Goal: Task Accomplishment & Management: Manage account settings

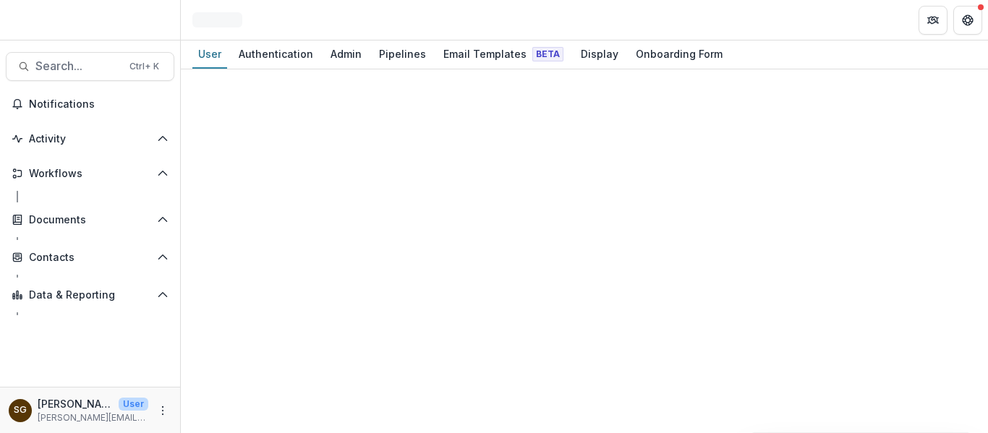
select select "****"
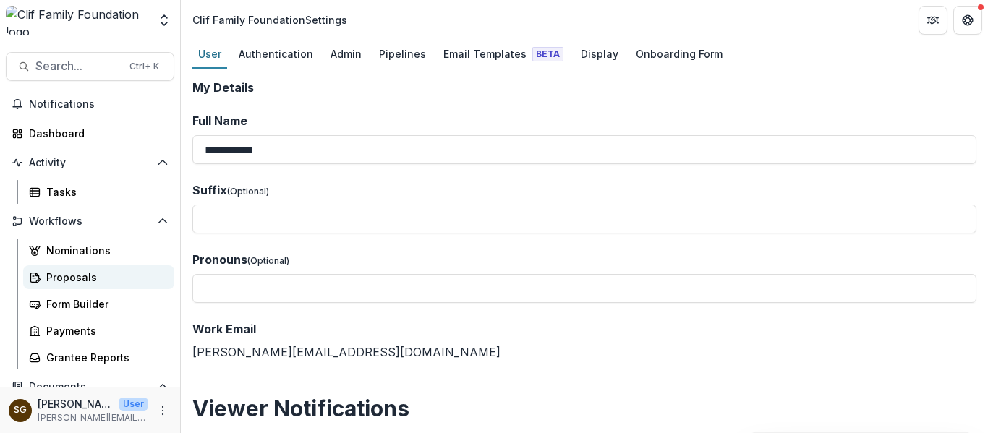
click at [71, 280] on div "Proposals" at bounding box center [104, 277] width 116 height 15
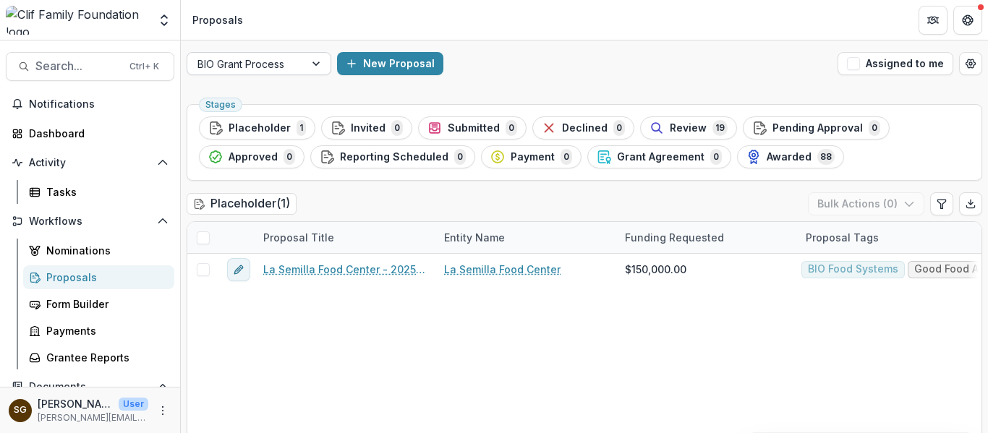
click at [307, 68] on div at bounding box center [317, 64] width 26 height 22
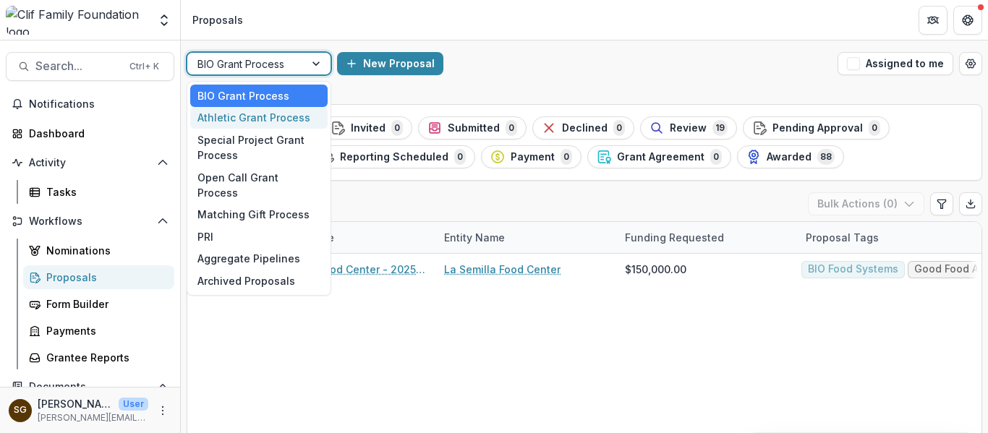
click at [295, 115] on div "Athletic Grant Process" at bounding box center [258, 118] width 137 height 22
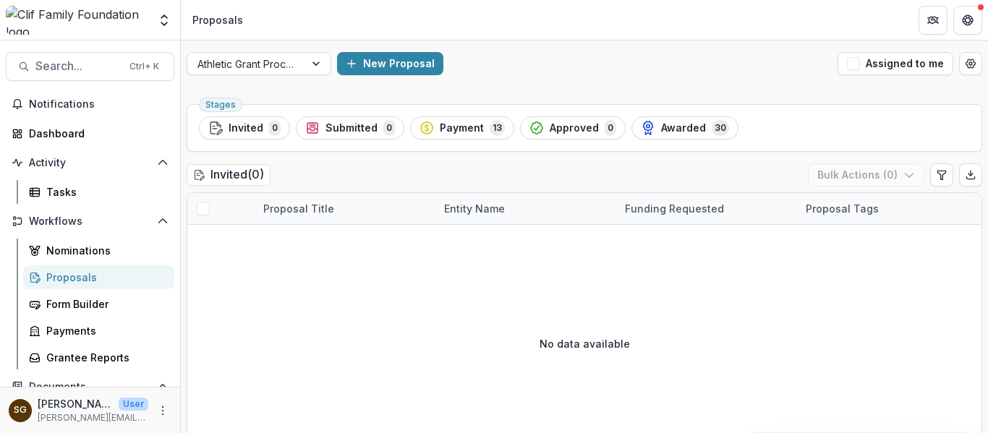
click at [202, 341] on div "No data available" at bounding box center [584, 343] width 794 height 217
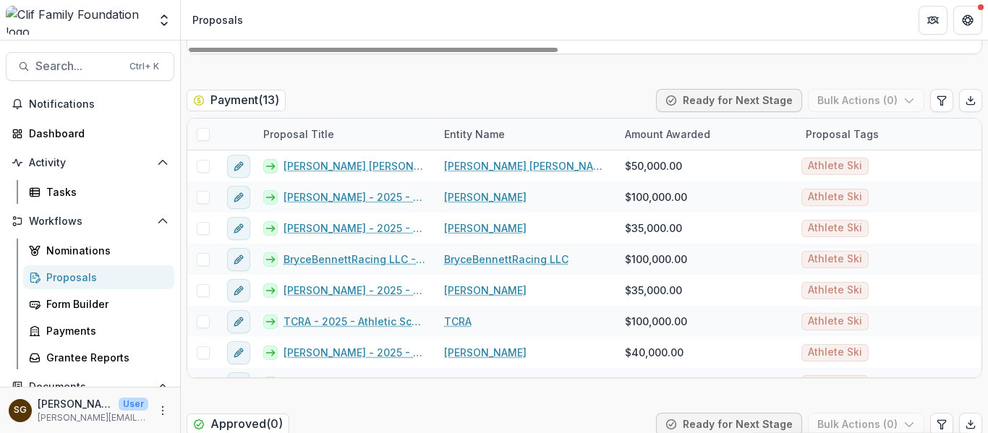
scroll to position [723, 0]
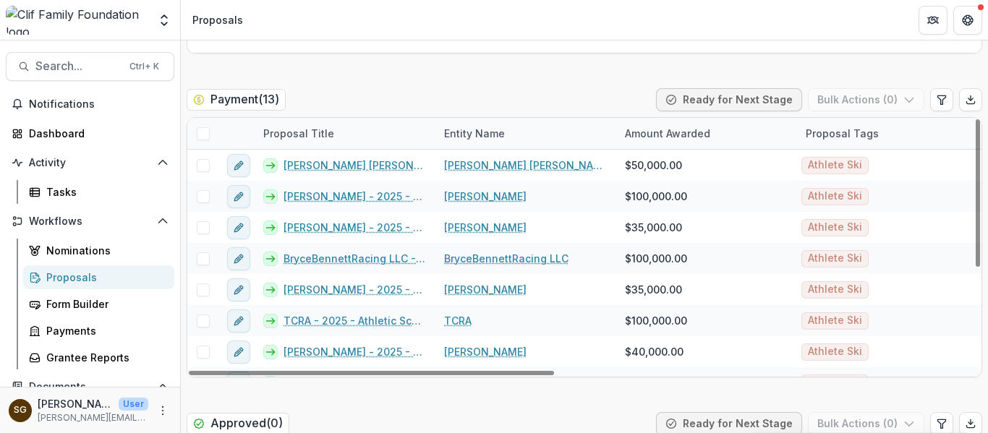
click at [202, 134] on span at bounding box center [203, 133] width 13 height 13
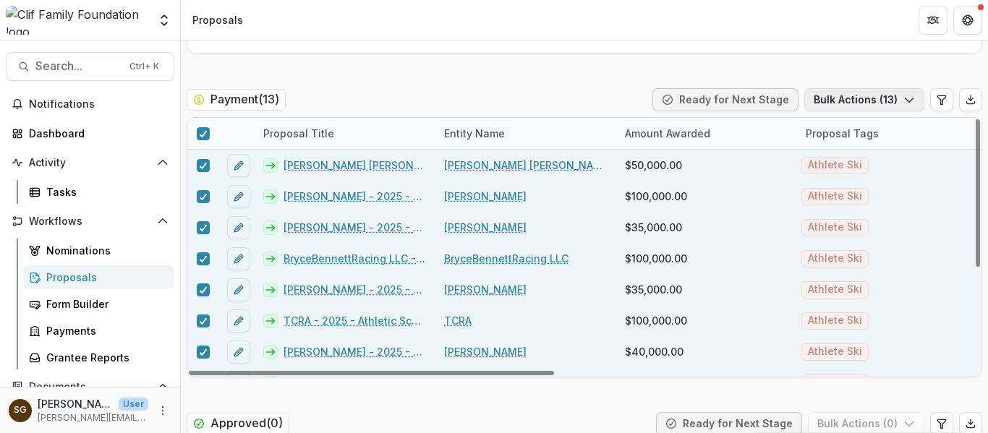
click at [852, 99] on button "Bulk Actions ( 13 )" at bounding box center [864, 99] width 120 height 23
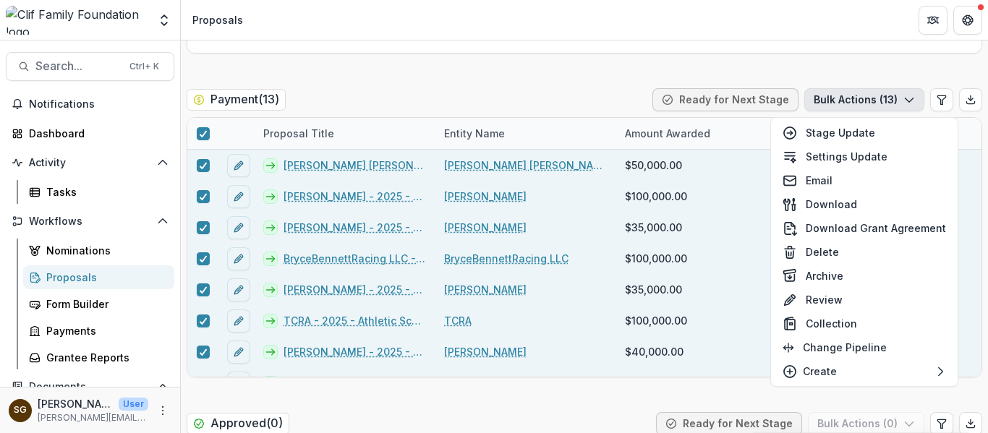
click at [852, 99] on button "Bulk Actions ( 13 )" at bounding box center [864, 99] width 120 height 23
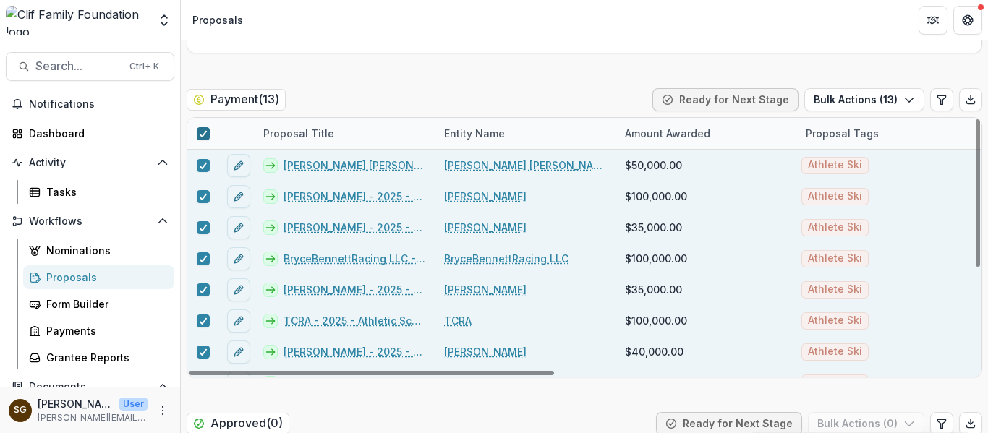
click at [205, 128] on div at bounding box center [203, 134] width 9 height 12
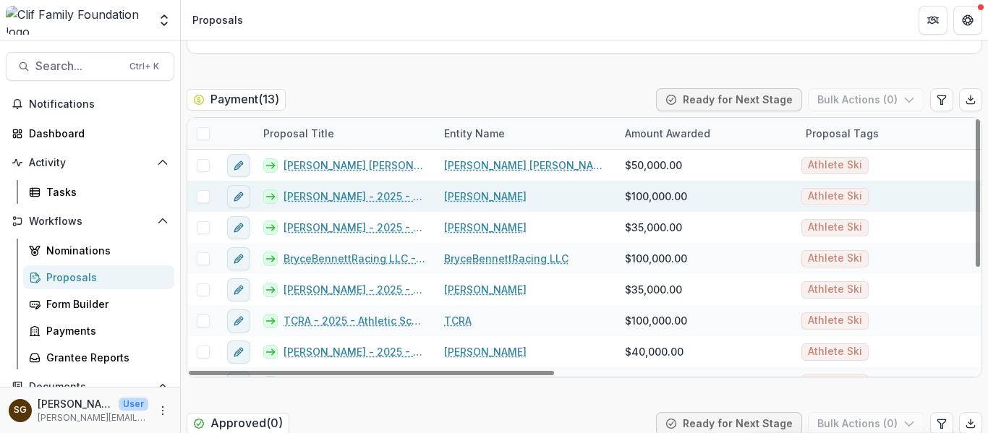
click at [333, 196] on link "[PERSON_NAME] - 2025 - Athletic Scholarship Program" at bounding box center [354, 196] width 143 height 15
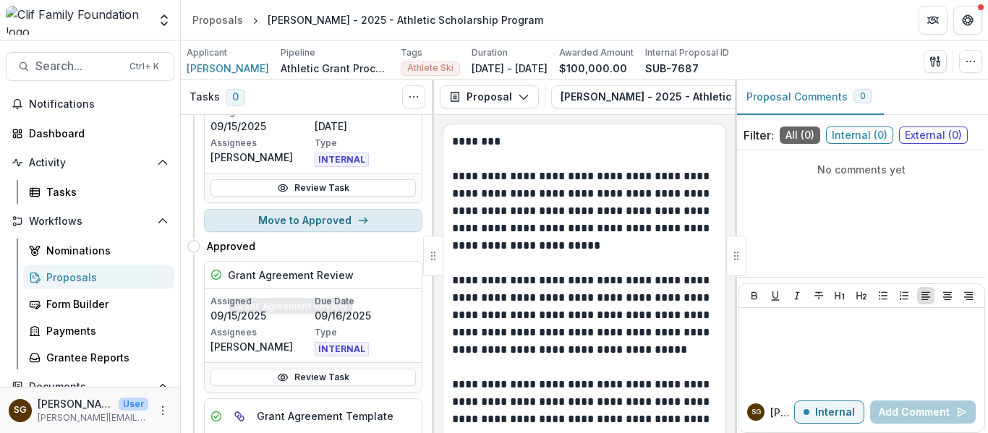
scroll to position [145, 0]
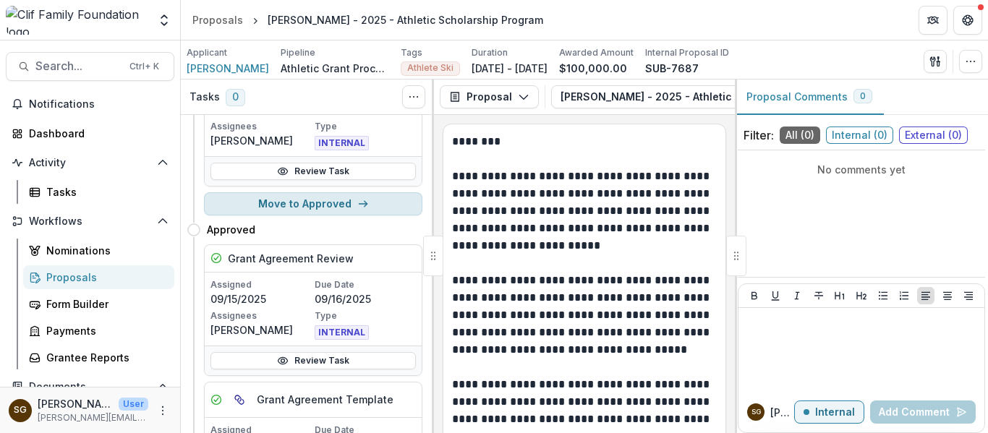
click at [312, 211] on button "Move to Approved" at bounding box center [313, 203] width 218 height 23
select select "********"
select select "**********"
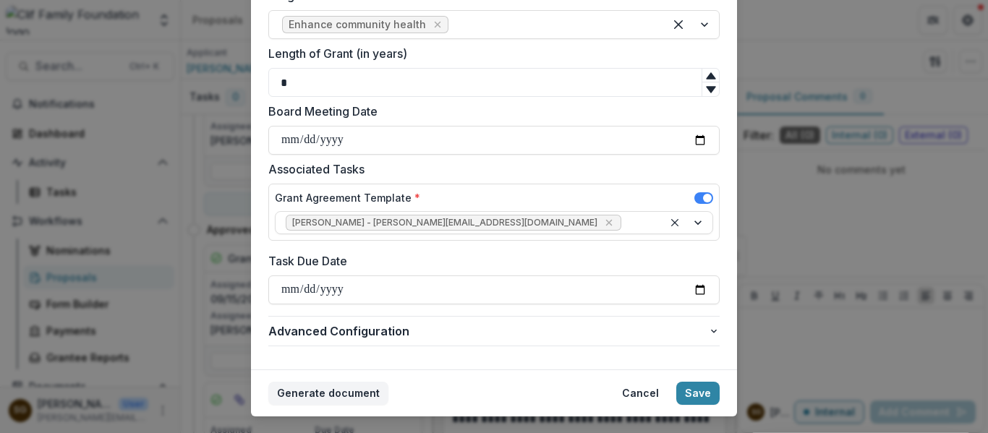
scroll to position [699, 0]
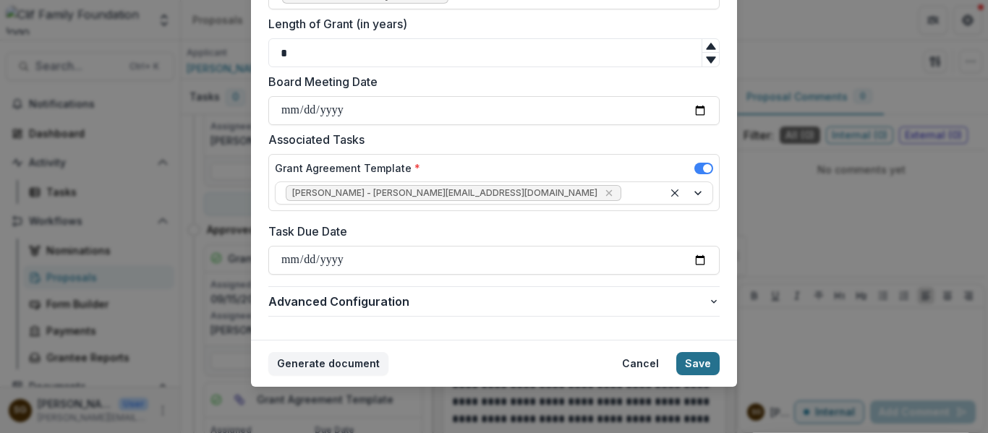
click at [693, 364] on button "Save" at bounding box center [697, 363] width 43 height 23
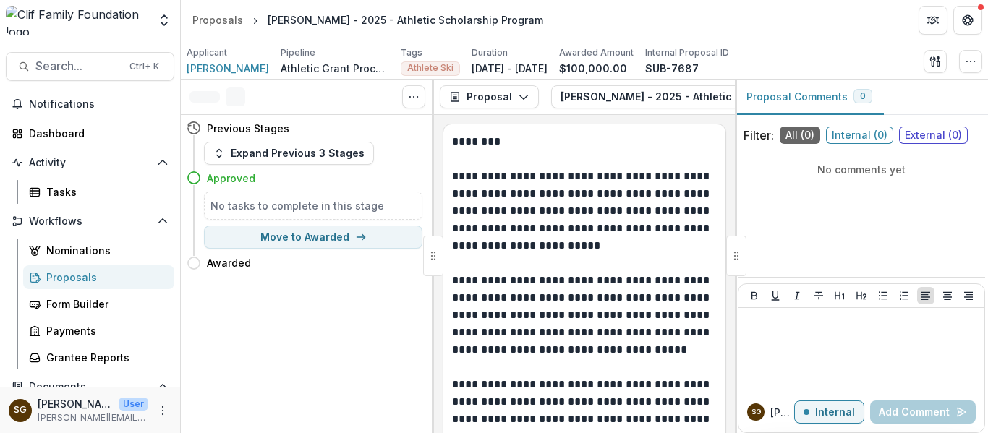
scroll to position [0, 0]
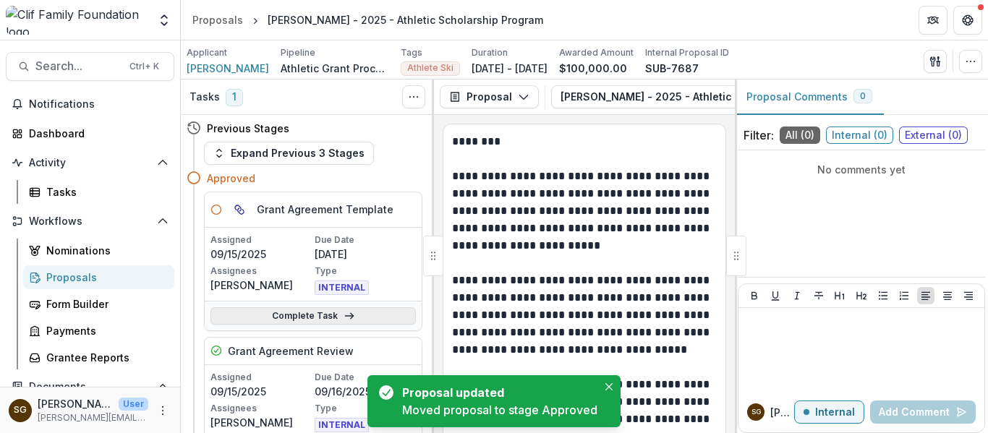
click at [368, 319] on link "Complete Task" at bounding box center [312, 315] width 205 height 17
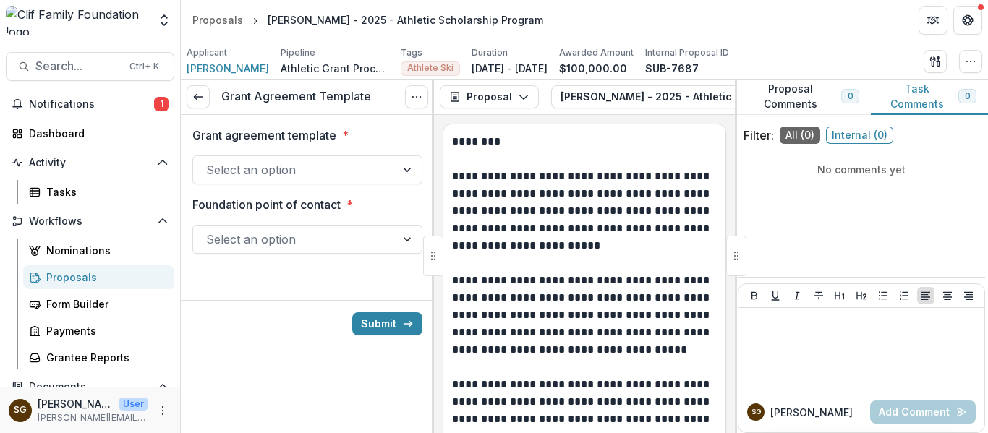
click at [257, 174] on div at bounding box center [294, 170] width 176 height 20
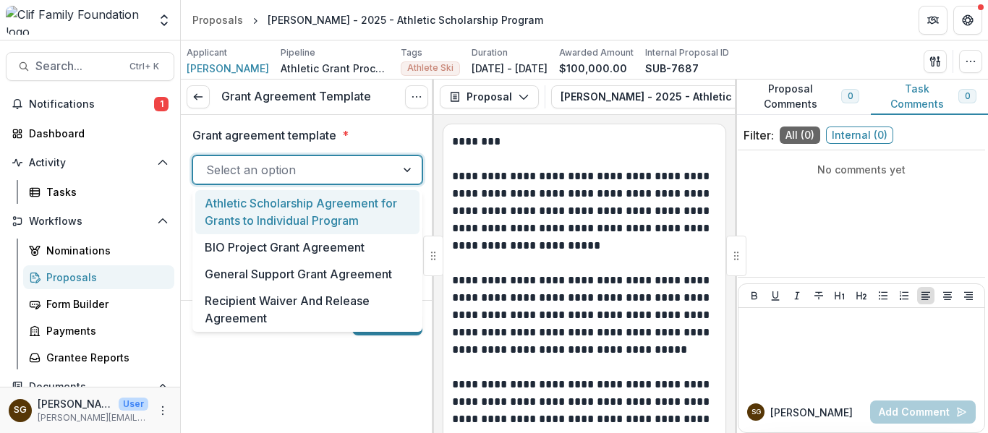
click at [258, 205] on div "Athletic Scholarship Agreement for Grants to Individual Program" at bounding box center [307, 212] width 224 height 44
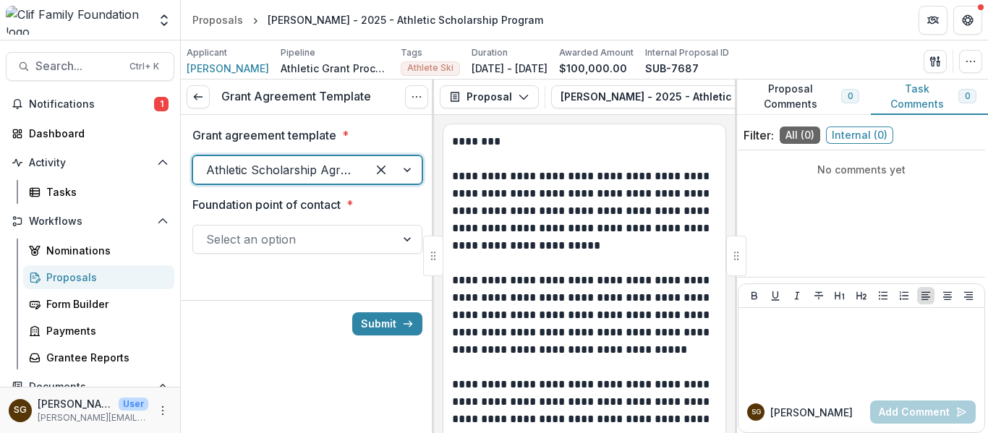
click at [266, 229] on div at bounding box center [294, 239] width 176 height 20
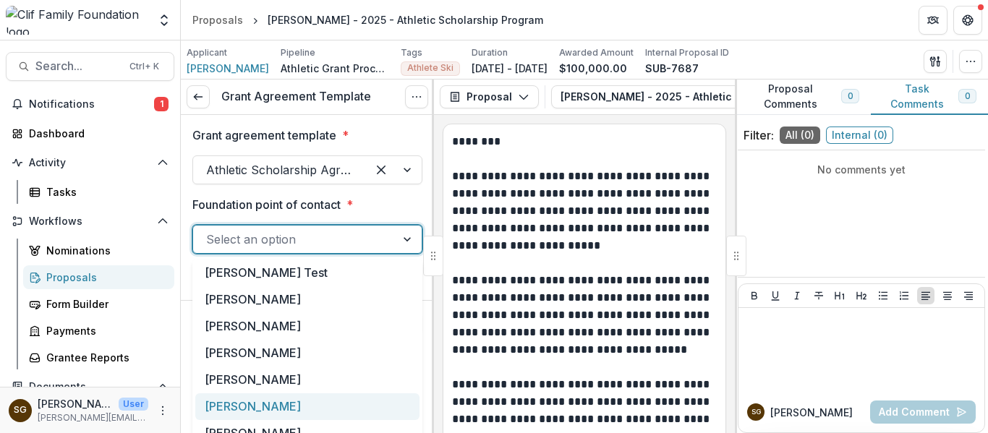
click at [290, 402] on div "[PERSON_NAME]" at bounding box center [307, 406] width 224 height 27
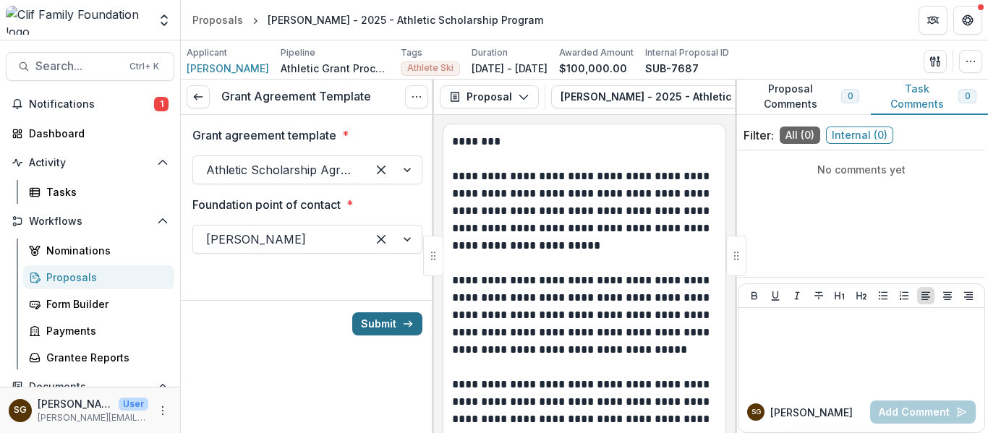
click at [398, 326] on button "Submit" at bounding box center [387, 323] width 70 height 23
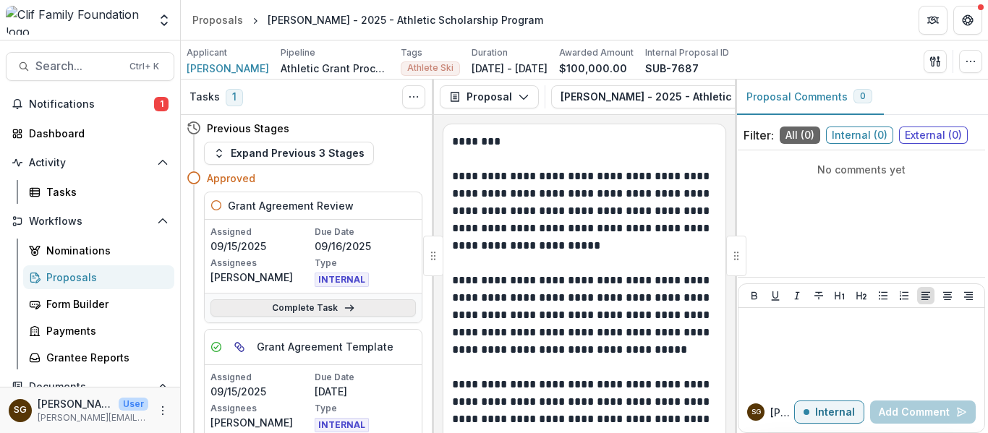
click at [307, 310] on link "Complete Task" at bounding box center [312, 307] width 205 height 17
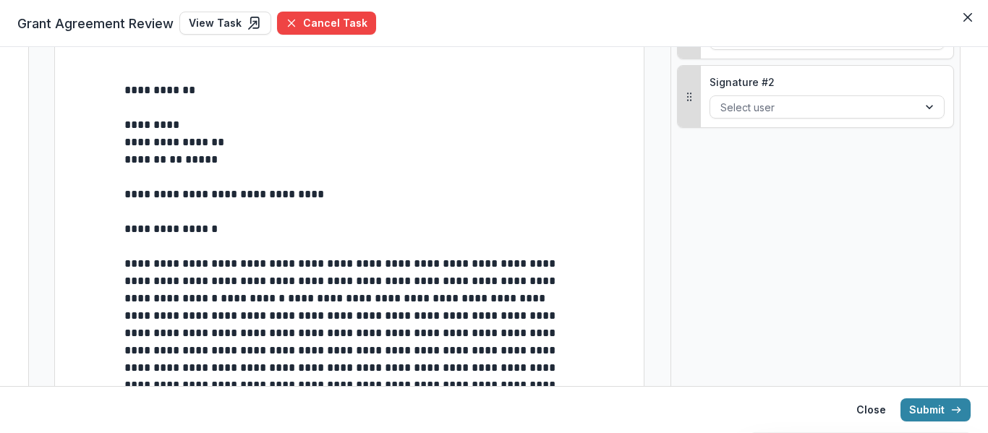
scroll to position [217, 0]
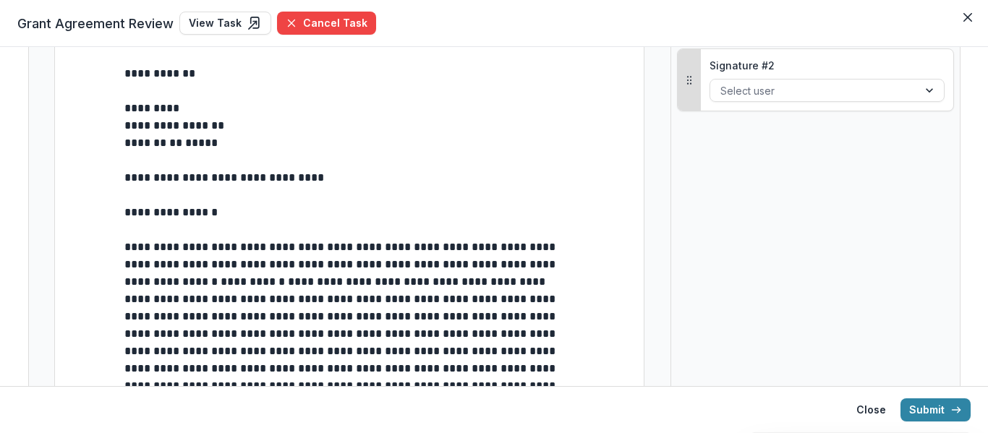
click at [202, 218] on p "**** ********* *" at bounding box center [349, 212] width 450 height 17
click at [206, 218] on p "**** ********* *" at bounding box center [349, 212] width 450 height 17
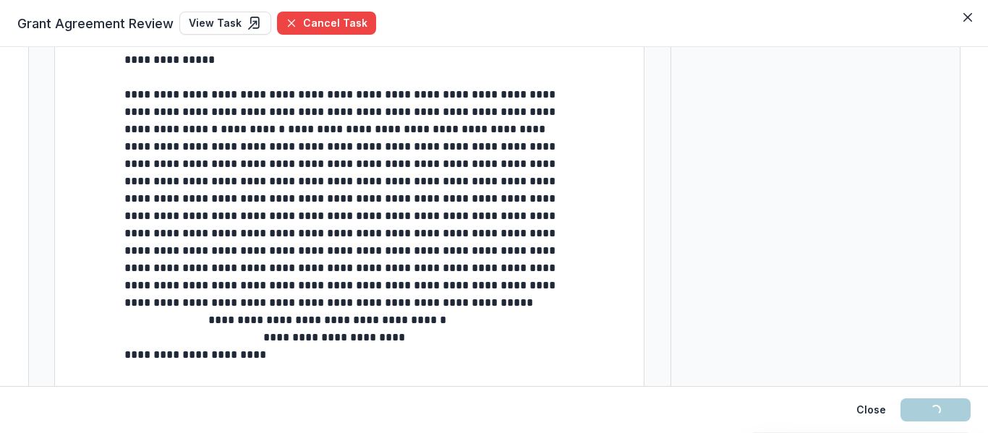
scroll to position [434, 0]
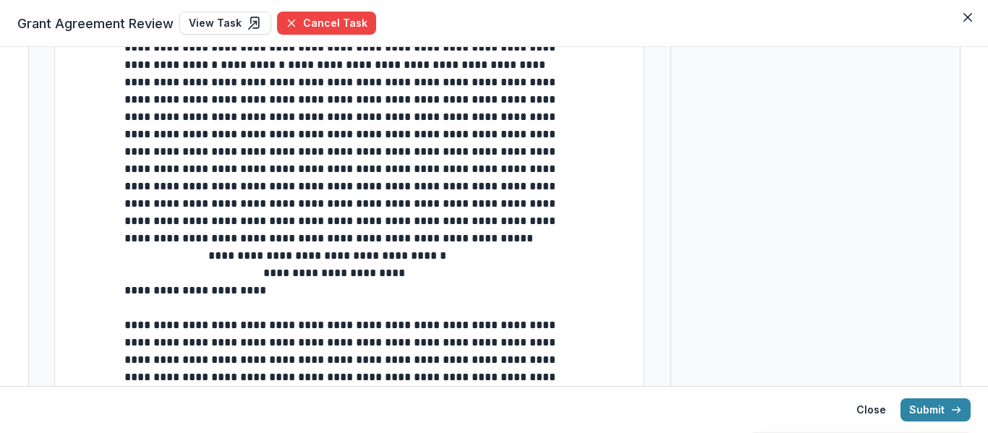
click at [124, 293] on span "**********" at bounding box center [264, 282] width 281 height 28
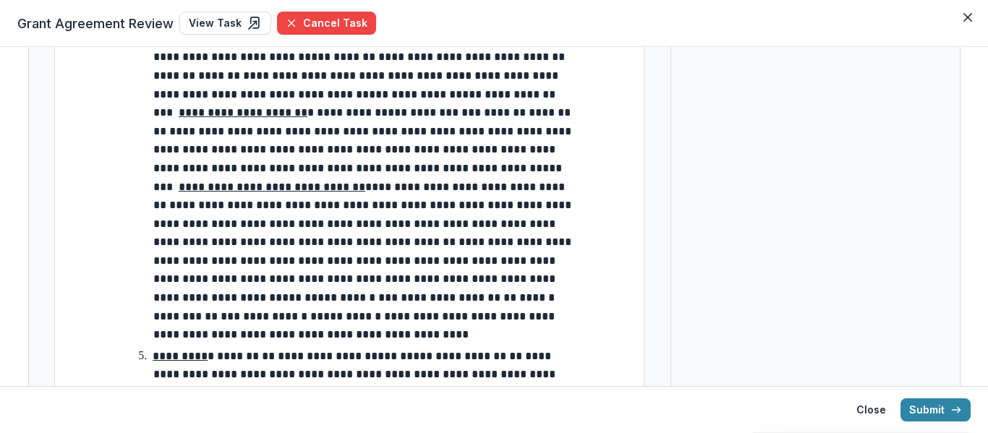
scroll to position [2241, 0]
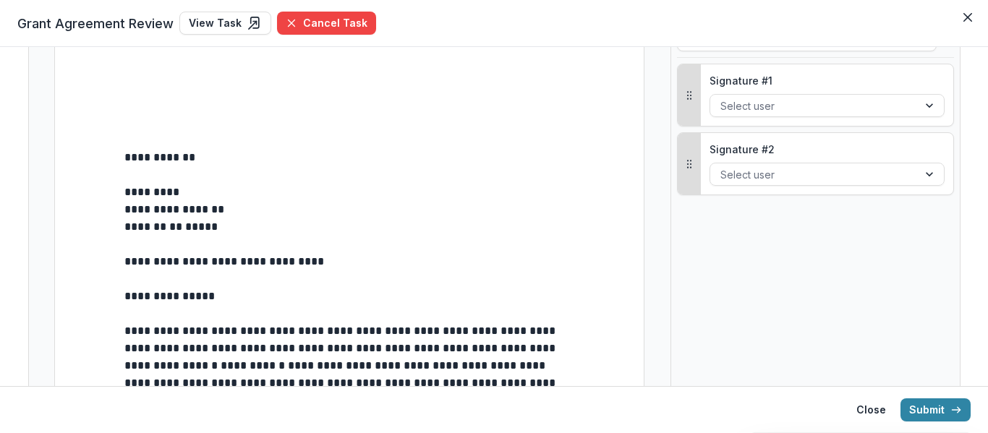
scroll to position [0, 0]
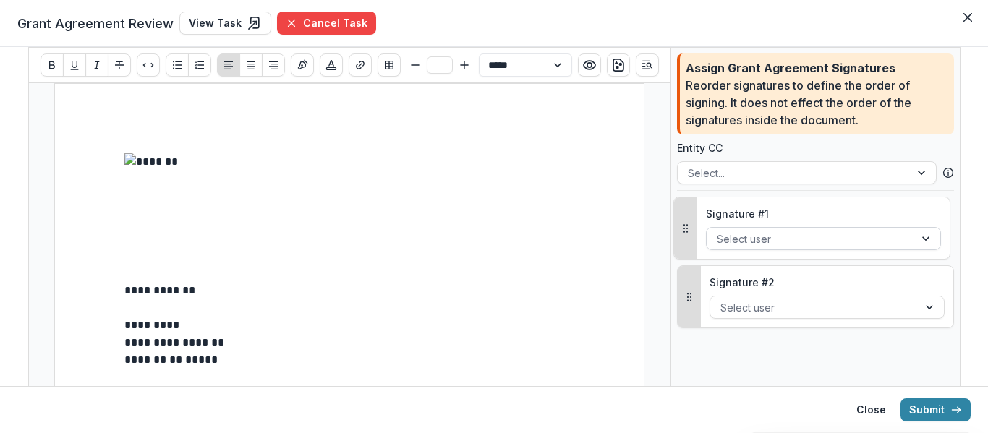
click at [822, 234] on div at bounding box center [809, 239] width 187 height 18
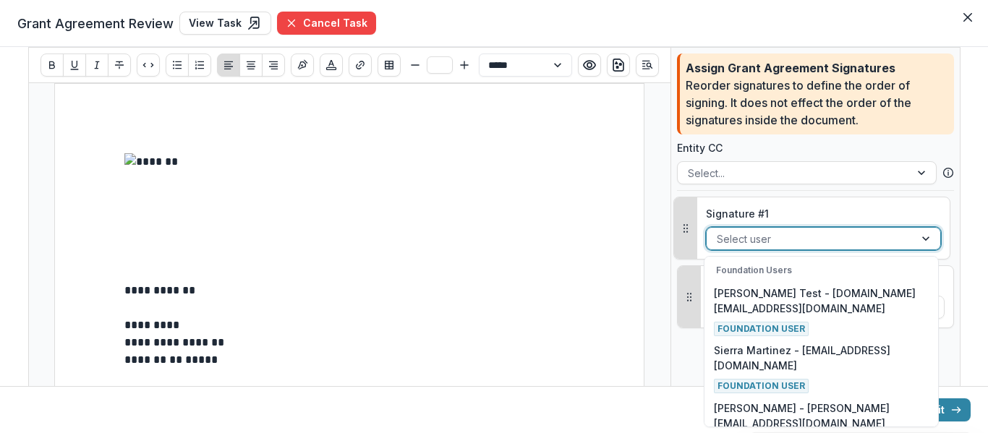
scroll to position [398, 0]
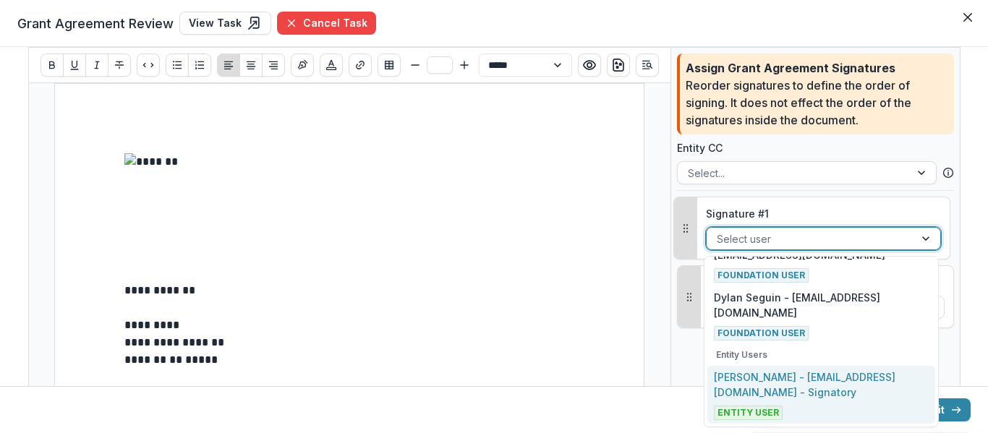
click at [826, 401] on div "Alexander J Ginnis - aginnis@gmvs.org - Signatory Entity User" at bounding box center [821, 394] width 214 height 51
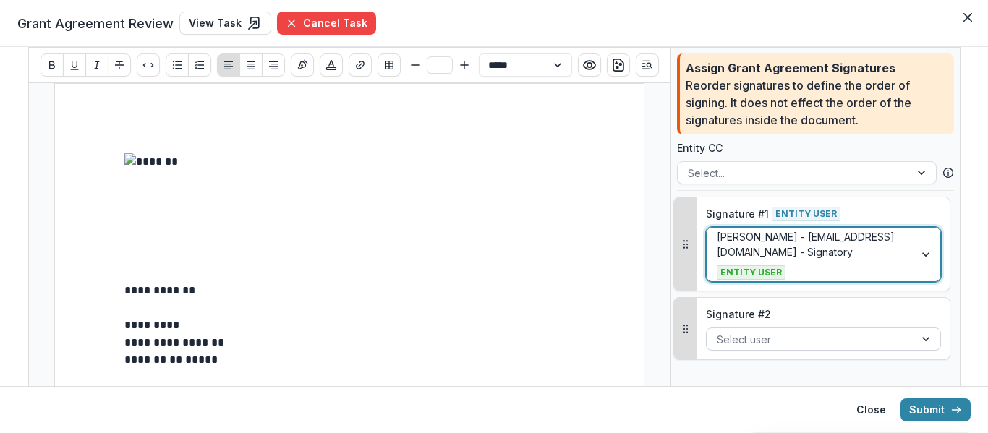
click at [801, 332] on div at bounding box center [809, 339] width 187 height 18
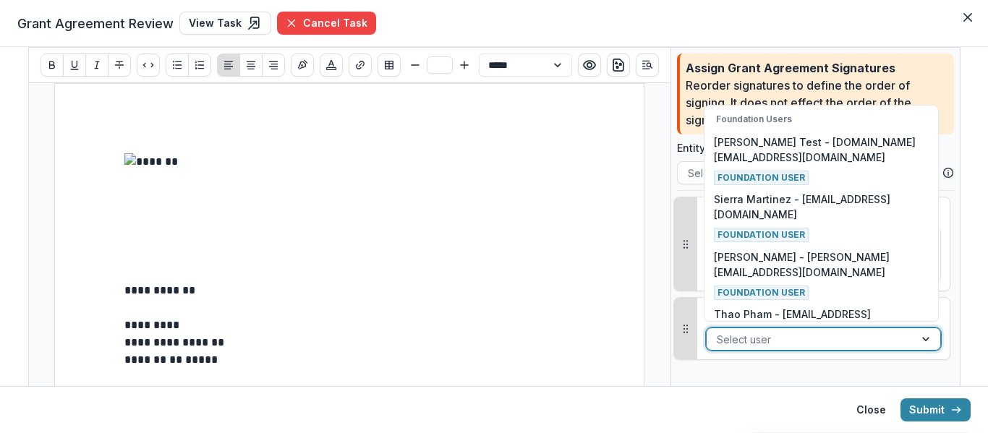
scroll to position [353, 0]
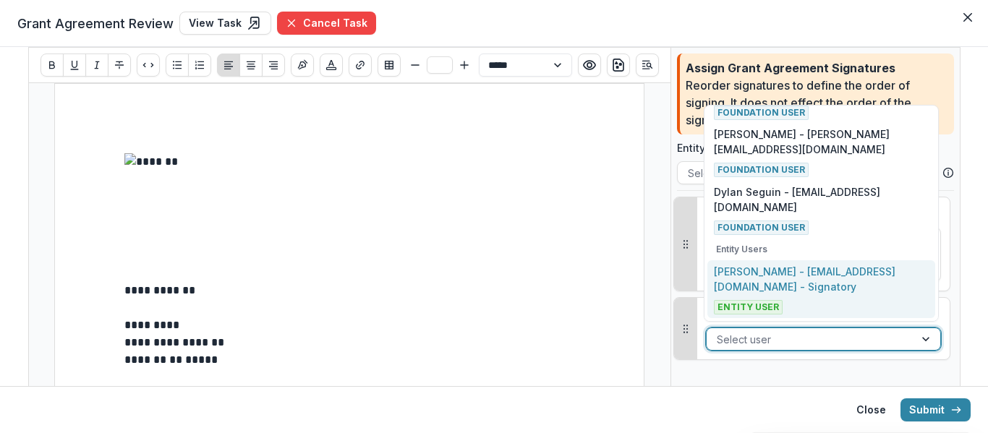
click at [826, 291] on p "Alexander J Ginnis - aginnis@gmvs.org - Signatory" at bounding box center [821, 279] width 214 height 30
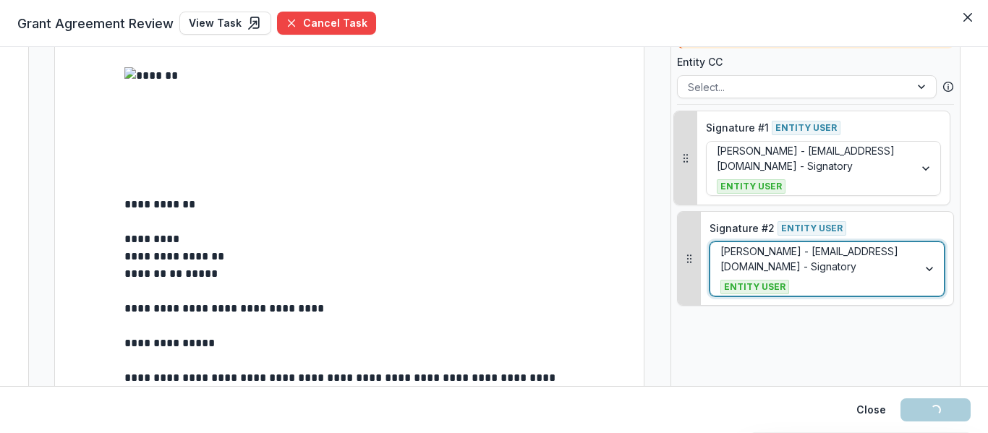
scroll to position [145, 0]
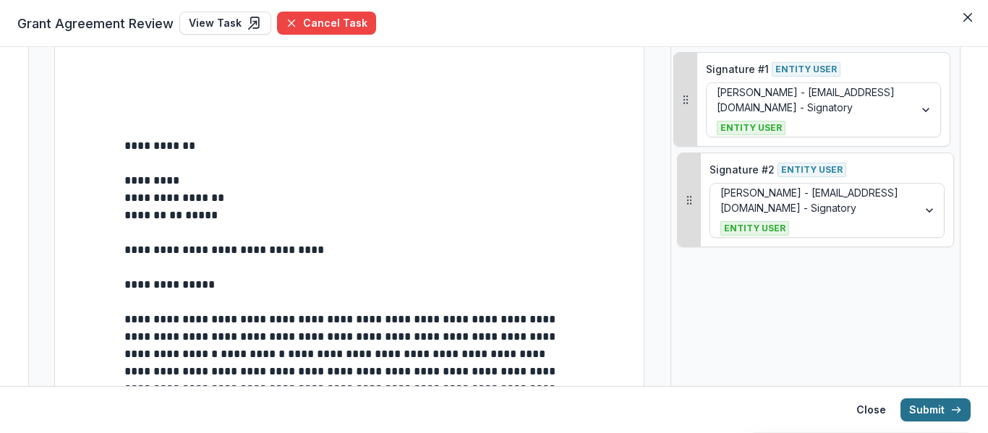
click at [943, 410] on button "Submit" at bounding box center [935, 409] width 70 height 23
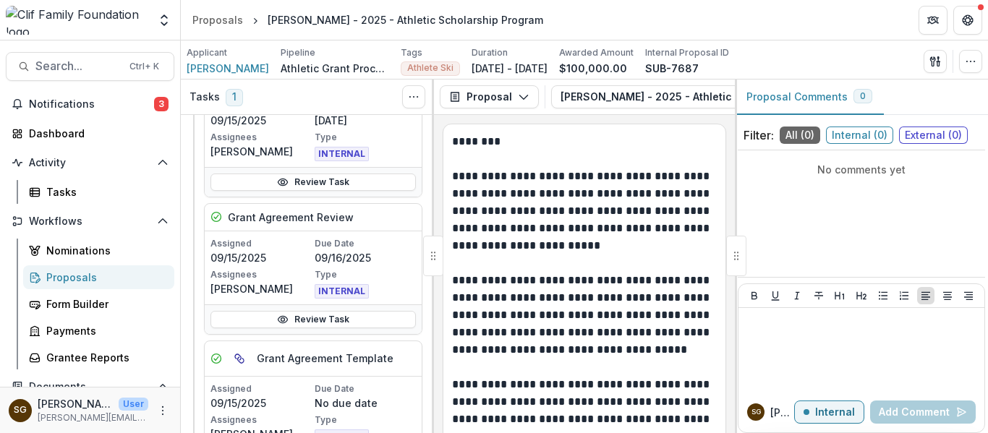
scroll to position [434, 0]
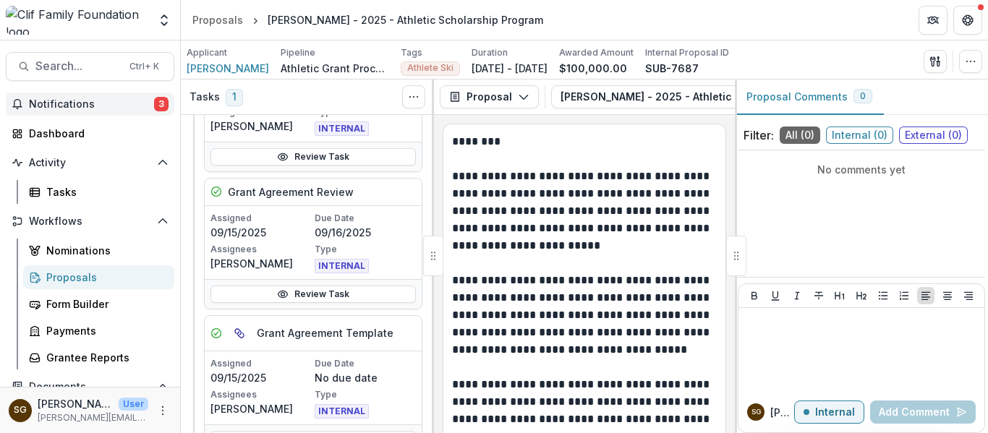
click at [124, 96] on button "Notifications 3" at bounding box center [90, 104] width 168 height 23
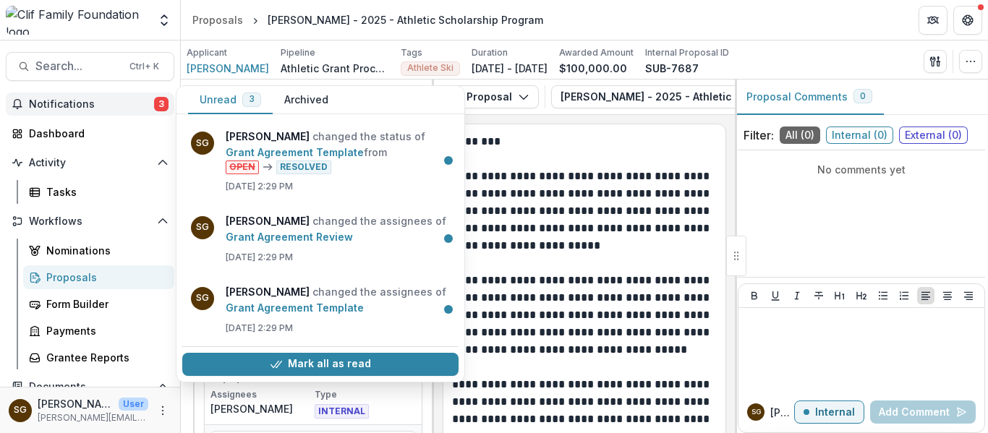
click at [124, 96] on button "Notifications 3" at bounding box center [90, 104] width 168 height 23
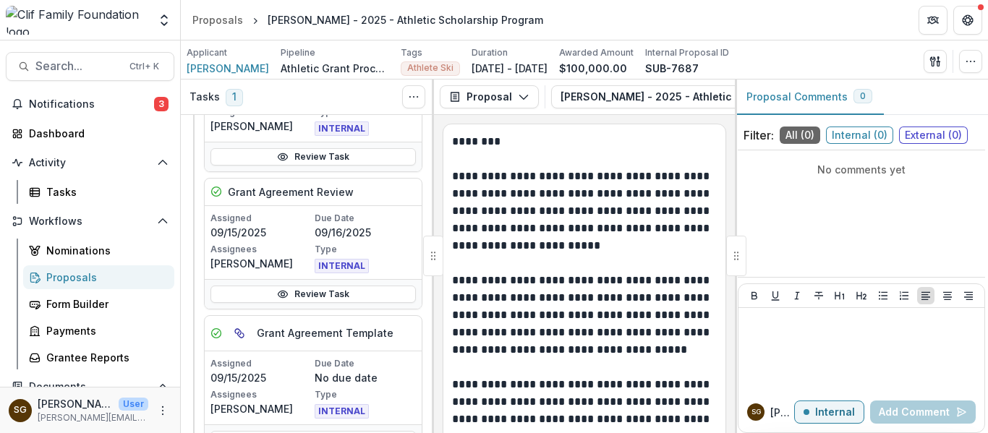
click at [90, 179] on div "Activity Tasks" at bounding box center [90, 177] width 180 height 53
click at [89, 188] on div "Tasks" at bounding box center [104, 191] width 116 height 15
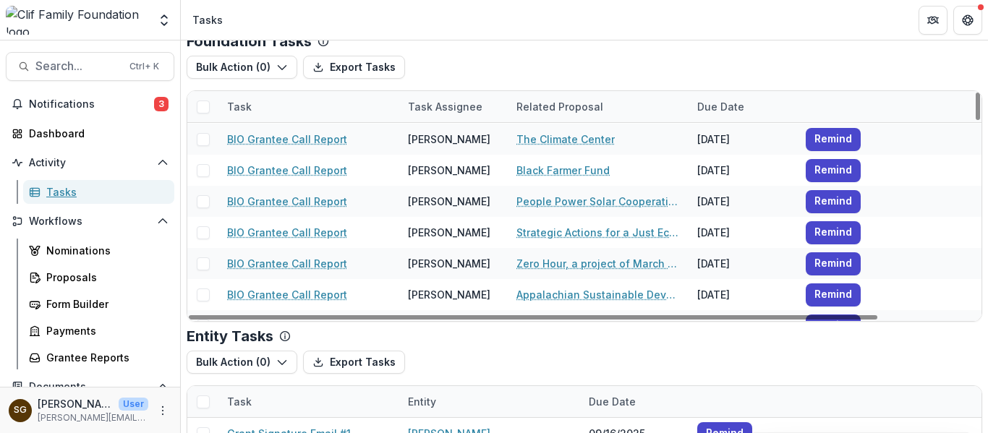
scroll to position [65, 0]
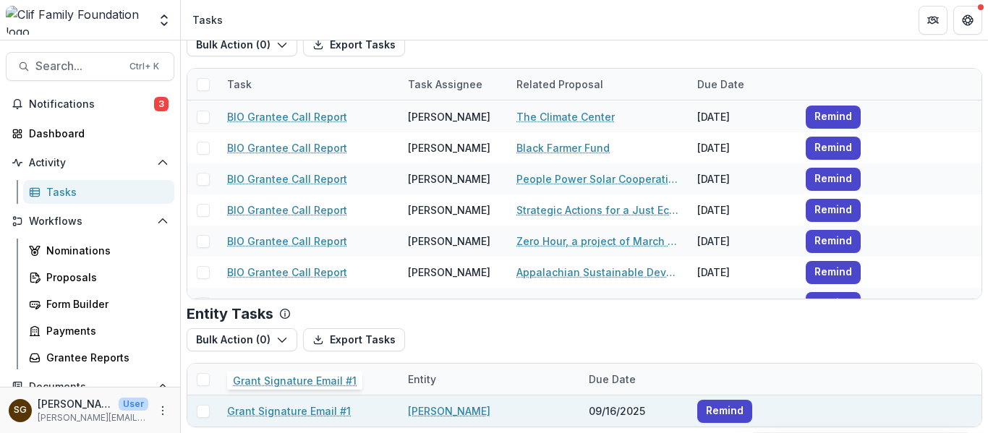
click at [324, 408] on link "Grant Signature Email #1" at bounding box center [289, 410] width 124 height 15
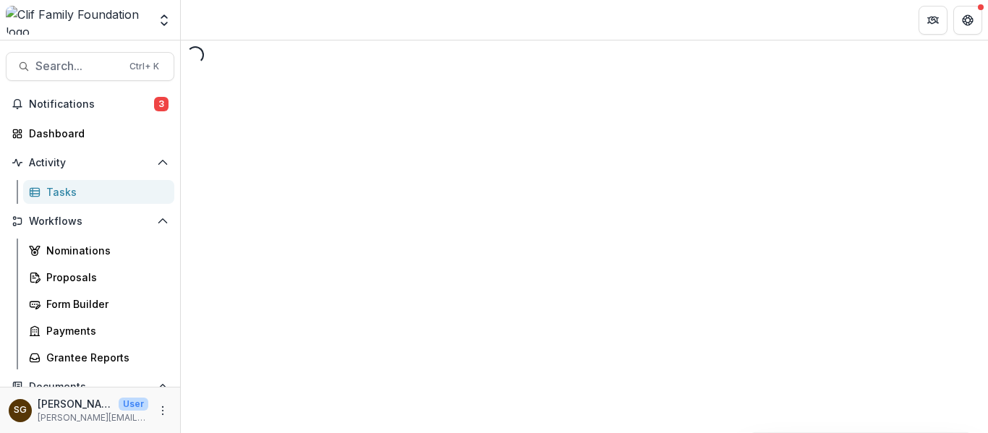
select select "********"
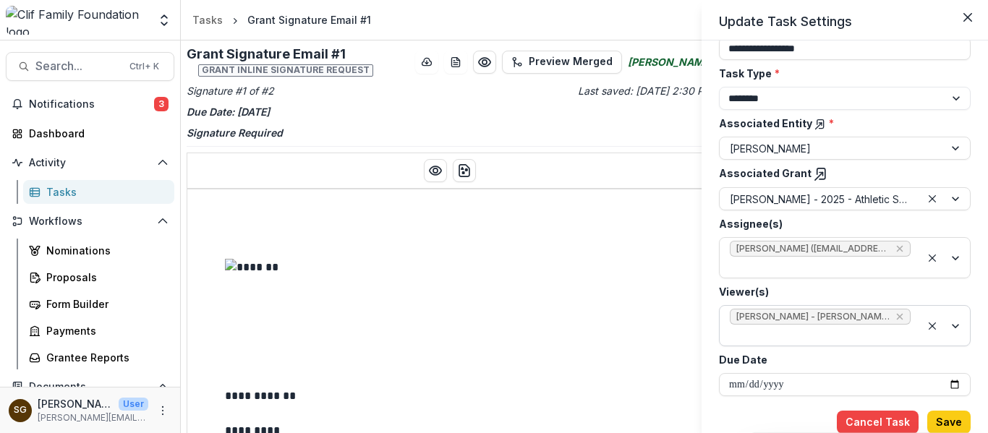
scroll to position [121, 0]
click at [811, 382] on input "**********" at bounding box center [845, 383] width 252 height 23
click at [951, 386] on input "**********" at bounding box center [845, 383] width 252 height 23
type input "**********"
click at [954, 418] on button "Save" at bounding box center [948, 421] width 43 height 23
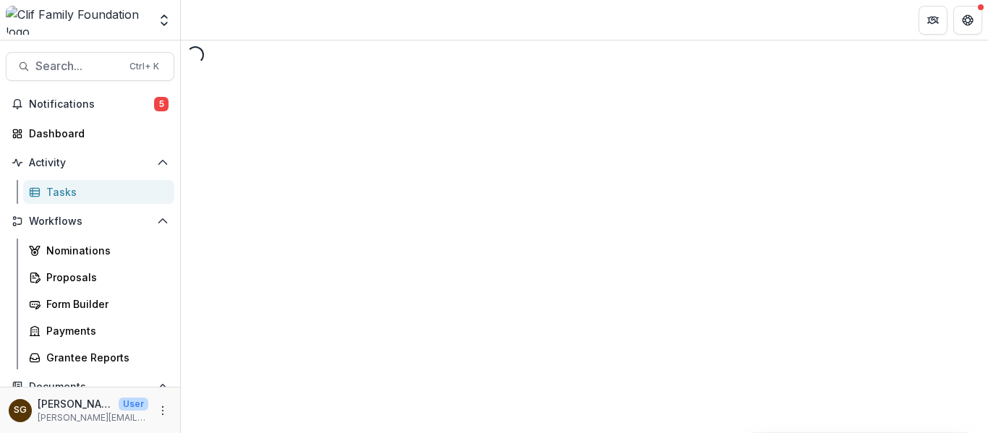
select select "********"
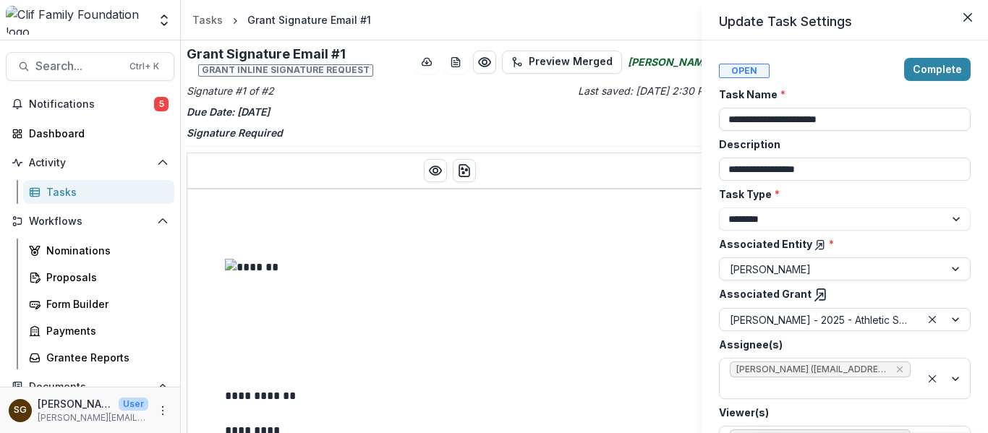
type input "**********"
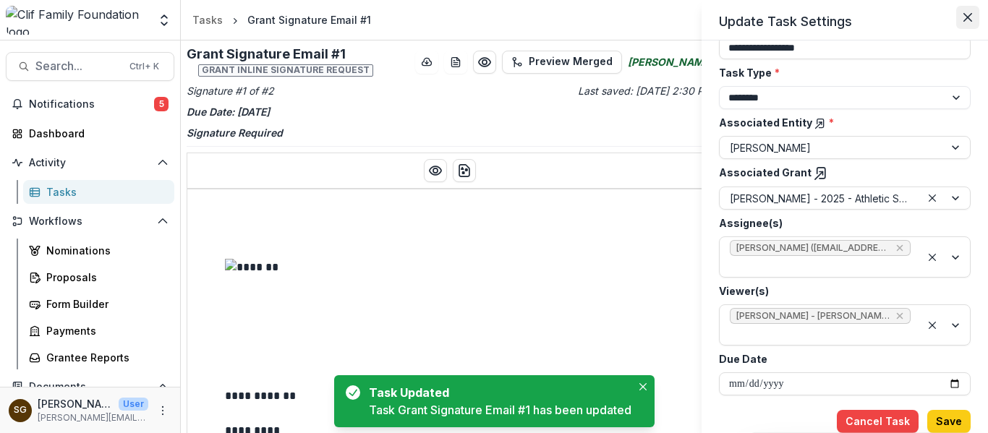
click at [961, 20] on button "Close" at bounding box center [967, 17] width 23 height 23
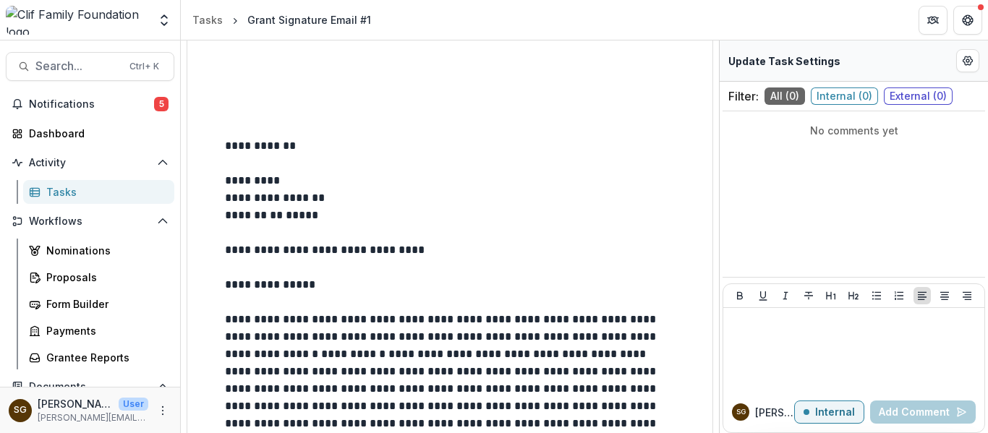
scroll to position [289, 0]
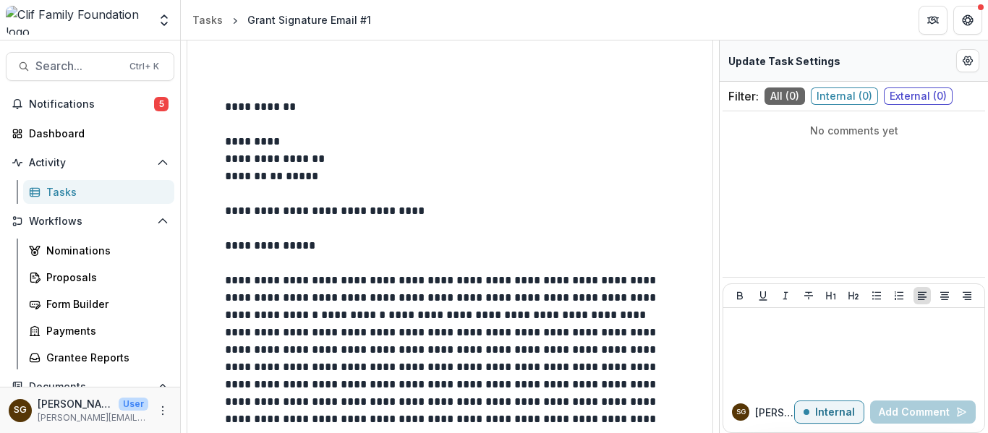
click at [79, 187] on div "Tasks" at bounding box center [104, 191] width 116 height 15
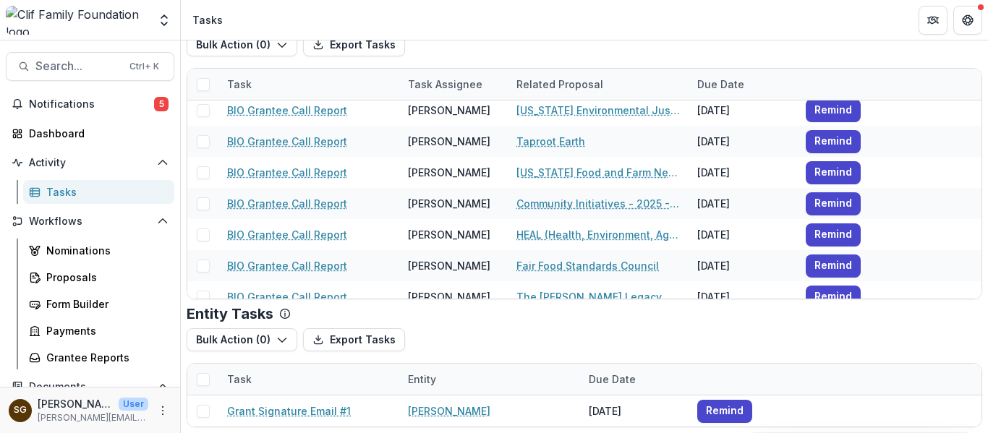
click at [74, 192] on div "Tasks" at bounding box center [104, 191] width 116 height 15
click at [54, 189] on div "Tasks" at bounding box center [104, 191] width 116 height 15
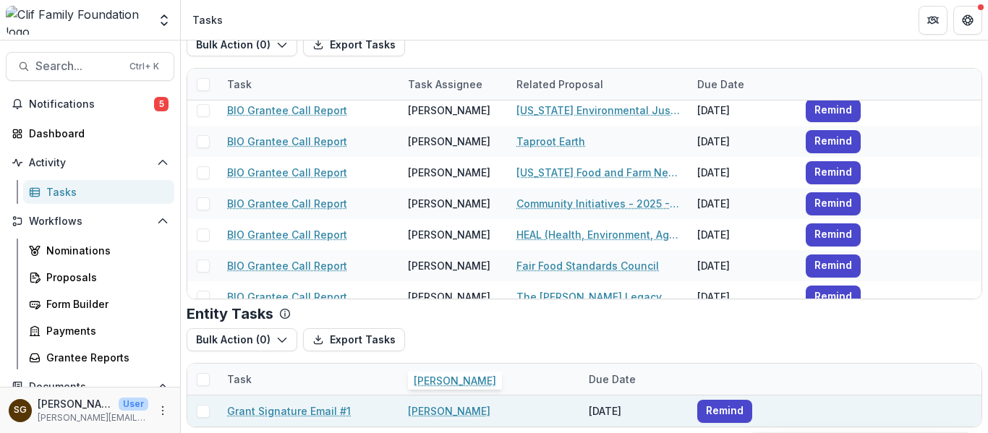
click at [440, 407] on link "[PERSON_NAME]" at bounding box center [449, 410] width 82 height 15
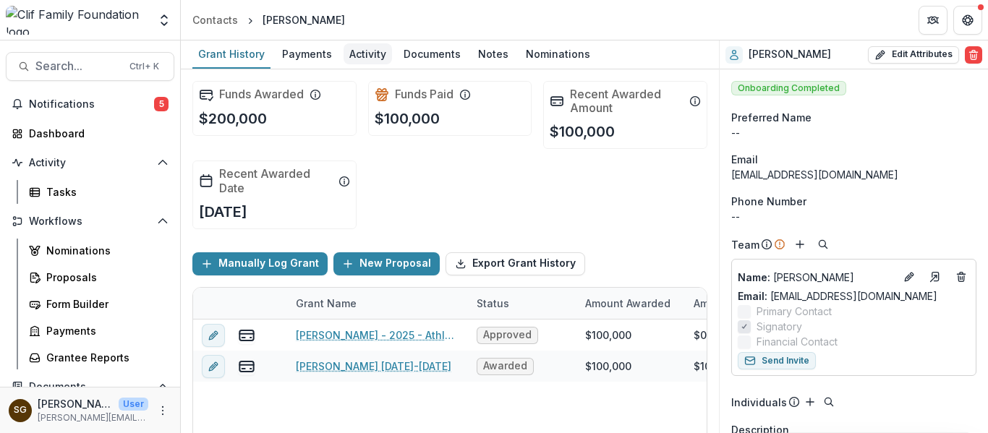
click at [360, 47] on div "Activity" at bounding box center [367, 53] width 48 height 21
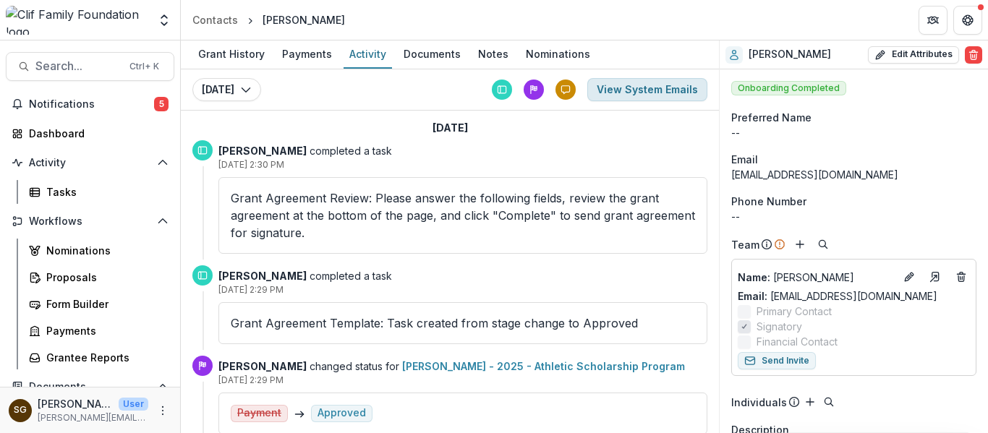
click at [655, 100] on button "View System Emails" at bounding box center [647, 89] width 120 height 23
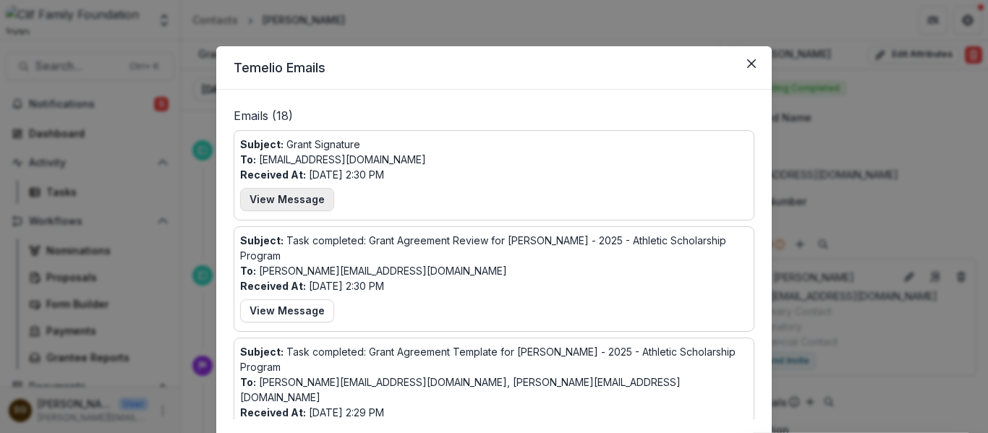
click at [293, 203] on button "View Message" at bounding box center [287, 199] width 94 height 23
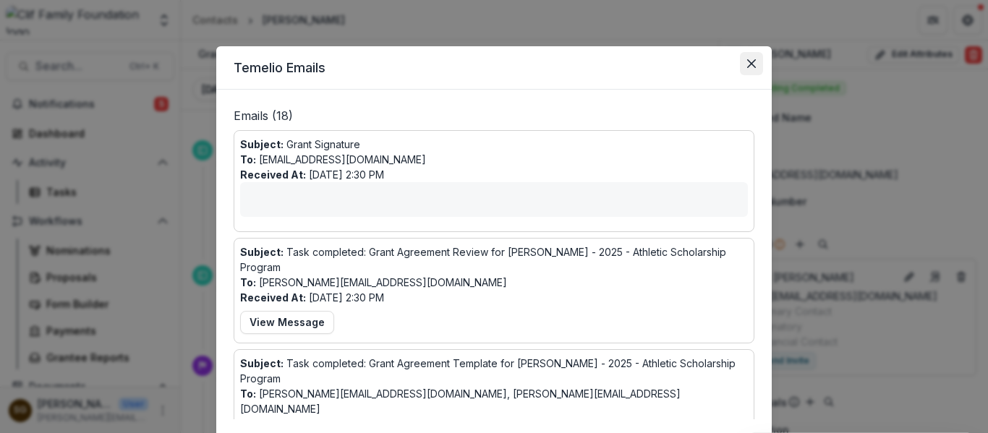
click at [752, 60] on icon "Close" at bounding box center [751, 63] width 9 height 9
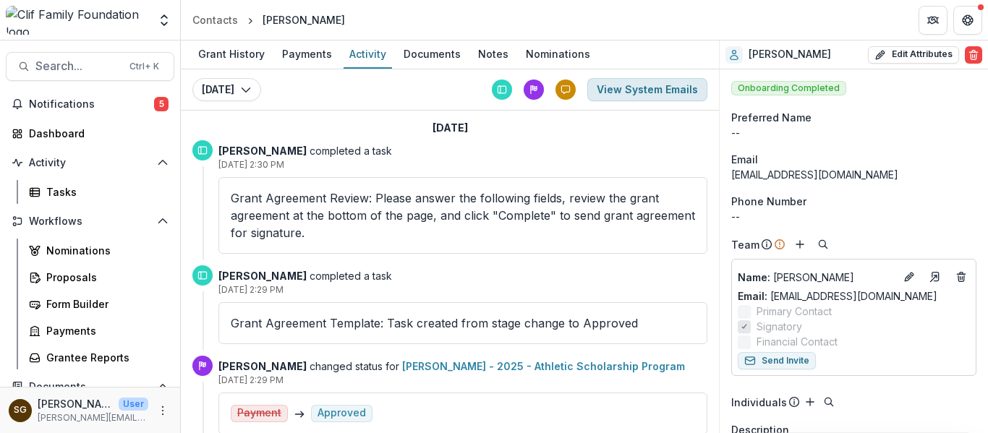
click at [645, 93] on button "View System Emails" at bounding box center [647, 89] width 120 height 23
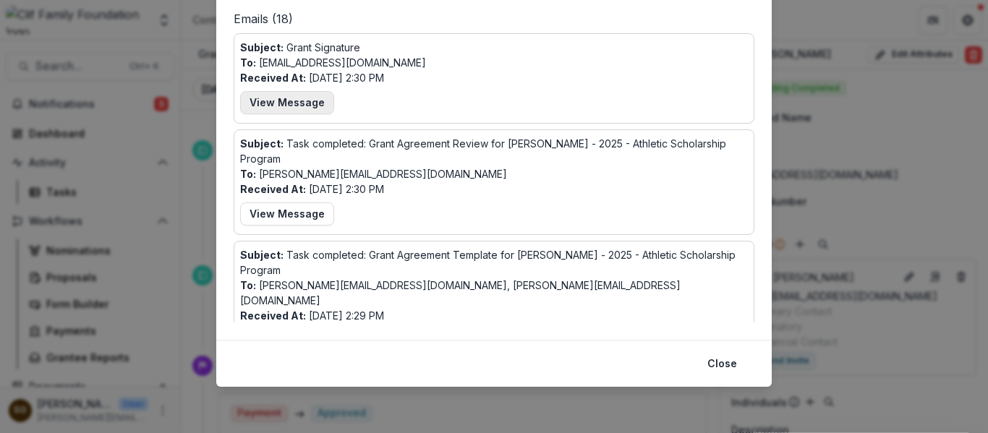
click at [291, 110] on button "View Message" at bounding box center [287, 102] width 94 height 23
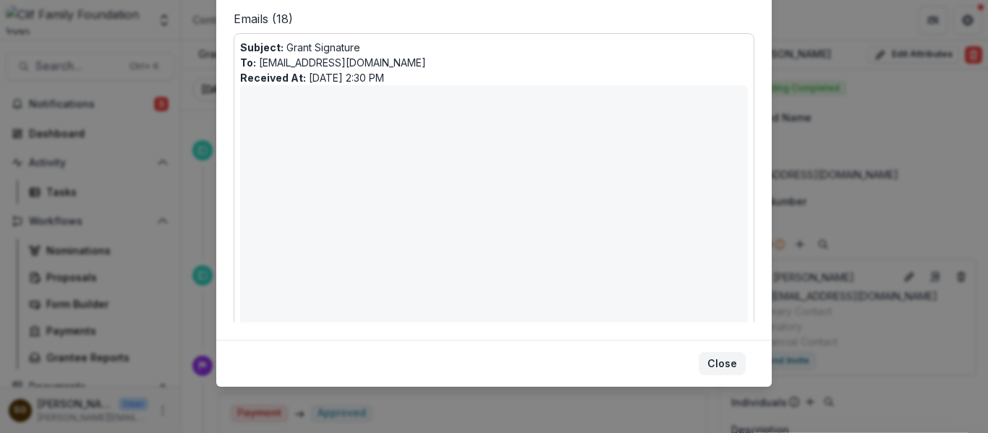
click at [728, 375] on button "Close" at bounding box center [721, 363] width 47 height 23
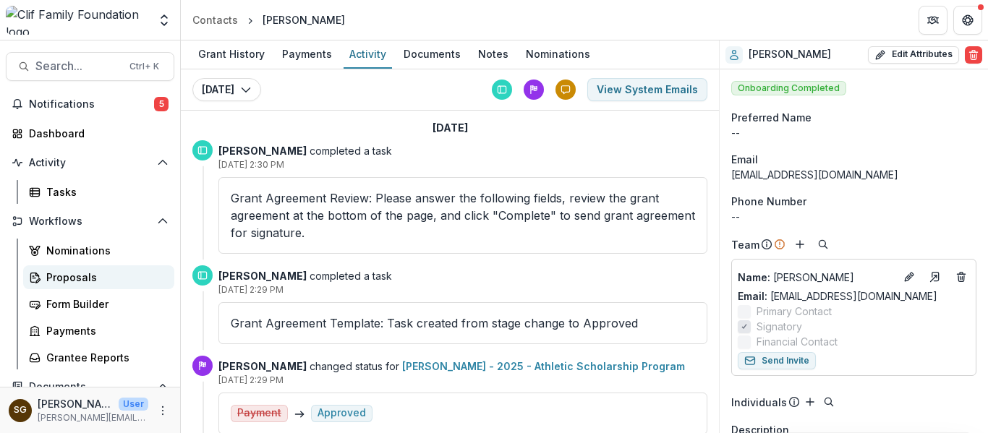
click at [82, 283] on div "Proposals" at bounding box center [104, 277] width 116 height 15
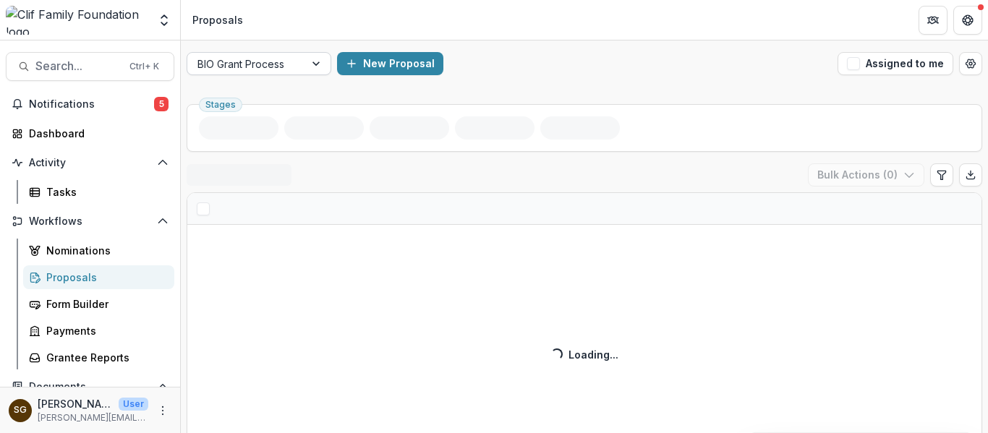
click at [304, 65] on div at bounding box center [317, 64] width 26 height 22
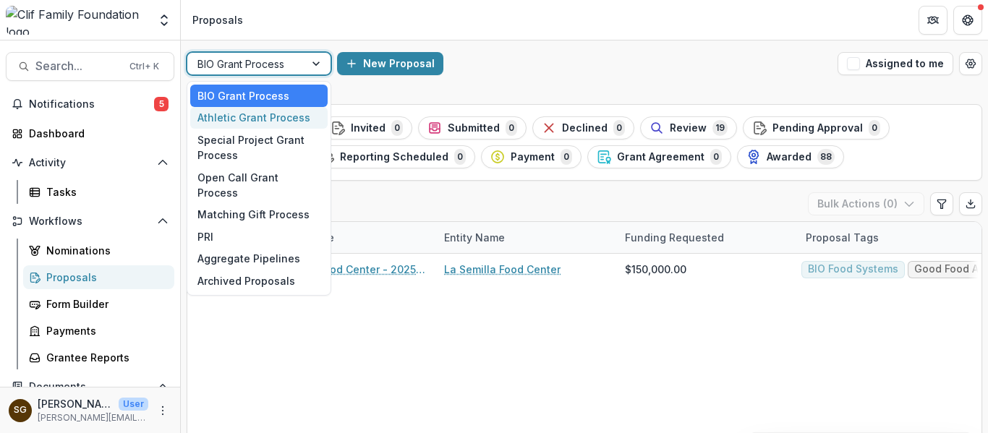
click at [278, 124] on div "Athletic Grant Process" at bounding box center [258, 118] width 137 height 22
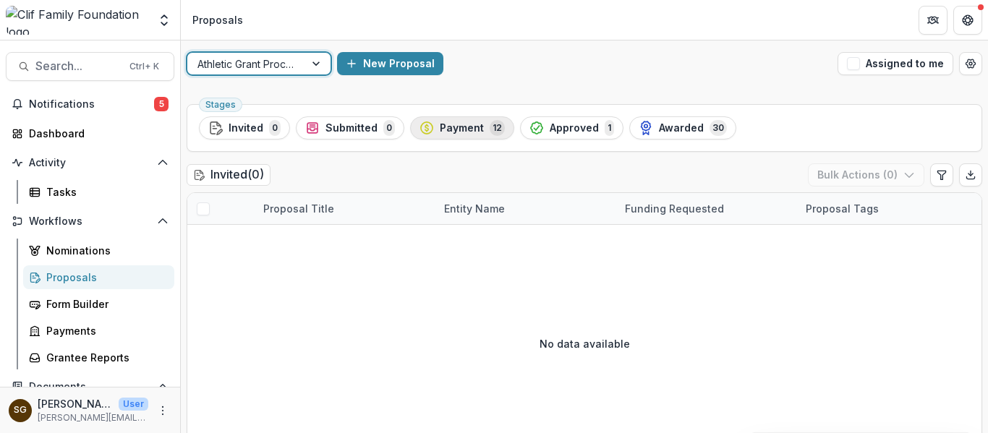
click at [478, 126] on span "Payment" at bounding box center [462, 128] width 44 height 12
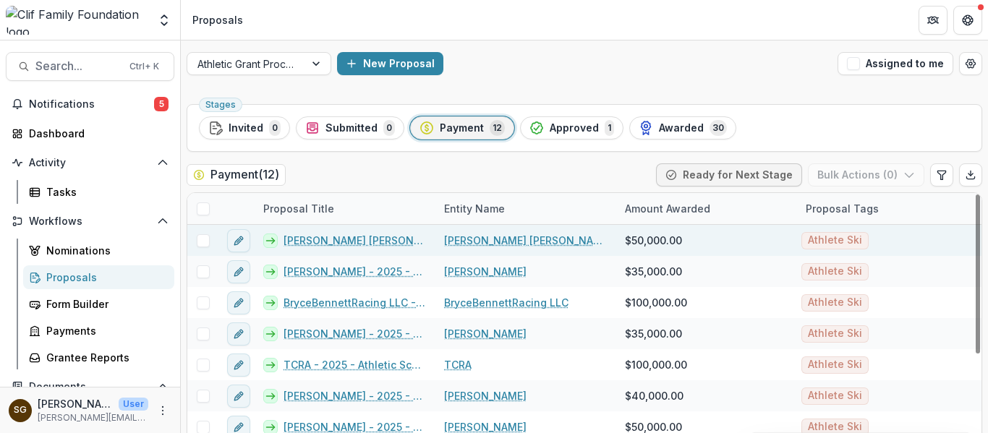
click at [342, 241] on link "Amelia Josephine (AJ) Hurt - 2025 - Athletic Scholarship Program" at bounding box center [354, 240] width 143 height 15
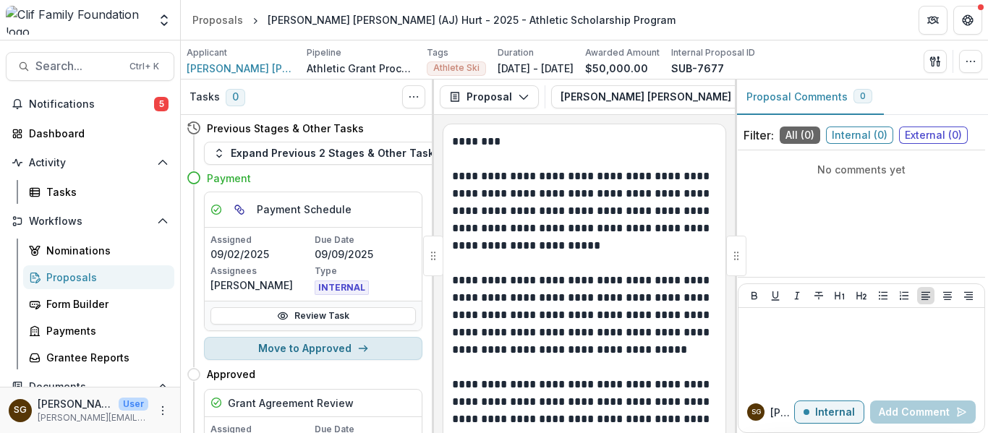
click at [324, 351] on button "Move to Approved" at bounding box center [313, 348] width 218 height 23
select select "********"
select select "**********"
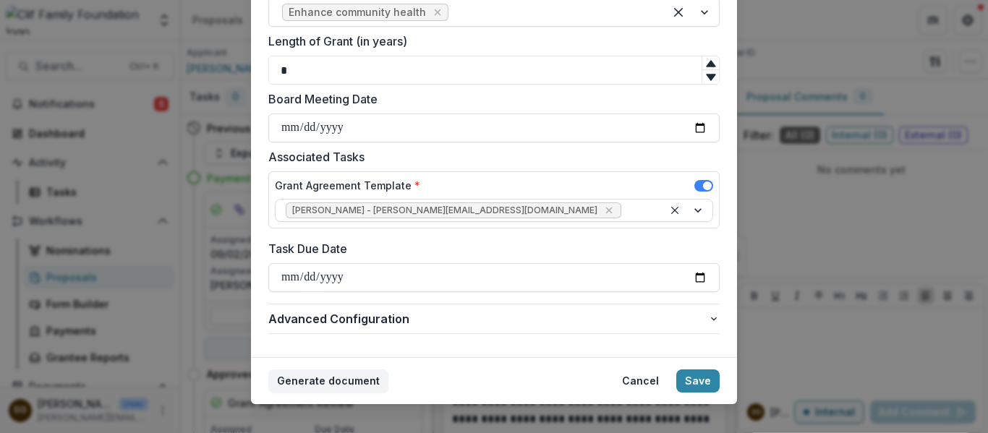
scroll to position [699, 0]
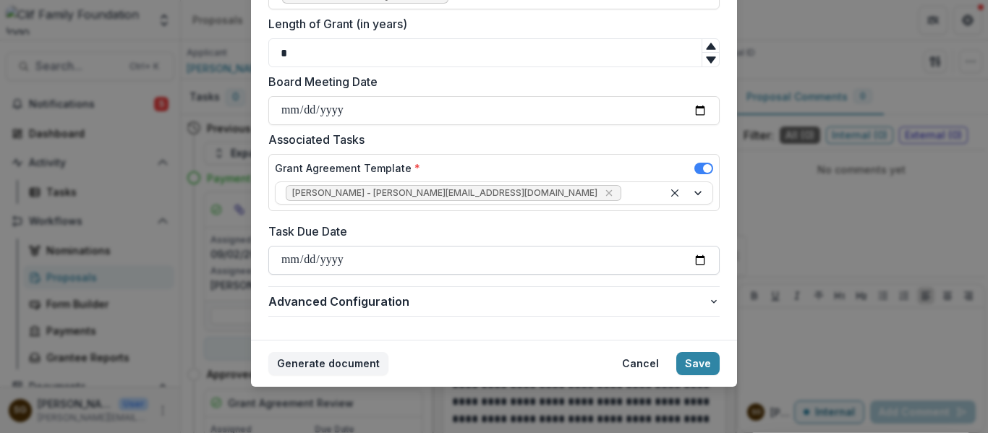
click at [696, 265] on input "**********" at bounding box center [493, 260] width 451 height 29
type input "**********"
click at [704, 361] on button "Save" at bounding box center [697, 363] width 43 height 23
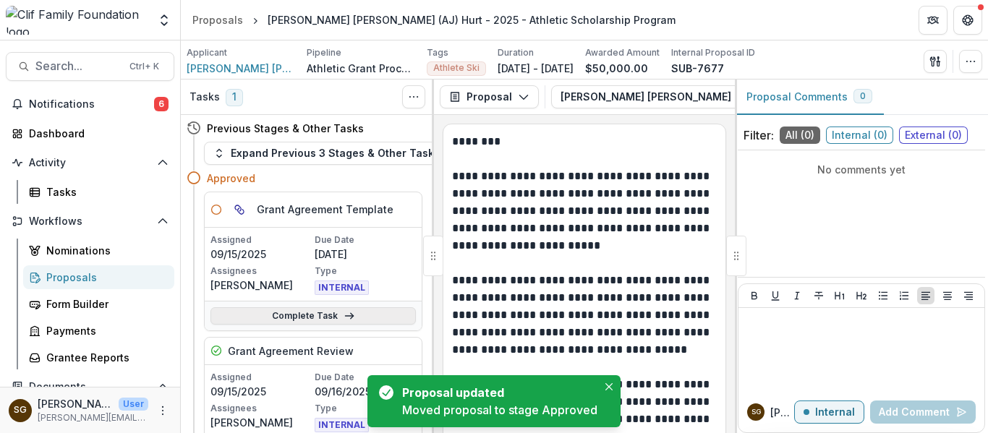
click at [346, 316] on line at bounding box center [349, 316] width 8 height 0
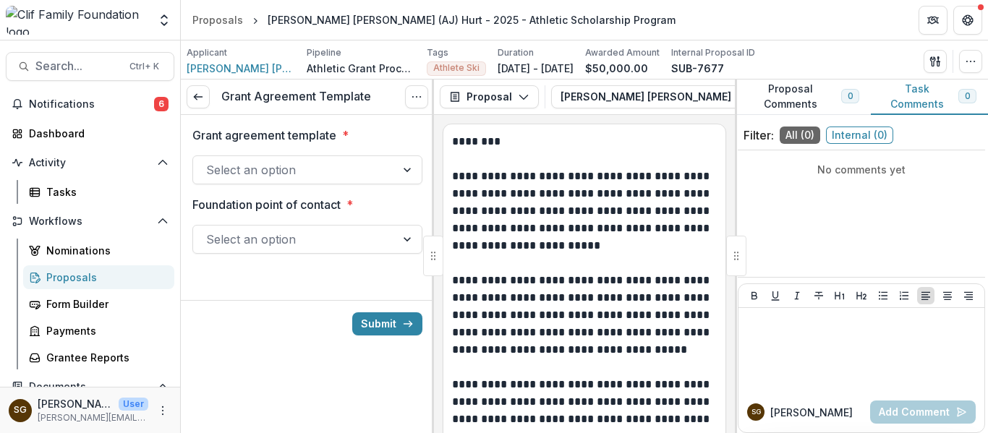
click at [299, 165] on div at bounding box center [294, 170] width 176 height 20
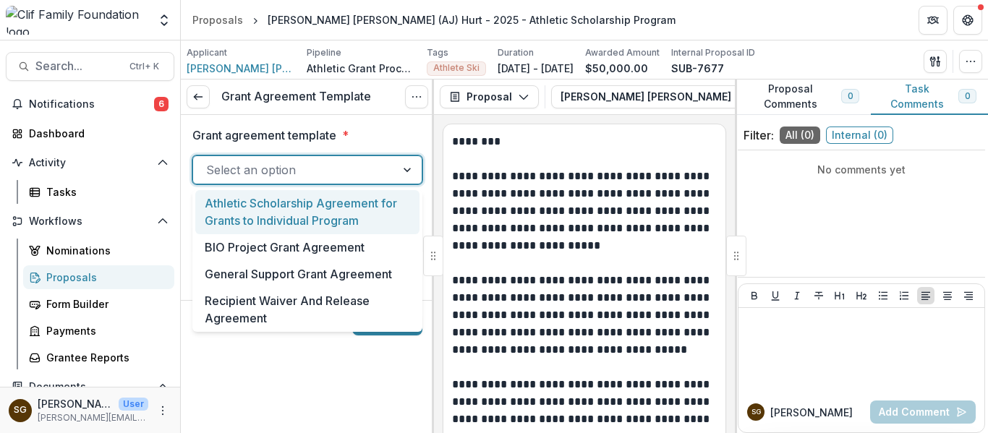
click at [293, 226] on div "Athletic Scholarship Agreement for Grants to Individual Program" at bounding box center [307, 212] width 224 height 44
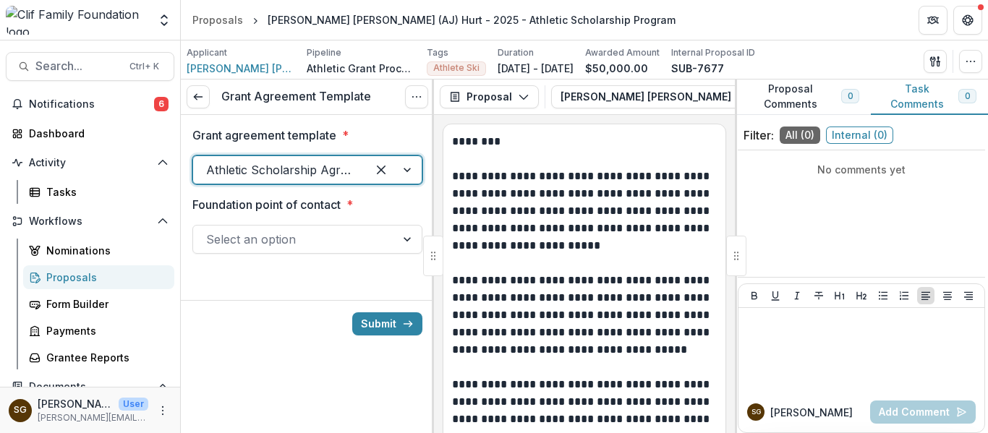
click at [294, 244] on div at bounding box center [294, 239] width 176 height 20
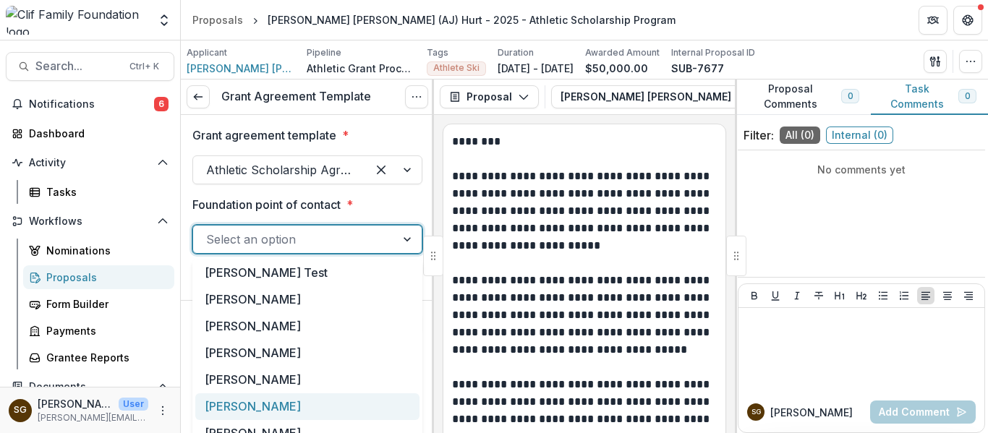
click at [284, 413] on div "[PERSON_NAME]" at bounding box center [307, 406] width 224 height 27
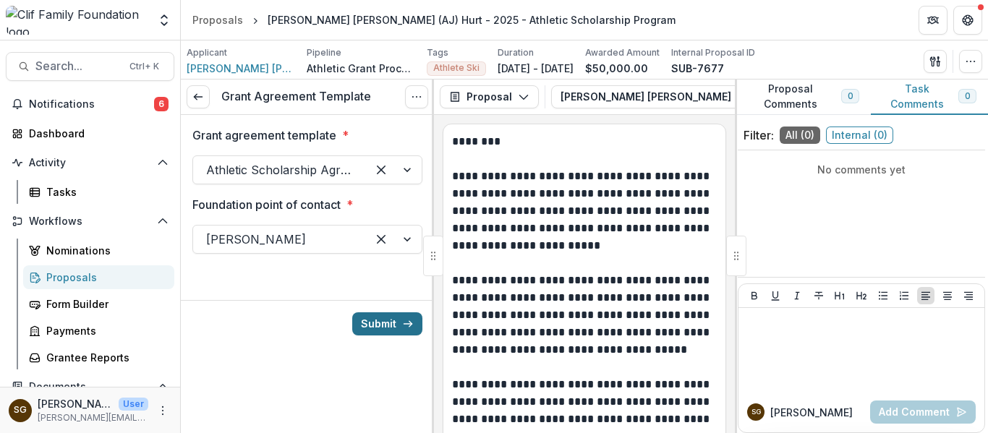
click at [389, 320] on button "Submit" at bounding box center [387, 323] width 70 height 23
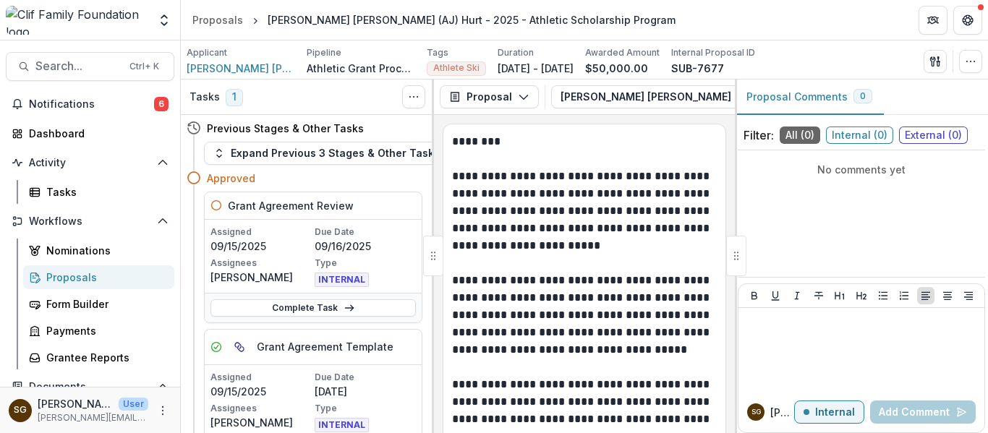
click at [343, 223] on div "Assigned 09/15/2025 Due Date 09/16/2025 Assignees Sarah Grady Type INTERNAL" at bounding box center [313, 256] width 217 height 73
click at [248, 205] on h5 "Grant Agreement Review" at bounding box center [291, 205] width 126 height 15
click at [356, 218] on div "Grant Agreement Review" at bounding box center [313, 205] width 217 height 27
click at [386, 241] on p "09/16/2025" at bounding box center [364, 246] width 101 height 15
click at [353, 297] on div "Complete Task" at bounding box center [313, 308] width 217 height 30
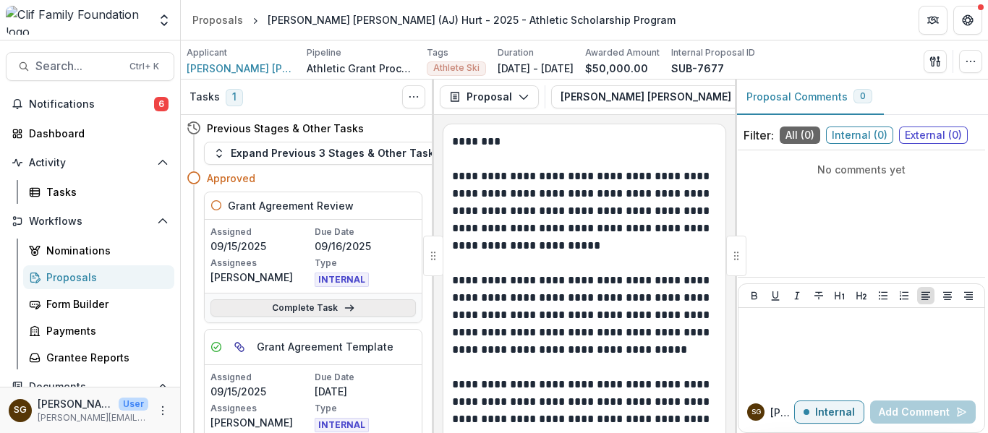
click at [350, 315] on link "Complete Task" at bounding box center [312, 307] width 205 height 17
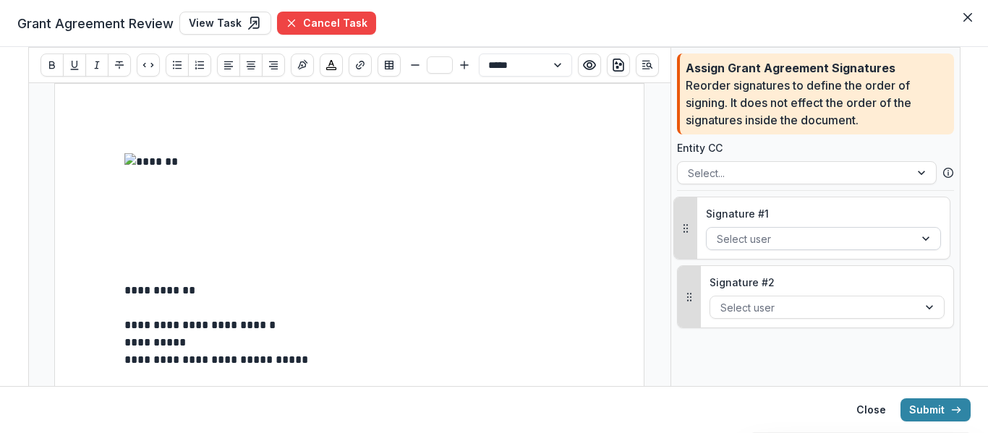
click at [795, 236] on div at bounding box center [809, 239] width 187 height 18
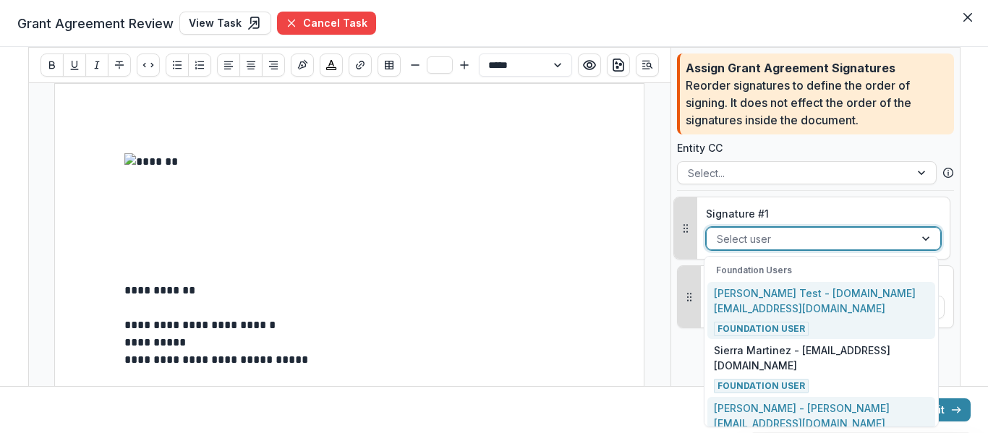
scroll to position [361, 0]
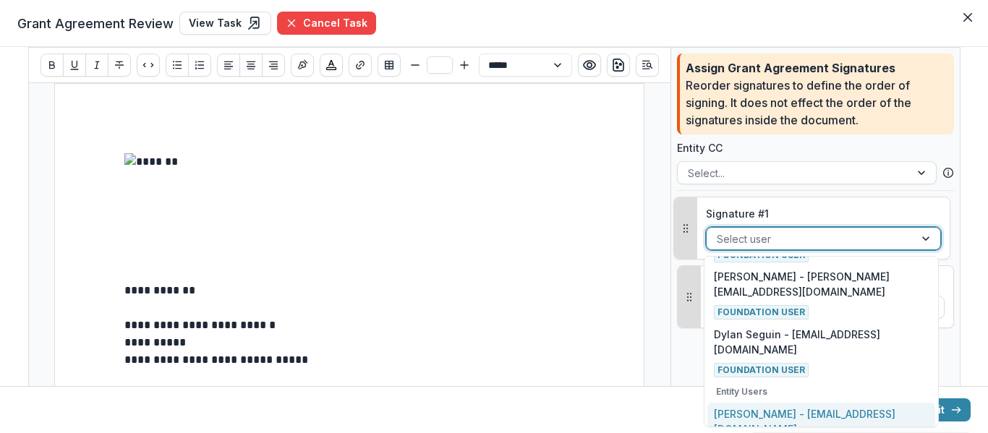
click at [826, 419] on p "AJ Hurt - ajhurti26@gmail.com" at bounding box center [821, 421] width 214 height 30
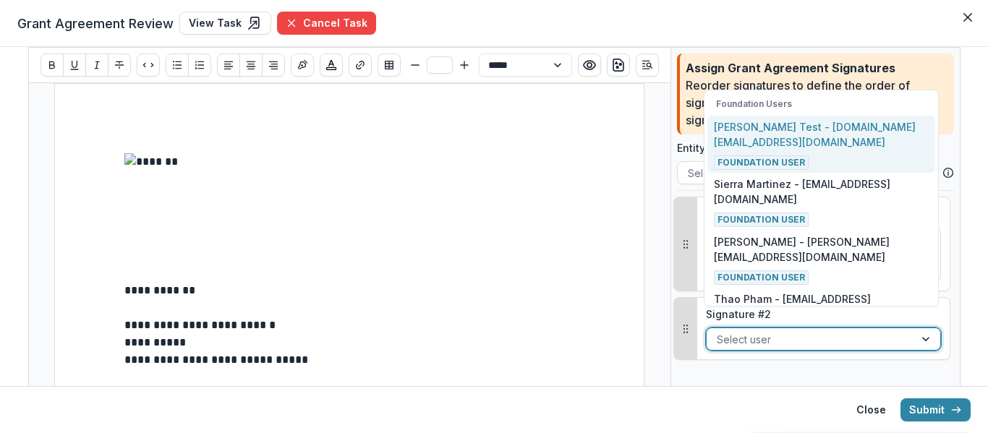
click at [814, 330] on div at bounding box center [809, 339] width 187 height 18
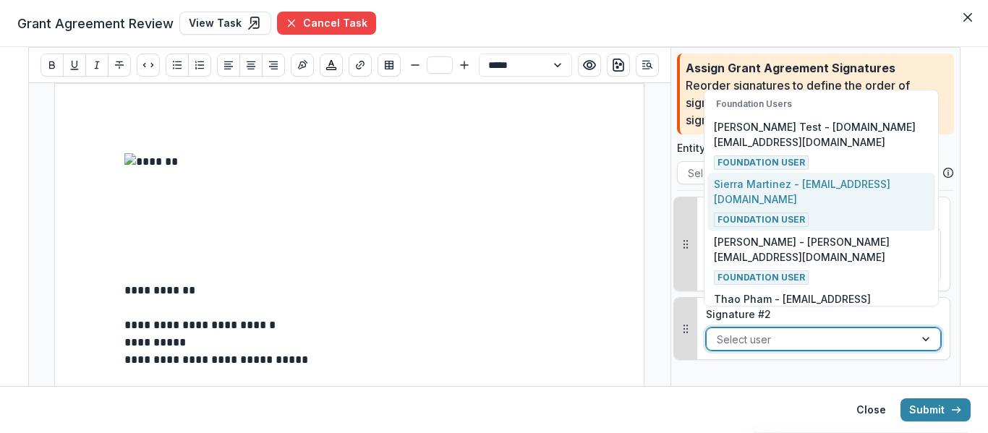
scroll to position [338, 0]
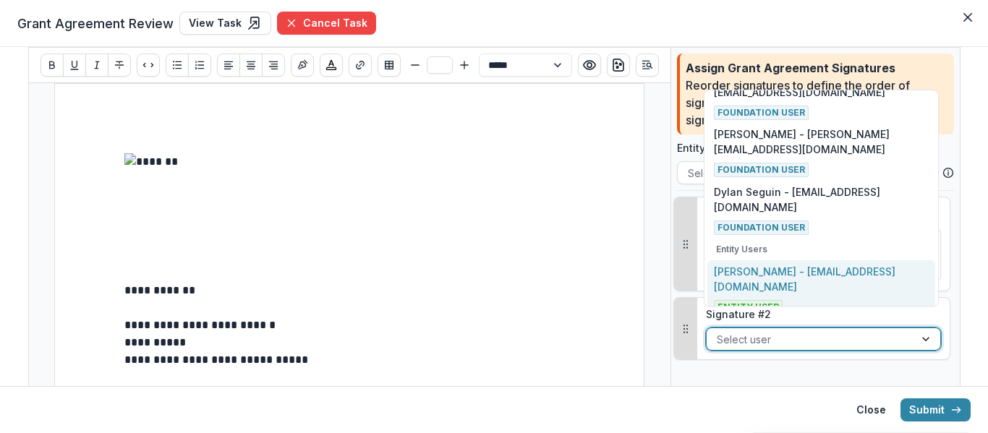
click at [816, 276] on p "AJ Hurt - ajhurti26@gmail.com" at bounding box center [821, 279] width 214 height 30
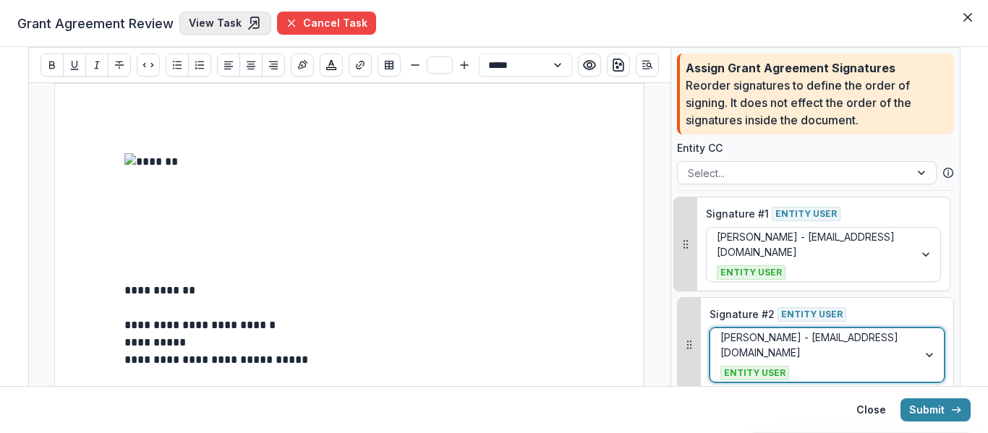
click at [247, 25] on icon at bounding box center [254, 23] width 14 height 14
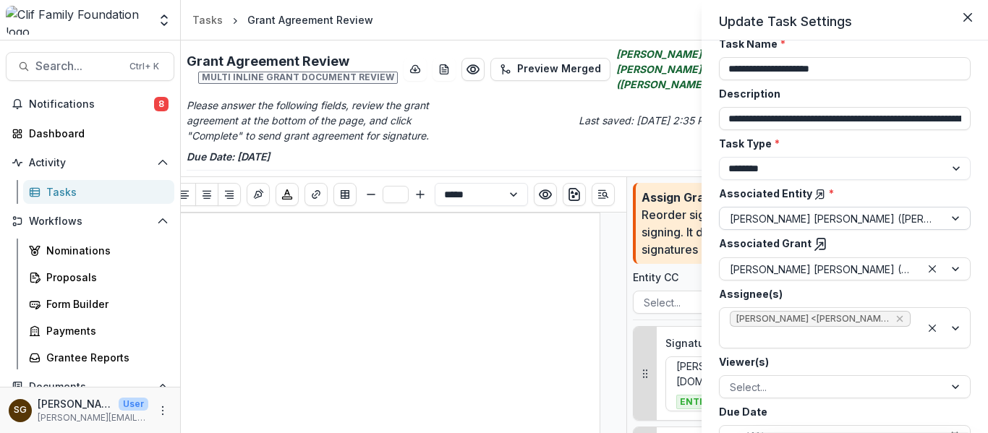
scroll to position [103, 0]
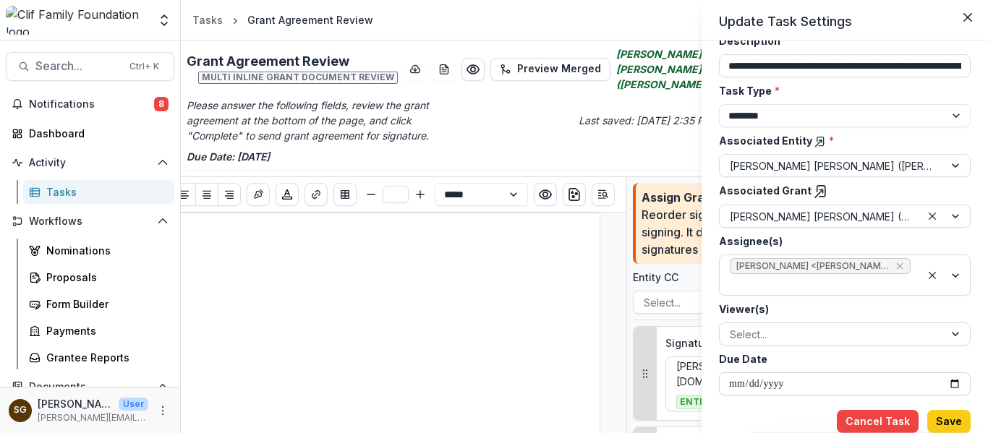
click at [948, 385] on input "**********" at bounding box center [845, 383] width 252 height 23
type input "**********"
click at [943, 416] on button "Save" at bounding box center [948, 421] width 43 height 23
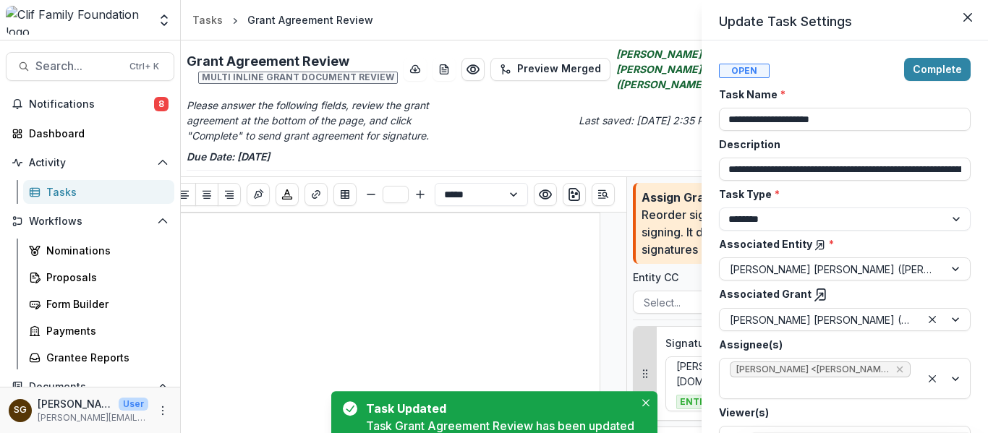
type input "**********"
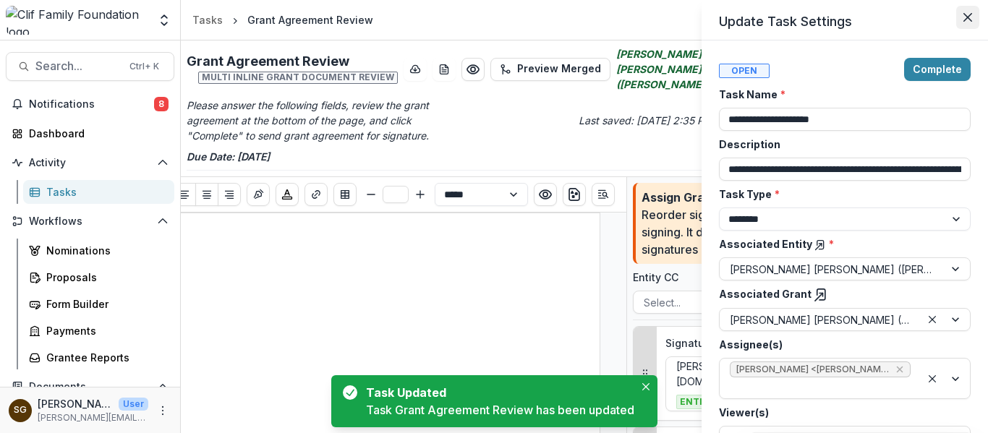
click at [968, 17] on icon "Close" at bounding box center [967, 17] width 9 height 9
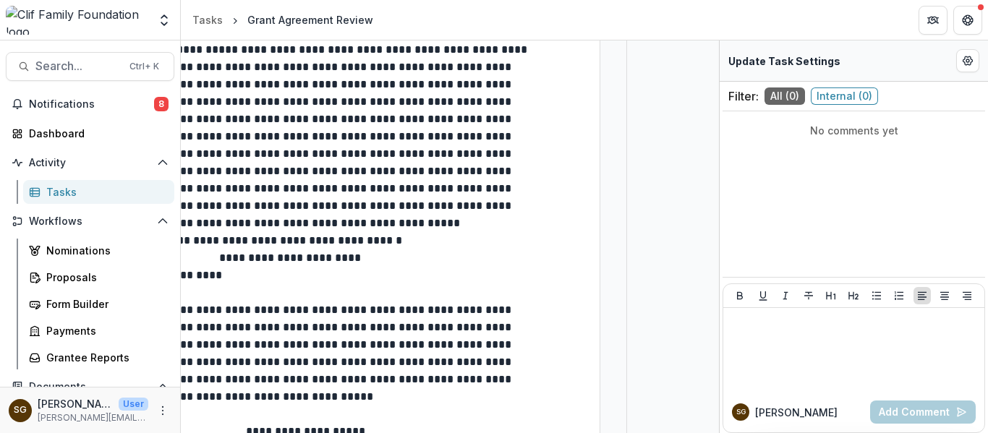
scroll to position [578, 0]
click at [202, 18] on div "Tasks" at bounding box center [207, 19] width 30 height 15
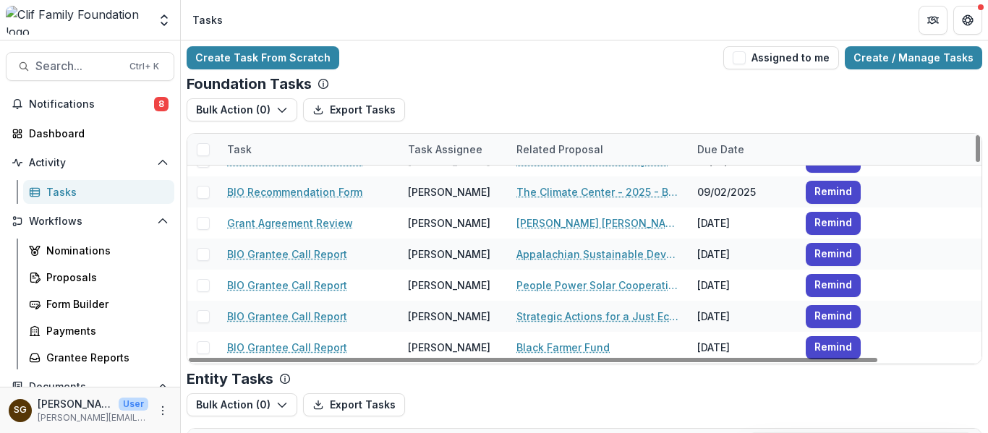
scroll to position [65, 0]
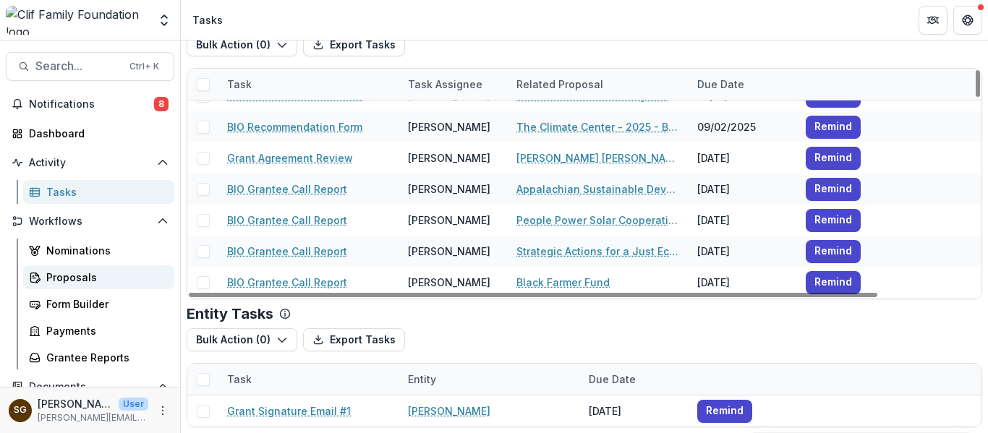
click at [71, 281] on div "Proposals" at bounding box center [104, 277] width 116 height 15
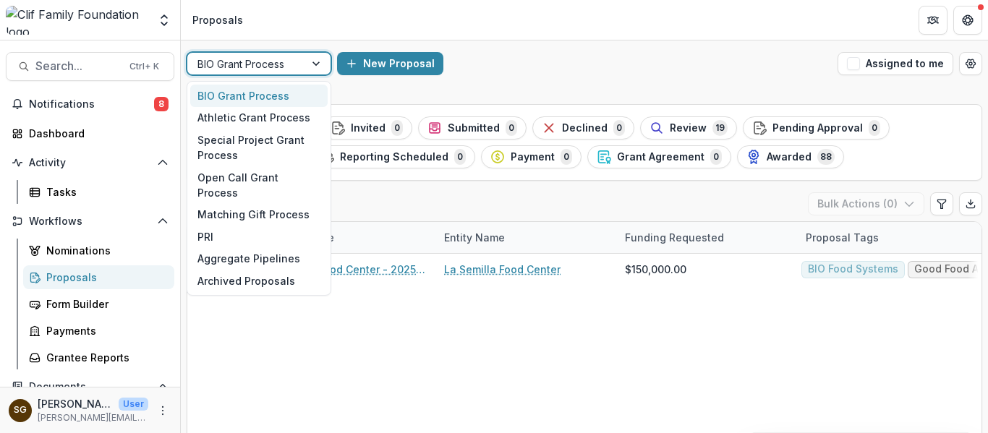
click at [307, 62] on div at bounding box center [317, 64] width 26 height 22
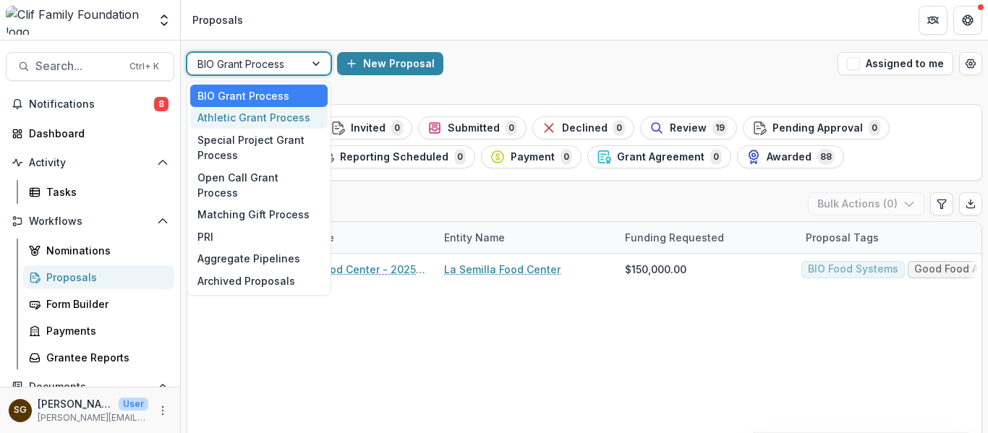
click at [273, 113] on div "Athletic Grant Process" at bounding box center [258, 118] width 137 height 22
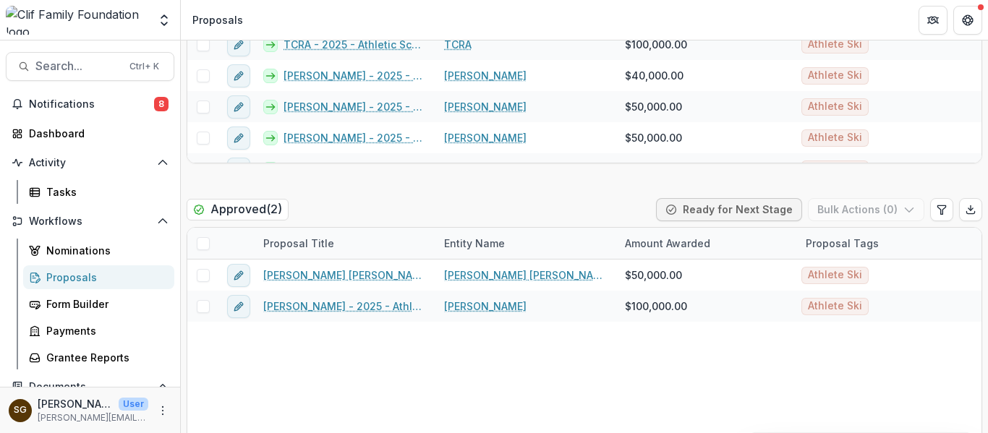
scroll to position [1012, 0]
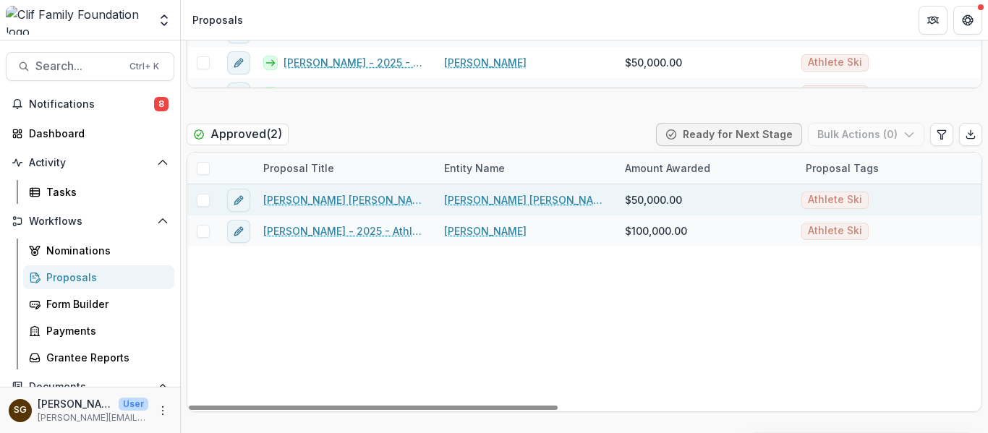
click at [369, 201] on link "Amelia Josephine (AJ) Hurt - 2025 - Athletic Scholarship Program" at bounding box center [344, 199] width 163 height 15
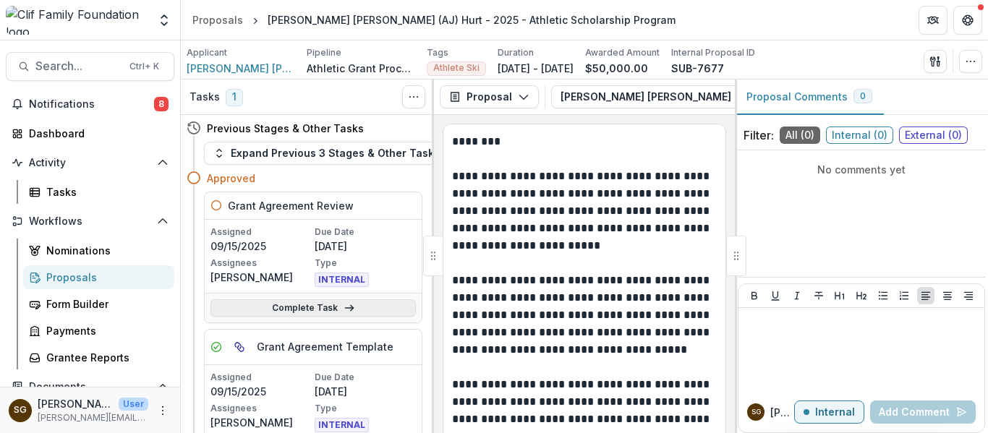
click at [328, 306] on link "Complete Task" at bounding box center [312, 307] width 205 height 17
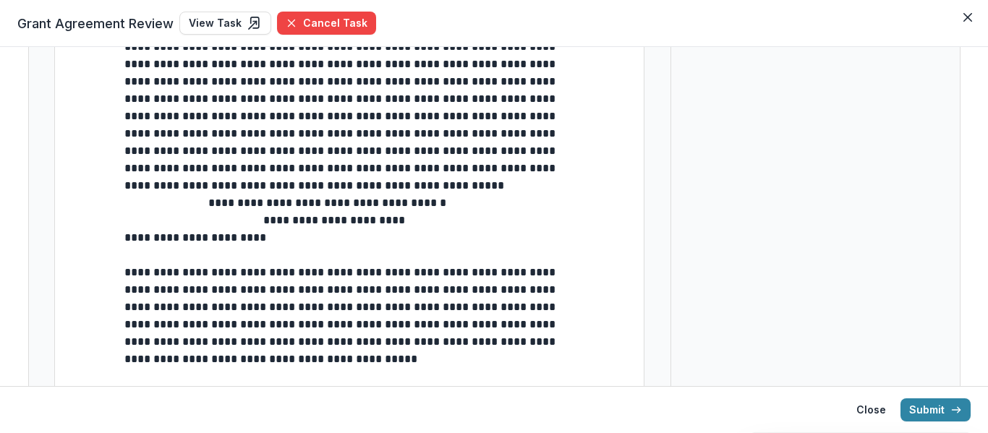
scroll to position [506, 0]
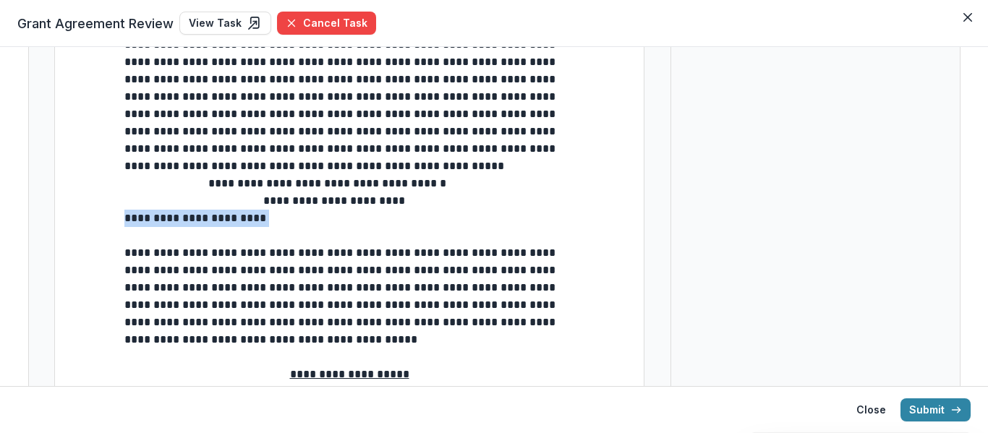
drag, startPoint x: 272, startPoint y: 222, endPoint x: 123, endPoint y: 225, distance: 149.0
click at [124, 225] on p "**********" at bounding box center [349, 209] width 450 height 35
copy span "**********"
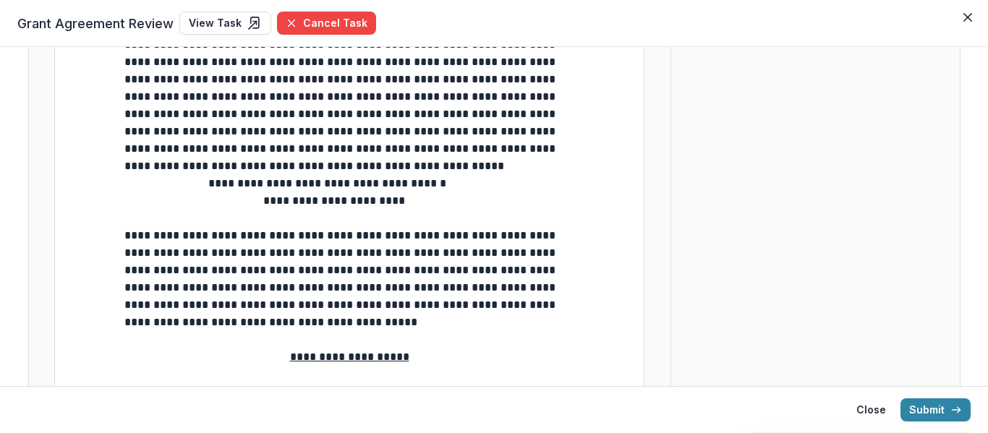
click at [283, 206] on span "**********" at bounding box center [335, 200] width 145 height 11
click at [281, 206] on span "**********" at bounding box center [335, 200] width 145 height 11
click at [279, 206] on span "**********" at bounding box center [335, 200] width 145 height 11
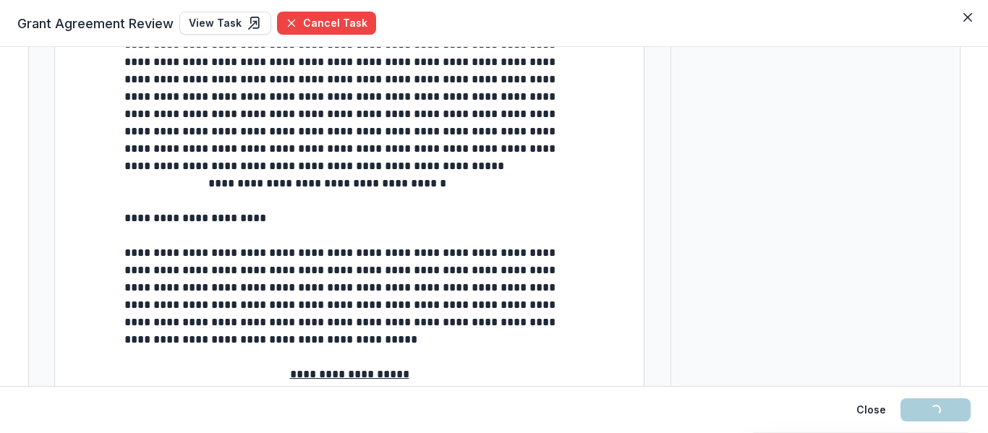
click at [263, 203] on span at bounding box center [193, 200] width 139 height 11
click at [127, 223] on span "**********" at bounding box center [196, 218] width 145 height 11
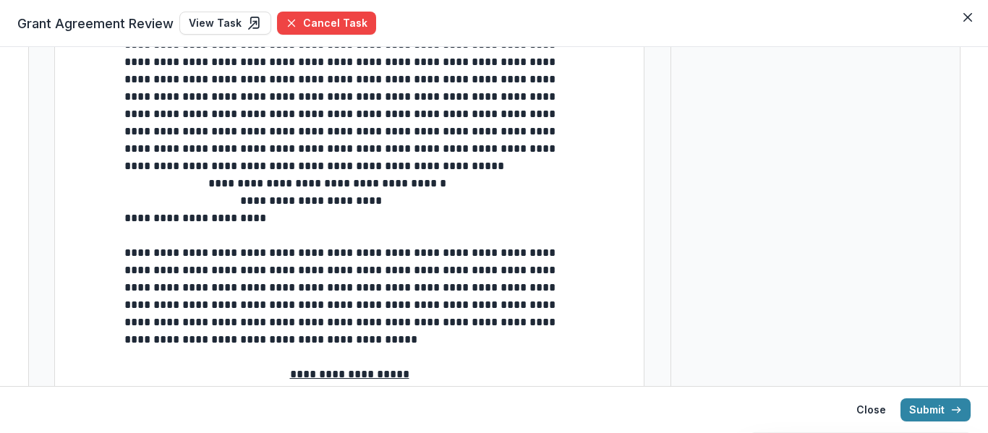
click at [131, 221] on span "**********" at bounding box center [196, 218] width 145 height 11
click at [362, 270] on span "**********" at bounding box center [341, 296] width 434 height 98
click at [247, 244] on p at bounding box center [349, 235] width 450 height 17
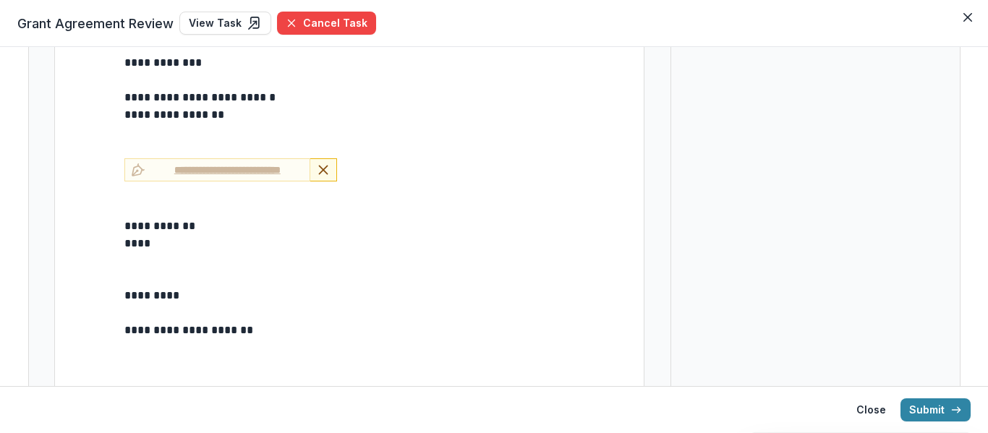
scroll to position [5670, 0]
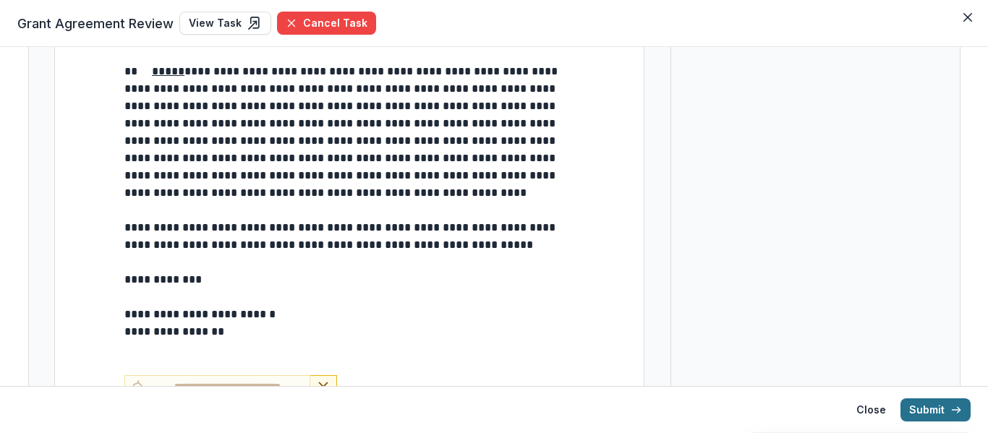
click at [933, 415] on button "Submit" at bounding box center [935, 409] width 70 height 23
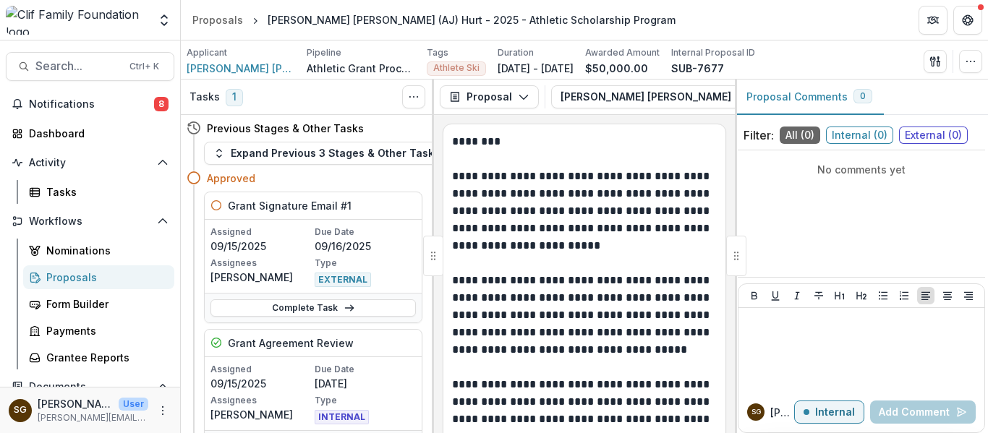
click at [63, 280] on div "Proposals" at bounding box center [104, 277] width 116 height 15
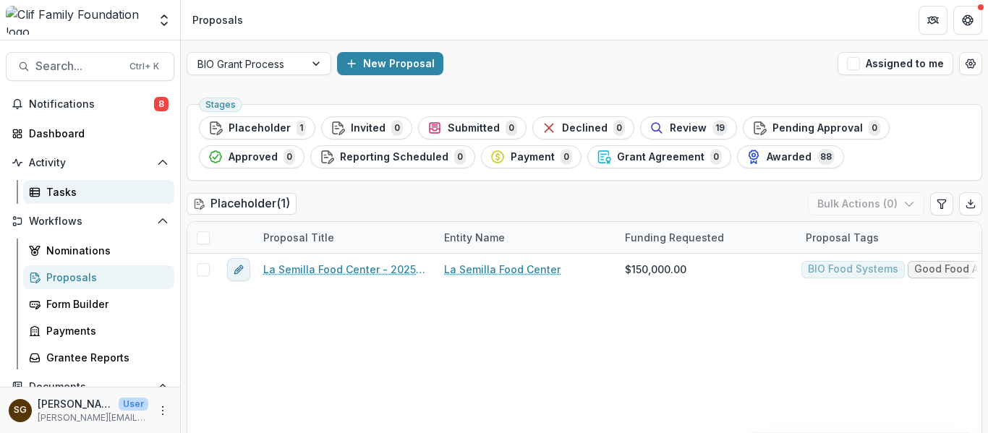
click at [59, 191] on div "Tasks" at bounding box center [104, 191] width 116 height 15
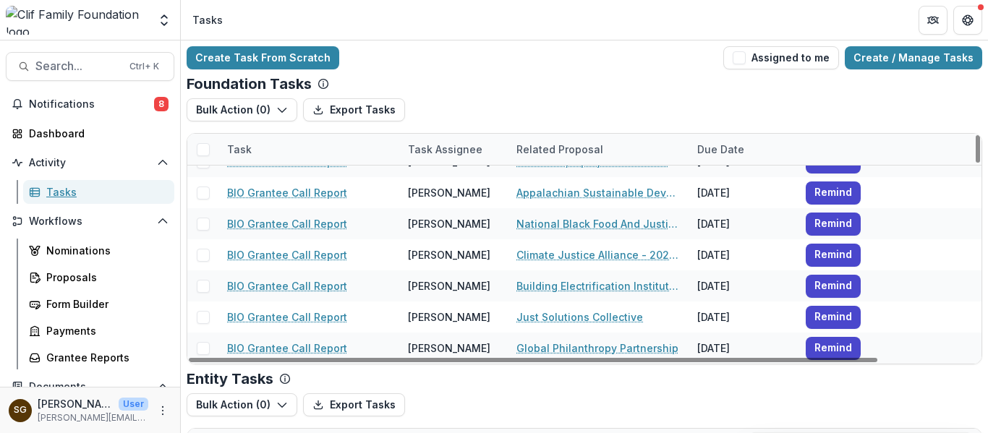
scroll to position [96, 0]
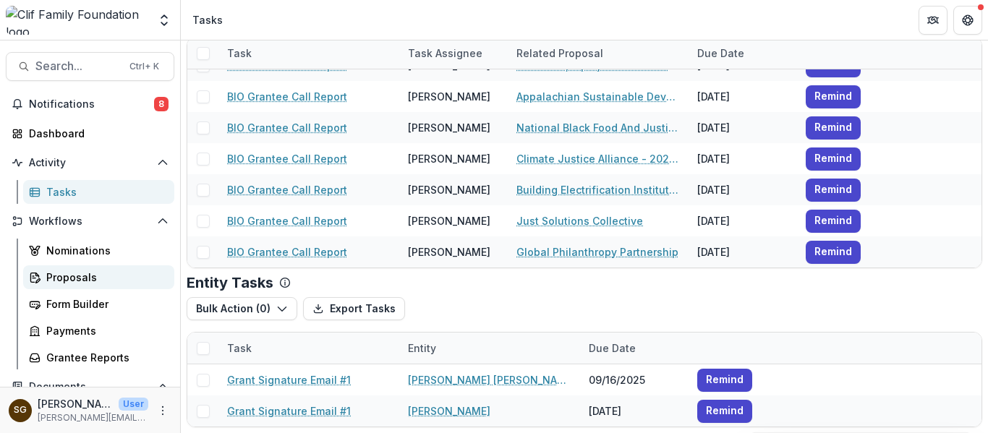
click at [67, 282] on div "Proposals" at bounding box center [104, 277] width 116 height 15
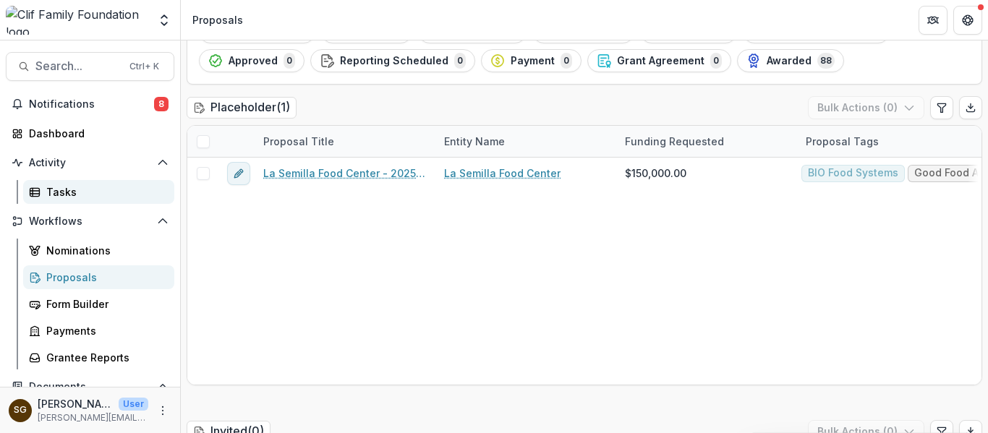
click at [65, 181] on link "Tasks" at bounding box center [98, 192] width 151 height 24
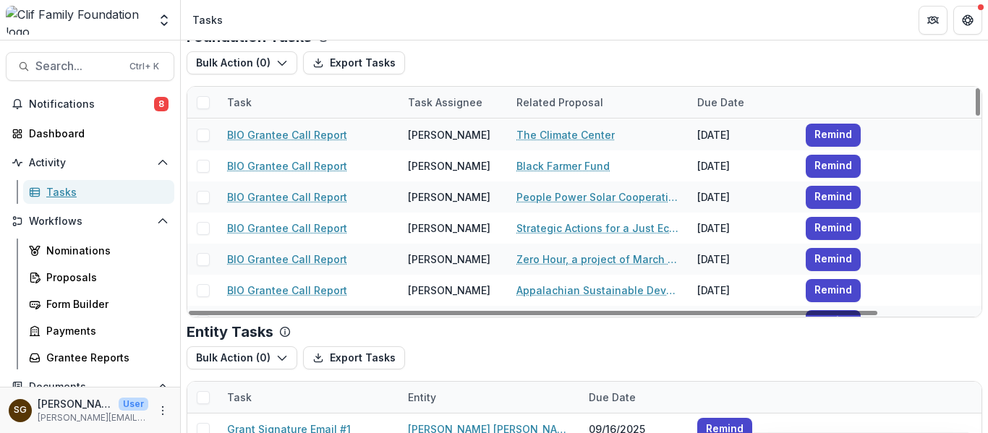
scroll to position [96, 0]
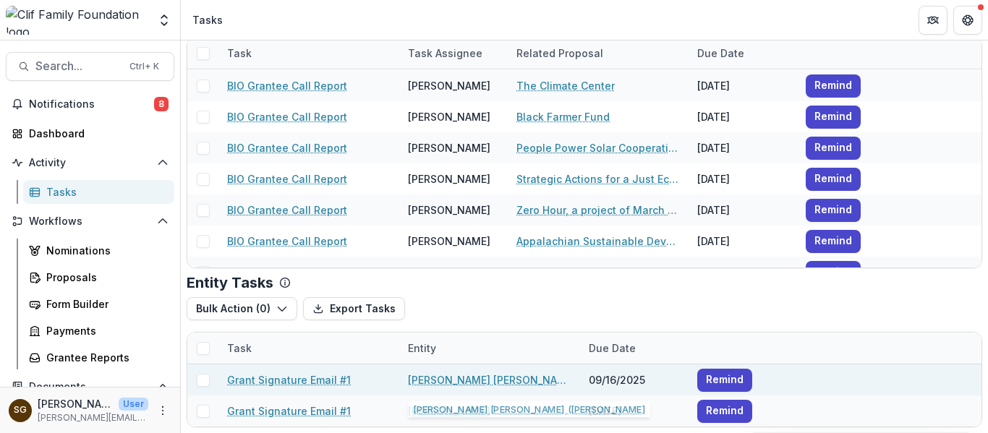
click at [605, 380] on div "09/16/2025" at bounding box center [634, 379] width 108 height 31
click at [272, 378] on link "Grant Signature Email #1" at bounding box center [289, 379] width 124 height 15
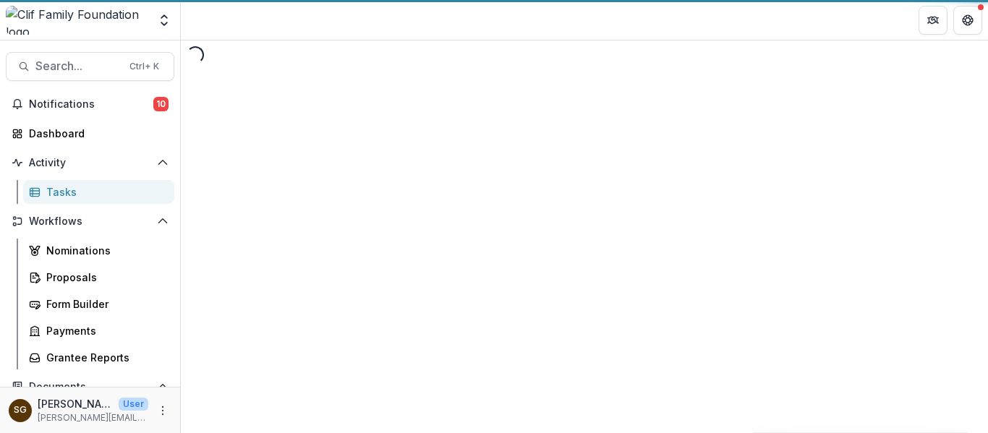
select select "********"
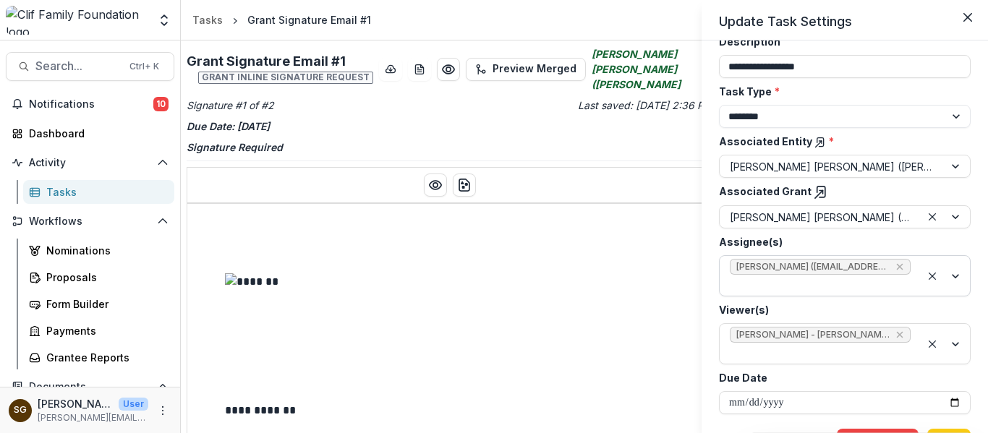
scroll to position [103, 0]
click at [836, 390] on input "**********" at bounding box center [845, 401] width 252 height 23
click at [950, 390] on input "**********" at bounding box center [845, 401] width 252 height 23
type input "**********"
click at [951, 428] on button "Save" at bounding box center [948, 439] width 43 height 23
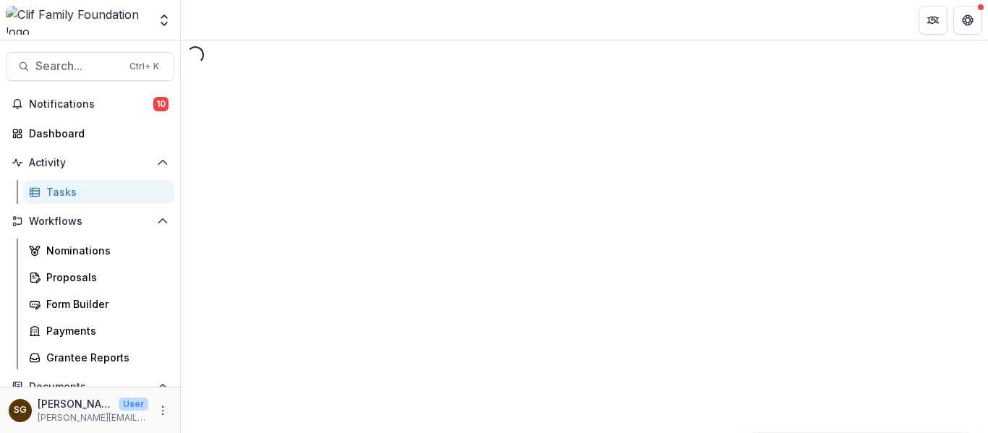
select select "********"
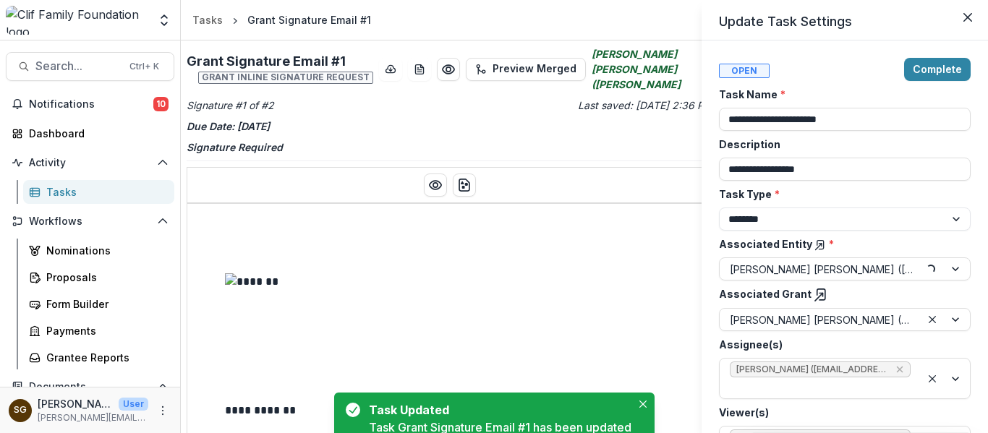
type input "**********"
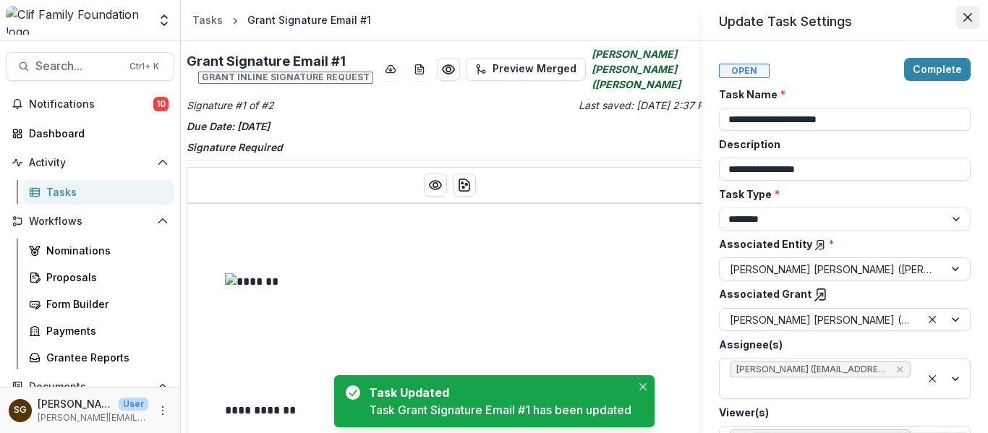
click at [964, 17] on icon "Close" at bounding box center [967, 17] width 9 height 9
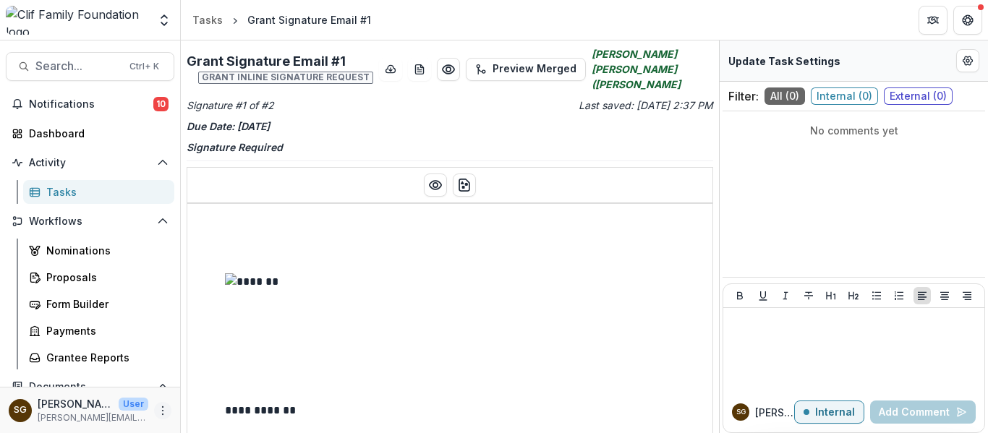
click at [161, 411] on icon "More" at bounding box center [163, 411] width 12 height 12
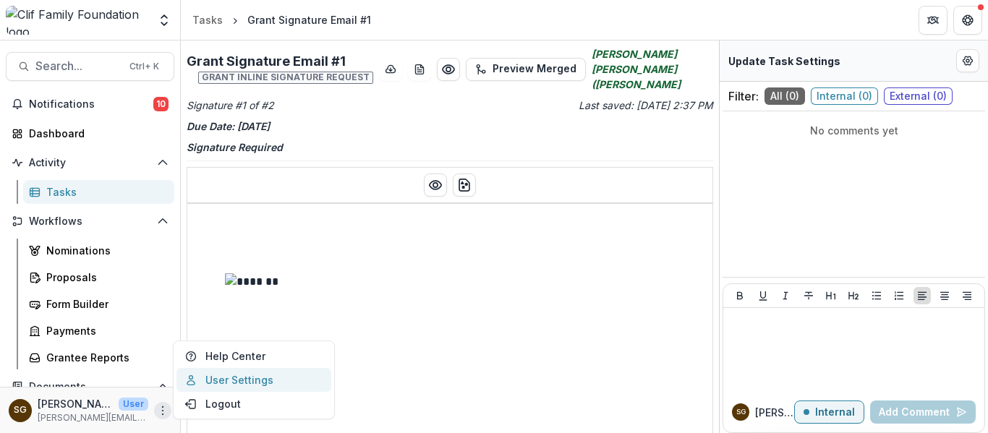
click at [201, 380] on link "User Settings" at bounding box center [253, 380] width 155 height 24
select select "****"
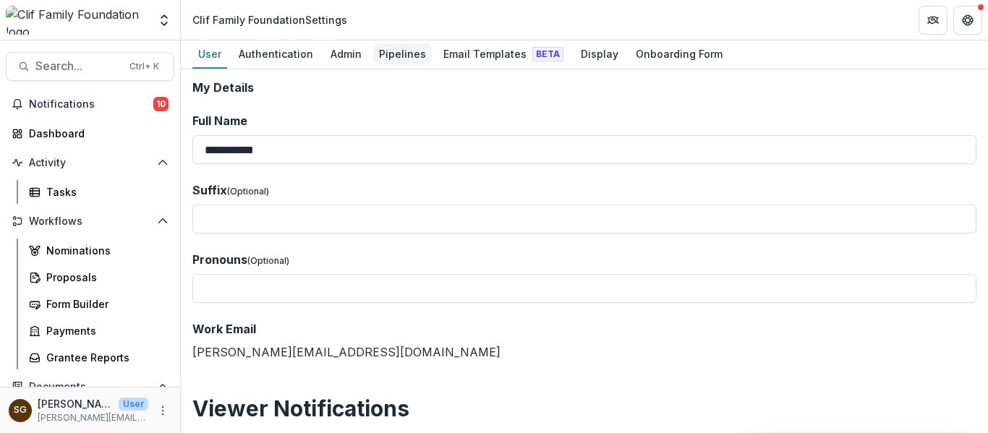
click at [377, 48] on div "Pipelines" at bounding box center [402, 53] width 59 height 21
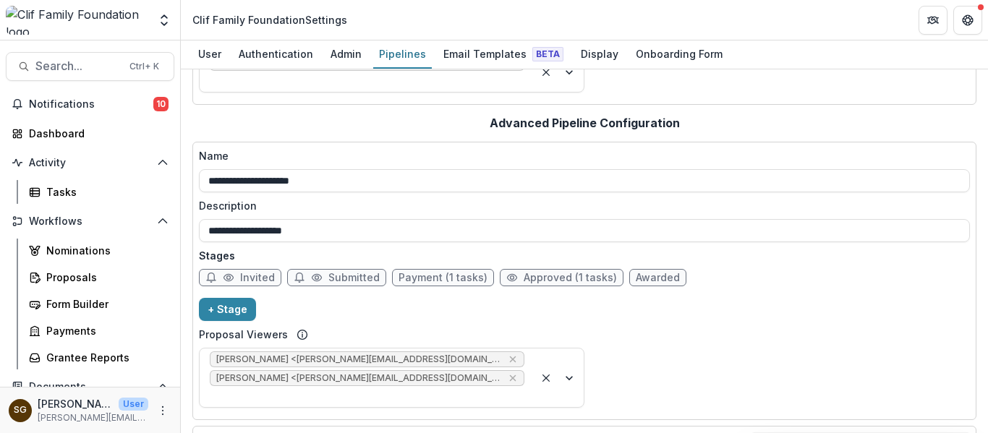
scroll to position [289, 0]
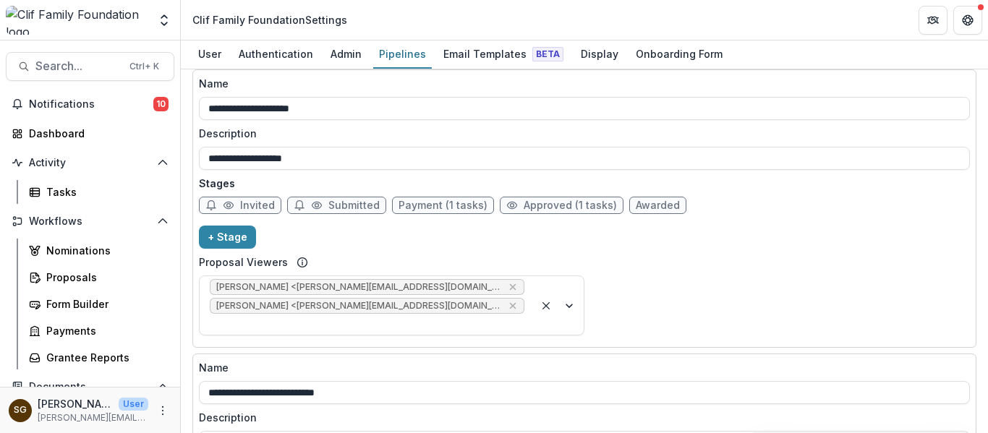
click at [578, 200] on span "Approved (1 tasks)" at bounding box center [569, 206] width 93 height 12
select select "********"
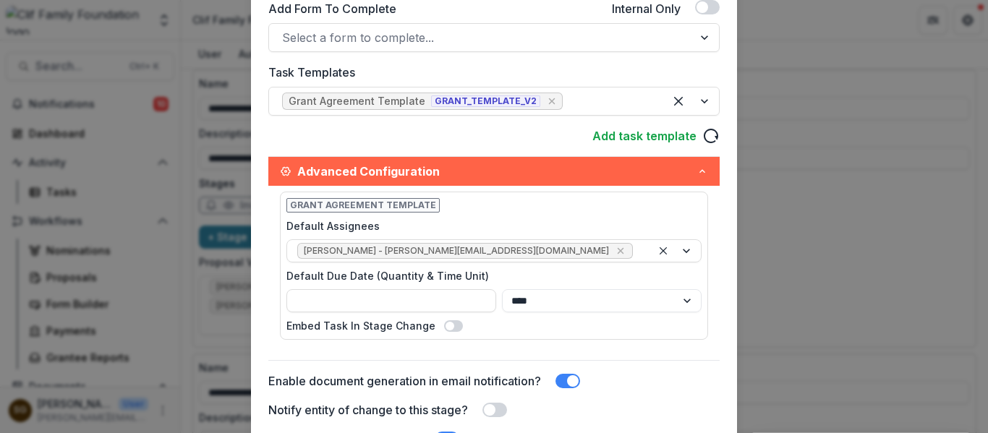
scroll to position [434, 0]
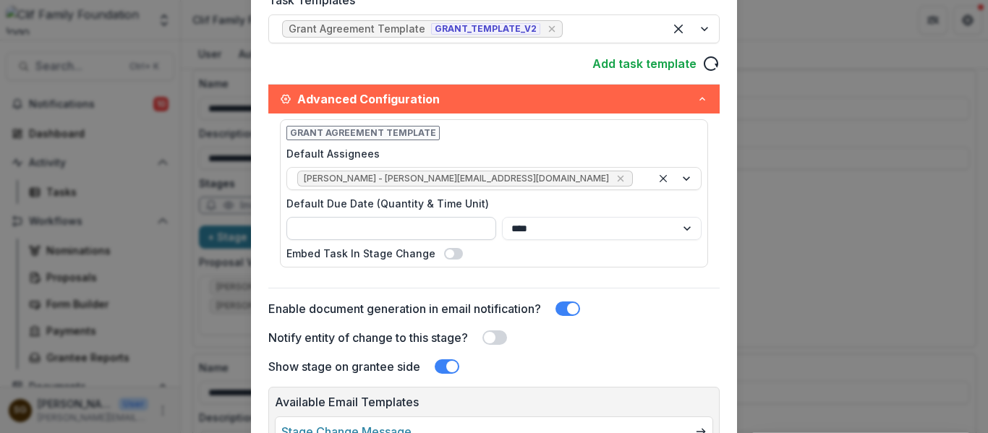
click at [415, 230] on input "*" at bounding box center [391, 228] width 210 height 23
click at [552, 228] on select "**** ***** ****** *****" at bounding box center [602, 228] width 200 height 23
select select "*****"
click at [502, 217] on select "**** ***** ****** *****" at bounding box center [602, 228] width 200 height 23
click at [403, 230] on input "*" at bounding box center [391, 228] width 210 height 23
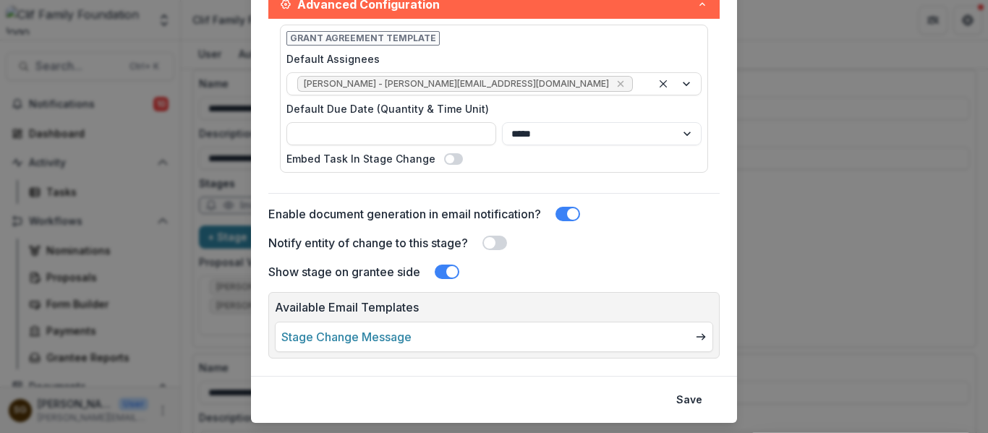
scroll to position [565, 0]
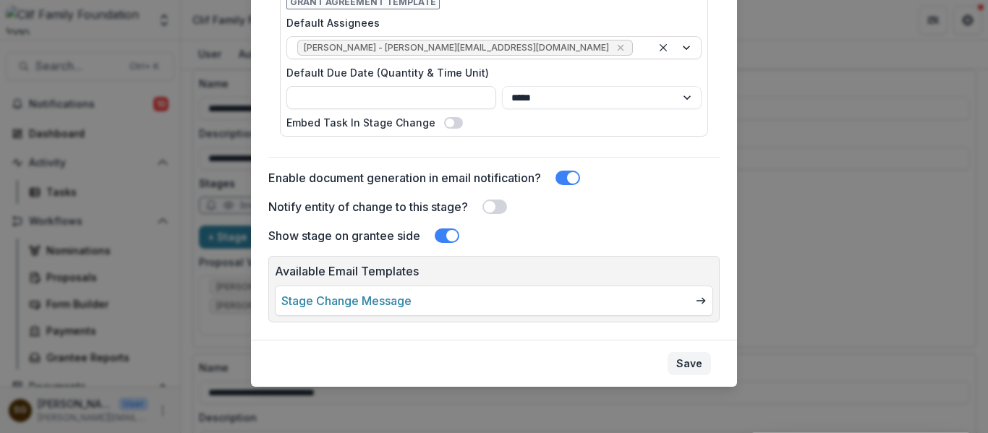
type input "*"
click at [675, 362] on button "Save" at bounding box center [688, 363] width 43 height 23
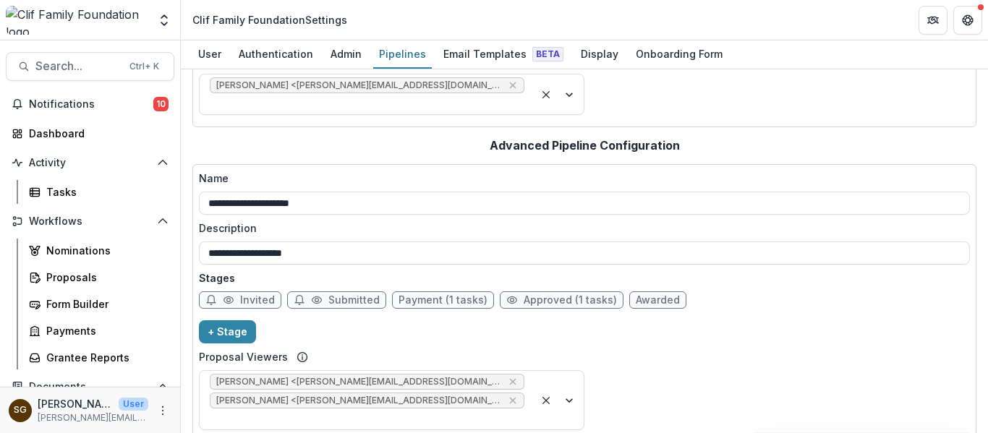
scroll to position [0, 0]
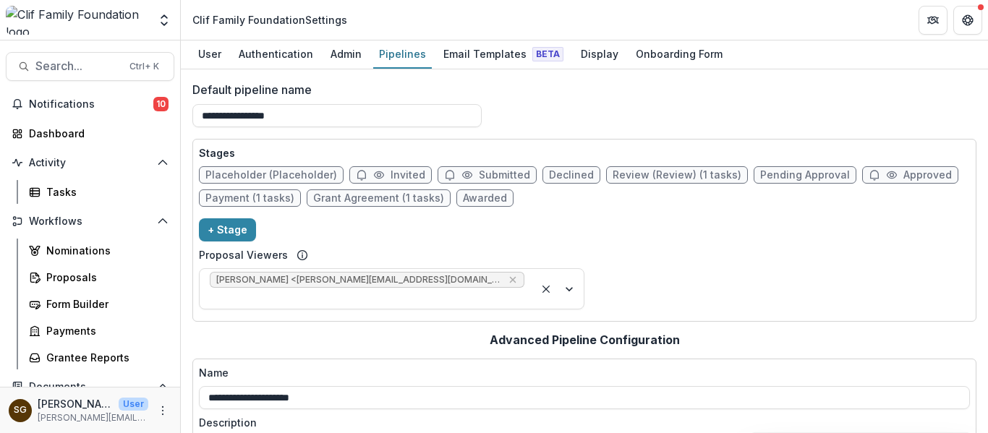
click at [689, 176] on span "Review (Review) (1 tasks)" at bounding box center [676, 175] width 129 height 12
select select "******"
select select "*****"
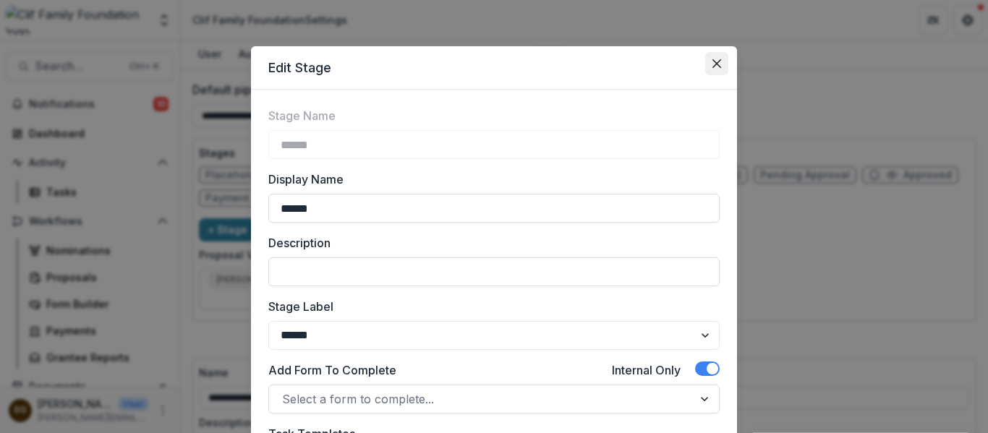
click at [719, 67] on button "Close" at bounding box center [716, 63] width 23 height 23
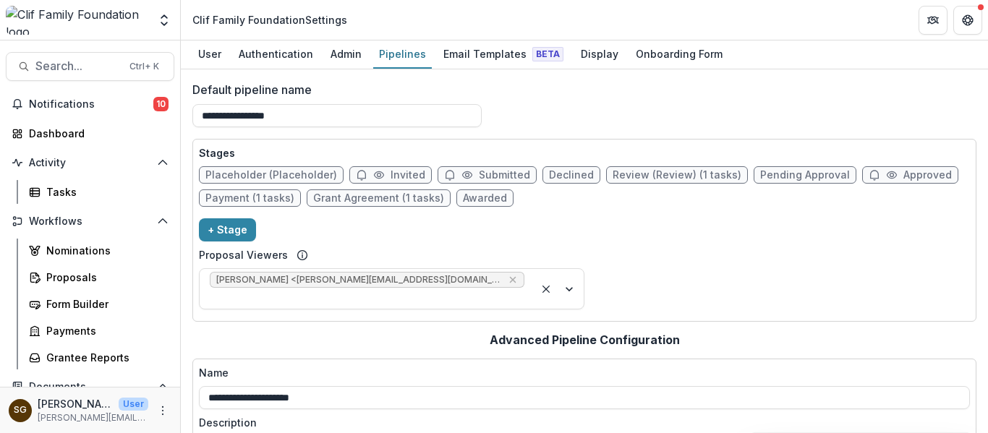
click at [399, 194] on span "Grant Agreement (1 tasks)" at bounding box center [378, 198] width 131 height 12
select select "********"
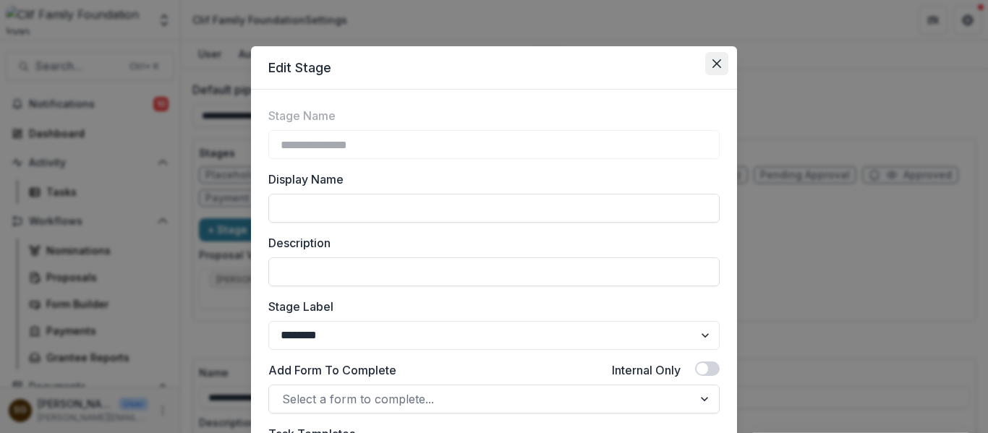
click at [712, 63] on icon "Close" at bounding box center [716, 63] width 9 height 9
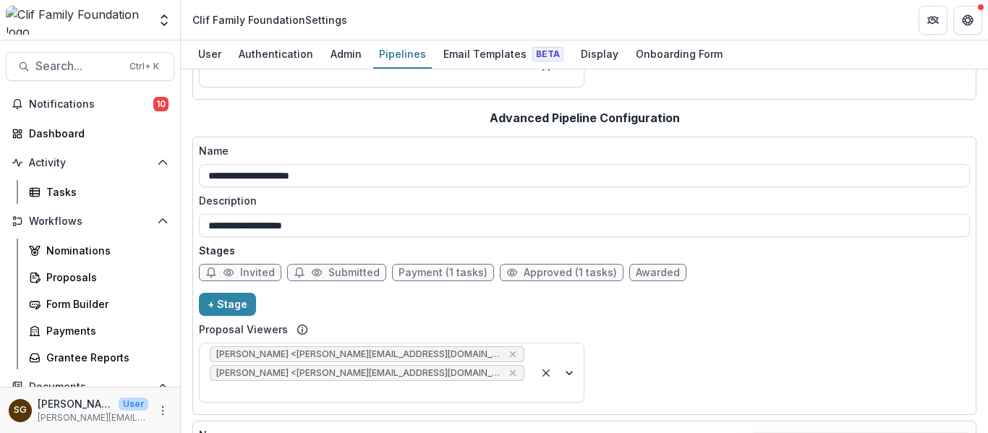
scroll to position [289, 0]
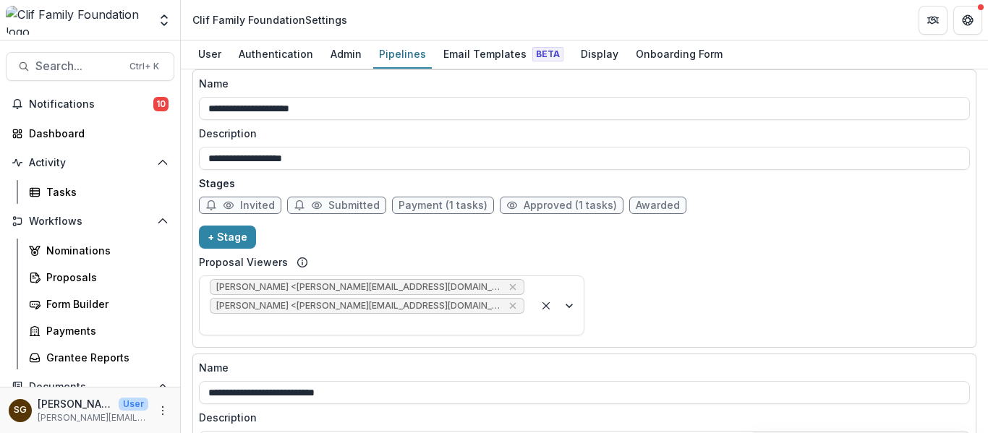
click at [510, 197] on span "Approved (1 tasks)" at bounding box center [562, 205] width 124 height 17
click at [523, 200] on span "Approved (1 tasks)" at bounding box center [569, 206] width 93 height 12
select select "********"
select select "*****"
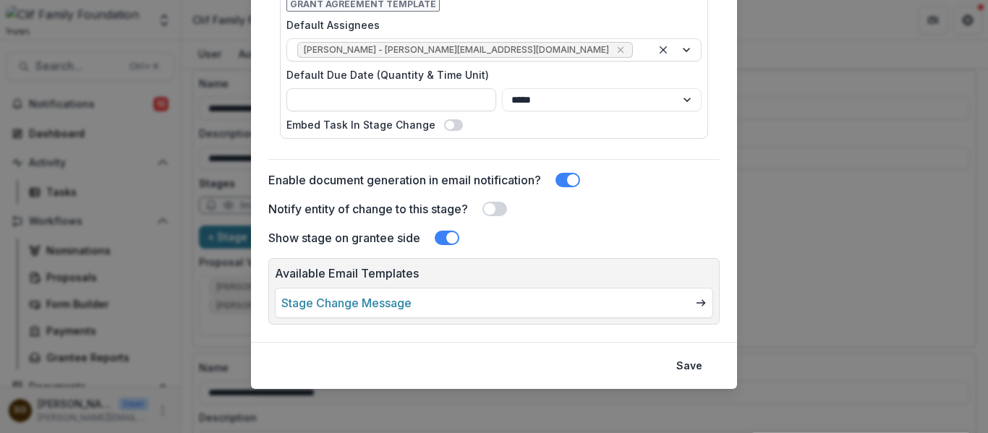
scroll to position [565, 0]
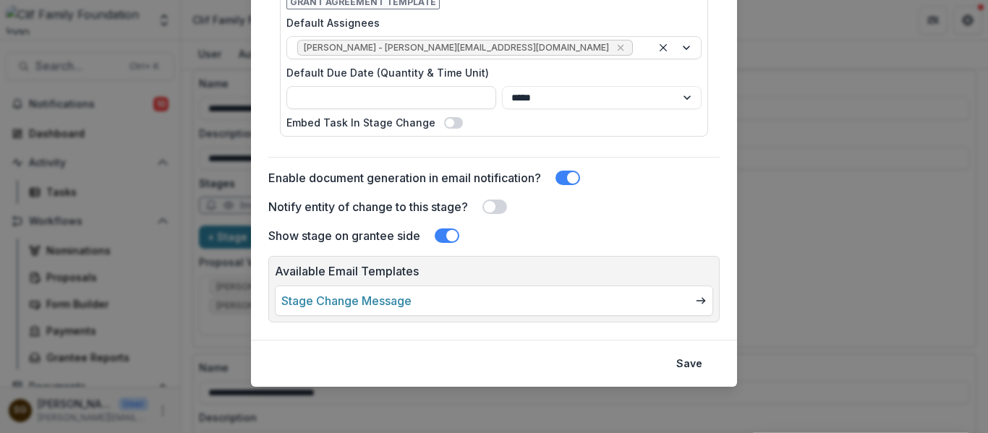
click at [570, 177] on span at bounding box center [573, 178] width 12 height 12
click at [684, 361] on button "Save" at bounding box center [688, 363] width 43 height 23
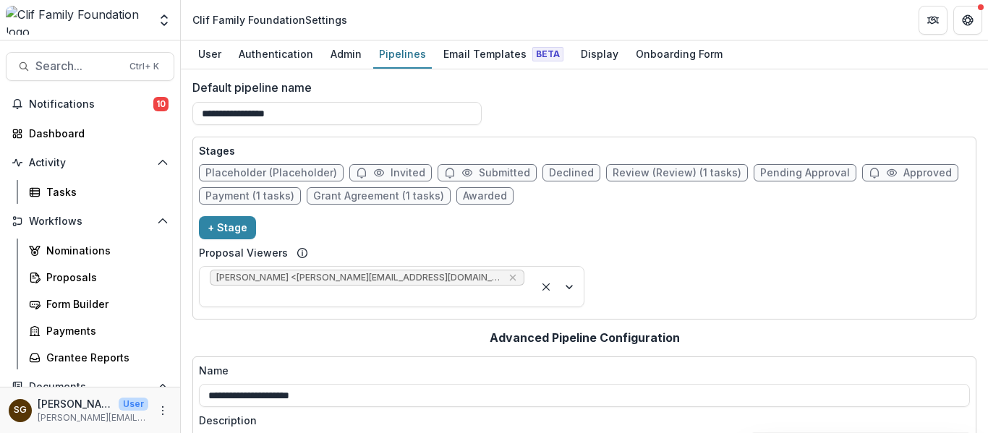
scroll to position [0, 0]
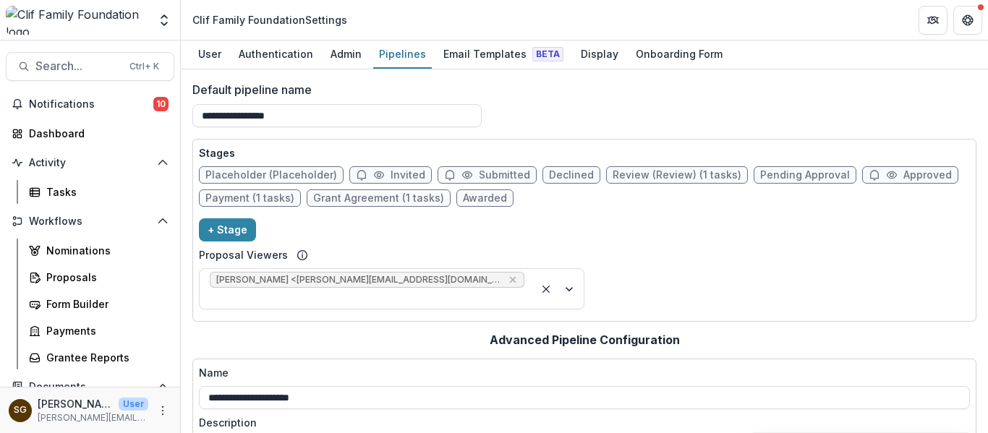
click at [333, 199] on span "Grant Agreement (1 tasks)" at bounding box center [378, 198] width 131 height 12
select select "********"
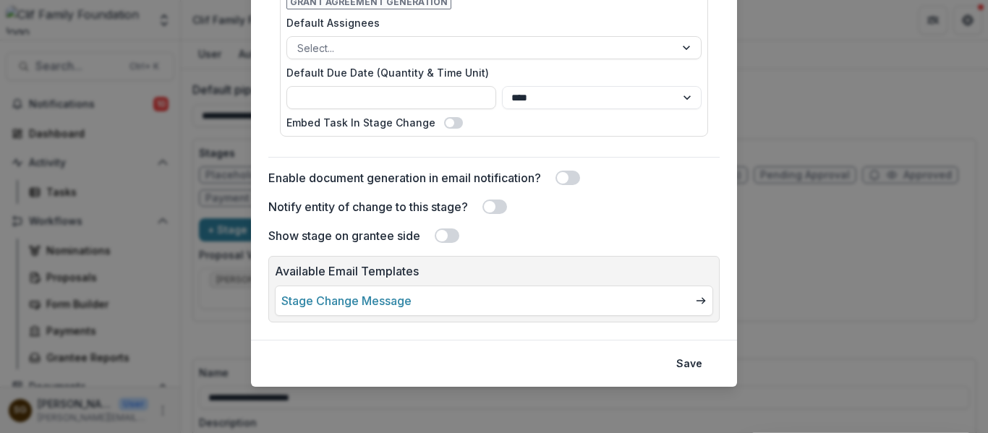
scroll to position [59, 0]
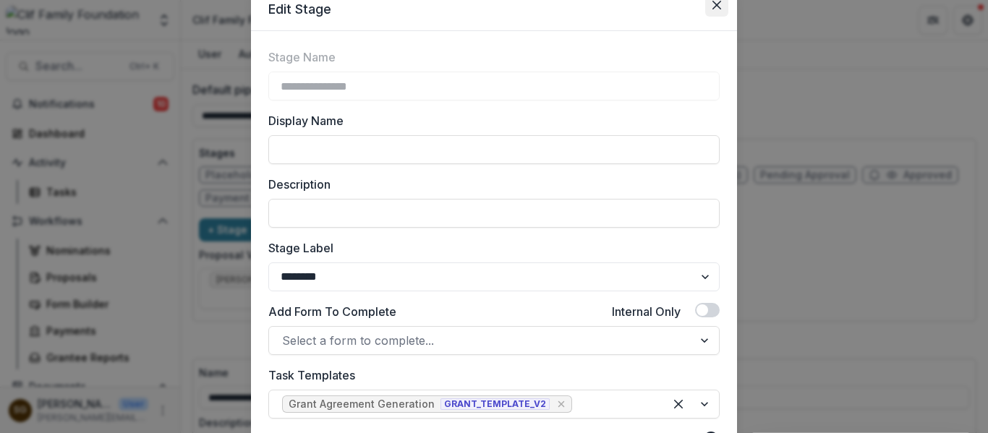
click at [716, 11] on button "Close" at bounding box center [716, 4] width 23 height 23
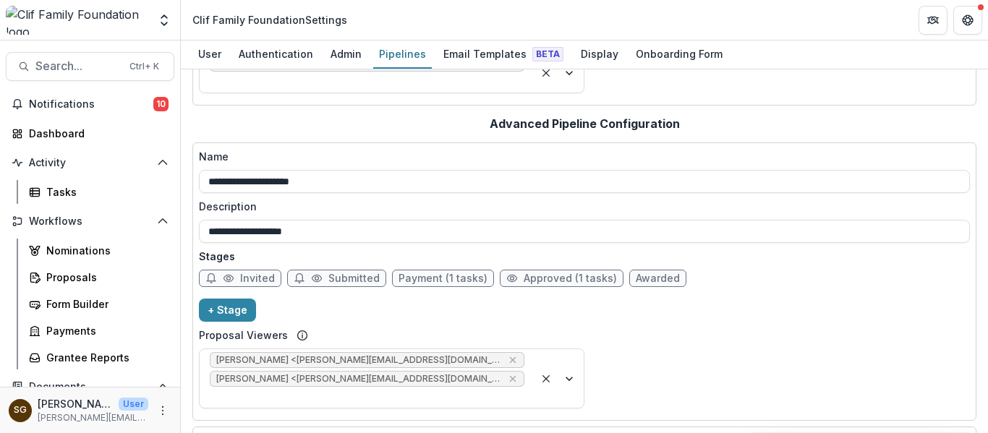
scroll to position [217, 0]
click at [589, 272] on span "Approved (1 tasks)" at bounding box center [569, 278] width 93 height 12
select select "********"
select select "*****"
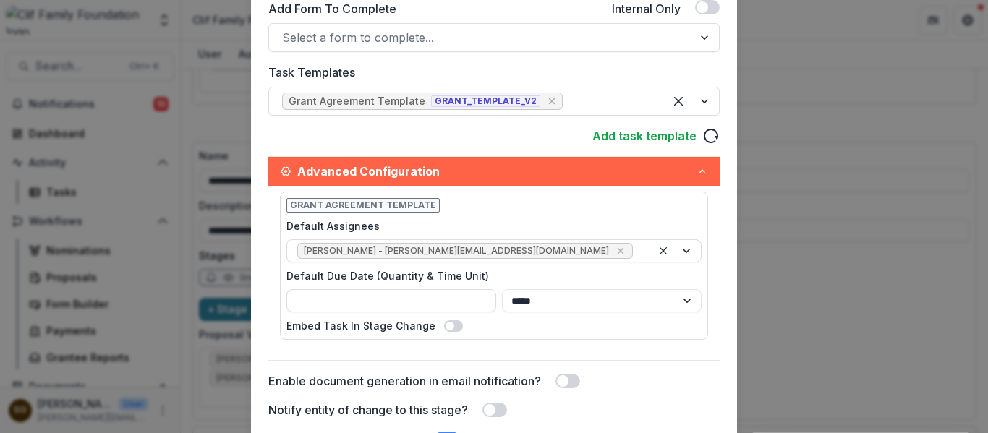
scroll to position [565, 0]
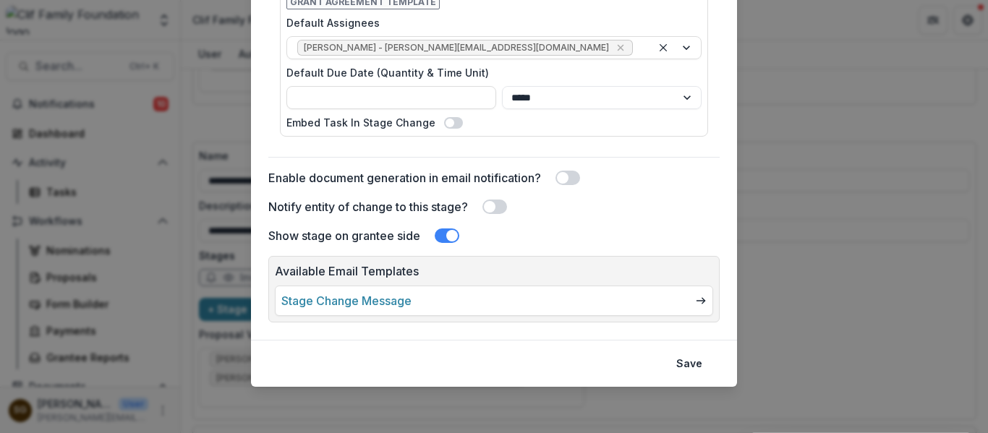
click at [452, 233] on span at bounding box center [452, 236] width 12 height 12
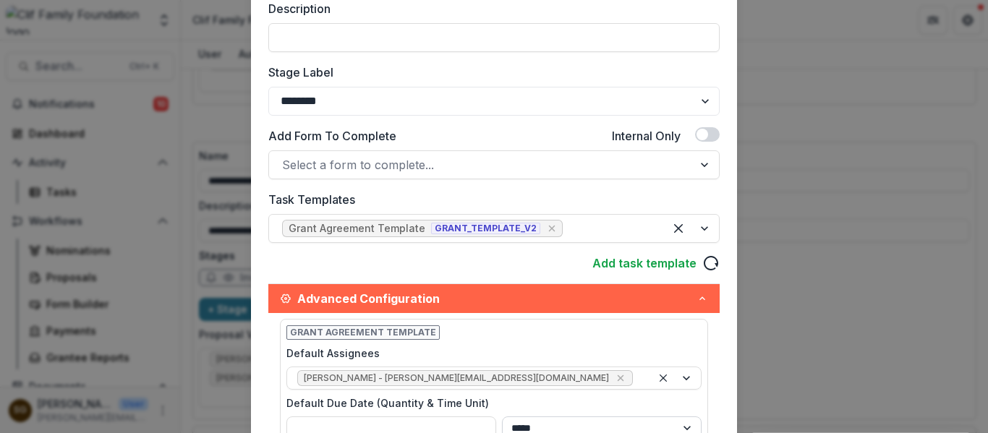
scroll to position [203, 0]
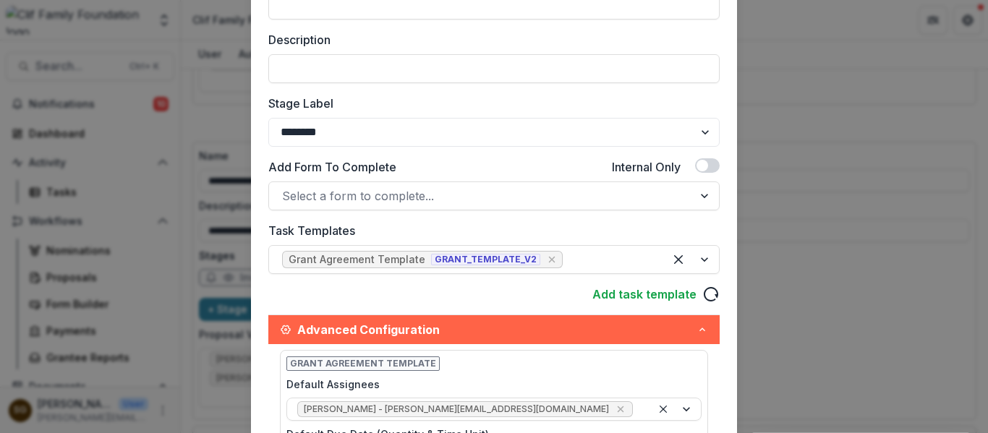
click at [687, 329] on span "Advanced Configuration" at bounding box center [496, 329] width 399 height 17
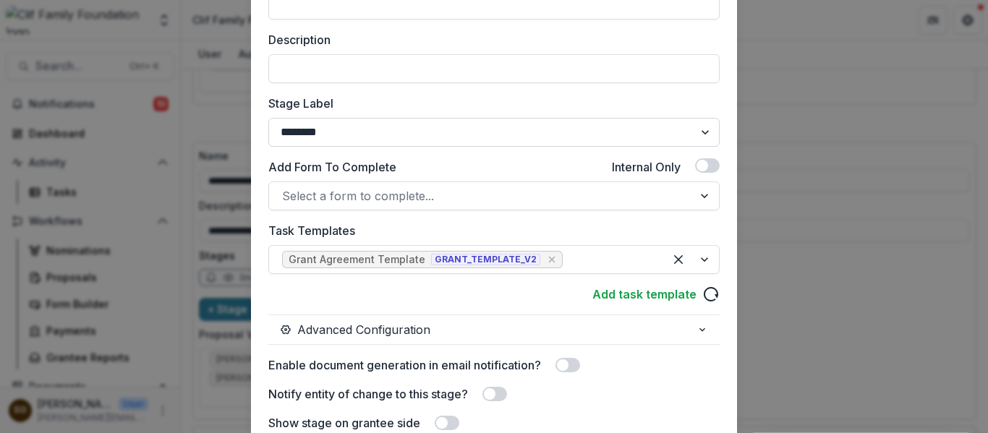
click at [473, 127] on select "******* ***** ********* ****** ******* ******** ******** ******* ********* ****…" at bounding box center [493, 132] width 451 height 29
select select "********"
click at [268, 118] on select "******* ***** ********* ****** ******* ******** ******** ******* ********* ****…" at bounding box center [493, 132] width 451 height 29
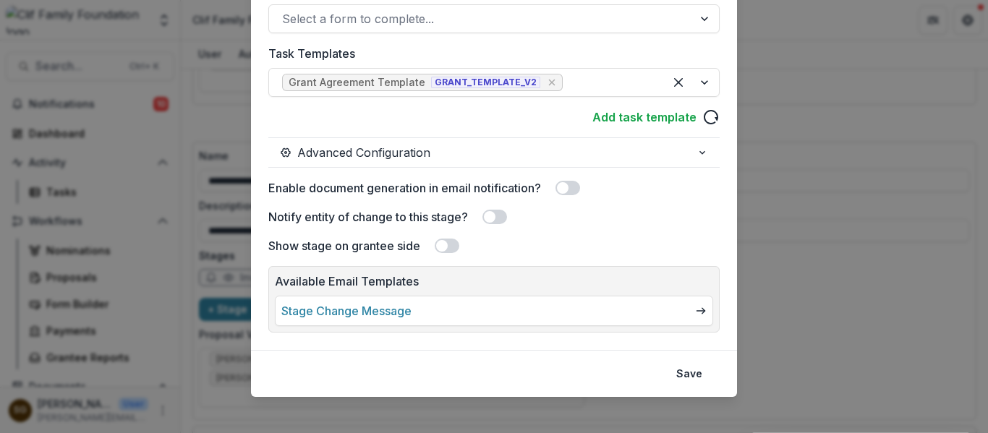
scroll to position [390, 0]
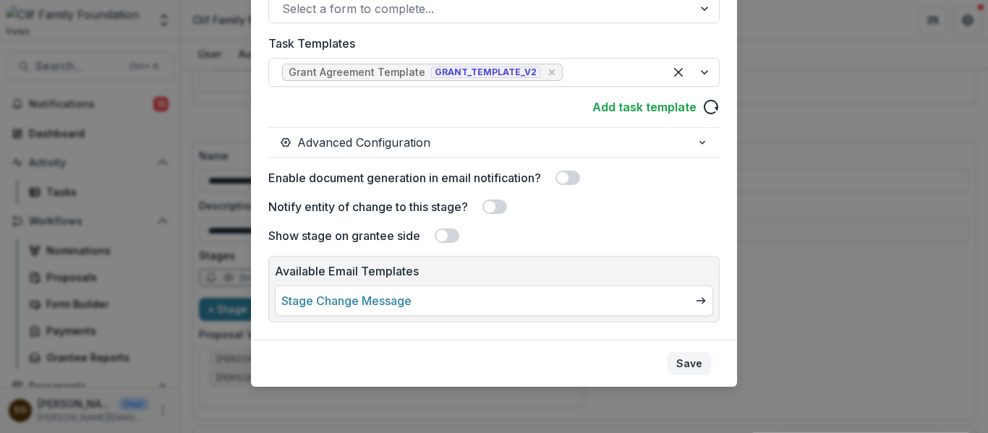
click at [692, 370] on button "Save" at bounding box center [688, 363] width 43 height 23
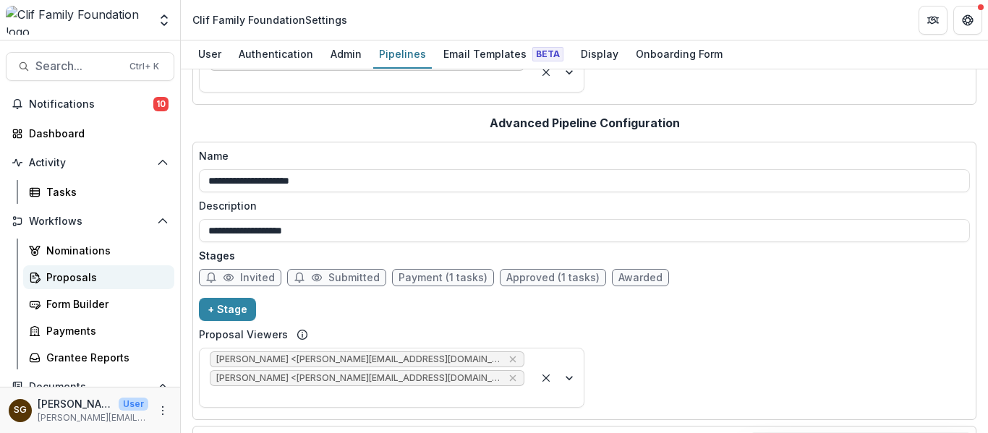
click at [74, 270] on div "Proposals" at bounding box center [104, 277] width 116 height 15
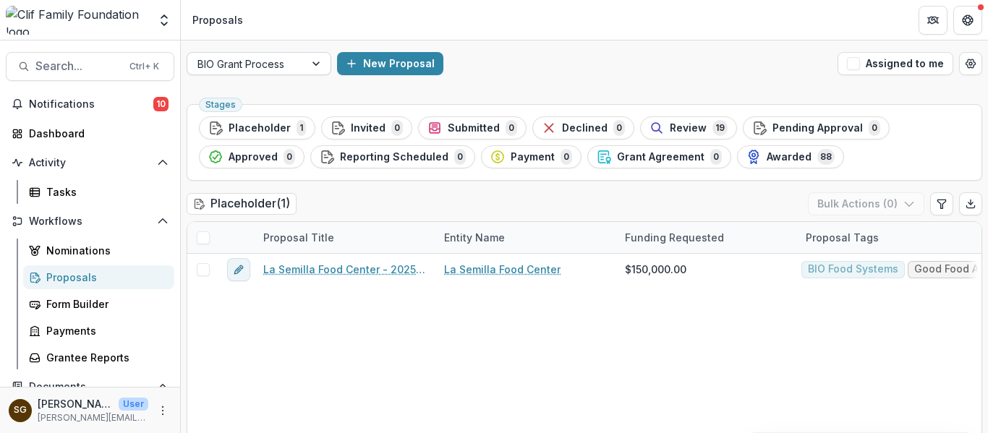
click at [309, 59] on div at bounding box center [317, 64] width 26 height 22
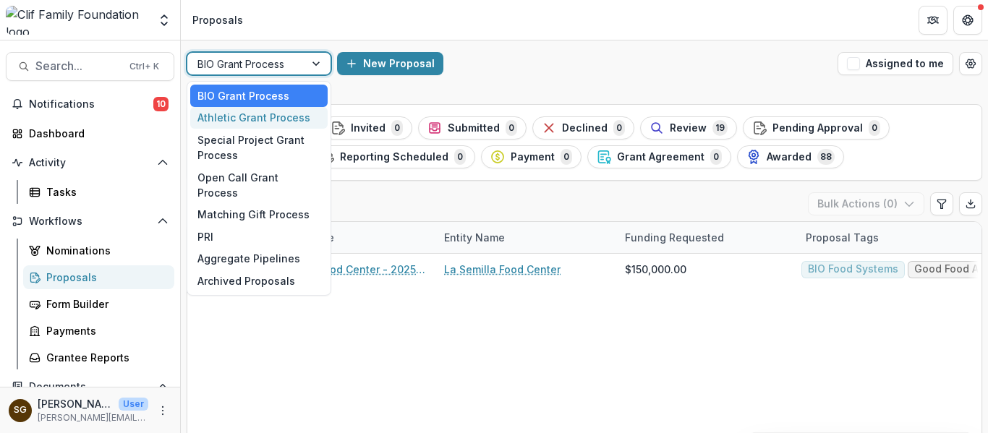
click at [250, 121] on div "Athletic Grant Process" at bounding box center [258, 118] width 137 height 22
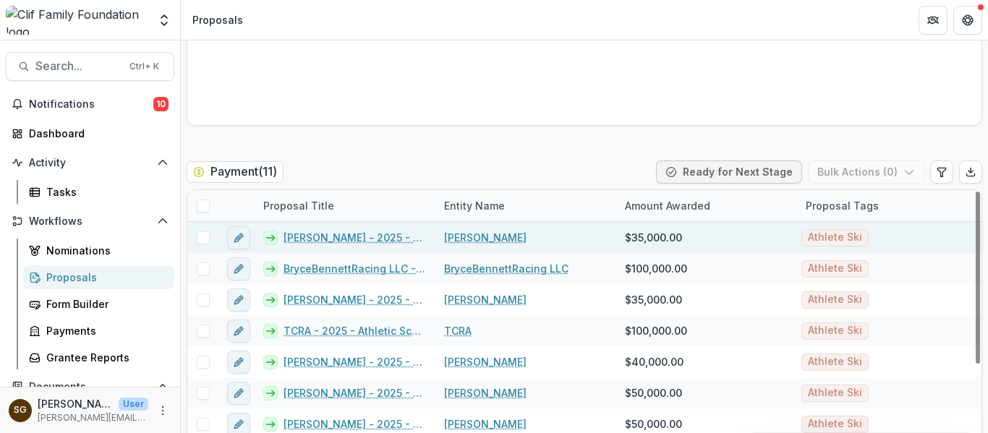
click at [386, 234] on link "[PERSON_NAME] - 2025 - Athletic Scholarship Program" at bounding box center [354, 237] width 143 height 15
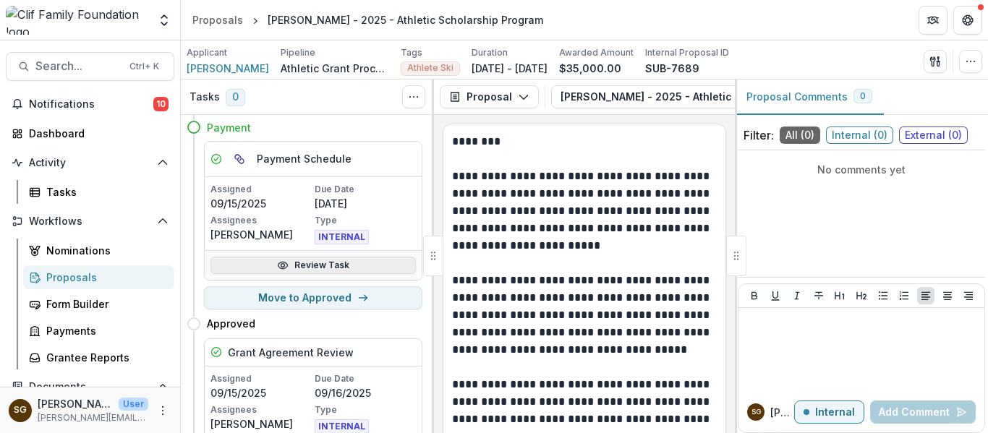
scroll to position [72, 0]
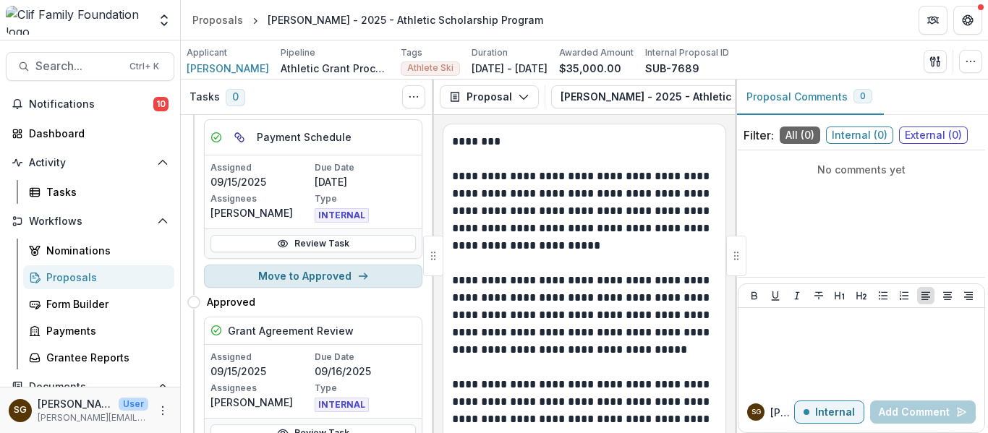
click at [346, 275] on button "Move to Approved" at bounding box center [313, 276] width 218 height 23
select select "********"
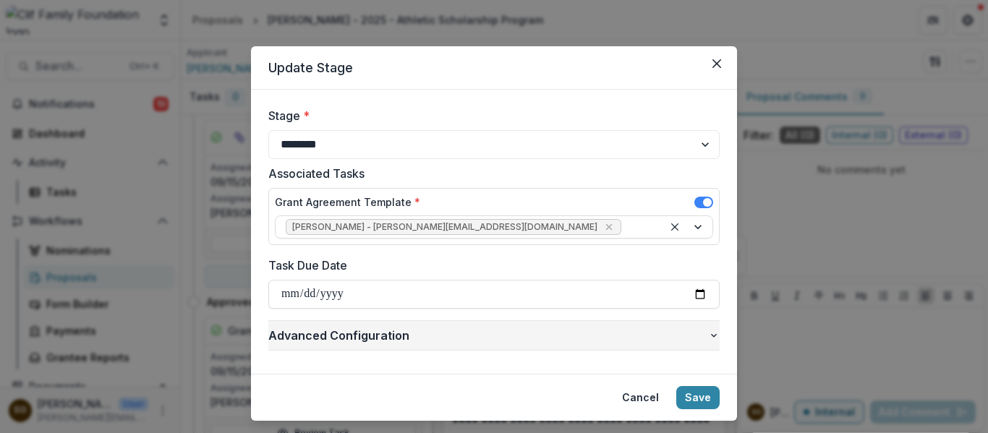
click at [666, 333] on span "Advanced Configuration" at bounding box center [488, 335] width 440 height 17
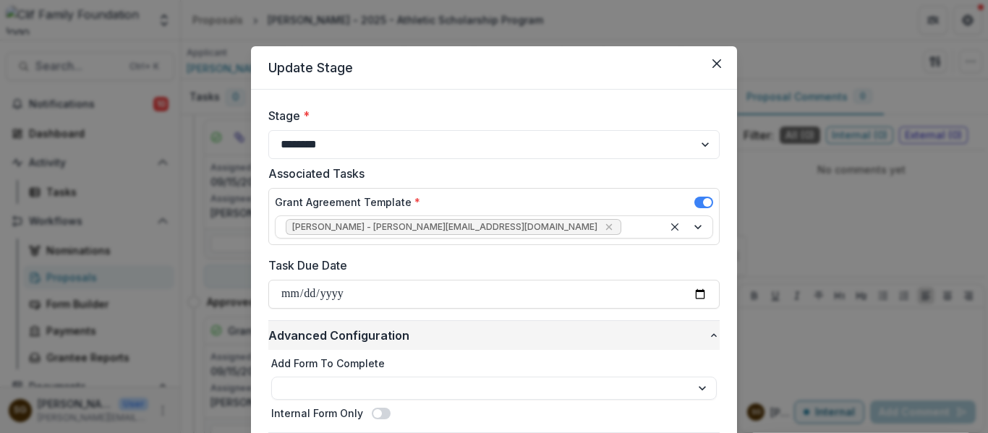
scroll to position [116, 0]
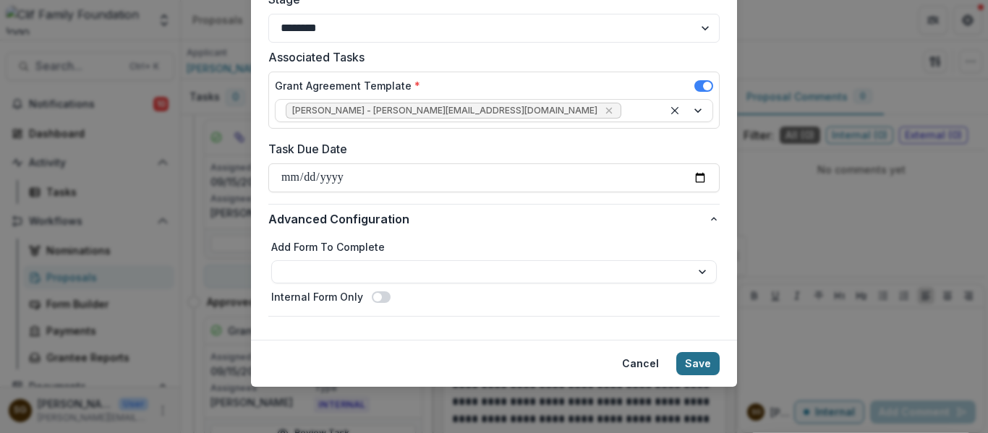
click at [708, 353] on button "Save" at bounding box center [697, 363] width 43 height 23
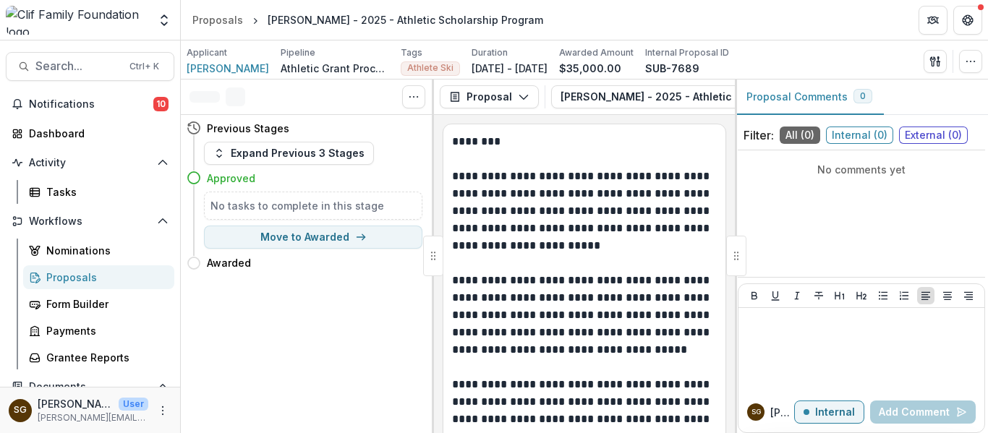
scroll to position [0, 0]
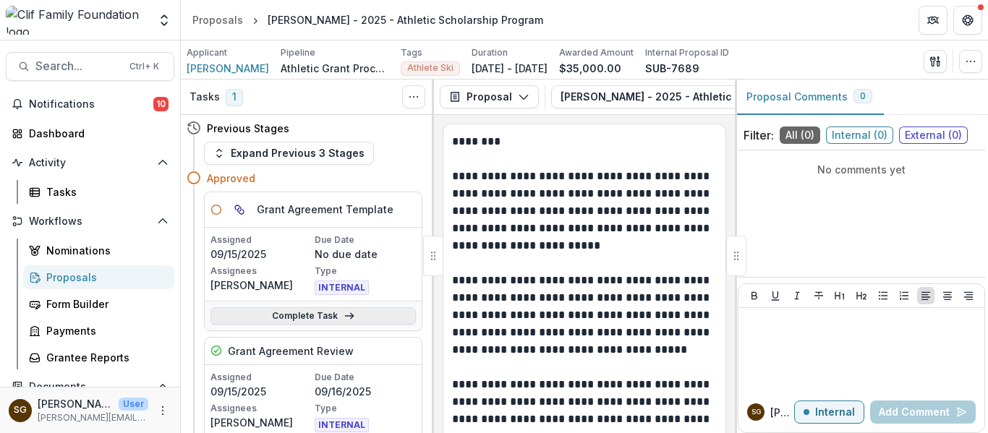
click at [282, 313] on link "Complete Task" at bounding box center [312, 315] width 205 height 17
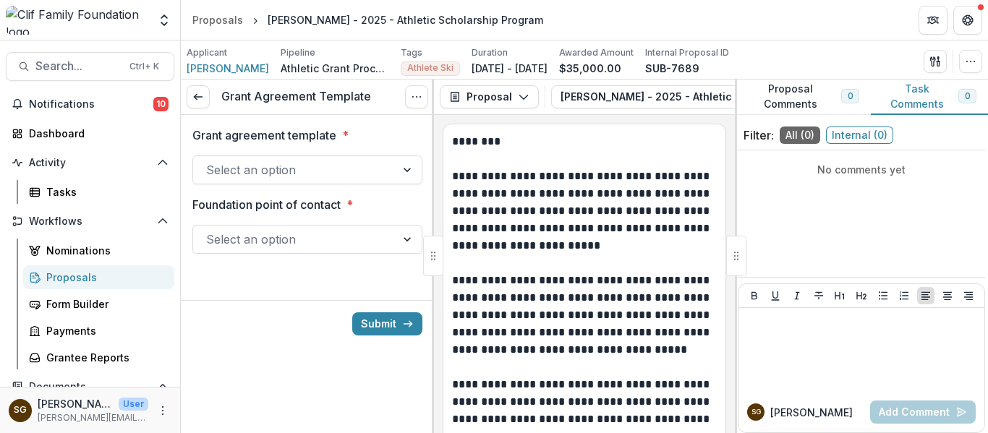
click at [289, 161] on div at bounding box center [294, 170] width 176 height 20
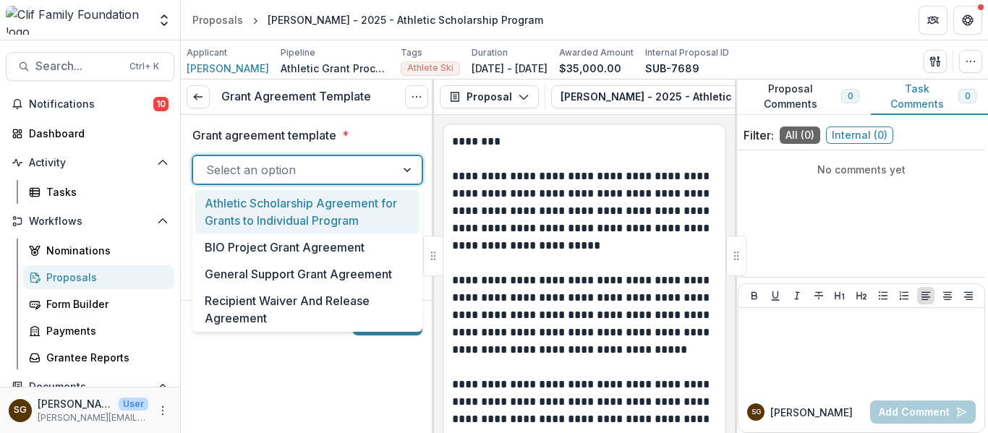
click at [298, 204] on div "Athletic Scholarship Agreement for Grants to Individual Program" at bounding box center [307, 212] width 224 height 44
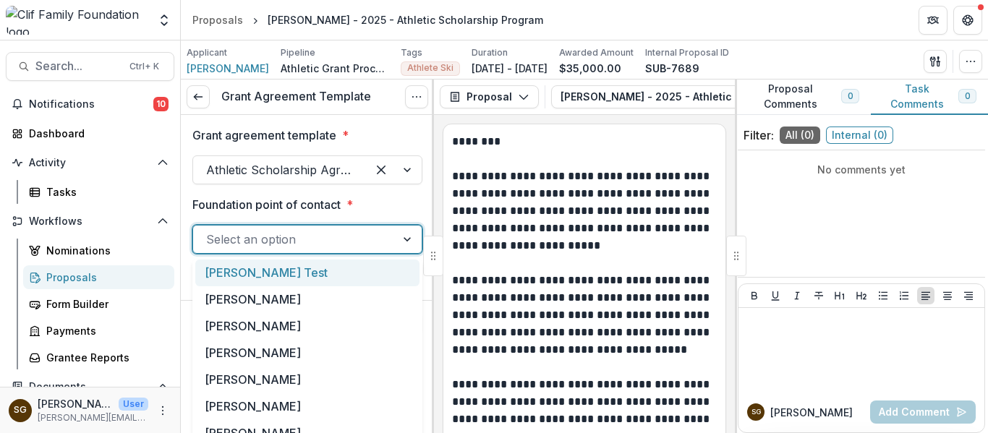
click at [301, 239] on div at bounding box center [294, 239] width 176 height 20
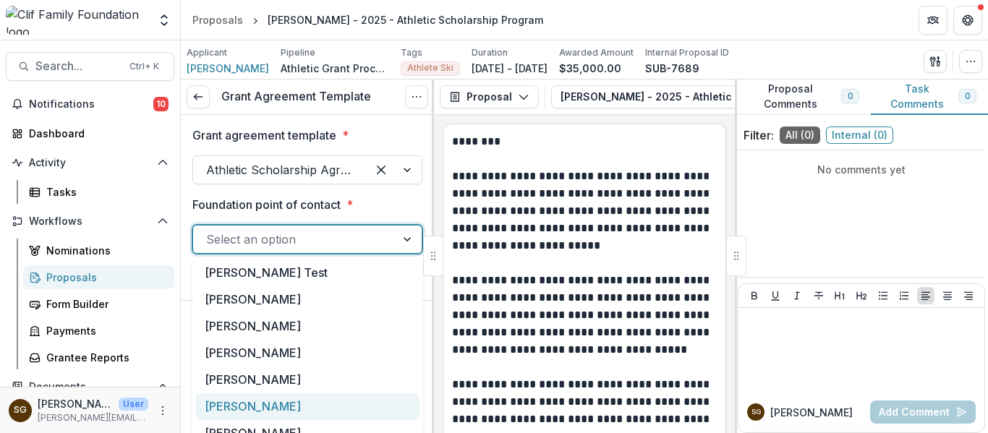
click at [288, 407] on div "[PERSON_NAME]" at bounding box center [307, 406] width 224 height 27
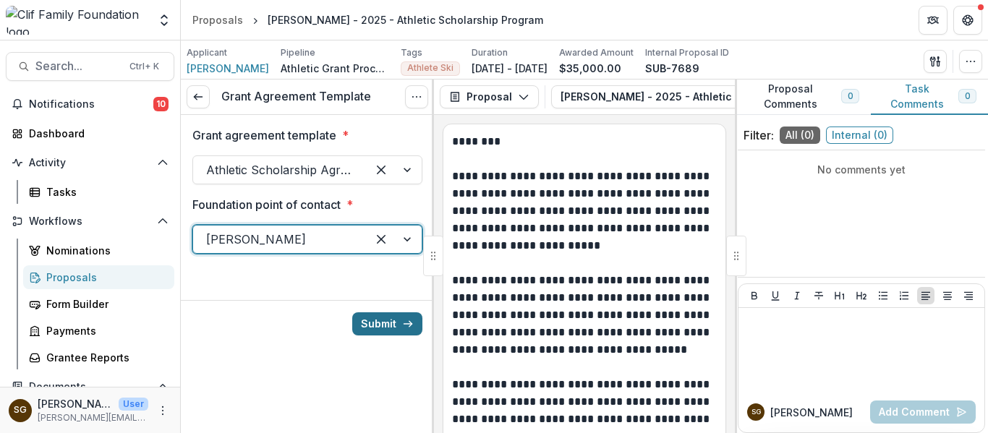
click at [388, 331] on button "Submit" at bounding box center [387, 323] width 70 height 23
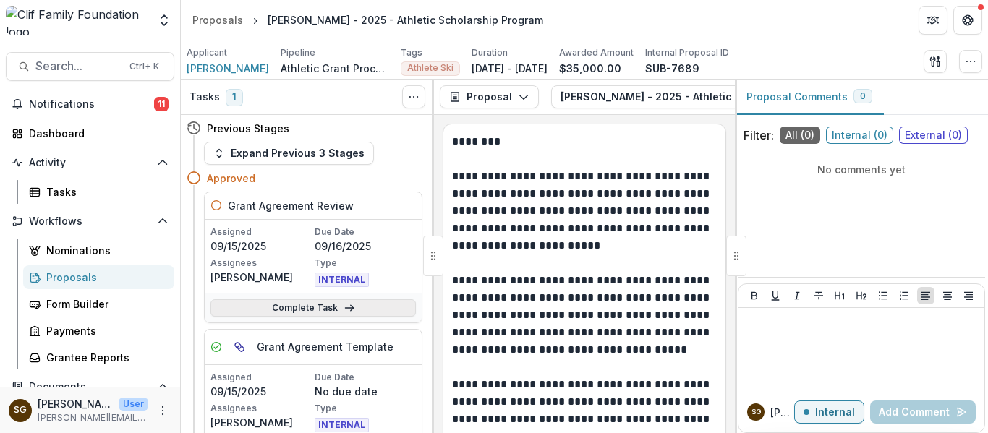
click at [350, 309] on polyline at bounding box center [351, 308] width 3 height 6
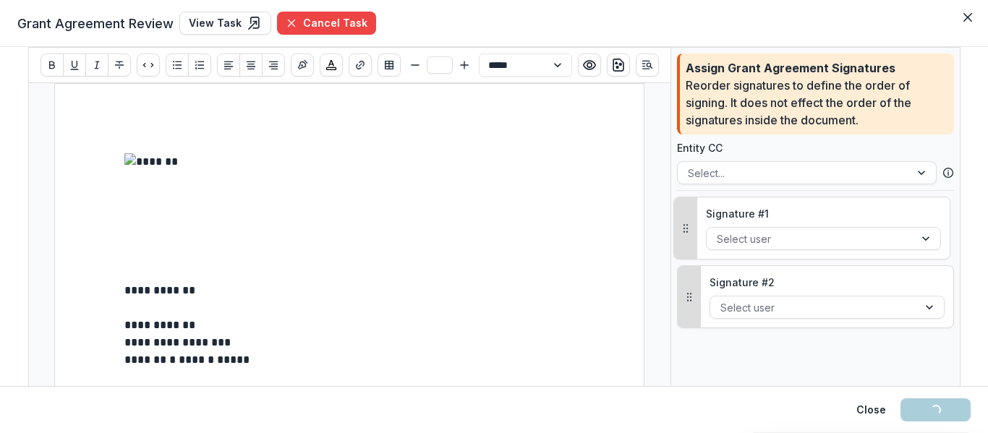
click at [808, 223] on div "Signature # 1 Select user" at bounding box center [823, 227] width 252 height 61
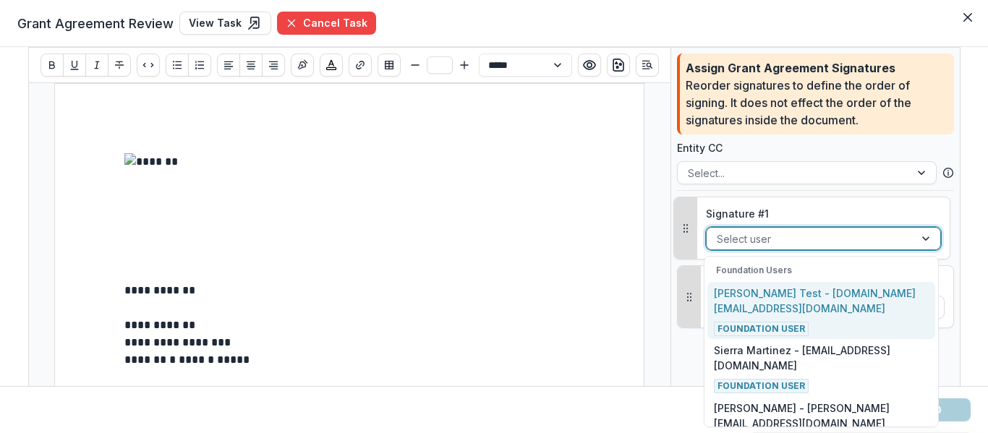
click at [805, 236] on div at bounding box center [809, 239] width 187 height 18
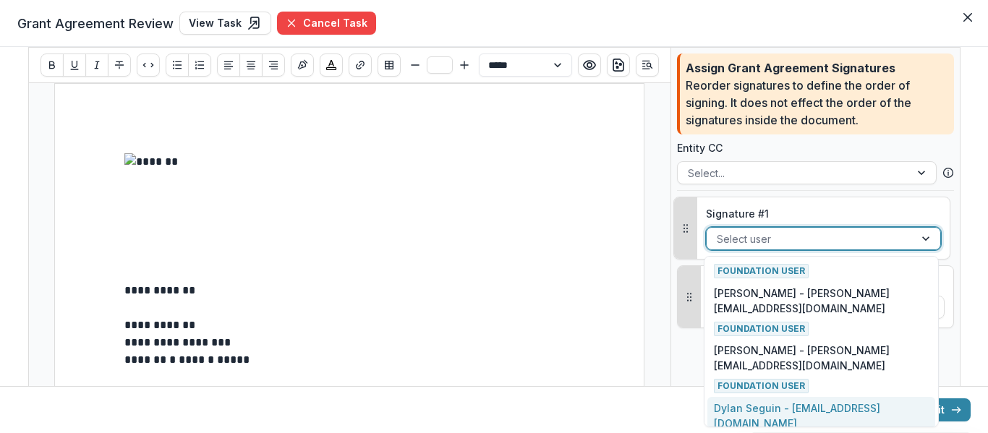
scroll to position [383, 0]
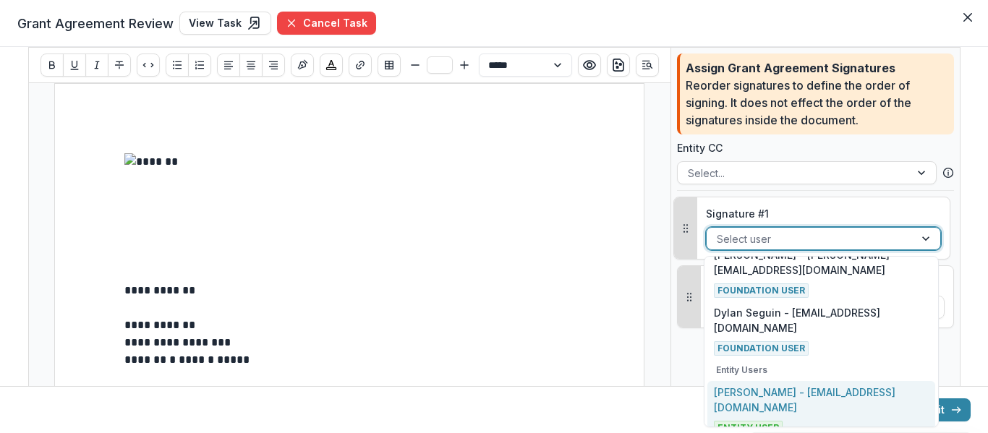
click at [788, 408] on div "Luke Winters - lukedwinters@gmail.com Entity User" at bounding box center [821, 410] width 214 height 51
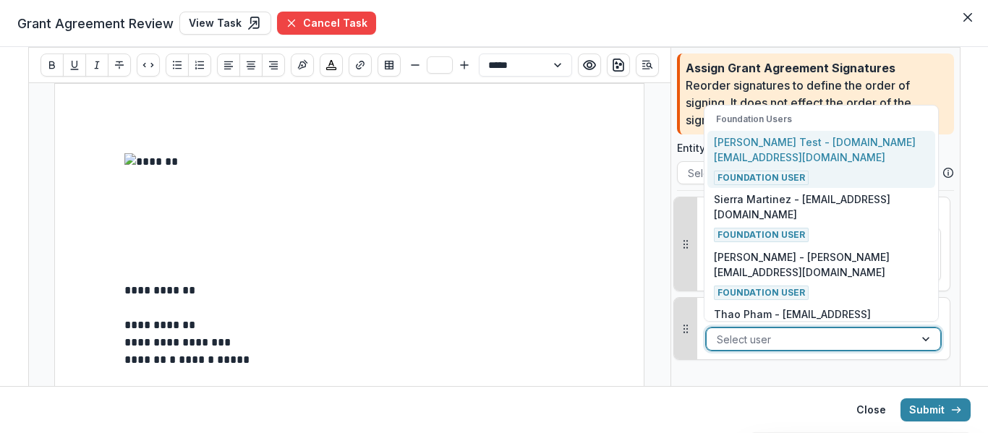
click at [780, 341] on div at bounding box center [809, 339] width 187 height 18
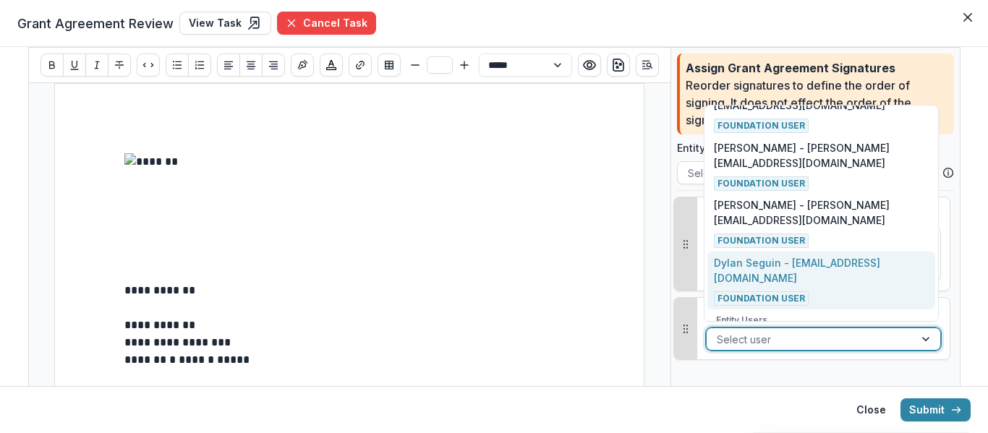
scroll to position [338, 0]
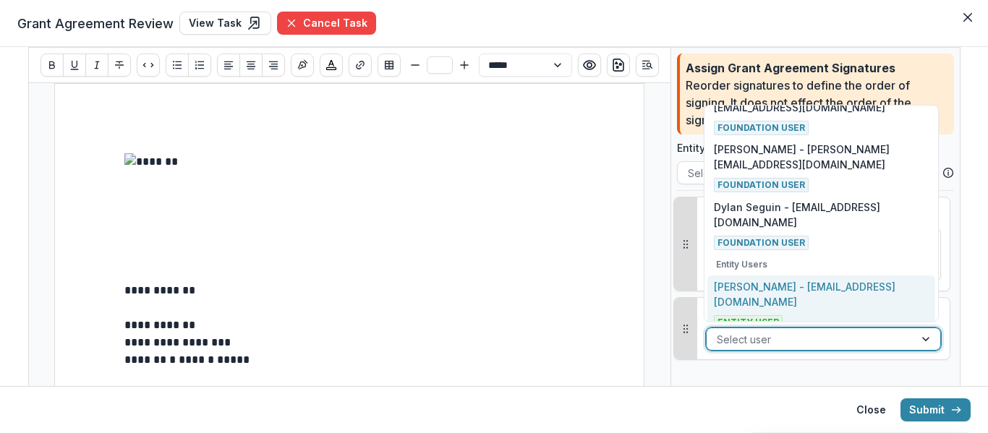
click at [790, 302] on div "Luke Winters - lukedwinters@gmail.com Entity User" at bounding box center [821, 304] width 214 height 51
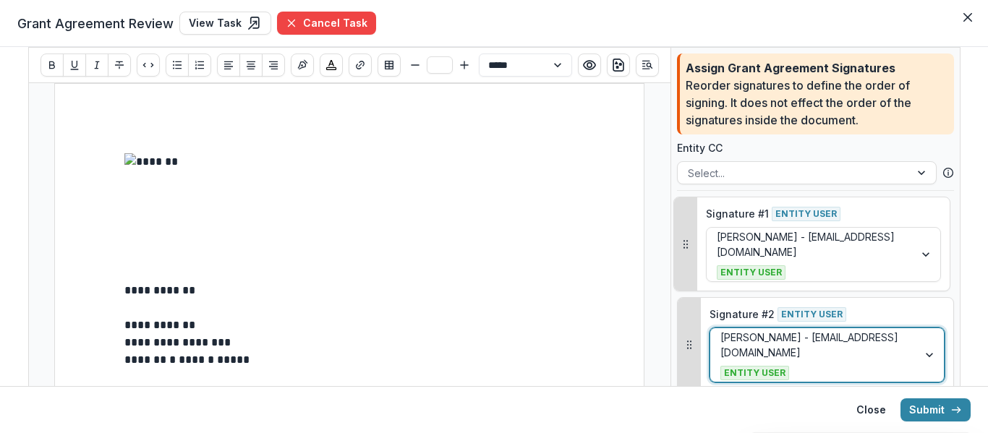
click at [550, 334] on p "**********" at bounding box center [349, 325] width 450 height 17
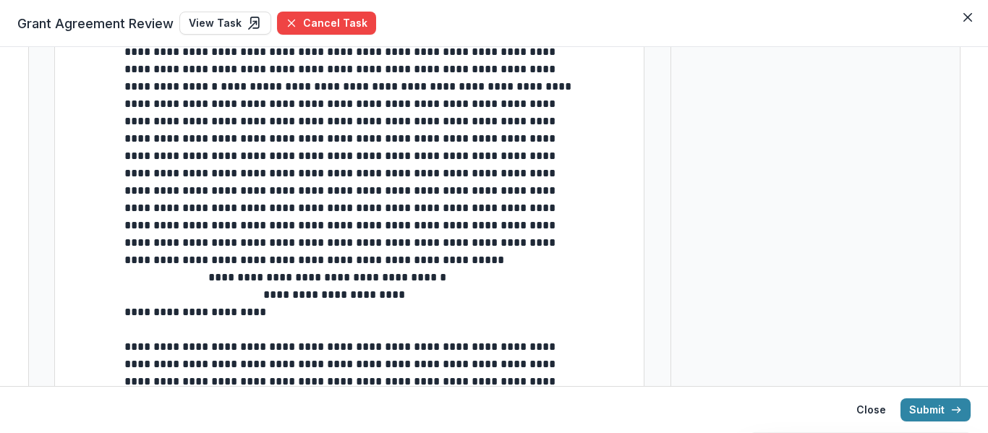
scroll to position [434, 0]
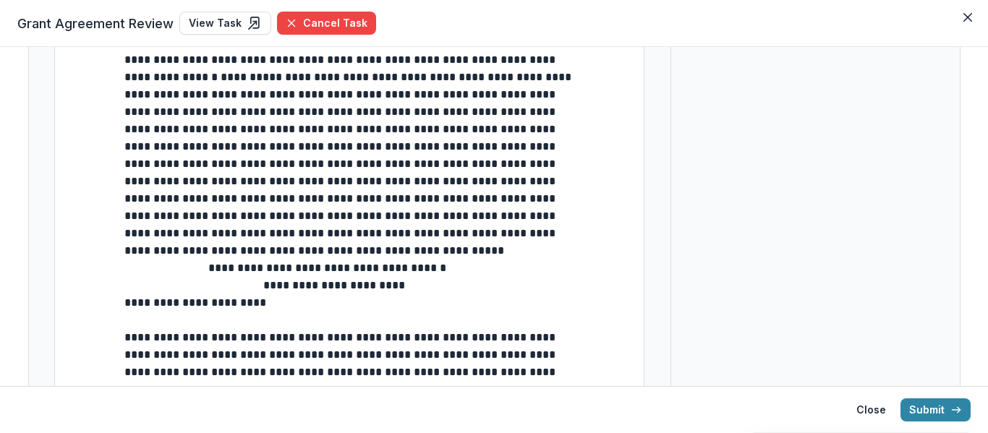
scroll to position [464, 0]
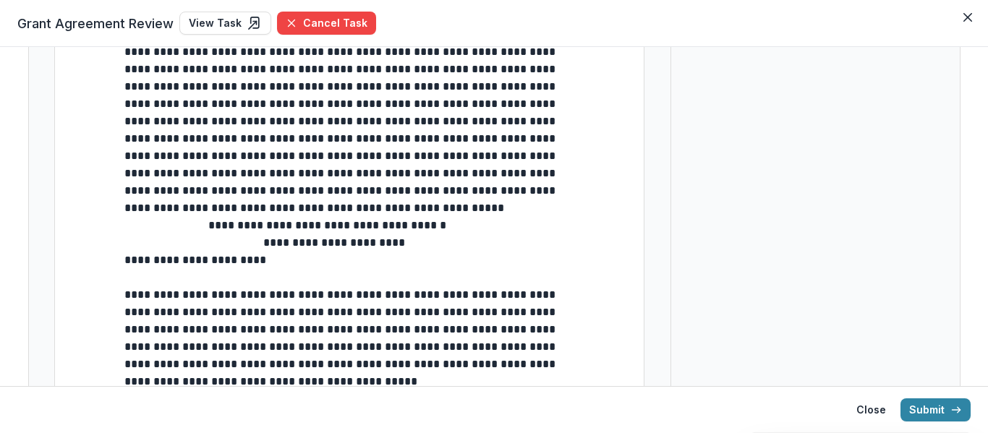
click at [127, 262] on span "**********" at bounding box center [264, 251] width 281 height 28
click at [124, 265] on span "**********" at bounding box center [264, 251] width 281 height 28
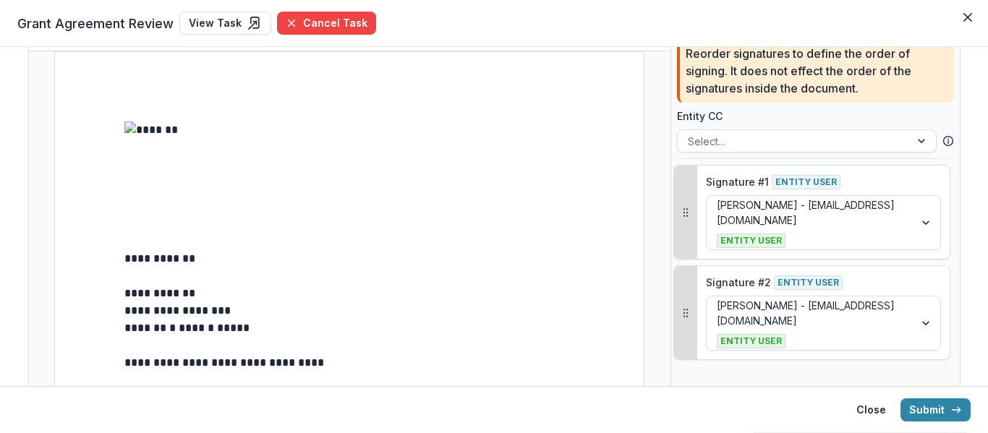
scroll to position [0, 0]
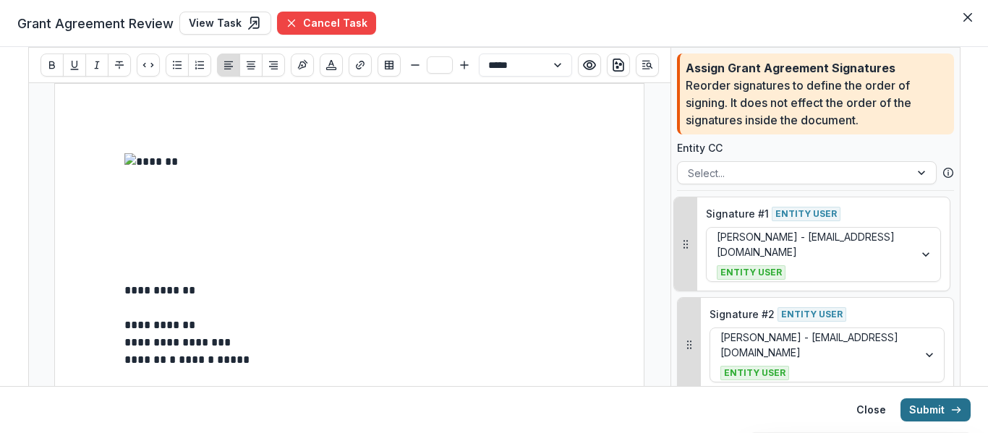
click at [938, 406] on button "Submit" at bounding box center [935, 409] width 70 height 23
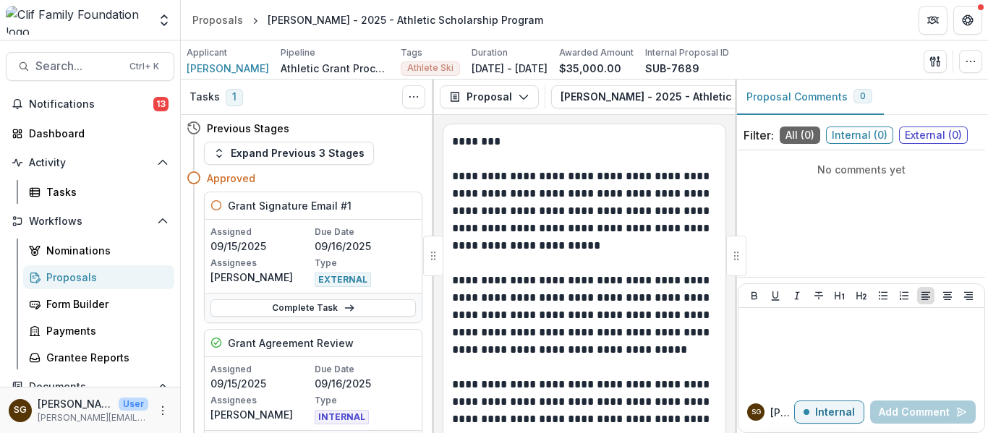
click at [278, 220] on div "Assigned 09/15/2025 Due Date 09/16/2025 Assignees Luke Winters Type EXTERNAL" at bounding box center [313, 256] width 217 height 73
click at [275, 209] on h5 "Grant Signature Email #1" at bounding box center [290, 205] width 124 height 15
click at [292, 314] on link "Complete Task" at bounding box center [312, 307] width 205 height 17
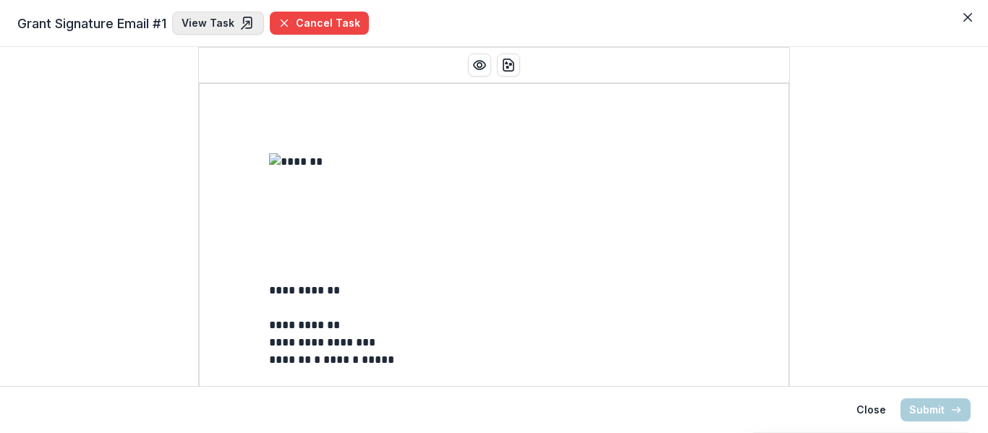
click at [199, 20] on link "View Task" at bounding box center [218, 23] width 92 height 23
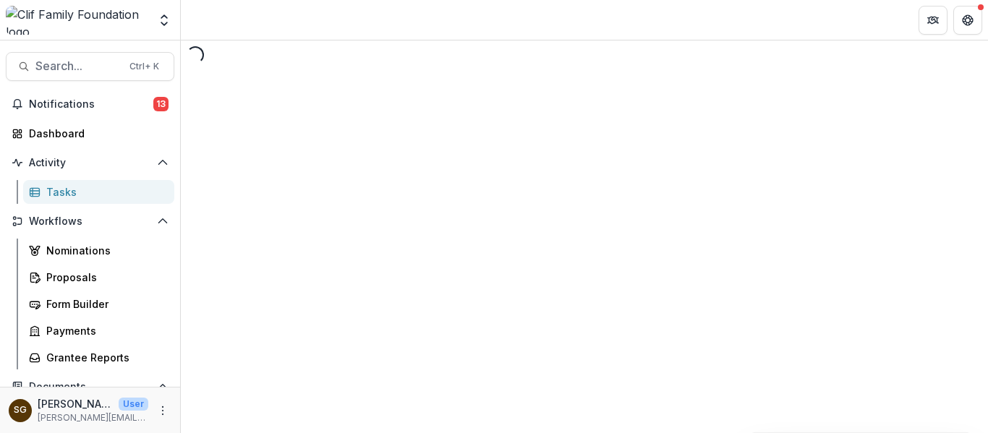
select select "********"
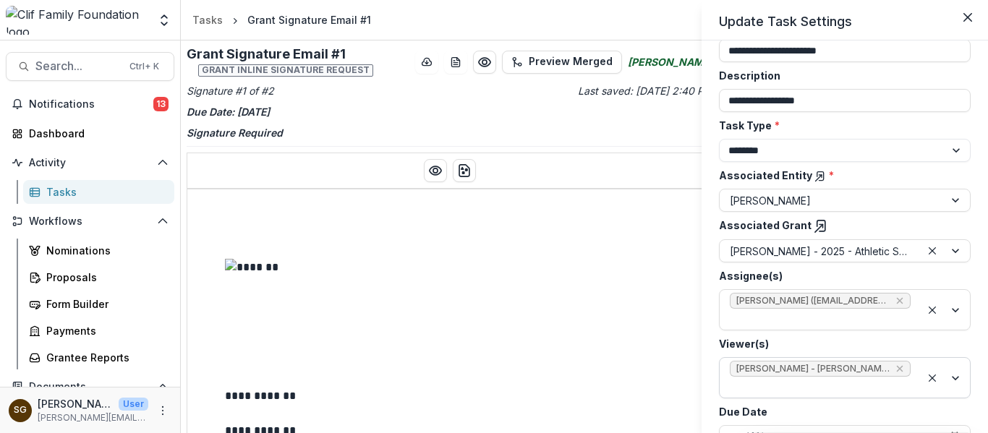
scroll to position [121, 0]
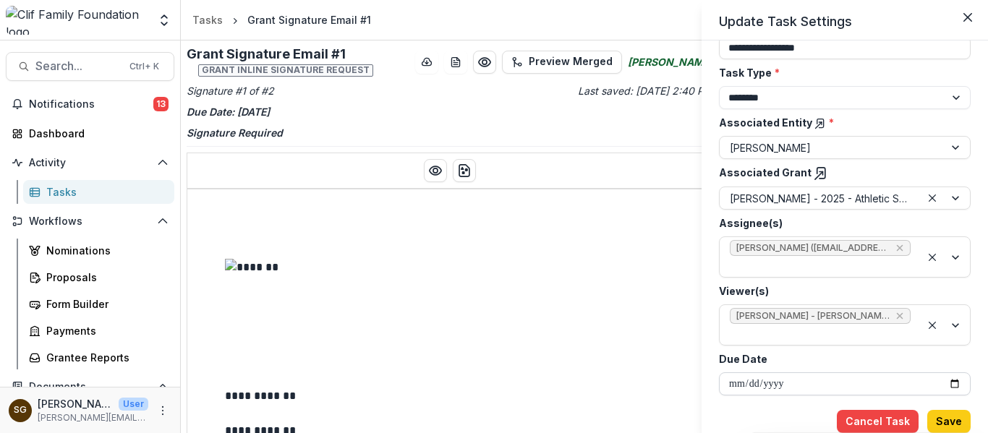
click at [951, 388] on input "**********" at bounding box center [845, 383] width 252 height 23
type input "**********"
click at [937, 416] on button "Save" at bounding box center [948, 421] width 43 height 23
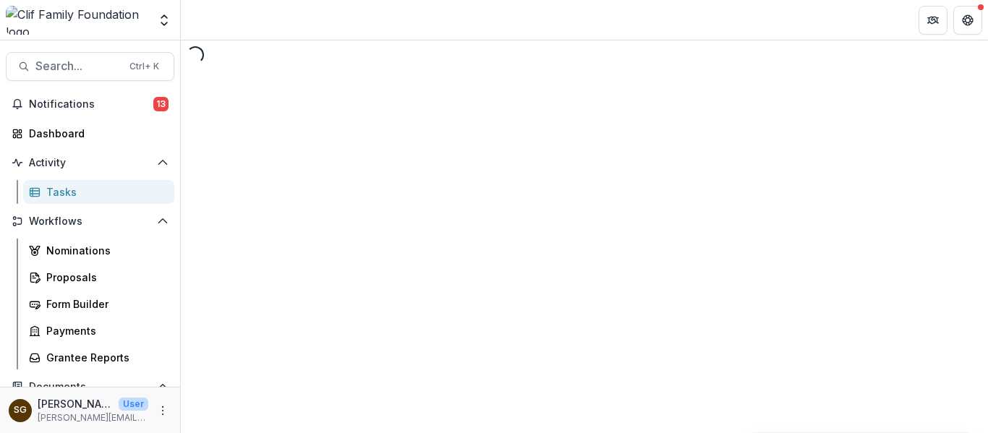
select select "********"
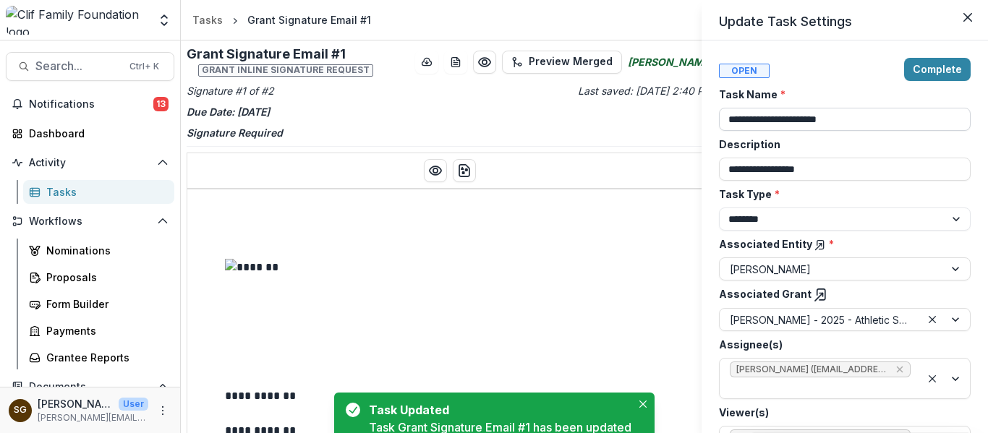
type input "**********"
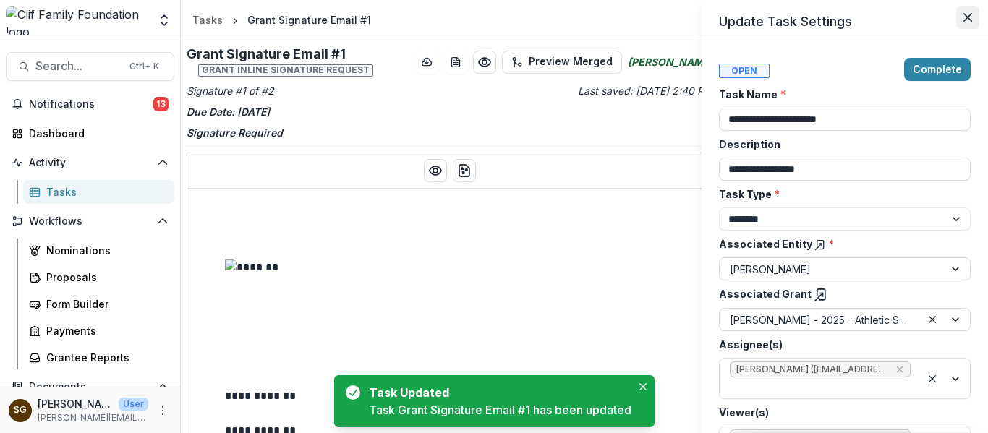
click at [963, 15] on icon "Close" at bounding box center [967, 17] width 9 height 9
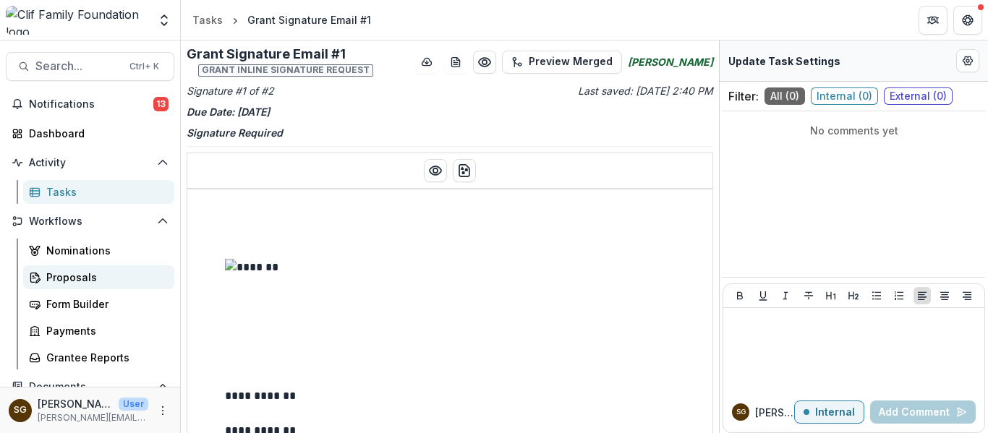
click at [85, 274] on div "Proposals" at bounding box center [104, 277] width 116 height 15
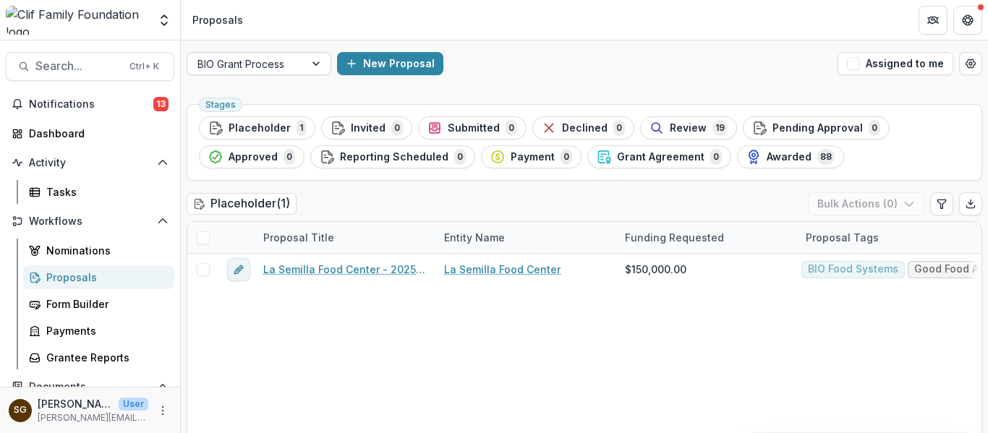
click at [298, 69] on div "BIO Grant Process" at bounding box center [245, 64] width 117 height 21
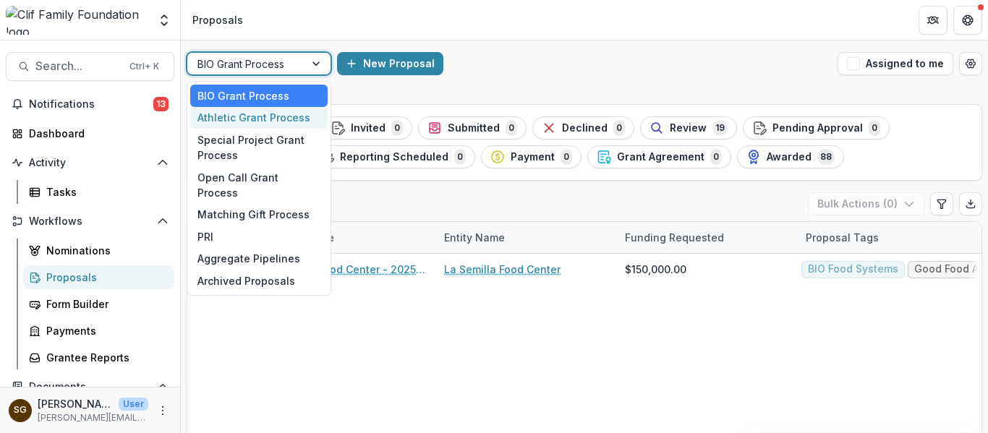
click at [271, 122] on div "Athletic Grant Process" at bounding box center [258, 118] width 137 height 22
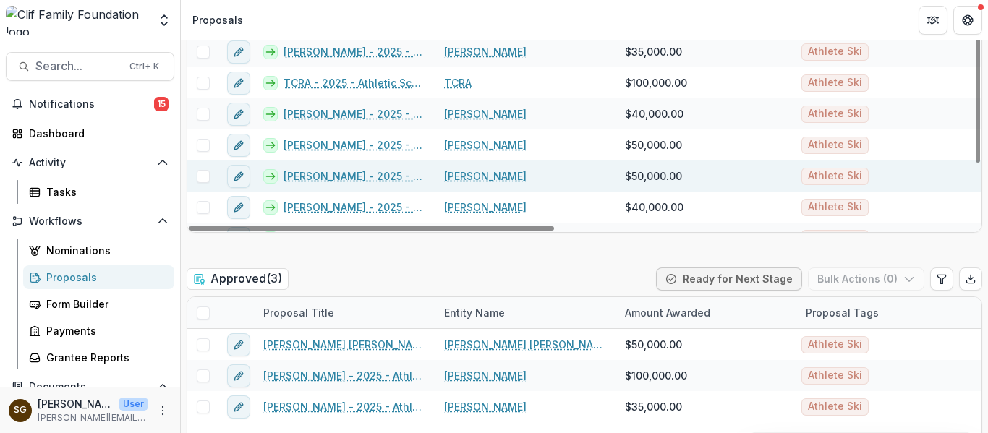
scroll to position [795, 0]
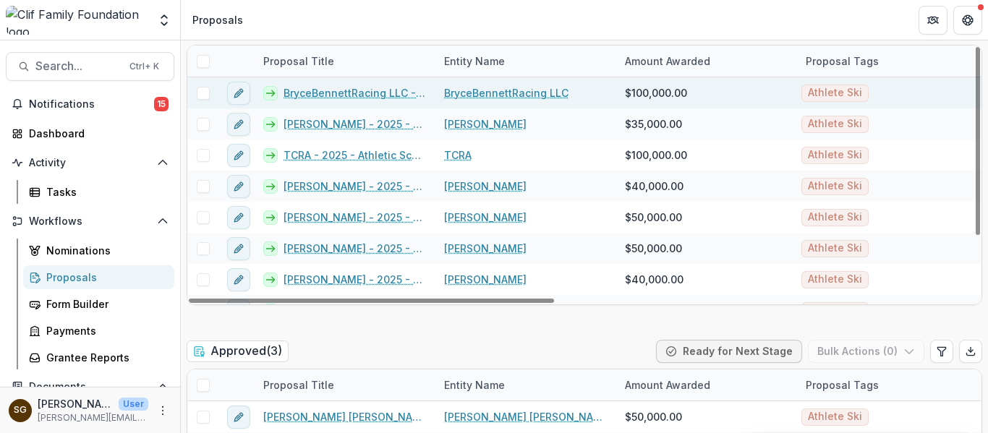
click at [337, 92] on link "BryceBennettRacing LLC - 2025 - Athletic Scholarship Program" at bounding box center [354, 92] width 143 height 15
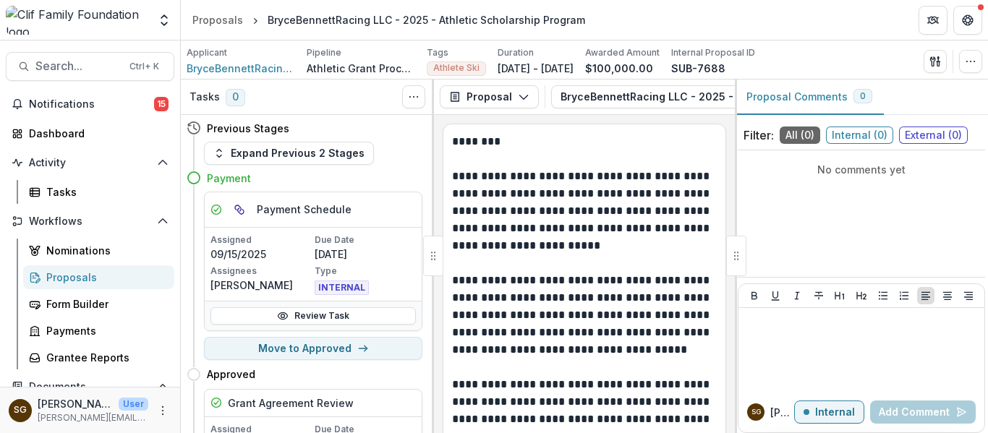
scroll to position [145, 0]
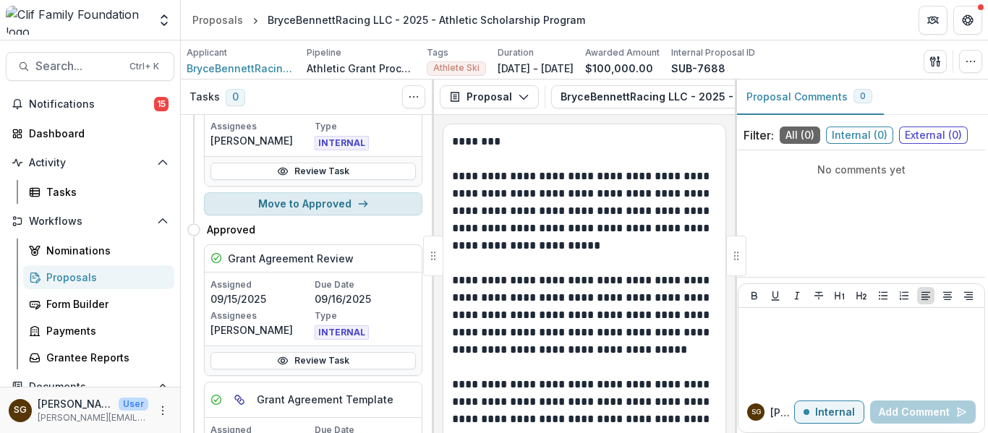
click at [317, 198] on button "Move to Approved" at bounding box center [313, 203] width 218 height 23
select select "********"
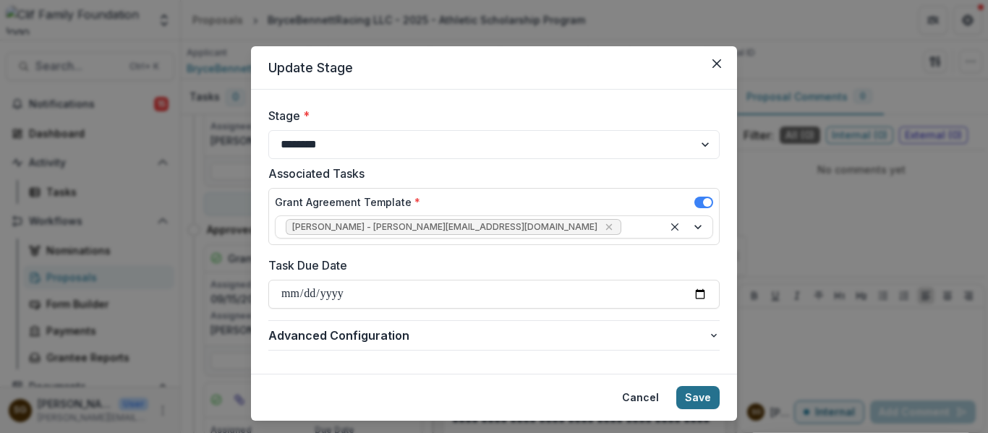
click at [688, 401] on button "Save" at bounding box center [697, 397] width 43 height 23
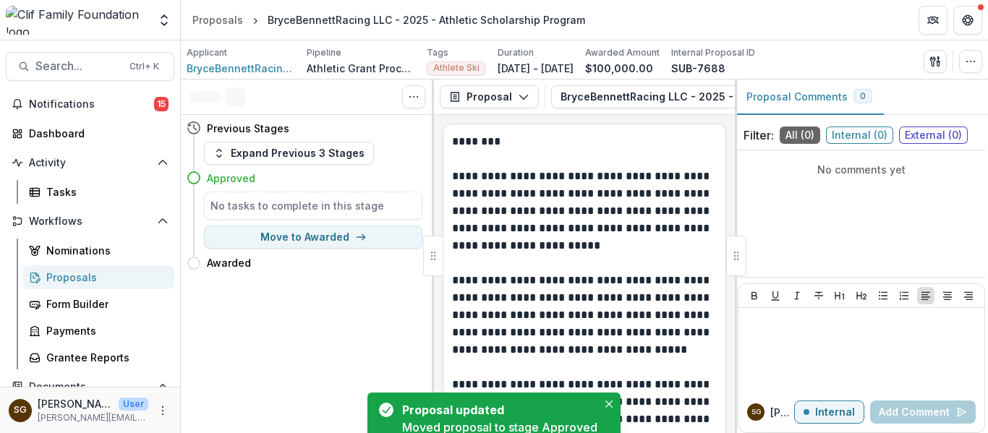
scroll to position [0, 0]
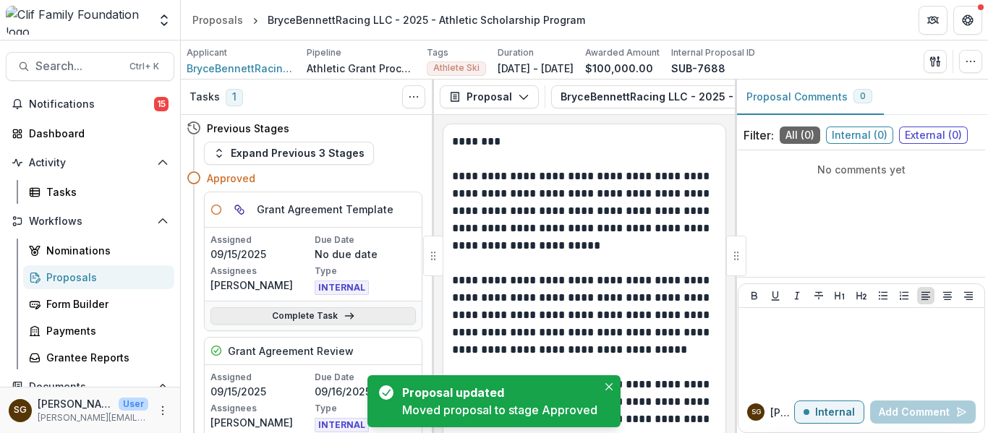
click at [336, 315] on link "Complete Task" at bounding box center [312, 315] width 205 height 17
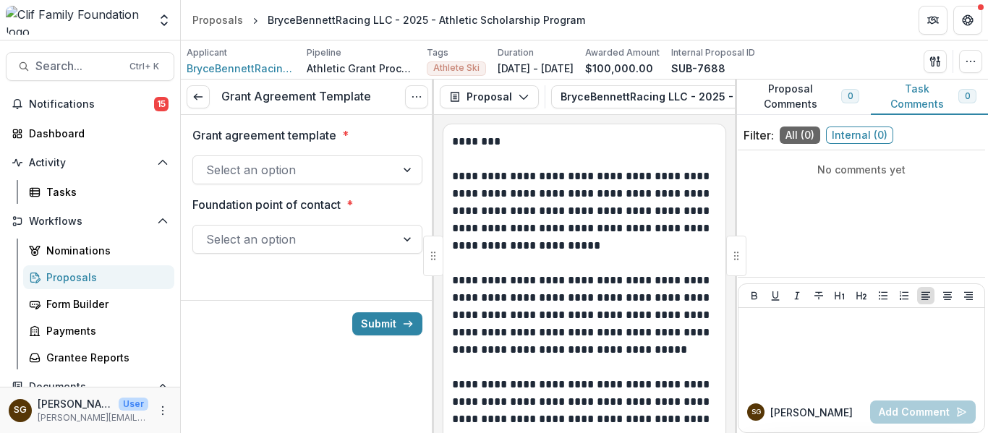
click at [304, 176] on div at bounding box center [294, 170] width 176 height 20
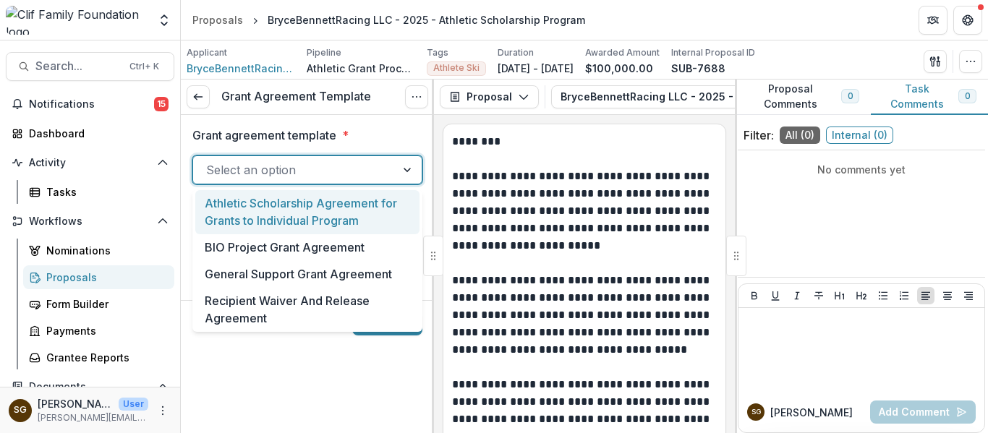
click at [299, 205] on div "Athletic Scholarship Agreement for Grants to Individual Program" at bounding box center [307, 212] width 224 height 44
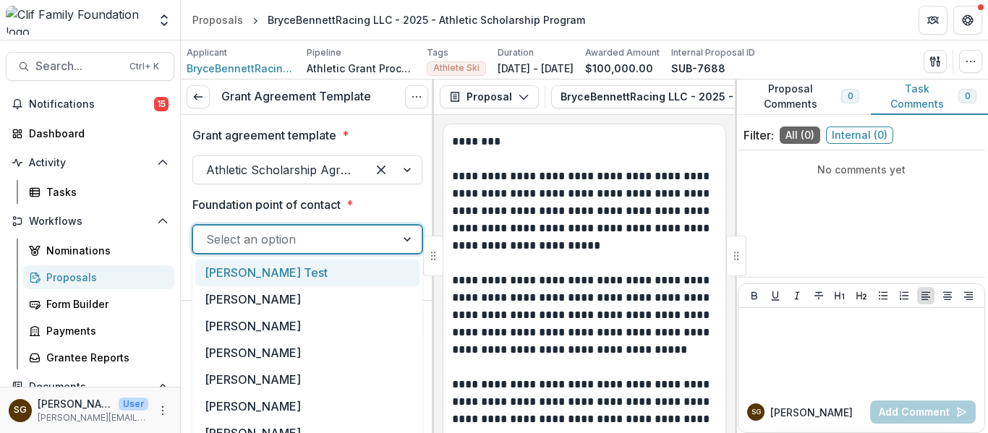
click at [304, 246] on div at bounding box center [294, 239] width 176 height 20
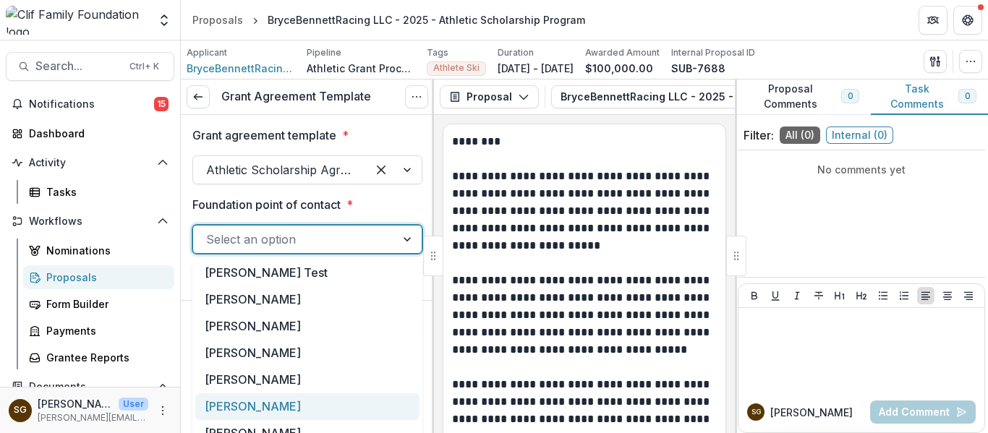
click at [281, 409] on div "[PERSON_NAME]" at bounding box center [307, 406] width 224 height 27
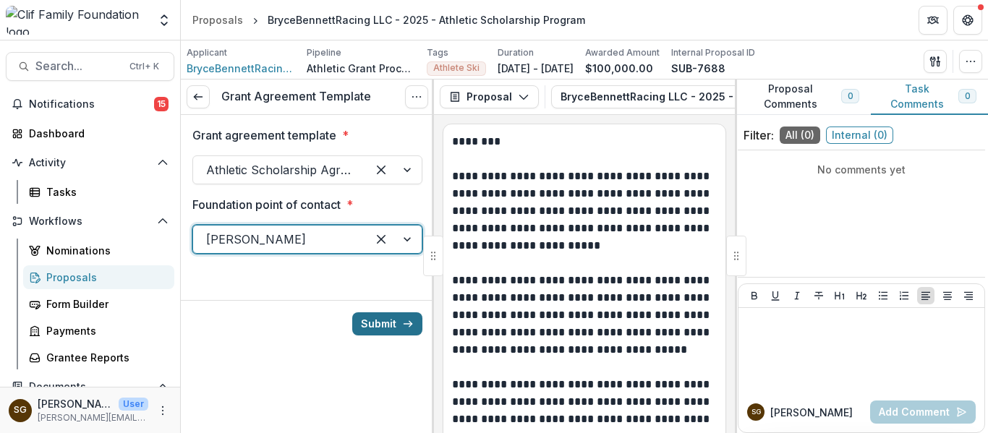
click at [398, 324] on button "Submit" at bounding box center [387, 323] width 70 height 23
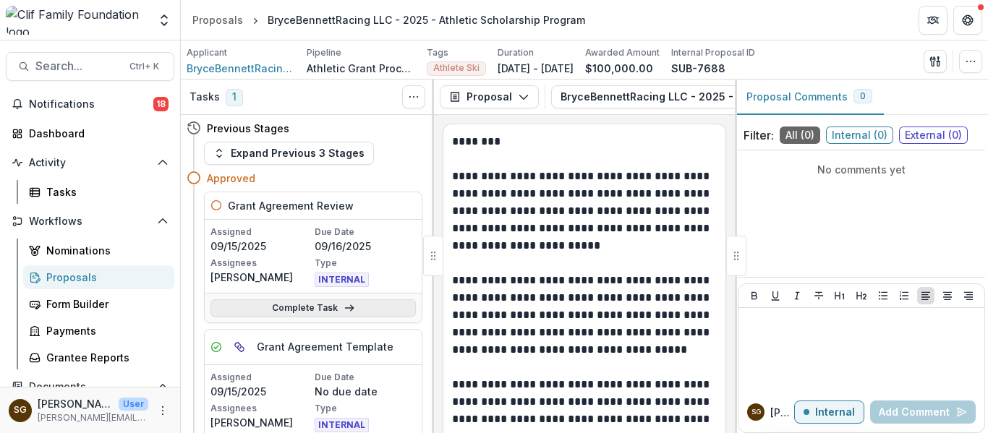
click at [357, 307] on link "Complete Task" at bounding box center [312, 307] width 205 height 17
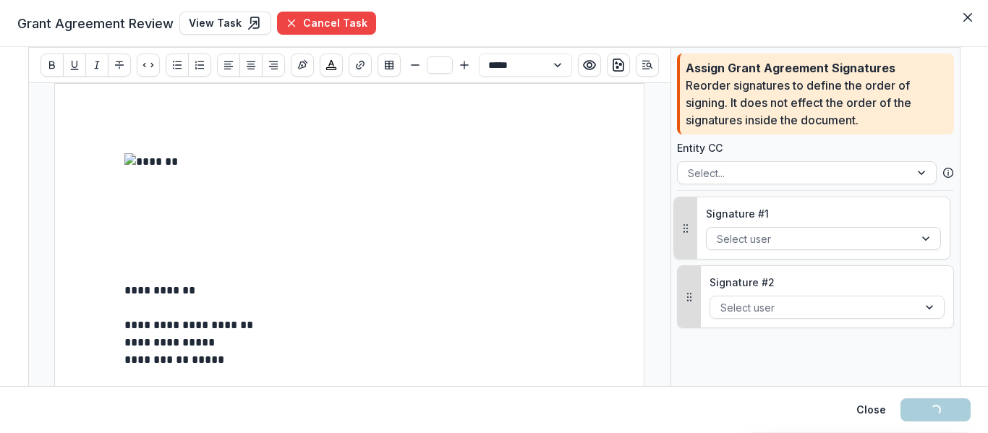
click at [756, 235] on div at bounding box center [809, 239] width 187 height 18
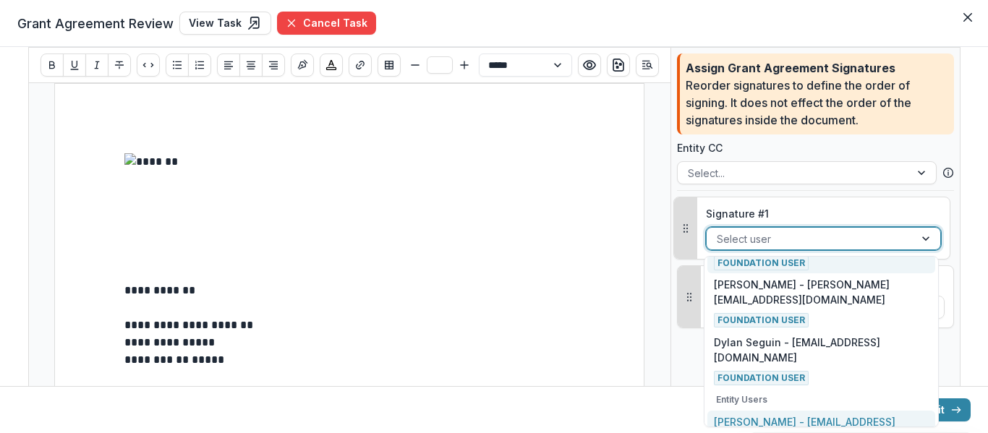
scroll to position [398, 0]
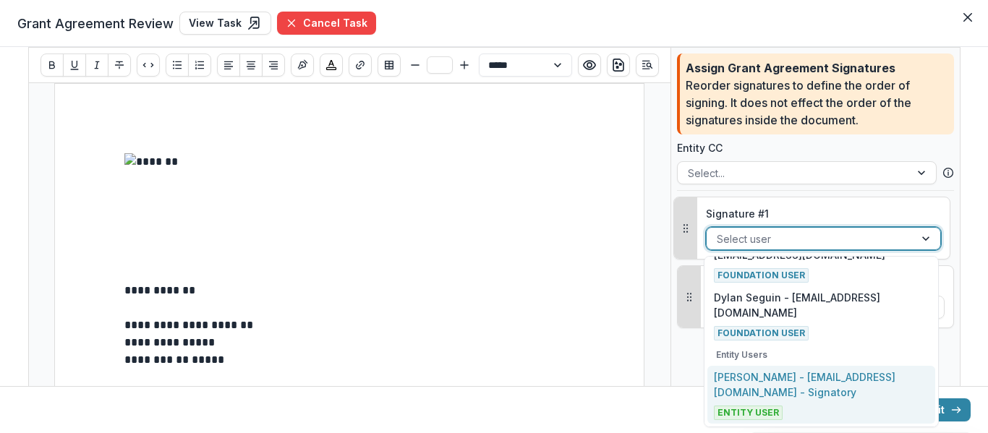
click at [798, 403] on div "Bryce Bennett - b.bennett37@gmail.com - Signatory Entity User" at bounding box center [821, 394] width 214 height 51
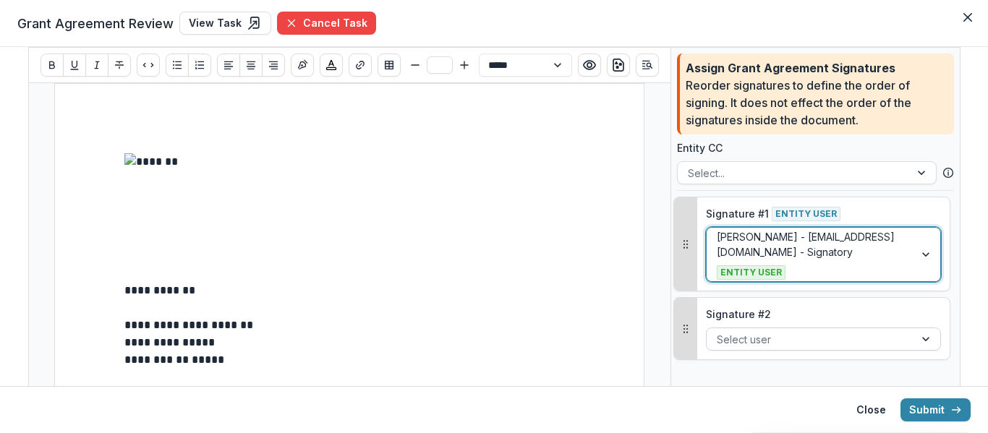
click at [774, 337] on div at bounding box center [809, 339] width 187 height 18
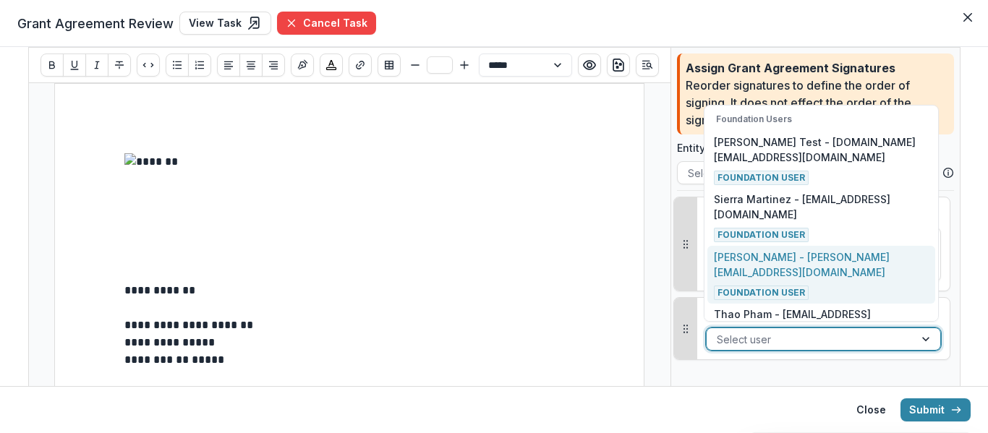
scroll to position [353, 0]
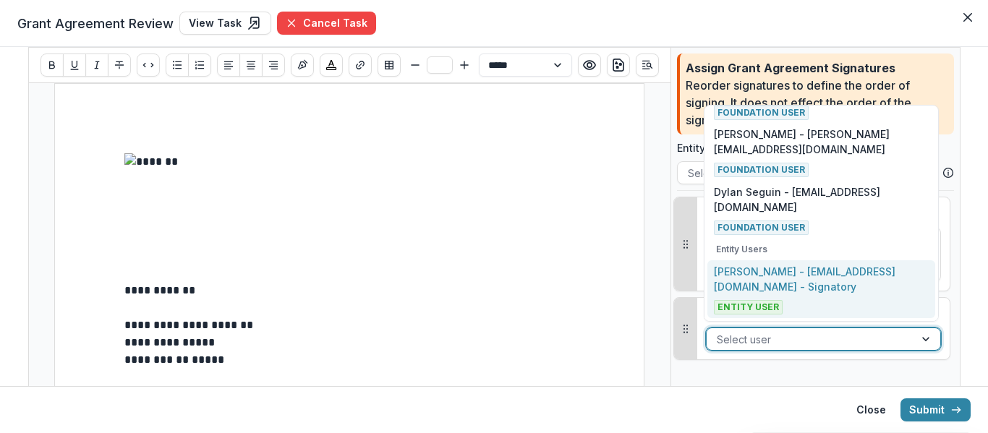
click at [805, 294] on p "Bryce Bennett - b.bennett37@gmail.com - Signatory" at bounding box center [821, 279] width 214 height 30
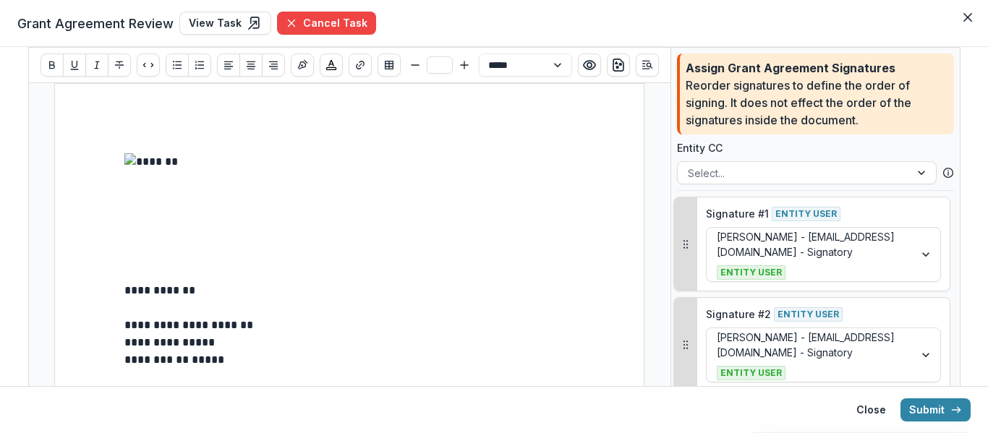
scroll to position [361, 0]
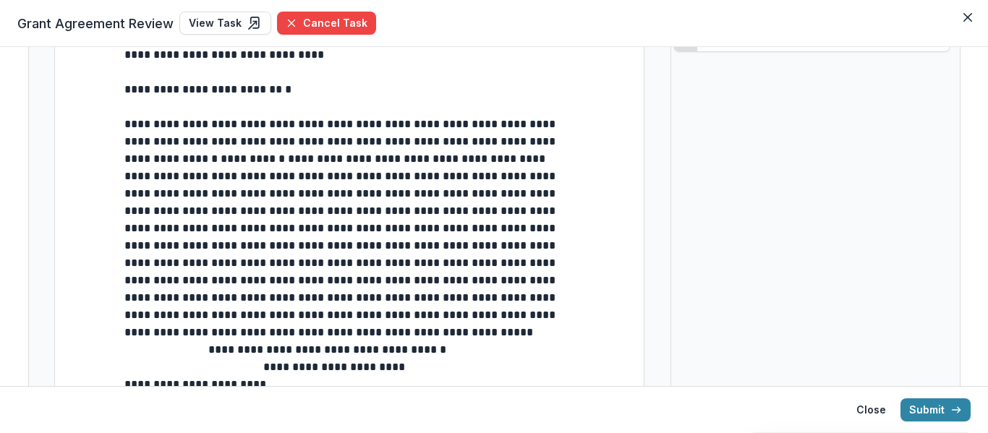
scroll to position [536, 0]
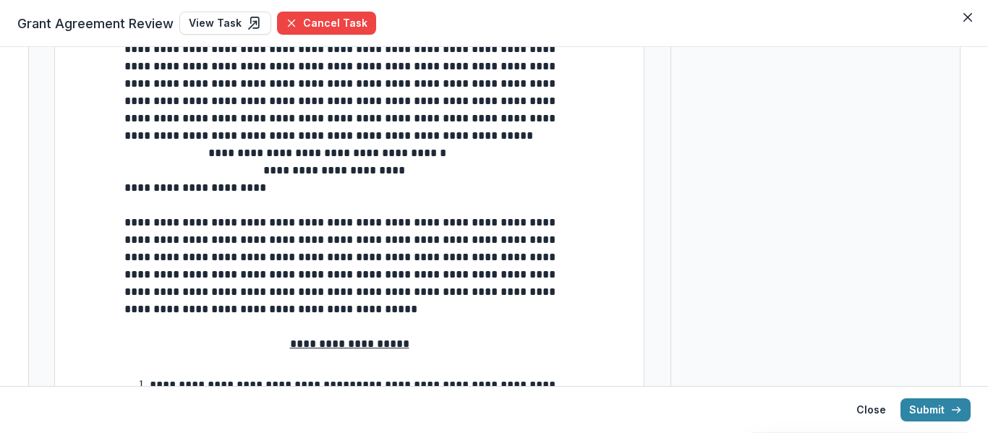
click at [128, 193] on span "**********" at bounding box center [264, 179] width 281 height 28
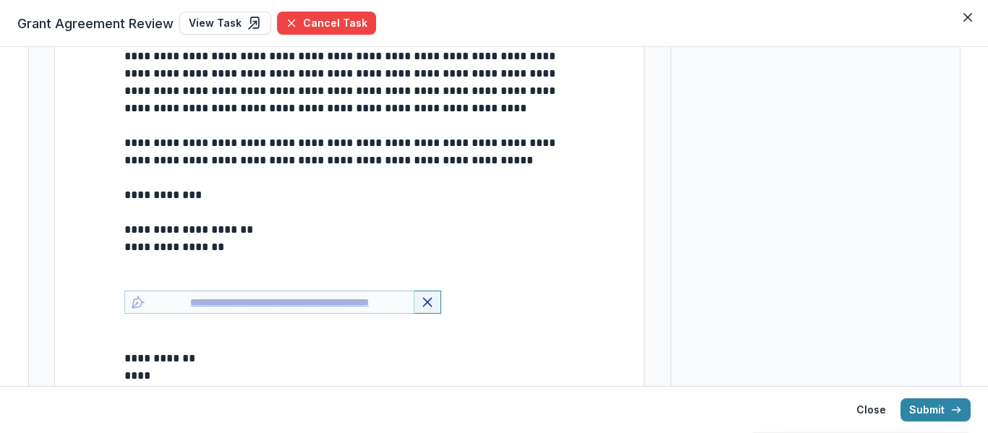
scroll to position [6104, 0]
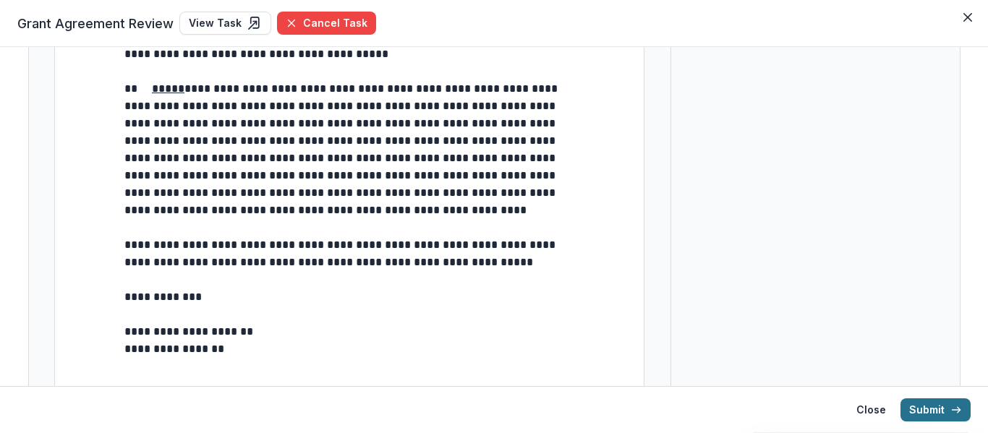
click at [929, 408] on button "Submit" at bounding box center [935, 409] width 70 height 23
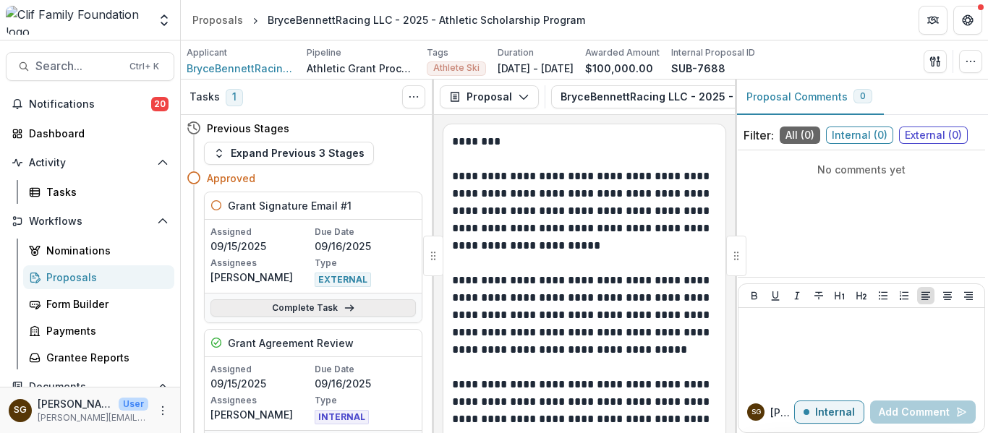
click at [333, 301] on link "Complete Task" at bounding box center [312, 307] width 205 height 17
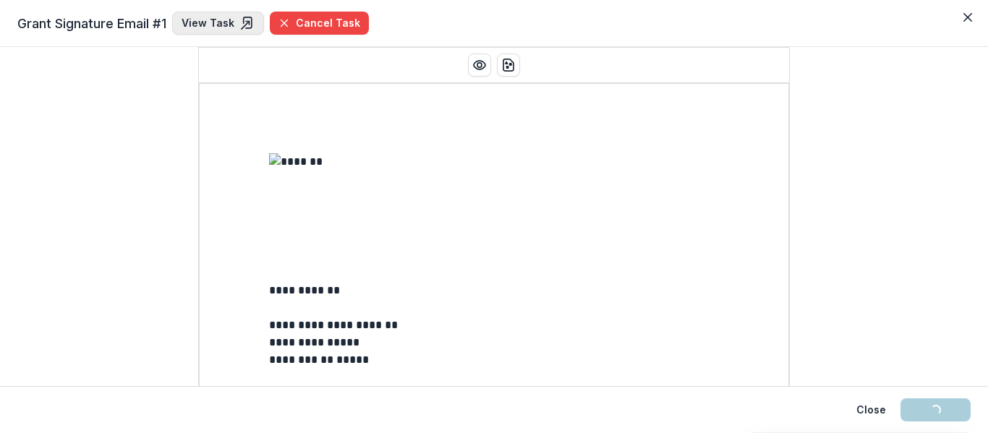
click at [211, 22] on link "View Task" at bounding box center [218, 23] width 92 height 23
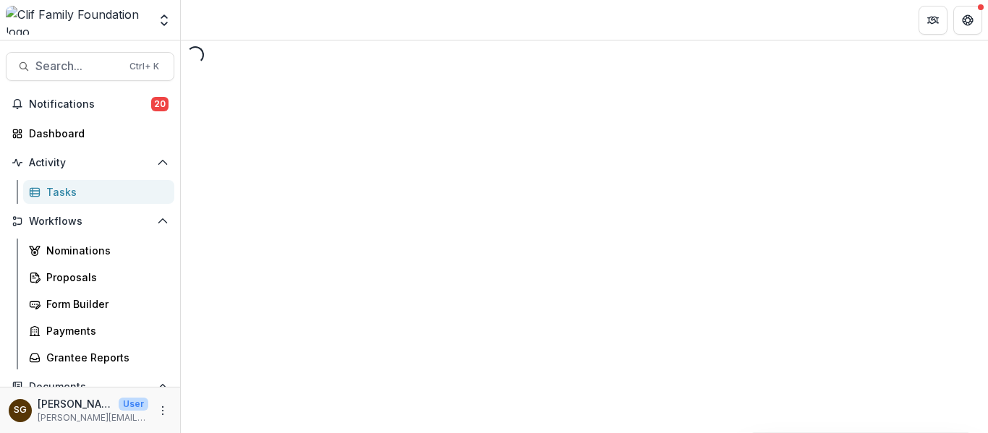
select select "********"
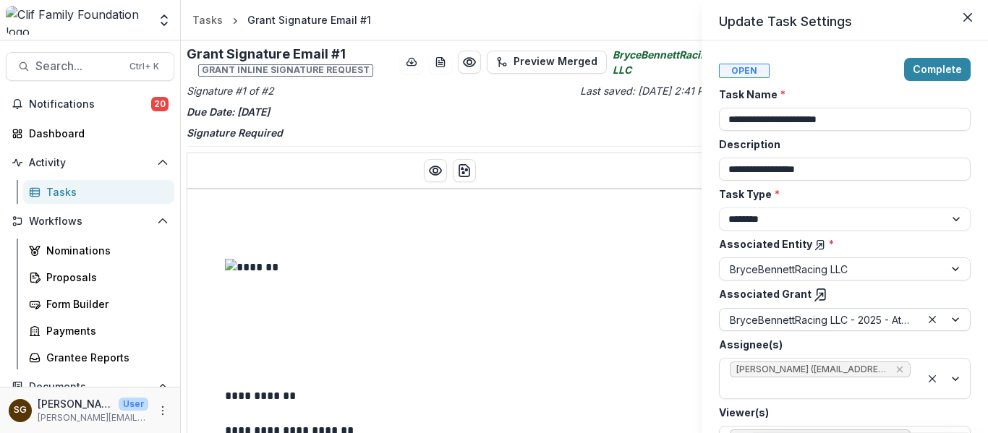
scroll to position [121, 0]
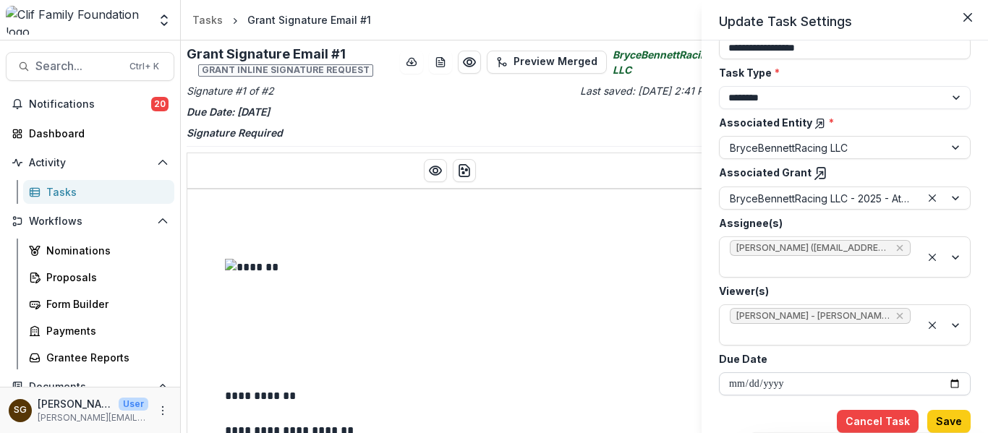
click at [952, 385] on input "**********" at bounding box center [845, 383] width 252 height 23
type input "**********"
click at [951, 427] on button "Save" at bounding box center [948, 421] width 43 height 23
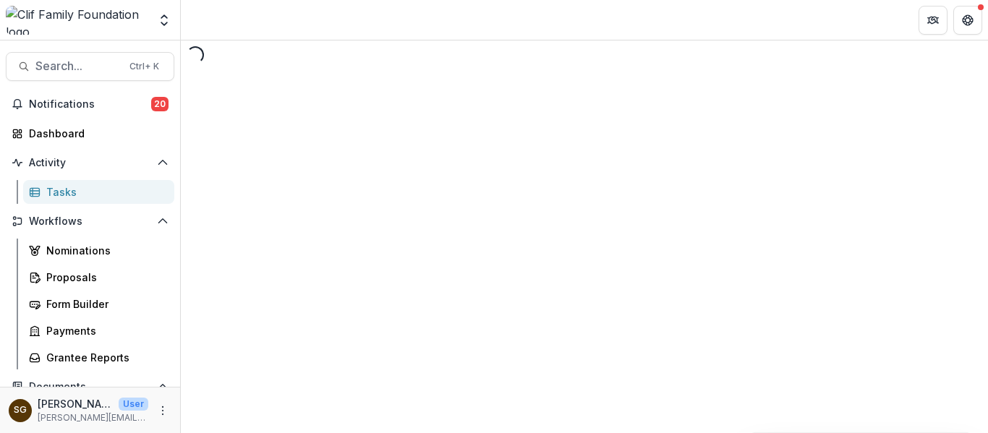
select select "********"
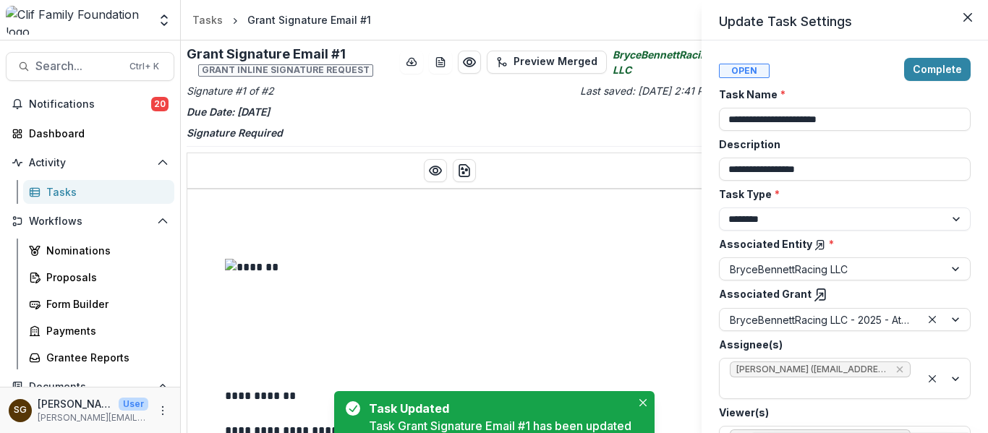
type input "**********"
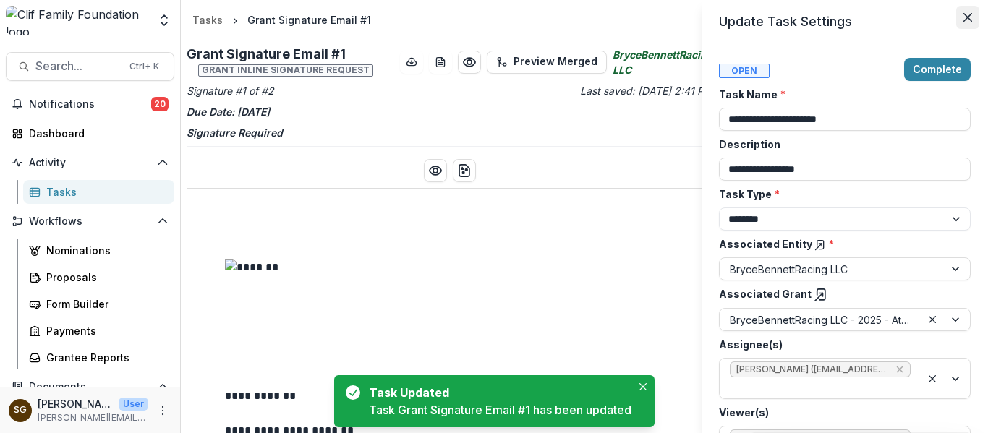
click at [966, 20] on icon "Close" at bounding box center [967, 17] width 9 height 9
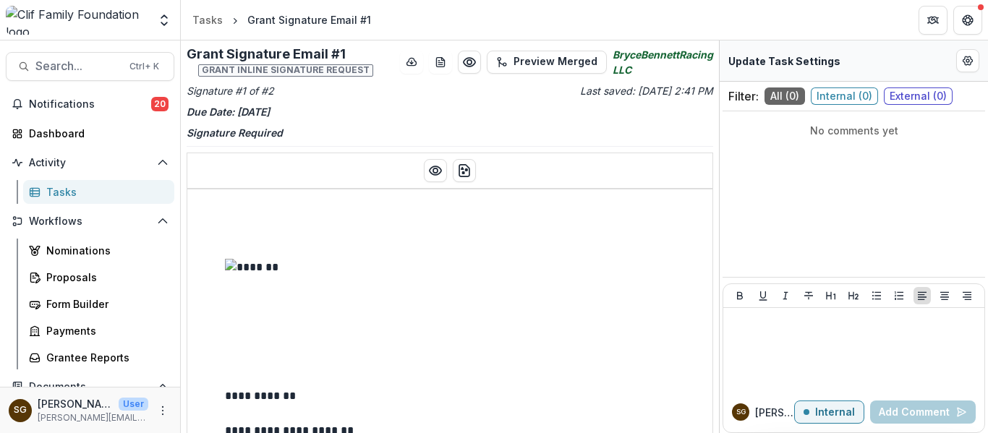
click at [69, 191] on div "Tasks" at bounding box center [104, 191] width 116 height 15
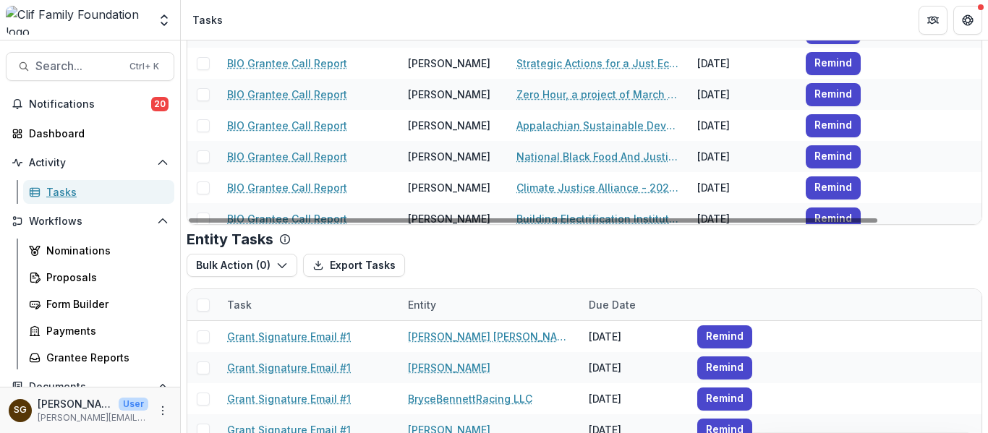
scroll to position [158, 0]
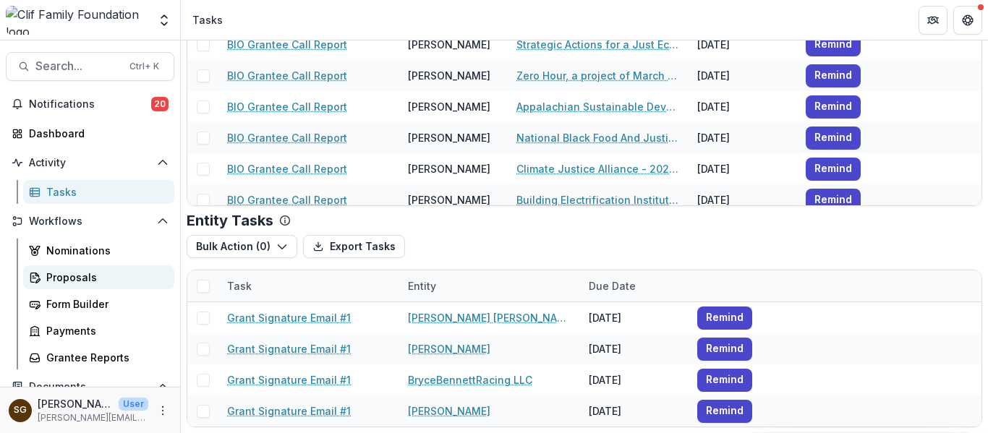
click at [81, 283] on div "Proposals" at bounding box center [104, 277] width 116 height 15
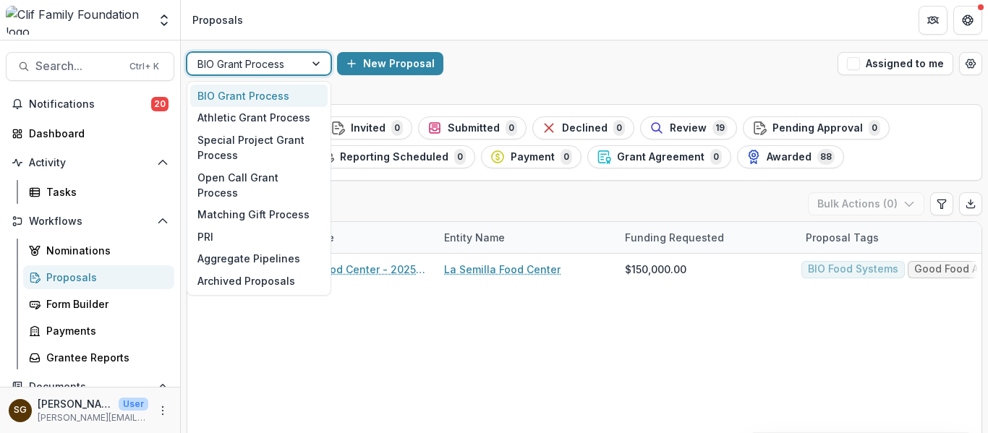
click at [244, 70] on div at bounding box center [245, 64] width 97 height 18
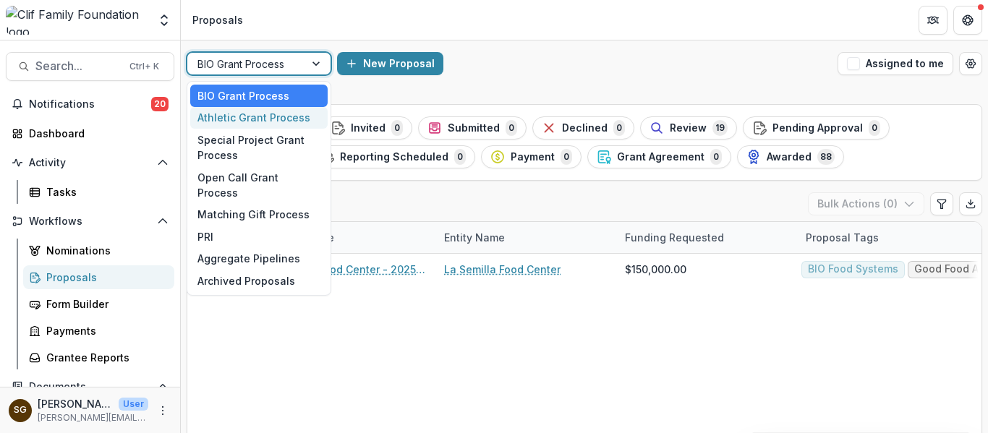
click at [251, 123] on div "Athletic Grant Process" at bounding box center [258, 118] width 137 height 22
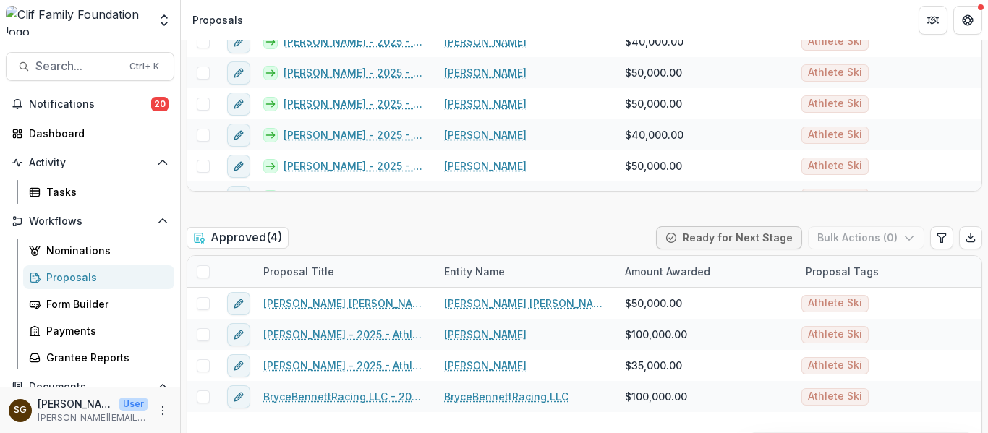
scroll to position [795, 0]
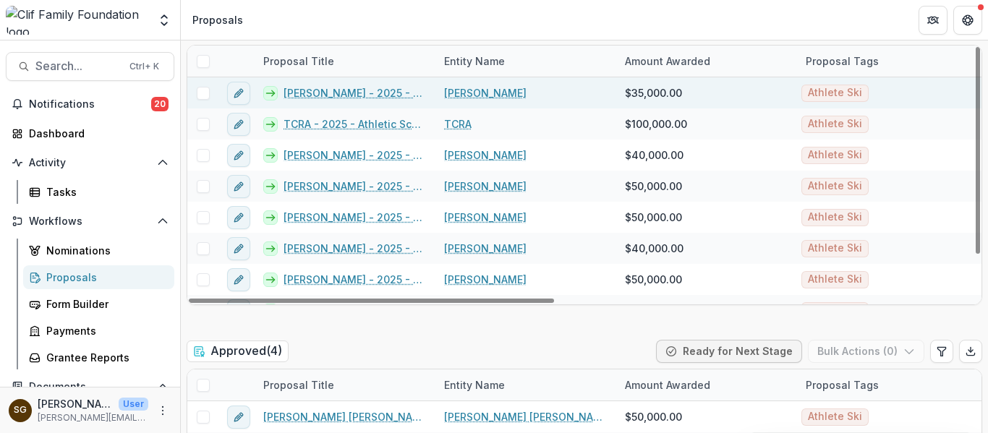
click at [352, 92] on link "Isaiah Nelson - 2025 - Athletic Scholarship Program" at bounding box center [354, 92] width 143 height 15
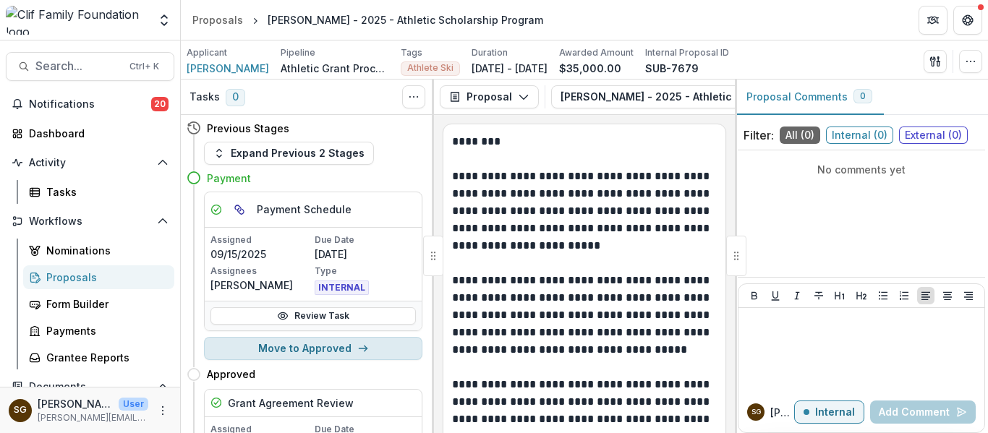
click at [349, 349] on button "Move to Approved" at bounding box center [313, 348] width 218 height 23
select select "********"
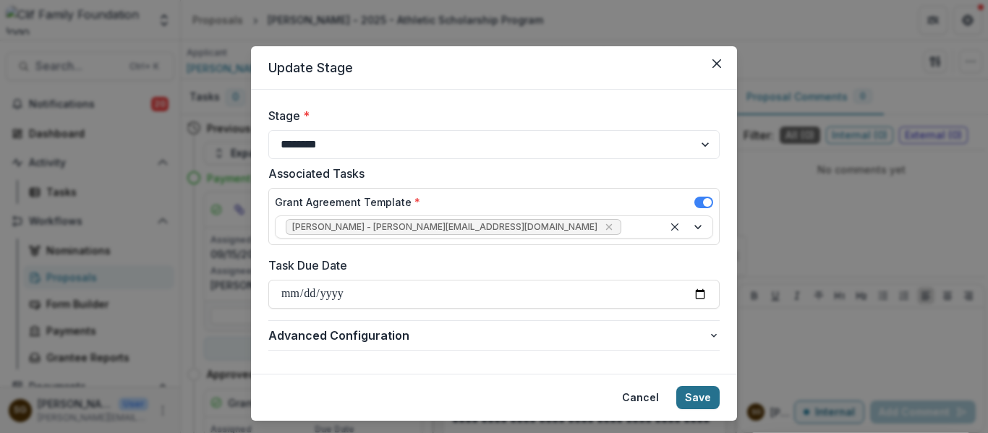
click at [703, 394] on button "Save" at bounding box center [697, 397] width 43 height 23
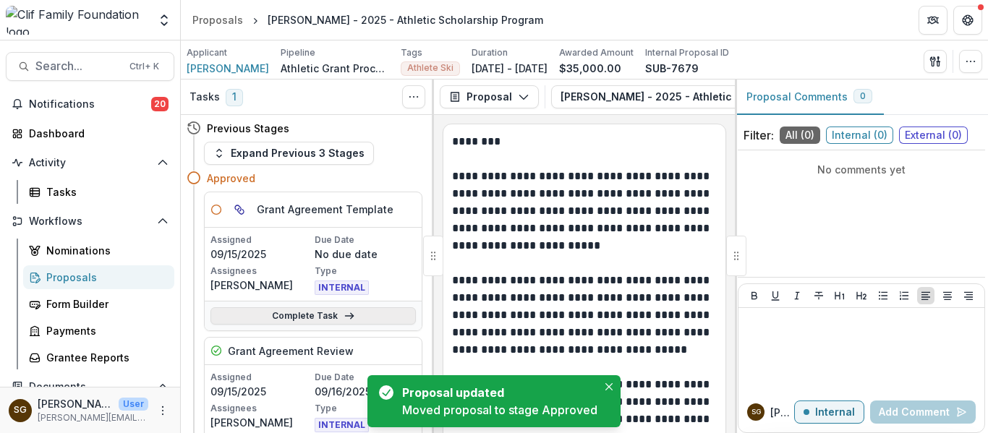
click at [301, 314] on link "Complete Task" at bounding box center [312, 315] width 205 height 17
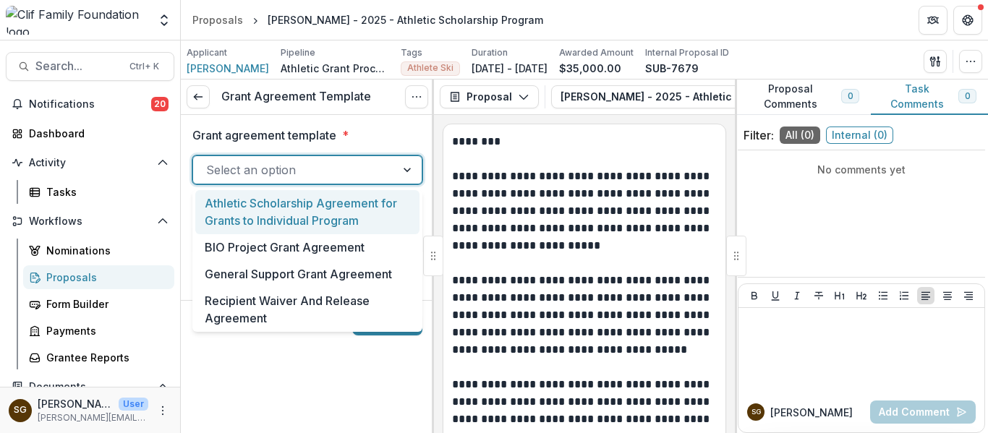
click at [282, 166] on div at bounding box center [294, 170] width 176 height 20
click at [279, 218] on div "Athletic Scholarship Agreement for Grants to Individual Program" at bounding box center [307, 212] width 224 height 44
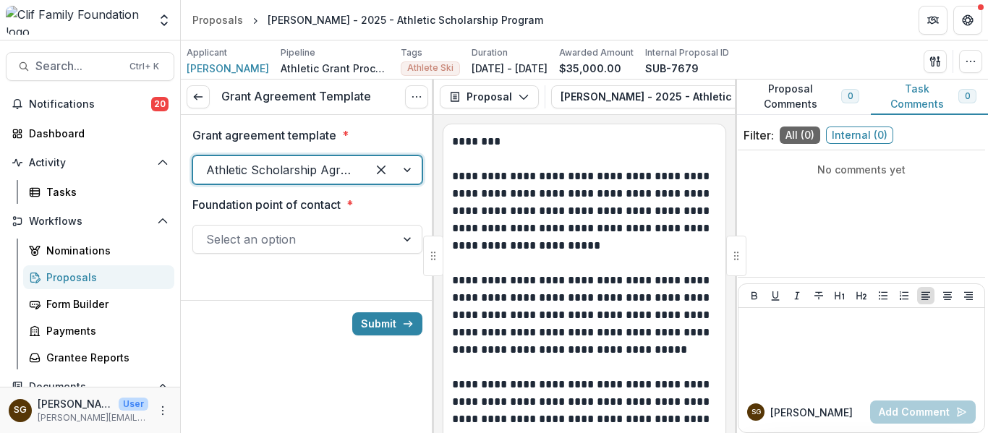
click at [279, 251] on div "Select an option" at bounding box center [307, 239] width 230 height 29
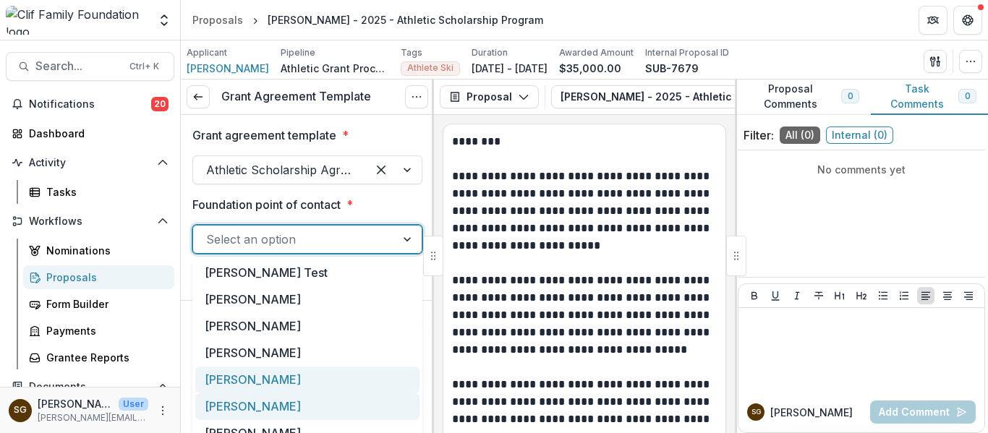
drag, startPoint x: 287, startPoint y: 390, endPoint x: 284, endPoint y: 401, distance: 11.2
click at [284, 401] on div "Simran Test Sierra Martinez Ann Thrupp Thao Pham Jennifer Herman Sarah Grady Ca…" at bounding box center [307, 367] width 230 height 214
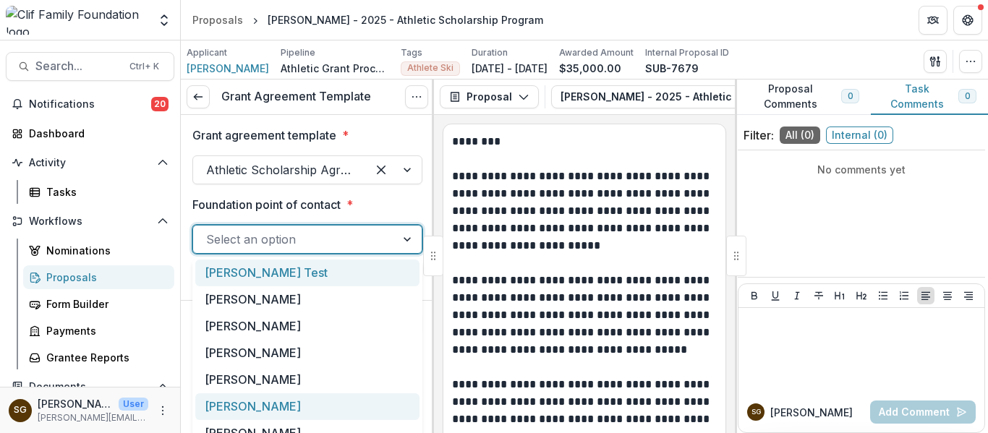
click at [284, 401] on div "[PERSON_NAME]" at bounding box center [307, 406] width 224 height 27
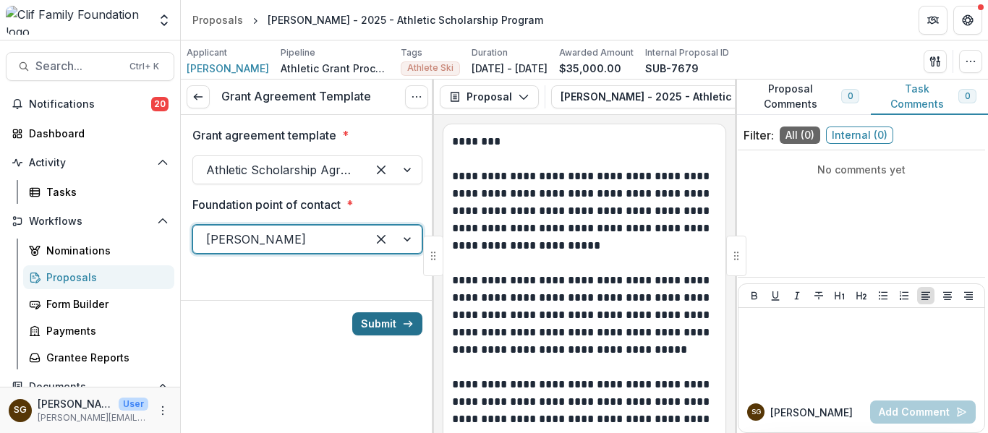
click at [383, 323] on button "Submit" at bounding box center [387, 323] width 70 height 23
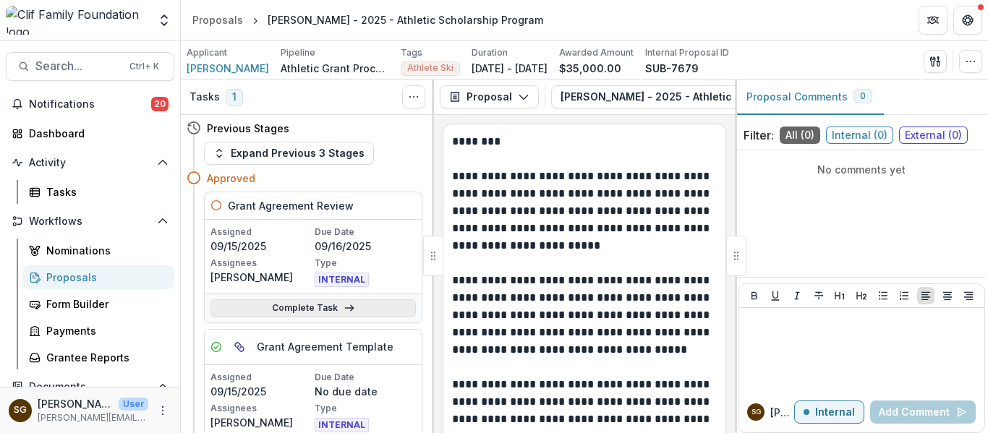
click at [317, 313] on link "Complete Task" at bounding box center [312, 307] width 205 height 17
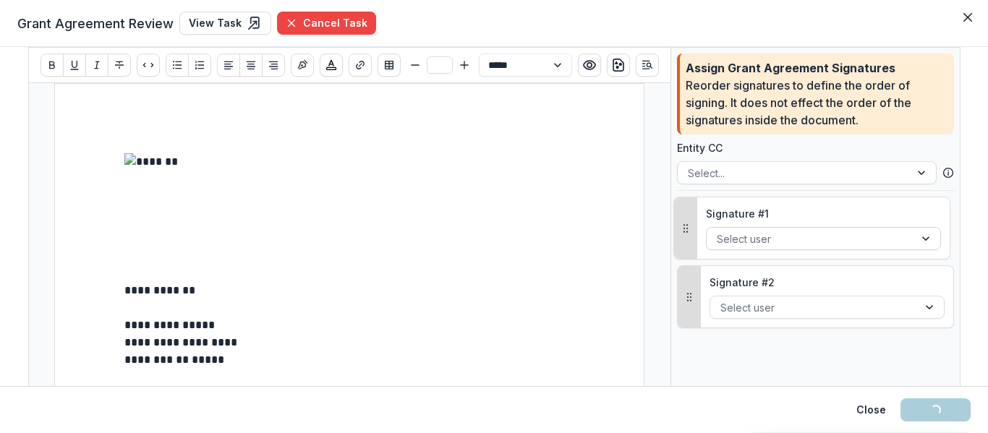
click at [761, 239] on div at bounding box center [809, 239] width 187 height 18
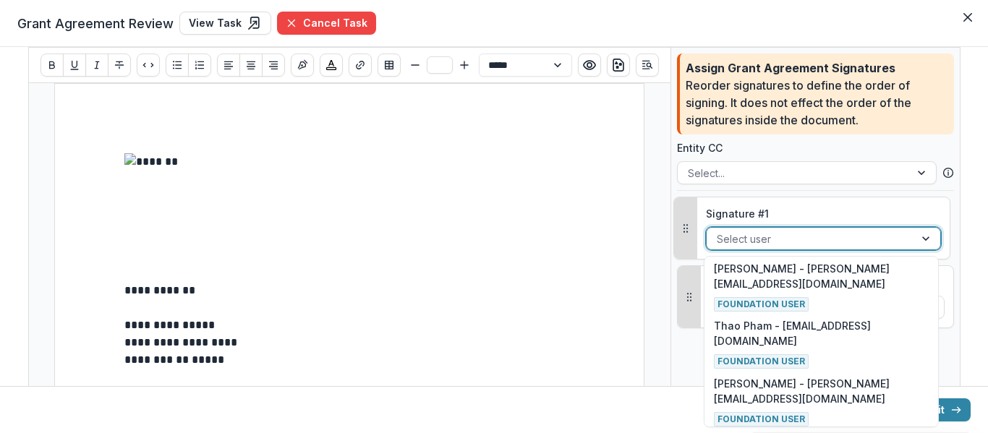
scroll to position [383, 0]
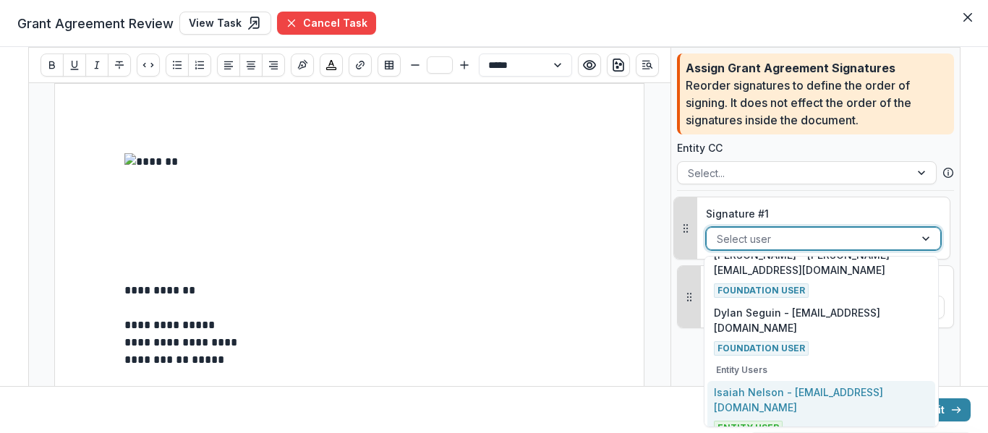
drag, startPoint x: 782, startPoint y: 408, endPoint x: 782, endPoint y: 401, distance: 7.3
click at [782, 408] on div "Isaiah Nelson - nelson.isaiahj@gmail.com Entity User" at bounding box center [821, 410] width 214 height 51
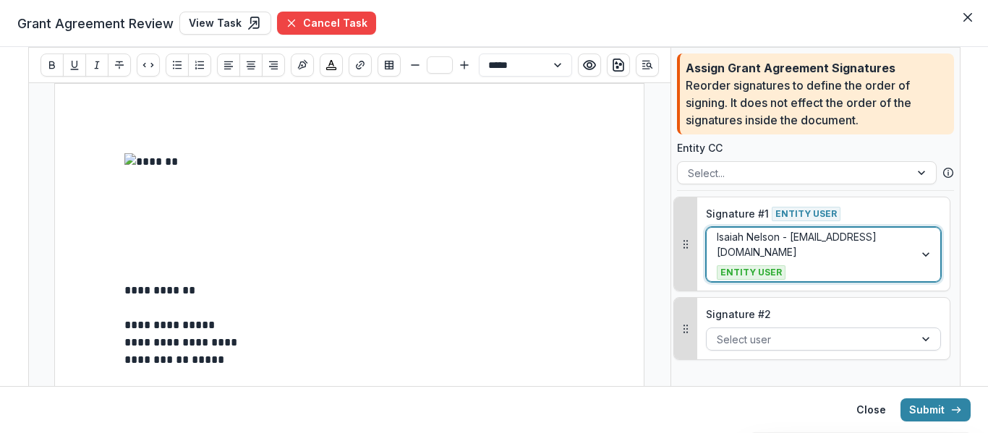
click at [771, 341] on div at bounding box center [809, 339] width 187 height 18
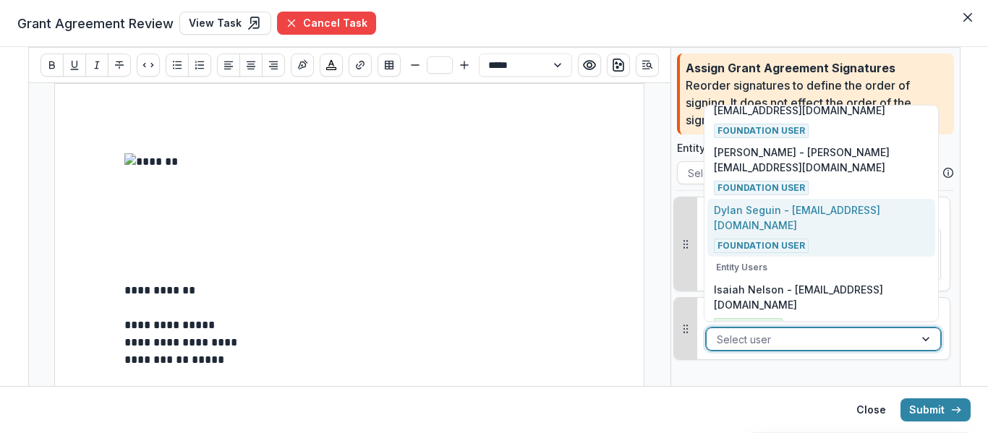
scroll to position [338, 0]
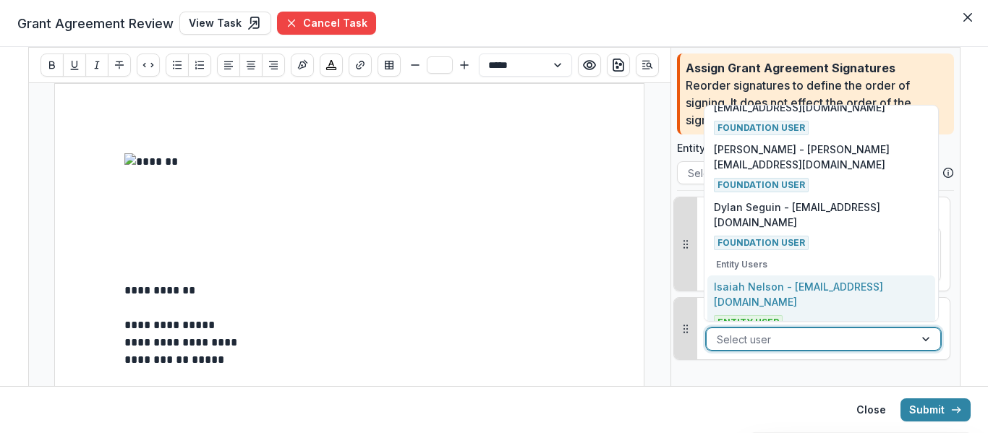
click at [786, 302] on div "Isaiah Nelson - nelson.isaiahj@gmail.com Entity User" at bounding box center [821, 304] width 214 height 51
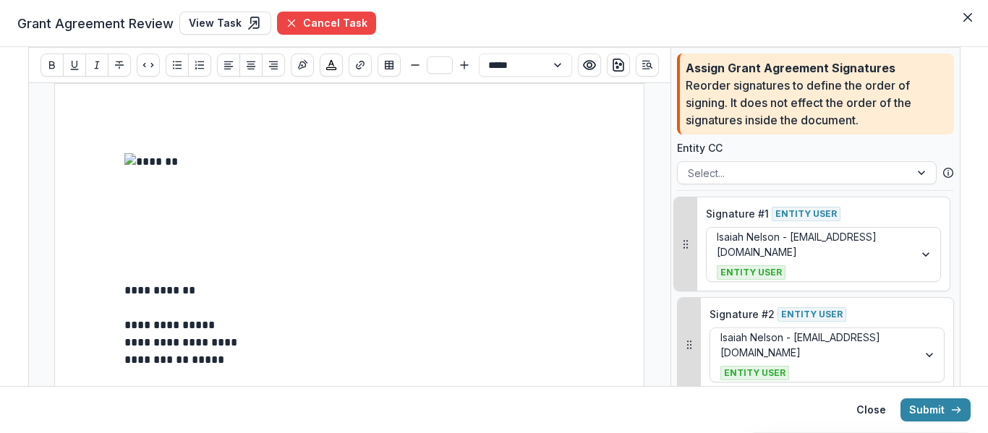
click at [492, 348] on p "**********" at bounding box center [349, 342] width 450 height 17
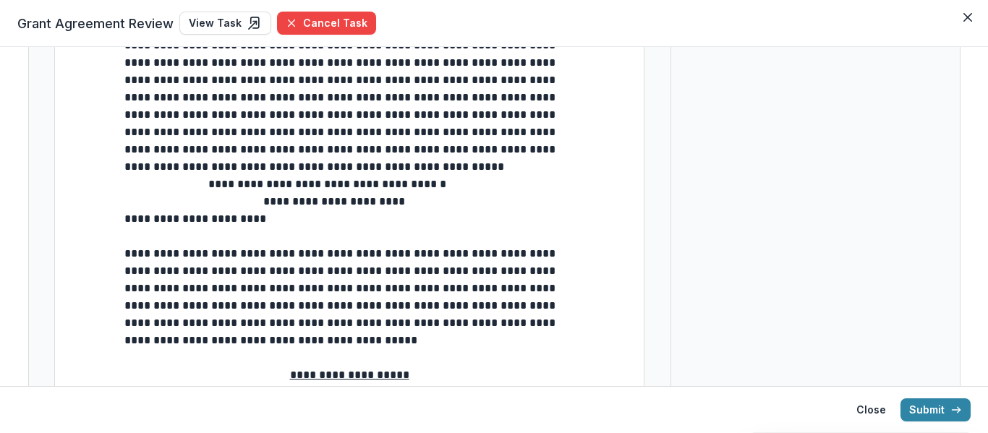
scroll to position [506, 0]
click at [124, 221] on span "**********" at bounding box center [264, 209] width 281 height 28
click at [356, 244] on p at bounding box center [349, 235] width 450 height 17
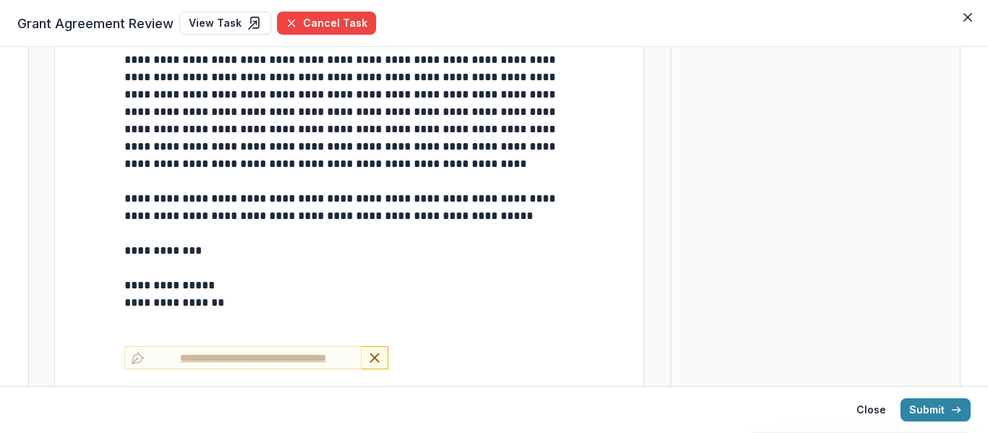
scroll to position [5841, 0]
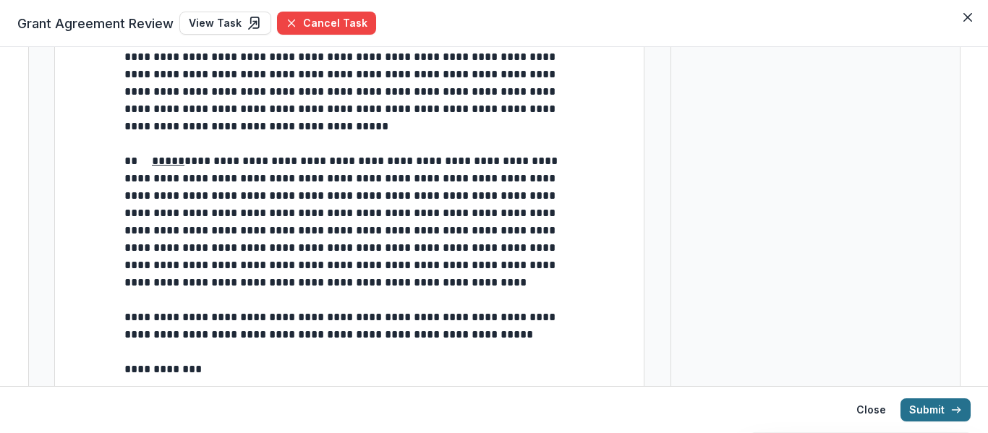
click at [938, 409] on button "Submit" at bounding box center [935, 409] width 70 height 23
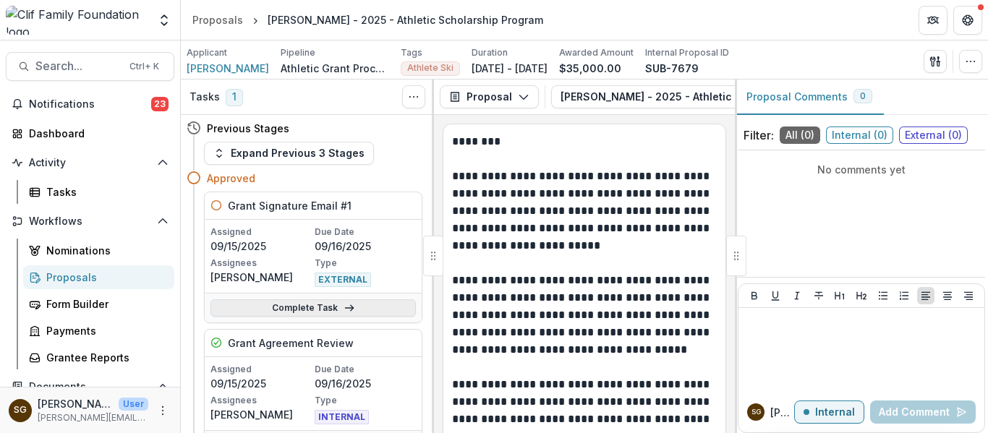
click at [343, 309] on icon at bounding box center [349, 308] width 12 height 12
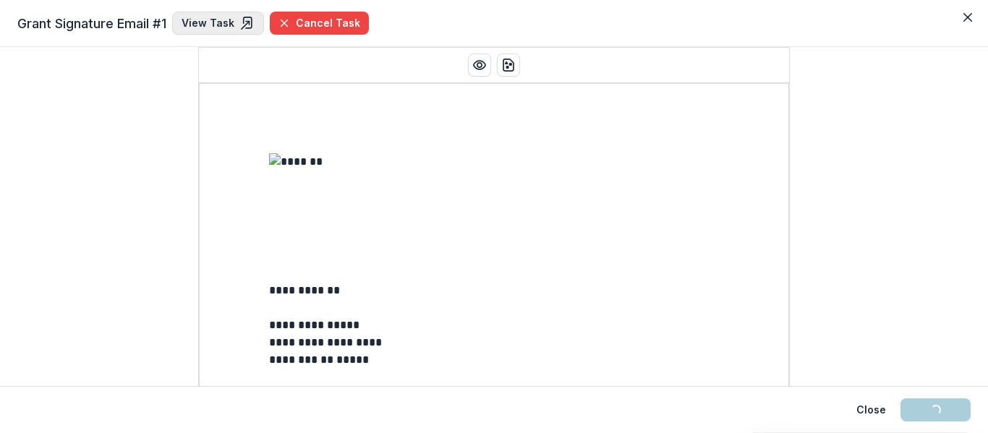
click at [200, 17] on link "View Task" at bounding box center [218, 23] width 92 height 23
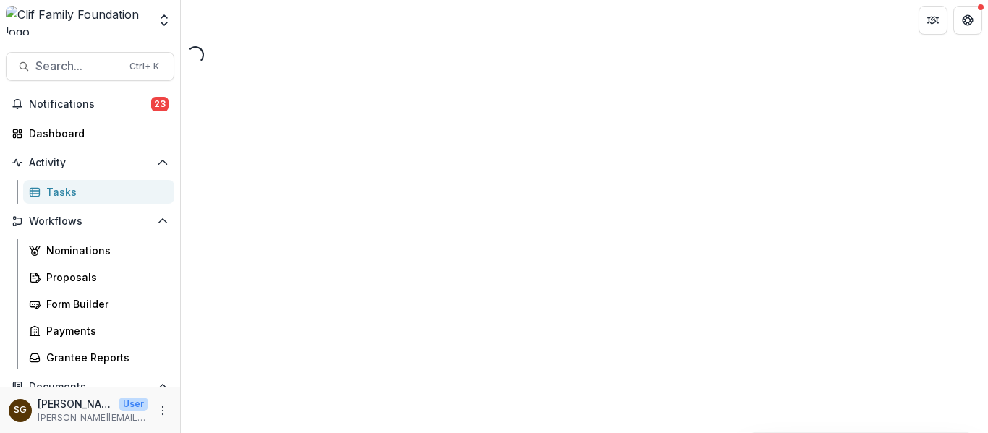
select select "********"
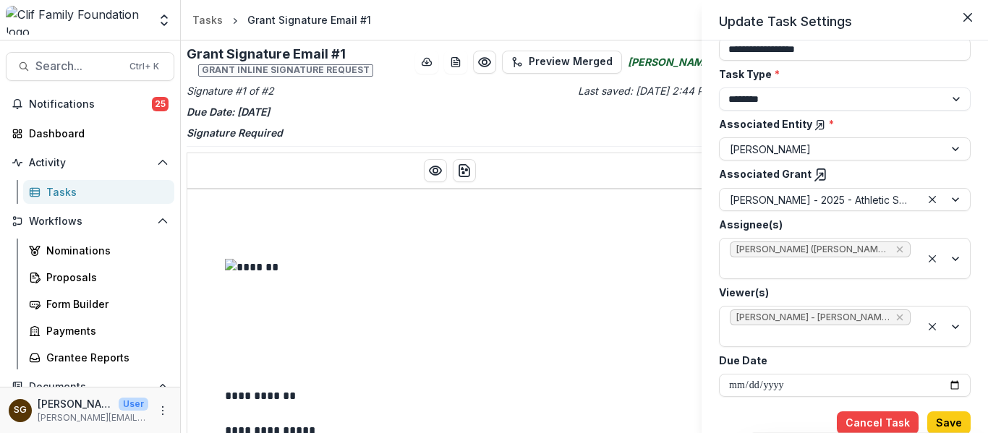
scroll to position [121, 0]
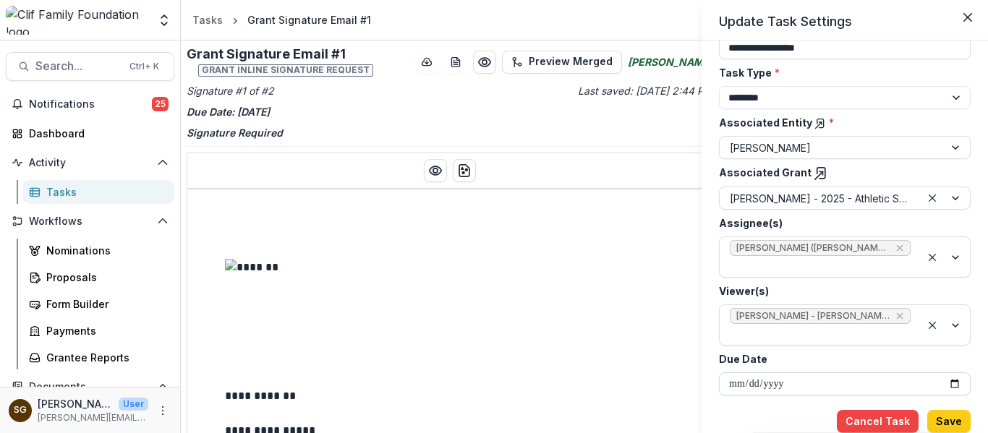
click at [950, 387] on input "**********" at bounding box center [845, 383] width 252 height 23
type input "**********"
click at [940, 422] on button "Save" at bounding box center [948, 421] width 43 height 23
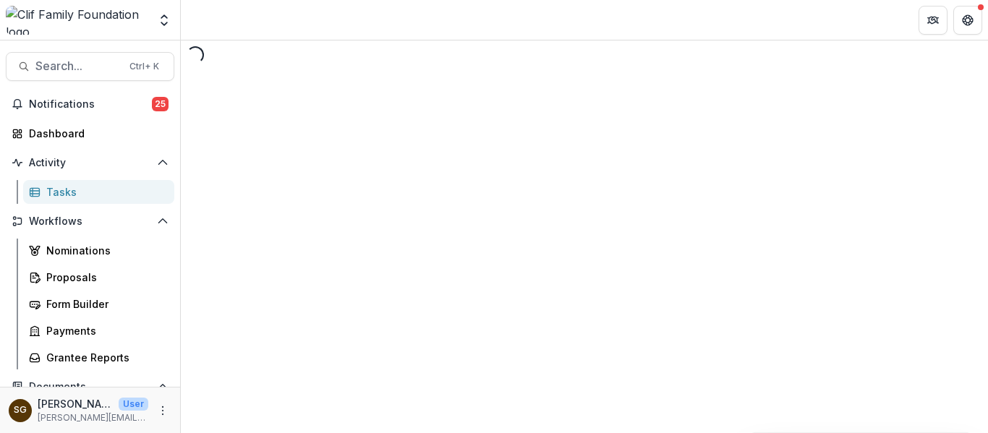
select select "********"
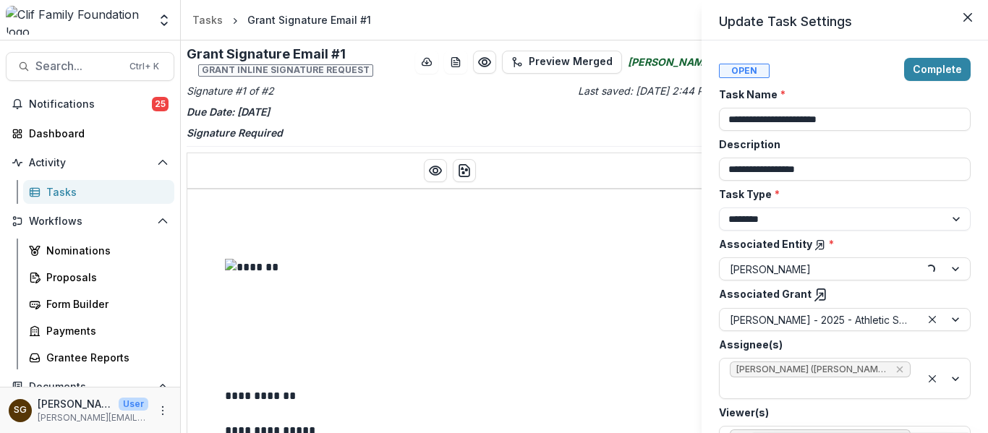
type input "**********"
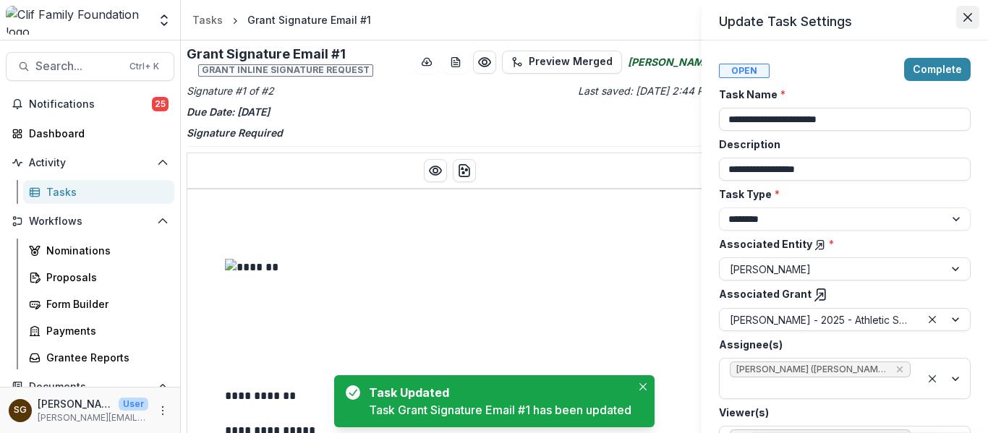
click at [964, 14] on icon "Close" at bounding box center [967, 17] width 9 height 9
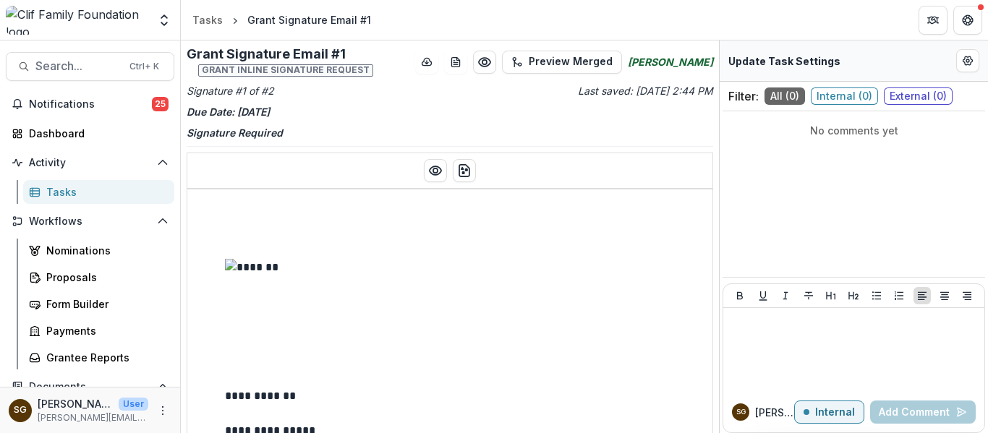
click at [90, 194] on div "Tasks" at bounding box center [104, 191] width 116 height 15
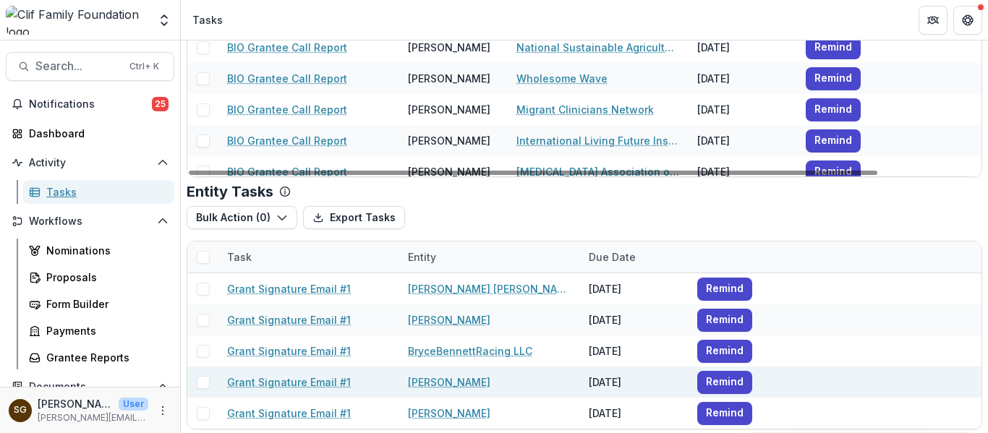
scroll to position [189, 0]
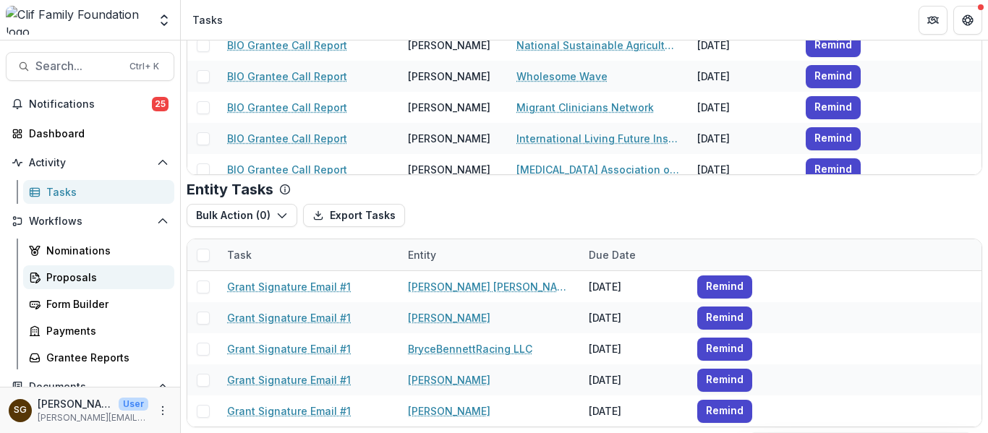
click at [61, 286] on link "Proposals" at bounding box center [98, 277] width 151 height 24
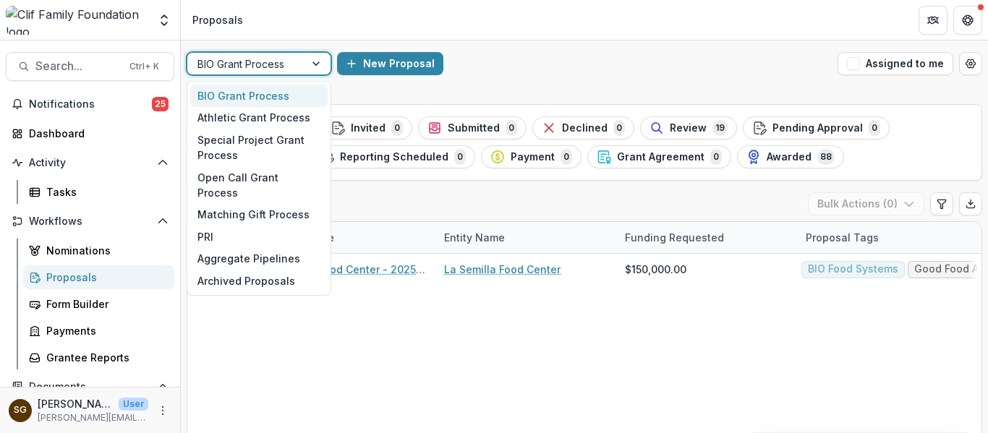
click at [247, 65] on div at bounding box center [245, 64] width 97 height 18
click at [249, 105] on div "BIO Grant Process" at bounding box center [258, 96] width 137 height 22
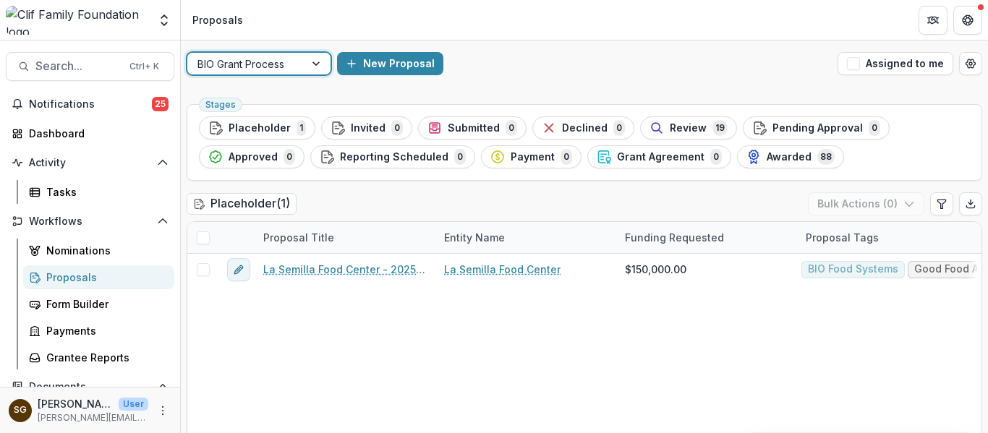
click at [257, 59] on div at bounding box center [245, 64] width 97 height 18
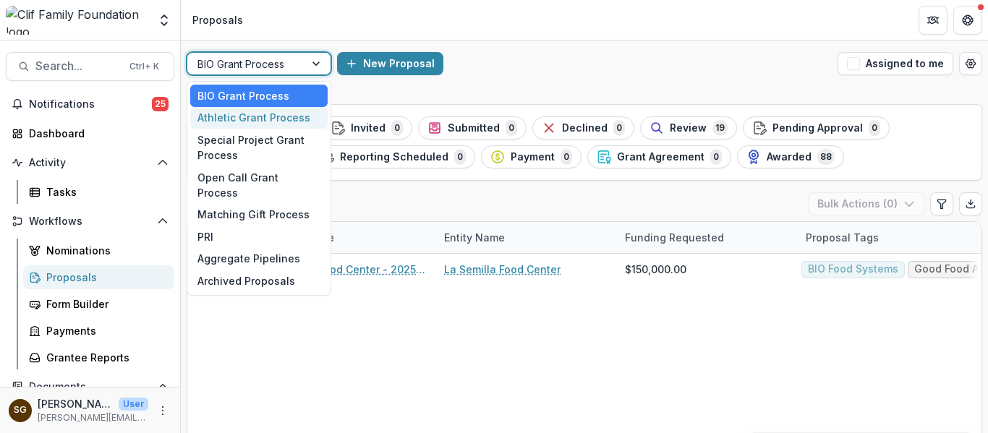
click at [250, 110] on div "Athletic Grant Process" at bounding box center [258, 118] width 137 height 22
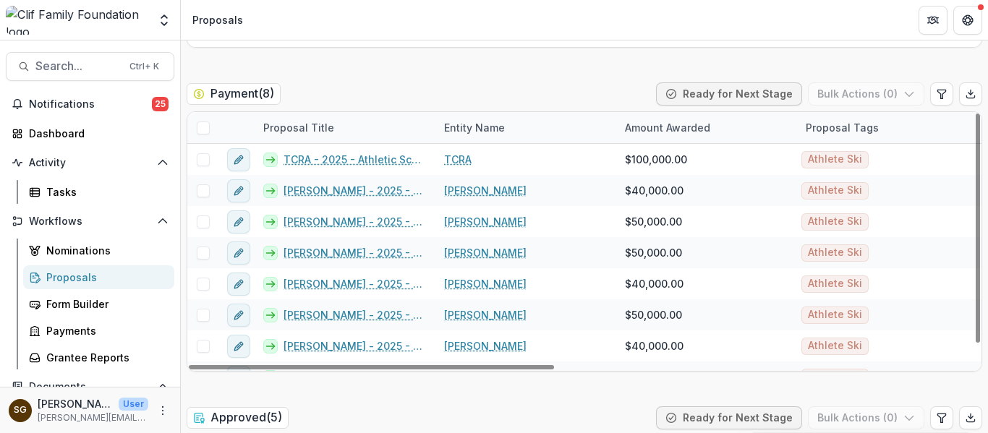
scroll to position [723, 0]
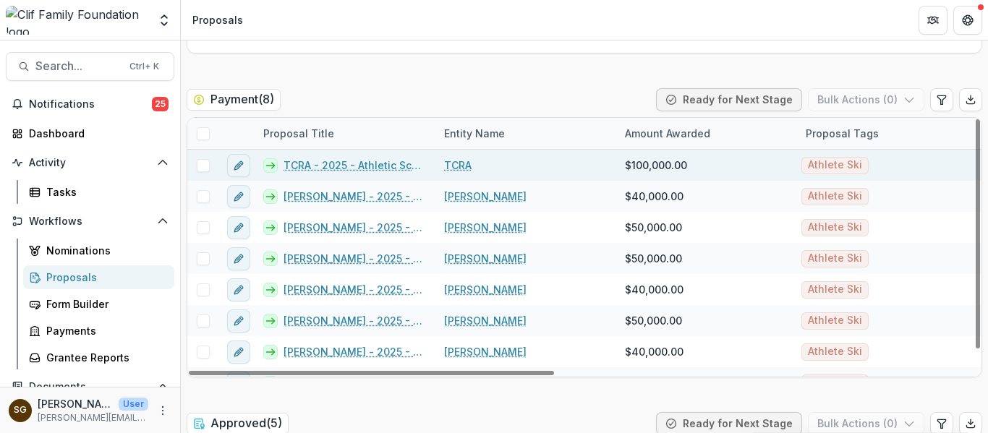
click at [363, 164] on link "TCRA - 2025 - Athletic Scholarship Program" at bounding box center [354, 165] width 143 height 15
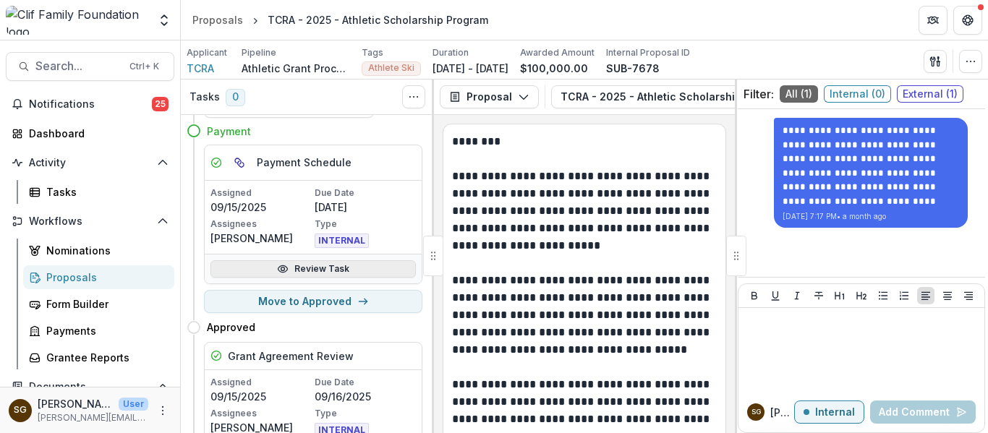
scroll to position [72, 0]
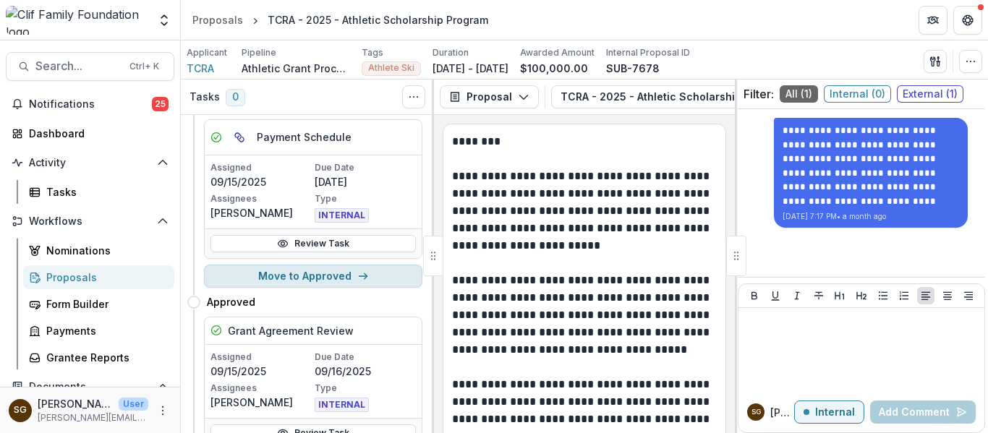
click at [321, 283] on button "Move to Approved" at bounding box center [313, 276] width 218 height 23
select select "********"
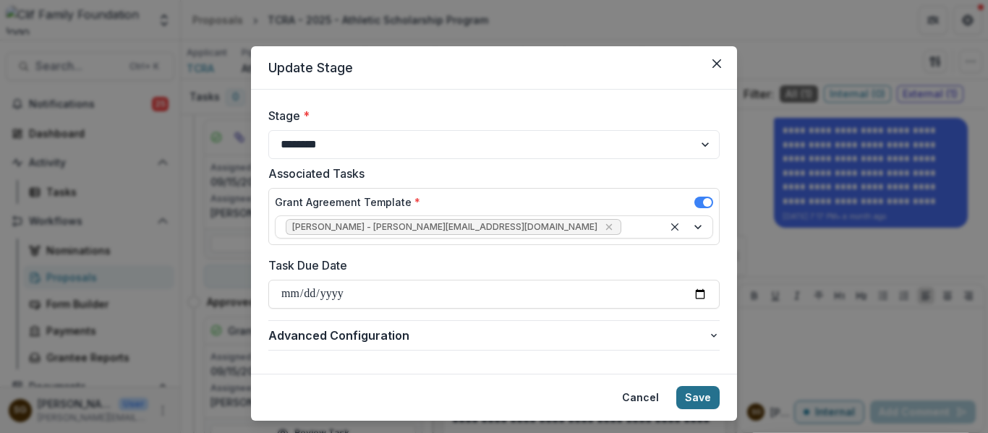
click at [699, 395] on button "Save" at bounding box center [697, 397] width 43 height 23
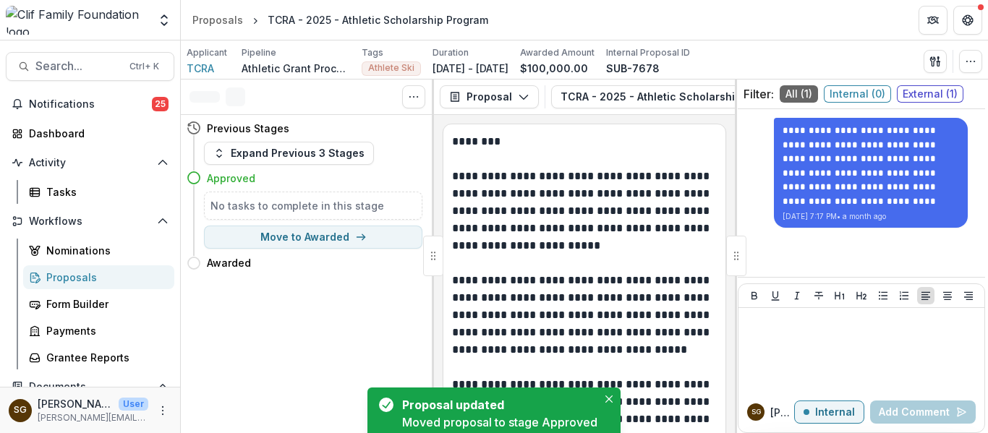
scroll to position [0, 0]
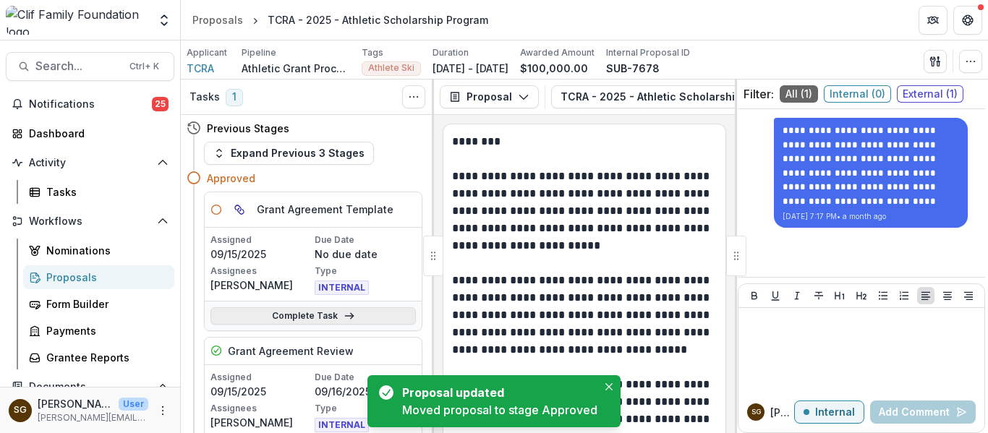
click at [314, 312] on link "Complete Task" at bounding box center [312, 315] width 205 height 17
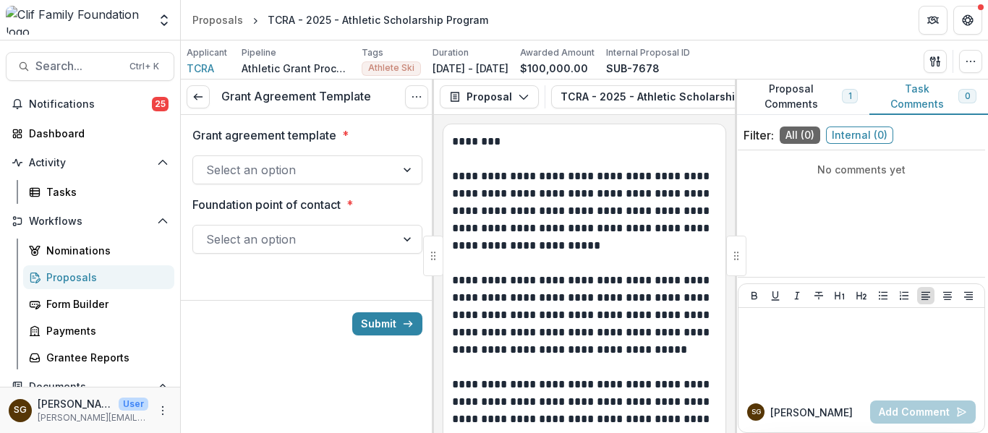
click at [307, 155] on div "Select an option" at bounding box center [307, 169] width 230 height 29
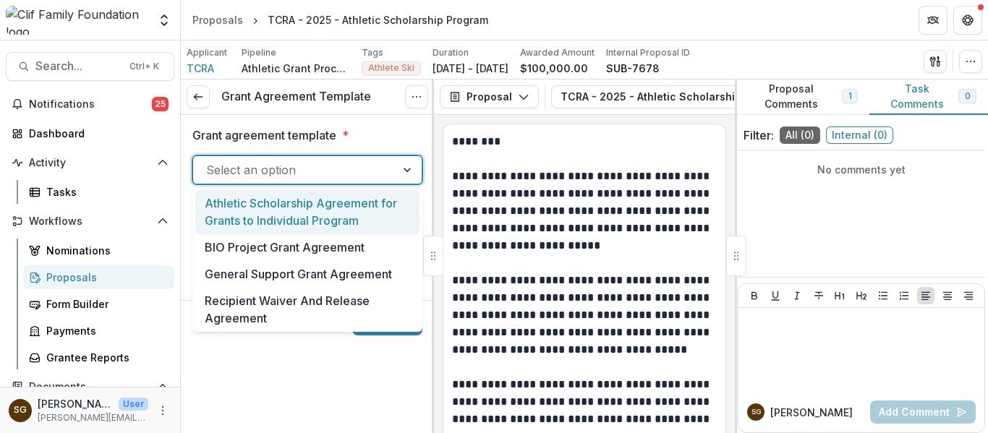
click at [288, 214] on div "Athletic Scholarship Agreement for Grants to Individual Program" at bounding box center [307, 212] width 224 height 44
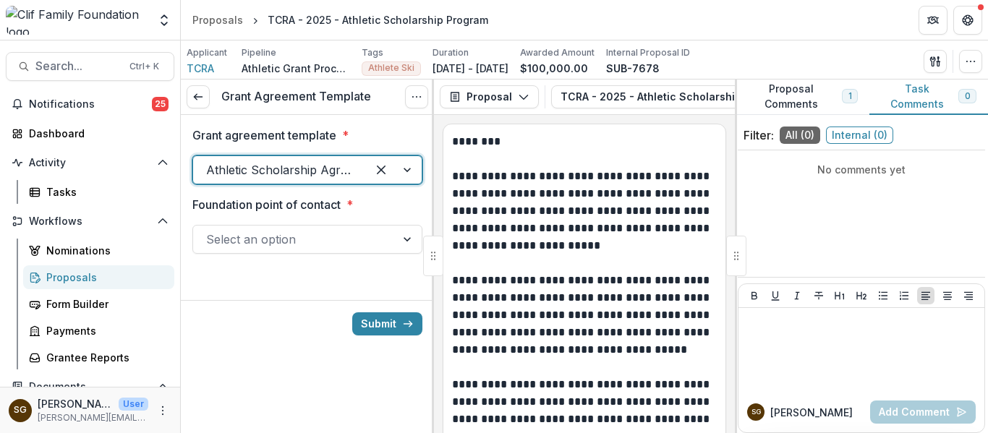
click at [288, 239] on div at bounding box center [294, 239] width 176 height 20
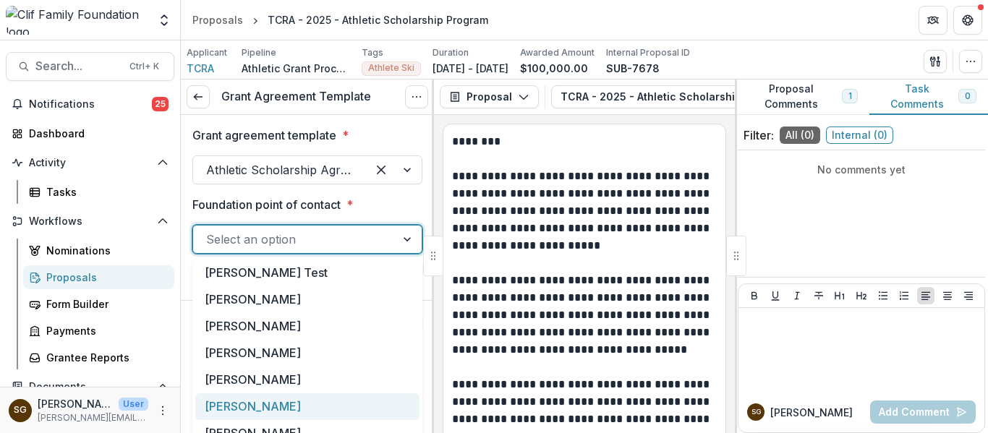
click at [275, 410] on div "[PERSON_NAME]" at bounding box center [307, 406] width 224 height 27
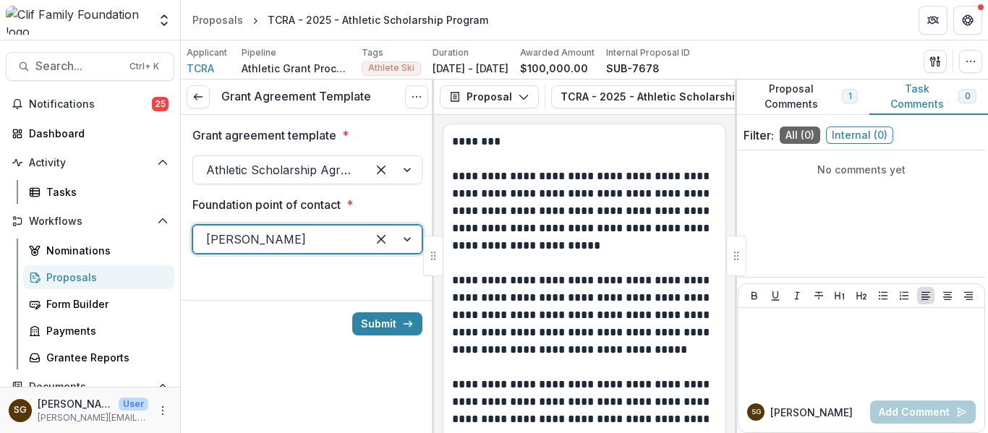
click at [403, 311] on div "Submit" at bounding box center [307, 323] width 253 height 47
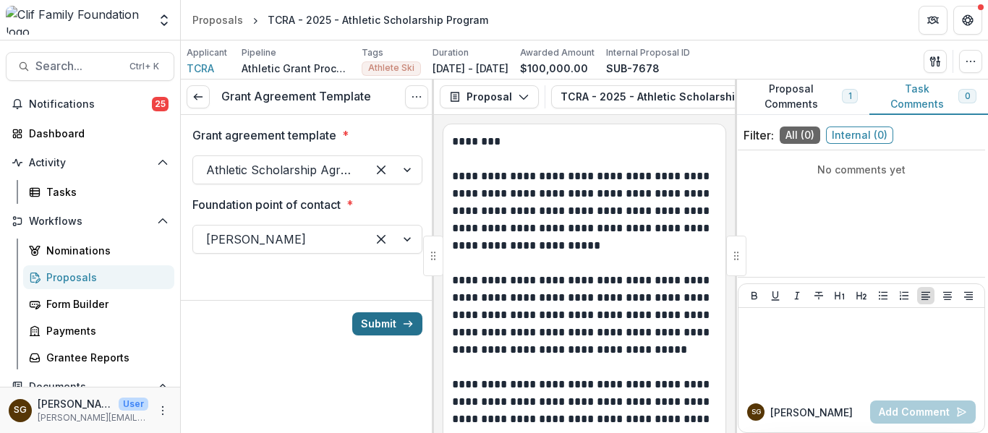
click at [403, 319] on icon "submit" at bounding box center [408, 324] width 12 height 12
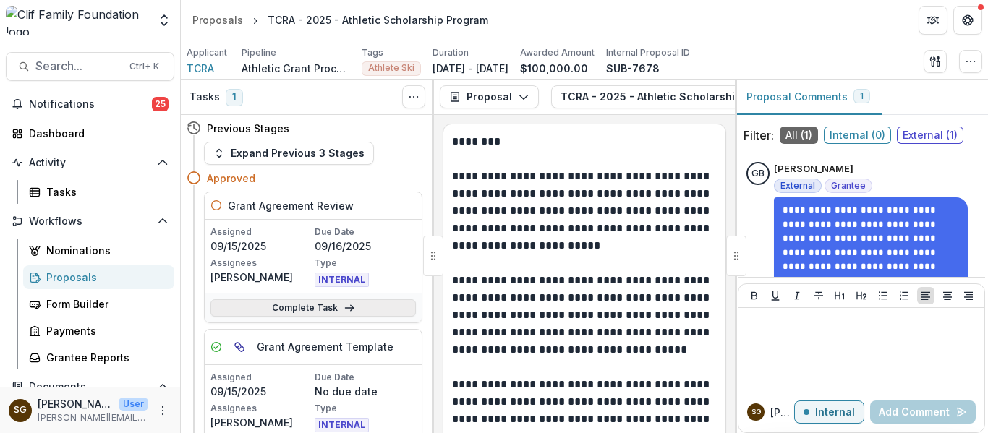
click at [306, 306] on link "Complete Task" at bounding box center [312, 307] width 205 height 17
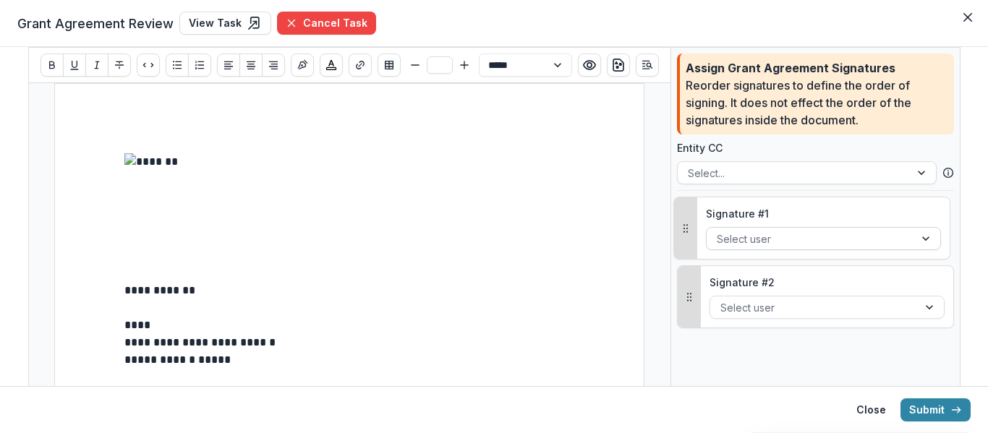
click at [787, 238] on div at bounding box center [809, 239] width 187 height 18
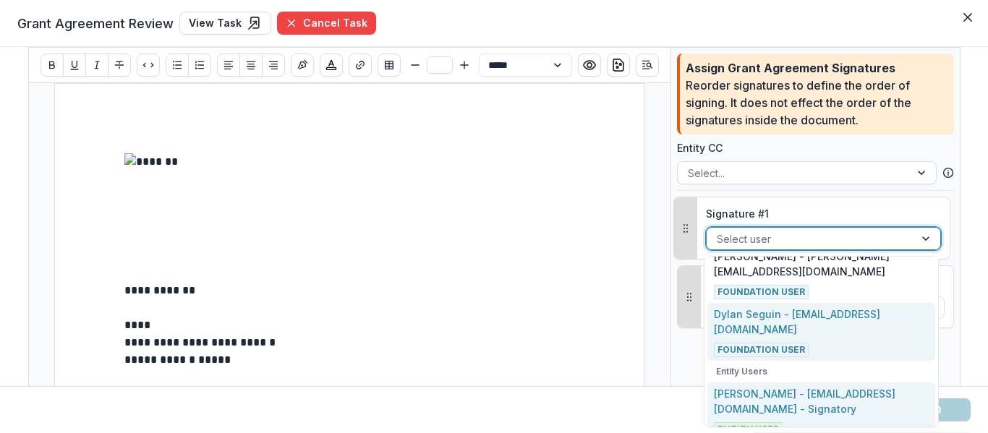
scroll to position [398, 0]
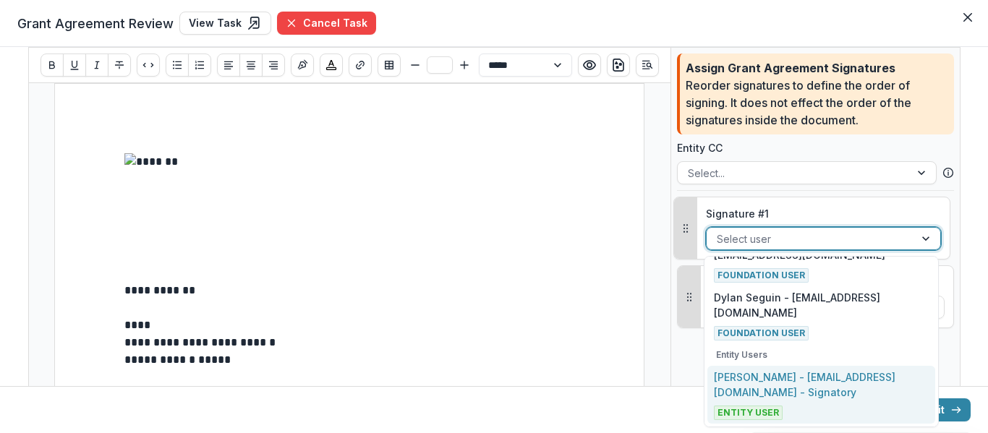
click at [817, 401] on div "Guenther BIRGMANN - guentherbirgmann@mac.com - Signatory Entity User" at bounding box center [821, 394] width 214 height 51
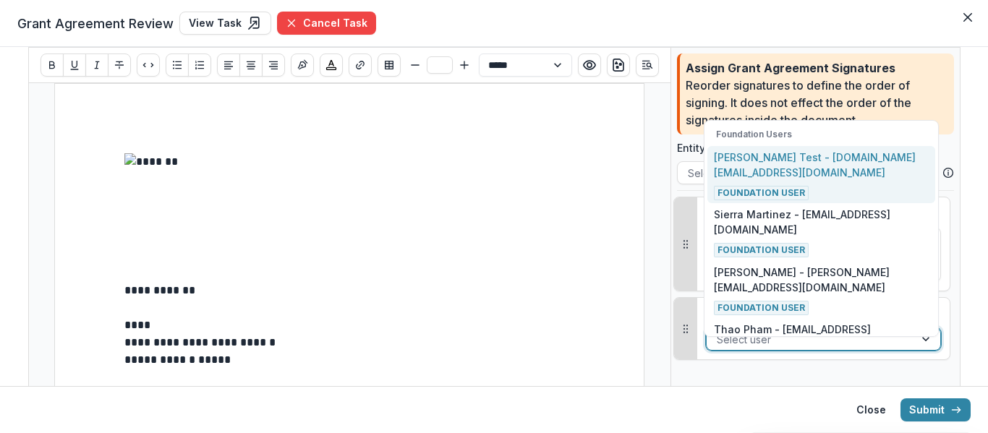
click at [781, 348] on div at bounding box center [809, 339] width 187 height 18
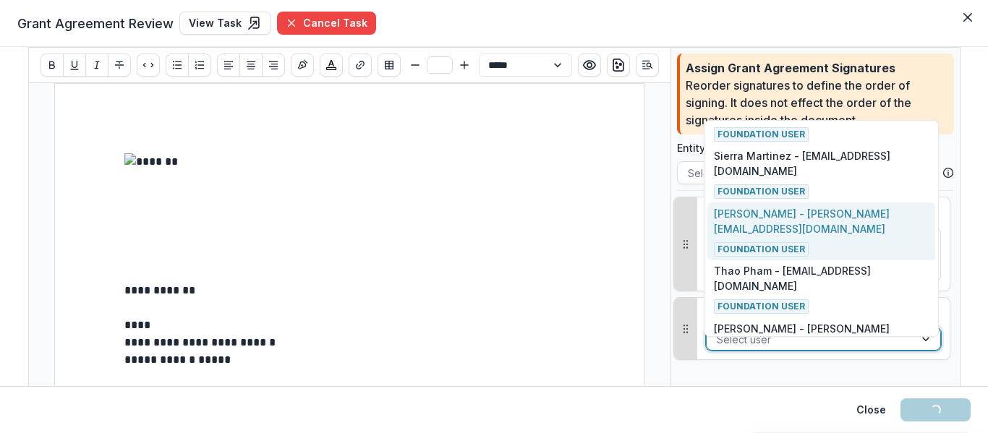
scroll to position [353, 0]
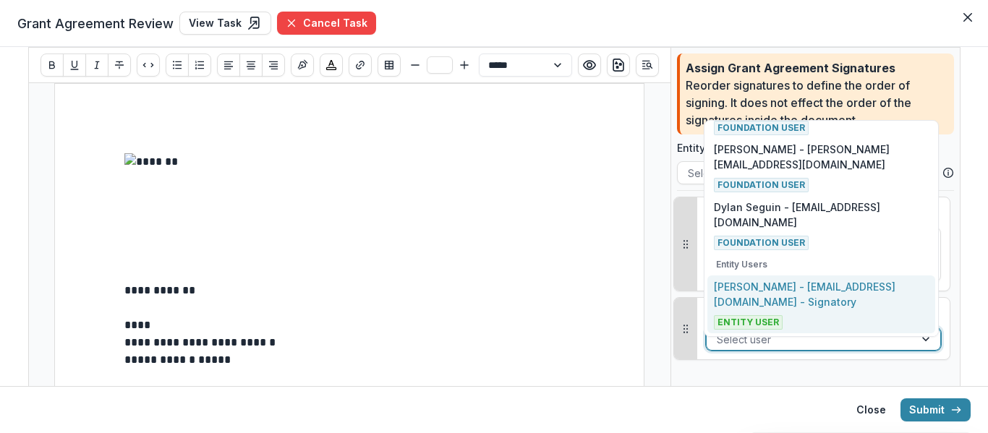
click at [784, 311] on div "Guenther BIRGMANN - guentherbirgmann@mac.com - Signatory Entity User" at bounding box center [821, 304] width 214 height 51
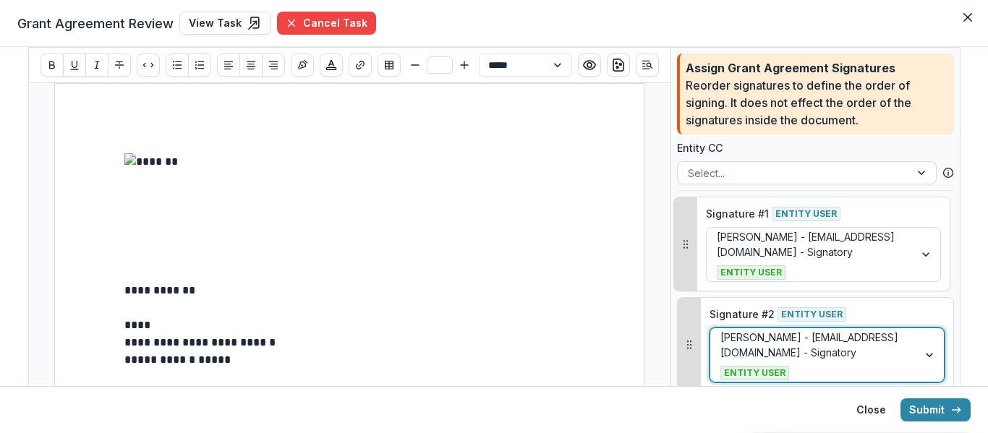
click at [401, 351] on p "**********" at bounding box center [349, 342] width 450 height 17
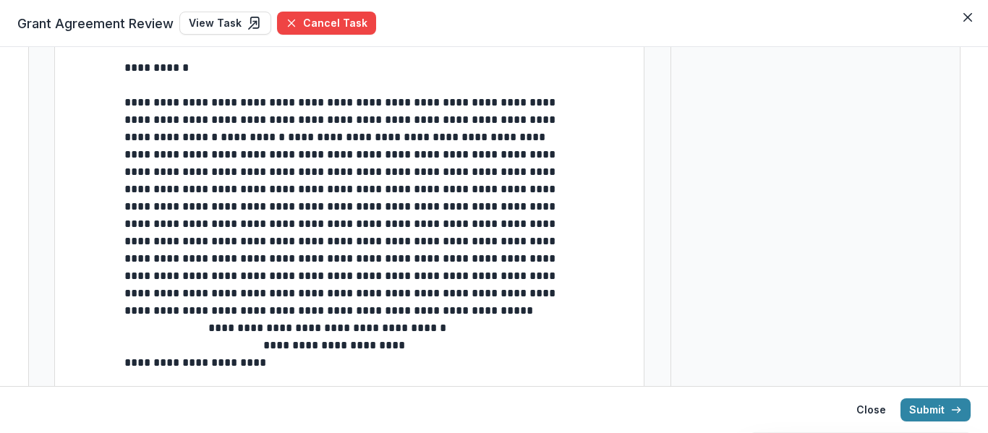
scroll to position [145, 0]
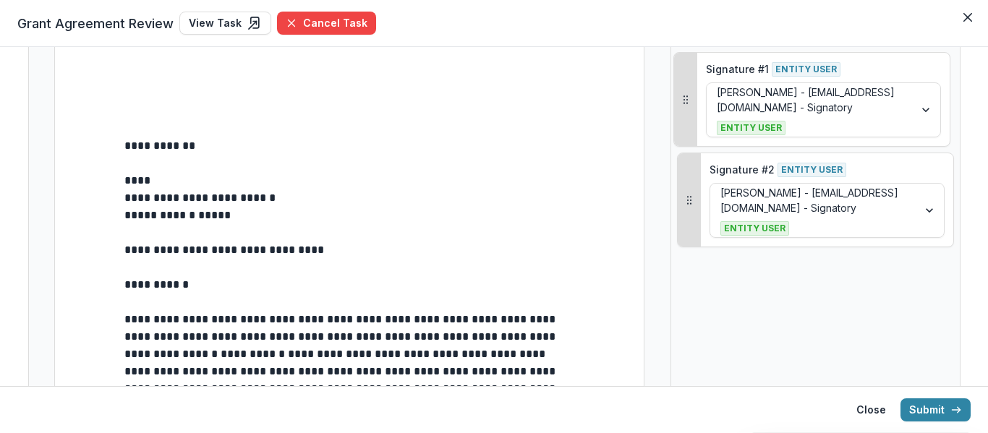
click at [137, 172] on p at bounding box center [349, 163] width 450 height 17
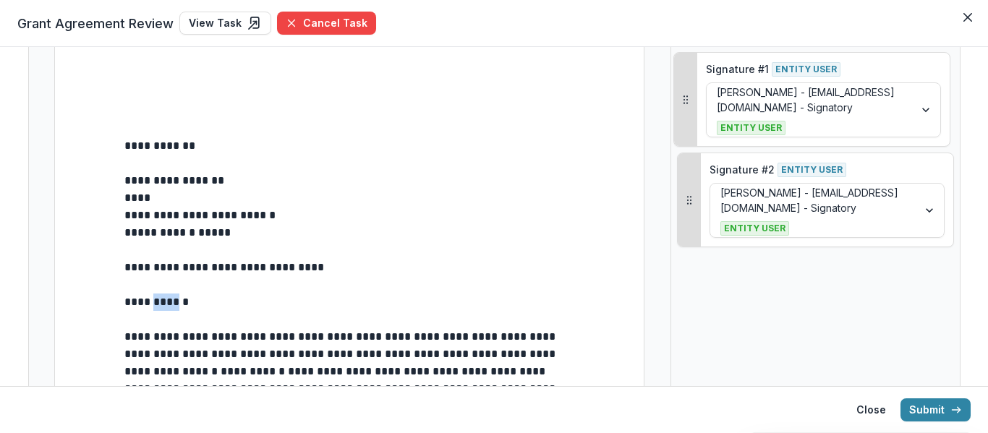
drag, startPoint x: 184, startPoint y: 307, endPoint x: 153, endPoint y: 306, distance: 31.1
click at [153, 306] on p "**** **** *" at bounding box center [349, 302] width 450 height 17
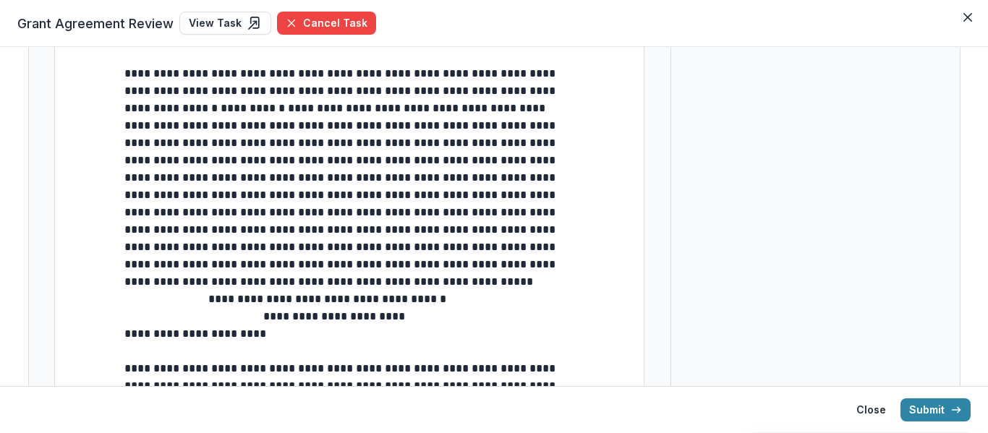
scroll to position [434, 0]
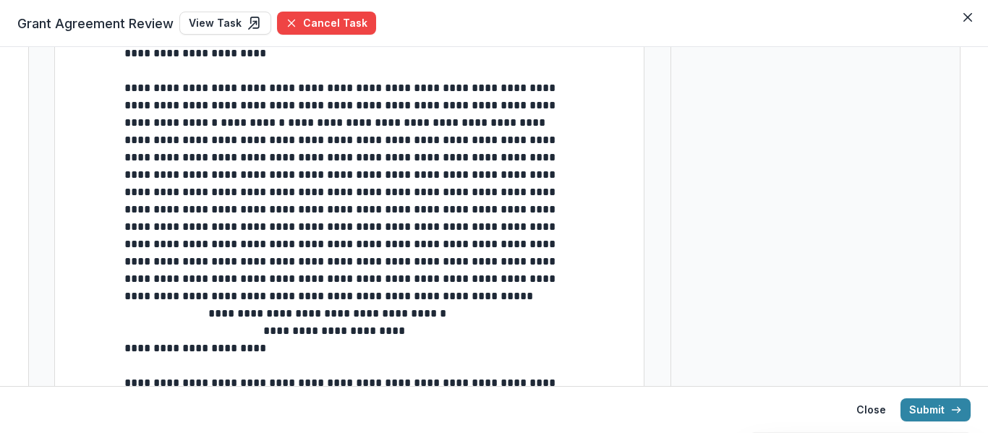
click at [127, 349] on span "**********" at bounding box center [264, 339] width 281 height 28
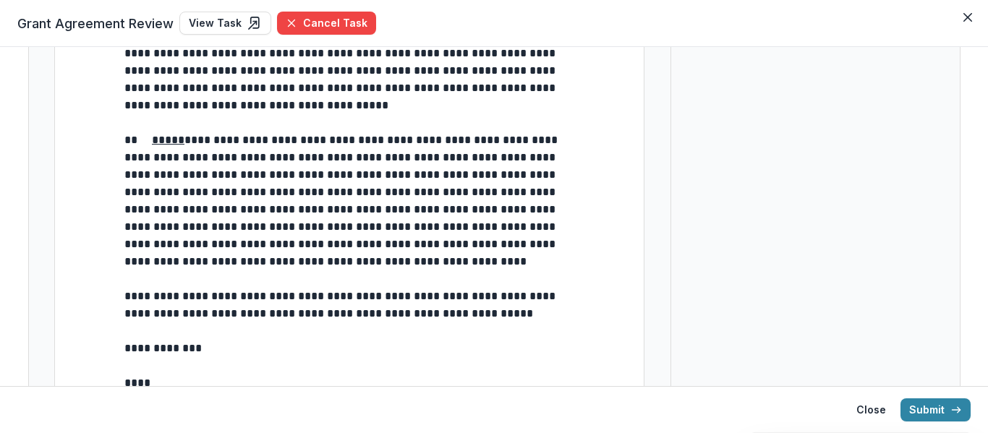
scroll to position [5939, 0]
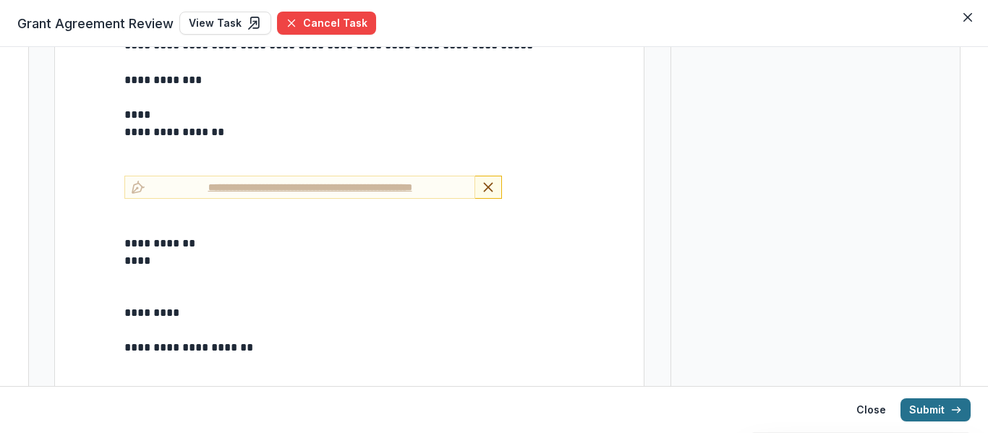
click at [943, 410] on button "Submit" at bounding box center [935, 409] width 70 height 23
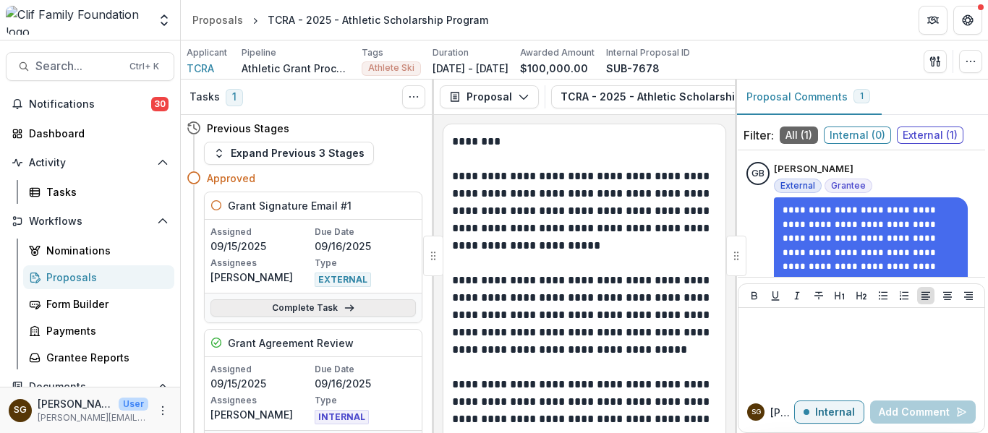
click at [330, 312] on link "Complete Task" at bounding box center [312, 307] width 205 height 17
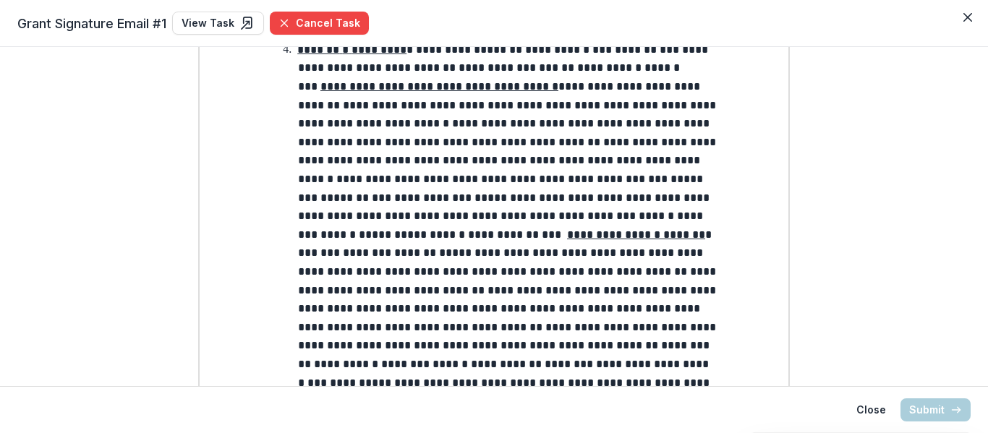
scroll to position [1952, 0]
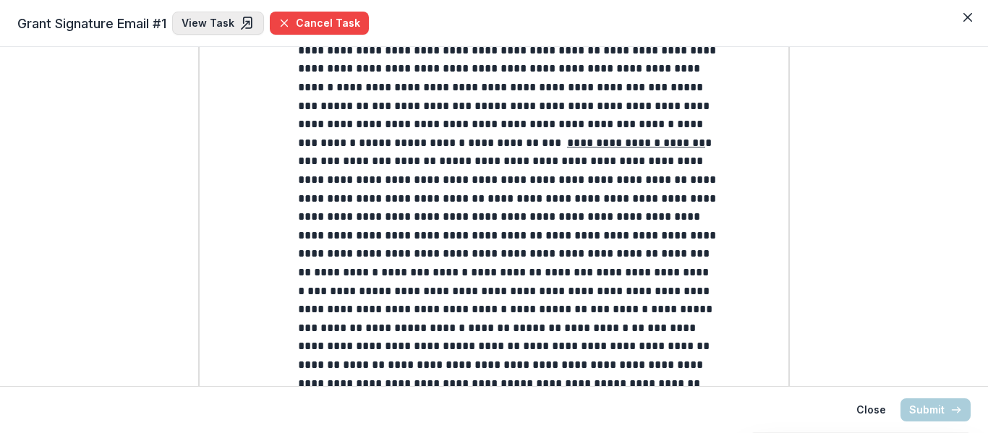
click at [195, 28] on link "View Task" at bounding box center [218, 23] width 92 height 23
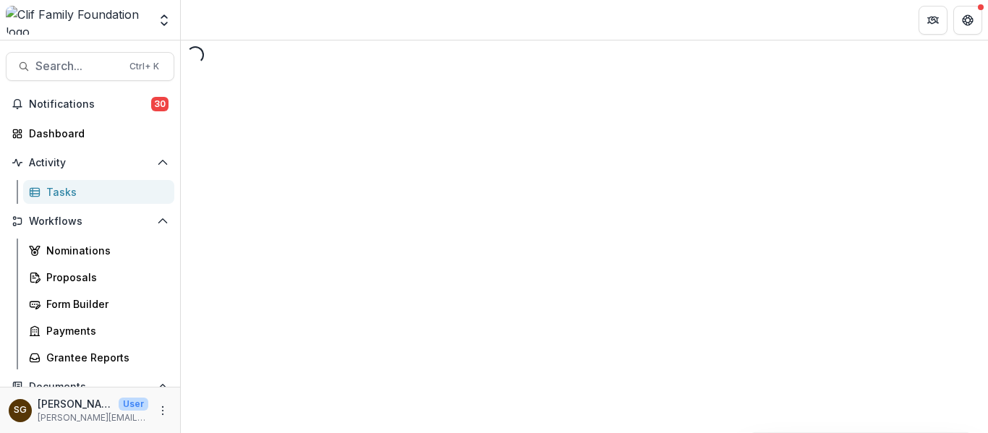
select select "********"
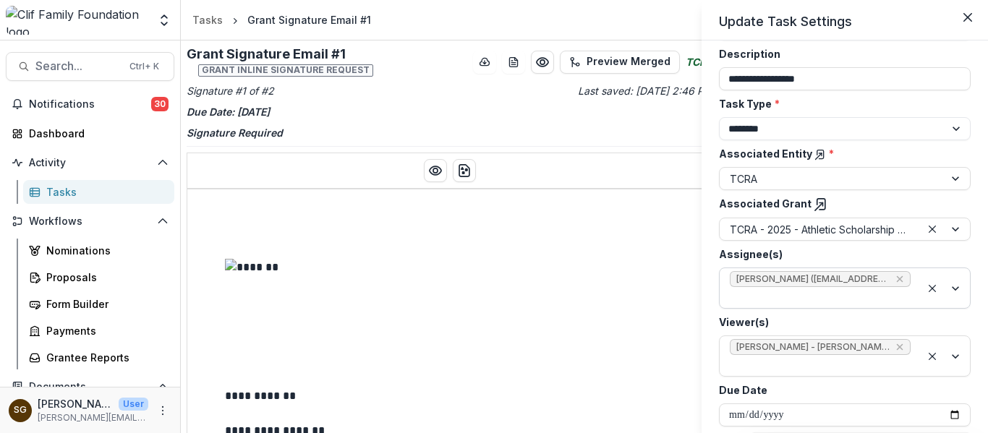
scroll to position [121, 0]
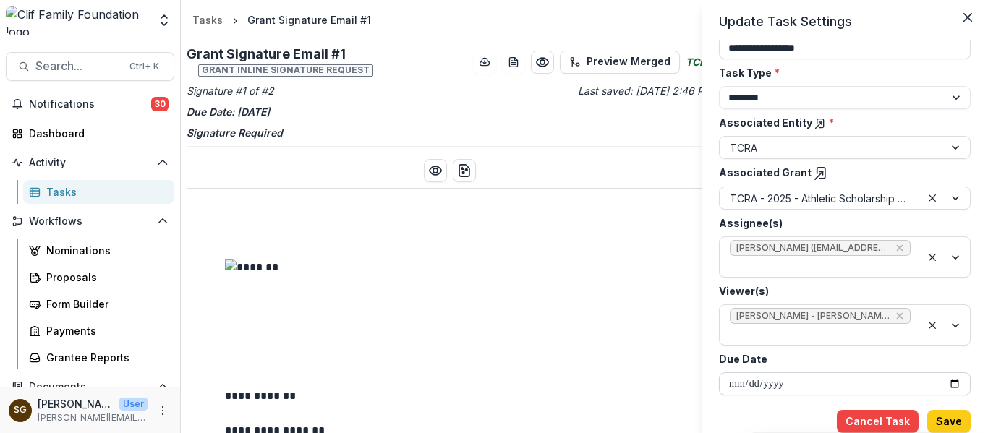
click at [949, 382] on input "**********" at bounding box center [845, 383] width 252 height 23
type input "**********"
click at [942, 421] on button "Save" at bounding box center [948, 421] width 43 height 23
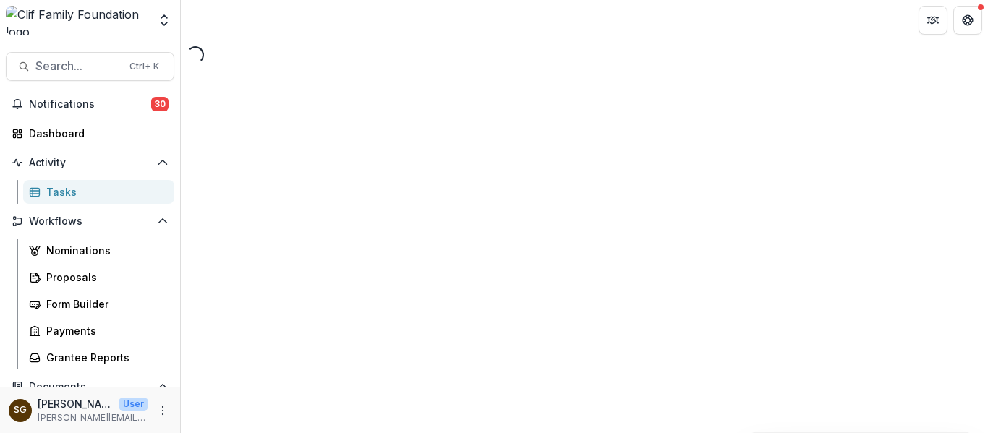
select select "********"
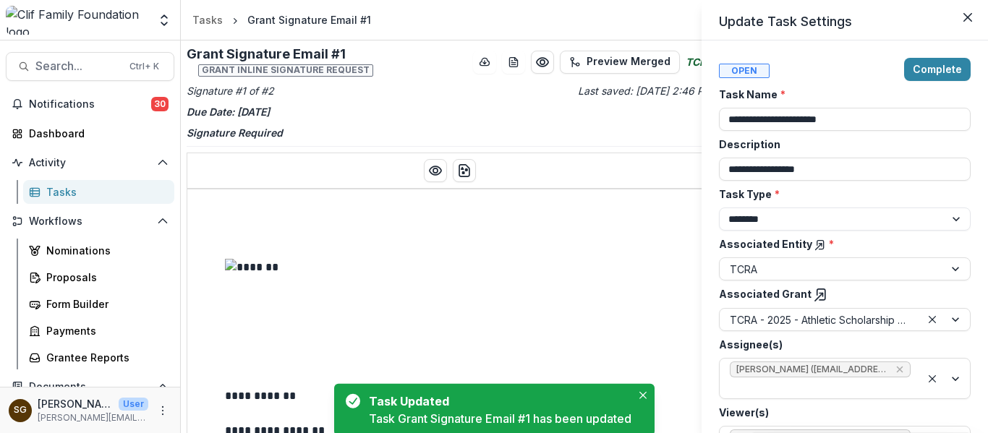
type input "**********"
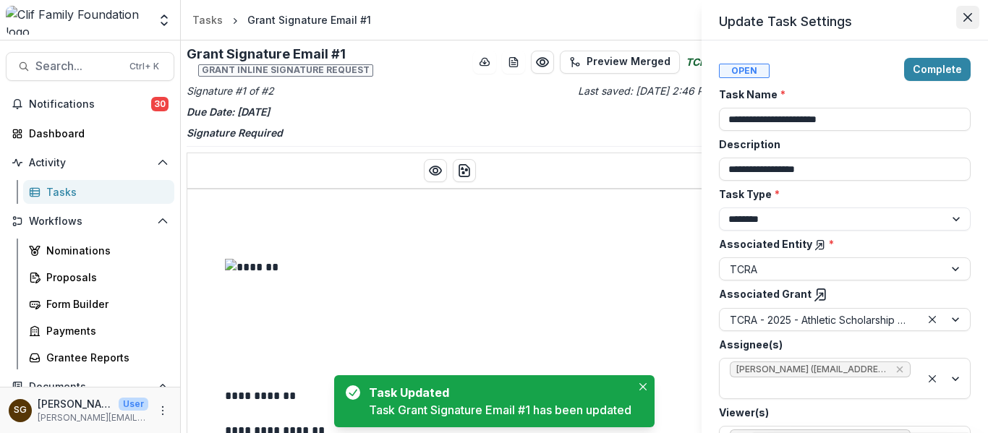
click at [971, 20] on icon "Close" at bounding box center [967, 17] width 9 height 9
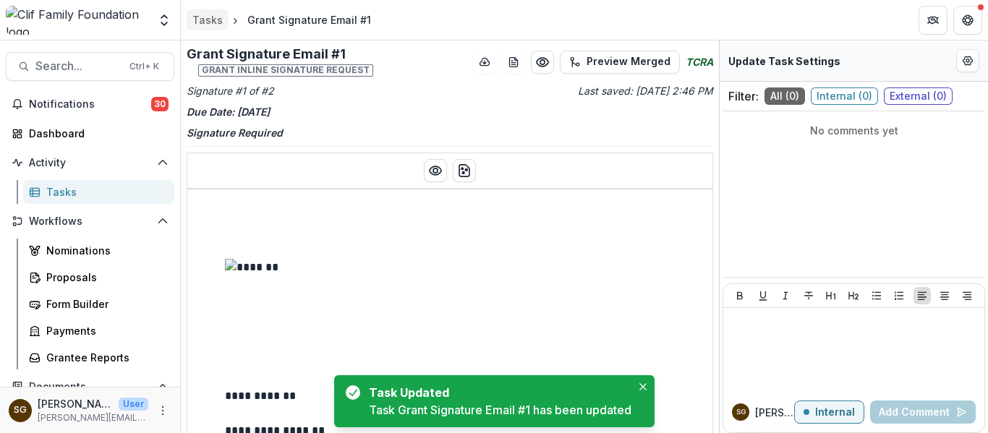
click at [197, 25] on div "Tasks" at bounding box center [207, 19] width 30 height 15
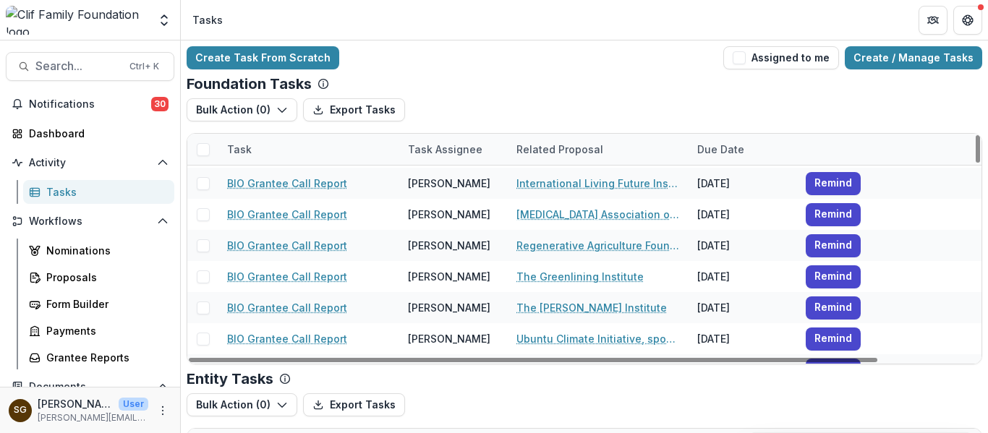
scroll to position [221, 0]
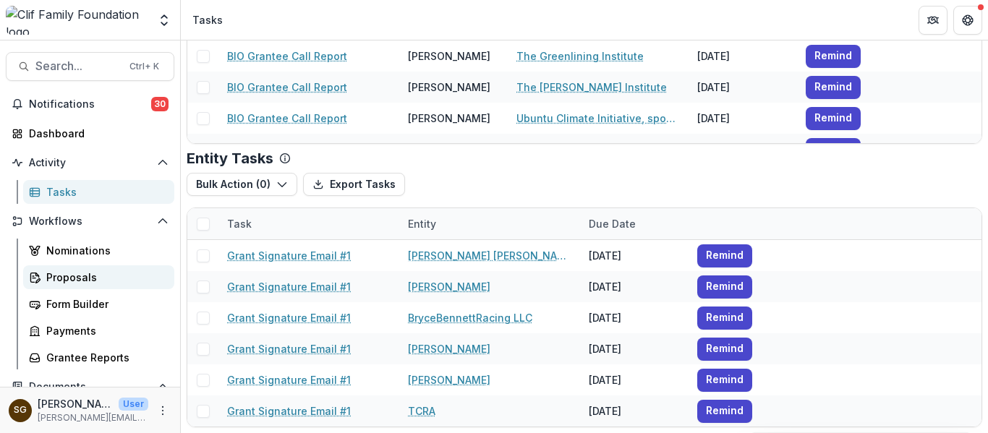
click at [67, 273] on div "Proposals" at bounding box center [104, 277] width 116 height 15
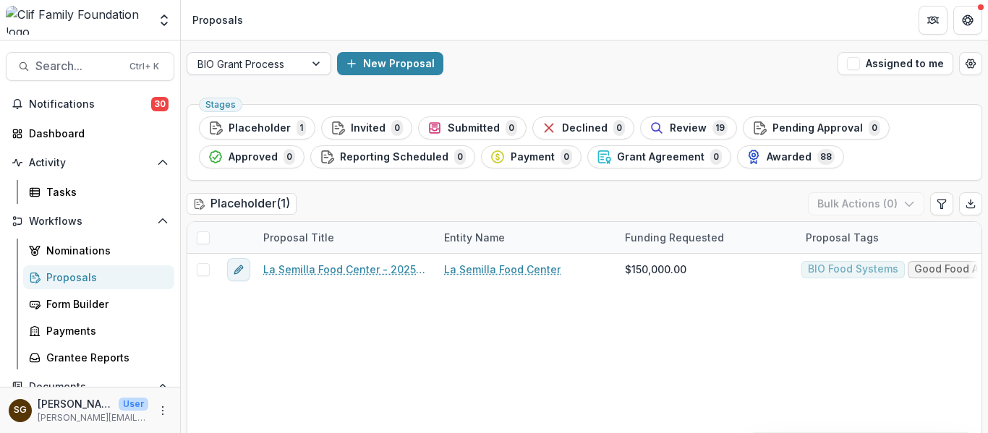
click at [265, 54] on div "BIO Grant Process" at bounding box center [245, 64] width 117 height 21
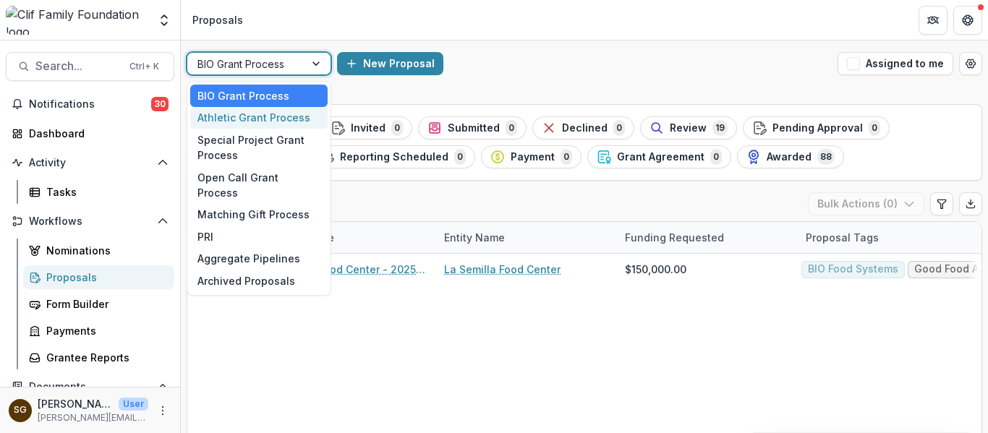
click at [252, 121] on div "Athletic Grant Process" at bounding box center [258, 118] width 137 height 22
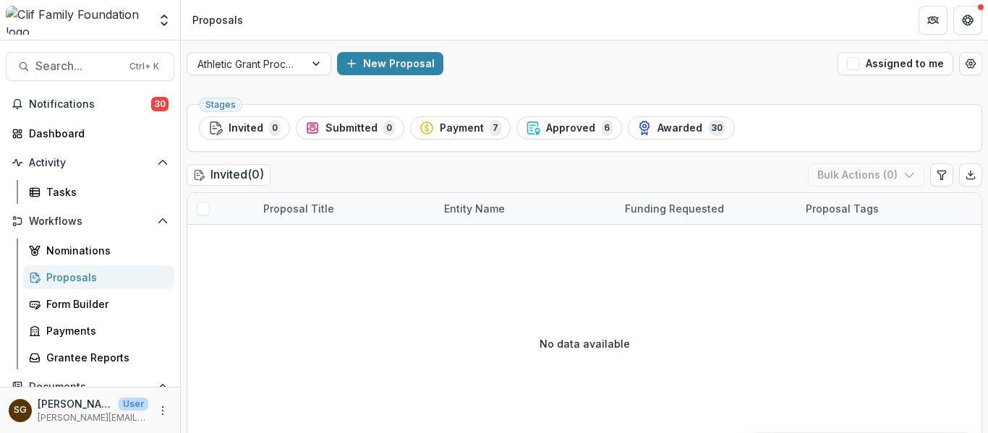
click at [191, 316] on div "No data available" at bounding box center [584, 343] width 794 height 217
click at [197, 278] on div "No data available" at bounding box center [584, 343] width 794 height 217
click at [49, 277] on div "Proposals" at bounding box center [104, 277] width 116 height 15
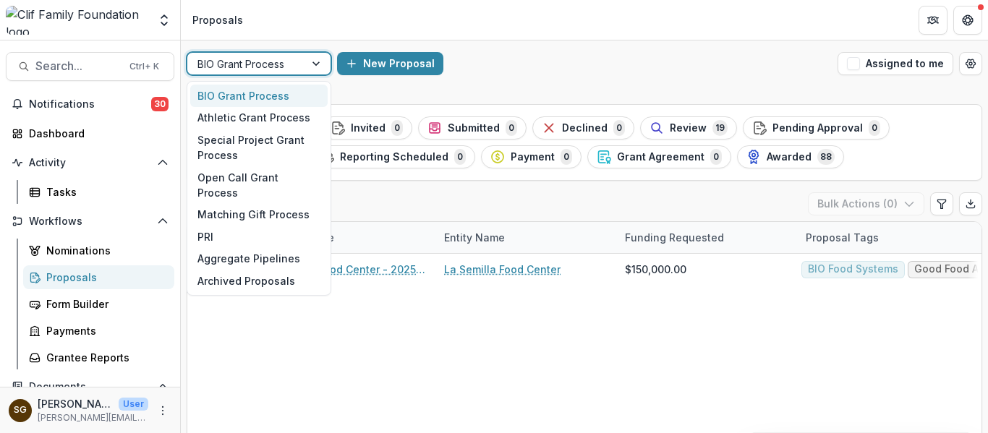
drag, startPoint x: 249, startPoint y: 52, endPoint x: 249, endPoint y: 62, distance: 10.1
click at [249, 54] on div "BIO Grant Process" at bounding box center [259, 63] width 145 height 23
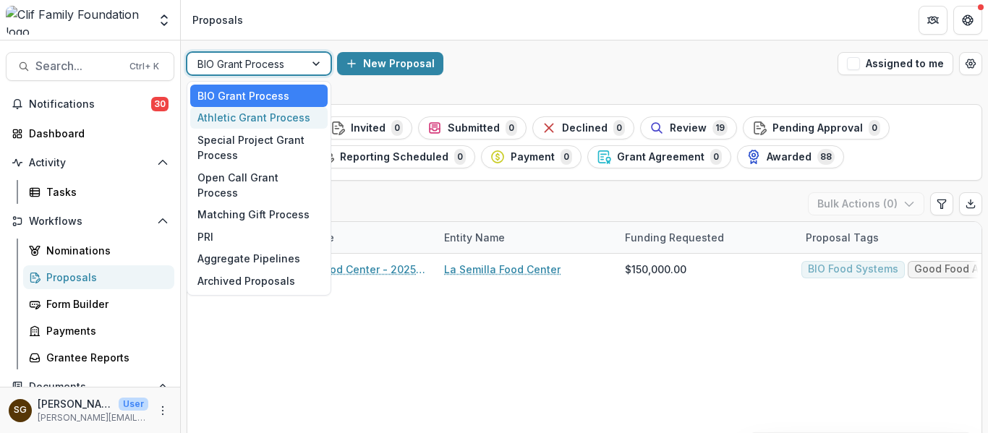
click at [252, 115] on div "Athletic Grant Process" at bounding box center [258, 118] width 137 height 22
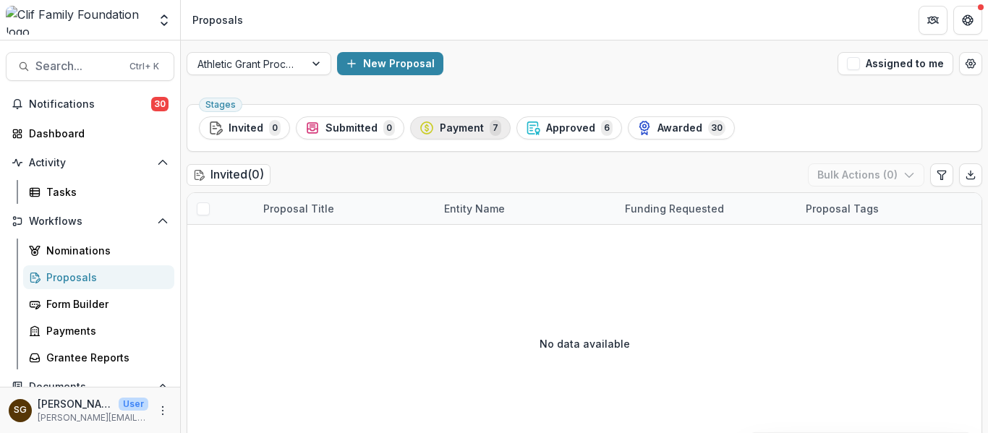
click at [468, 130] on span "Payment" at bounding box center [462, 128] width 44 height 12
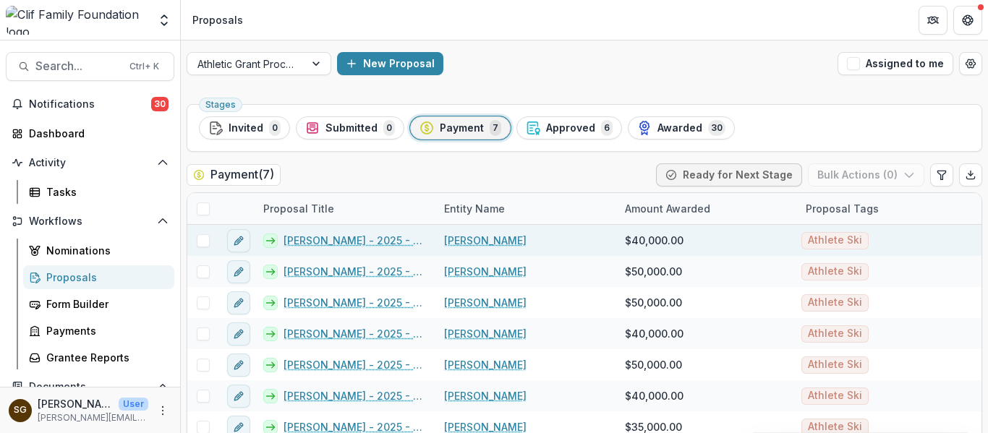
click at [383, 236] on link "Tricia Mangan - 2025 - Athletic Scholarship Program" at bounding box center [354, 240] width 143 height 15
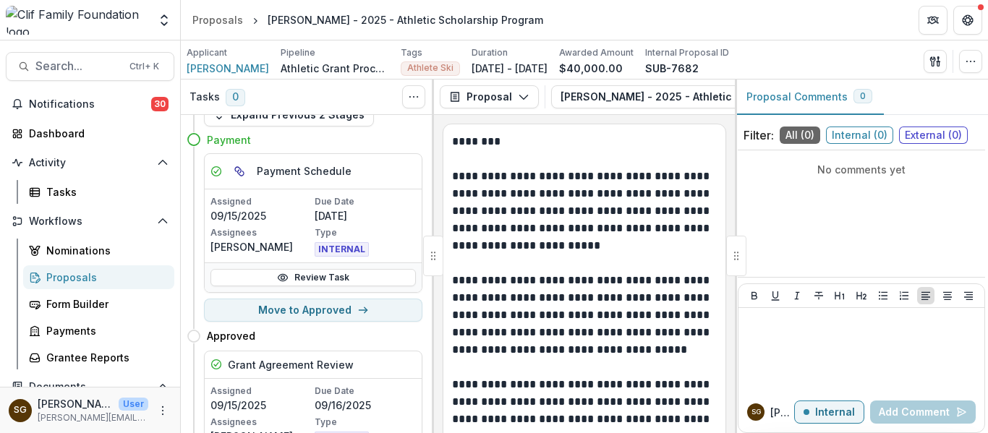
scroll to position [72, 0]
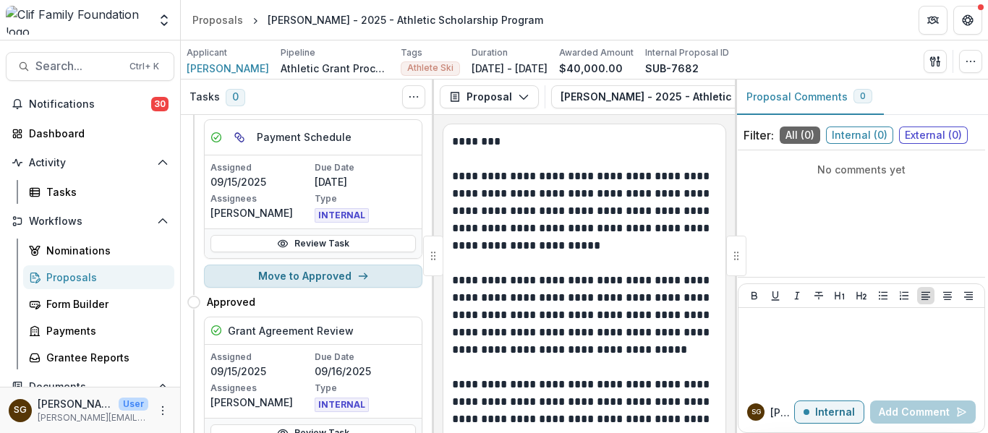
click at [343, 278] on button "Move to Approved" at bounding box center [313, 276] width 218 height 23
select select "********"
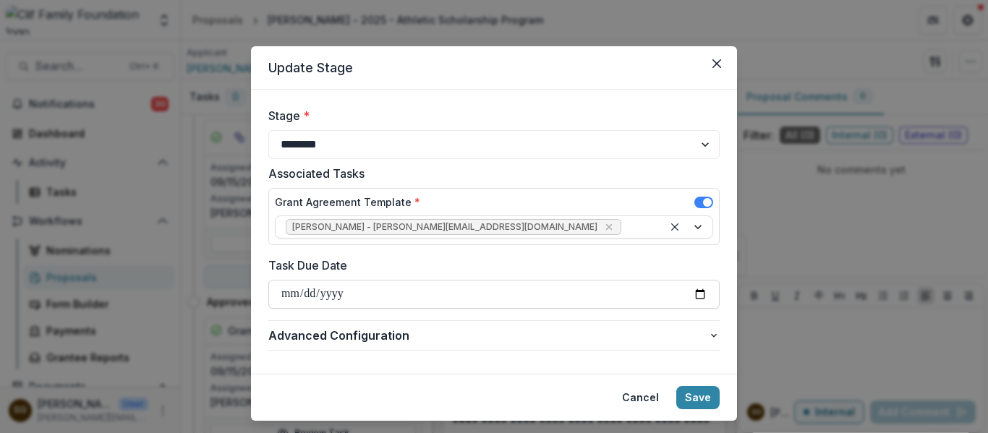
click at [382, 294] on input "Task Due Date" at bounding box center [493, 294] width 451 height 29
click at [382, 272] on label "Task Due Date" at bounding box center [489, 265] width 442 height 17
click at [382, 280] on input "Task Due Date" at bounding box center [493, 294] width 451 height 29
click at [684, 396] on button "Save" at bounding box center [697, 397] width 43 height 23
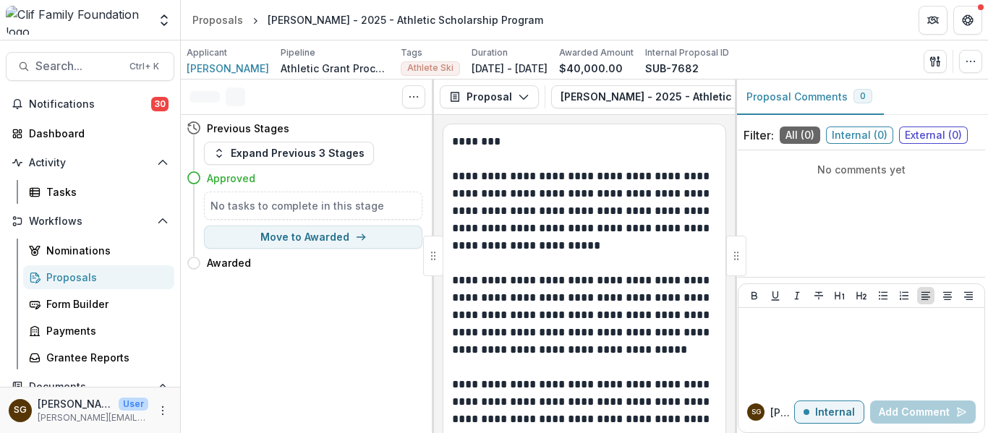
scroll to position [0, 0]
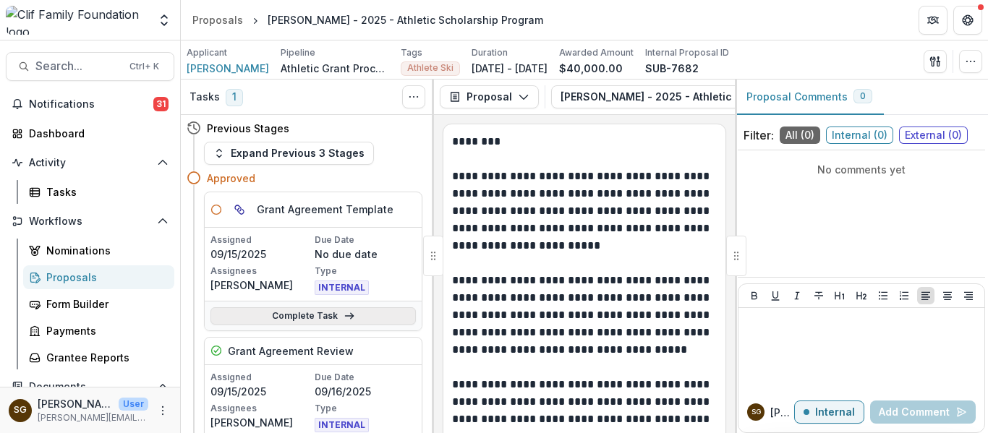
click at [296, 318] on link "Complete Task" at bounding box center [312, 315] width 205 height 17
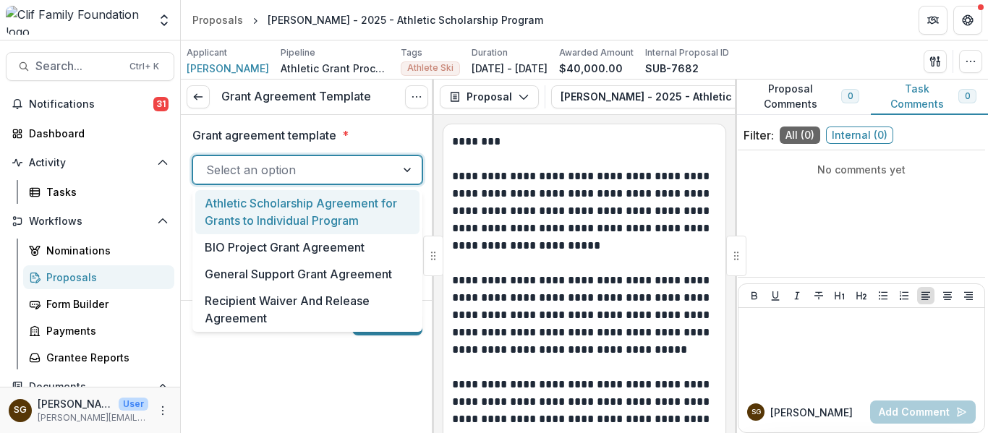
click at [294, 174] on div at bounding box center [294, 170] width 176 height 20
click at [292, 215] on div "Athletic Scholarship Agreement for Grants to Individual Program" at bounding box center [307, 212] width 224 height 44
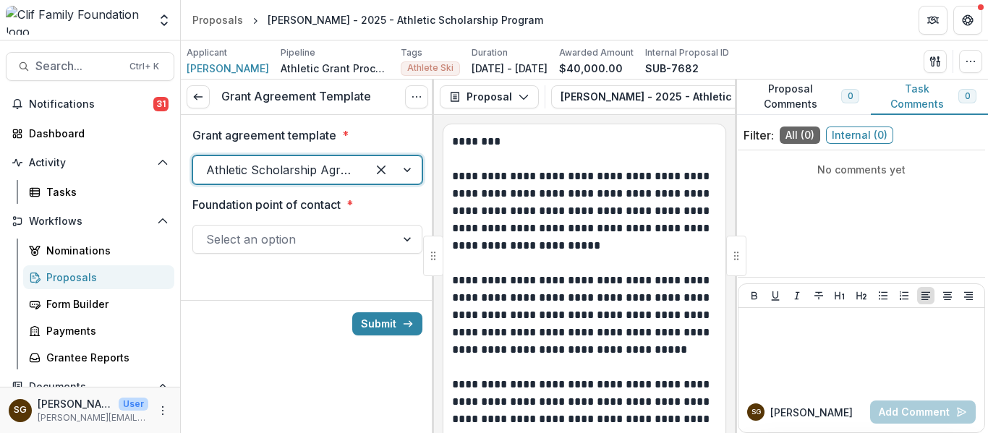
click at [291, 231] on div at bounding box center [294, 239] width 176 height 20
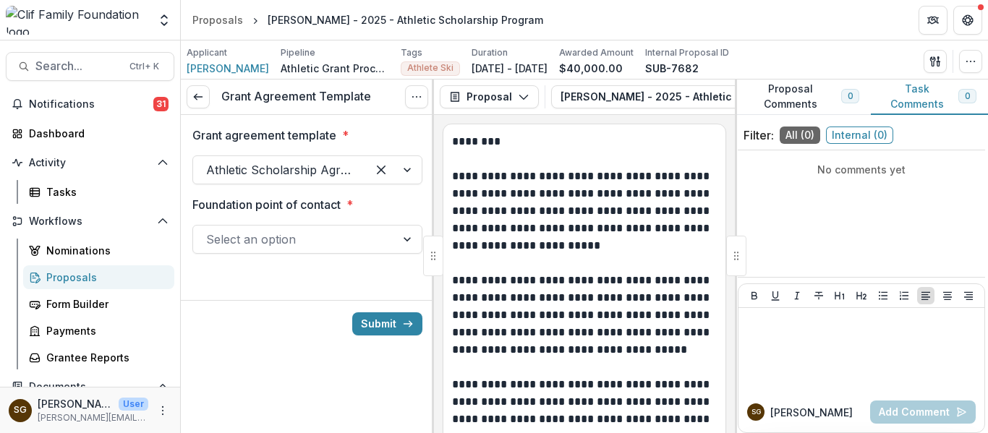
click at [360, 205] on label "Foundation point of contact *" at bounding box center [302, 204] width 221 height 17
click at [210, 231] on input "Foundation point of contact *" at bounding box center [208, 239] width 4 height 17
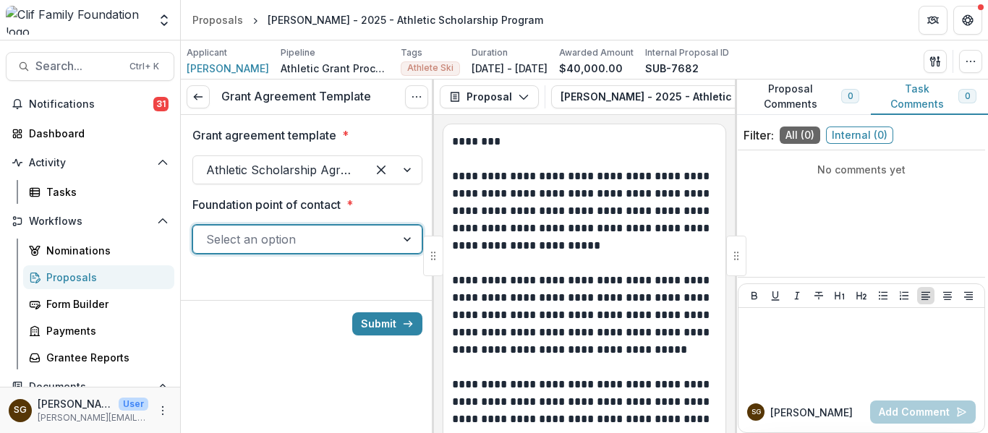
click at [275, 230] on div at bounding box center [294, 239] width 176 height 20
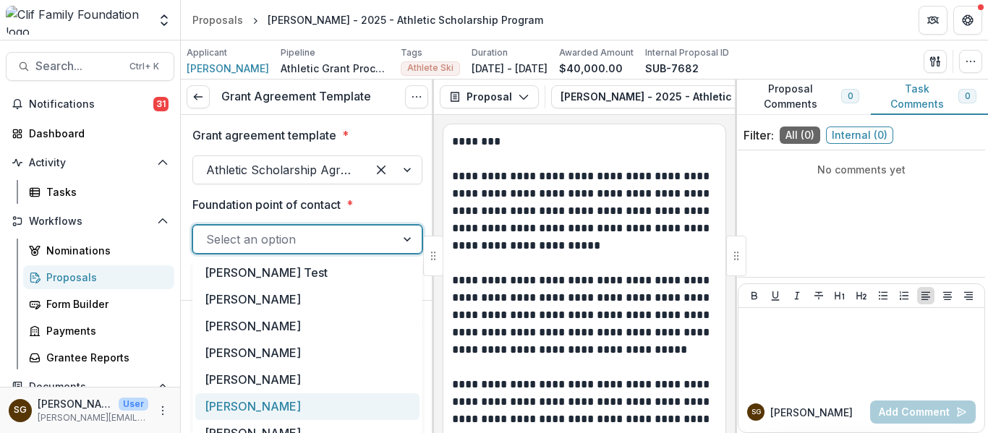
click at [245, 406] on div "[PERSON_NAME]" at bounding box center [307, 406] width 224 height 27
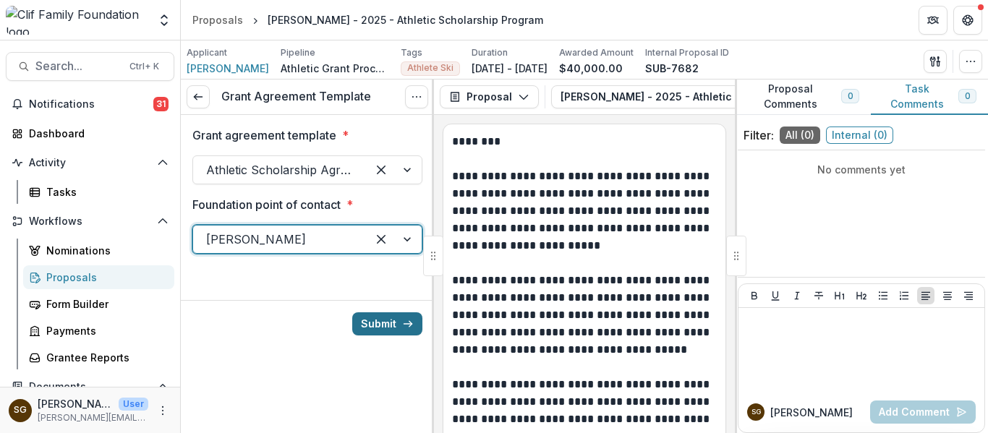
click at [403, 325] on icon "submit" at bounding box center [408, 324] width 12 height 12
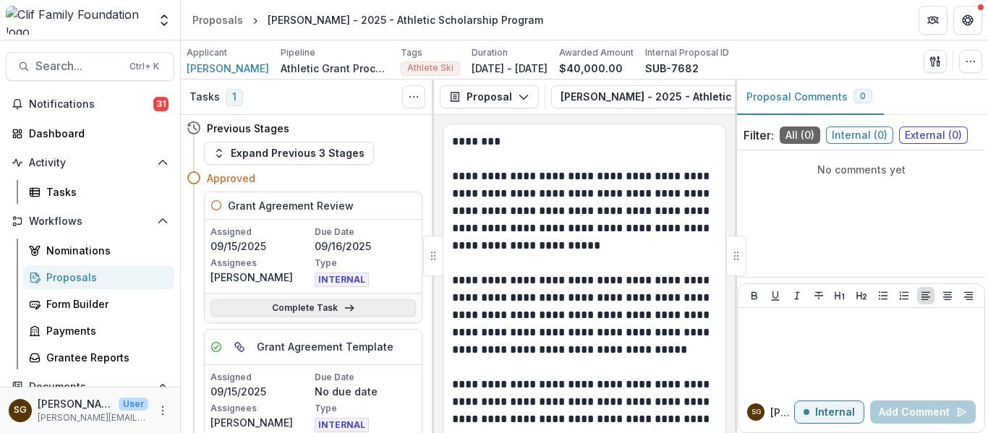
click at [344, 309] on icon at bounding box center [349, 308] width 12 height 12
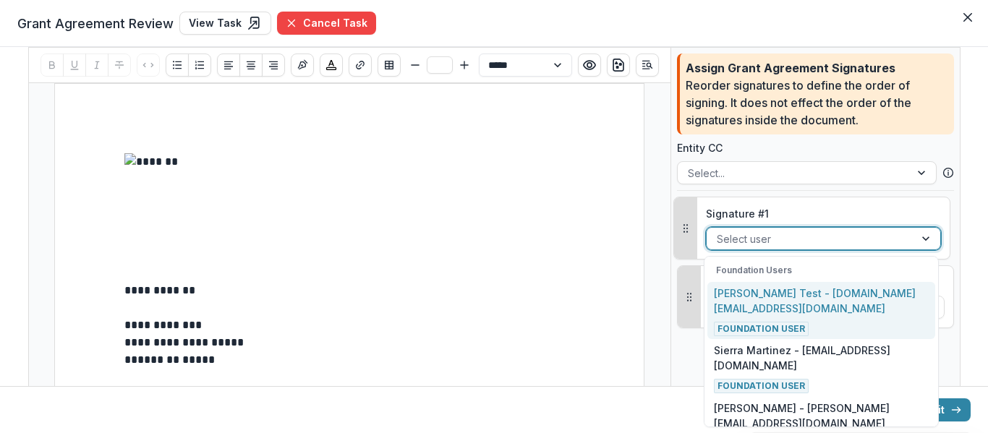
click at [780, 244] on div at bounding box center [809, 239] width 187 height 18
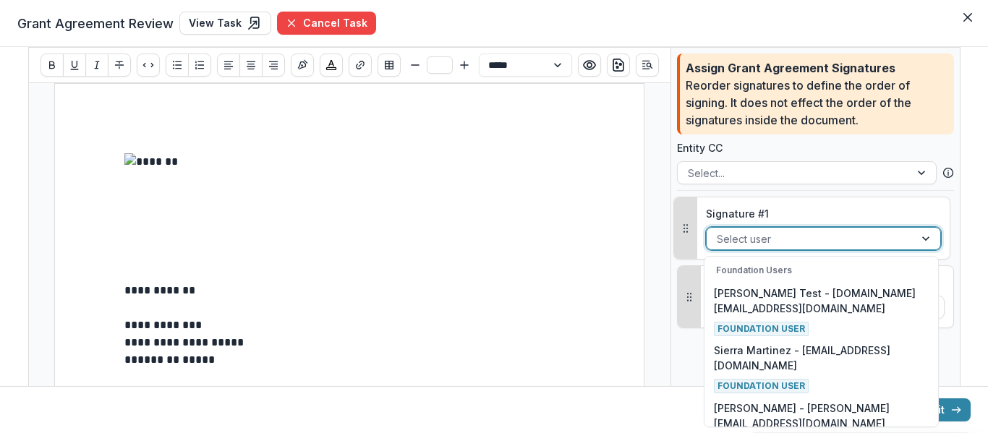
scroll to position [383, 0]
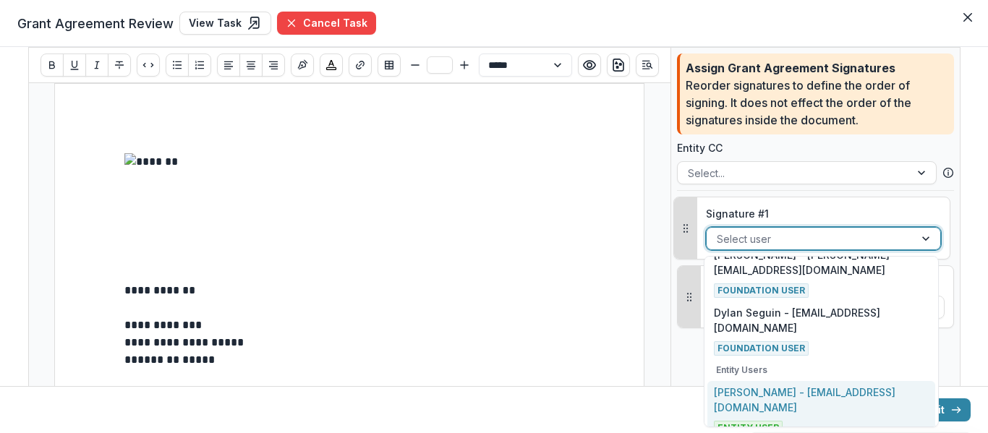
click at [787, 405] on div "Tricia Mangan - pmmangan@gmail.com Entity User" at bounding box center [821, 410] width 214 height 51
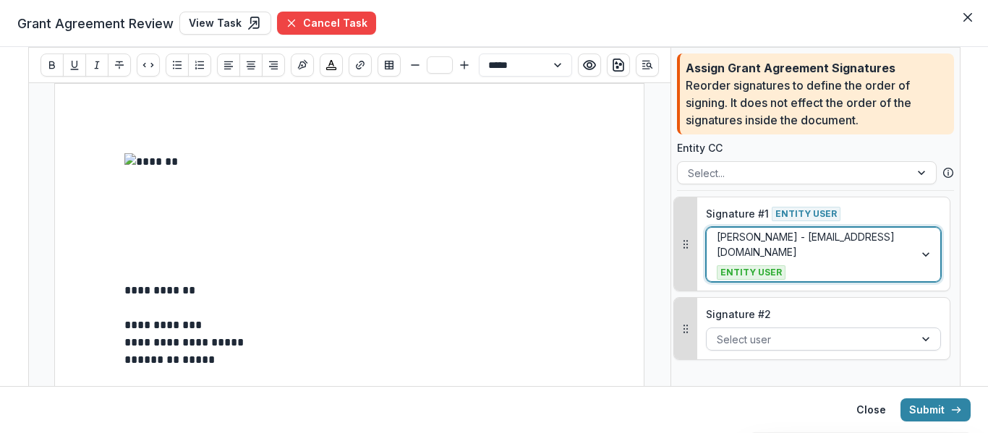
click at [773, 333] on div at bounding box center [809, 339] width 187 height 18
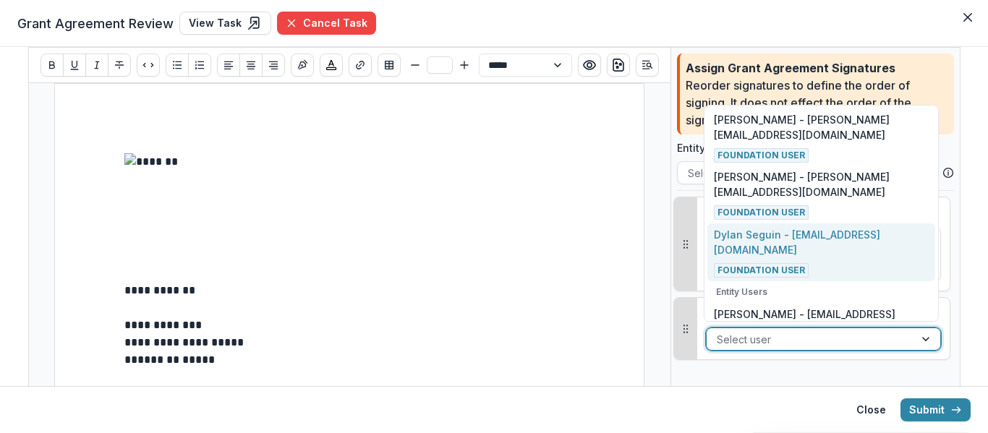
scroll to position [338, 0]
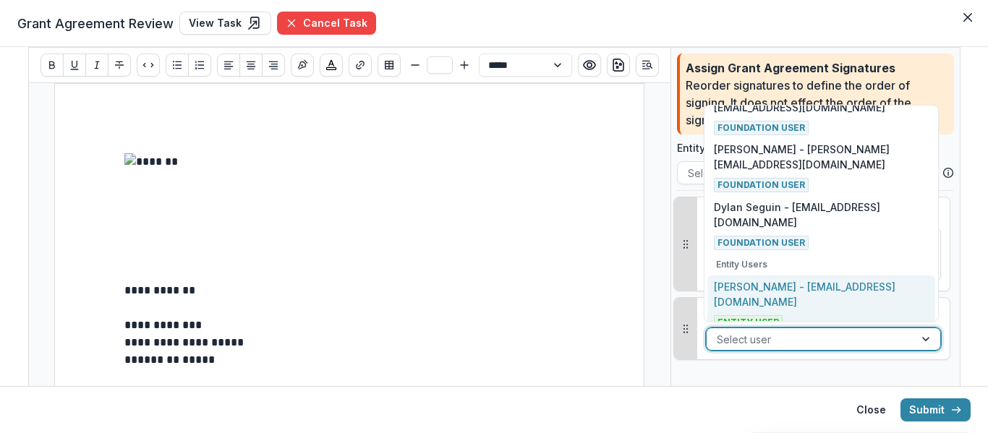
click at [806, 301] on div "Tricia Mangan - pmmangan@gmail.com Entity User" at bounding box center [821, 304] width 214 height 51
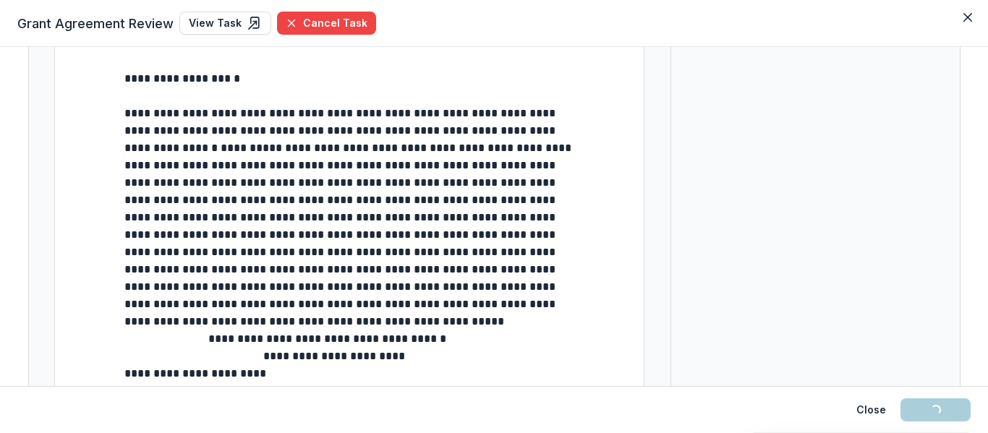
scroll to position [434, 0]
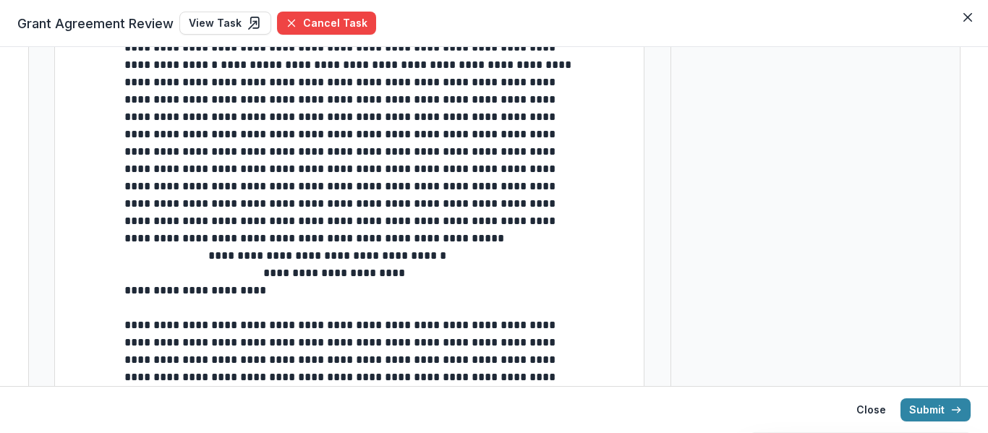
click at [124, 294] on span "**********" at bounding box center [264, 282] width 281 height 28
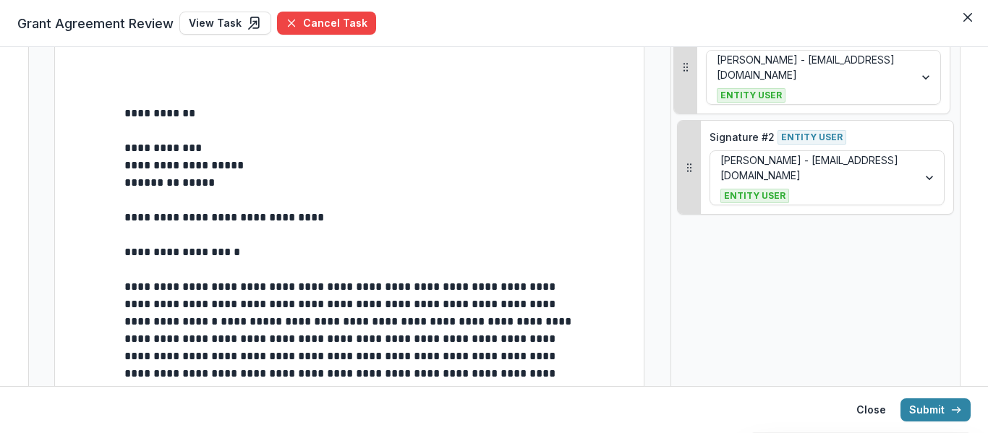
scroll to position [145, 0]
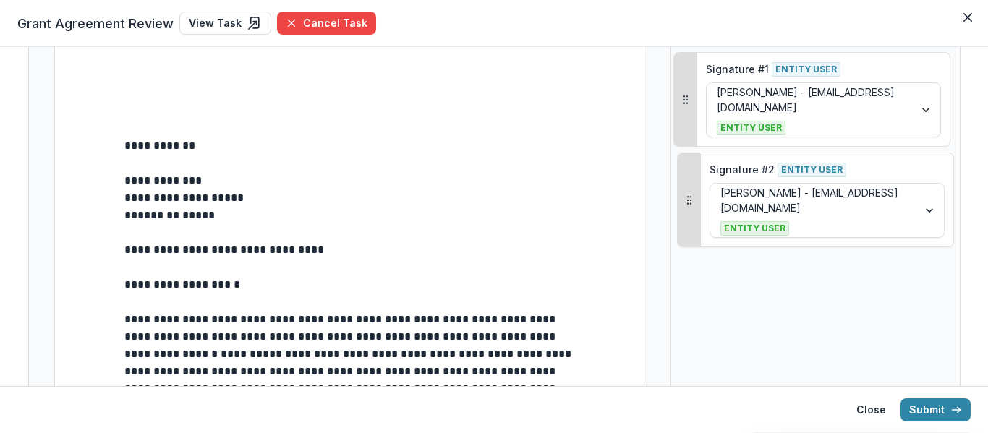
click at [231, 293] on p "**********" at bounding box center [349, 284] width 450 height 17
click at [927, 405] on button "Submit" at bounding box center [935, 409] width 70 height 23
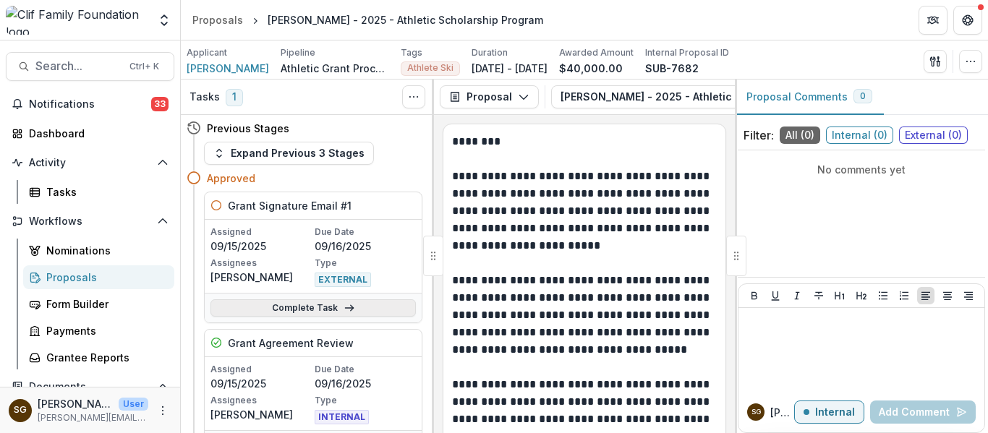
click at [334, 311] on link "Complete Task" at bounding box center [312, 307] width 205 height 17
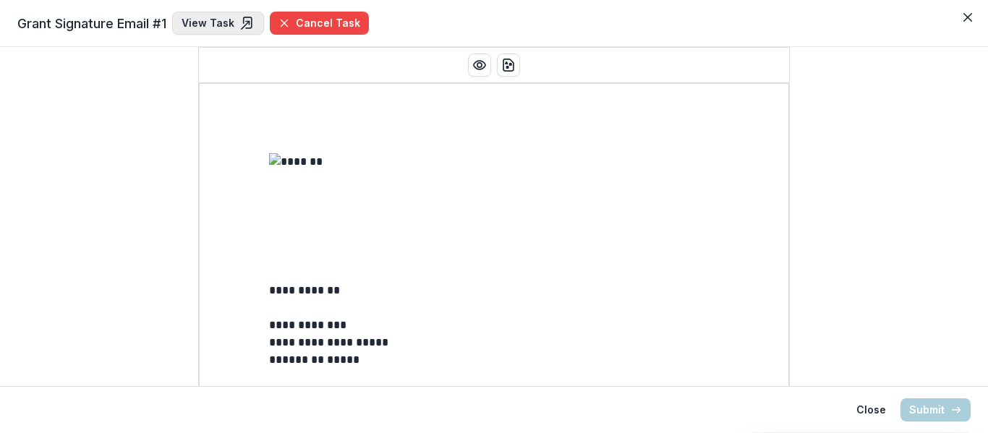
click at [202, 15] on link "View Task" at bounding box center [218, 23] width 92 height 23
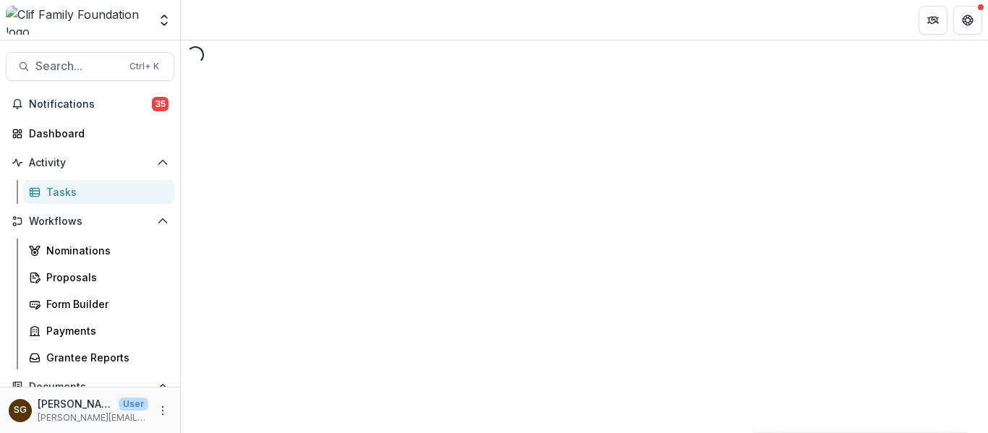
select select "********"
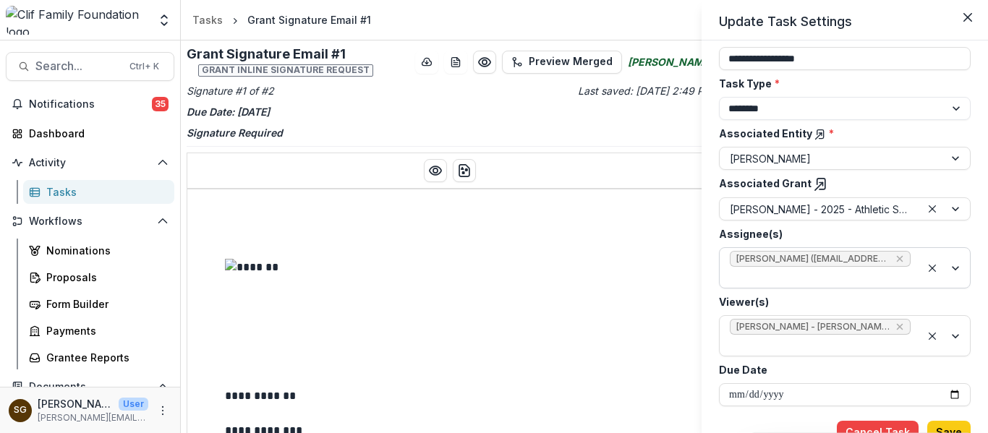
scroll to position [121, 0]
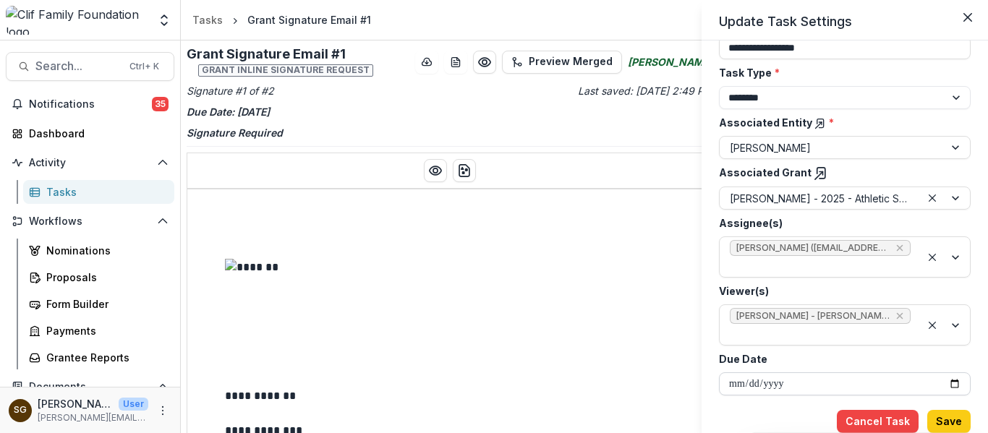
click at [949, 386] on input "**********" at bounding box center [845, 383] width 252 height 23
type input "**********"
click at [954, 429] on button "Save" at bounding box center [948, 421] width 43 height 23
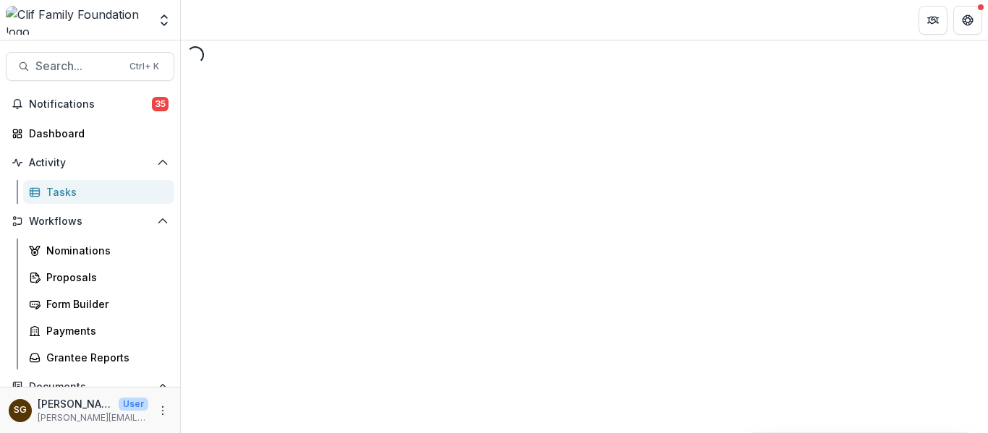
select select "********"
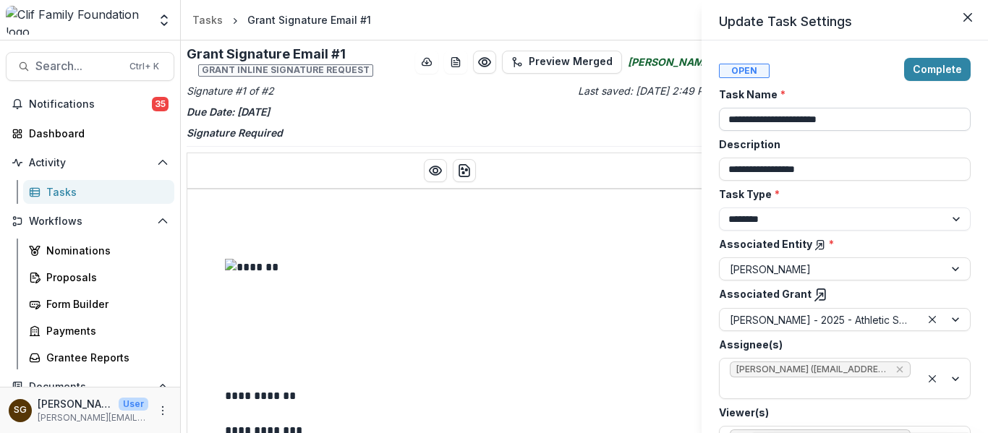
type input "**********"
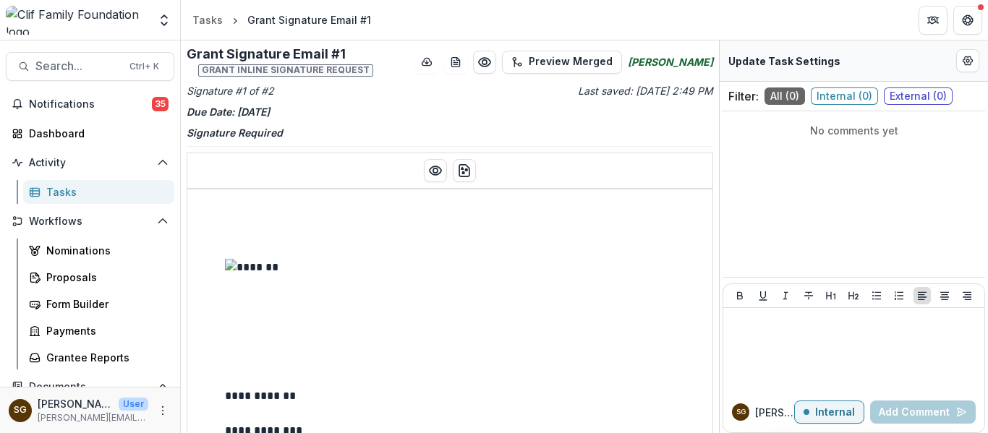
click at [115, 189] on div "Tasks" at bounding box center [104, 191] width 116 height 15
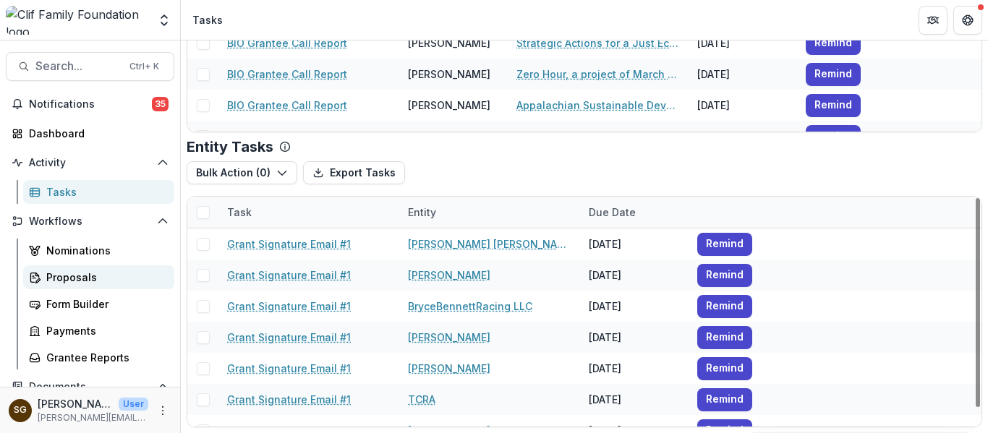
click at [79, 273] on div "Proposals" at bounding box center [104, 277] width 116 height 15
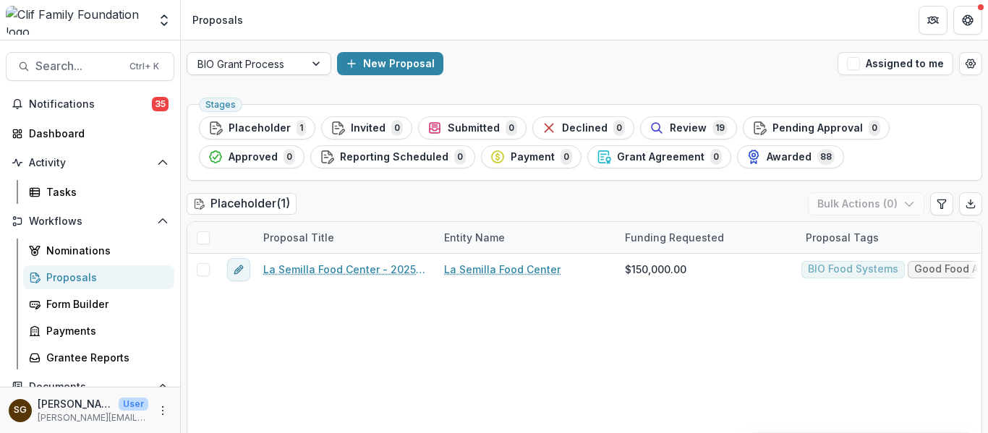
click at [300, 64] on div "BIO Grant Process" at bounding box center [245, 64] width 117 height 21
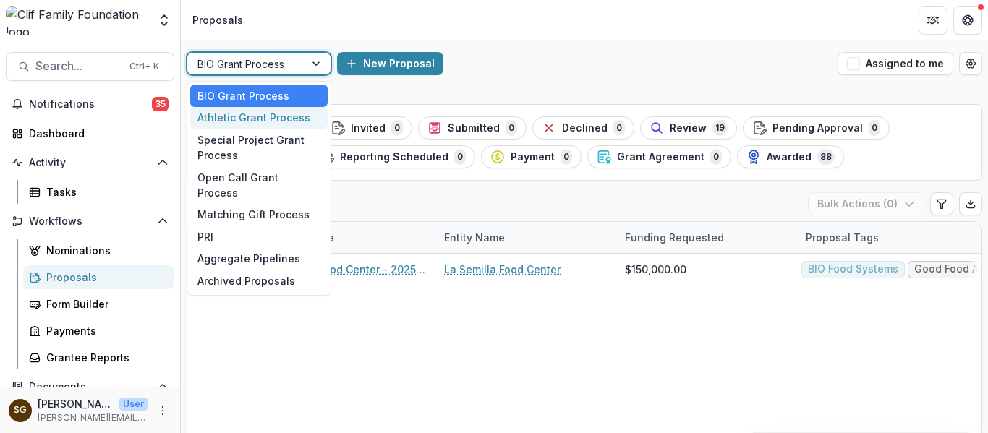
click at [278, 118] on div "Athletic Grant Process" at bounding box center [258, 118] width 137 height 22
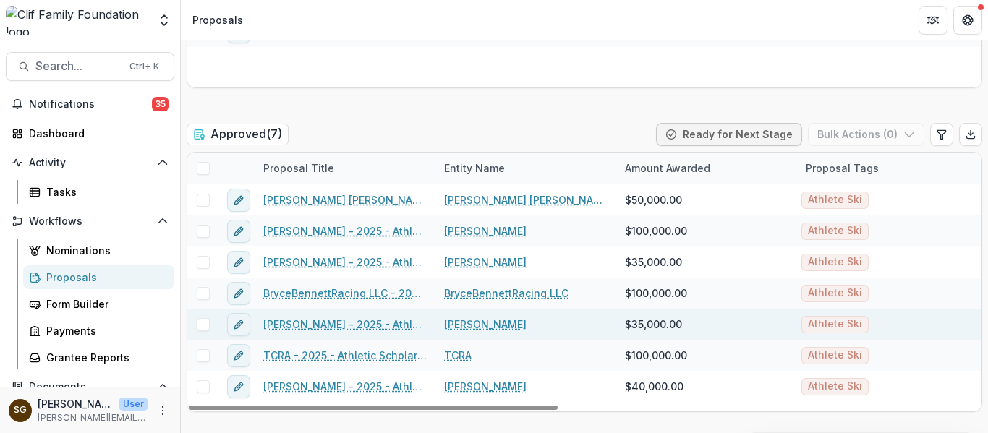
scroll to position [1084, 0]
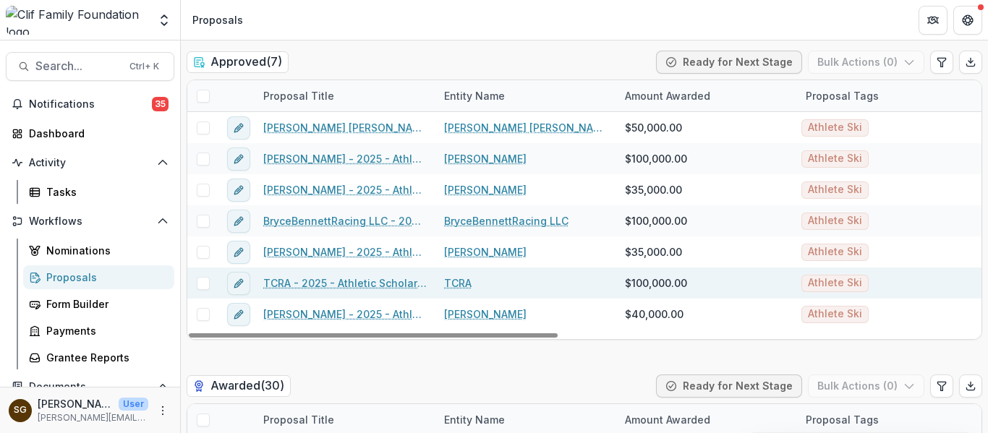
click at [463, 279] on link "TCRA" at bounding box center [457, 282] width 27 height 15
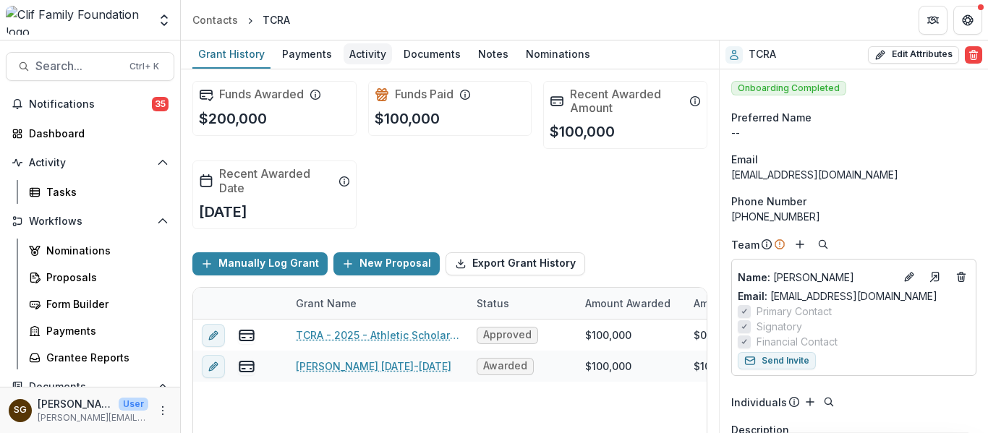
click at [374, 46] on div "Activity" at bounding box center [367, 53] width 48 height 21
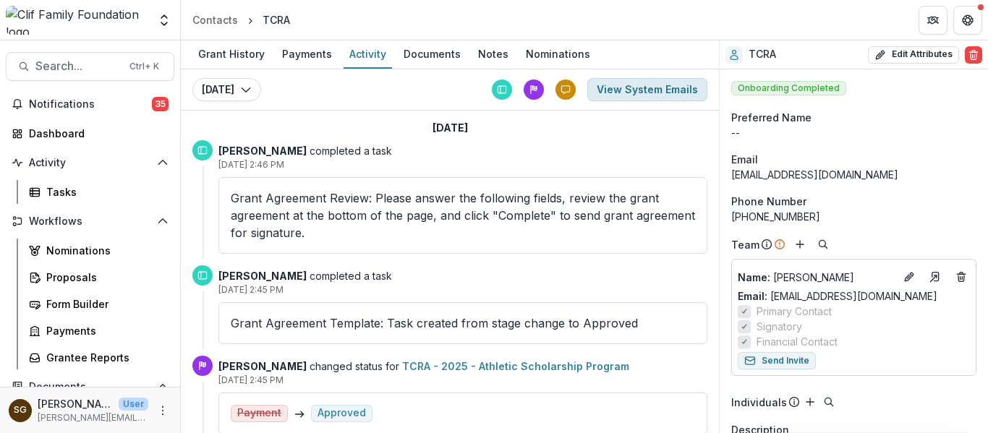
click at [658, 85] on button "View System Emails" at bounding box center [647, 89] width 120 height 23
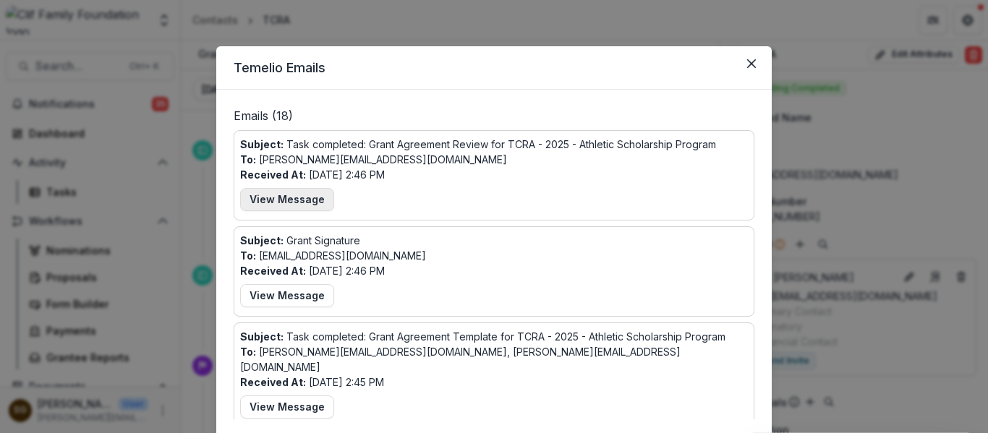
click at [287, 196] on button "View Message" at bounding box center [287, 199] width 94 height 23
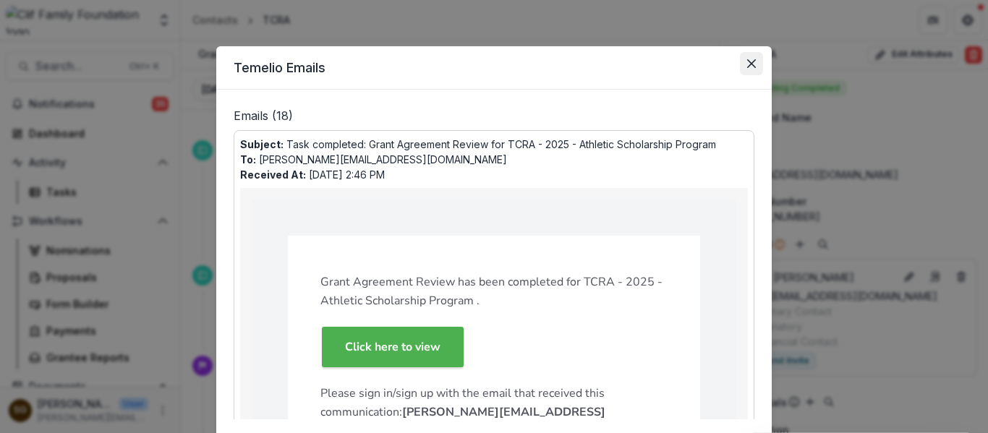
click at [740, 63] on button "Close" at bounding box center [751, 63] width 23 height 23
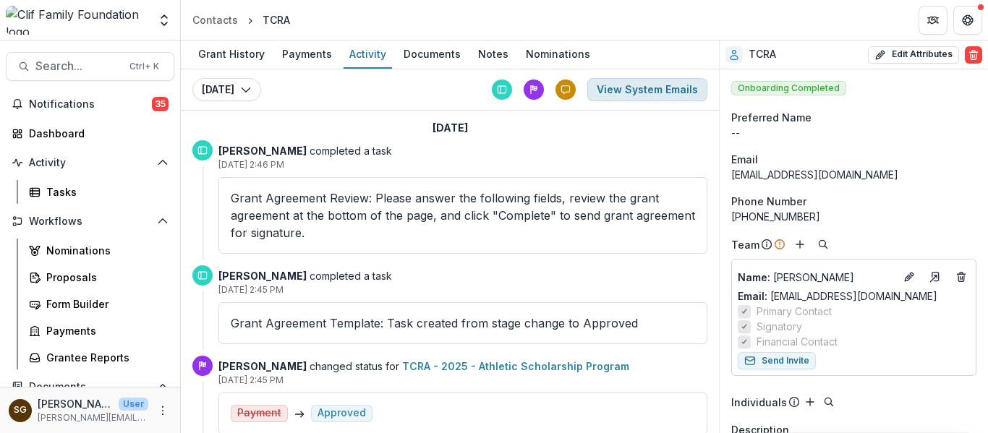
click at [662, 84] on button "View System Emails" at bounding box center [647, 89] width 120 height 23
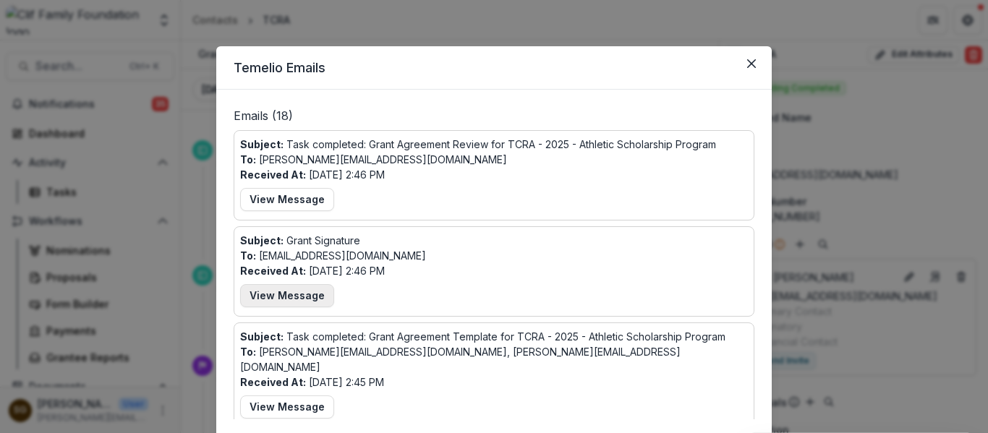
click at [297, 299] on button "View Message" at bounding box center [287, 295] width 94 height 23
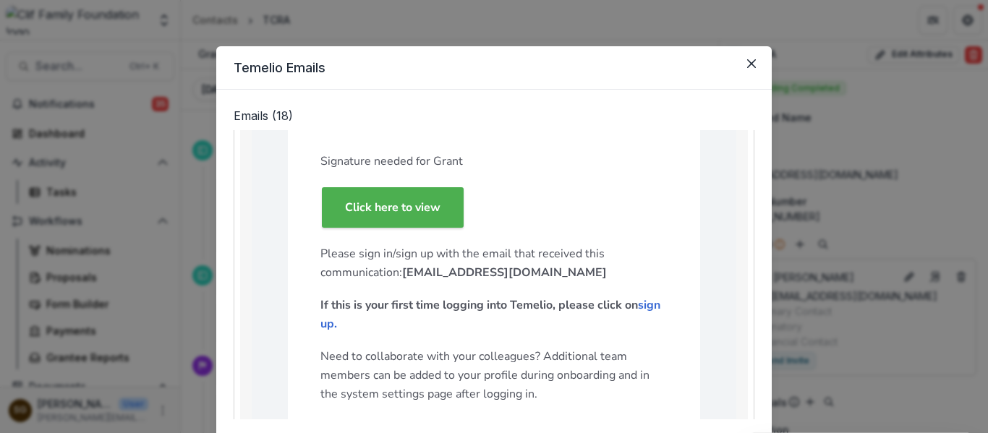
scroll to position [72, 0]
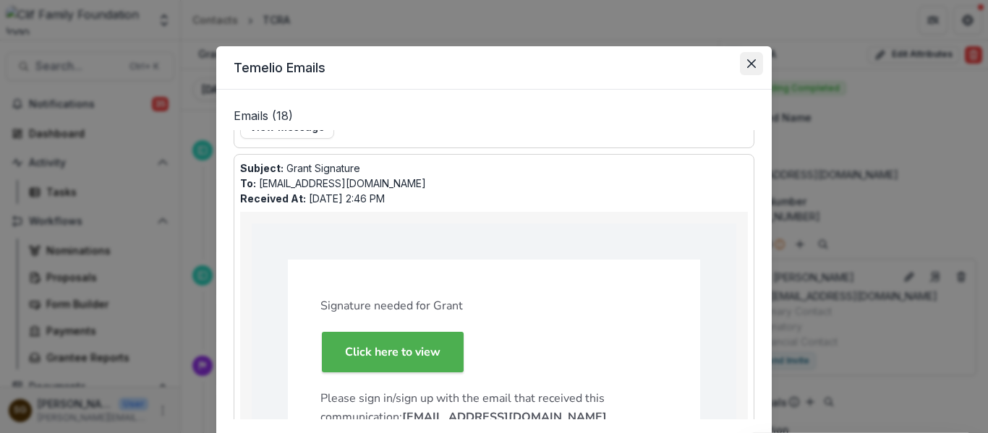
click at [747, 64] on icon "Close" at bounding box center [751, 63] width 9 height 9
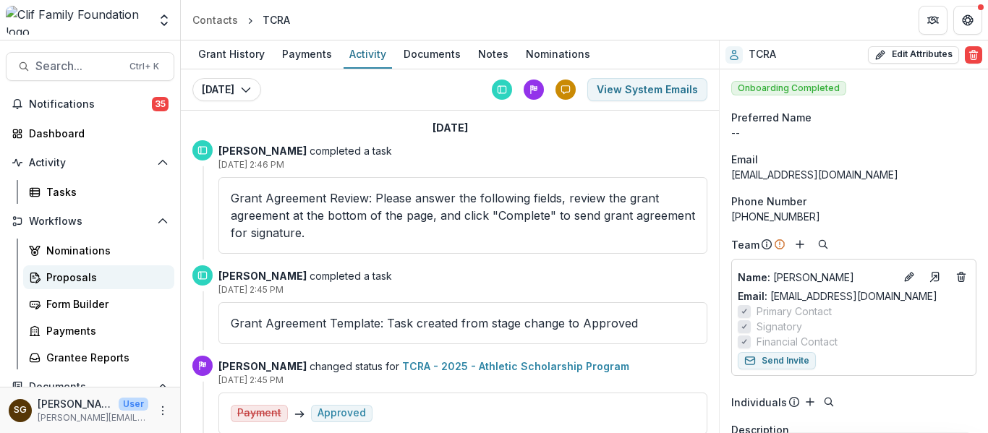
click at [76, 279] on div "Proposals" at bounding box center [104, 277] width 116 height 15
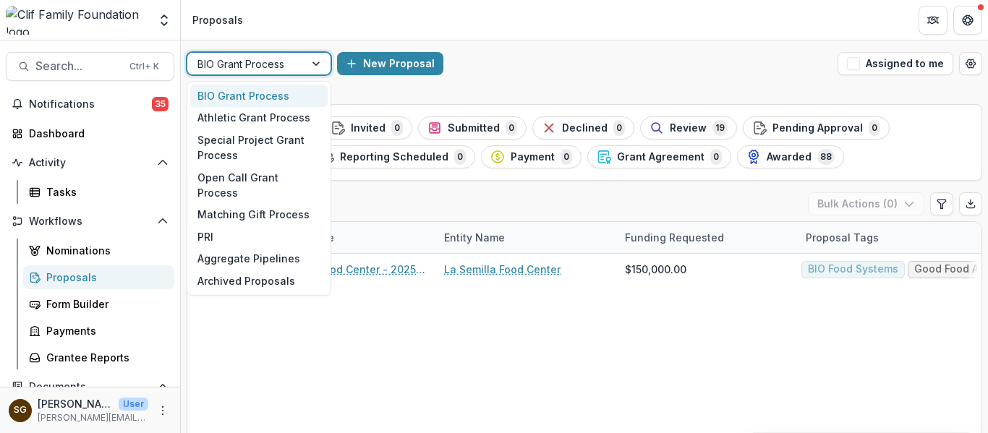
click at [295, 72] on div "BIO Grant Process" at bounding box center [245, 64] width 117 height 21
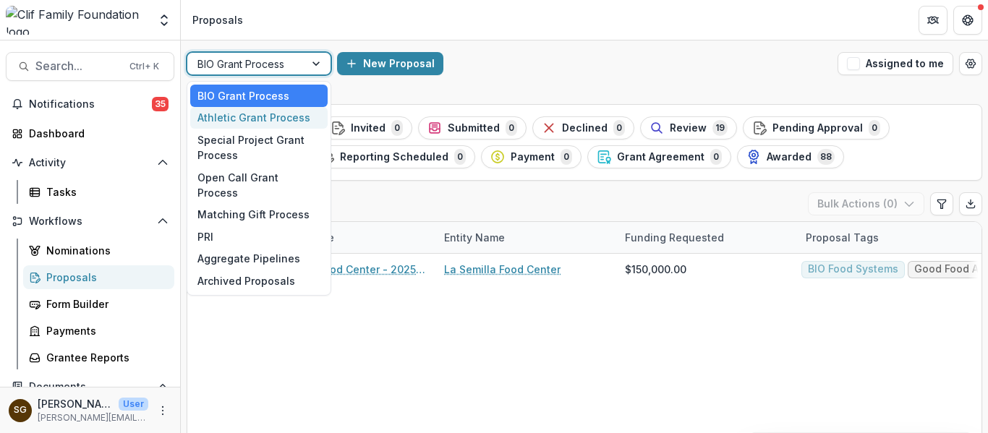
click at [291, 111] on div "Athletic Grant Process" at bounding box center [258, 118] width 137 height 22
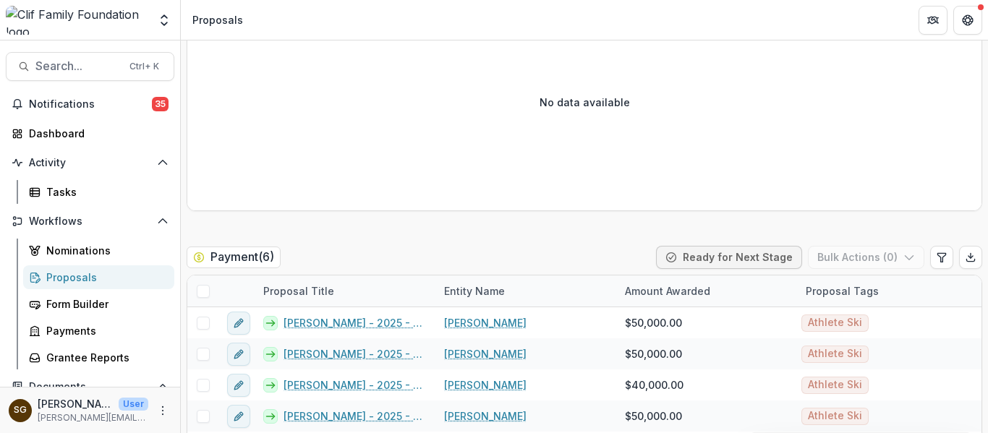
scroll to position [723, 0]
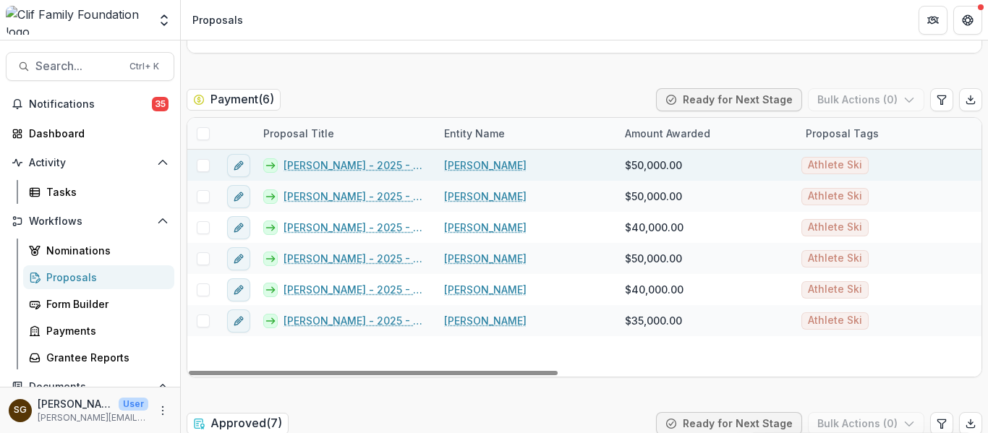
click at [323, 166] on link "[PERSON_NAME] - 2025 - Athletic Scholarship Program" at bounding box center [354, 165] width 143 height 15
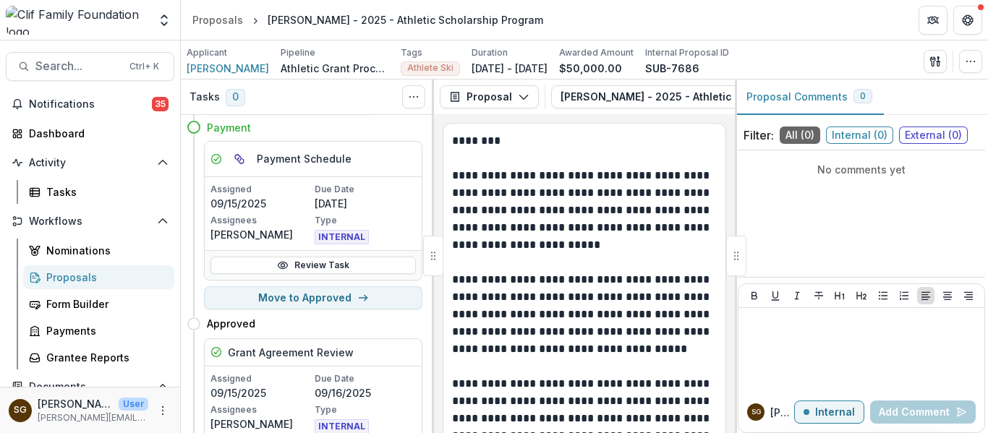
scroll to position [72, 0]
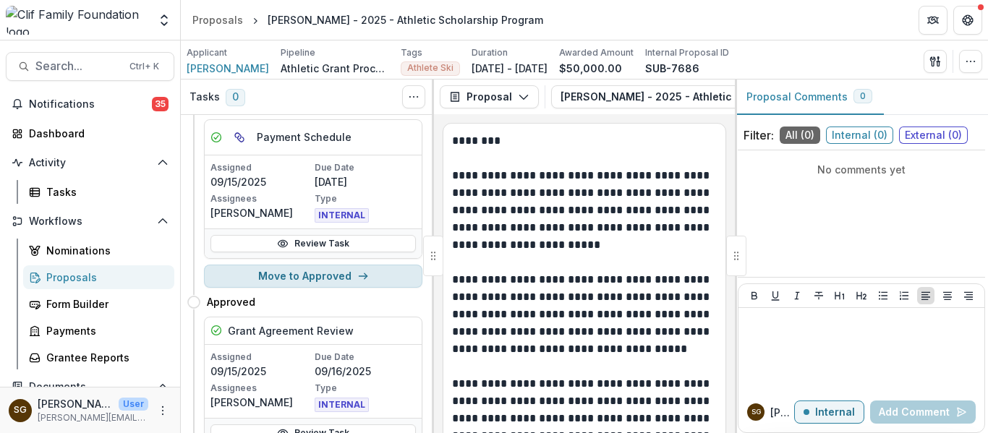
click at [330, 275] on button "Move to Approved" at bounding box center [313, 276] width 218 height 23
select select "********"
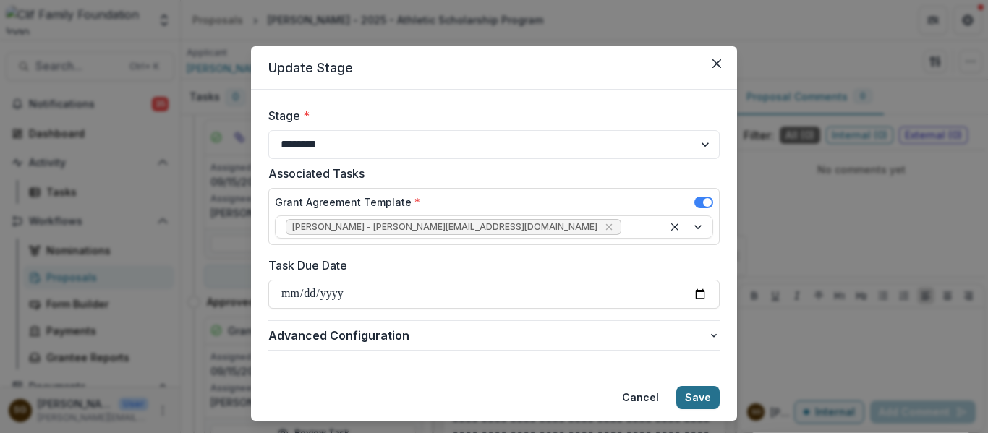
click at [687, 395] on button "Save" at bounding box center [697, 397] width 43 height 23
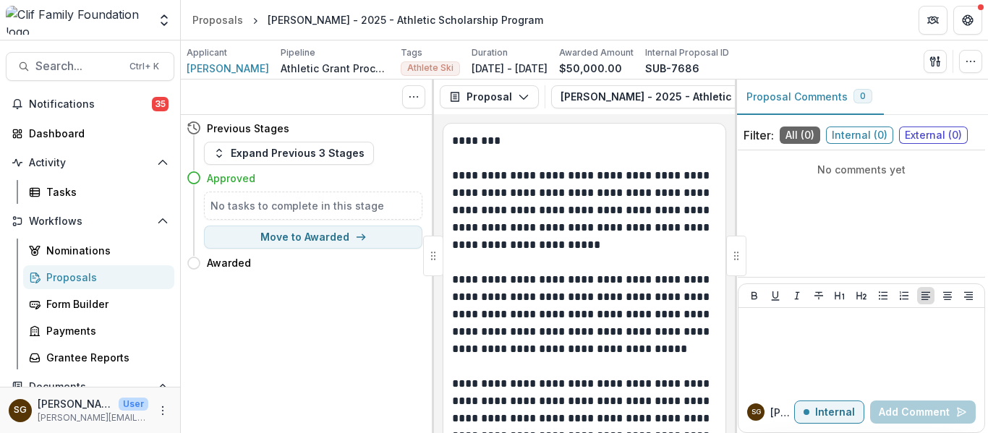
scroll to position [0, 0]
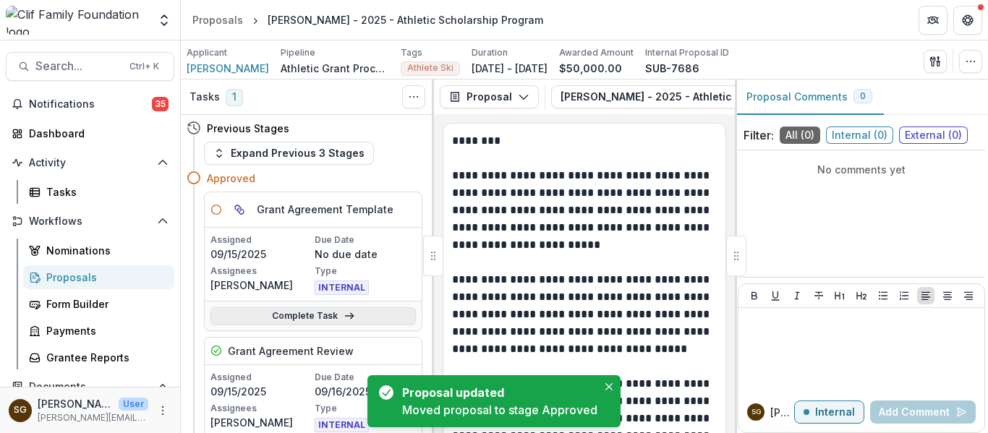
click at [320, 315] on link "Complete Task" at bounding box center [312, 315] width 205 height 17
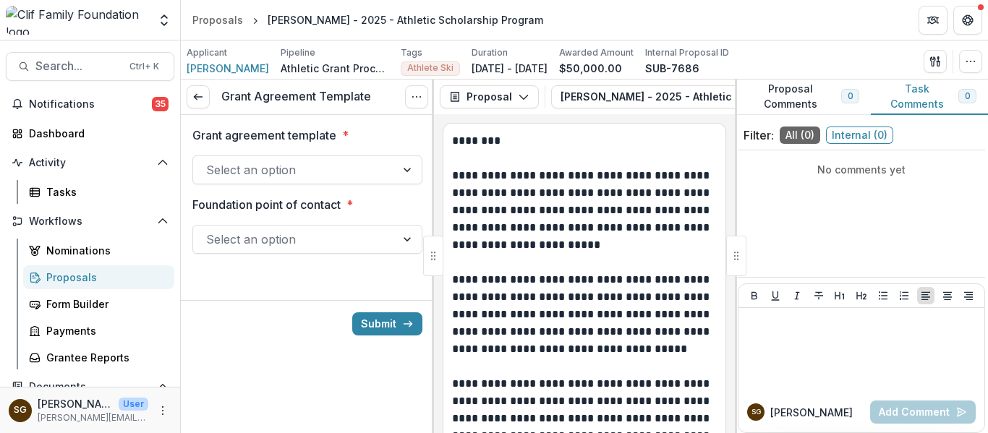
click at [293, 165] on div at bounding box center [294, 170] width 176 height 20
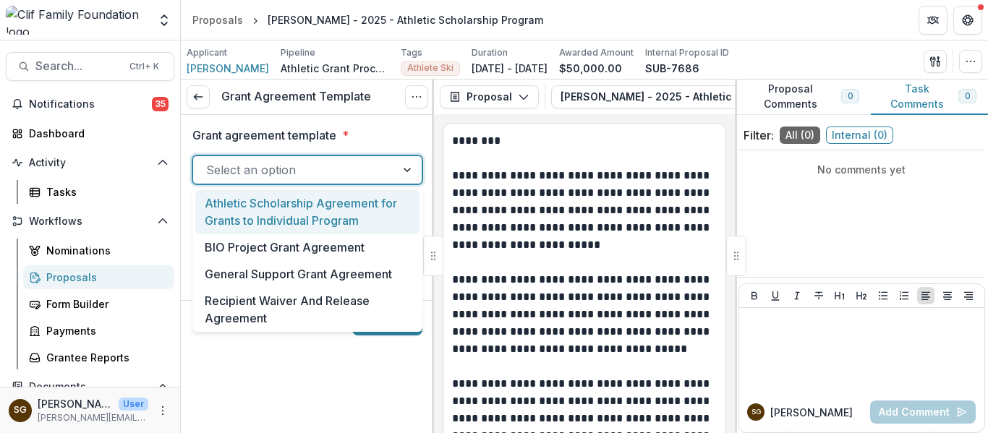
click at [292, 212] on div "Athletic Scholarship Agreement for Grants to Individual Program" at bounding box center [307, 212] width 224 height 44
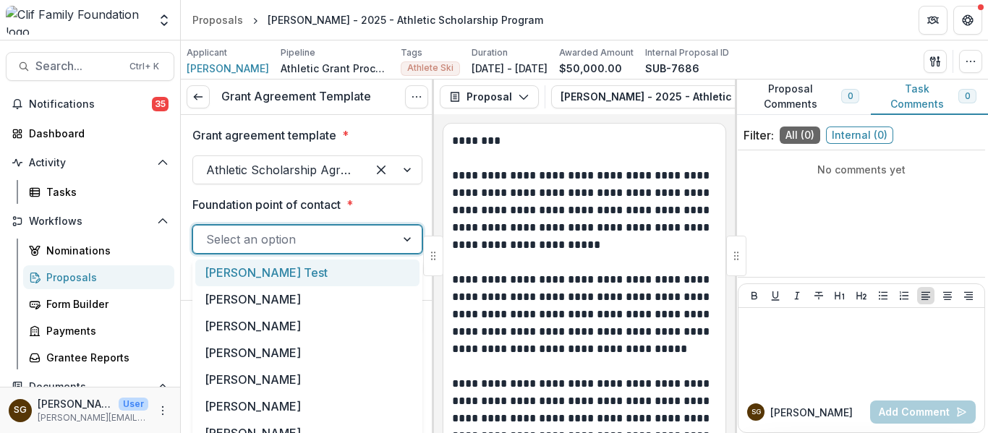
click at [291, 245] on div at bounding box center [294, 239] width 176 height 20
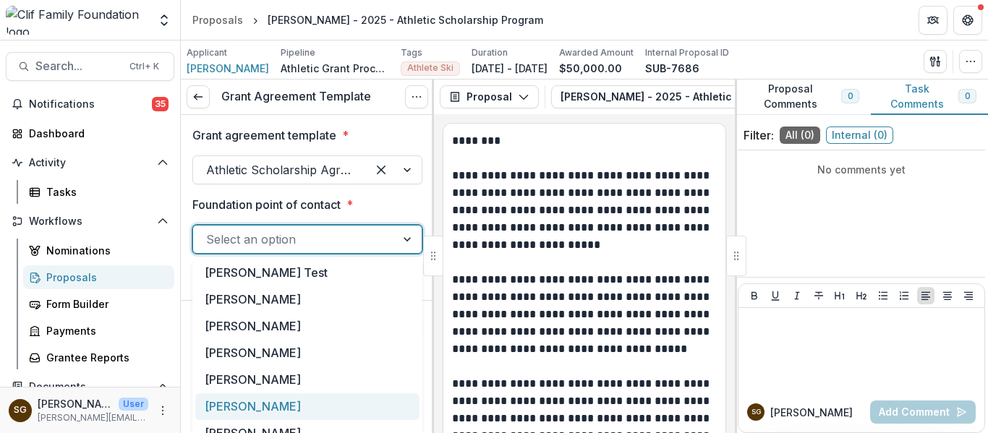
click at [268, 415] on div "[PERSON_NAME]" at bounding box center [307, 406] width 224 height 27
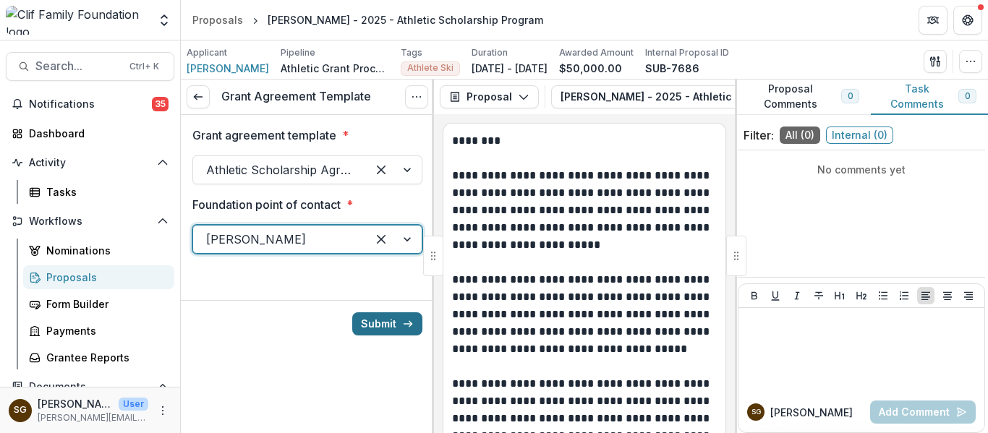
click at [397, 313] on button "Submit" at bounding box center [387, 323] width 70 height 23
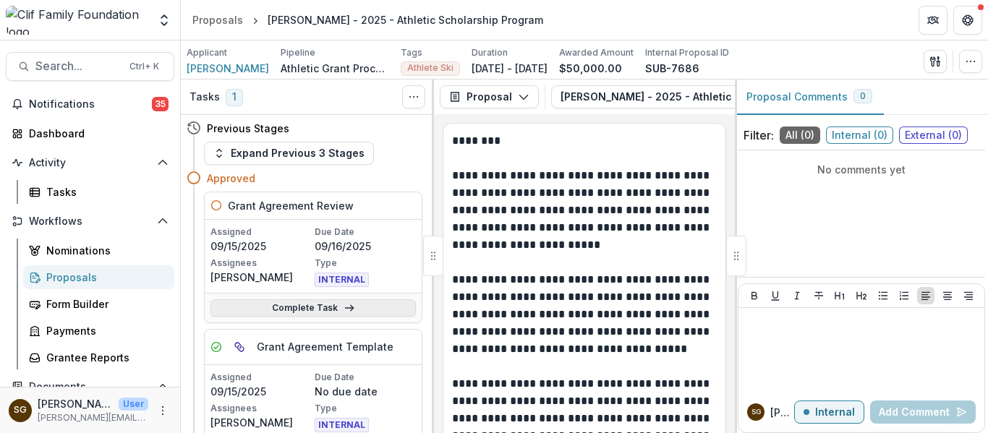
click at [344, 307] on icon at bounding box center [349, 308] width 12 height 12
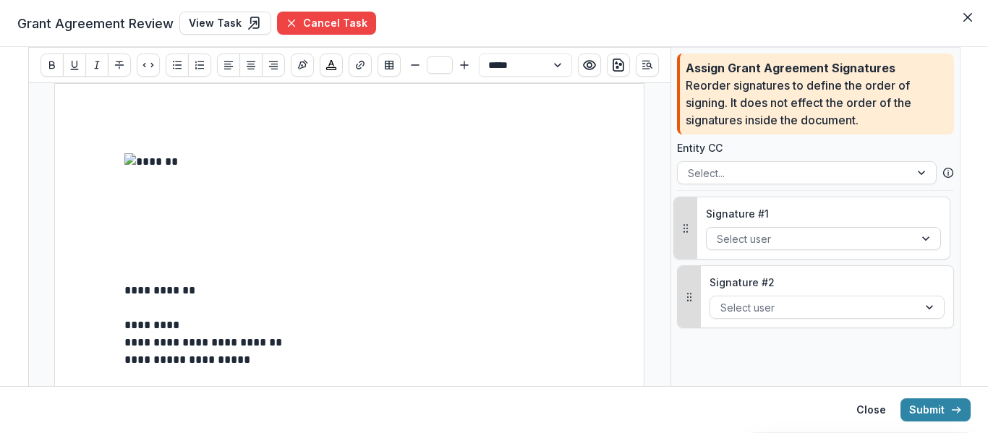
click at [796, 239] on div at bounding box center [809, 239] width 187 height 18
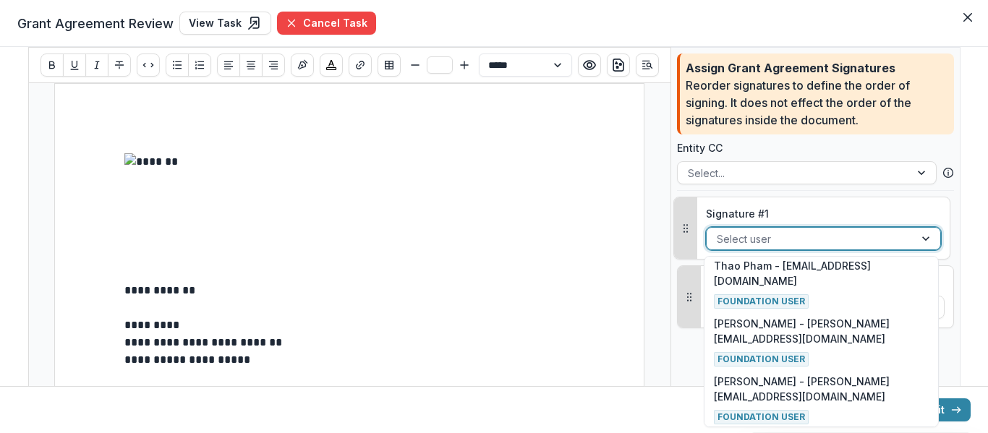
scroll to position [349, 0]
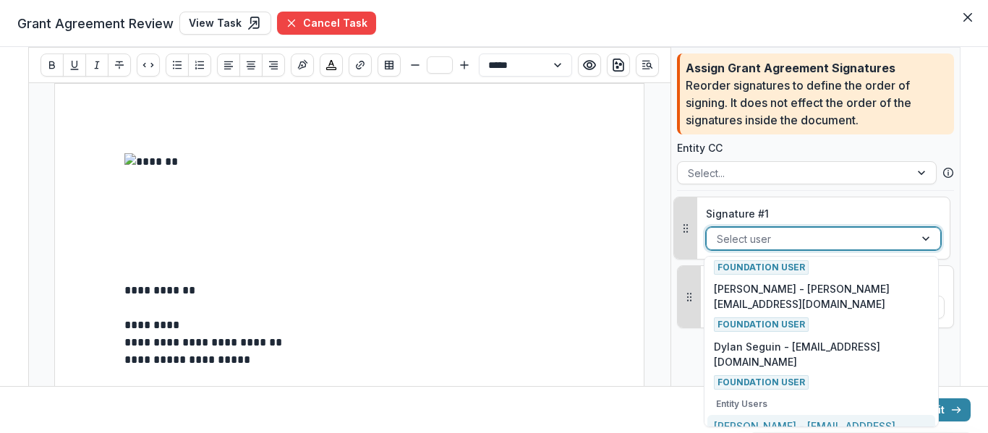
click at [807, 421] on p "Sam Morse - snowmorse@gmail.com - Signatory" at bounding box center [821, 434] width 214 height 30
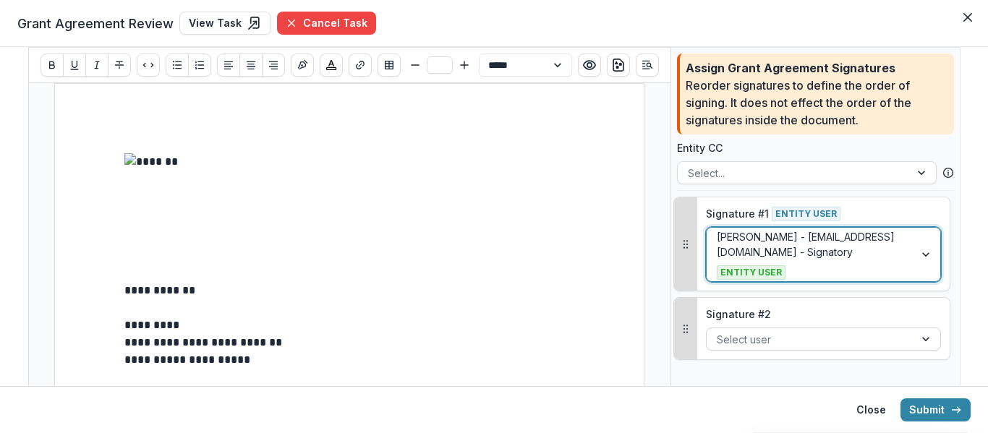
click at [787, 333] on div at bounding box center [809, 339] width 187 height 18
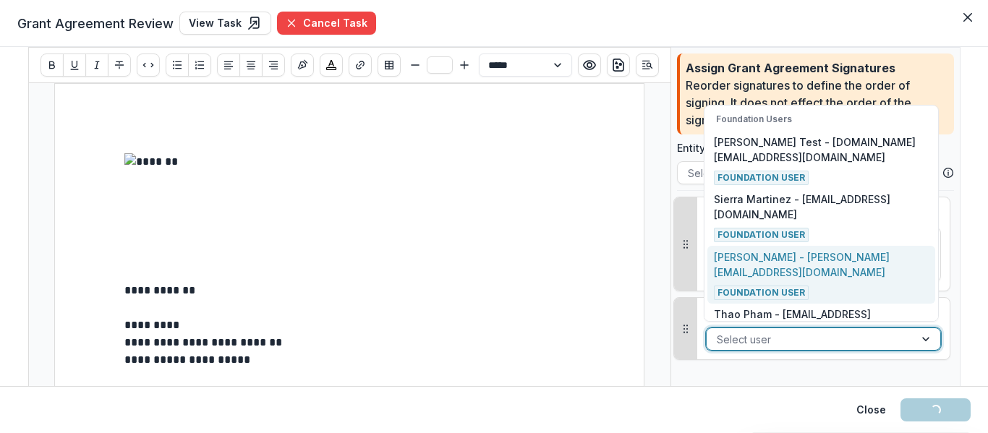
scroll to position [353, 0]
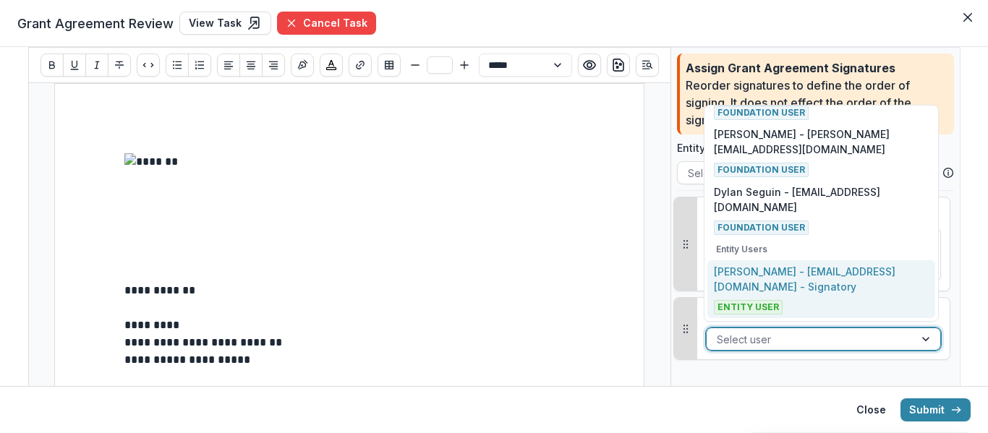
click at [821, 292] on p "Sam Morse - snowmorse@gmail.com - Signatory" at bounding box center [821, 279] width 214 height 30
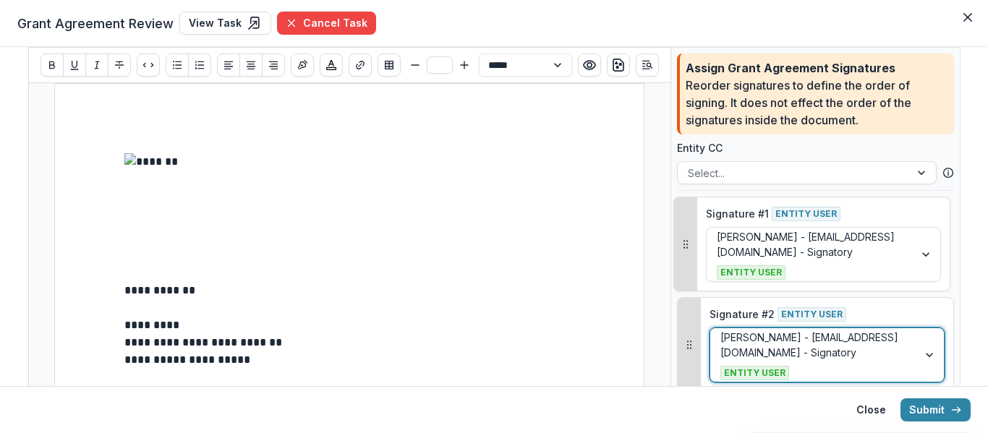
click at [440, 322] on p "*********" at bounding box center [349, 325] width 450 height 17
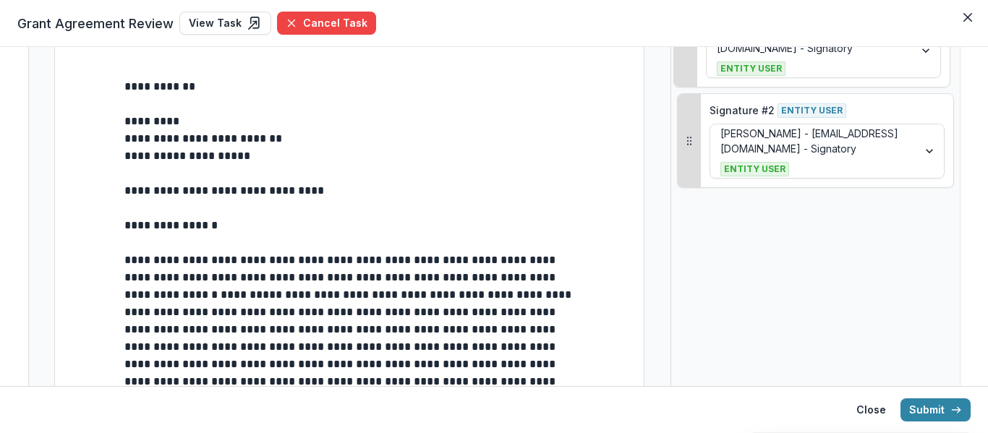
scroll to position [289, 0]
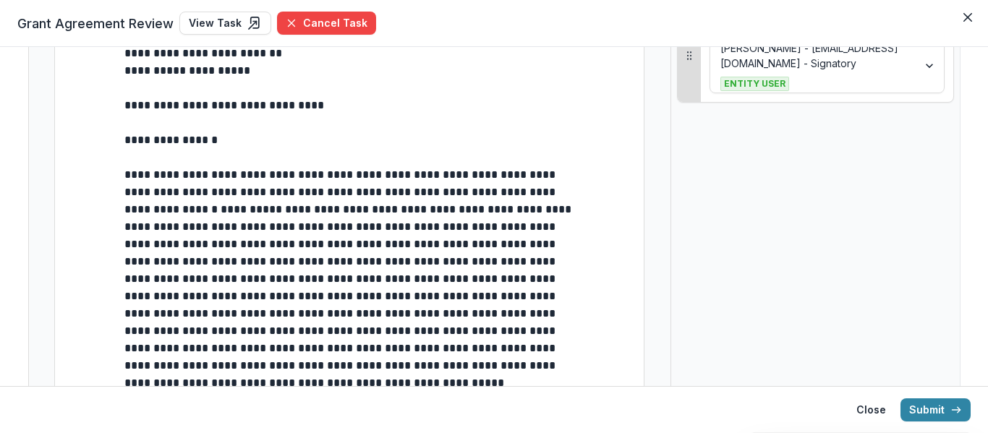
click at [238, 56] on p "**********" at bounding box center [349, 53] width 450 height 17
click at [215, 149] on p "**** ********* *" at bounding box center [349, 140] width 450 height 17
click at [292, 289] on span "**********" at bounding box center [349, 278] width 450 height 219
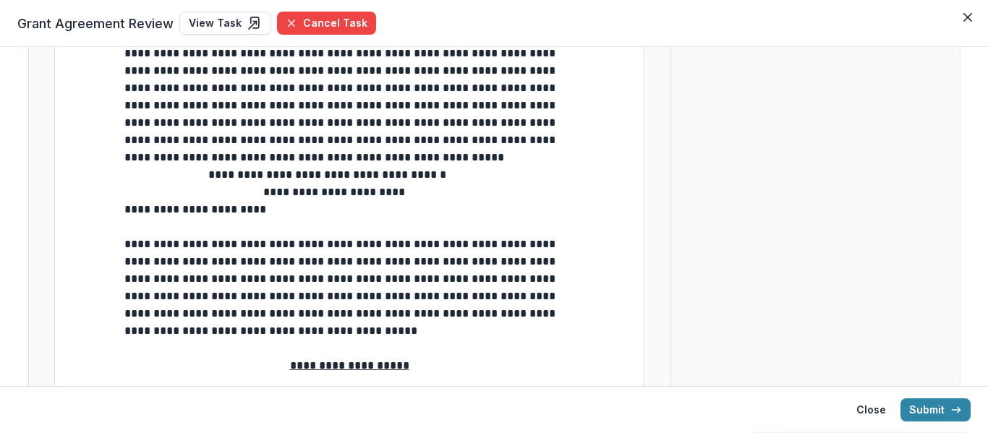
click at [126, 215] on span "**********" at bounding box center [264, 201] width 281 height 28
click at [146, 233] on p at bounding box center [349, 226] width 450 height 17
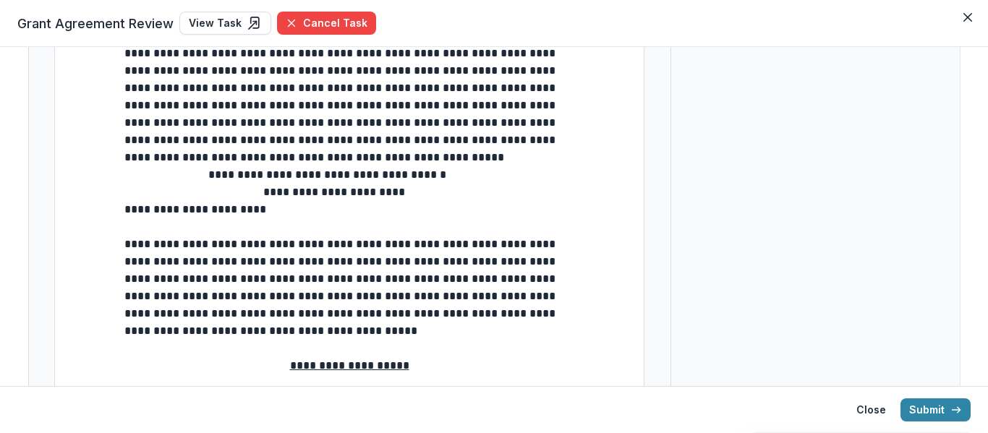
click at [124, 215] on span "**********" at bounding box center [264, 201] width 281 height 28
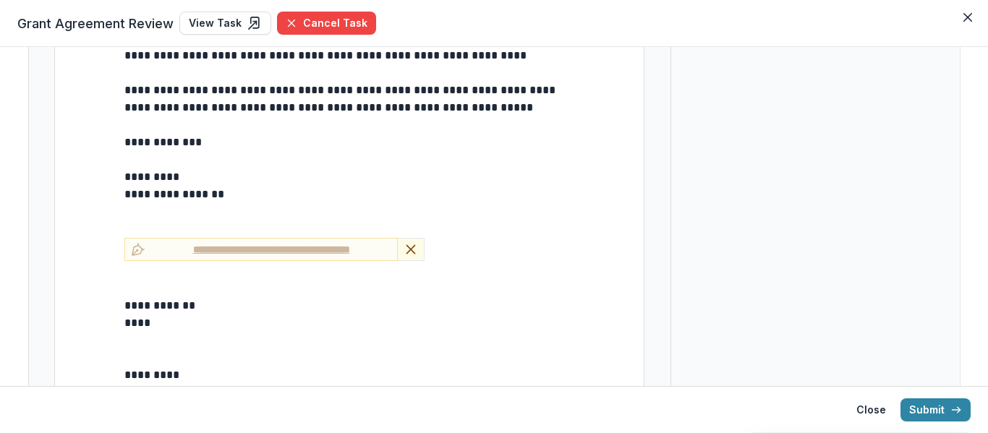
scroll to position [5922, 0]
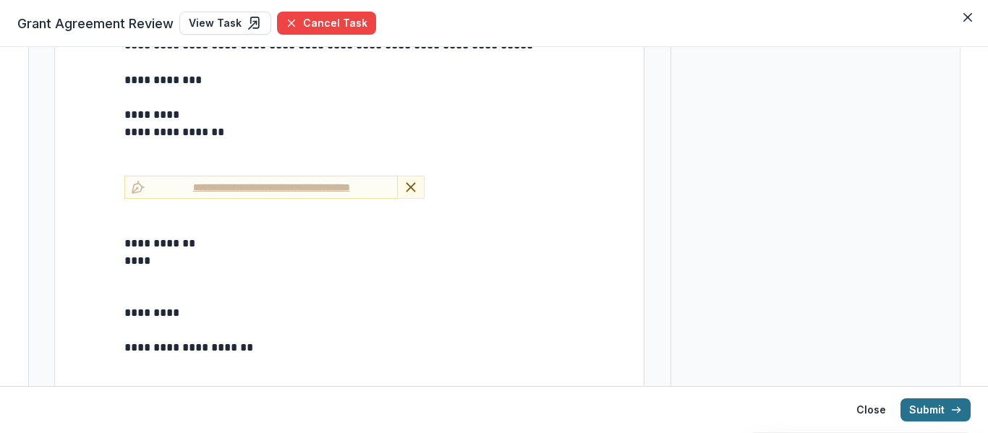
click at [947, 400] on button "Submit" at bounding box center [935, 409] width 70 height 23
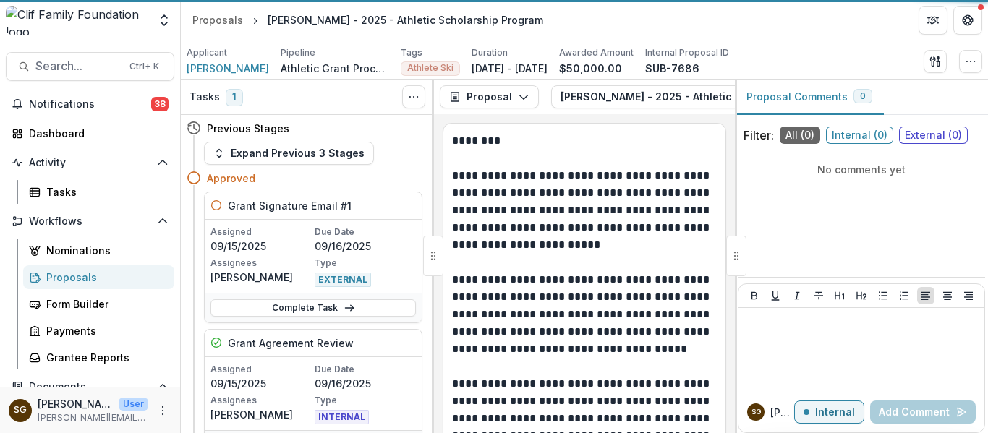
scroll to position [171, 0]
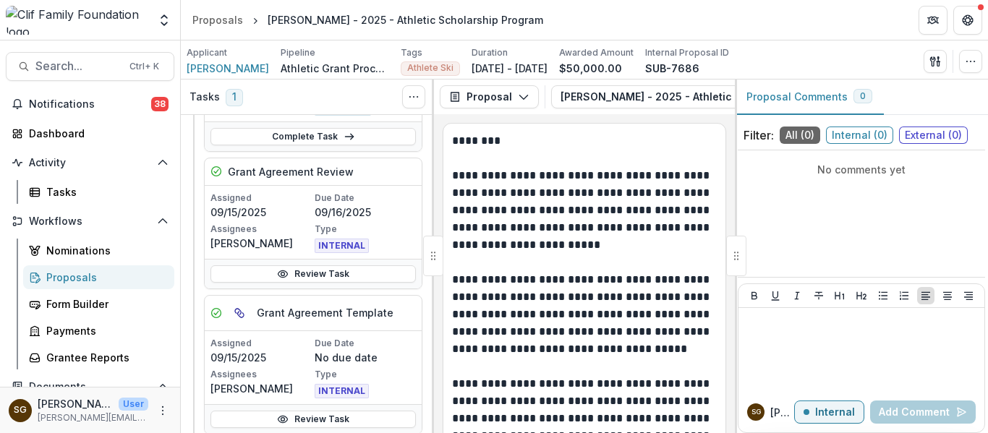
click at [187, 244] on div "Grant Signature Email #1 Assigned 09/15/2025 Due Date 09/16/2025 Assignees Sam …" at bounding box center [305, 368] width 236 height 697
click at [351, 276] on link "Review Task" at bounding box center [312, 273] width 205 height 17
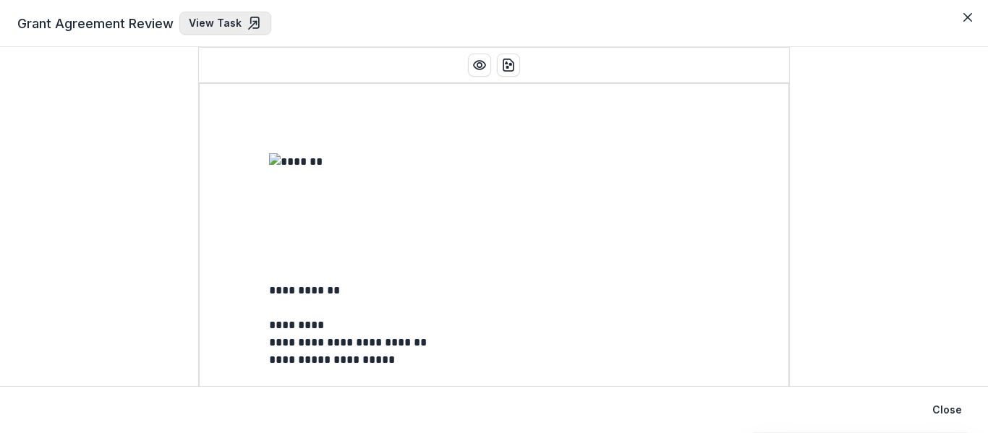
click at [220, 20] on link "View Task" at bounding box center [225, 23] width 92 height 23
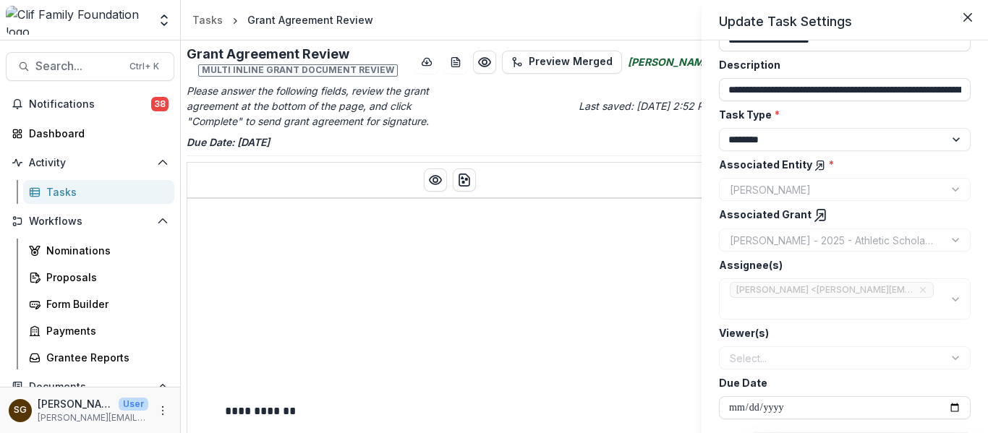
scroll to position [74, 0]
click at [952, 405] on input "**********" at bounding box center [845, 406] width 252 height 23
type input "**********"
click at [968, 18] on icon "Close" at bounding box center [967, 17] width 9 height 9
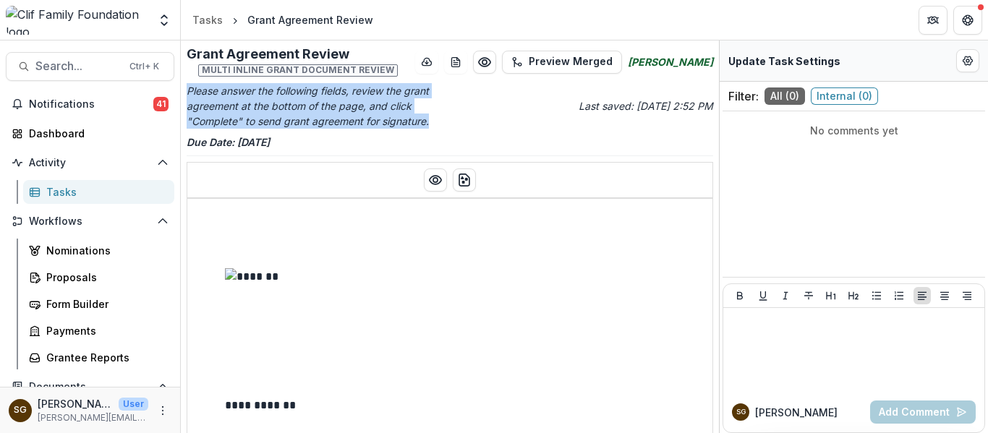
drag, startPoint x: 432, startPoint y: 121, endPoint x: 184, endPoint y: 93, distance: 249.5
click at [184, 93] on div "**********" at bounding box center [450, 236] width 538 height 393
copy p "Please answer the following fields, review the grant agreement at the bottom of…"
click at [76, 190] on div "Tasks" at bounding box center [104, 191] width 116 height 15
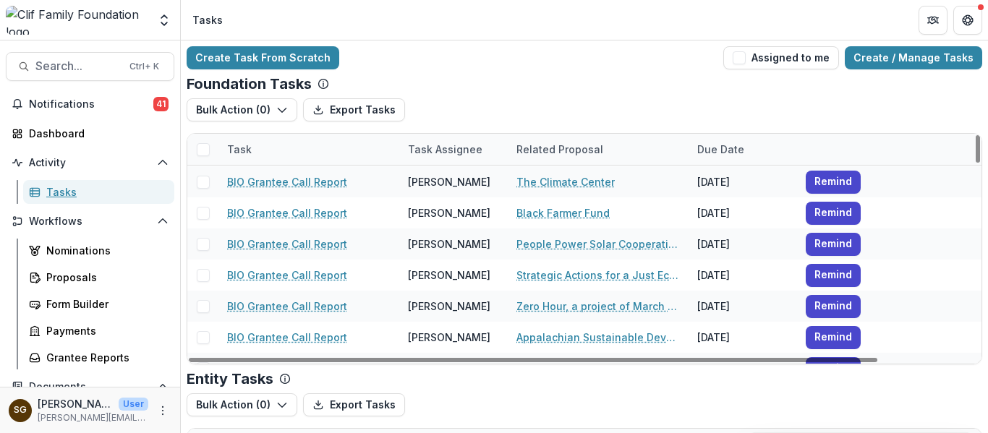
scroll to position [232, 0]
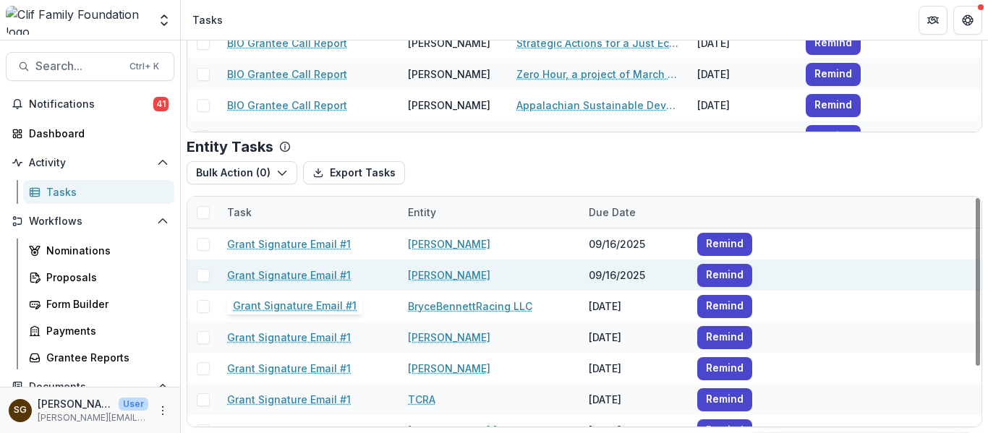
click at [304, 273] on link "Grant Signature Email #1" at bounding box center [289, 275] width 124 height 15
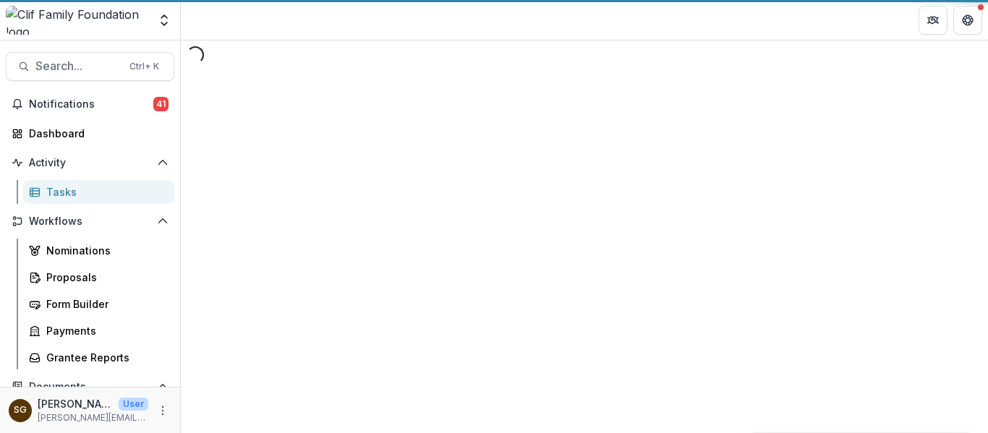
select select "********"
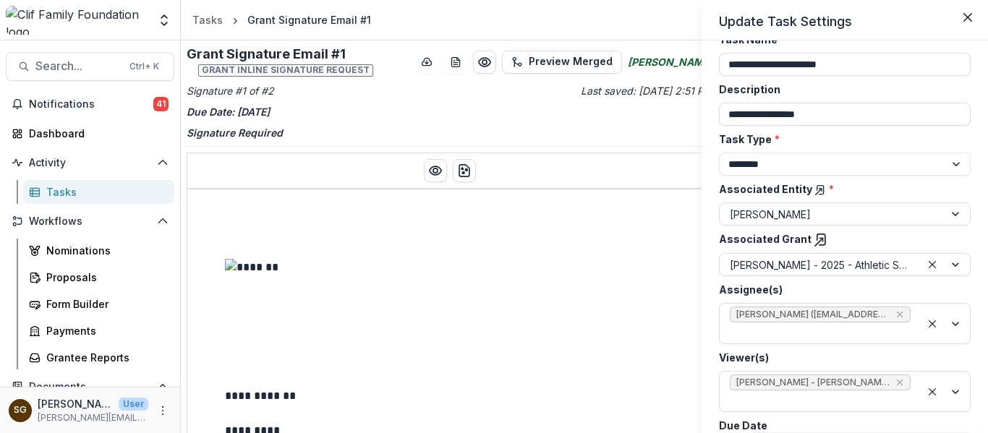
scroll to position [121, 0]
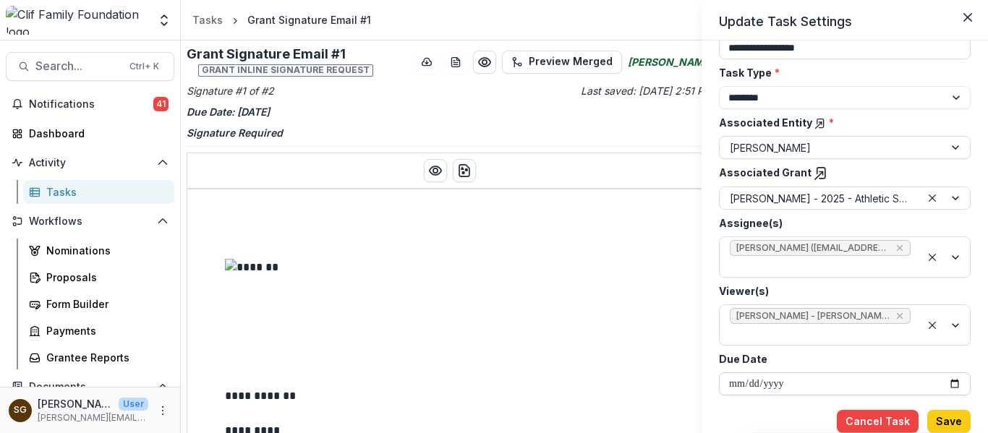
click at [944, 385] on input "**********" at bounding box center [845, 383] width 252 height 23
type input "**********"
click at [955, 421] on button "Save" at bounding box center [948, 421] width 43 height 23
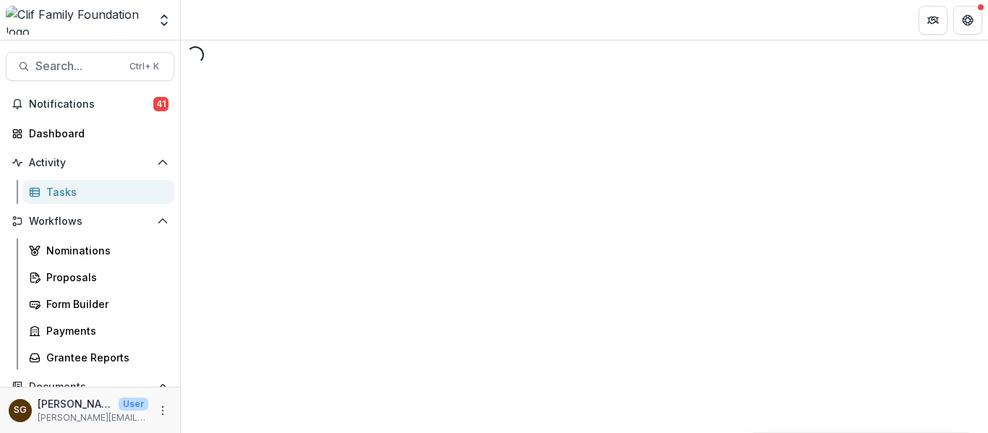
select select "********"
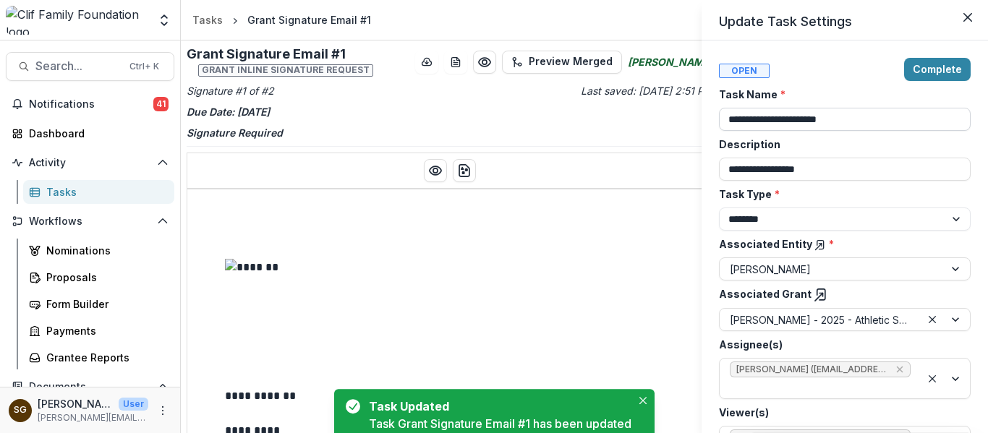
type input "**********"
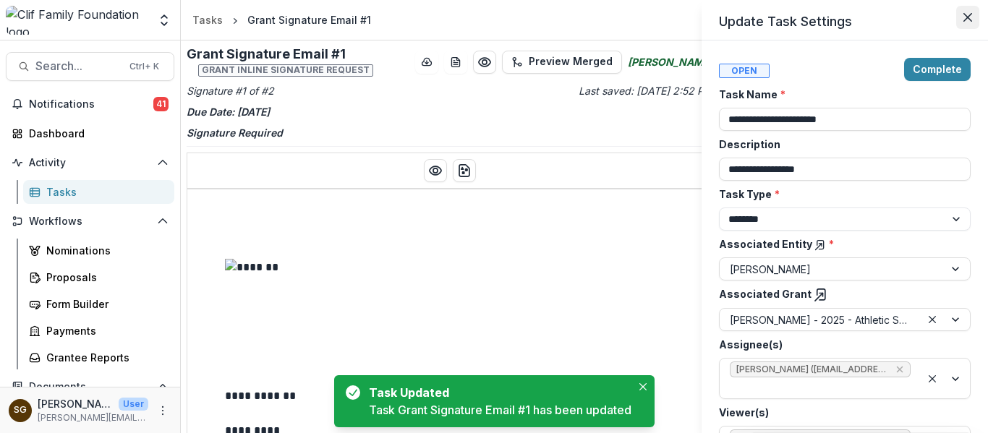
click at [974, 14] on button "Close" at bounding box center [967, 17] width 23 height 23
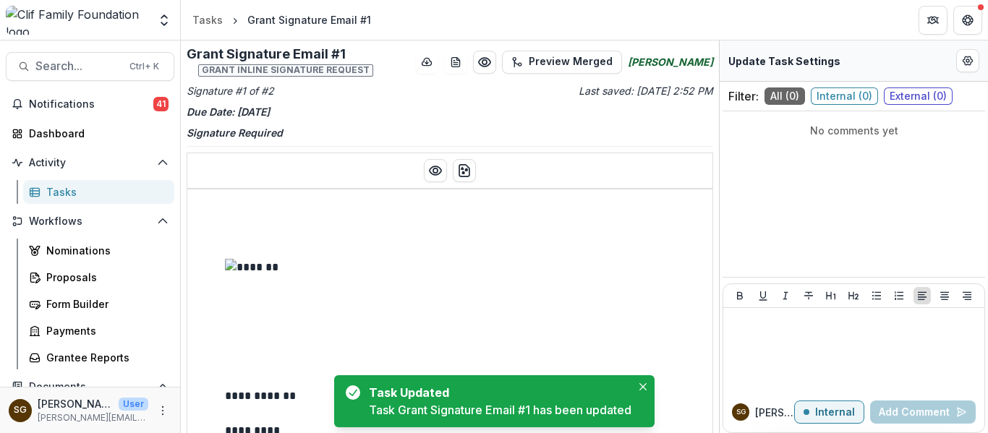
click at [72, 194] on div "Tasks" at bounding box center [104, 191] width 116 height 15
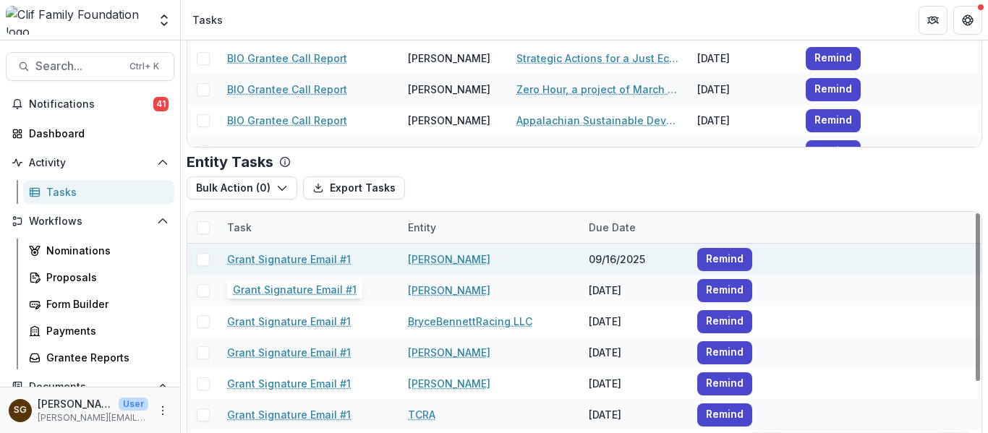
click at [312, 259] on link "Grant Signature Email #1" at bounding box center [289, 259] width 124 height 15
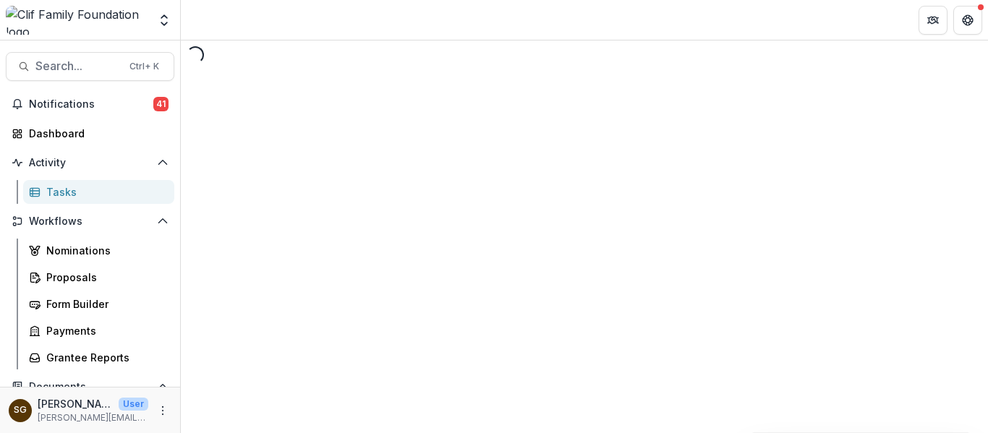
select select "********"
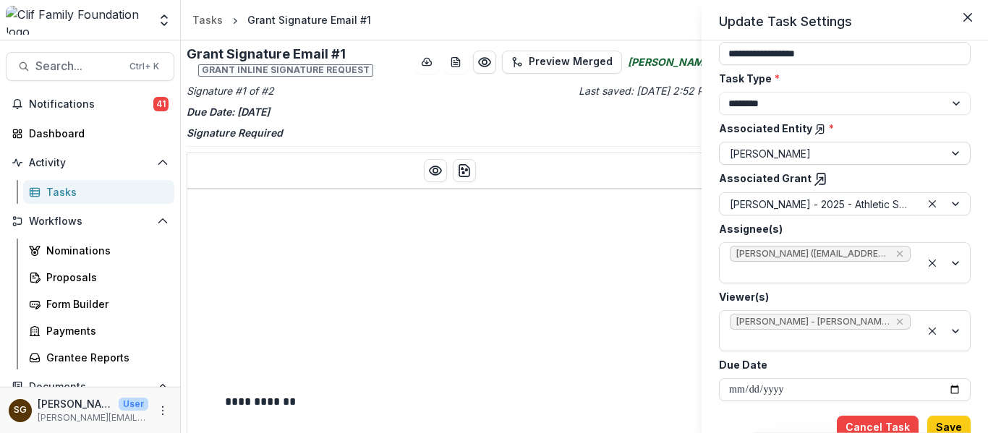
scroll to position [121, 0]
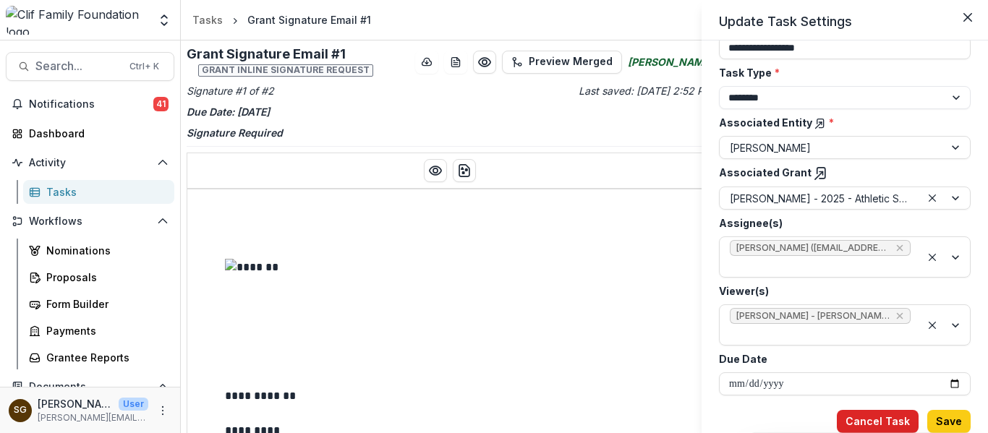
click at [857, 418] on button "Cancel Task" at bounding box center [877, 421] width 82 height 23
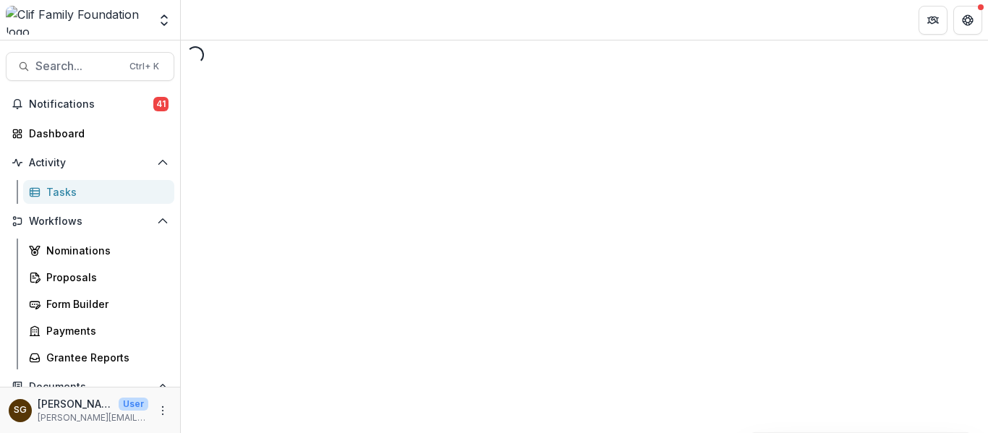
select select "********"
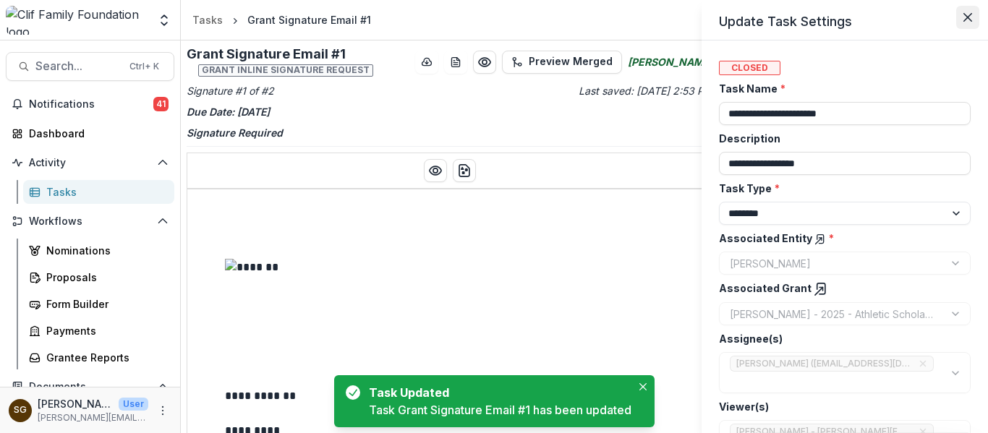
click at [977, 9] on button "Close" at bounding box center [967, 17] width 23 height 23
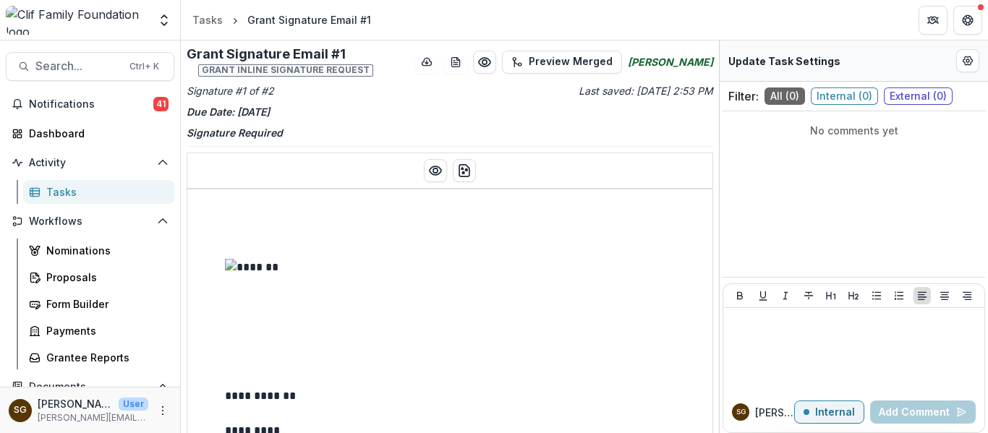
click at [65, 191] on div "Tasks" at bounding box center [104, 191] width 116 height 15
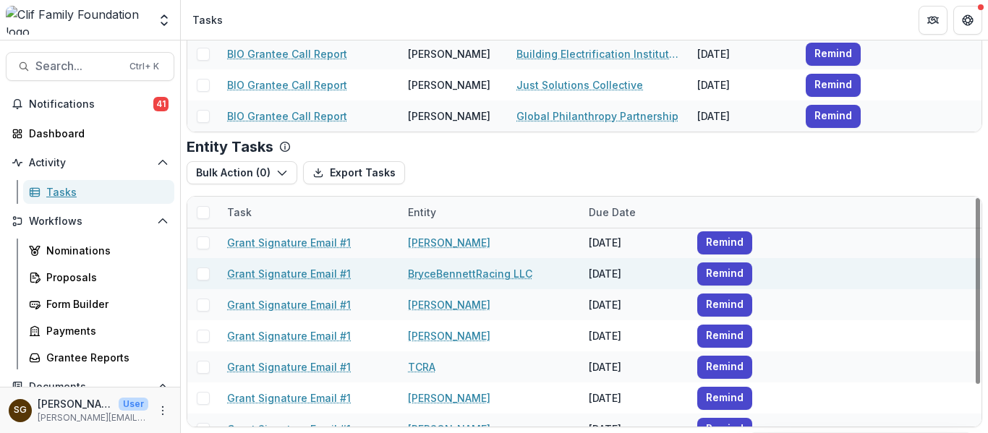
scroll to position [51, 0]
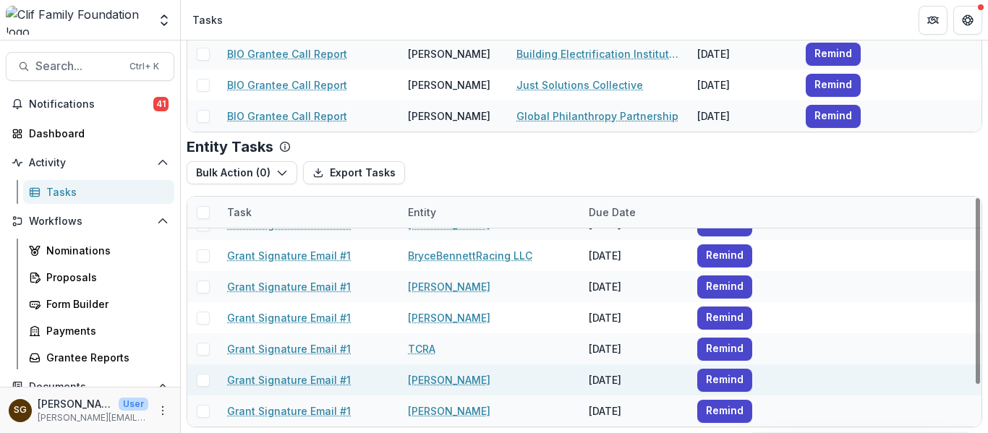
click at [322, 378] on link "Grant Signature Email #1" at bounding box center [289, 379] width 124 height 15
select select "********"
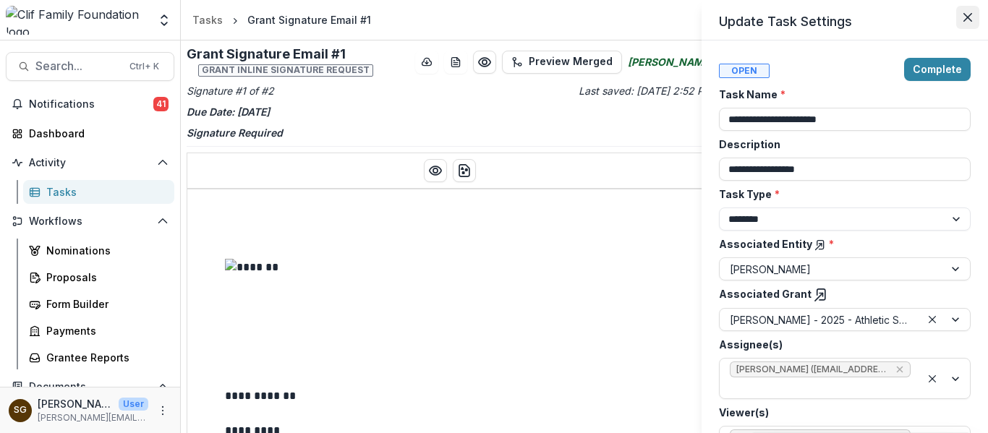
click at [969, 14] on icon "Close" at bounding box center [967, 17] width 9 height 9
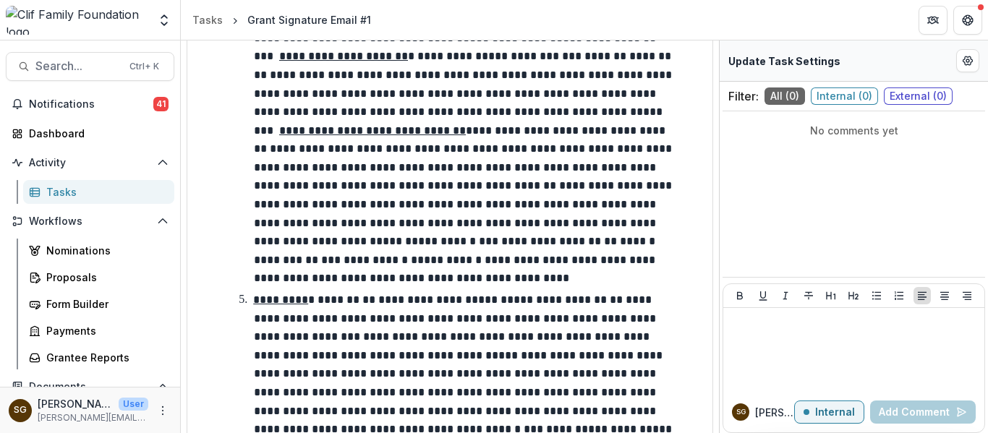
scroll to position [2820, 0]
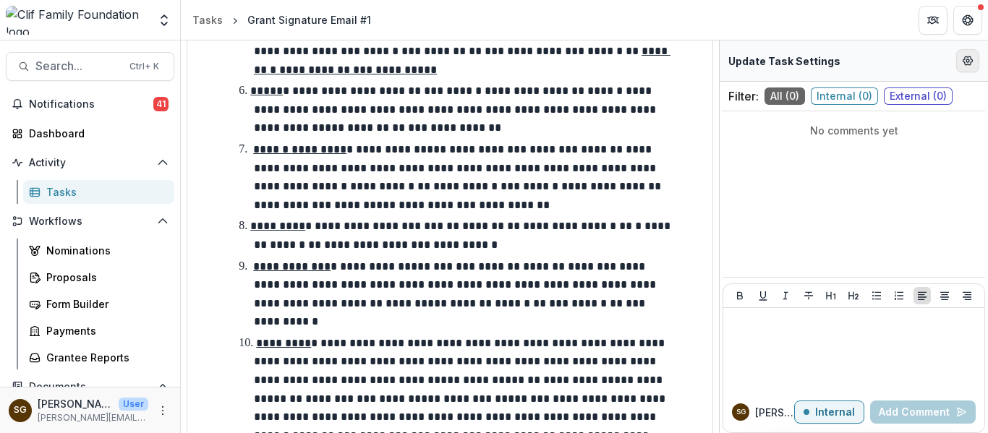
click at [972, 57] on icon "Edit Form Settings" at bounding box center [968, 61] width 12 height 12
select select "********"
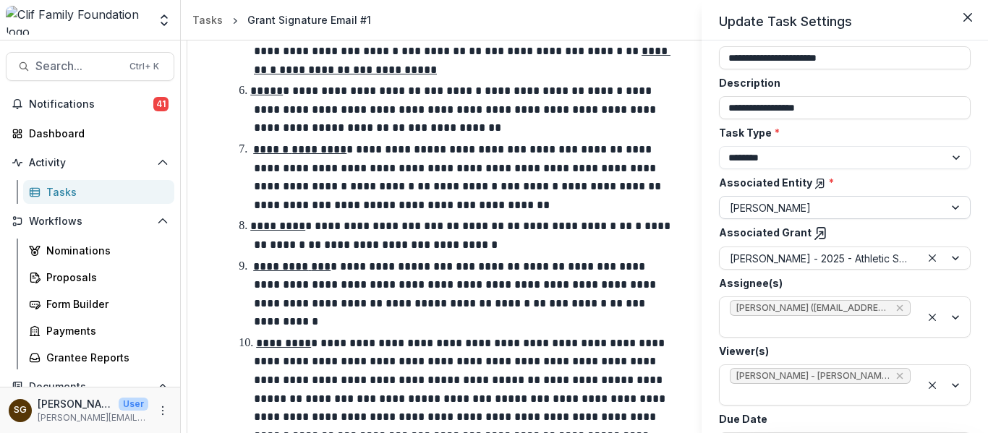
scroll to position [0, 0]
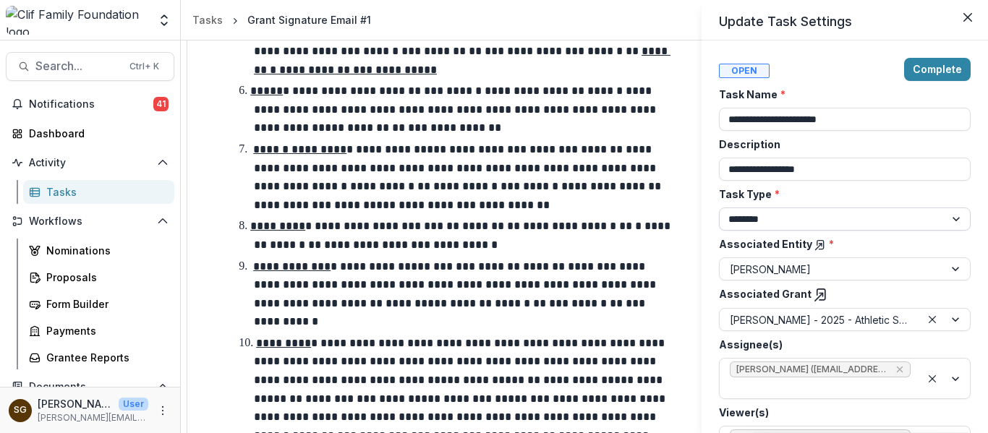
click at [795, 215] on select "******** ********" at bounding box center [845, 218] width 252 height 23
click at [970, 16] on icon "Close" at bounding box center [967, 17] width 9 height 9
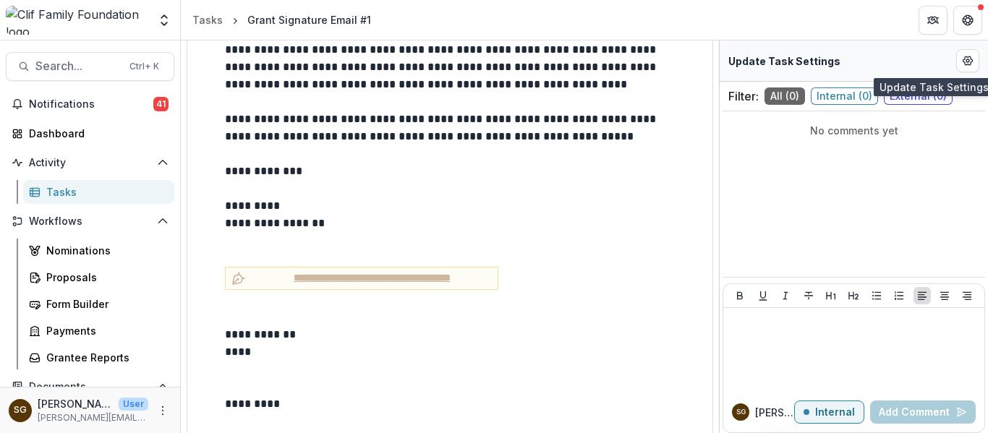
scroll to position [5859, 0]
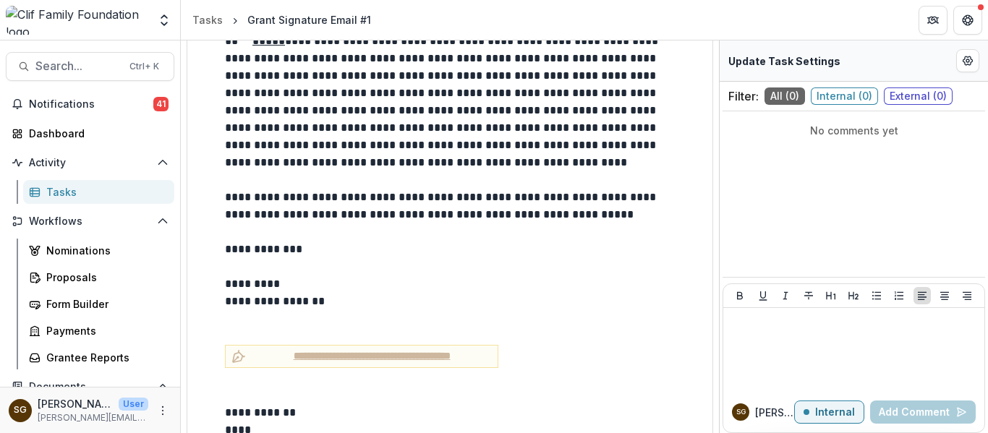
click at [77, 188] on div "Tasks" at bounding box center [104, 191] width 116 height 15
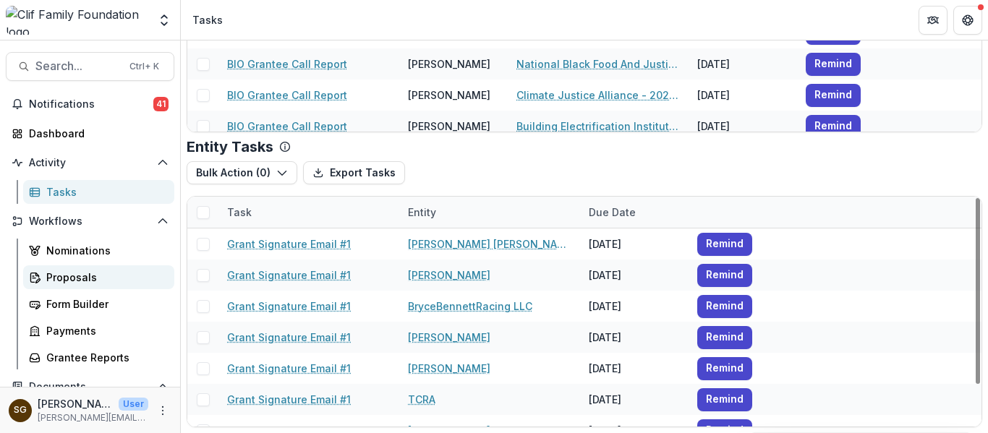
click at [75, 277] on div "Proposals" at bounding box center [104, 277] width 116 height 15
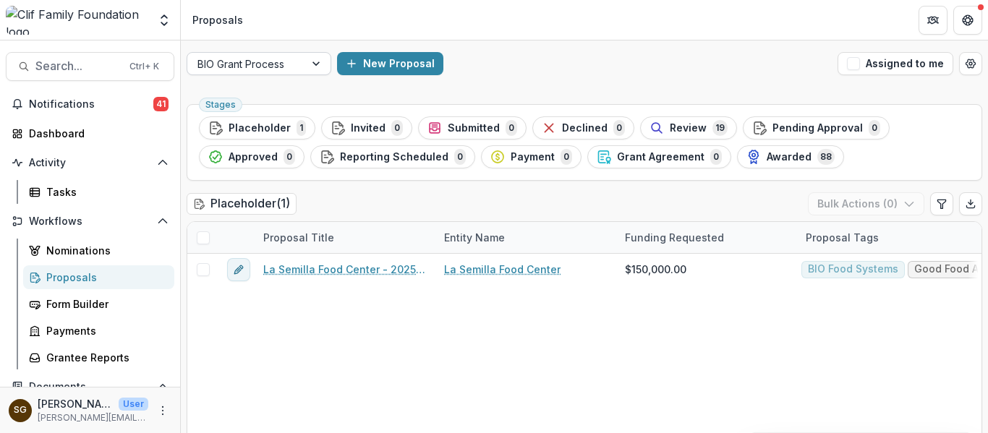
click at [288, 58] on div at bounding box center [245, 64] width 97 height 18
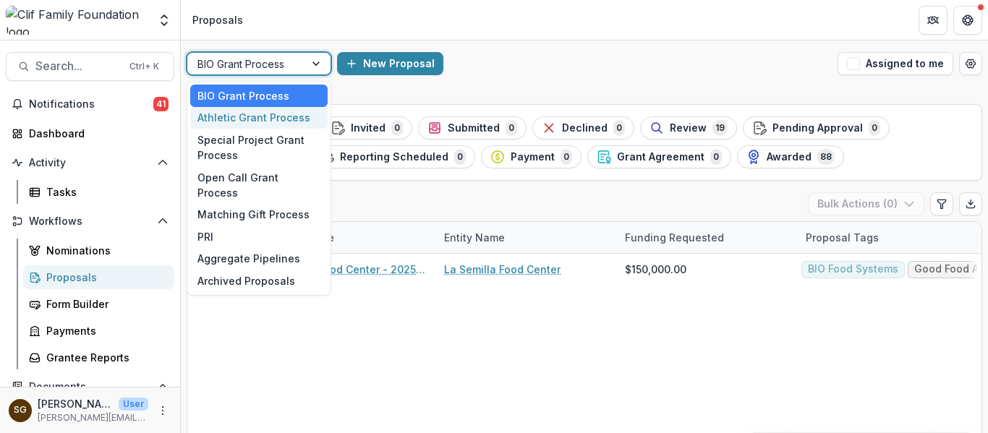
click at [276, 114] on div "Athletic Grant Process" at bounding box center [258, 118] width 137 height 22
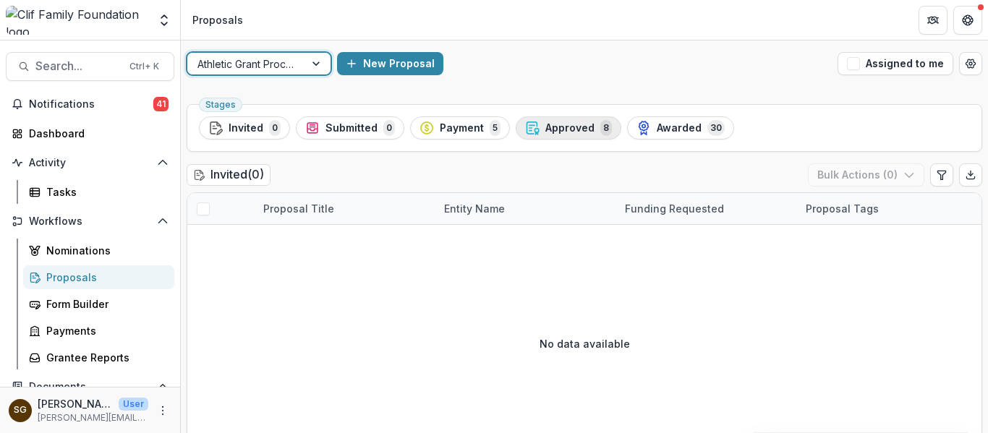
click at [581, 127] on span "Approved" at bounding box center [569, 128] width 49 height 12
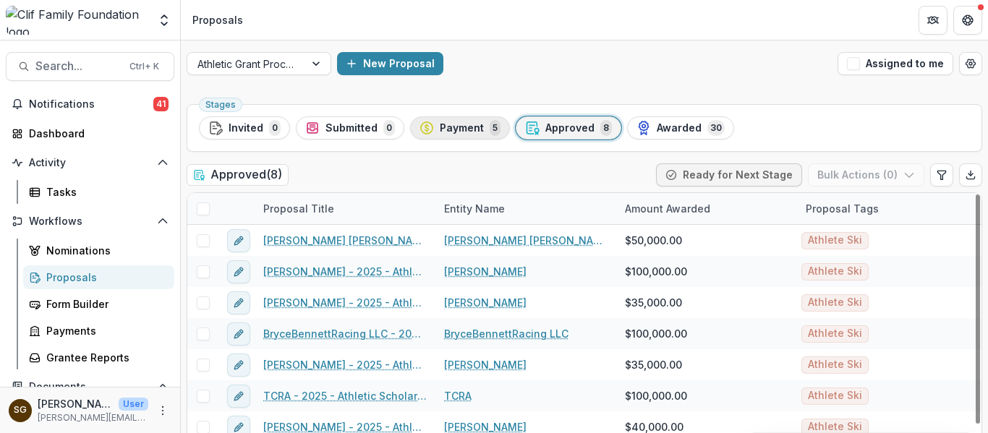
click at [456, 120] on div "Payment 5" at bounding box center [459, 128] width 81 height 16
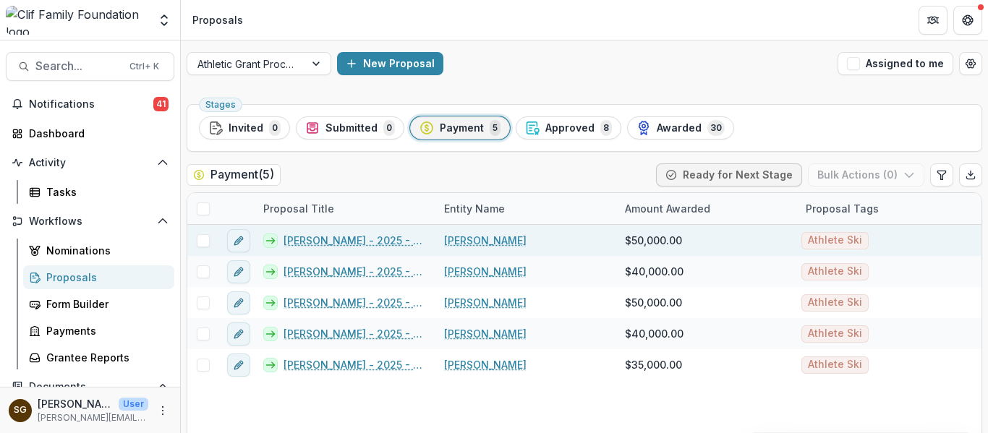
click at [382, 238] on link "Bella Wright - 2025 - Athletic Scholarship Program" at bounding box center [354, 240] width 143 height 15
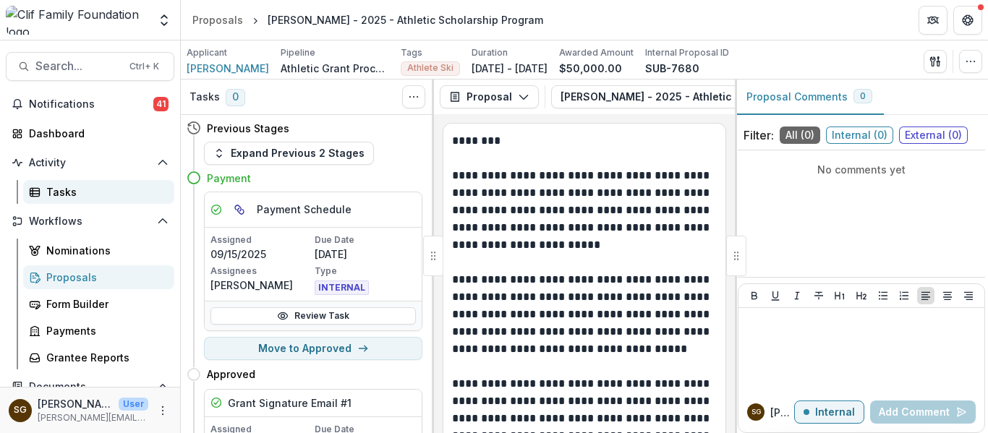
click at [86, 189] on div "Tasks" at bounding box center [104, 191] width 116 height 15
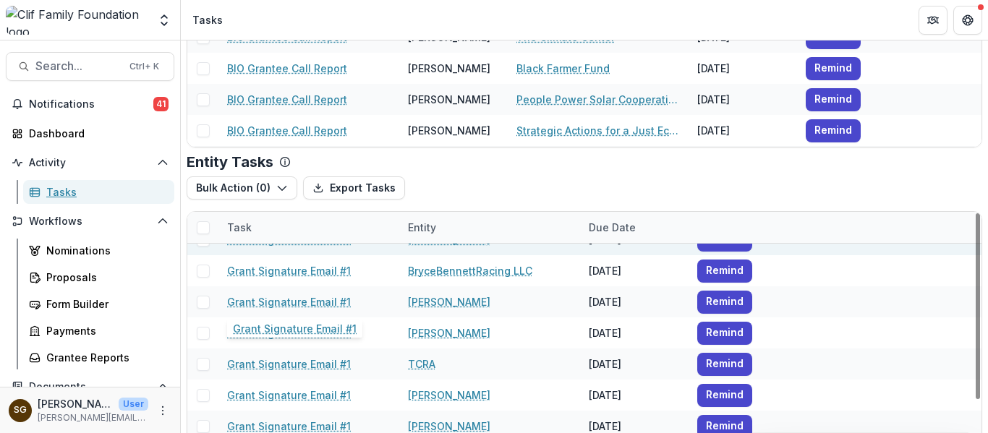
scroll to position [232, 0]
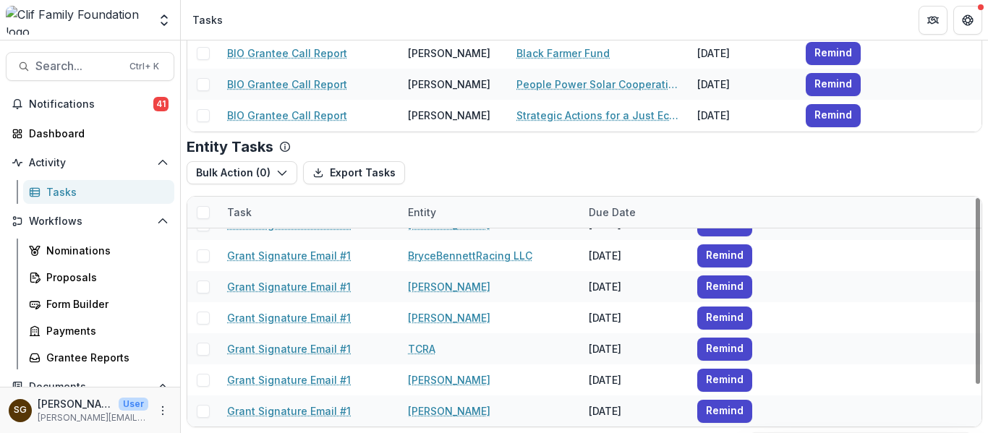
click at [442, 205] on div "Entity" at bounding box center [422, 212] width 46 height 15
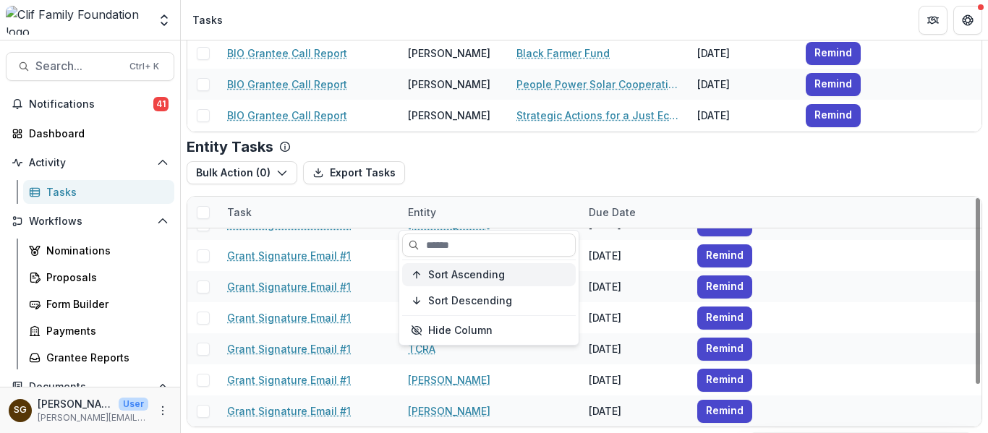
click at [463, 270] on span "Sort Ascending" at bounding box center [466, 275] width 77 height 12
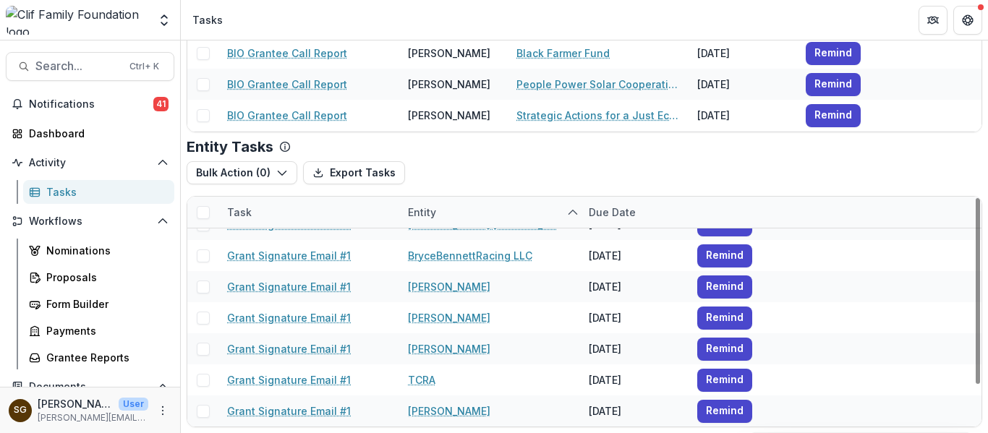
click at [566, 177] on div "Bulk Action ( 0 ) Export Tasks Bulk Cancel ( 0 )" at bounding box center [584, 172] width 795 height 23
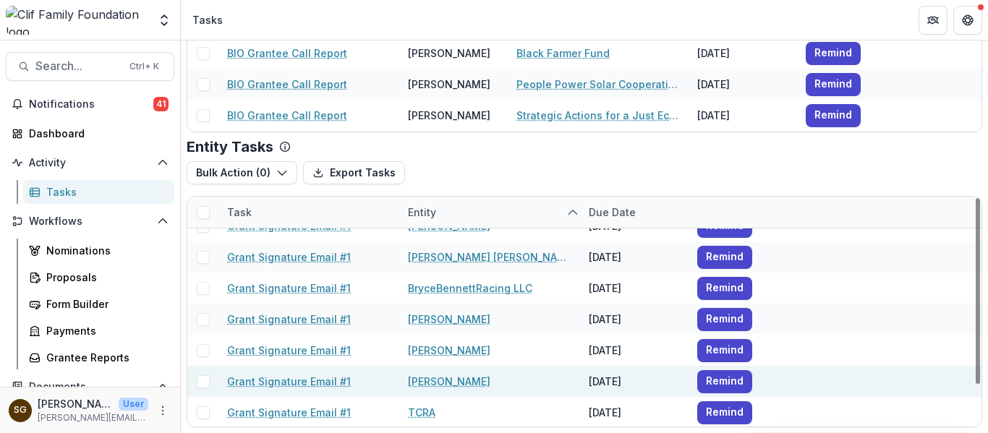
scroll to position [0, 0]
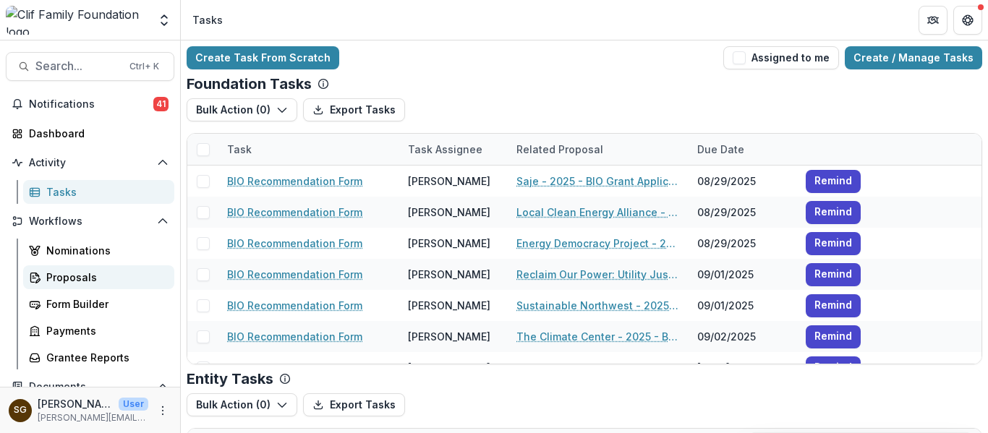
click at [77, 285] on link "Proposals" at bounding box center [98, 277] width 151 height 24
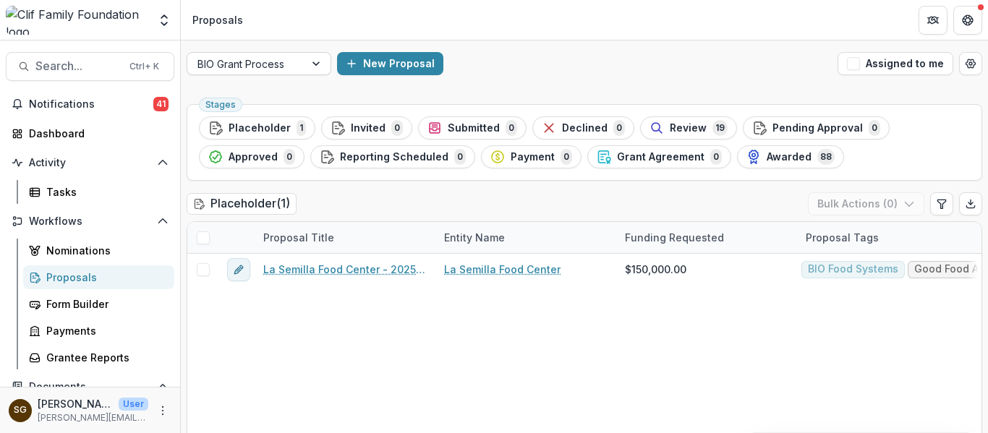
click at [273, 54] on div "BIO Grant Process" at bounding box center [245, 64] width 117 height 21
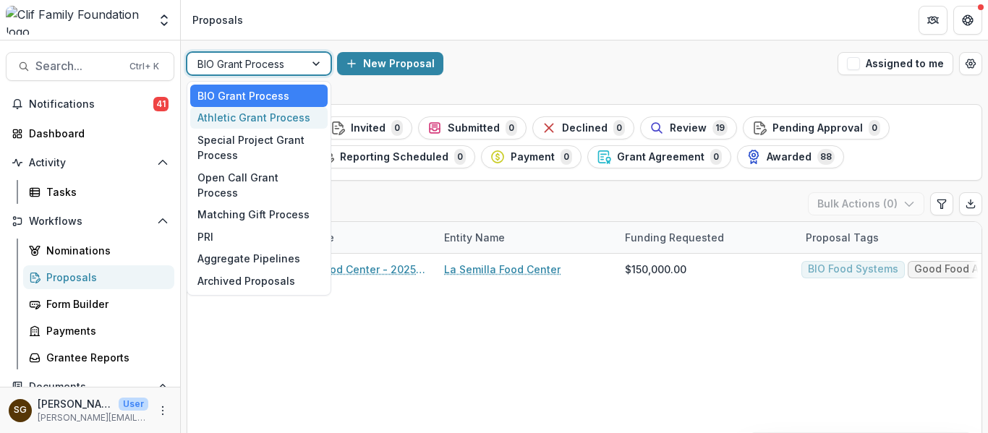
click at [265, 128] on div "Athletic Grant Process" at bounding box center [258, 118] width 137 height 22
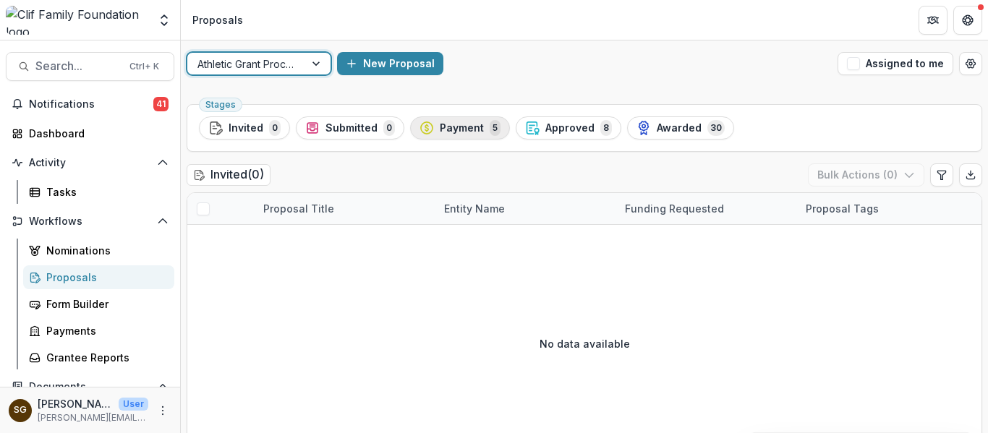
click at [472, 125] on span "Payment" at bounding box center [462, 128] width 44 height 12
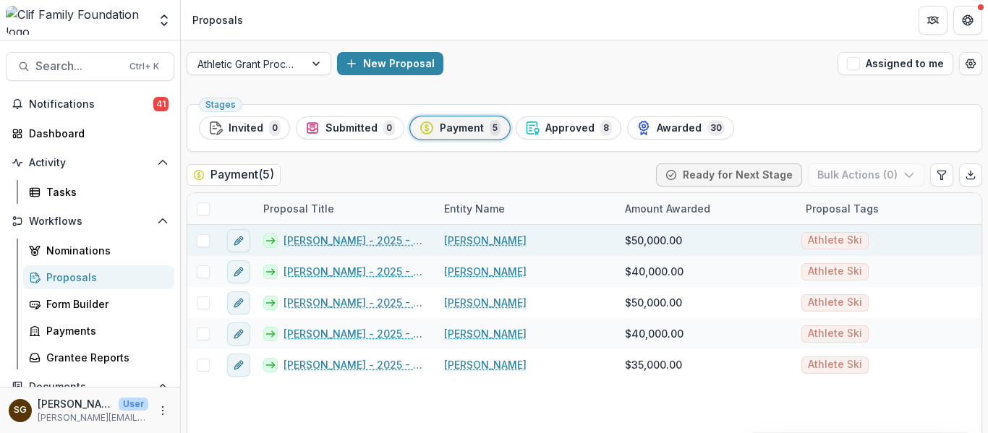
click at [370, 238] on link "[PERSON_NAME] - 2025 - Athletic Scholarship Program" at bounding box center [354, 240] width 143 height 15
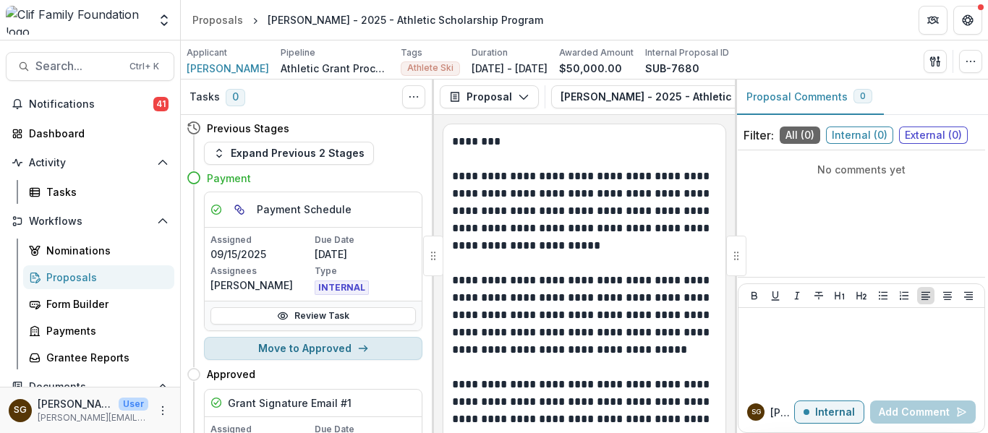
click at [318, 352] on button "Move to Approved" at bounding box center [313, 348] width 218 height 23
select select "********"
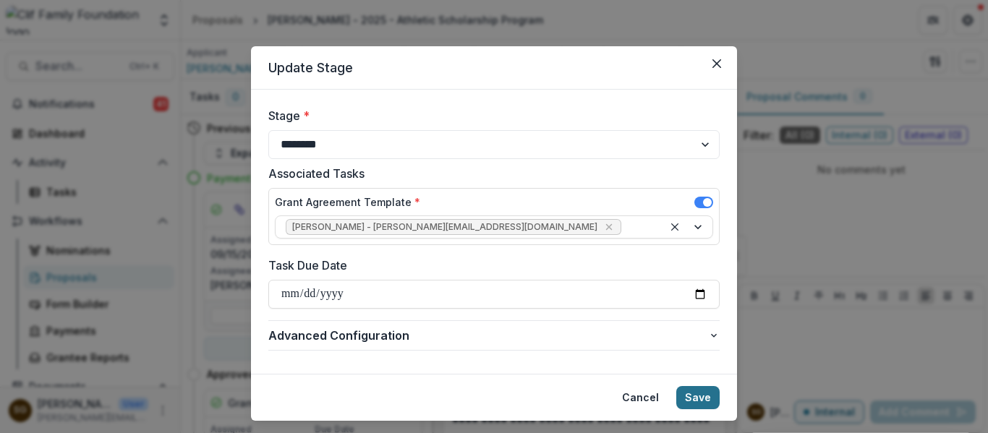
click at [697, 395] on button "Save" at bounding box center [697, 397] width 43 height 23
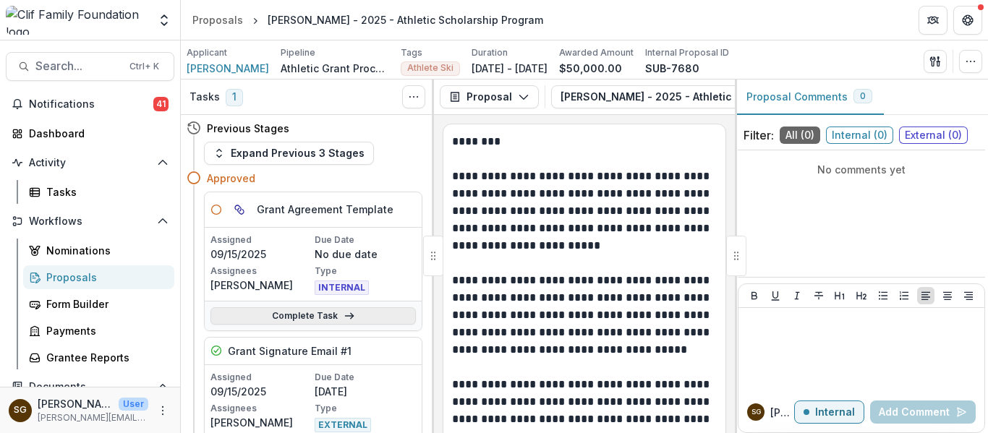
click at [356, 314] on link "Complete Task" at bounding box center [312, 315] width 205 height 17
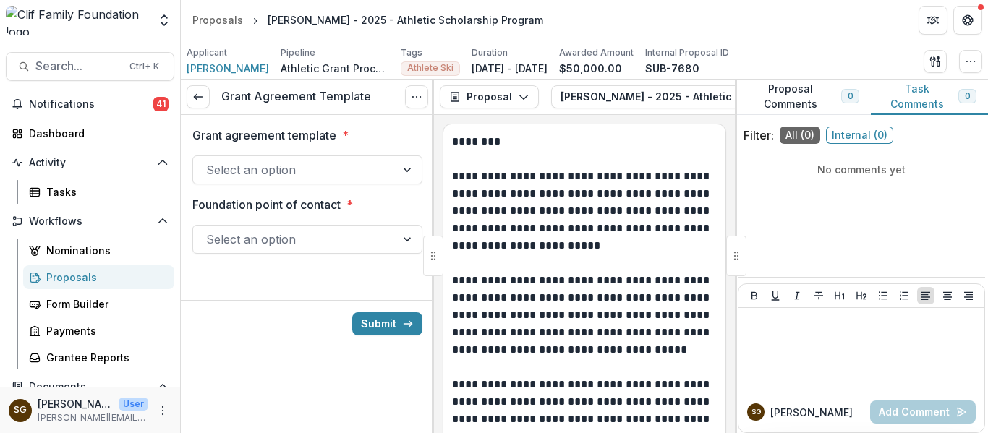
click at [291, 175] on div at bounding box center [294, 170] width 176 height 20
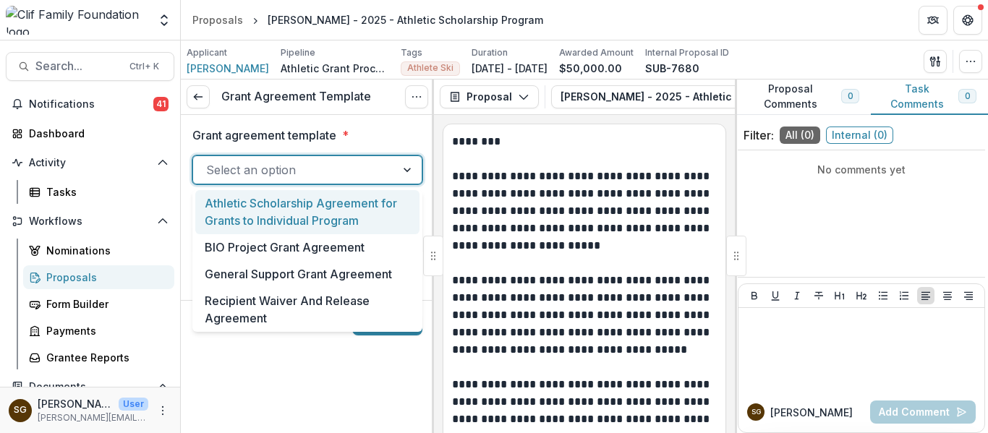
click at [290, 216] on div "Athletic Scholarship Agreement for Grants to Individual Program" at bounding box center [307, 212] width 224 height 44
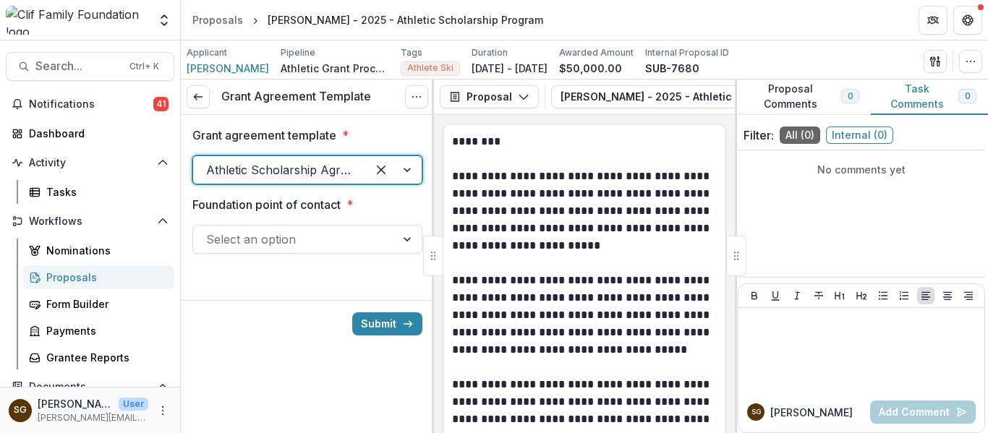
click at [301, 241] on div at bounding box center [294, 239] width 176 height 20
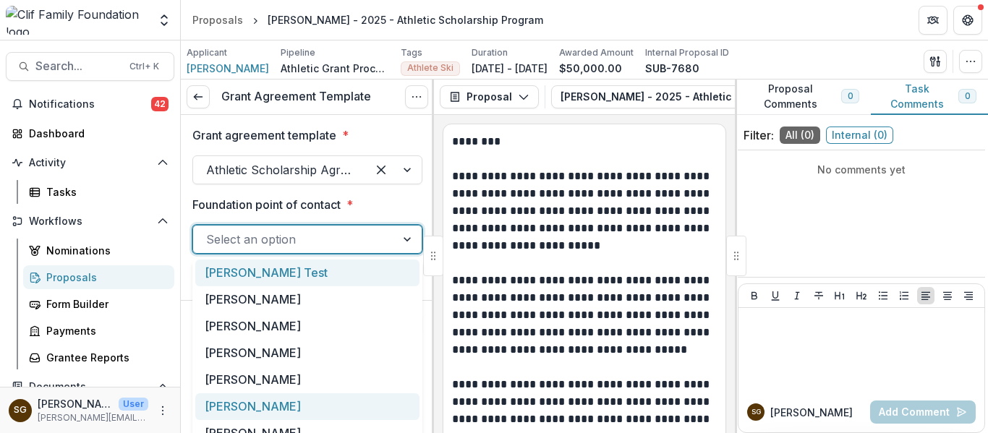
click at [295, 411] on div "[PERSON_NAME]" at bounding box center [307, 406] width 224 height 27
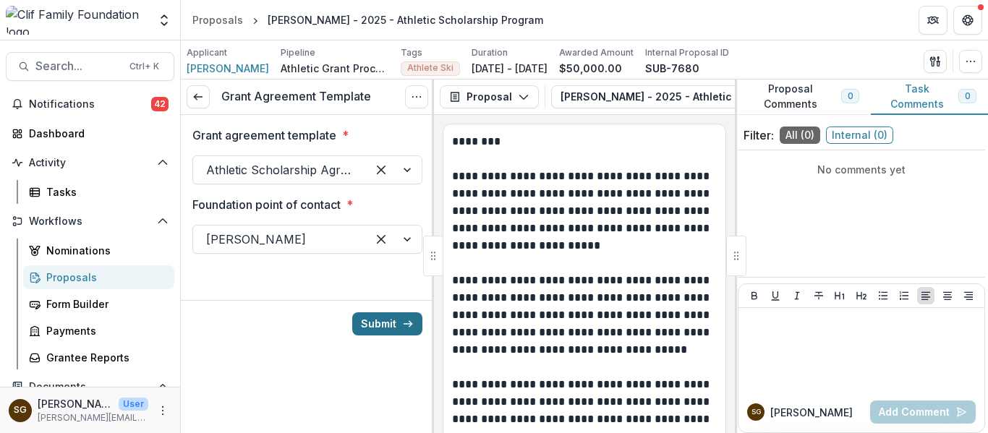
click at [400, 330] on button "Submit" at bounding box center [387, 323] width 70 height 23
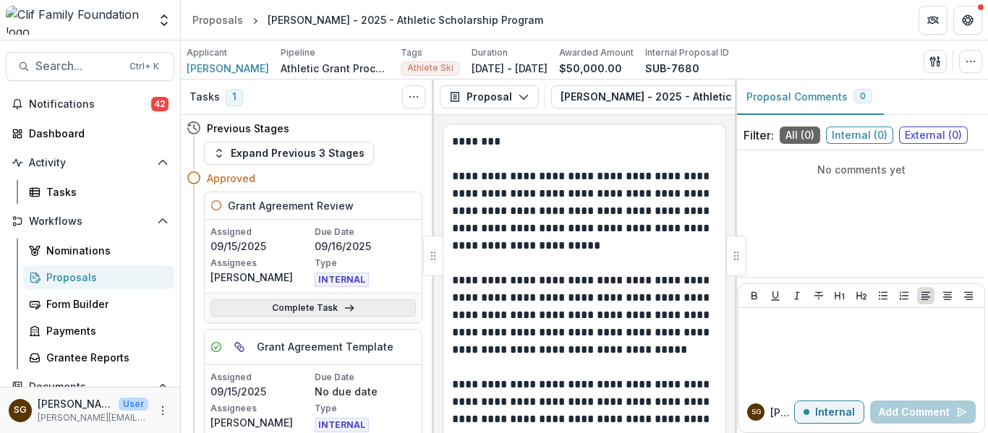
click at [316, 306] on link "Complete Task" at bounding box center [312, 307] width 205 height 17
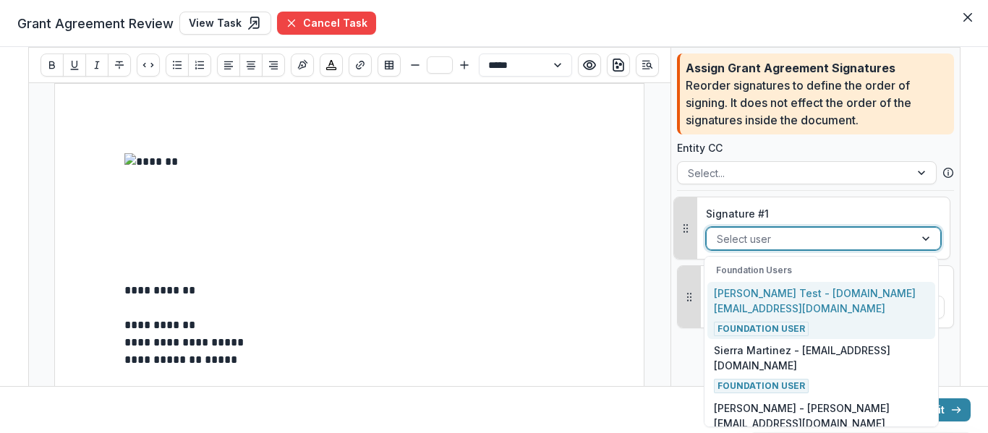
click at [817, 235] on div at bounding box center [809, 239] width 187 height 18
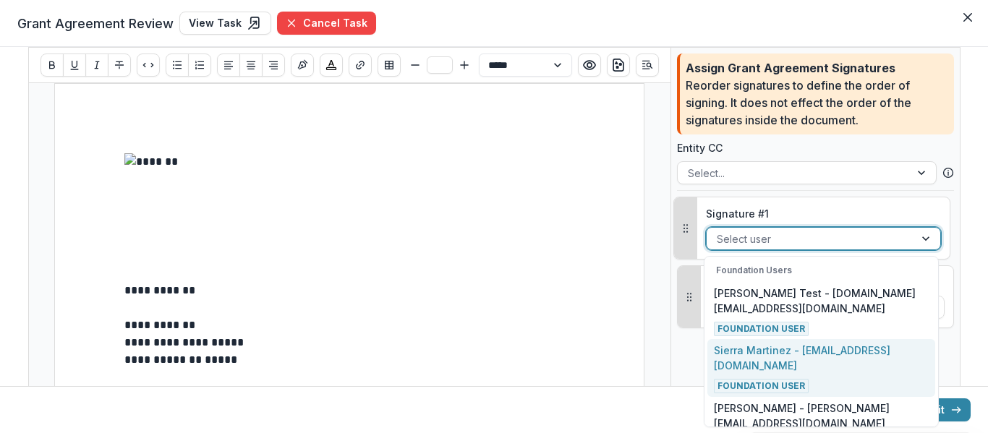
scroll to position [383, 0]
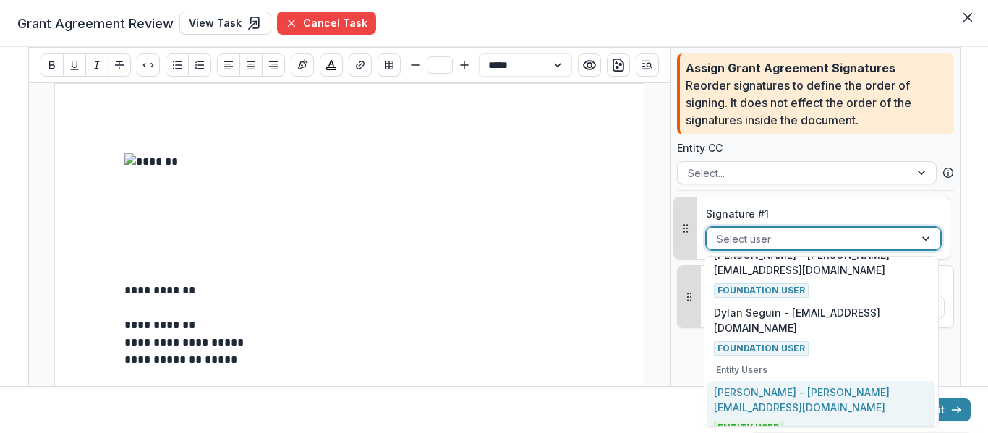
click at [805, 400] on p "Bella Wright - bellawrightski@gmail.com" at bounding box center [821, 400] width 214 height 30
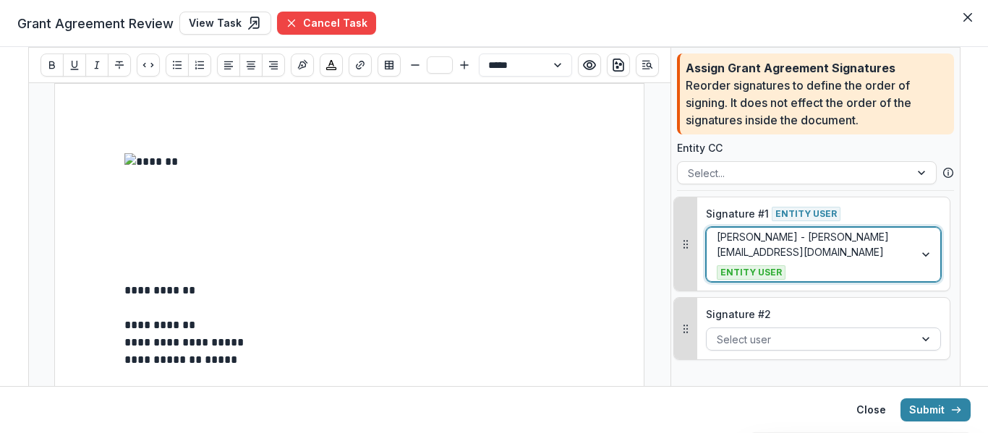
click at [790, 337] on div at bounding box center [809, 339] width 187 height 18
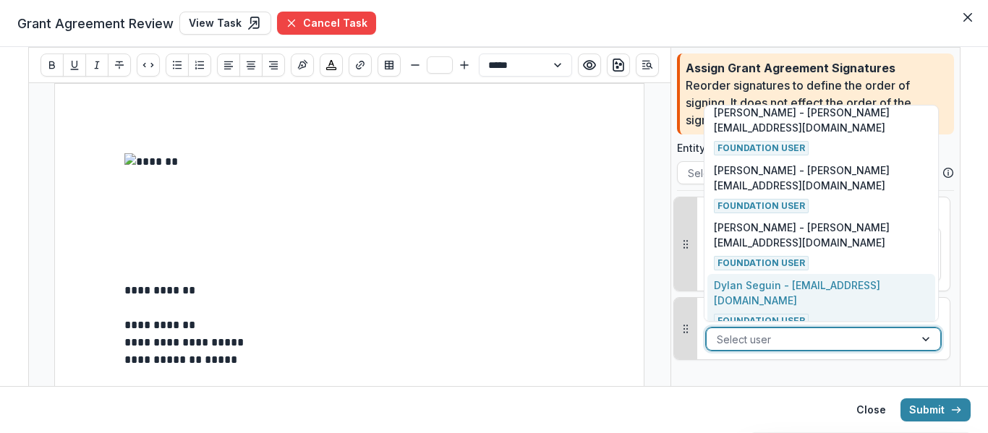
scroll to position [338, 0]
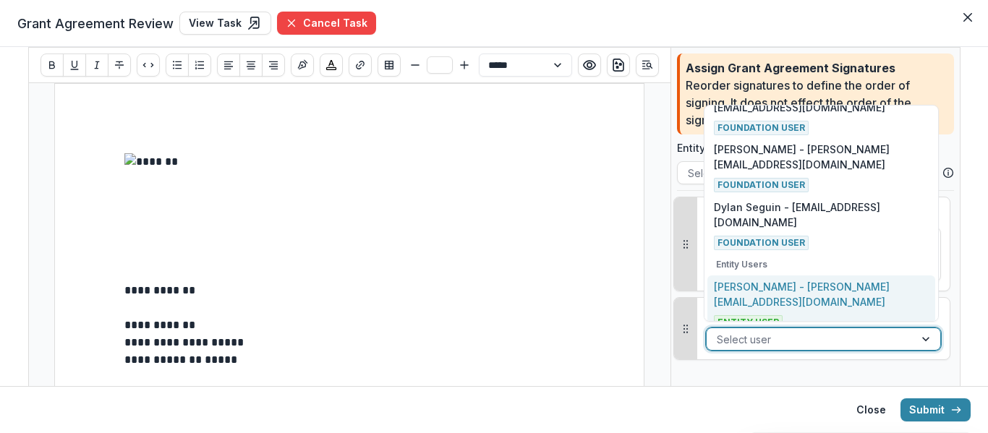
click at [791, 292] on p "Bella Wright - bellawrightski@gmail.com" at bounding box center [821, 294] width 214 height 30
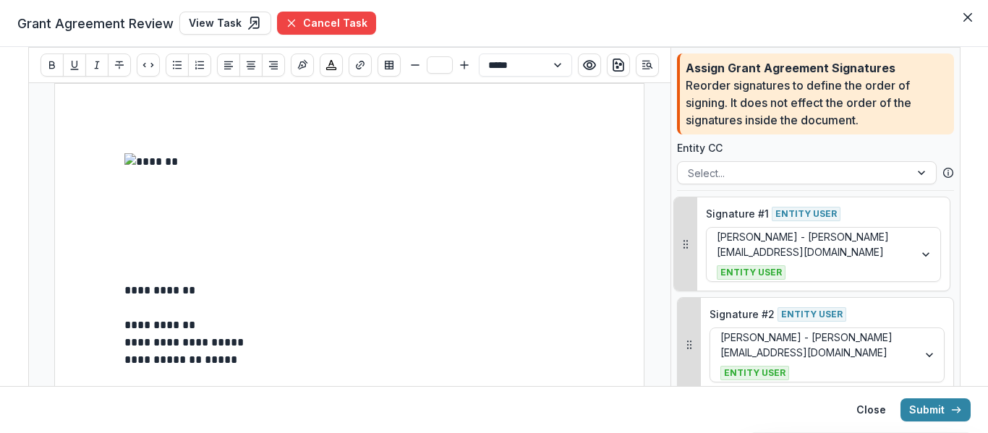
click at [455, 328] on p "**********" at bounding box center [349, 325] width 450 height 17
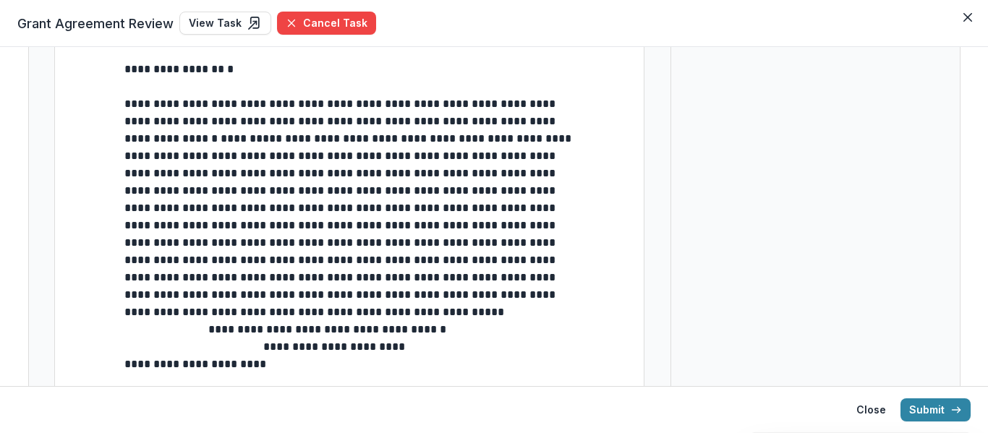
scroll to position [361, 0]
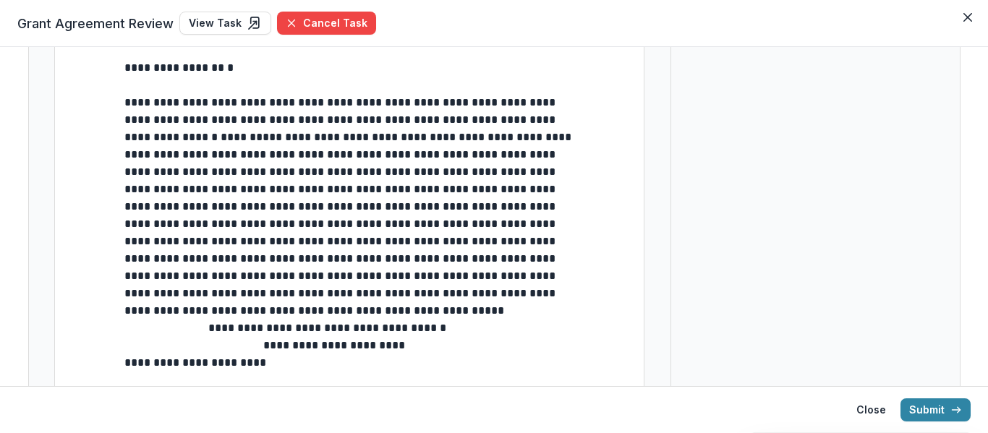
click at [219, 73] on p "**********" at bounding box center [349, 67] width 450 height 17
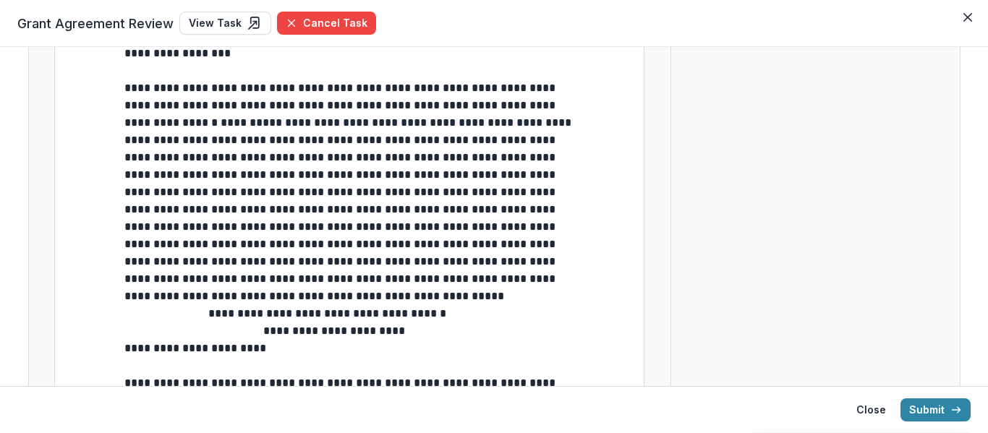
click at [126, 354] on span "**********" at bounding box center [264, 339] width 281 height 28
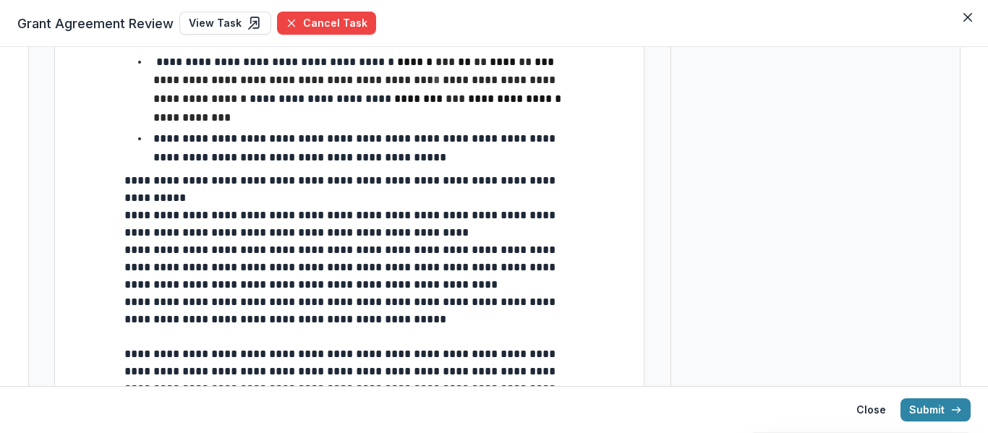
scroll to position [4135, 0]
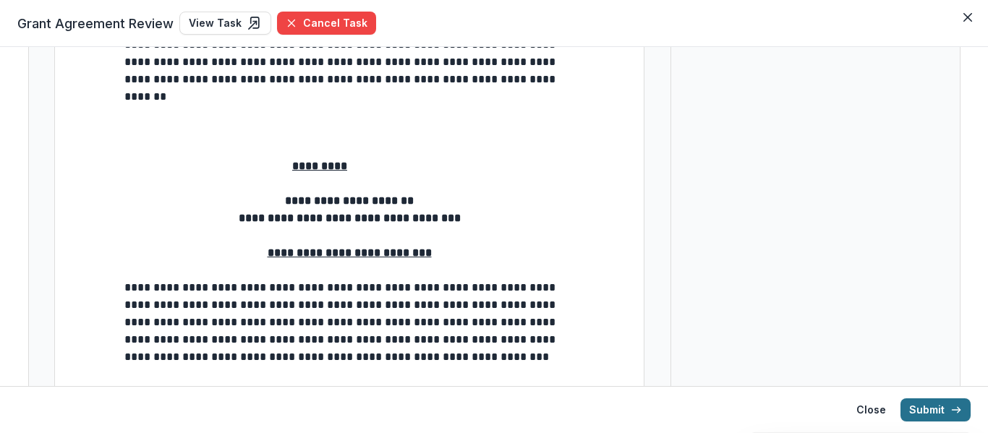
click at [951, 408] on icon "button" at bounding box center [956, 410] width 12 height 12
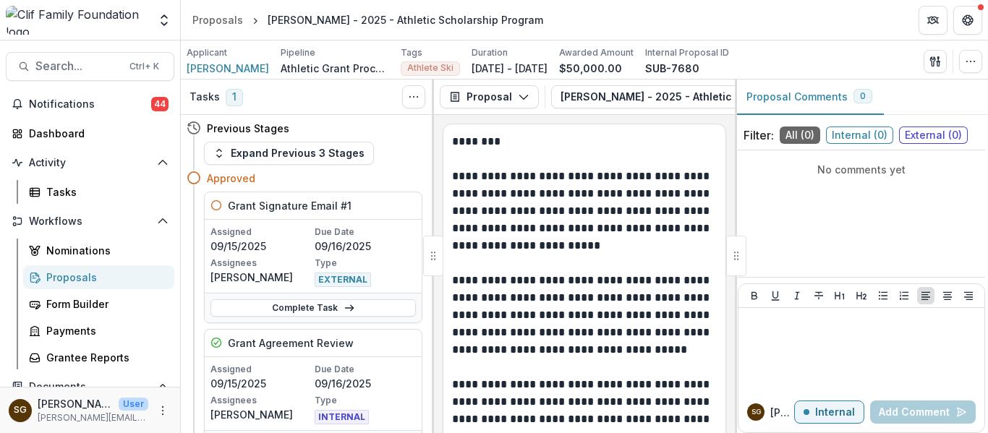
click at [67, 280] on div "Proposals" at bounding box center [104, 277] width 116 height 15
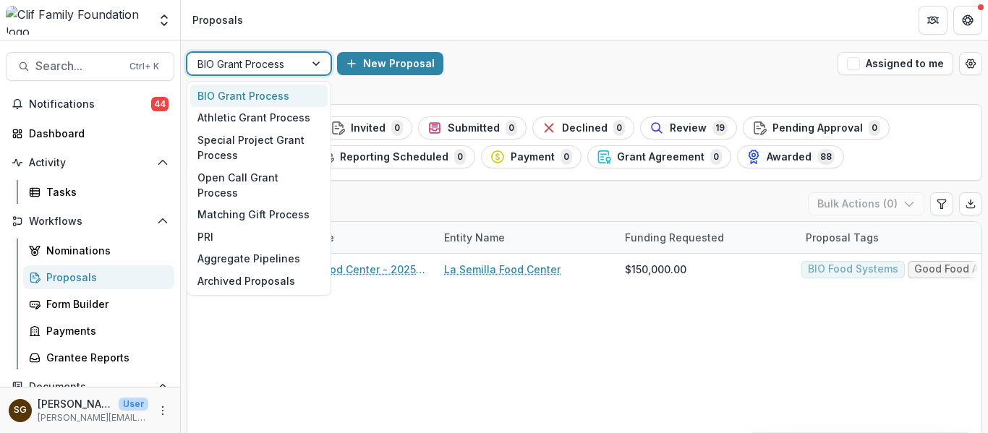
click at [287, 68] on div at bounding box center [245, 64] width 97 height 18
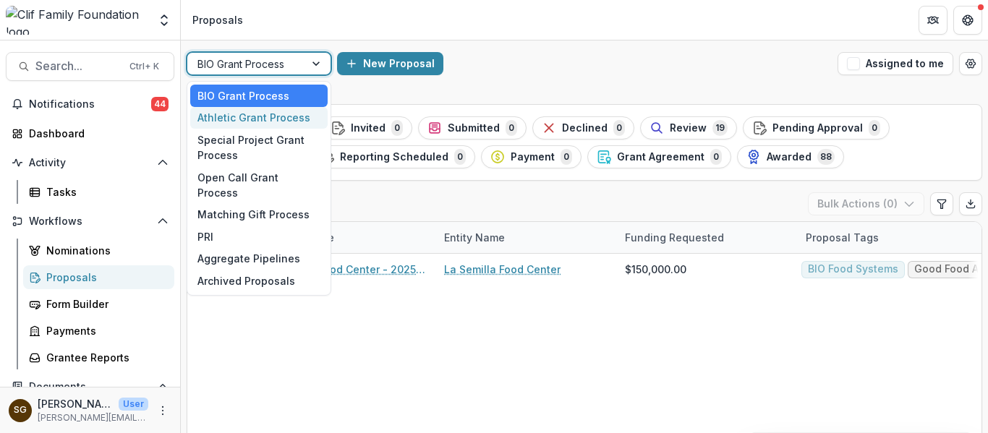
click at [278, 120] on div "Athletic Grant Process" at bounding box center [258, 118] width 137 height 22
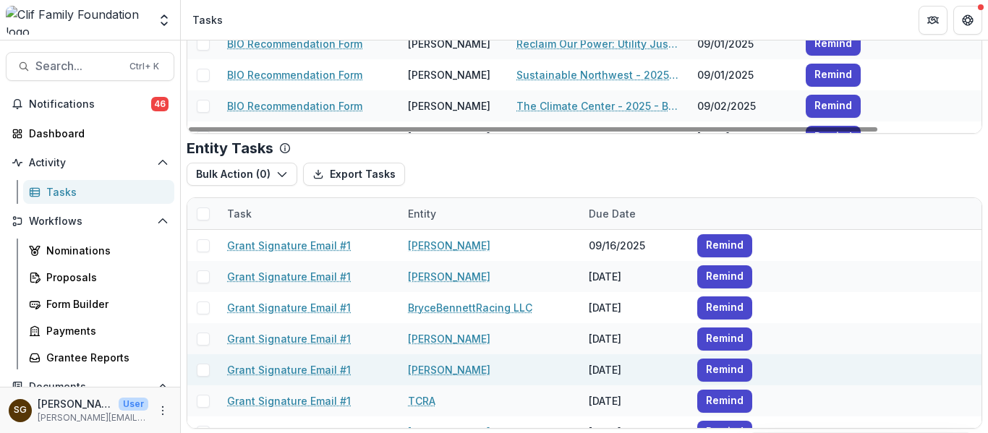
scroll to position [232, 0]
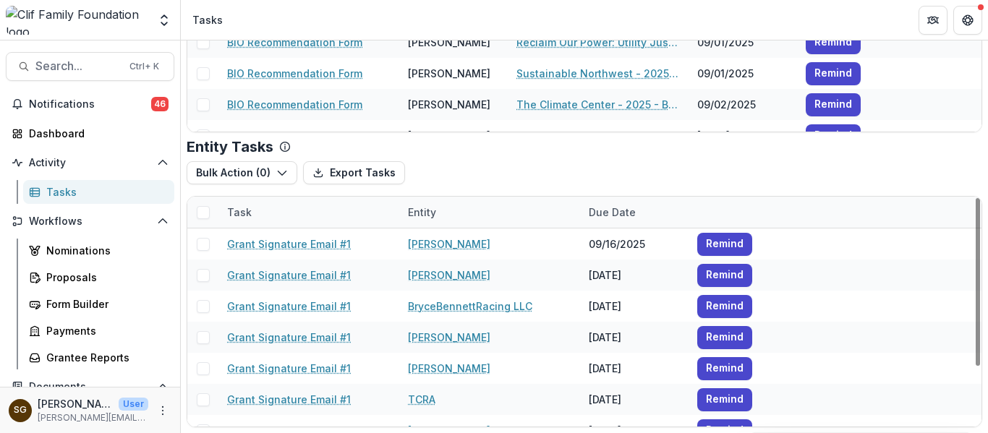
click at [431, 205] on div "Entity" at bounding box center [422, 212] width 46 height 15
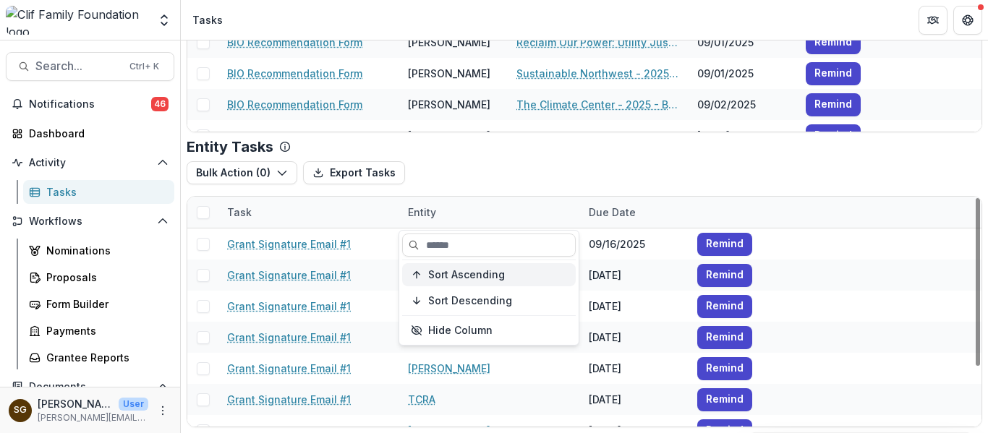
click at [450, 276] on span "Sort Ascending" at bounding box center [466, 275] width 77 height 12
click at [492, 177] on div "Bulk Action ( 0 ) Export Tasks Bulk Cancel ( 0 )" at bounding box center [584, 172] width 795 height 23
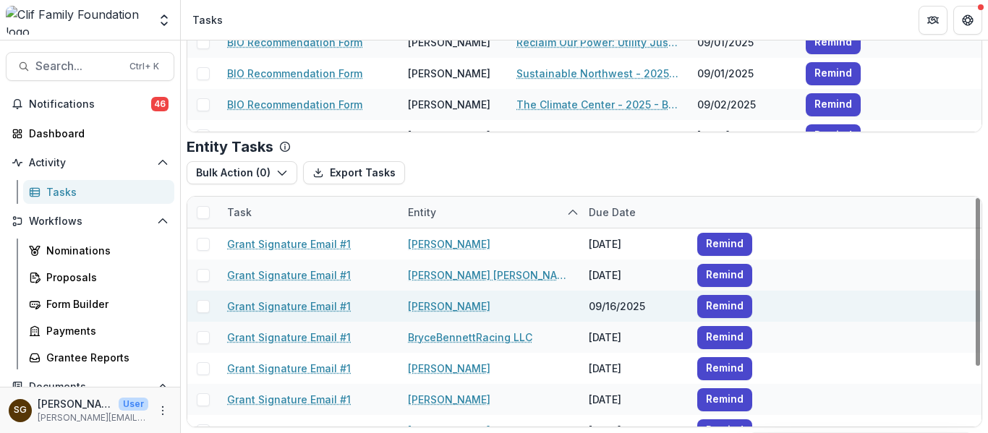
click at [340, 303] on link "Grant Signature Email #1" at bounding box center [289, 306] width 124 height 15
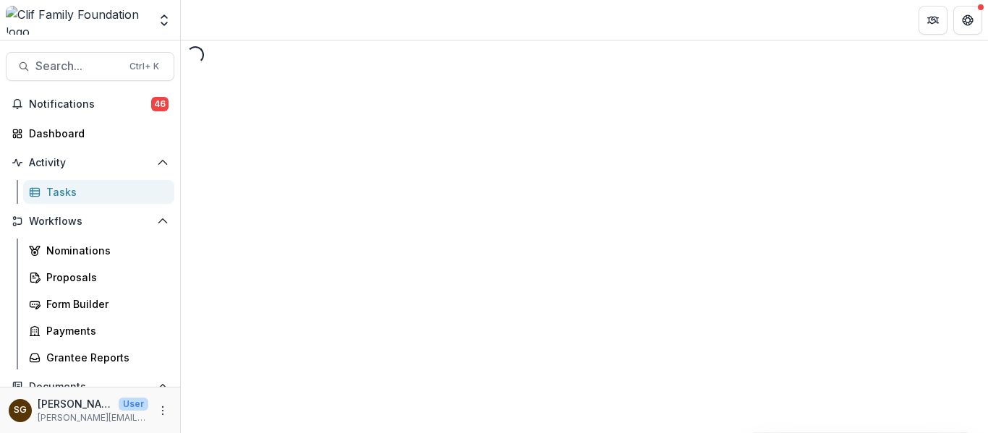
select select "********"
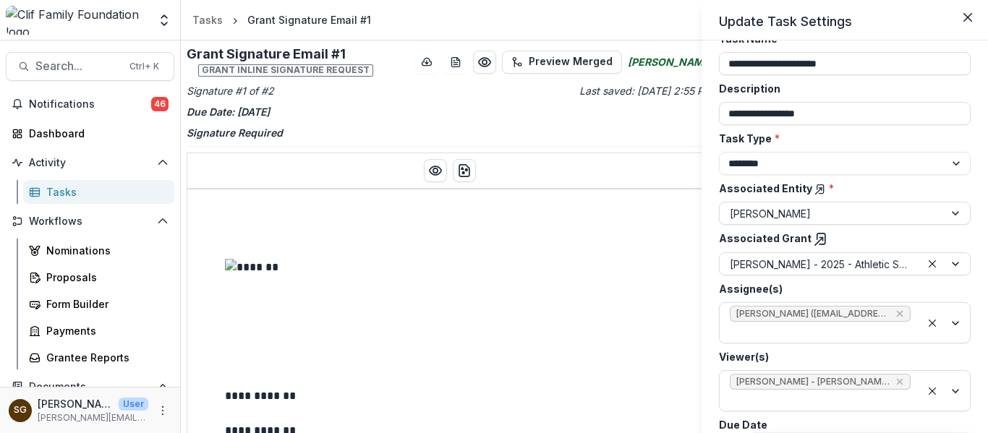
scroll to position [121, 0]
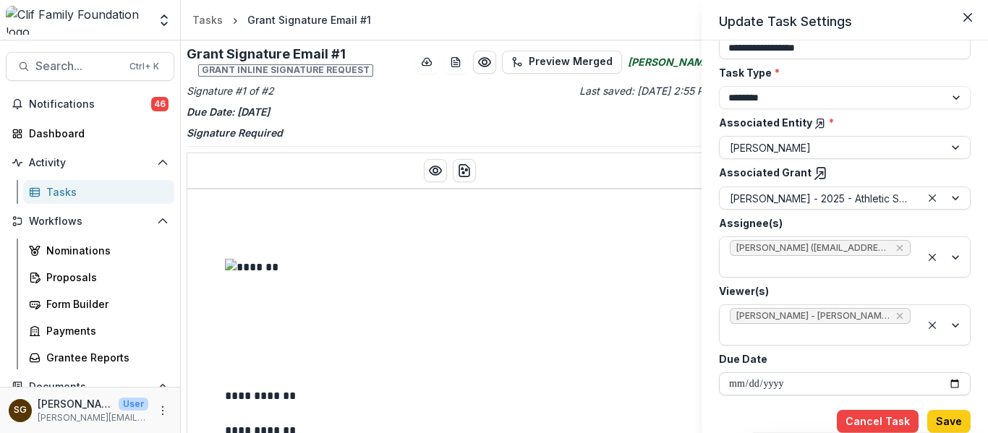
click at [827, 386] on input "**********" at bounding box center [845, 383] width 252 height 23
click at [952, 382] on input "**********" at bounding box center [845, 383] width 252 height 23
type input "**********"
click at [948, 423] on button "Save" at bounding box center [948, 421] width 43 height 23
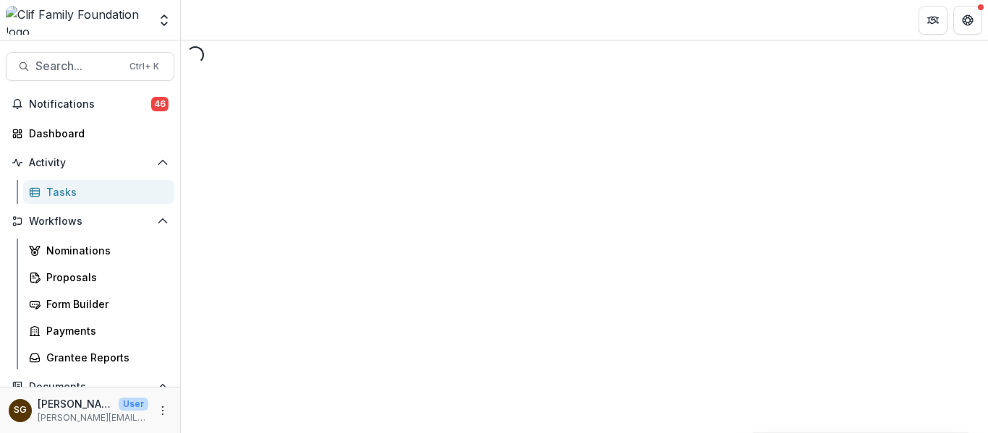
select select "********"
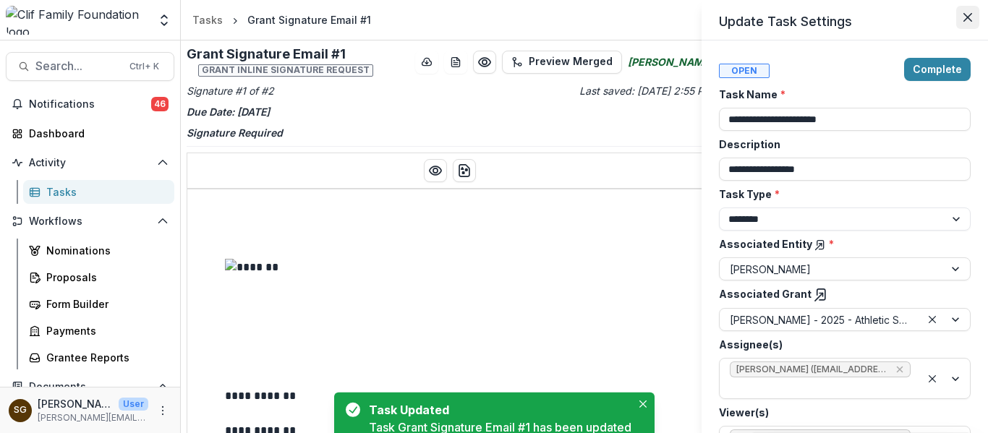
type input "**********"
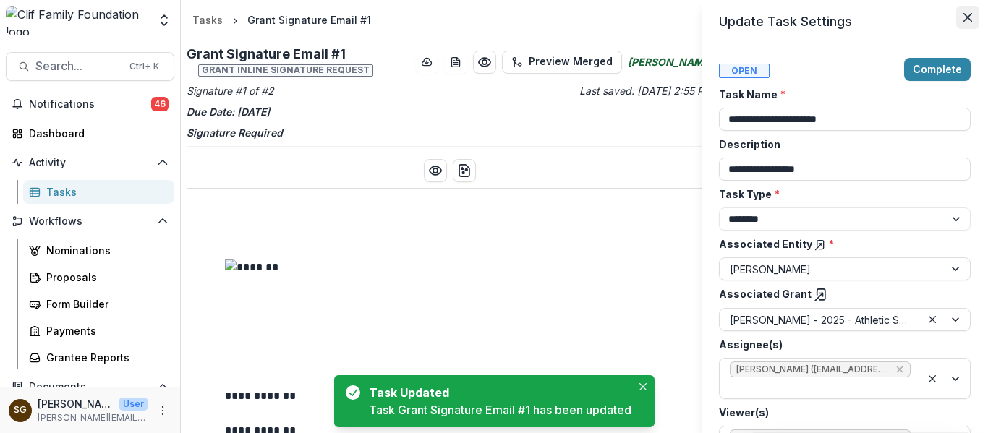
click at [963, 19] on icon "Close" at bounding box center [967, 17] width 9 height 9
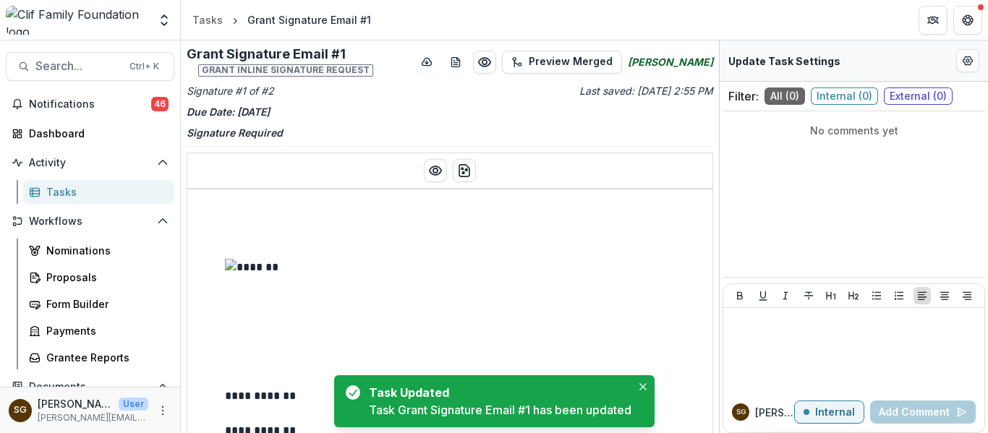
click at [64, 194] on div "Tasks" at bounding box center [104, 191] width 116 height 15
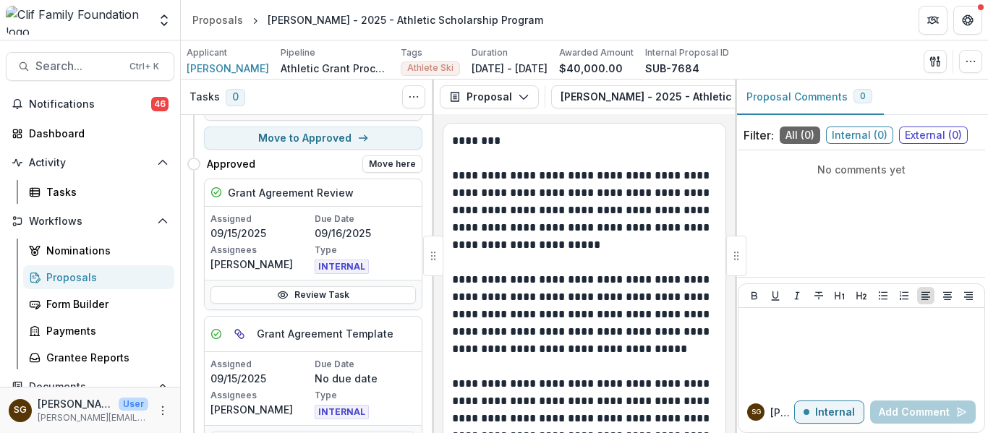
scroll to position [189, 0]
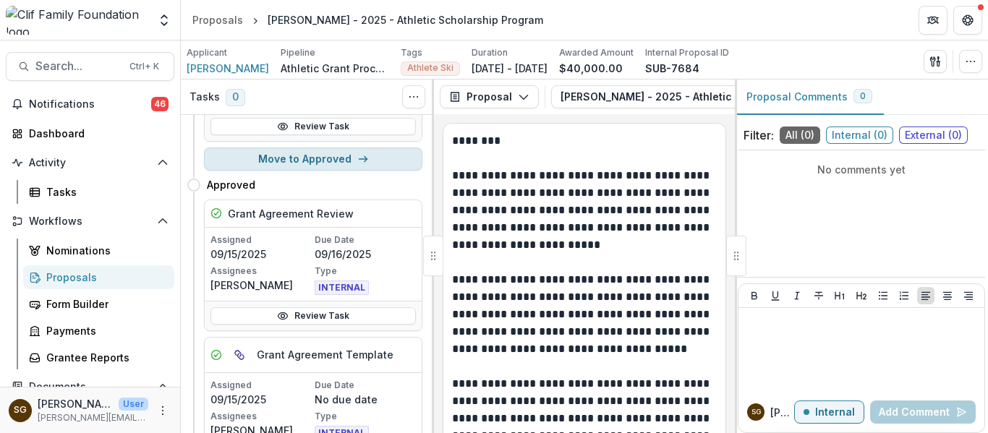
click at [301, 150] on button "Move to Approved" at bounding box center [313, 158] width 218 height 23
select select "********"
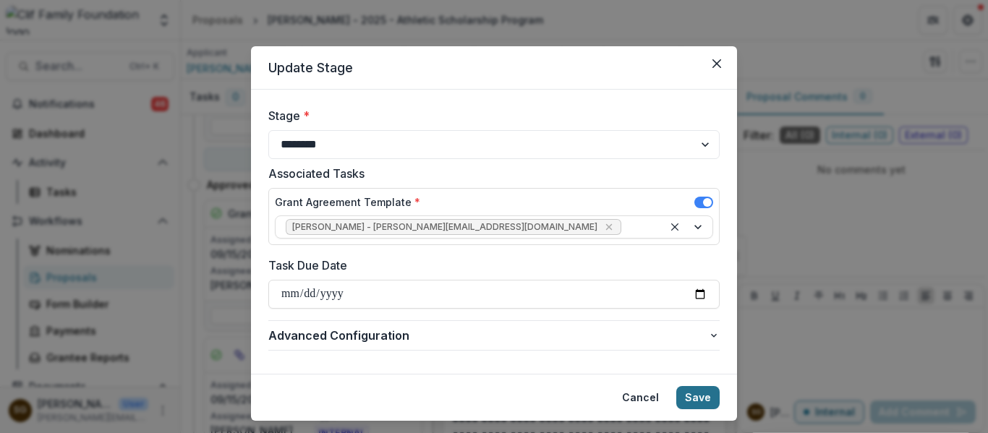
click at [696, 398] on button "Save" at bounding box center [697, 397] width 43 height 23
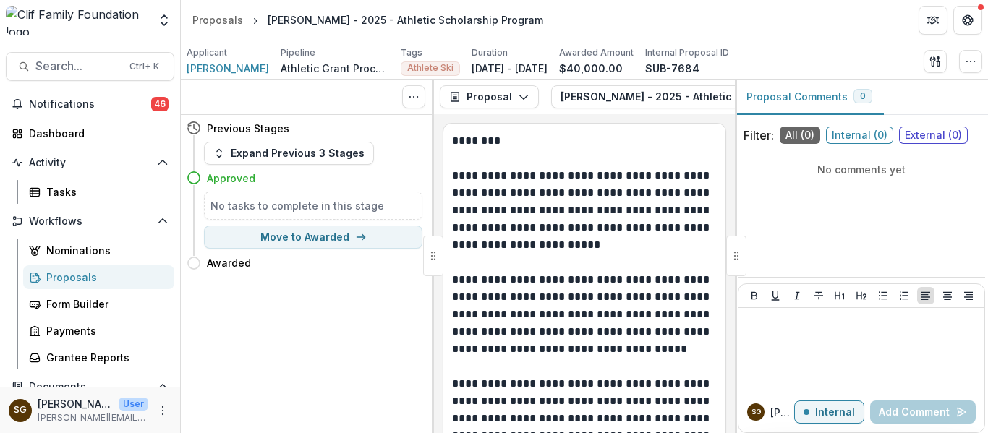
scroll to position [0, 0]
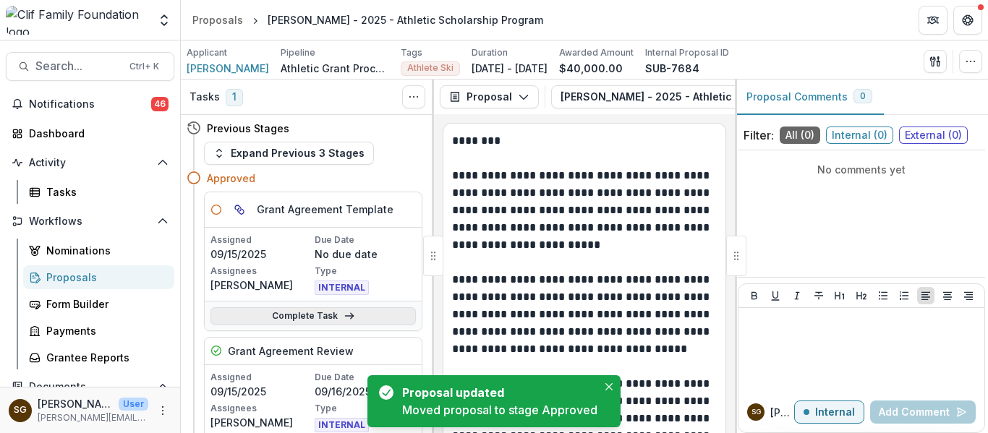
click at [276, 317] on link "Complete Task" at bounding box center [312, 315] width 205 height 17
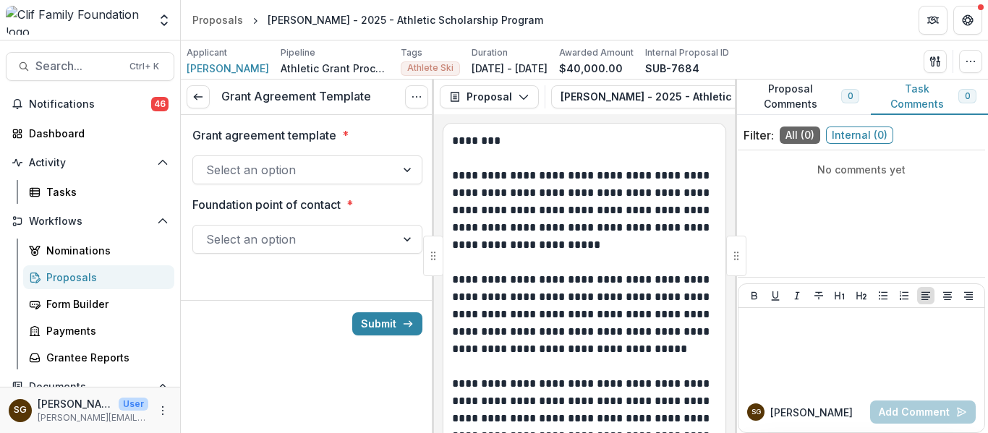
click at [314, 179] on div at bounding box center [294, 170] width 176 height 20
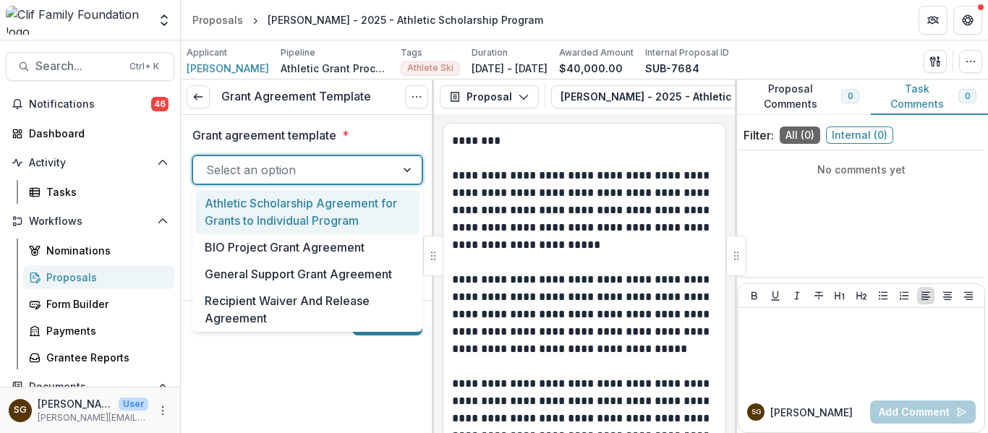
click at [304, 213] on div "Athletic Scholarship Agreement for Grants to Individual Program" at bounding box center [307, 212] width 224 height 44
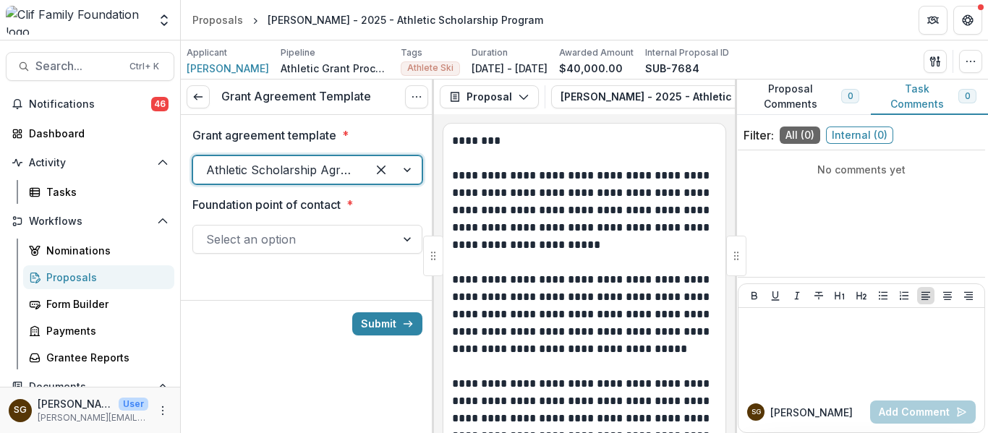
click at [302, 247] on div at bounding box center [294, 239] width 176 height 20
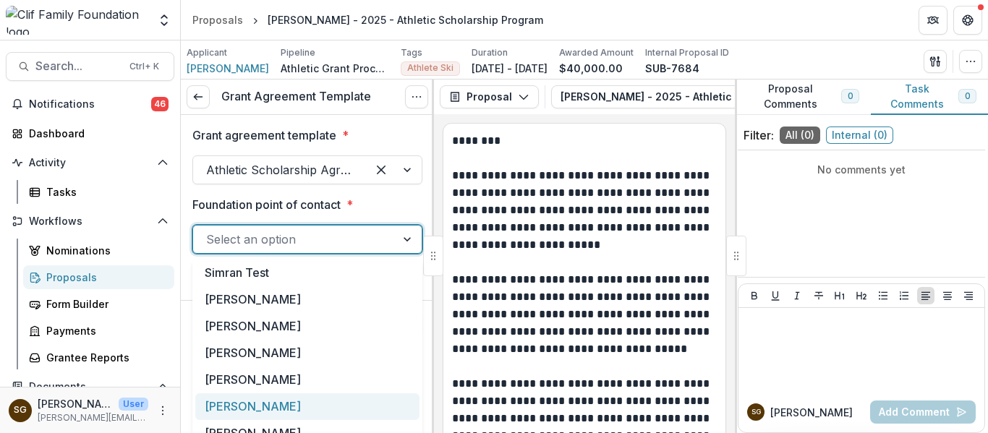
click at [288, 406] on div "[PERSON_NAME]" at bounding box center [307, 406] width 224 height 27
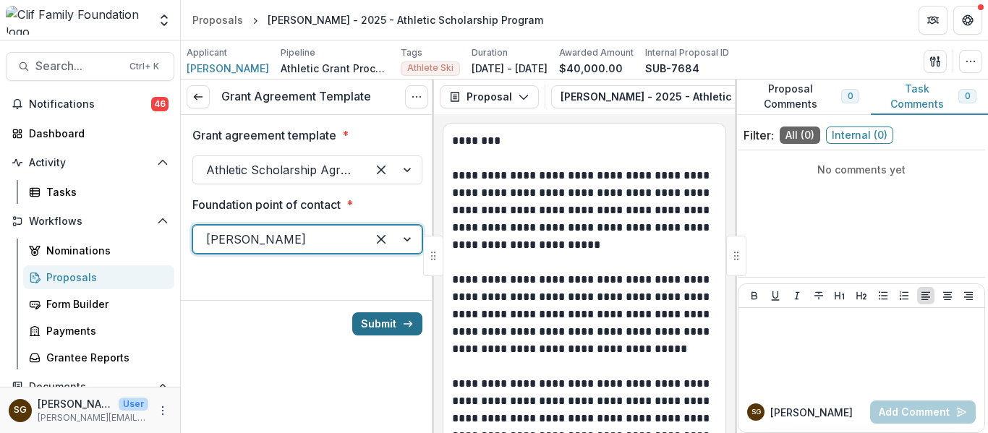
click at [383, 320] on button "Submit" at bounding box center [387, 323] width 70 height 23
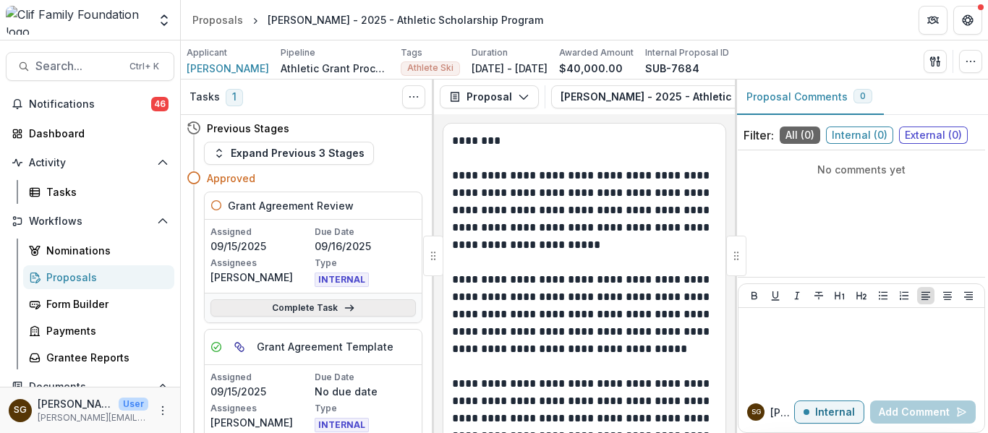
click at [333, 311] on link "Complete Task" at bounding box center [312, 307] width 205 height 17
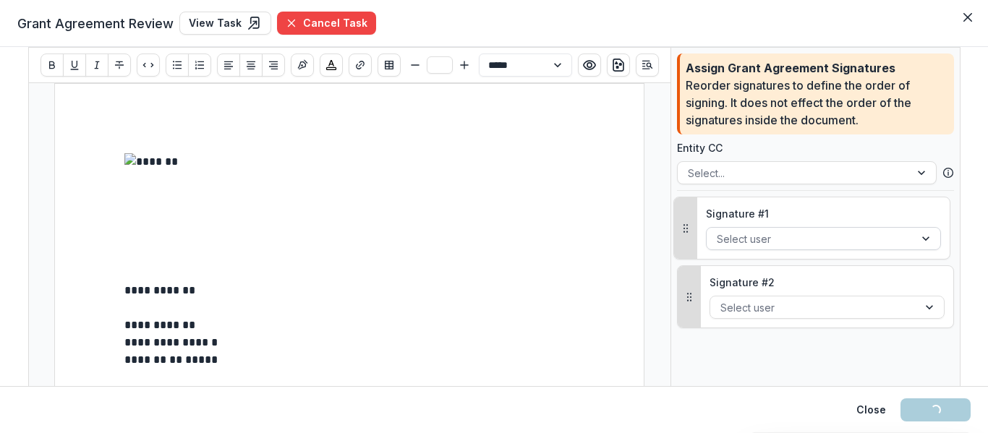
click at [753, 234] on div at bounding box center [809, 239] width 187 height 18
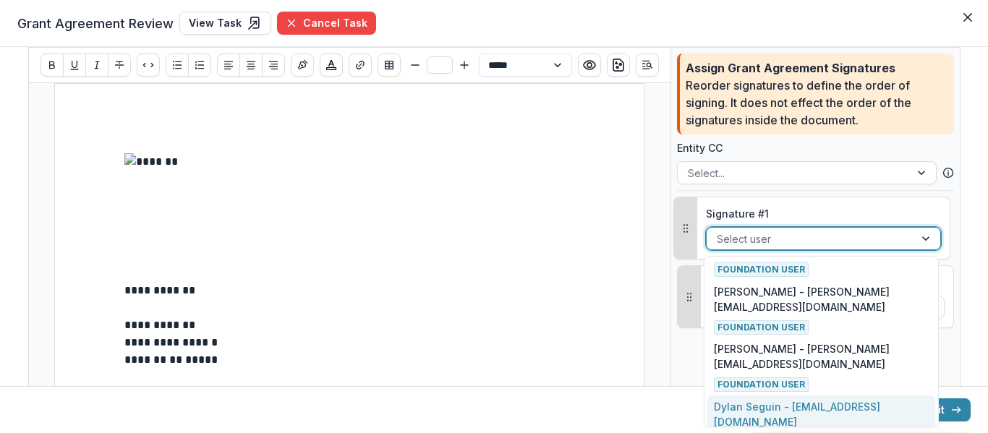
scroll to position [383, 0]
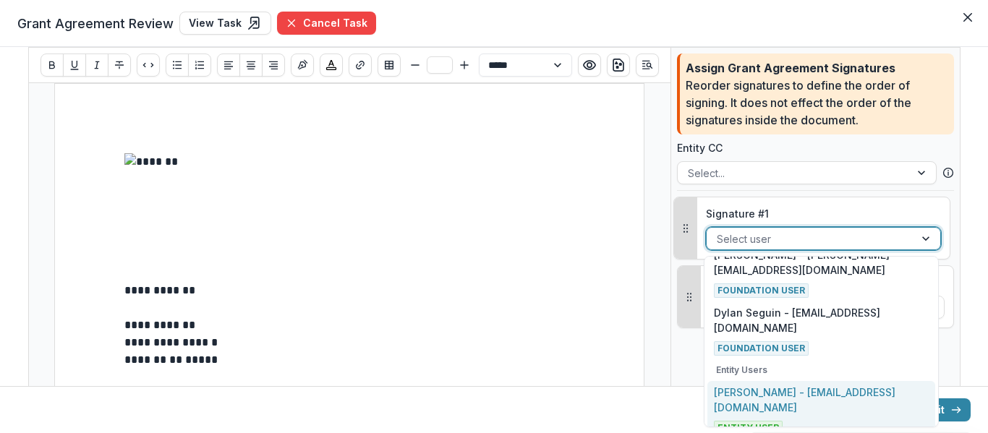
click at [810, 395] on p "[PERSON_NAME] - [EMAIL_ADDRESS][DOMAIN_NAME]" at bounding box center [821, 400] width 214 height 30
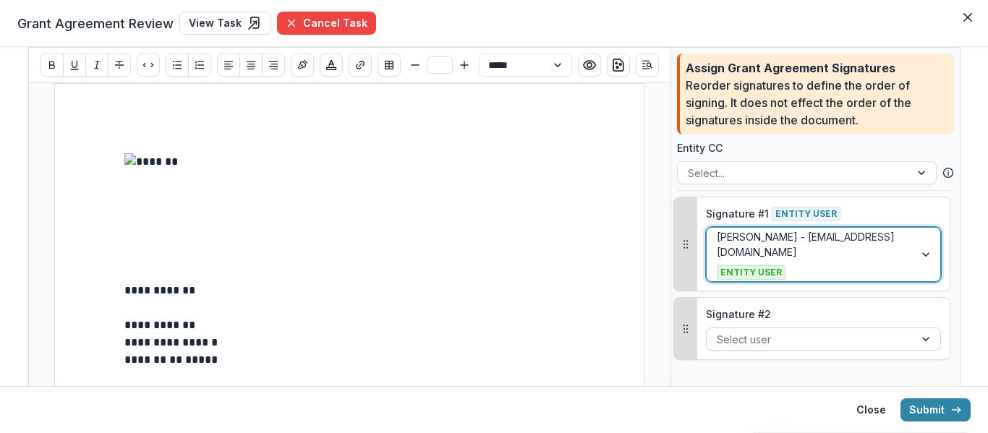
click at [770, 330] on div at bounding box center [809, 339] width 187 height 18
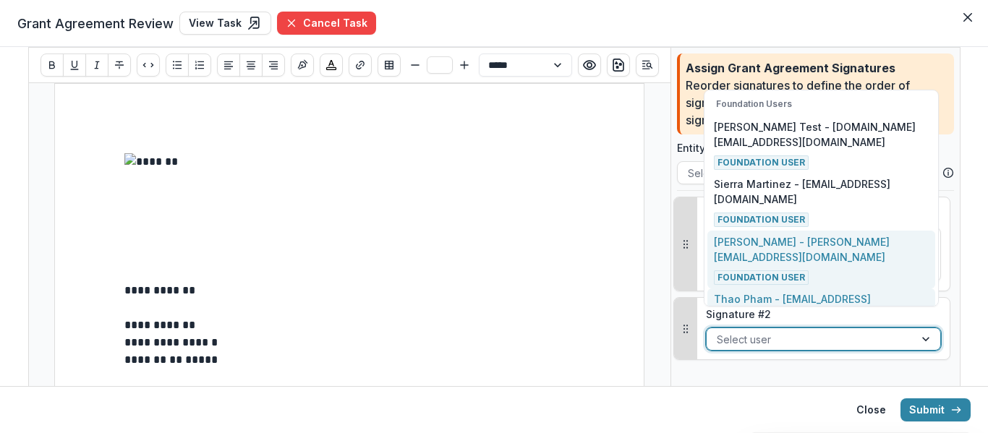
scroll to position [338, 0]
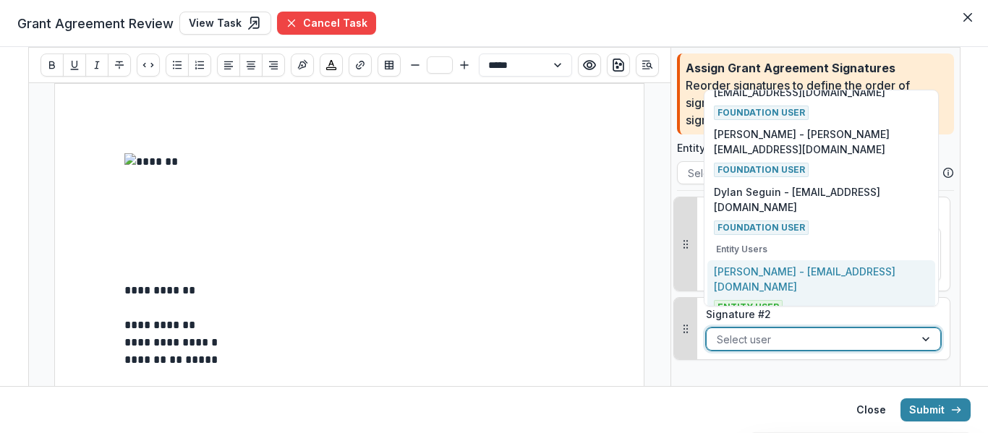
click at [803, 277] on p "[PERSON_NAME] - [EMAIL_ADDRESS][DOMAIN_NAME]" at bounding box center [821, 279] width 214 height 30
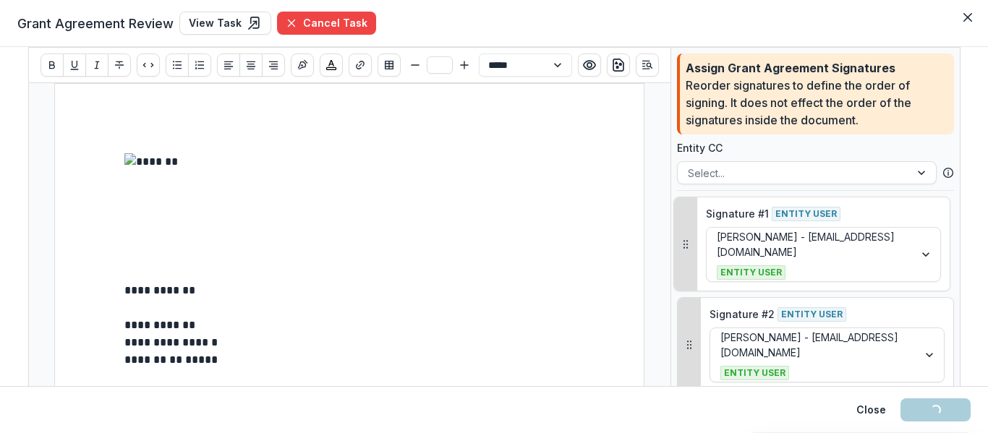
click at [658, 387] on footer "Close Loading... Submit" at bounding box center [494, 409] width 988 height 47
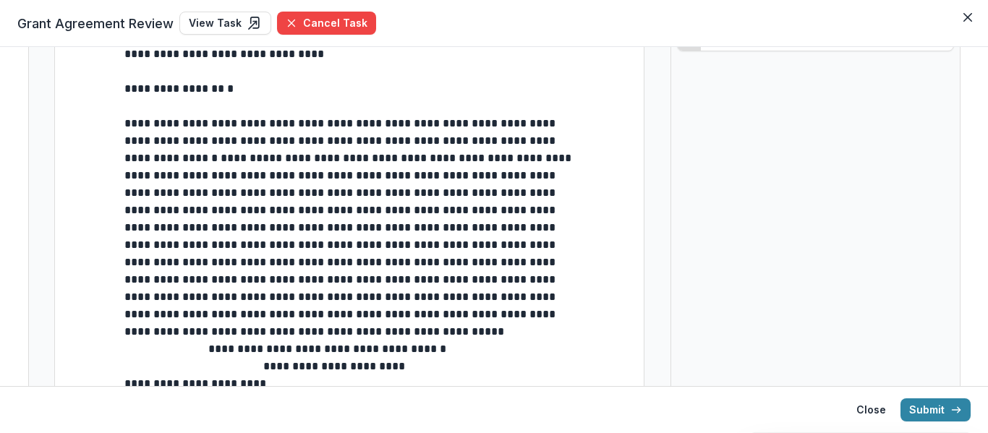
scroll to position [434, 0]
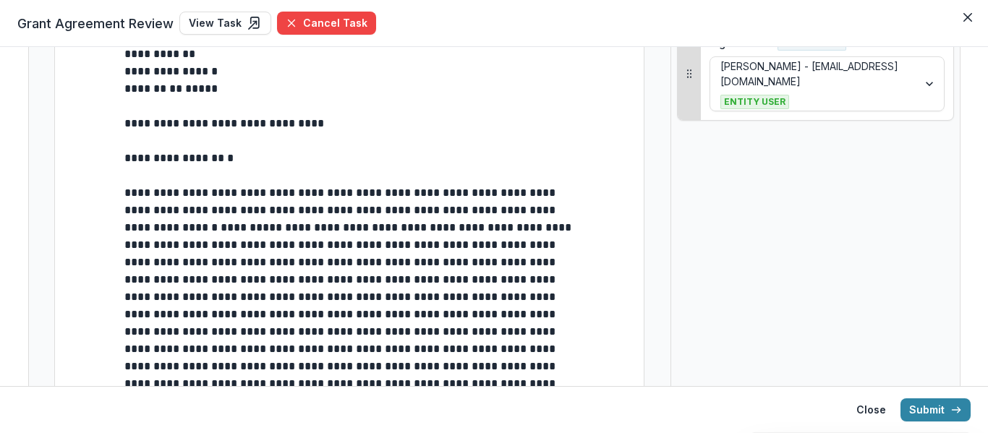
scroll to position [392, 0]
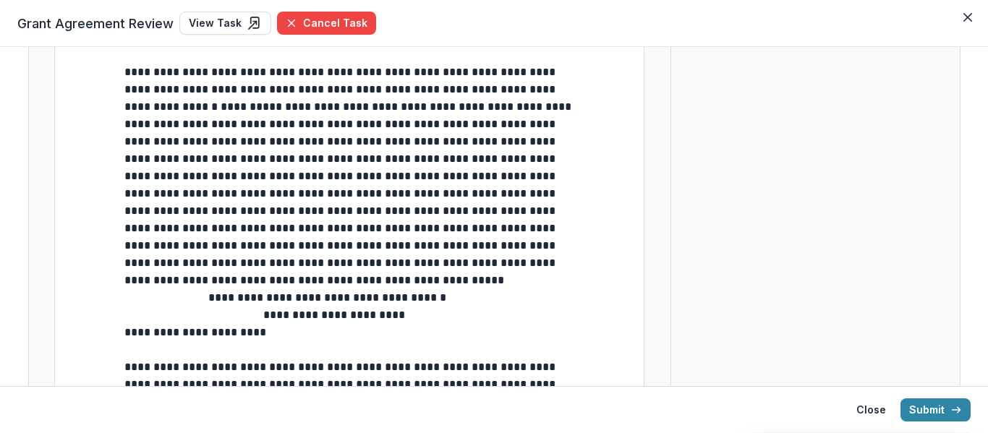
click at [124, 335] on span "**********" at bounding box center [264, 323] width 281 height 28
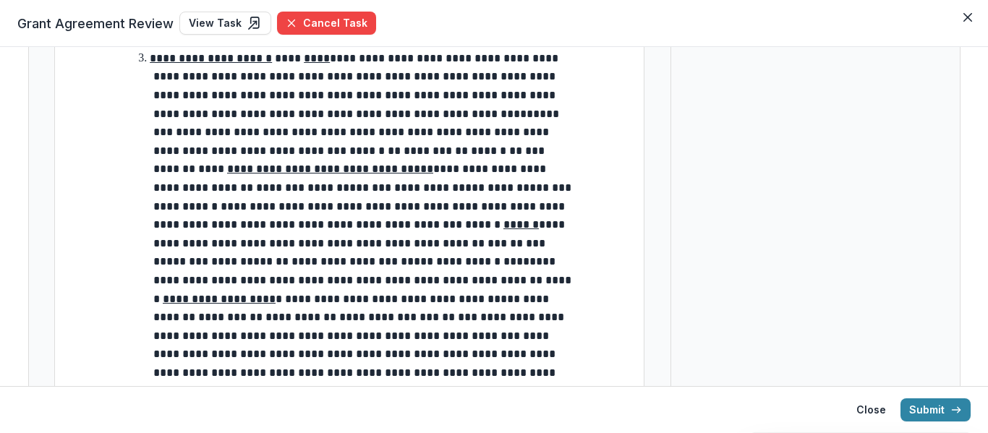
scroll to position [1766, 0]
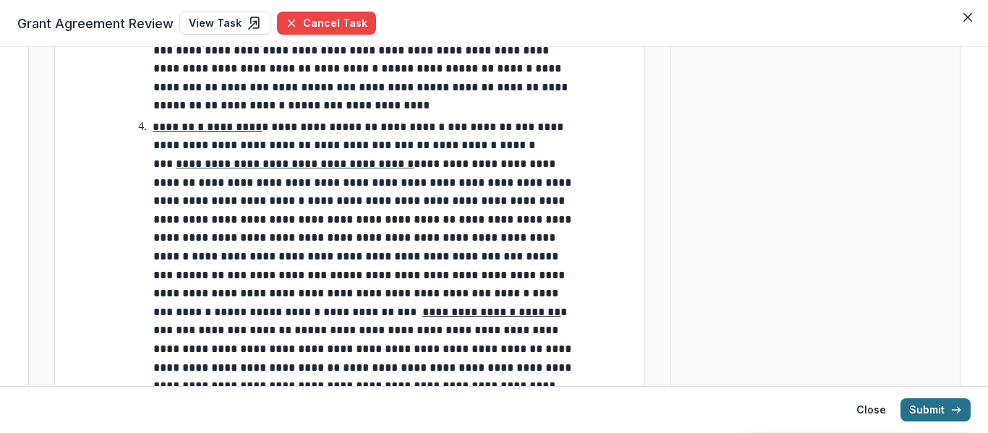
click at [951, 410] on icon "button" at bounding box center [956, 410] width 12 height 12
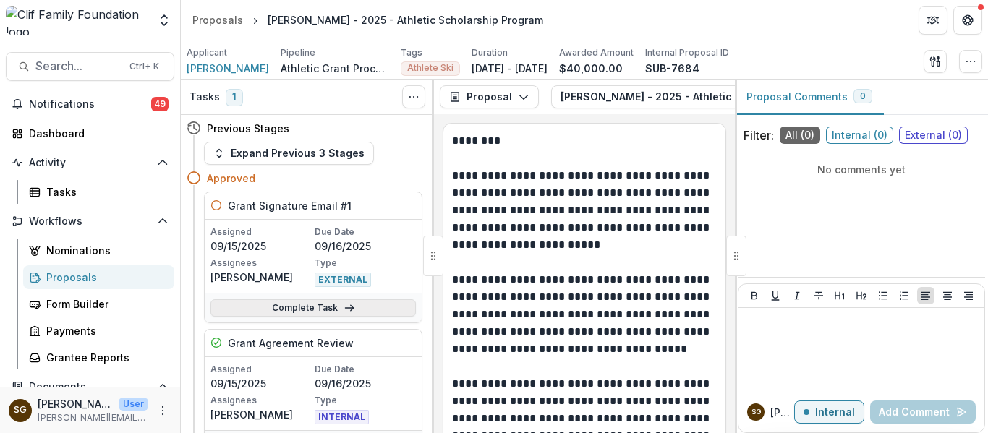
click at [295, 308] on link "Complete Task" at bounding box center [312, 307] width 205 height 17
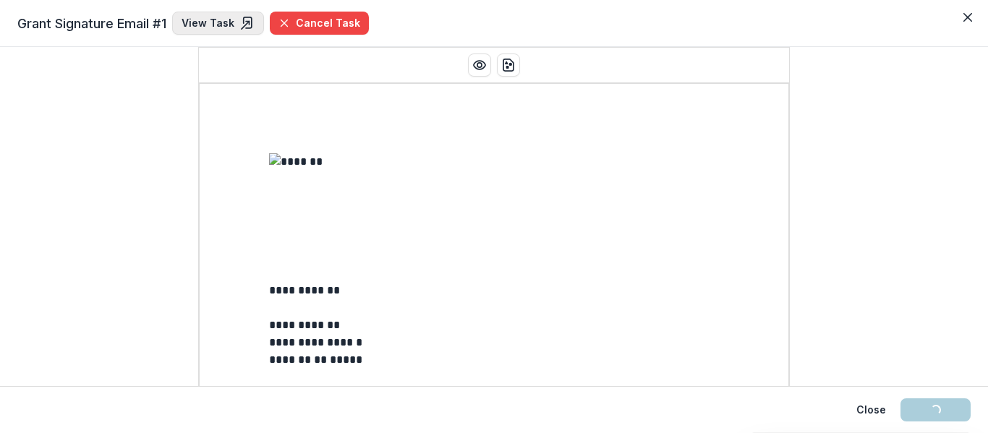
click at [183, 23] on link "View Task" at bounding box center [218, 23] width 92 height 23
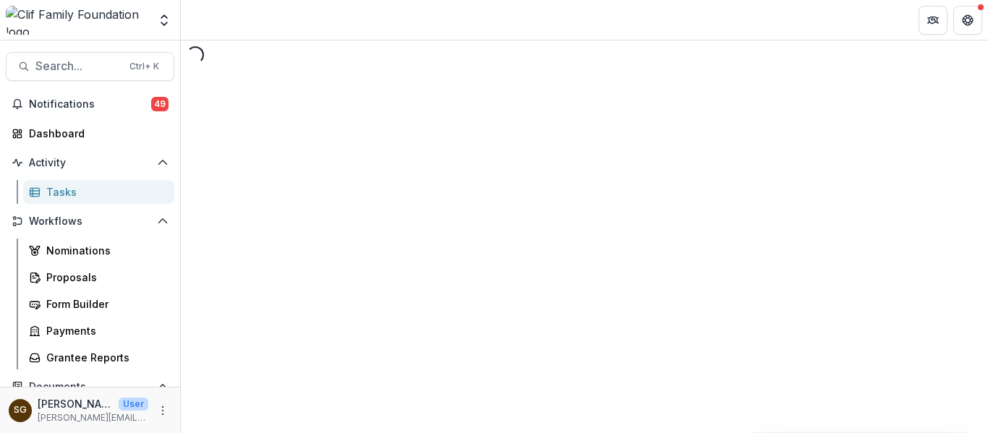
select select "********"
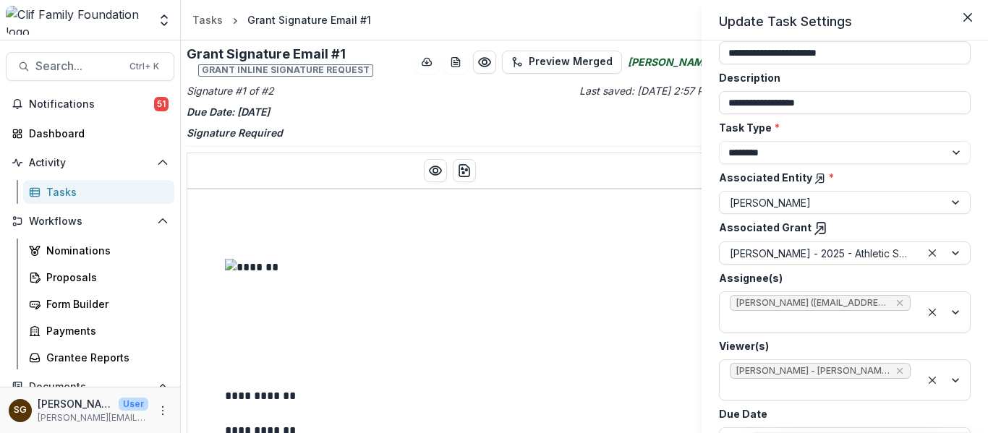
scroll to position [121, 0]
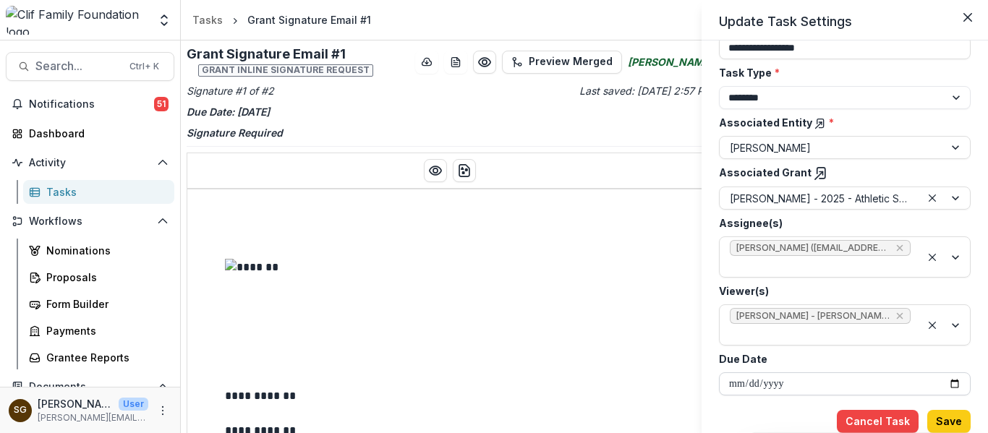
click at [949, 382] on input "**********" at bounding box center [845, 383] width 252 height 23
type input "**********"
click at [936, 415] on button "Save" at bounding box center [948, 421] width 43 height 23
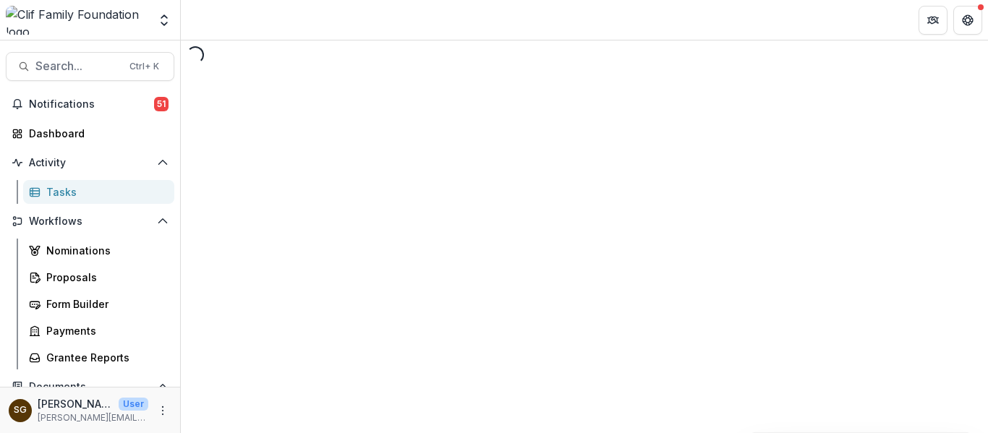
select select "********"
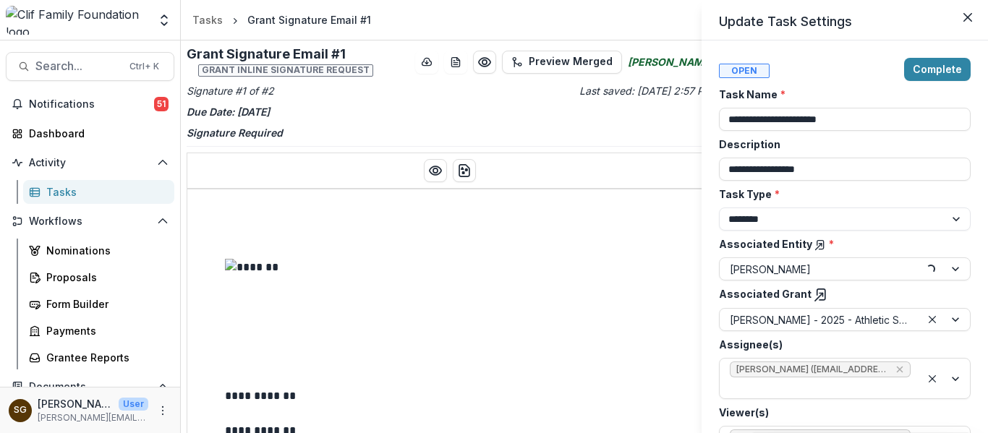
type input "**********"
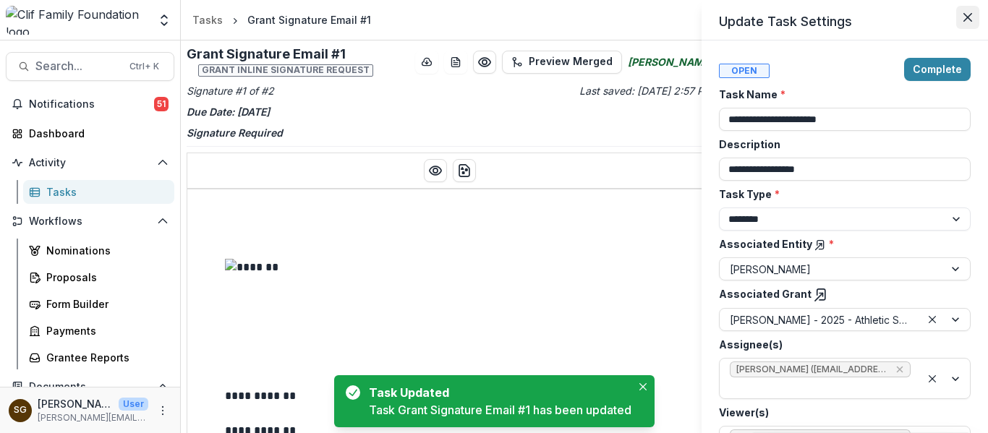
click at [975, 10] on button "Close" at bounding box center [967, 17] width 23 height 23
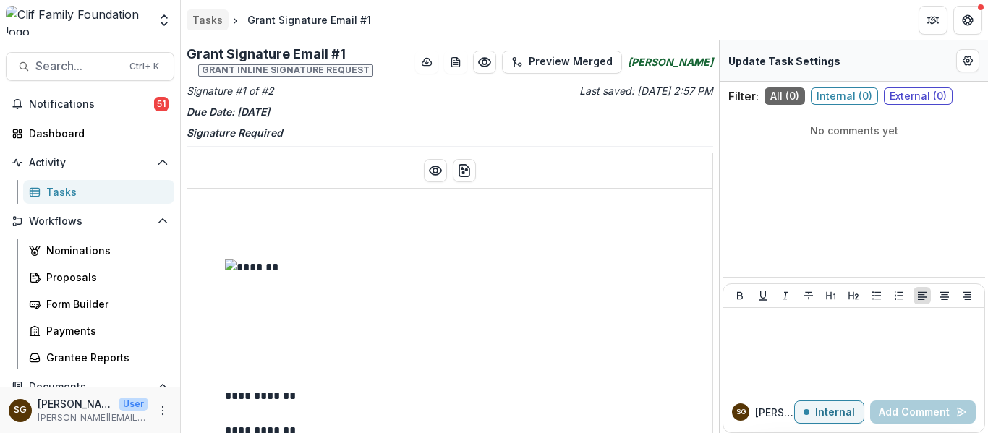
click at [203, 19] on div "Tasks" at bounding box center [207, 19] width 30 height 15
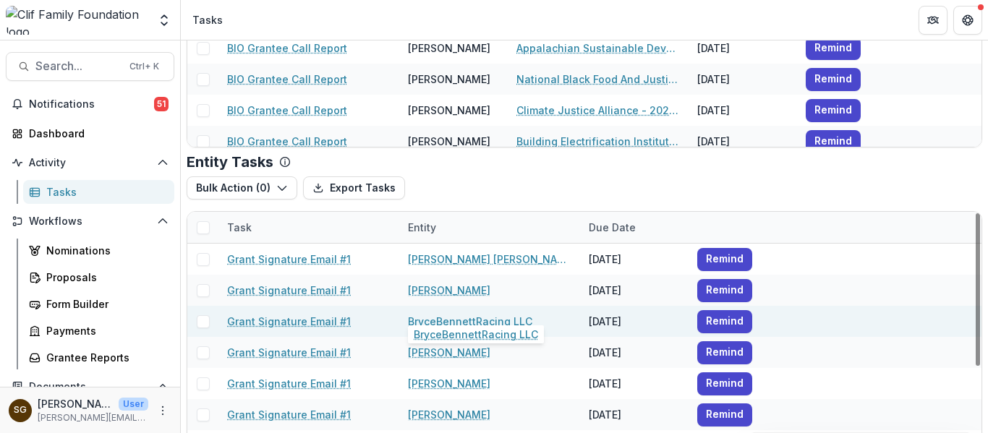
scroll to position [72, 0]
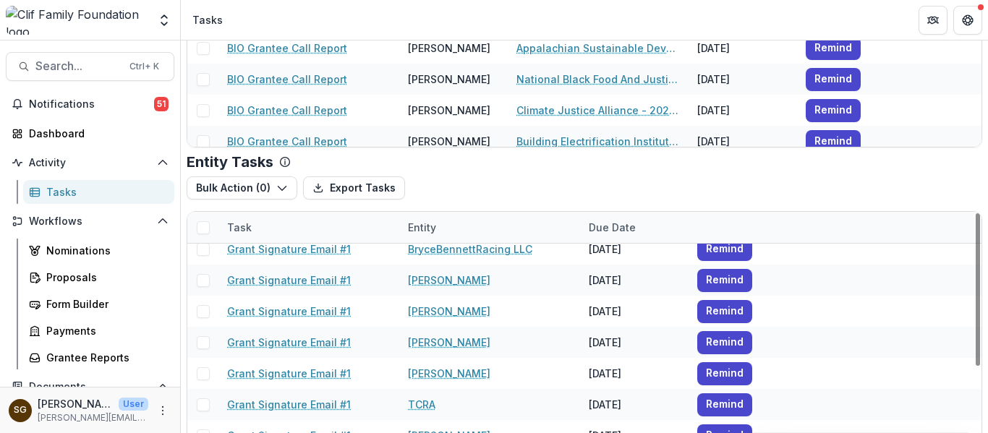
click at [453, 224] on div "Entity" at bounding box center [489, 227] width 181 height 31
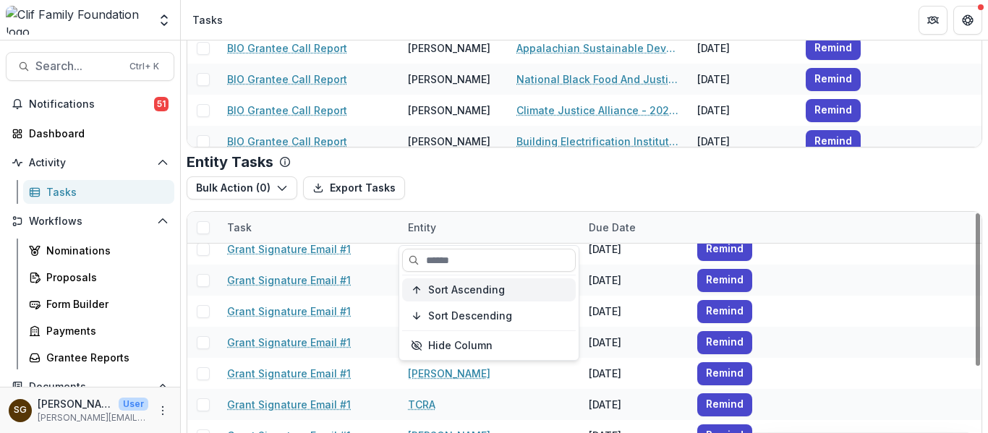
click at [468, 290] on span "Sort Ascending" at bounding box center [466, 290] width 77 height 12
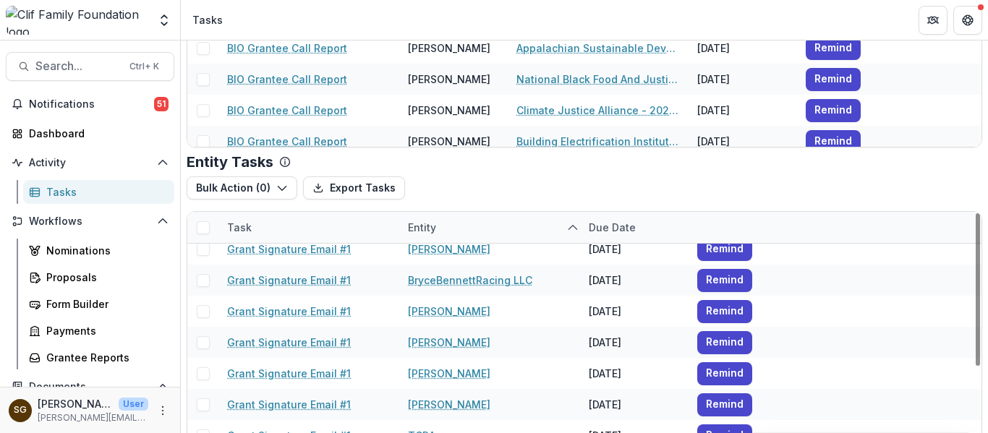
click at [589, 197] on div "Bulk Action ( 0 ) Export Tasks Bulk Cancel ( 0 )" at bounding box center [584, 187] width 795 height 23
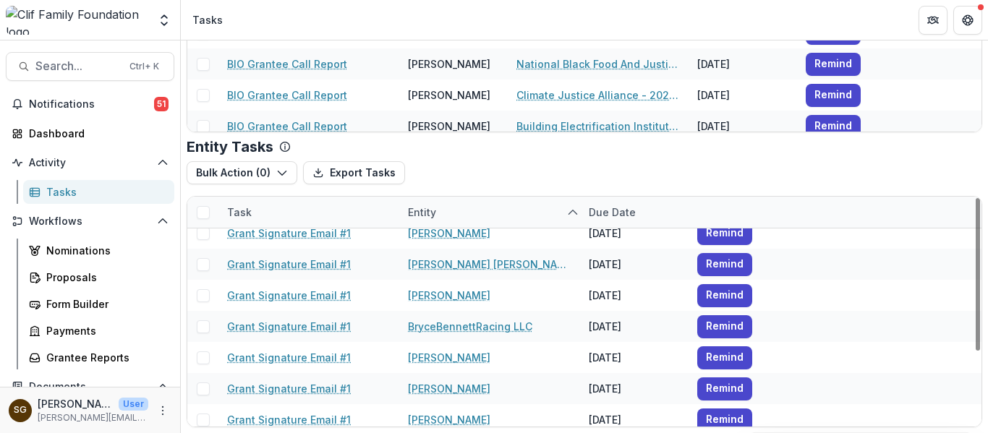
scroll to position [0, 0]
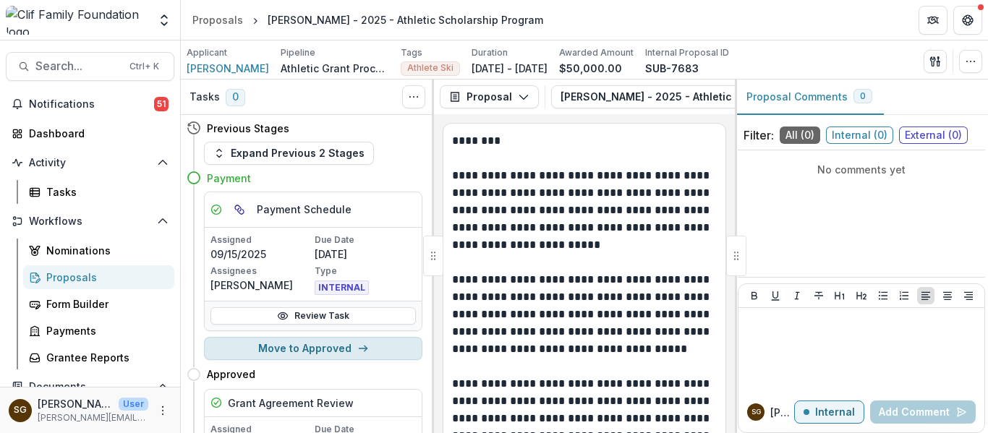
click at [330, 350] on button "Move to Approved" at bounding box center [313, 348] width 218 height 23
select select "********"
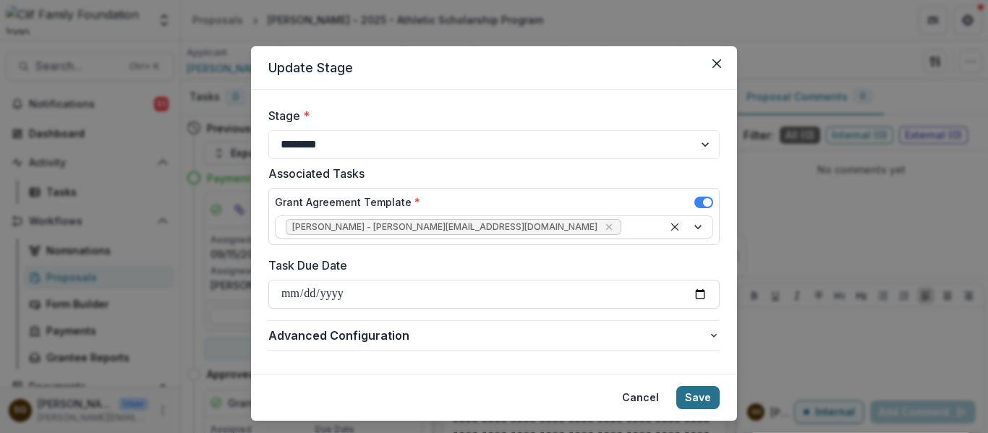
click at [685, 398] on button "Save" at bounding box center [697, 397] width 43 height 23
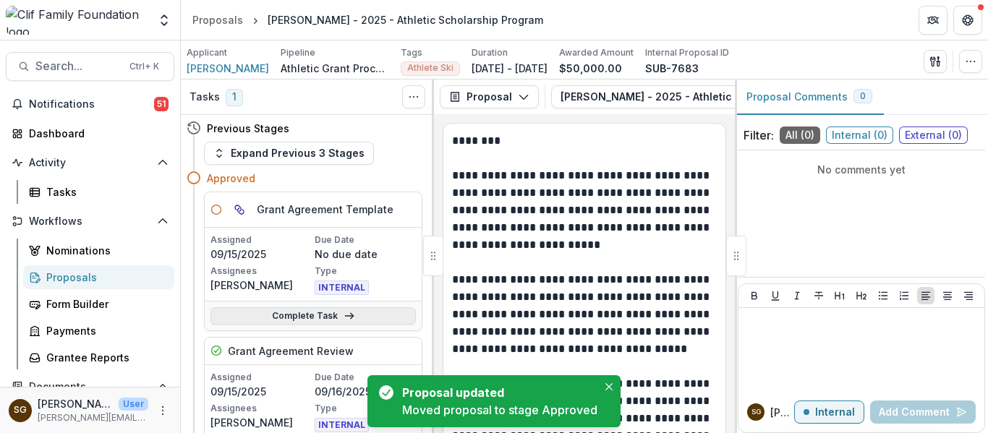
click at [328, 314] on link "Complete Task" at bounding box center [312, 315] width 205 height 17
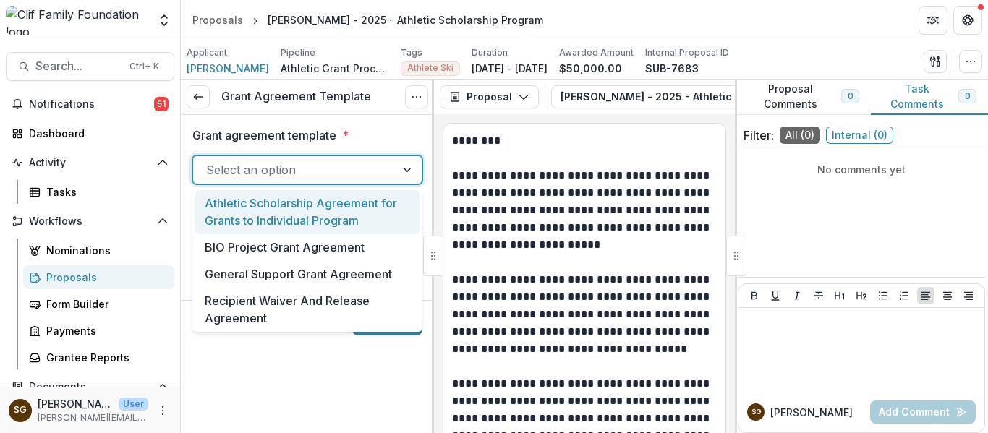
click at [286, 169] on div at bounding box center [294, 170] width 176 height 20
click at [283, 218] on div "Athletic Scholarship Agreement for Grants to Individual Program" at bounding box center [307, 212] width 224 height 44
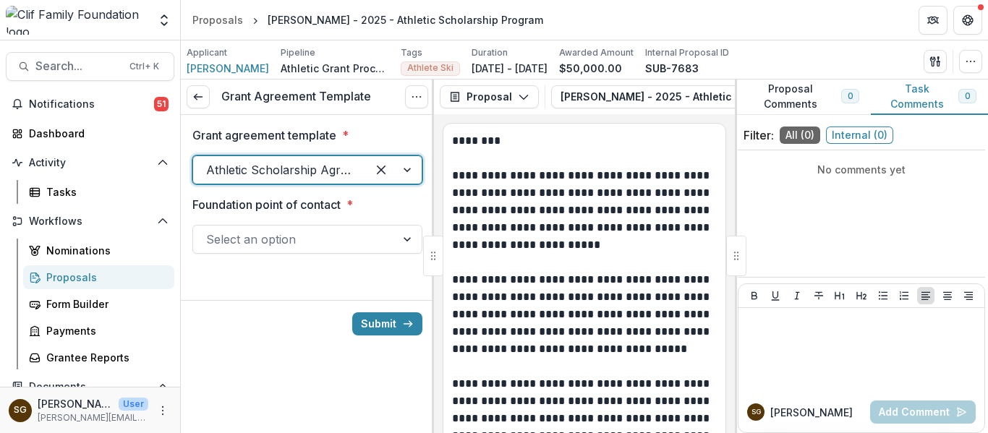
click at [295, 248] on div at bounding box center [294, 239] width 176 height 20
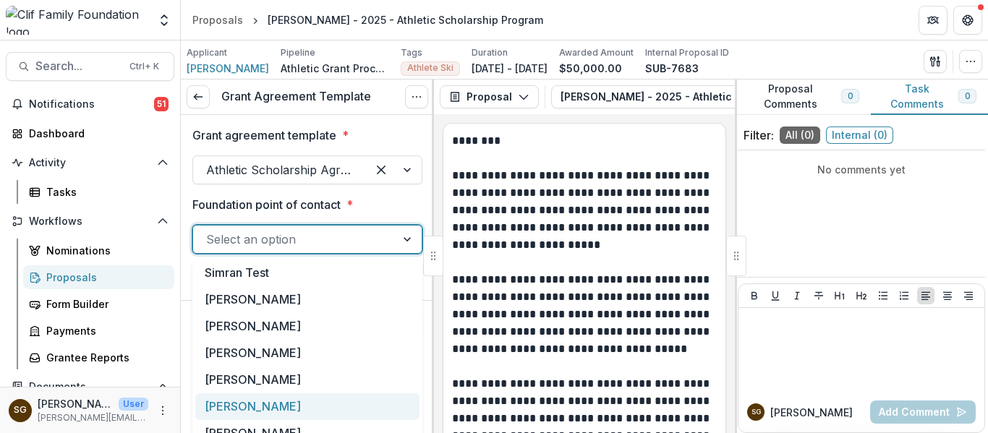
click at [268, 396] on div "[PERSON_NAME]" at bounding box center [307, 406] width 224 height 27
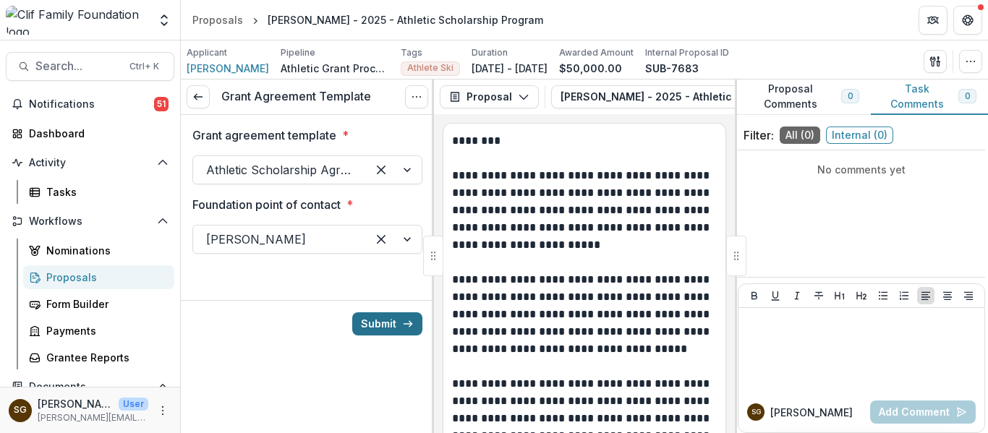
click at [390, 322] on button "Submit" at bounding box center [387, 323] width 70 height 23
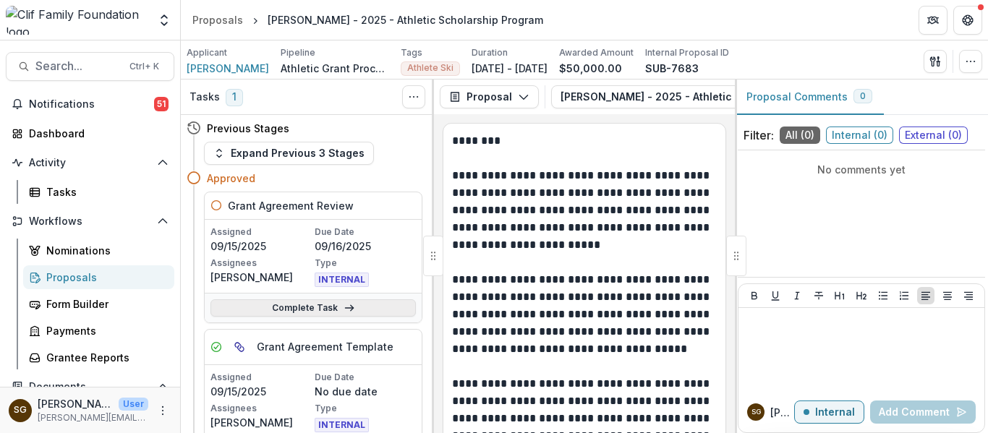
click at [335, 305] on link "Complete Task" at bounding box center [312, 307] width 205 height 17
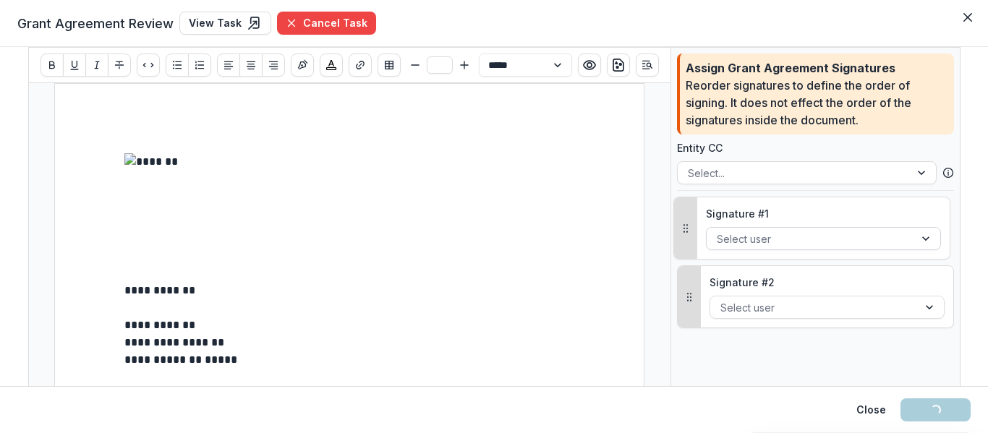
click at [760, 231] on div at bounding box center [809, 239] width 187 height 18
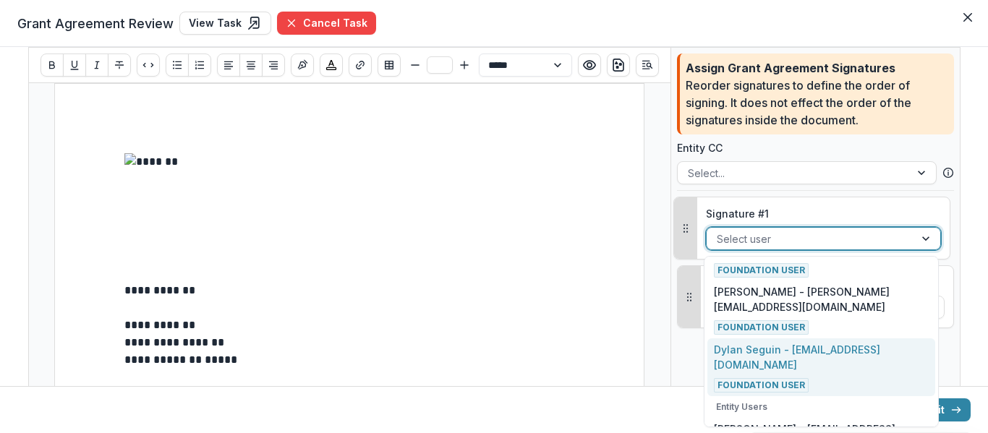
scroll to position [383, 0]
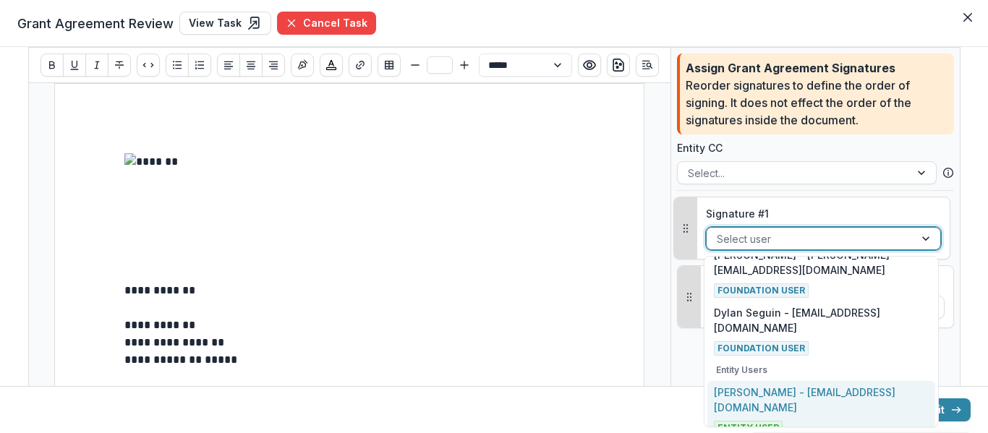
click at [805, 398] on p "Kyle Negomir - knegomir@gmail.com" at bounding box center [821, 400] width 214 height 30
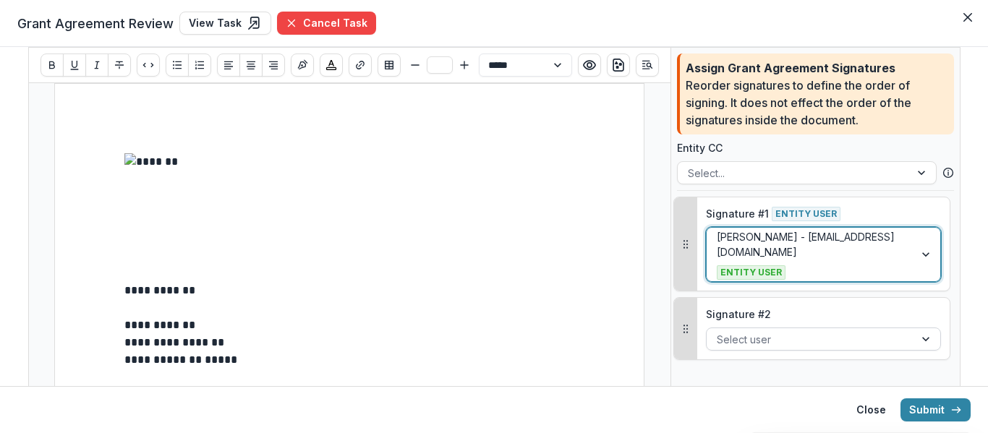
click at [781, 330] on div at bounding box center [809, 339] width 187 height 18
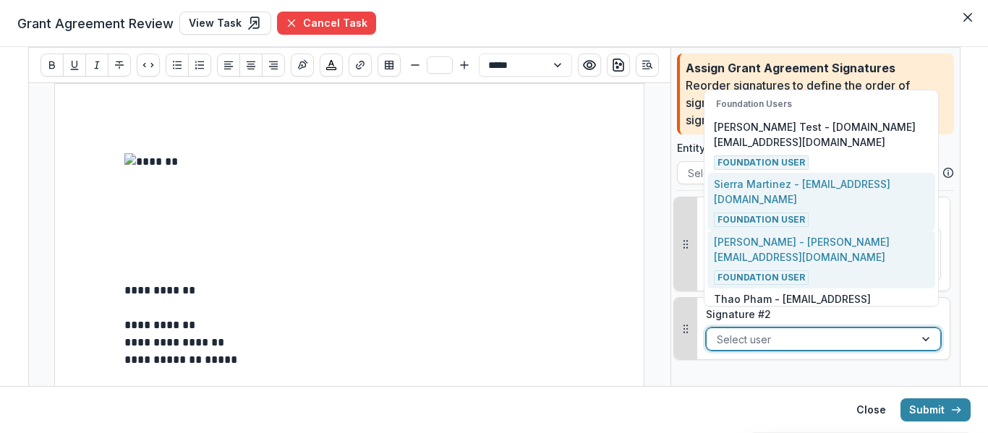
scroll to position [338, 0]
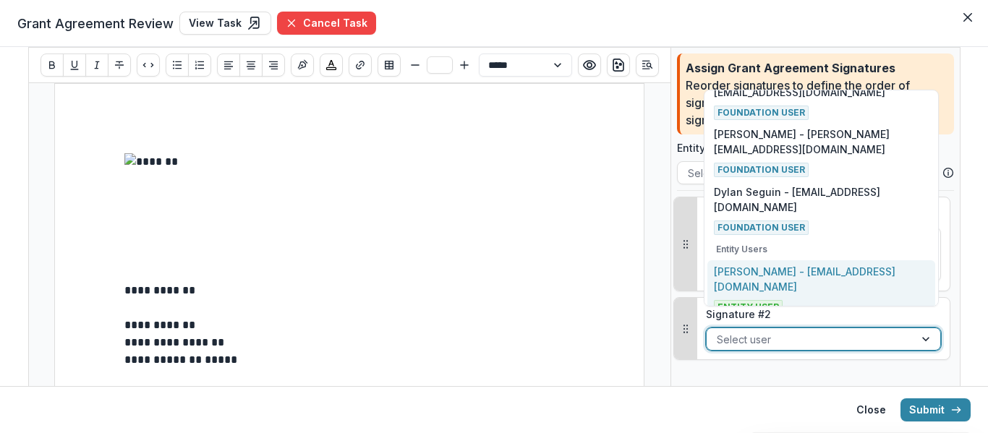
click at [801, 278] on p "Kyle Negomir - knegomir@gmail.com" at bounding box center [821, 279] width 214 height 30
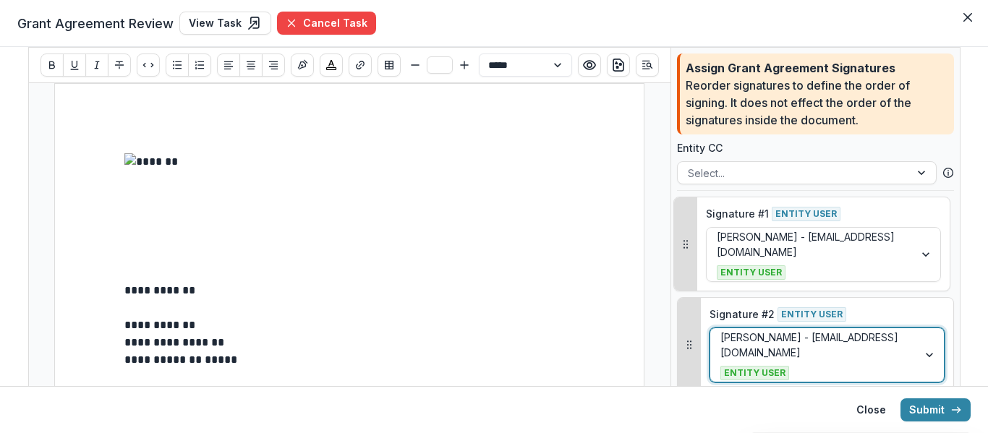
click at [466, 306] on p at bounding box center [349, 307] width 450 height 17
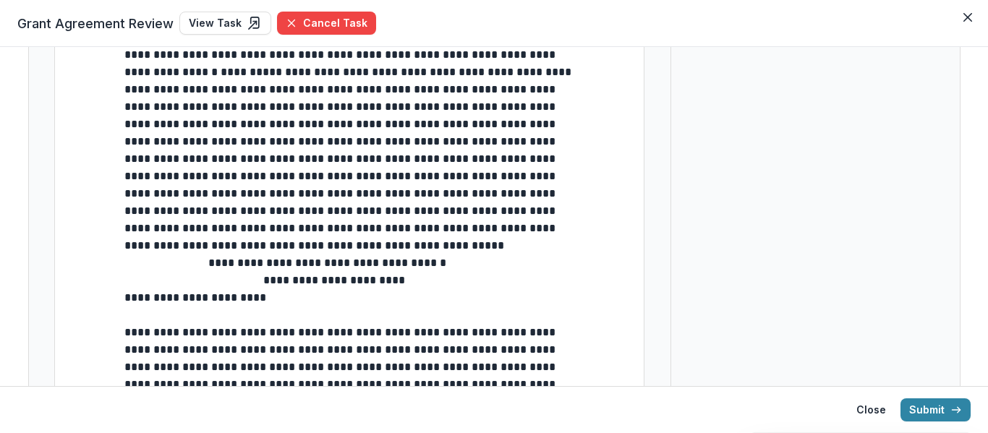
scroll to position [434, 0]
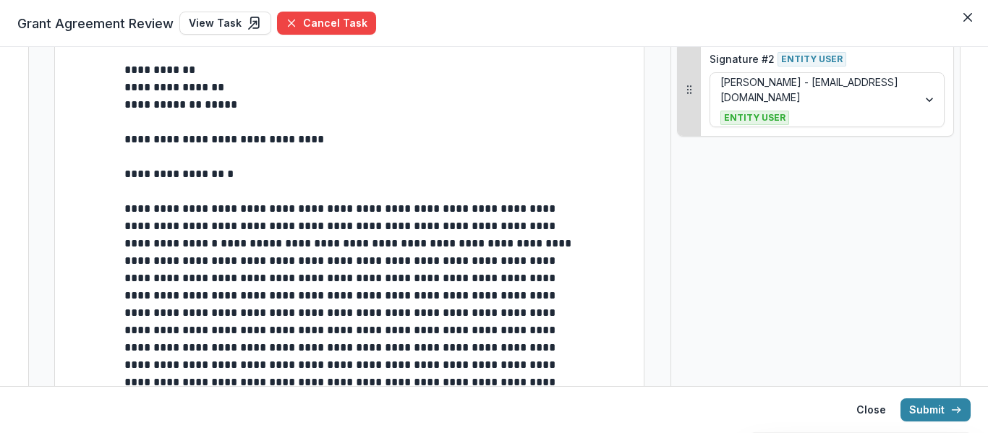
scroll to position [392, 0]
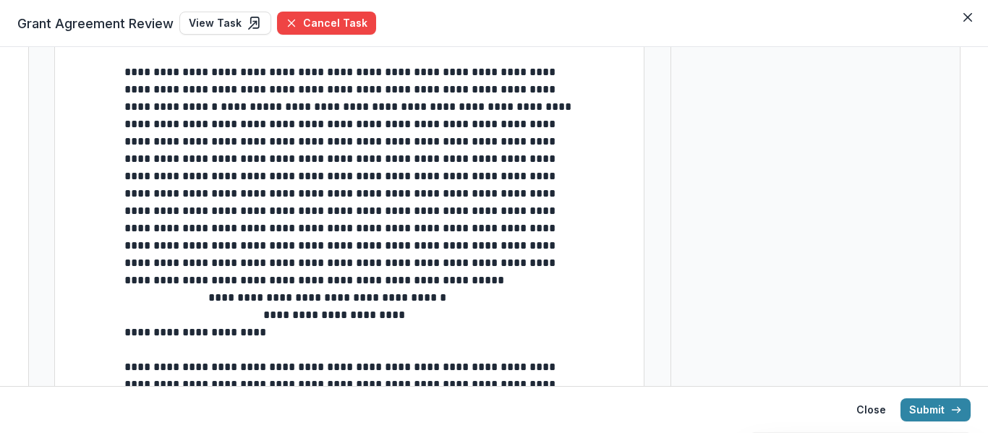
click at [126, 338] on span "**********" at bounding box center [264, 323] width 281 height 28
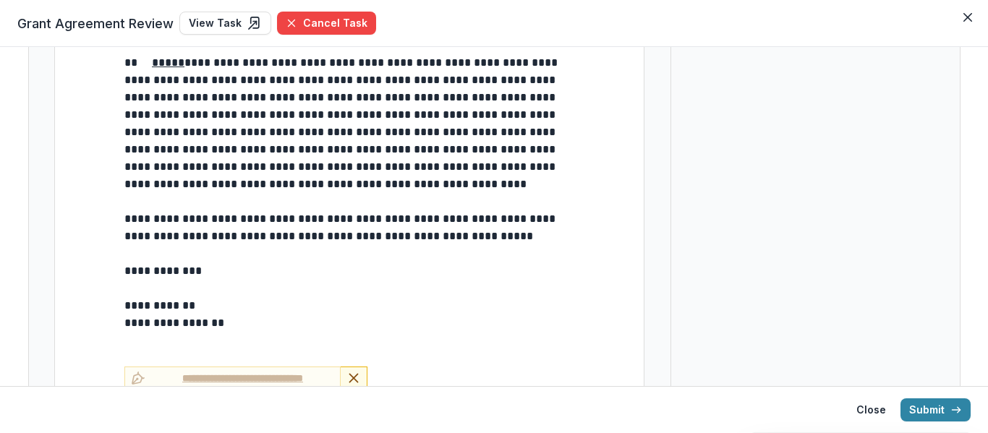
scroll to position [5886, 0]
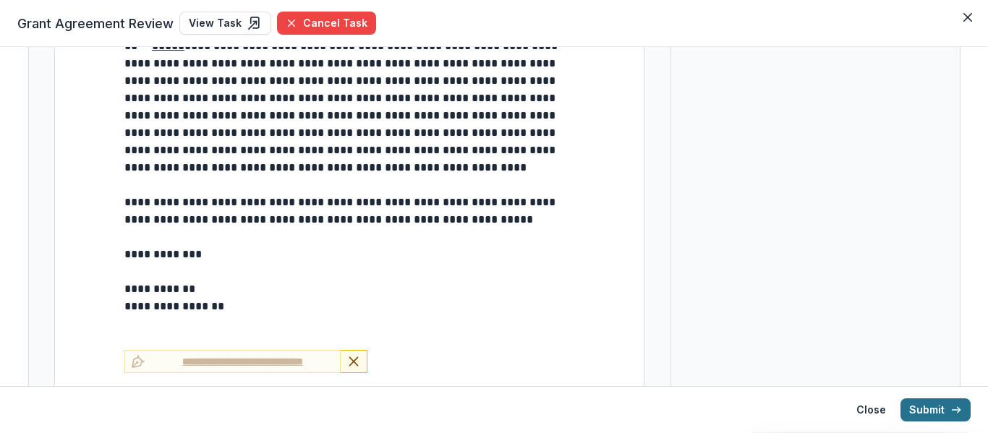
click at [937, 413] on button "Submit" at bounding box center [935, 409] width 70 height 23
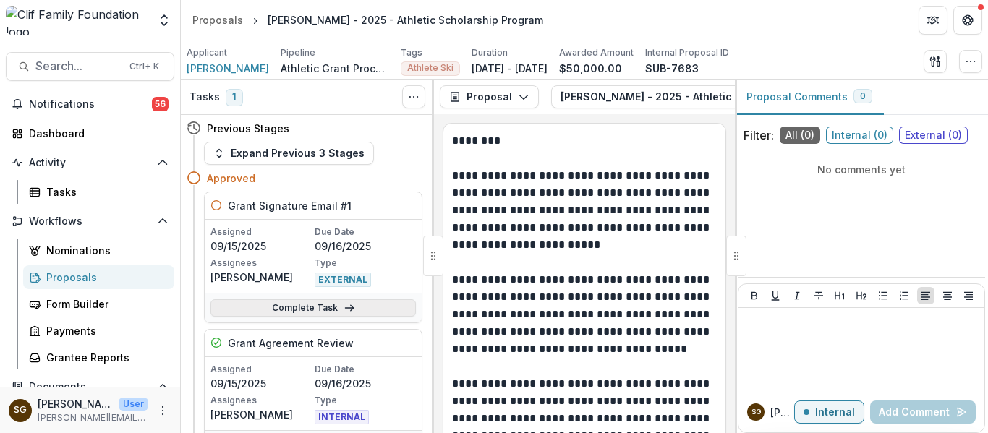
click at [343, 310] on icon at bounding box center [349, 308] width 12 height 12
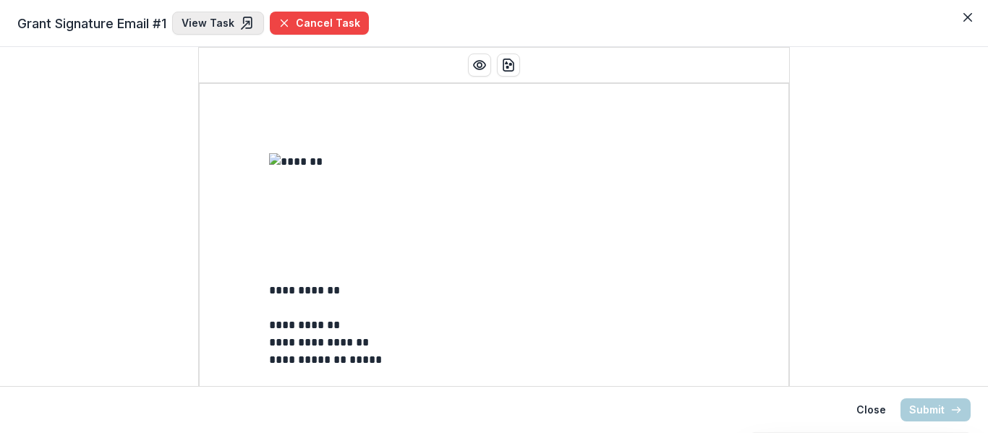
click at [197, 18] on link "View Task" at bounding box center [218, 23] width 92 height 23
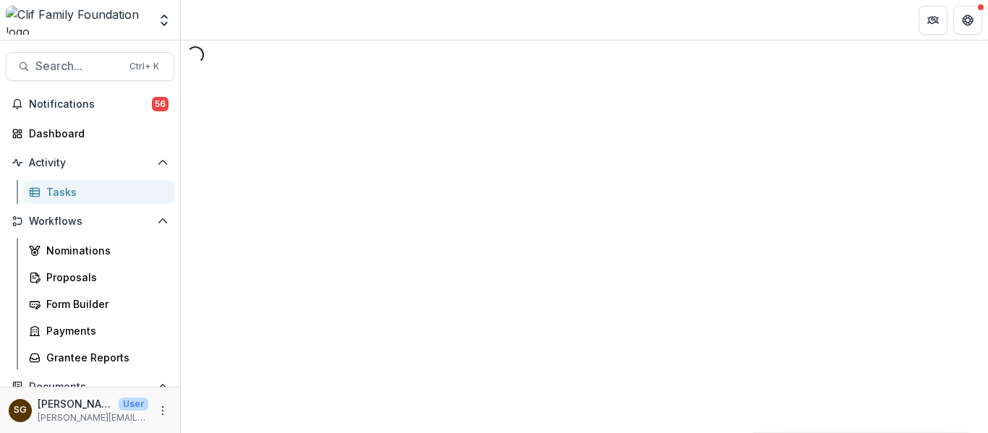
select select "********"
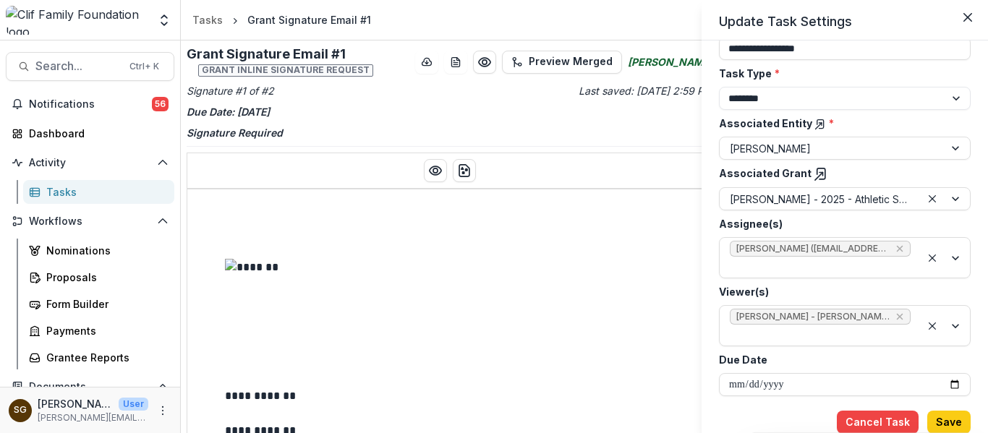
scroll to position [121, 0]
click at [950, 385] on input "**********" at bounding box center [845, 383] width 252 height 23
click at [953, 382] on input "**********" at bounding box center [845, 383] width 252 height 23
type input "**********"
click at [951, 416] on button "Save" at bounding box center [948, 421] width 43 height 23
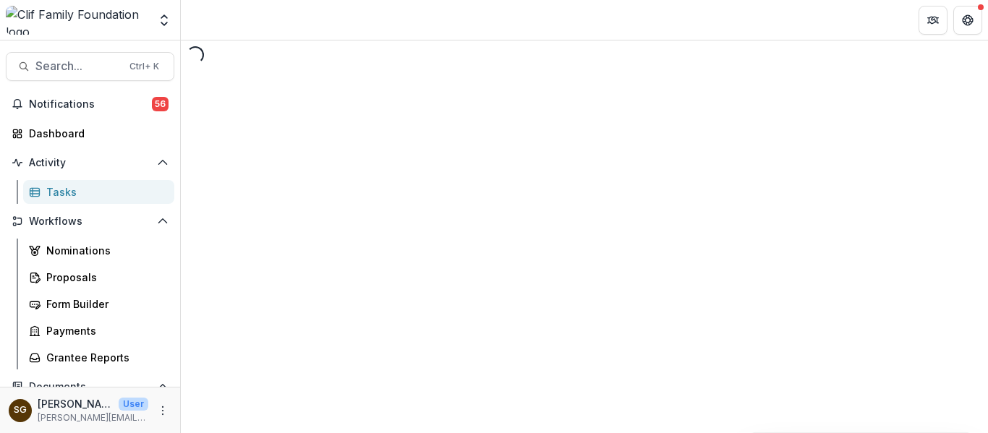
select select "********"
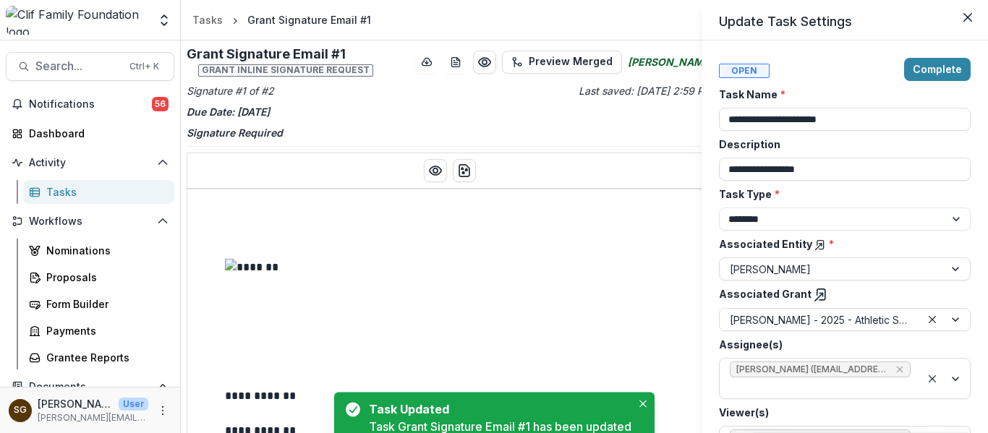
type input "**********"
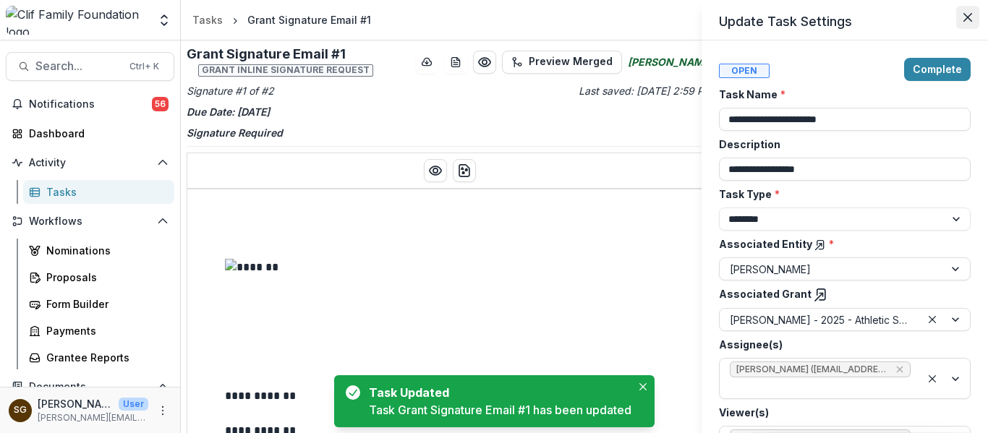
click at [968, 25] on button "Close" at bounding box center [967, 17] width 23 height 23
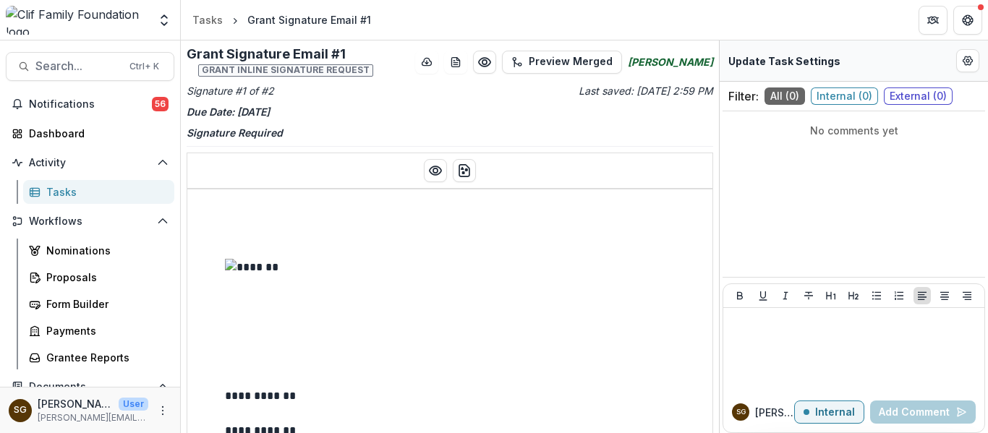
click at [67, 190] on div "Tasks" at bounding box center [104, 191] width 116 height 15
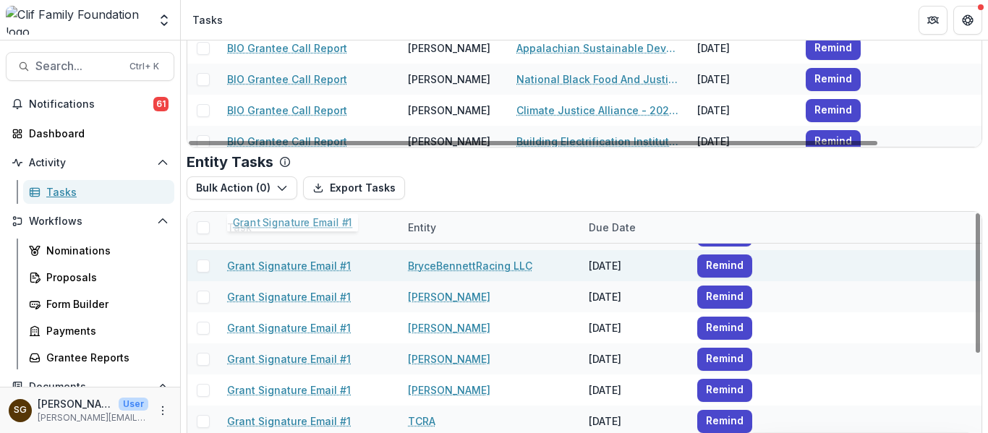
scroll to position [144, 0]
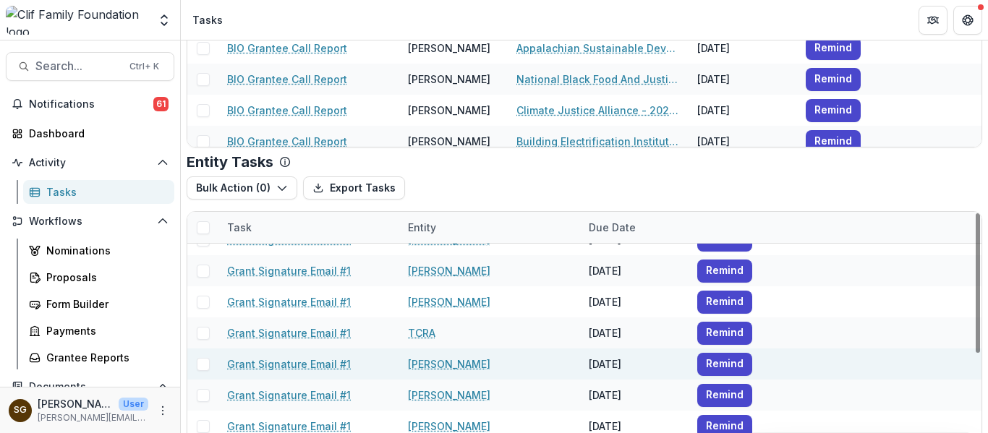
click at [455, 367] on link "[PERSON_NAME]" at bounding box center [449, 363] width 82 height 15
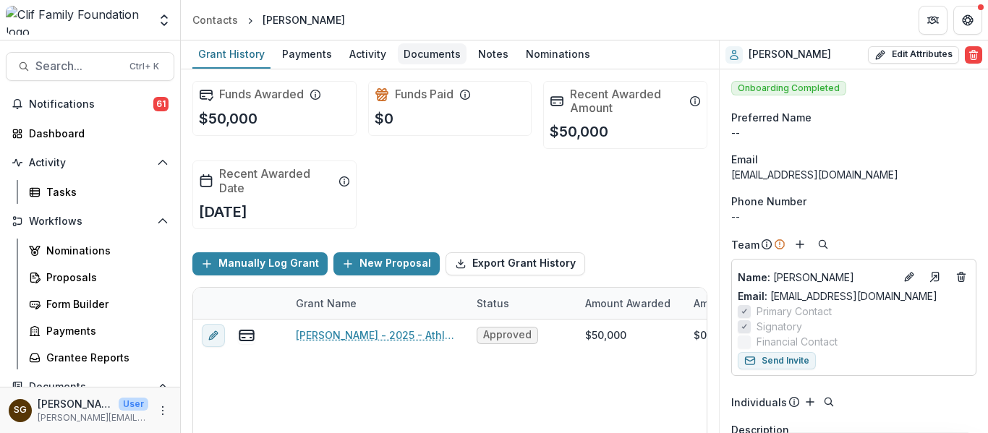
click at [448, 45] on div "Documents" at bounding box center [432, 53] width 69 height 21
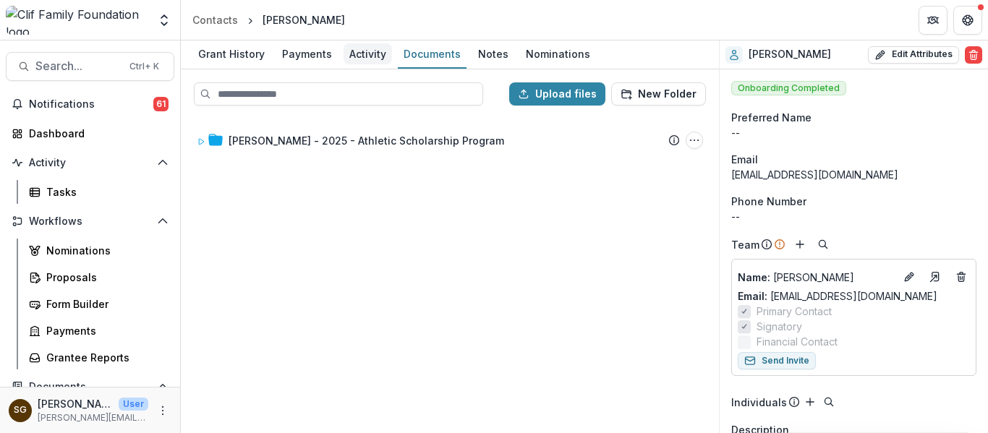
click at [370, 49] on div "Activity" at bounding box center [367, 53] width 48 height 21
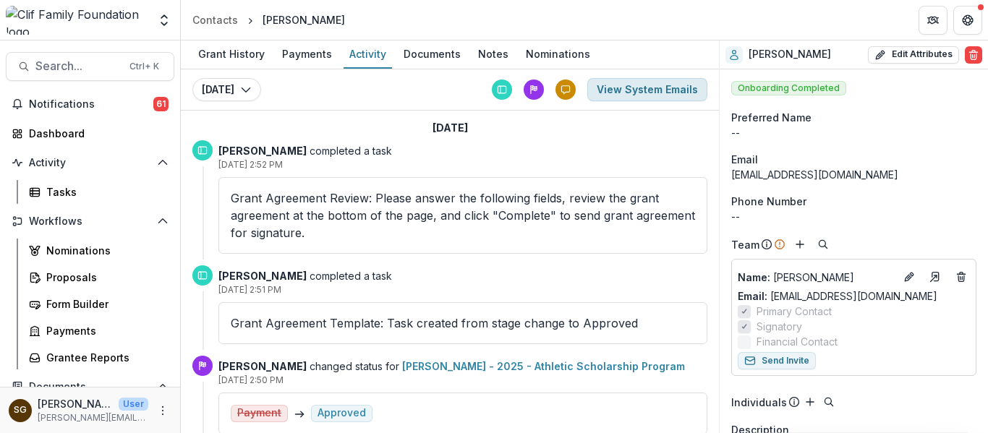
click at [625, 93] on button "View System Emails" at bounding box center [647, 89] width 120 height 23
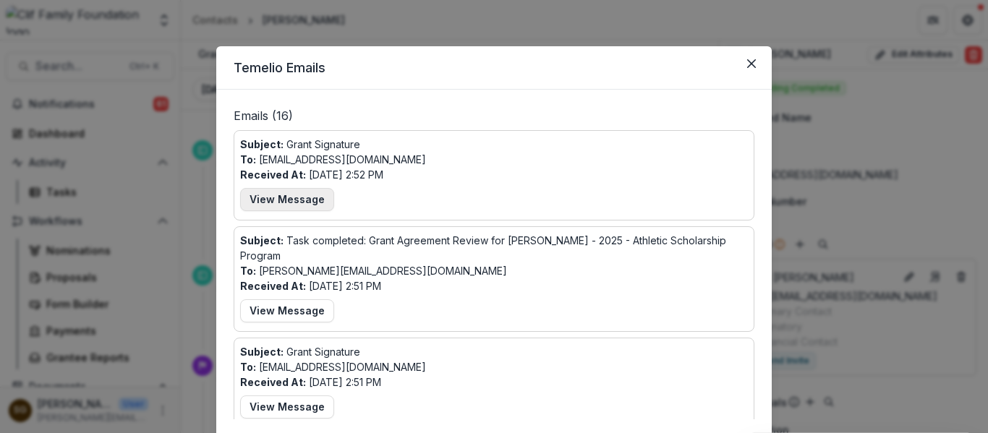
click at [311, 199] on button "View Message" at bounding box center [287, 199] width 94 height 23
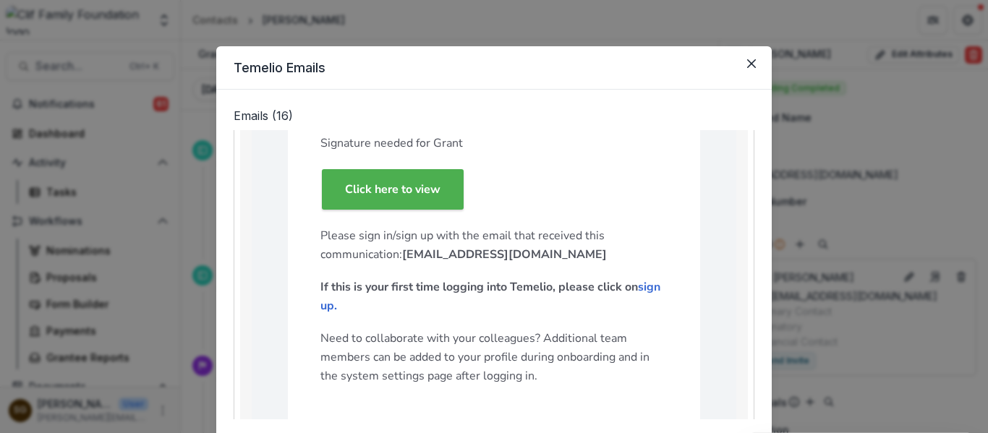
scroll to position [145, 0]
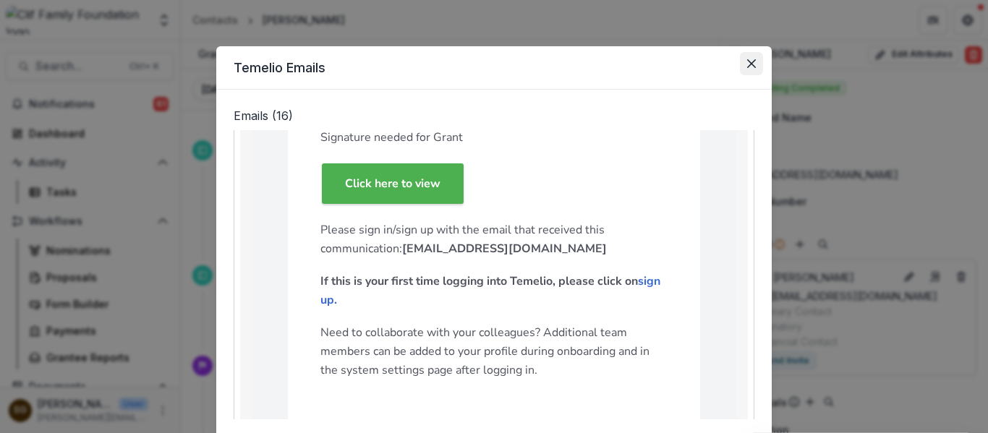
click at [748, 68] on button "Close" at bounding box center [751, 63] width 23 height 23
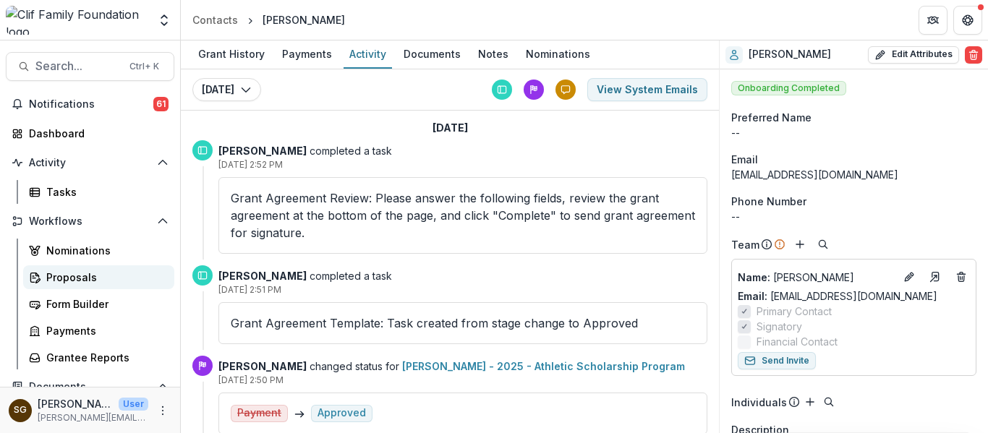
click at [39, 270] on link "Proposals" at bounding box center [98, 277] width 151 height 24
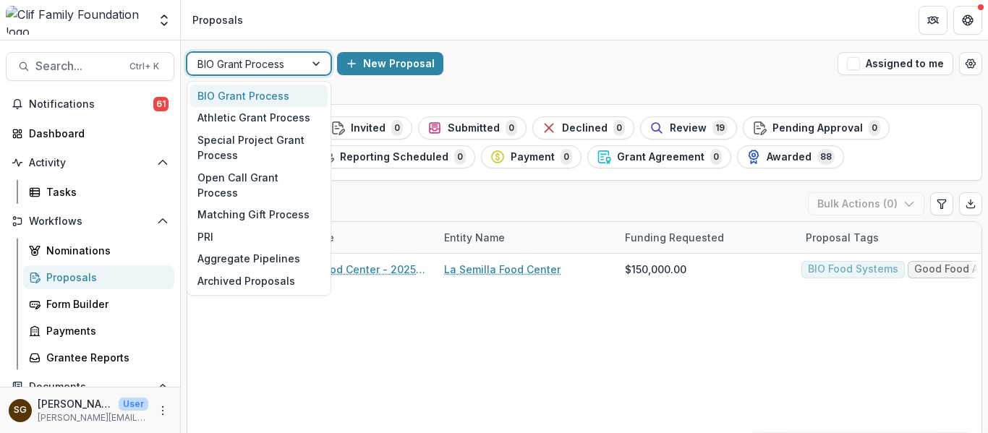
click at [296, 55] on div "BIO Grant Process" at bounding box center [245, 64] width 117 height 21
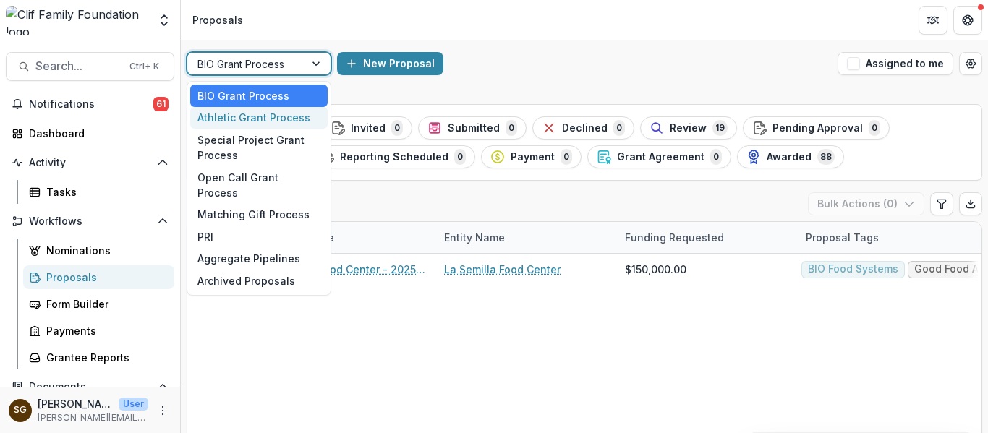
click at [277, 114] on div "Athletic Grant Process" at bounding box center [258, 118] width 137 height 22
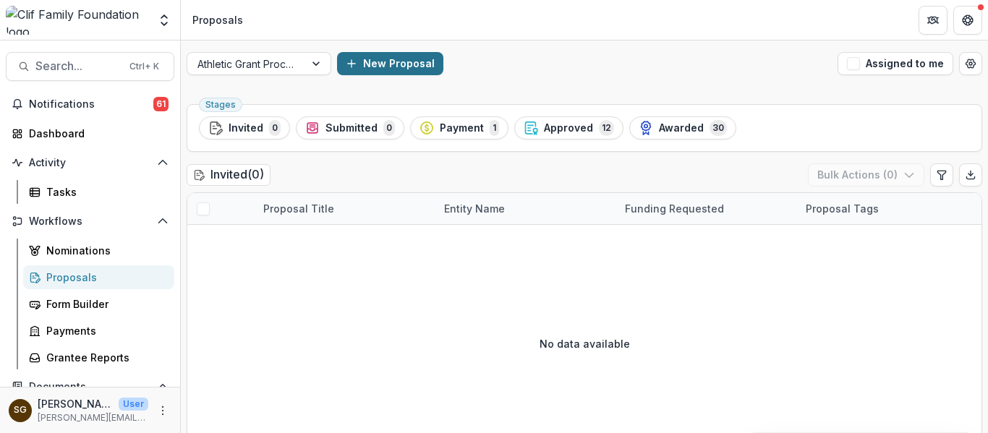
click at [418, 58] on button "New Proposal" at bounding box center [390, 63] width 106 height 23
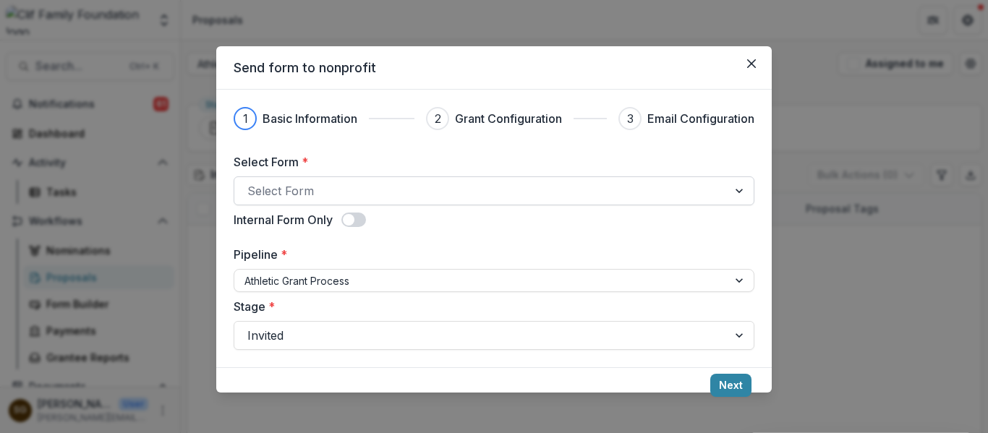
click at [331, 192] on div at bounding box center [480, 191] width 467 height 20
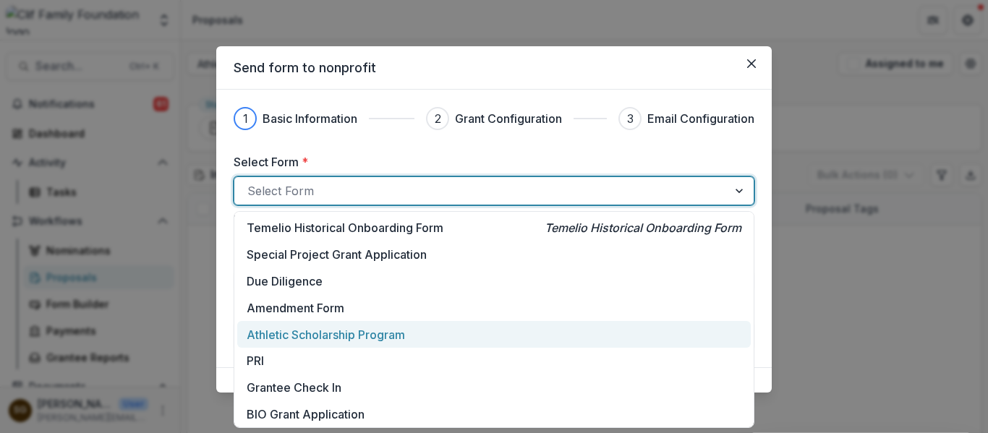
click at [335, 333] on p "Athletic Scholarship Program" at bounding box center [326, 334] width 158 height 17
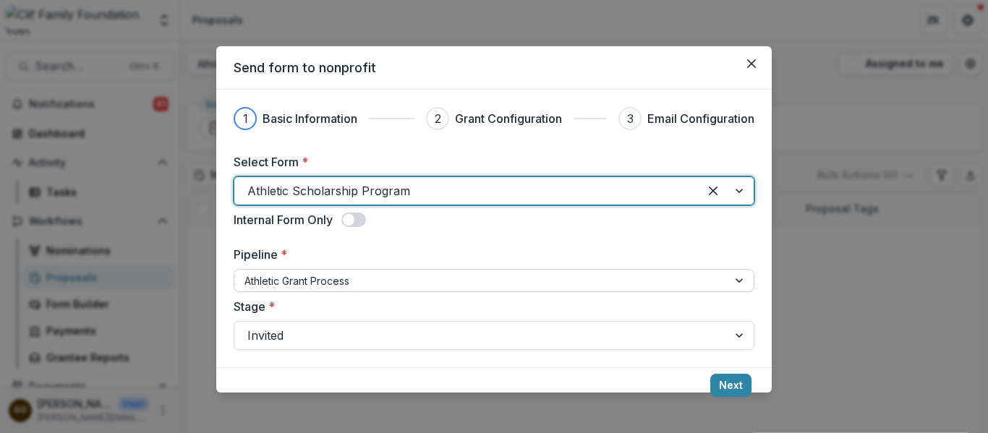
click at [367, 273] on div at bounding box center [480, 281] width 473 height 18
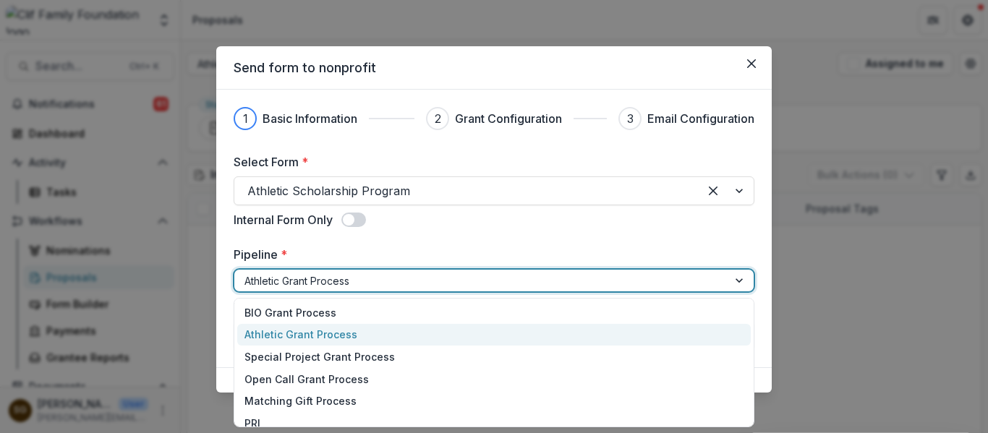
click at [357, 331] on div "Athletic Grant Process" at bounding box center [493, 335] width 513 height 22
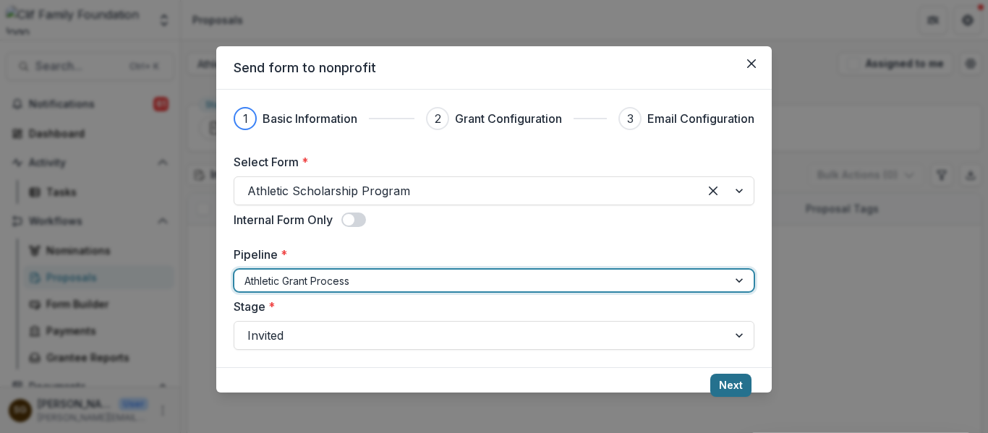
click at [727, 382] on button "Next" at bounding box center [730, 385] width 41 height 23
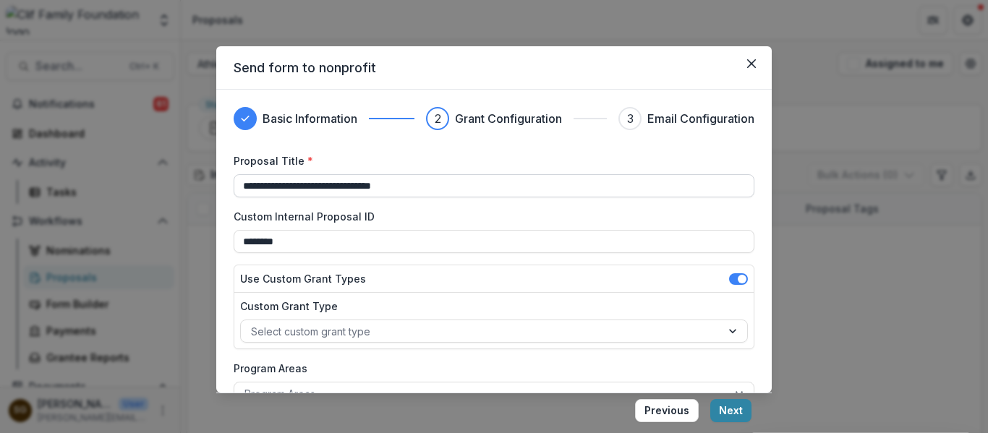
click at [240, 185] on input "**********" at bounding box center [494, 185] width 521 height 23
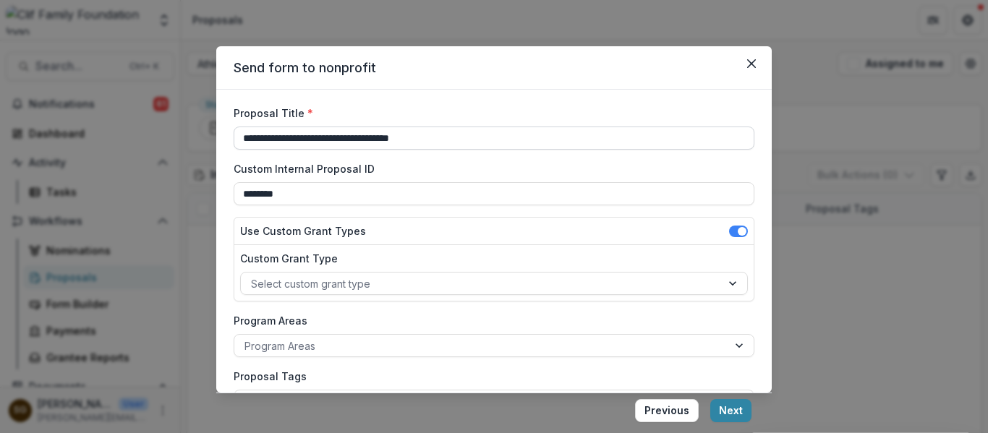
scroll to position [72, 0]
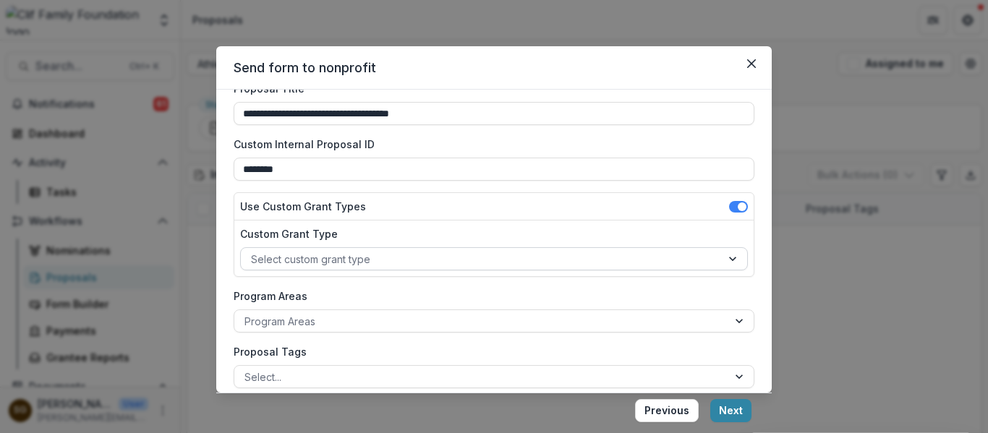
type input "**********"
click at [328, 257] on div at bounding box center [481, 259] width 460 height 18
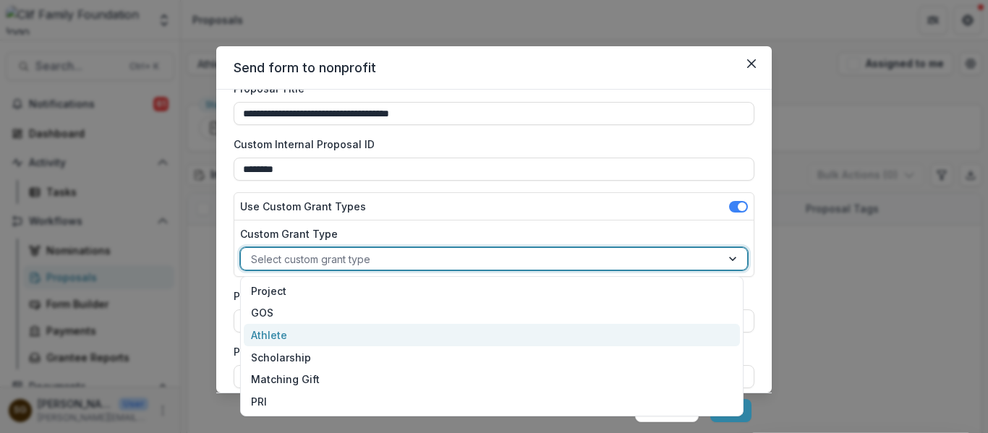
click at [283, 341] on div "Athlete" at bounding box center [492, 335] width 496 height 22
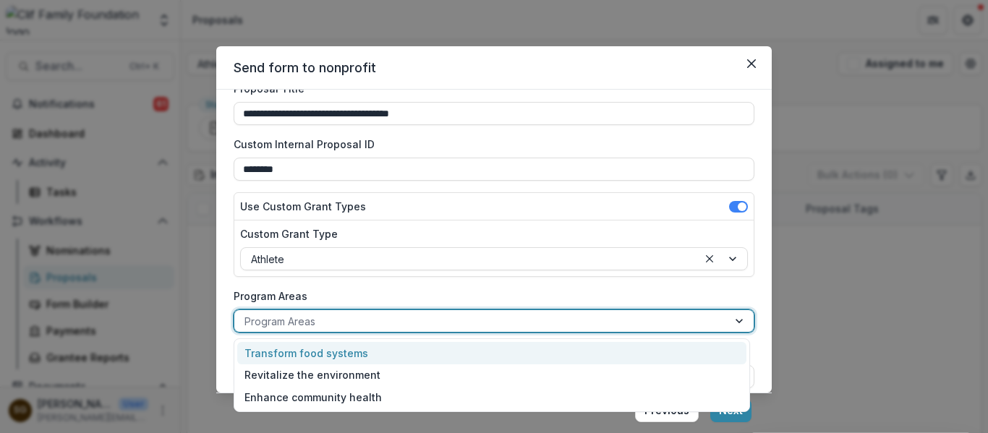
click at [289, 320] on div at bounding box center [480, 321] width 473 height 18
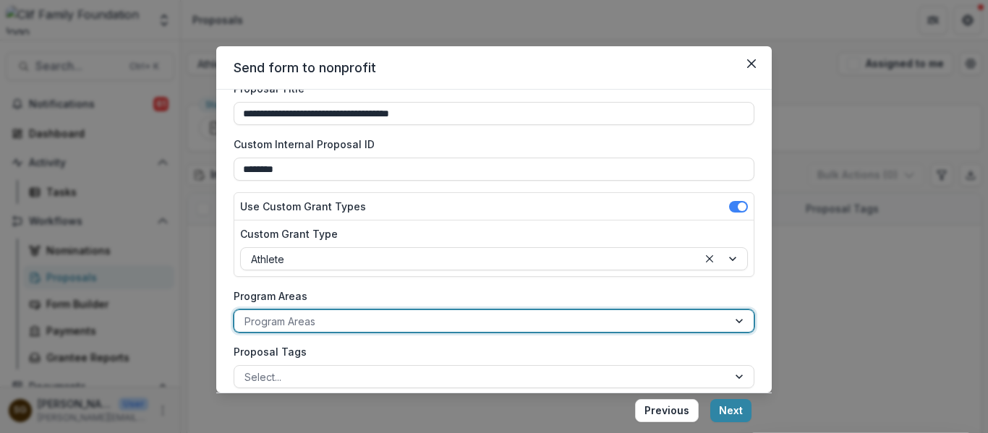
click at [289, 320] on div at bounding box center [480, 321] width 473 height 18
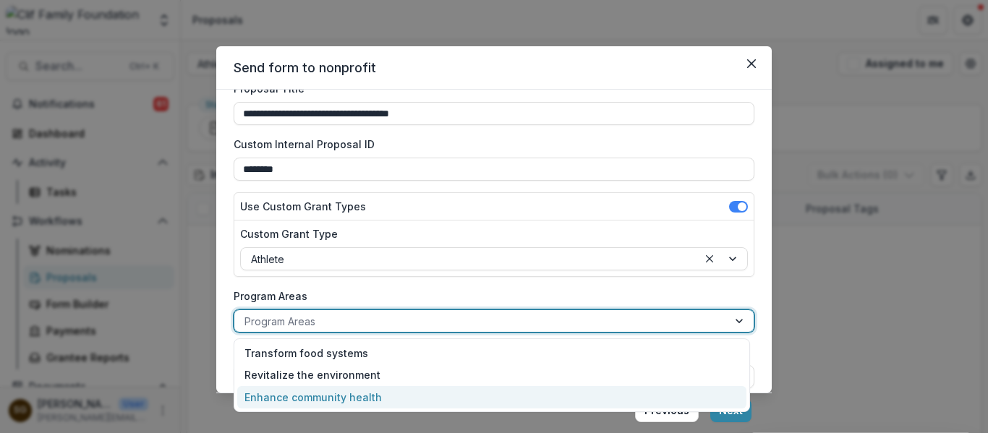
click at [303, 392] on div "Enhance community health" at bounding box center [491, 397] width 509 height 22
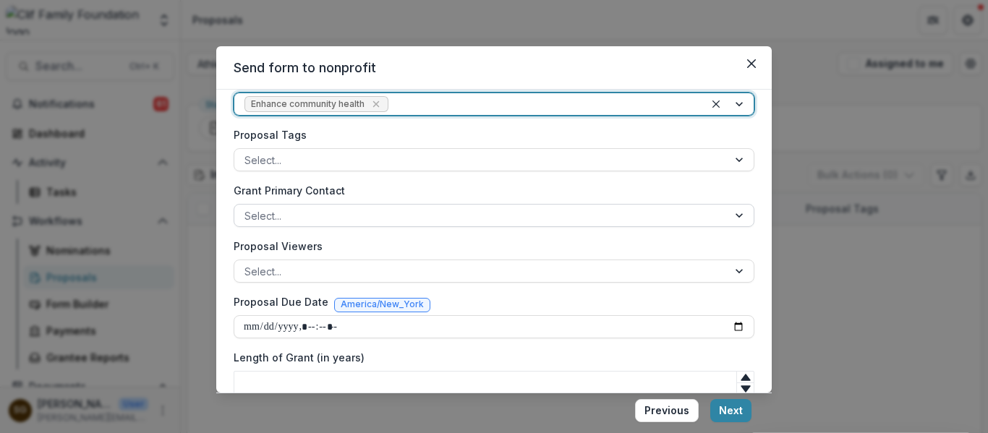
scroll to position [361, 0]
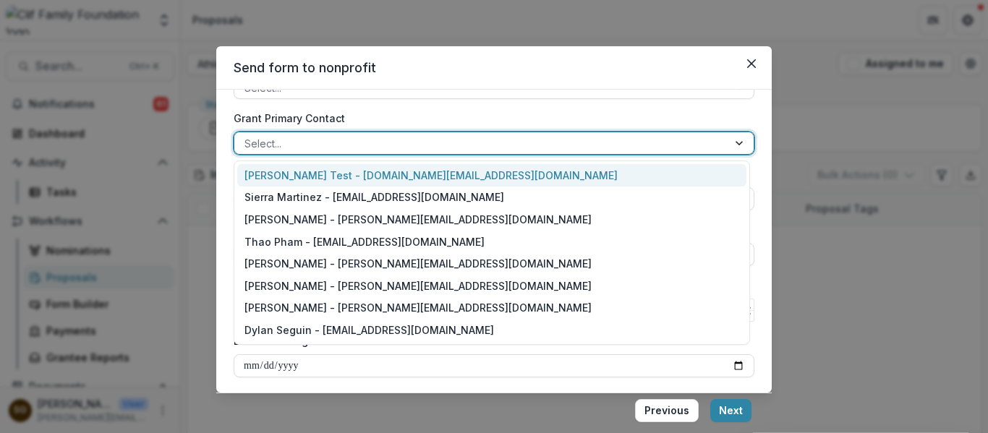
click at [304, 145] on div at bounding box center [480, 143] width 473 height 18
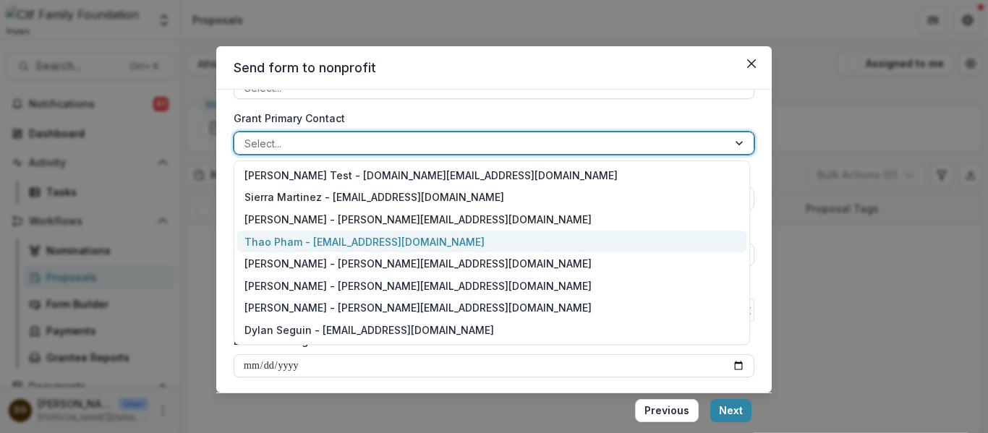
click at [223, 202] on div "**********" at bounding box center [493, 241] width 555 height 303
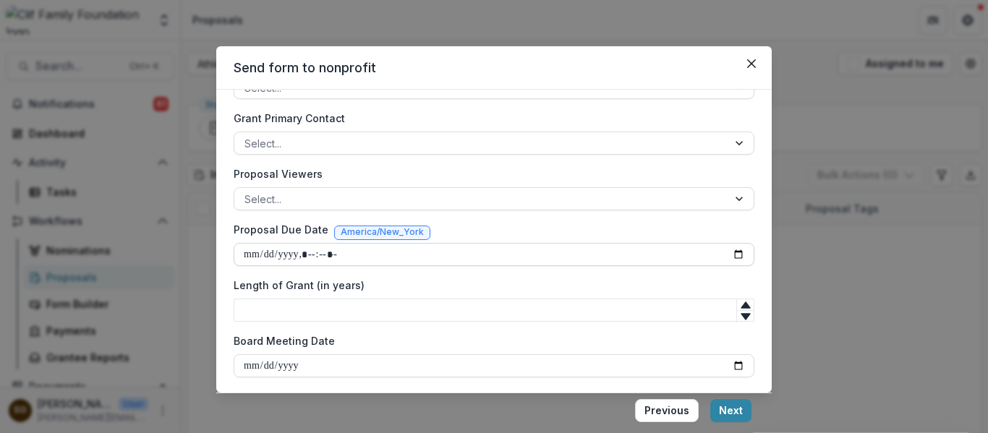
scroll to position [364, 0]
click at [732, 250] on input "Proposal Due Date" at bounding box center [494, 252] width 521 height 23
click at [459, 289] on label "Length of Grant (in years)" at bounding box center [490, 282] width 512 height 15
click at [459, 296] on input "Length of Grant (in years)" at bounding box center [494, 307] width 521 height 23
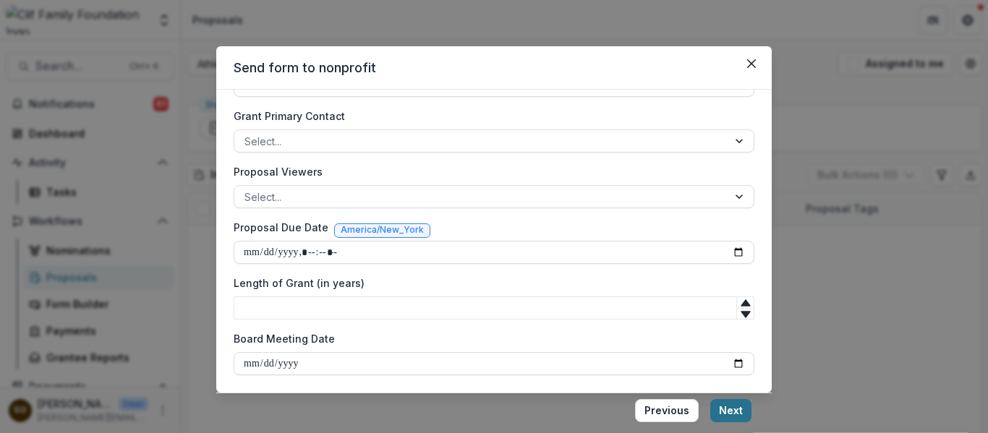
click at [724, 411] on button "Next" at bounding box center [730, 410] width 41 height 23
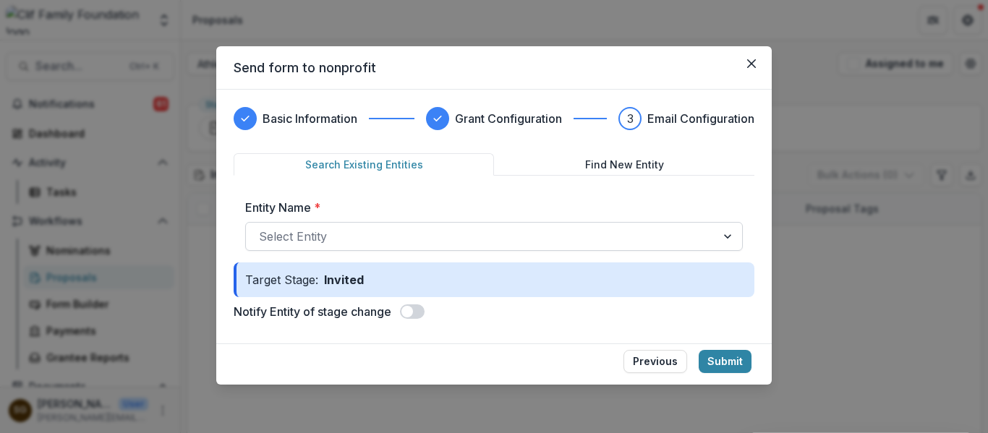
click at [381, 237] on div at bounding box center [481, 236] width 444 height 20
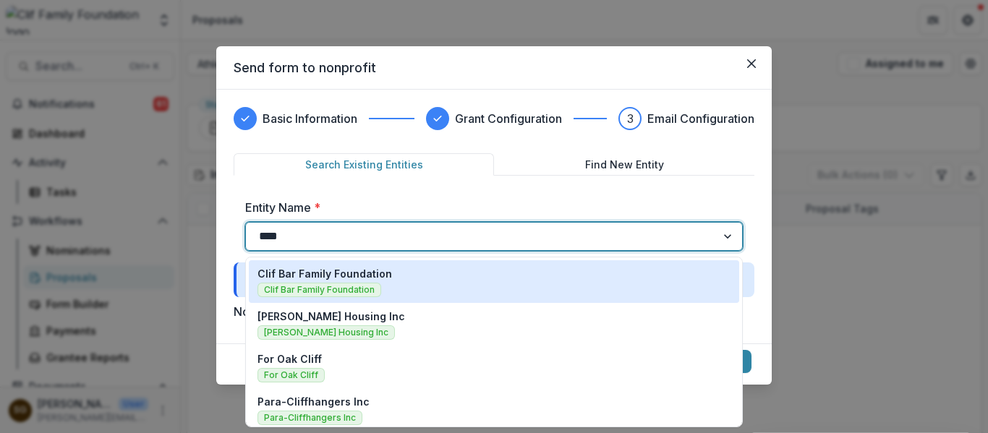
type input "****"
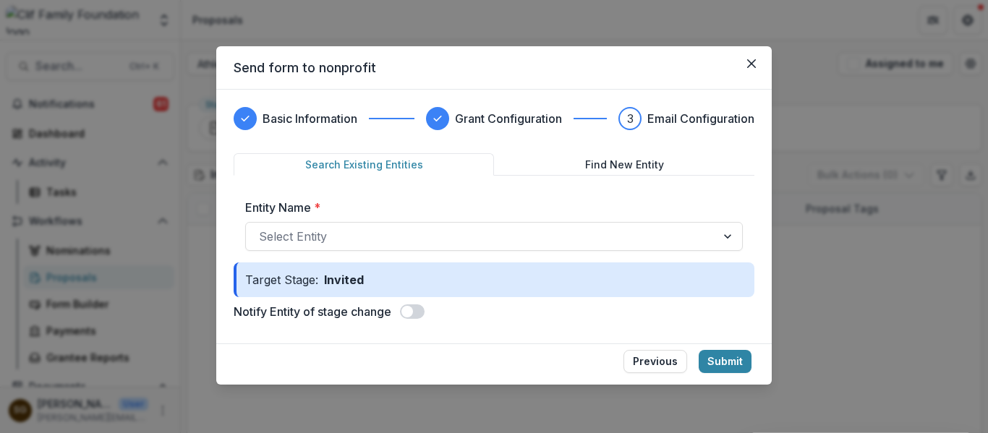
click at [376, 221] on div "Entity Name * Select Entity" at bounding box center [493, 225] width 497 height 52
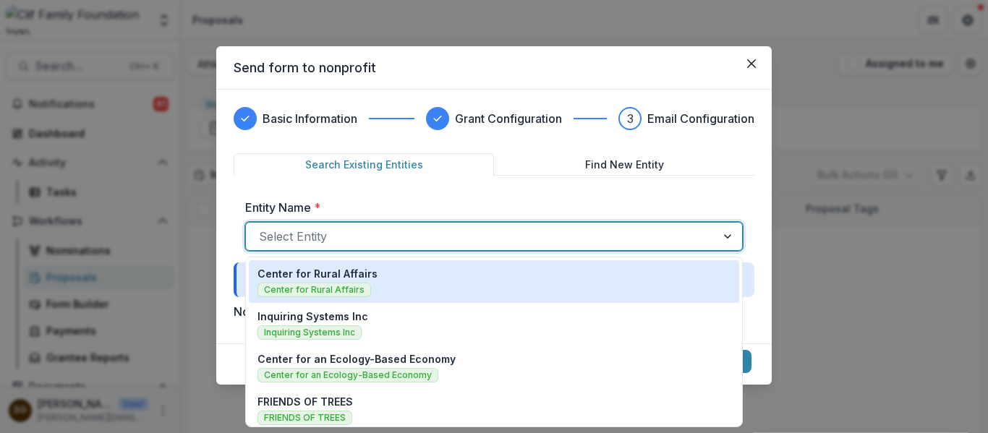
click at [367, 236] on div at bounding box center [481, 236] width 444 height 20
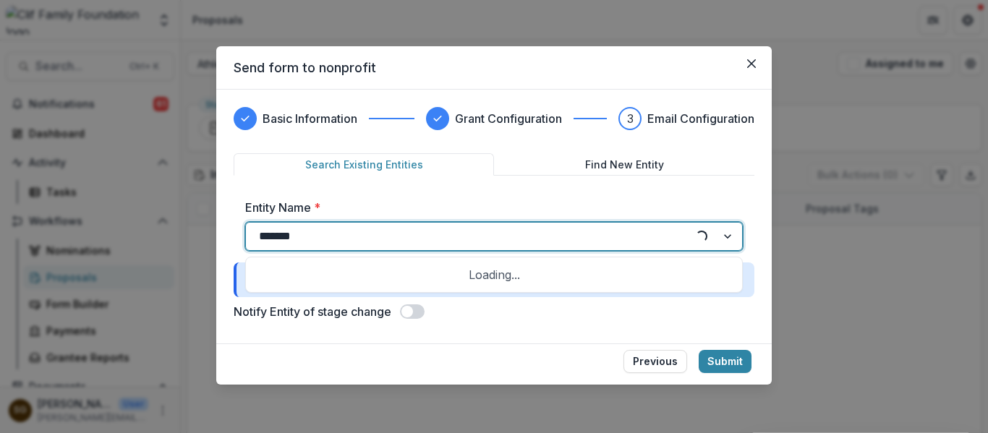
type input "********"
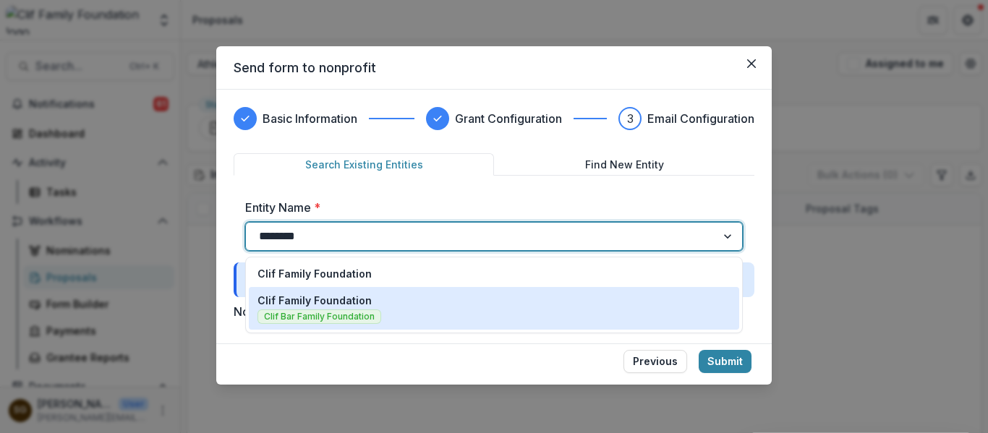
click at [393, 297] on div "Clif Family Foundation Clif Bar Family Foundation" at bounding box center [493, 308] width 473 height 31
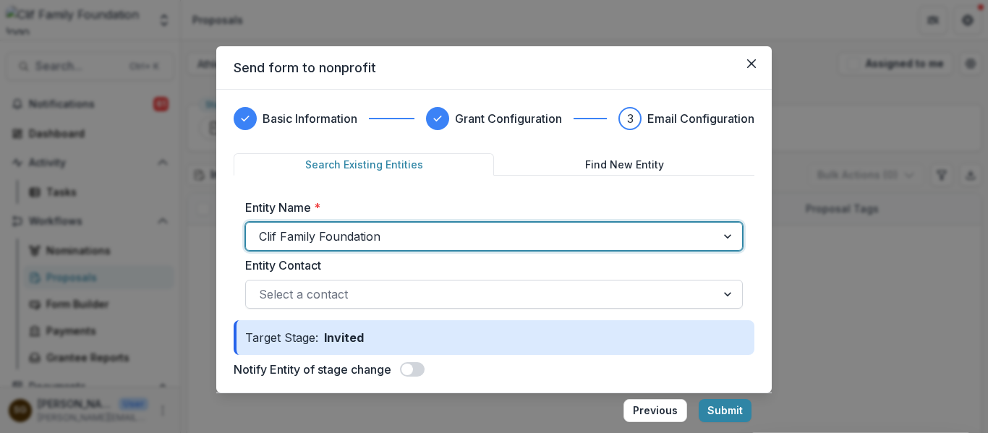
click at [450, 288] on div at bounding box center [481, 294] width 444 height 20
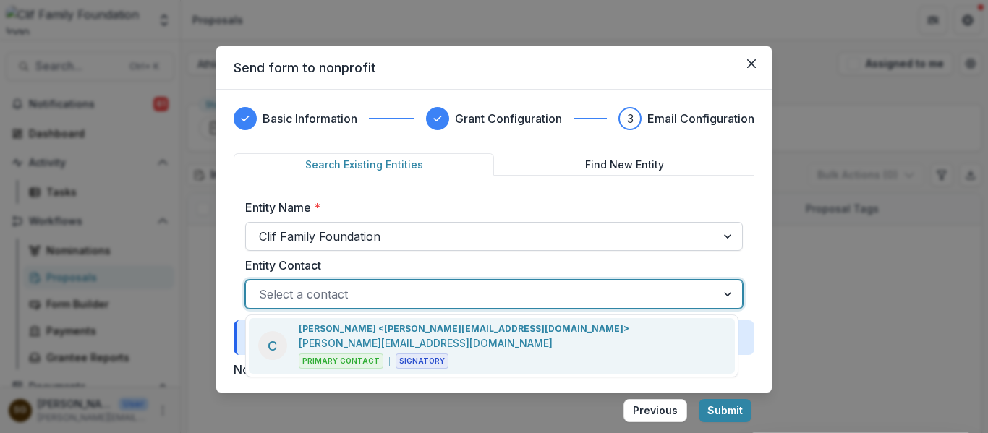
click at [409, 240] on div at bounding box center [481, 236] width 444 height 20
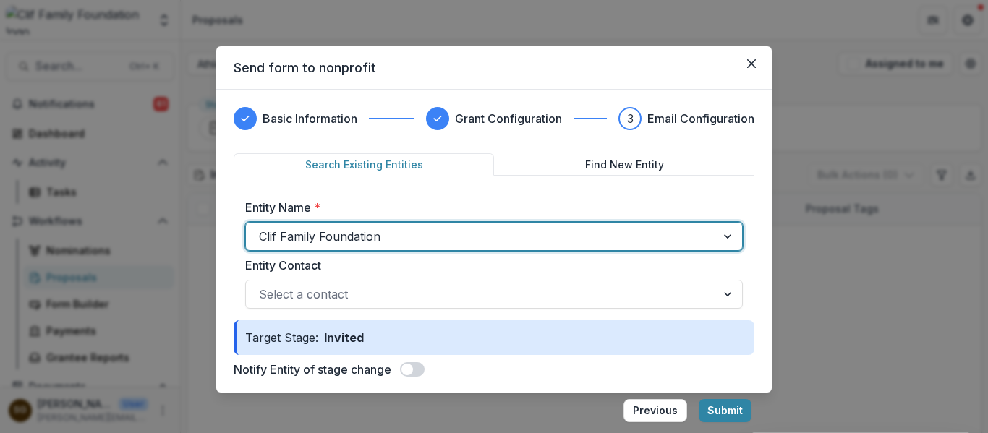
click at [402, 226] on div at bounding box center [481, 236] width 444 height 20
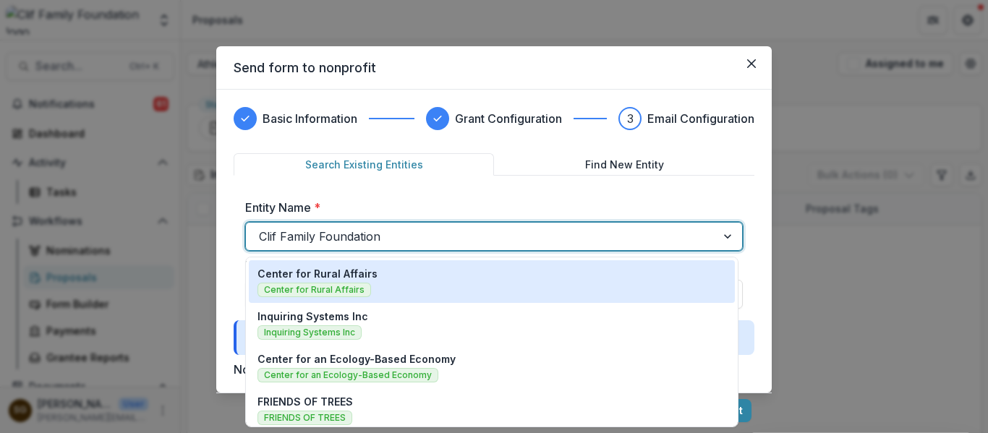
click at [380, 236] on div at bounding box center [481, 236] width 444 height 20
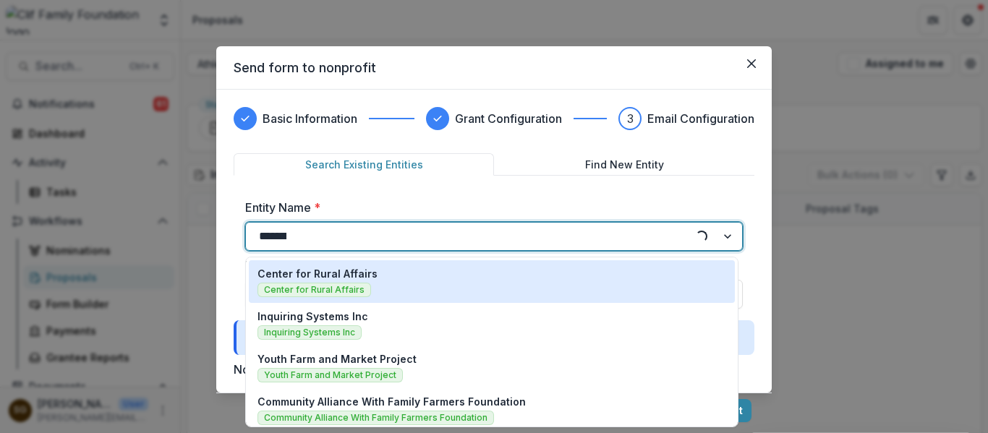
type input "********"
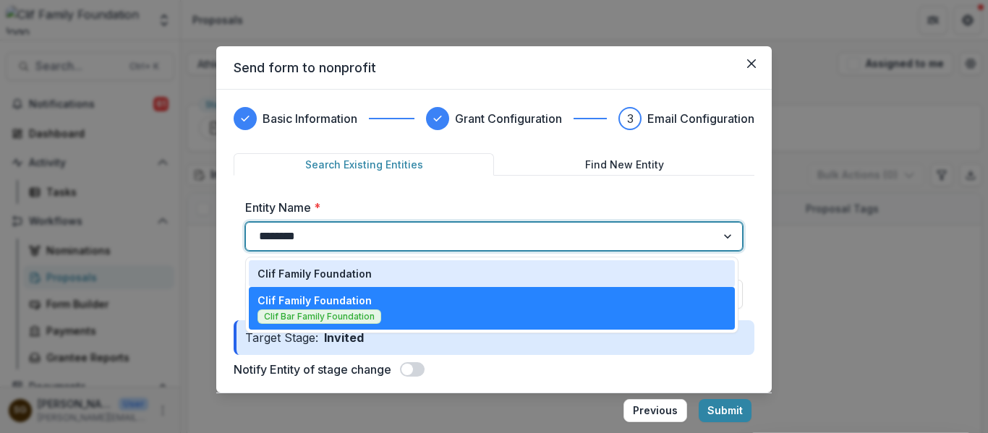
click at [372, 278] on div "Clif Family Foundation" at bounding box center [491, 273] width 468 height 15
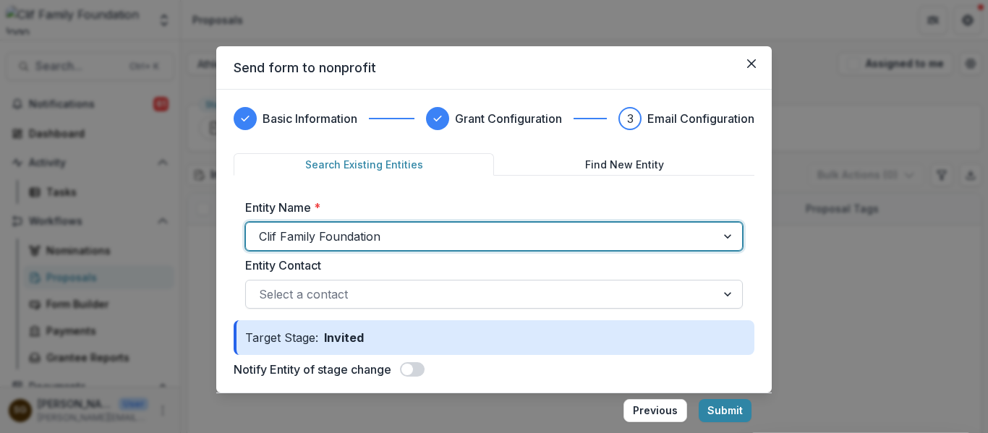
click at [373, 299] on div at bounding box center [481, 294] width 444 height 20
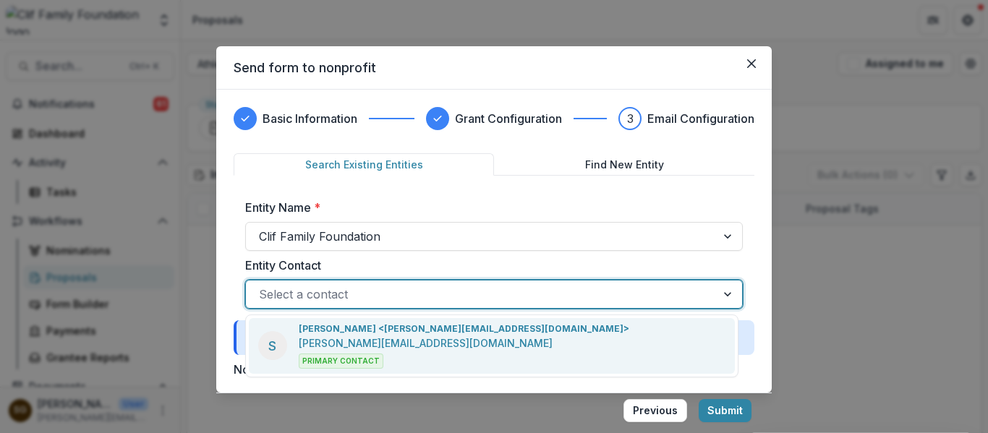
click at [374, 336] on p "[PERSON_NAME][EMAIL_ADDRESS][DOMAIN_NAME]" at bounding box center [426, 342] width 254 height 15
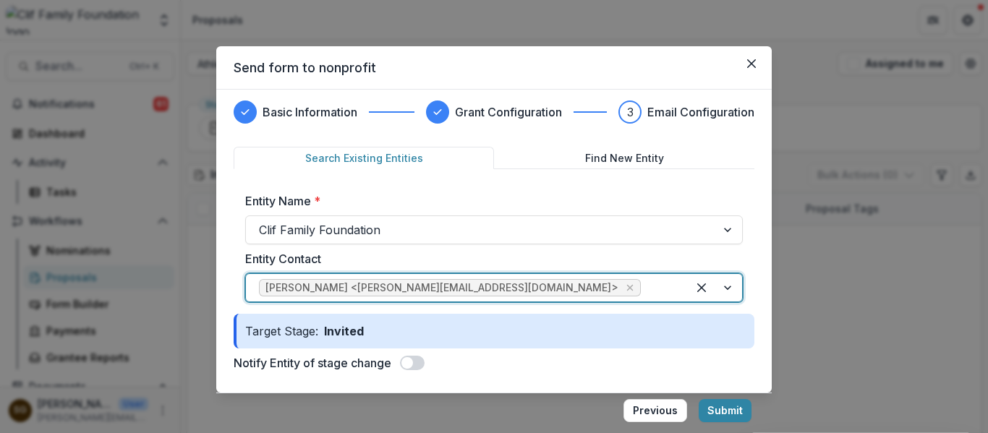
scroll to position [9, 0]
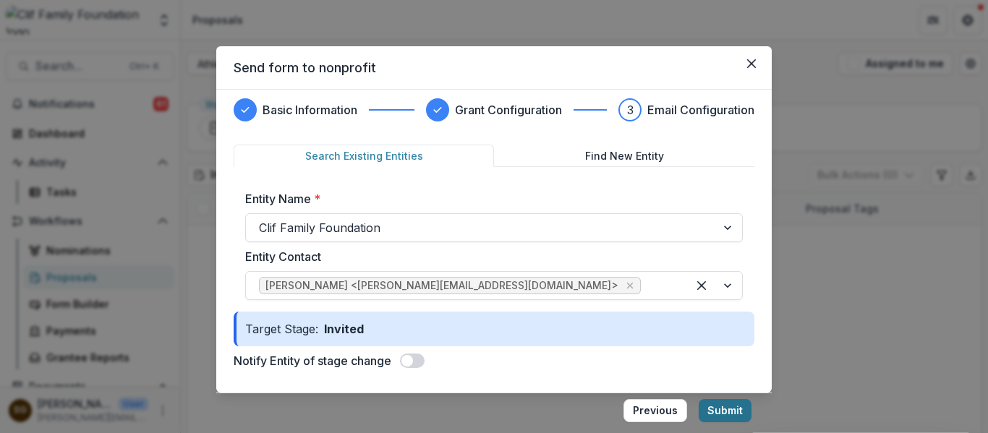
click at [725, 410] on button "Submit" at bounding box center [724, 410] width 53 height 23
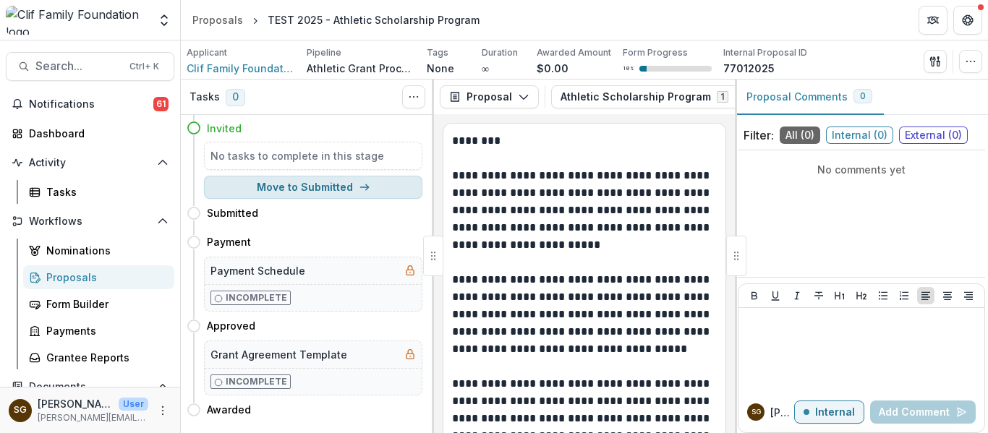
click at [294, 189] on button "Move to Submitted" at bounding box center [313, 187] width 218 height 23
select select "*********"
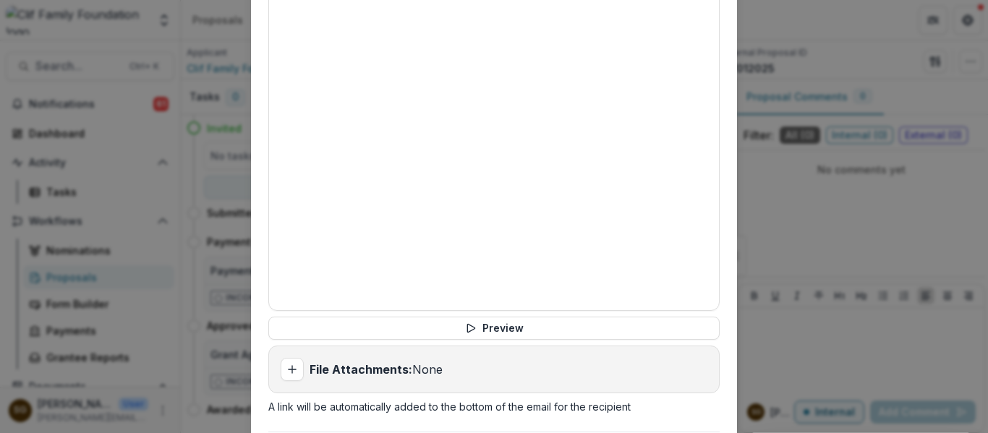
scroll to position [723, 0]
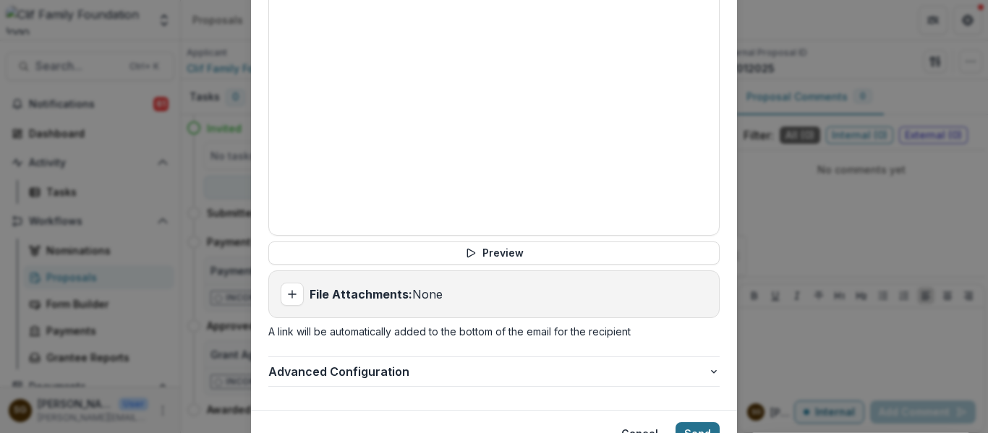
click at [709, 422] on button "Send" at bounding box center [697, 433] width 44 height 23
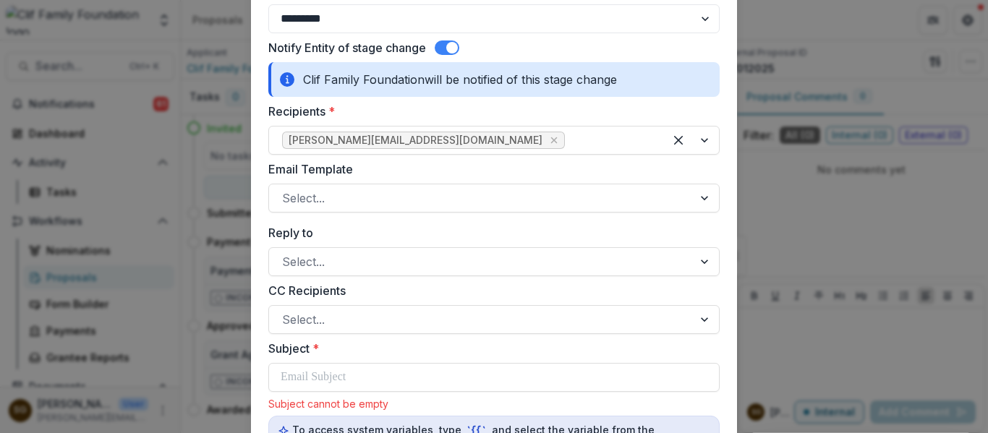
scroll to position [18, 0]
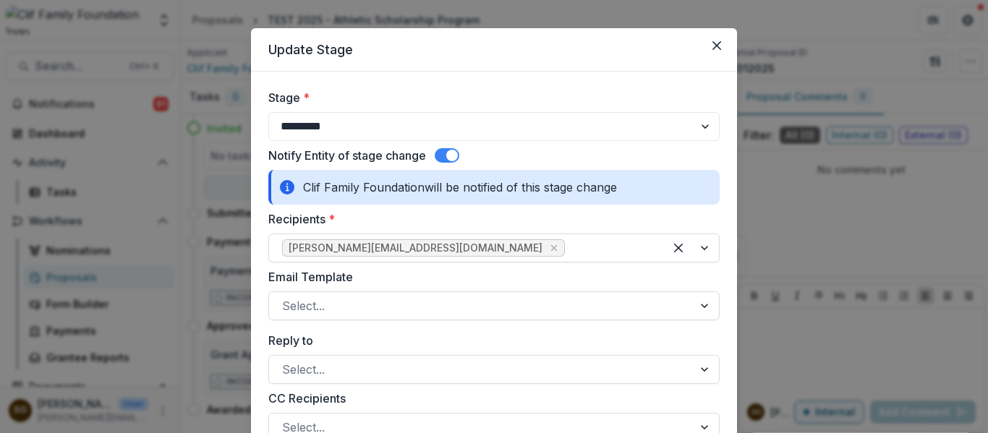
click at [440, 157] on span at bounding box center [447, 155] width 25 height 14
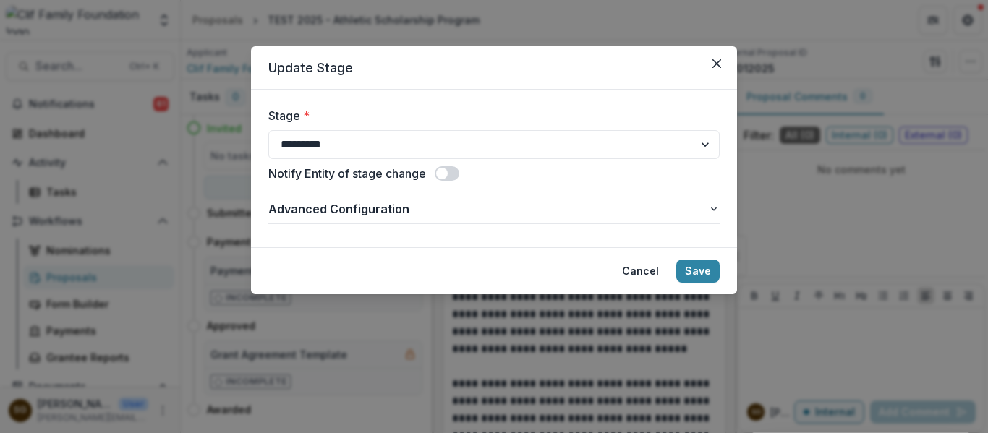
scroll to position [0, 0]
click at [693, 273] on button "Save" at bounding box center [697, 271] width 43 height 23
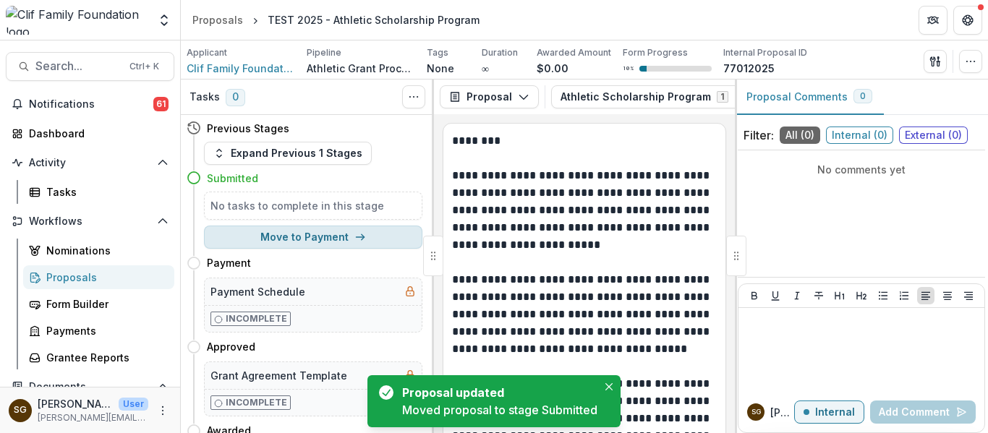
click at [294, 235] on button "Move to Payment" at bounding box center [313, 237] width 218 height 23
select select "*******"
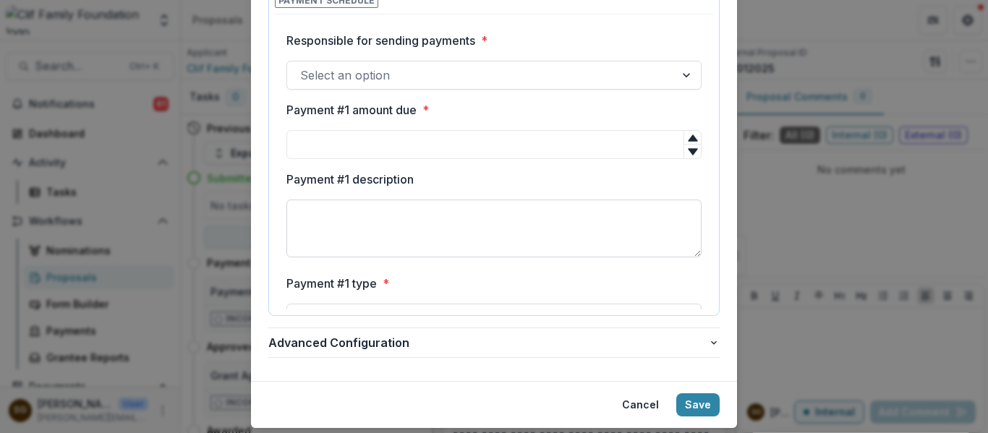
scroll to position [296, 0]
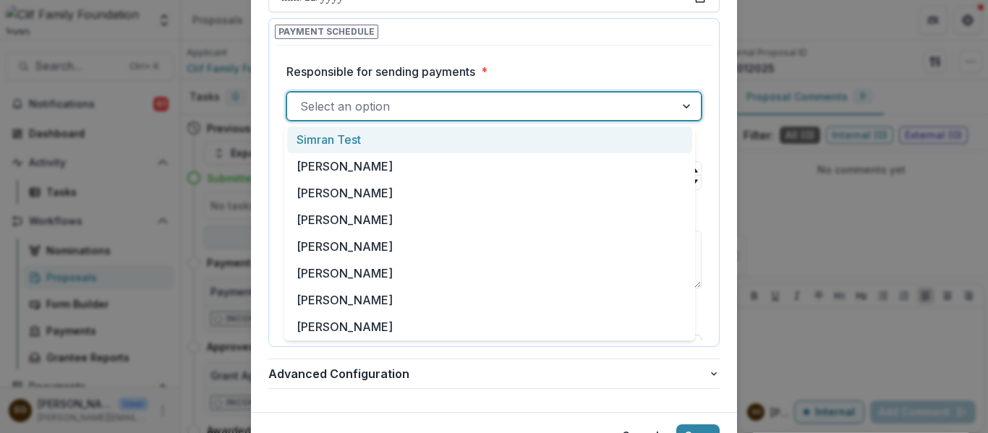
click at [358, 98] on div at bounding box center [480, 106] width 361 height 20
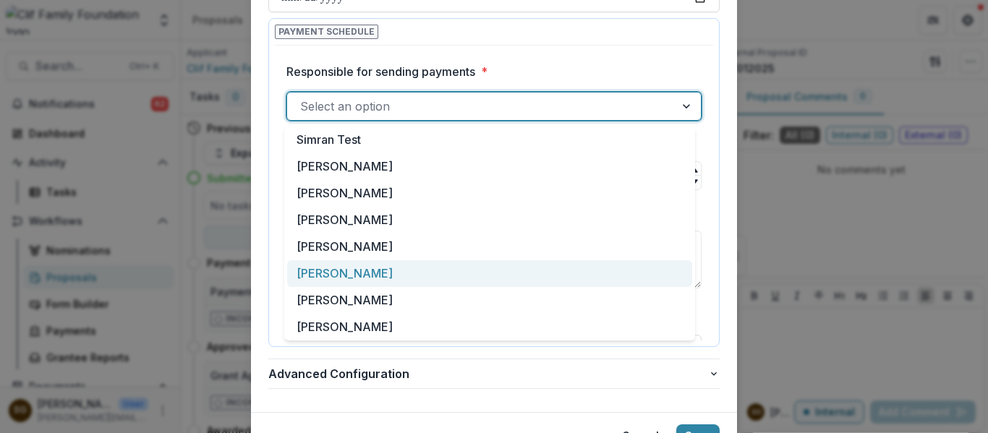
click at [356, 270] on div "[PERSON_NAME]" at bounding box center [489, 273] width 405 height 27
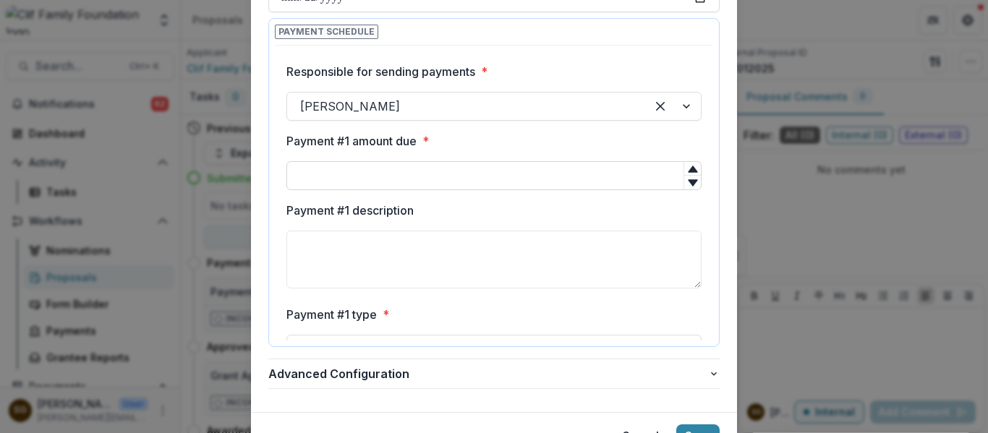
click at [348, 169] on input "Payment #1 amount due *" at bounding box center [493, 175] width 415 height 29
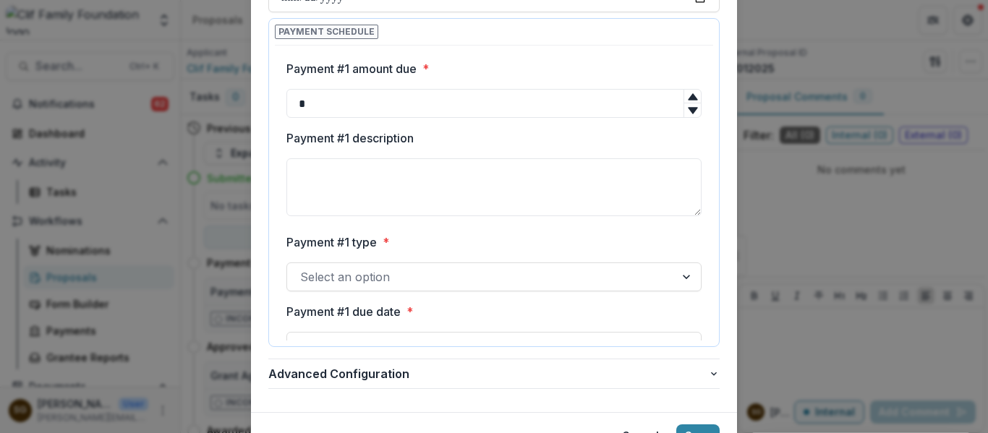
scroll to position [145, 0]
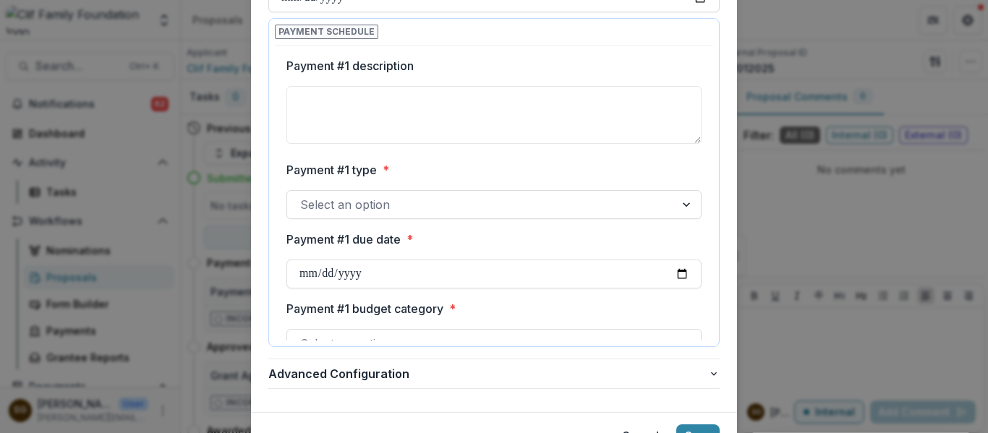
type input "*"
click at [335, 207] on div at bounding box center [480, 204] width 361 height 20
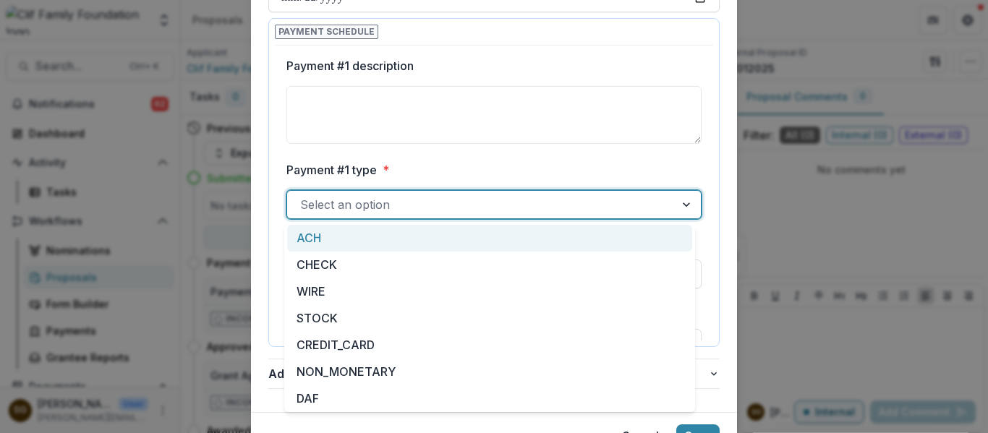
click at [336, 231] on div "ACH" at bounding box center [489, 238] width 405 height 27
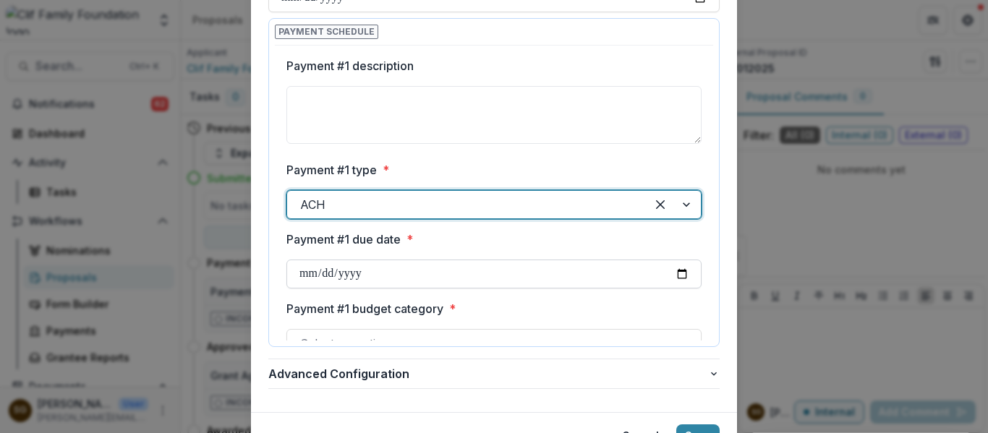
click at [351, 276] on input "Payment #1 due date *" at bounding box center [493, 274] width 415 height 29
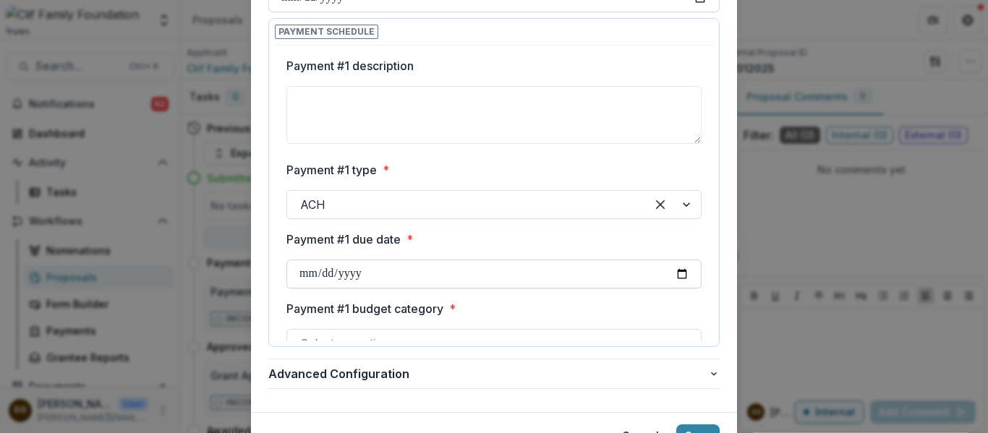
click at [670, 273] on input "Payment #1 due date *" at bounding box center [493, 274] width 415 height 29
type input "**********"
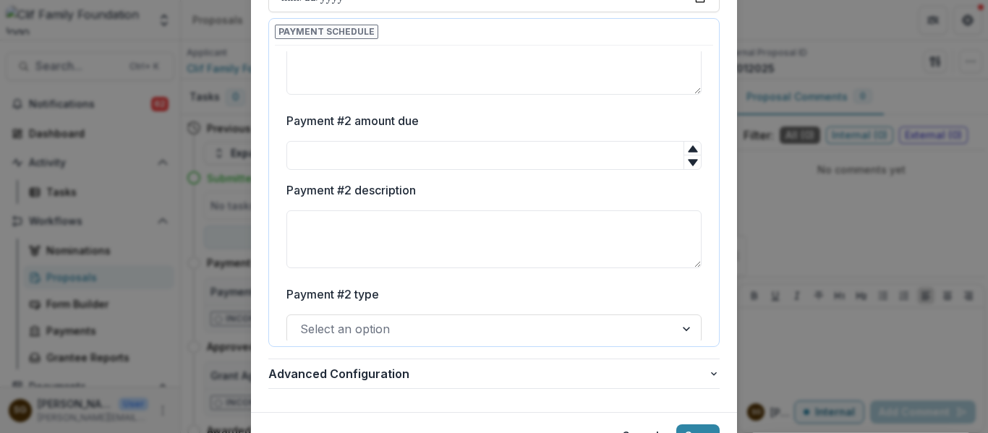
scroll to position [361, 0]
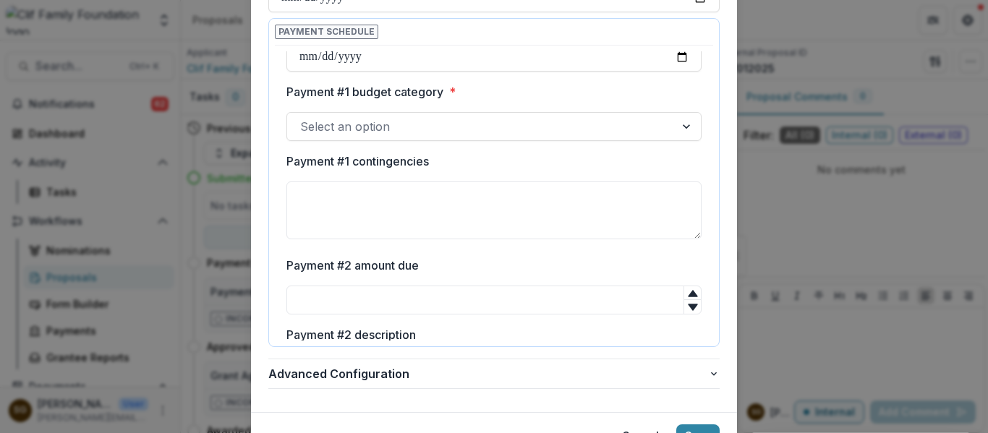
click at [414, 131] on div at bounding box center [480, 126] width 361 height 20
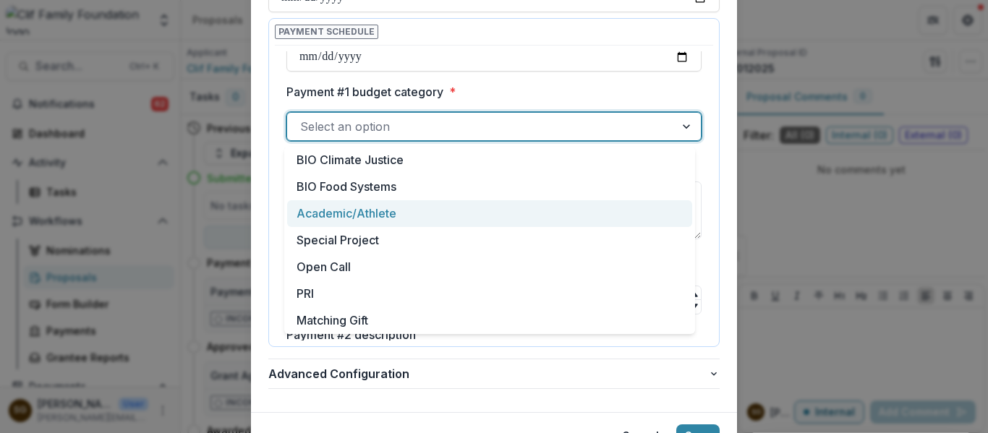
click at [380, 206] on div "Academic/Athlete" at bounding box center [489, 213] width 405 height 27
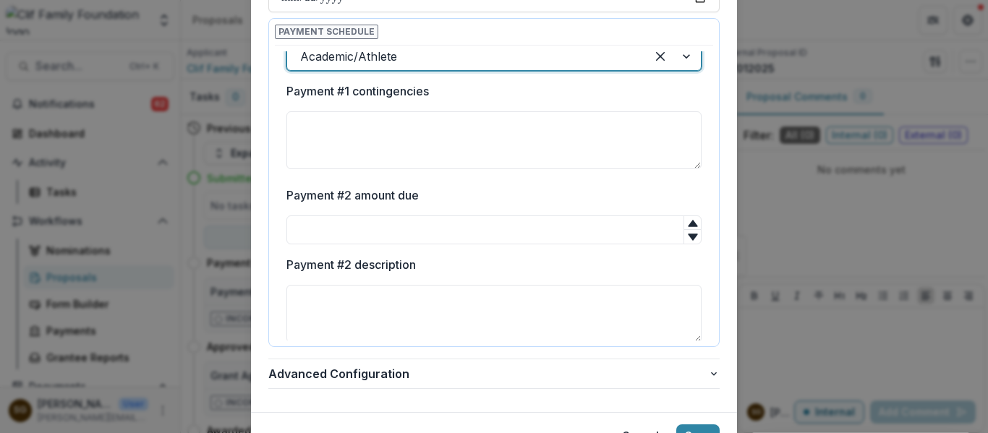
scroll to position [506, 0]
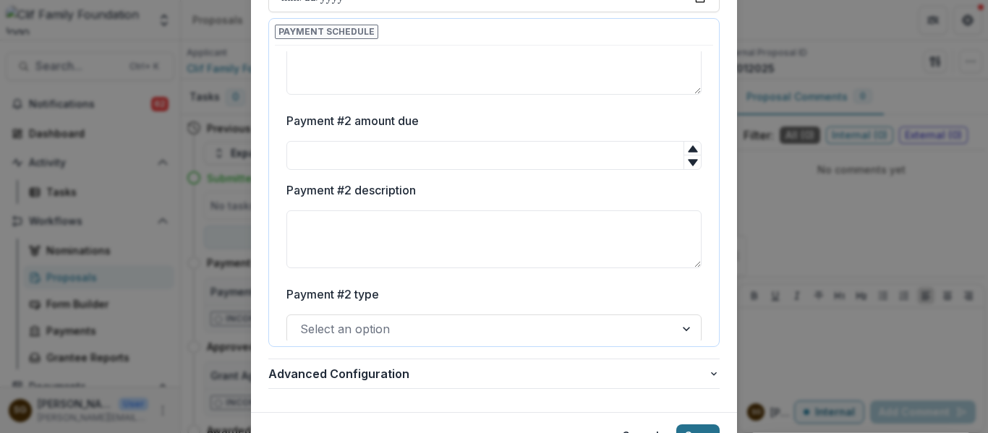
click at [691, 426] on button "Save" at bounding box center [697, 435] width 43 height 23
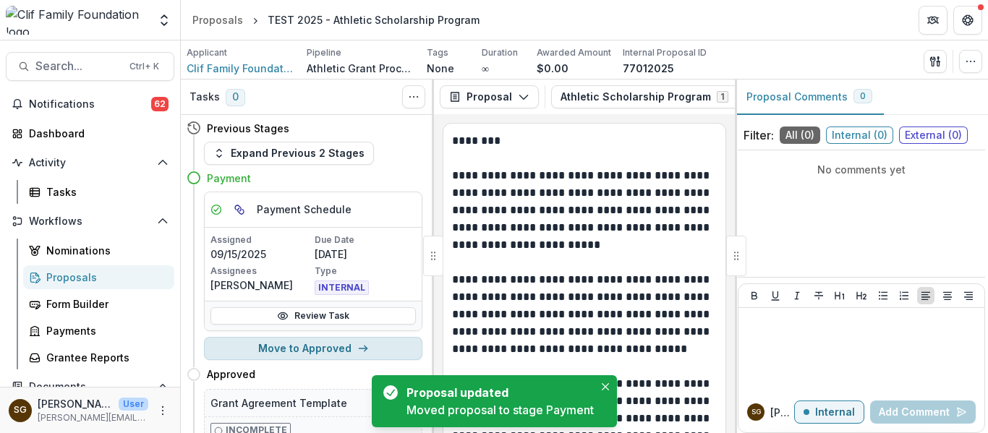
click at [313, 349] on button "Move to Approved" at bounding box center [313, 348] width 218 height 23
select select "********"
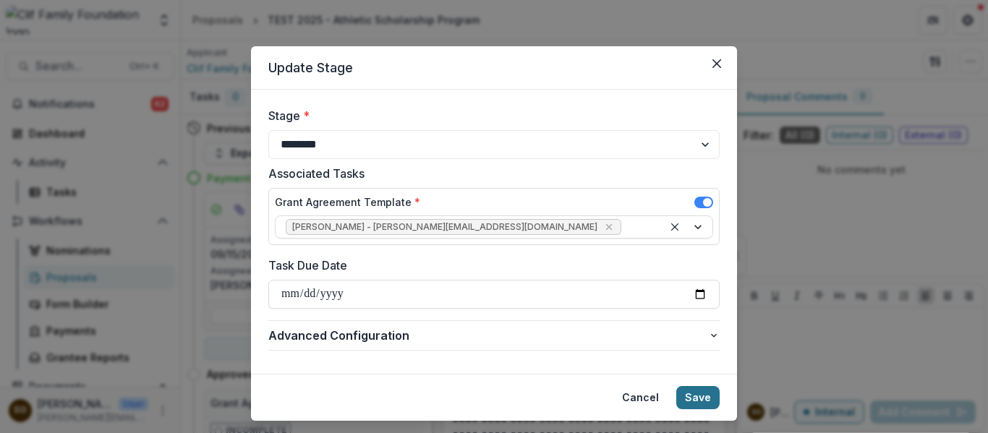
click at [698, 398] on button "Save" at bounding box center [697, 397] width 43 height 23
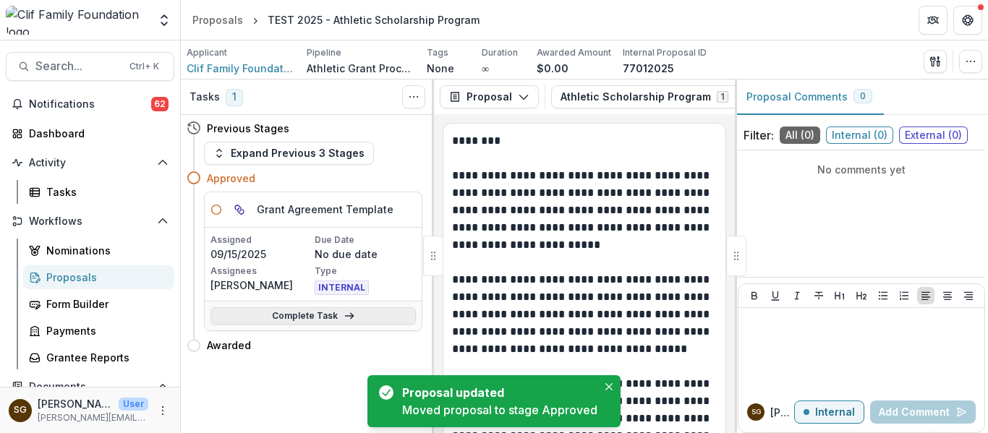
click at [296, 314] on link "Complete Task" at bounding box center [312, 315] width 205 height 17
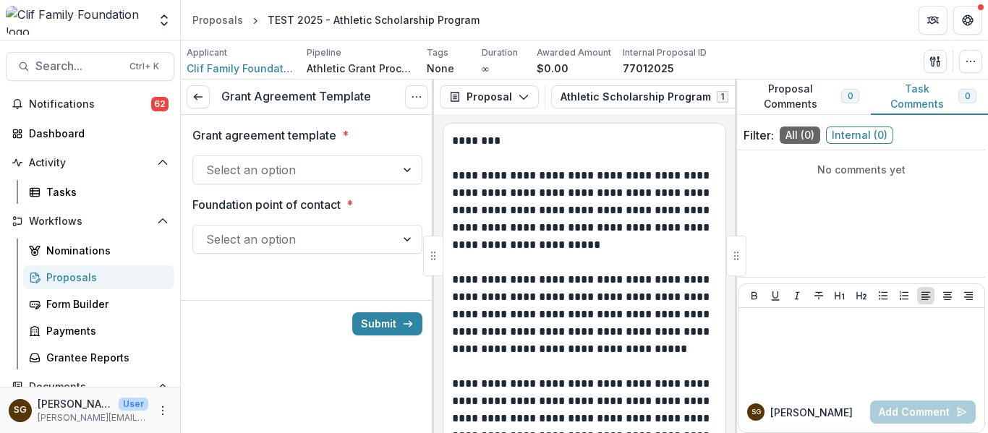
click at [284, 150] on div at bounding box center [307, 153] width 230 height 6
click at [286, 163] on div at bounding box center [294, 170] width 176 height 20
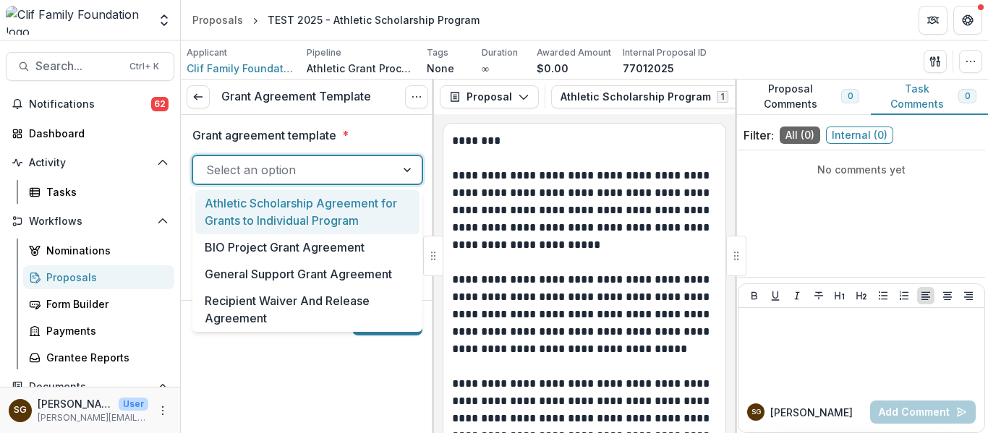
click at [277, 205] on div "Athletic Scholarship Agreement for Grants to Individual Program" at bounding box center [307, 212] width 224 height 44
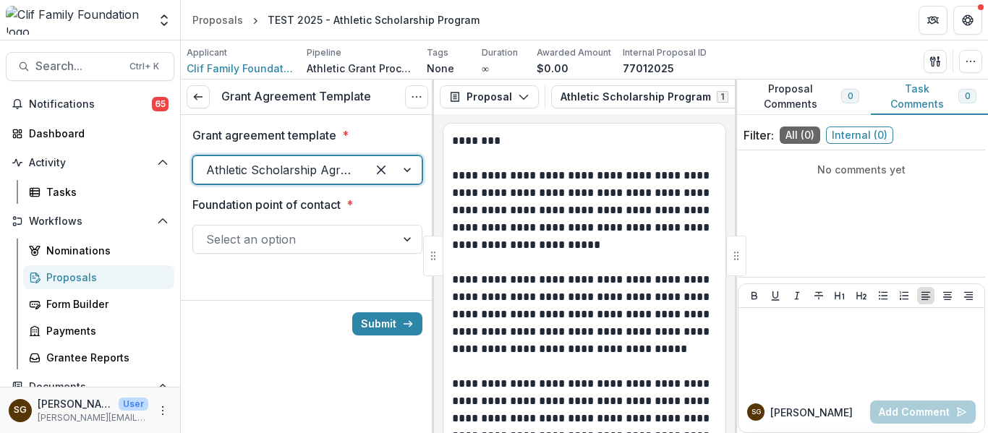
click at [291, 241] on div at bounding box center [294, 239] width 176 height 20
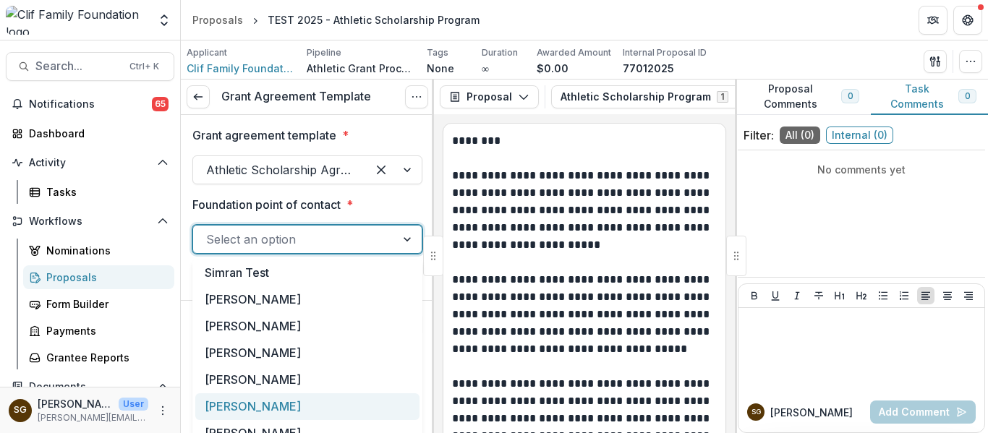
click at [242, 403] on div "[PERSON_NAME]" at bounding box center [307, 406] width 224 height 27
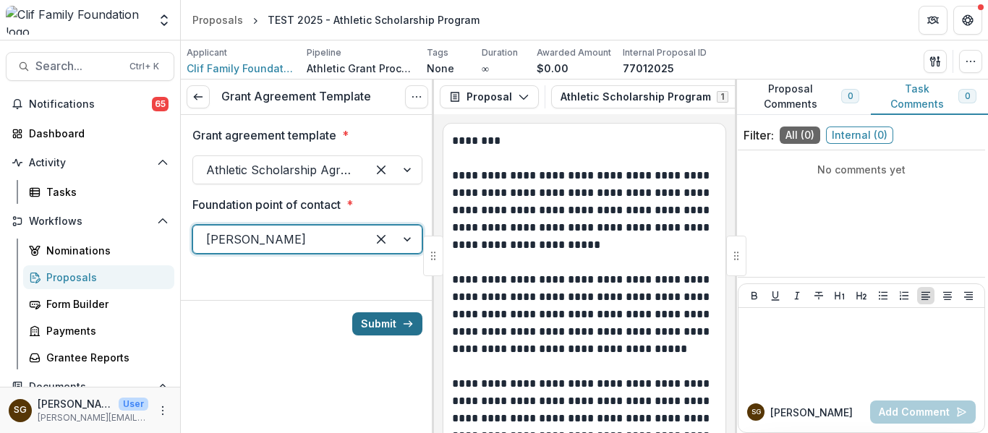
click at [382, 323] on button "Submit" at bounding box center [387, 323] width 70 height 23
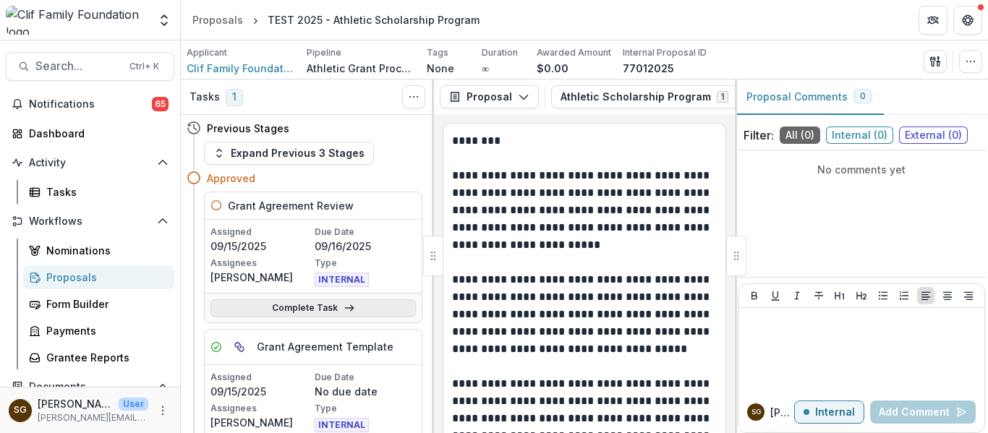
click at [314, 311] on link "Complete Task" at bounding box center [312, 307] width 205 height 17
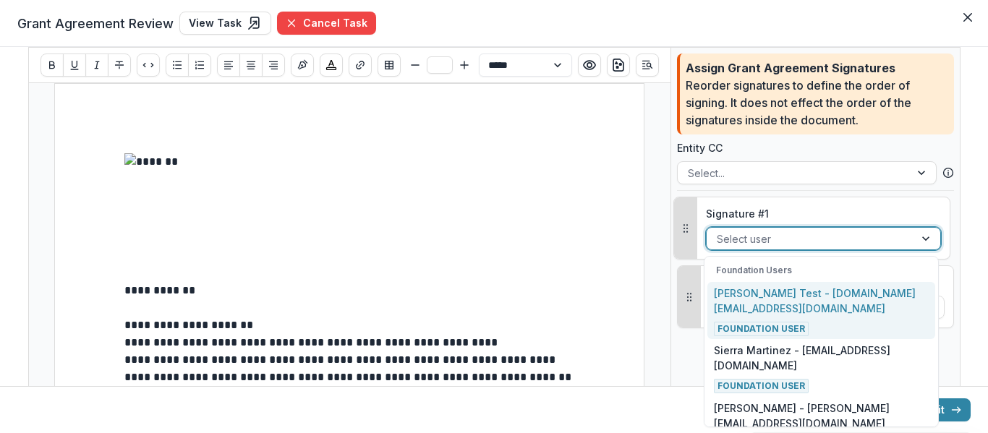
click at [754, 234] on div at bounding box center [809, 239] width 187 height 18
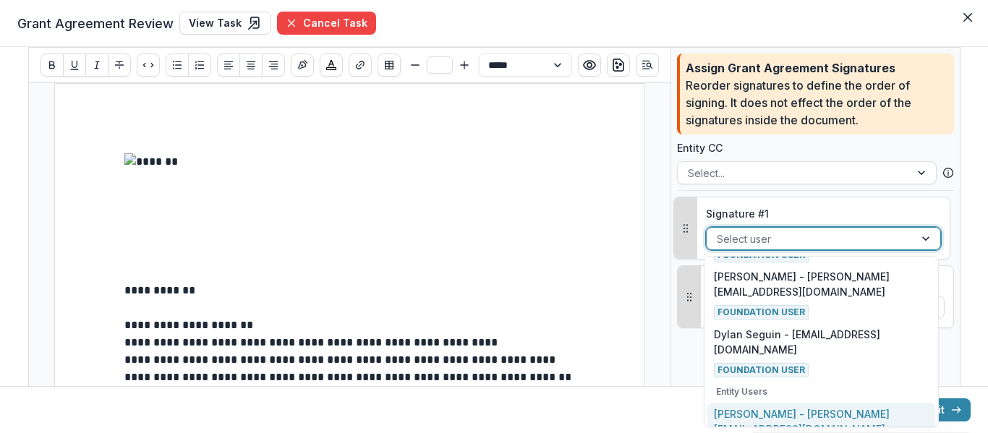
scroll to position [398, 0]
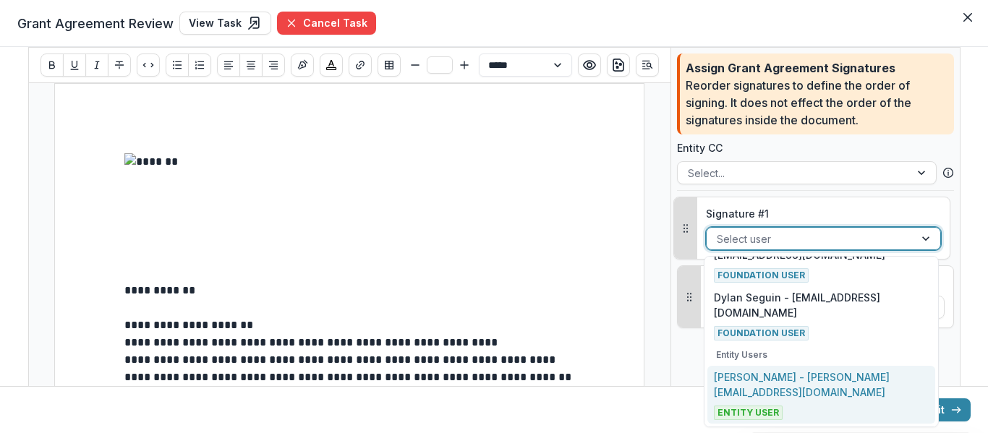
click at [787, 394] on p "Sarah Grady - sarah@cliffamilyfoundation.org" at bounding box center [821, 384] width 214 height 30
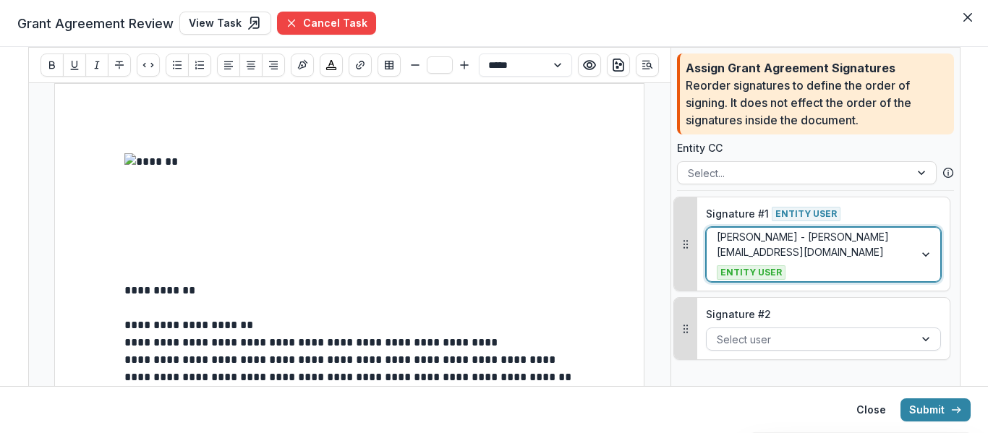
click at [783, 337] on div at bounding box center [809, 339] width 187 height 18
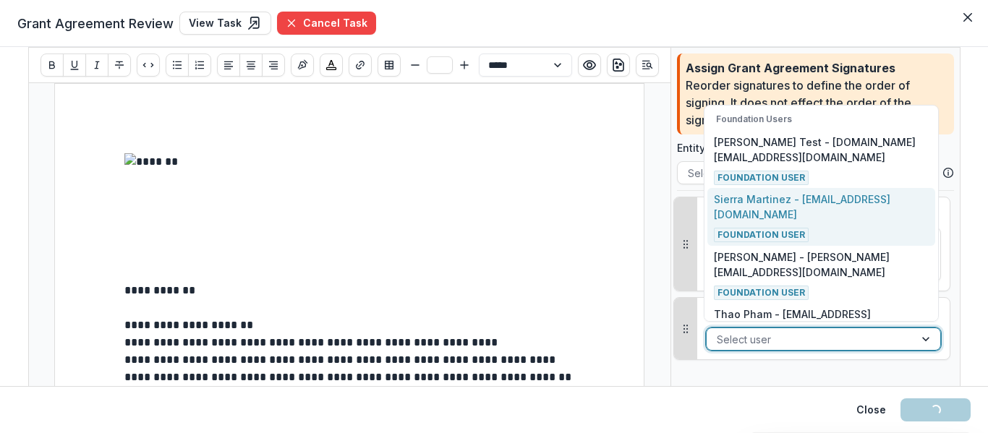
scroll to position [353, 0]
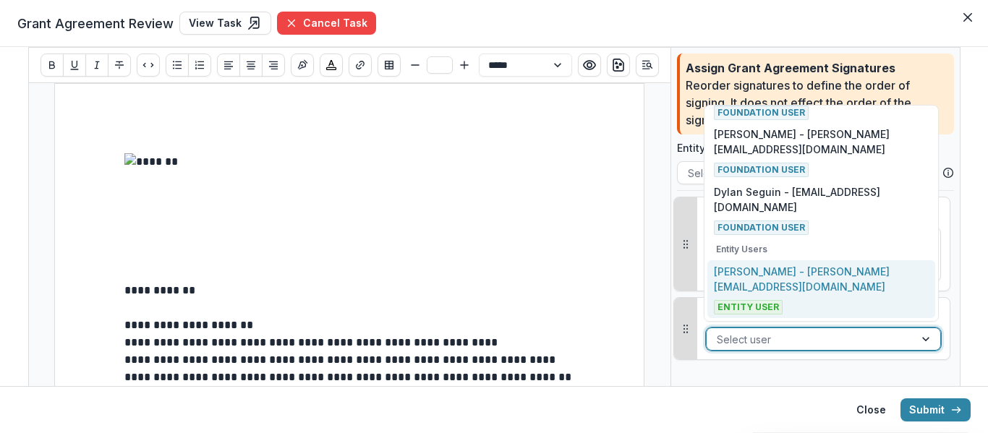
click at [794, 268] on p "Sarah Grady - sarah@cliffamilyfoundation.org" at bounding box center [821, 279] width 214 height 30
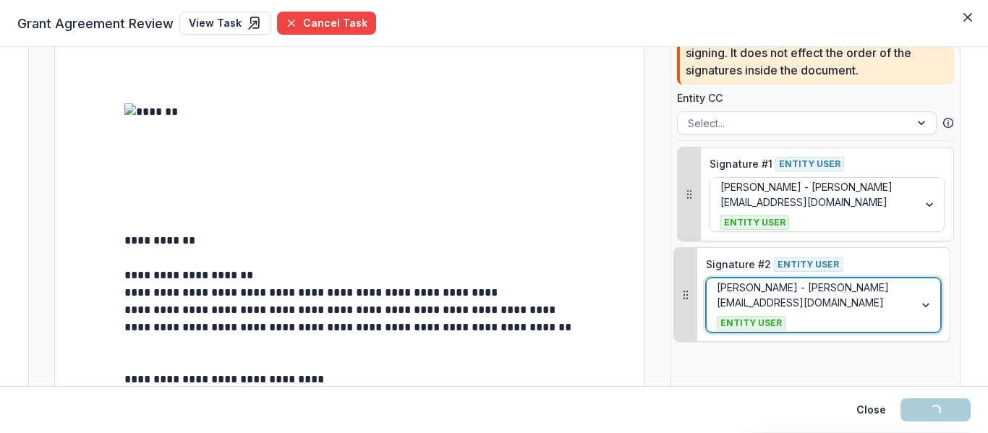
scroll to position [72, 0]
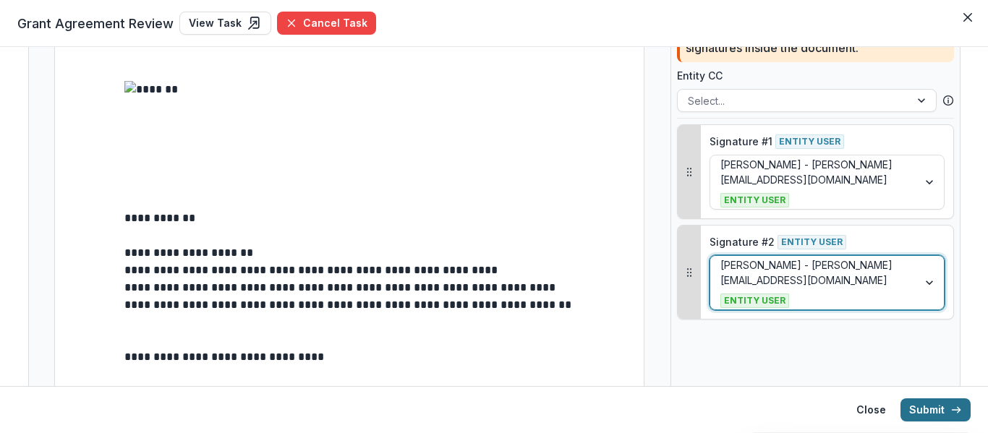
click at [928, 419] on button "Submit" at bounding box center [935, 409] width 70 height 23
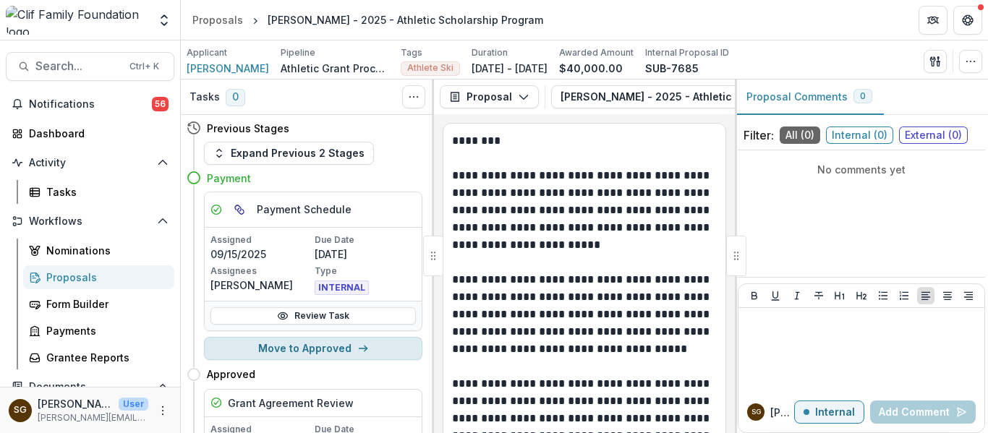
click at [325, 344] on button "Move to Approved" at bounding box center [313, 348] width 218 height 23
select select "********"
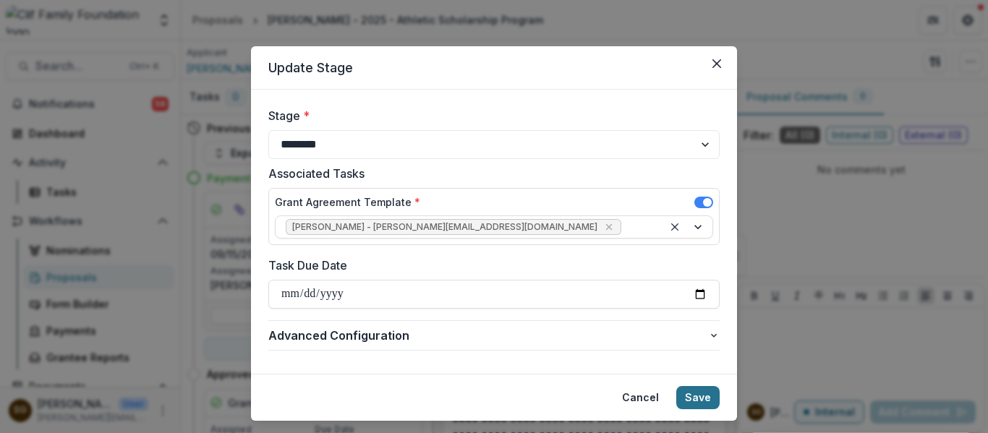
click at [699, 398] on button "Save" at bounding box center [697, 397] width 43 height 23
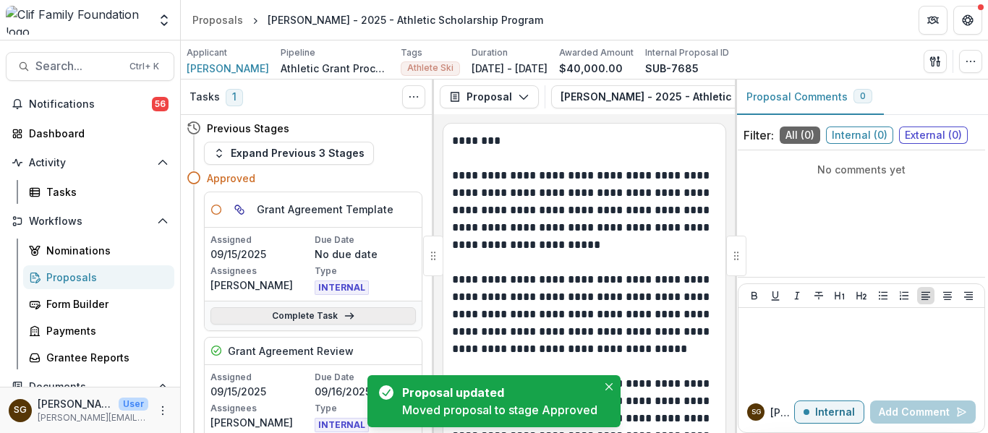
click at [383, 312] on link "Complete Task" at bounding box center [312, 315] width 205 height 17
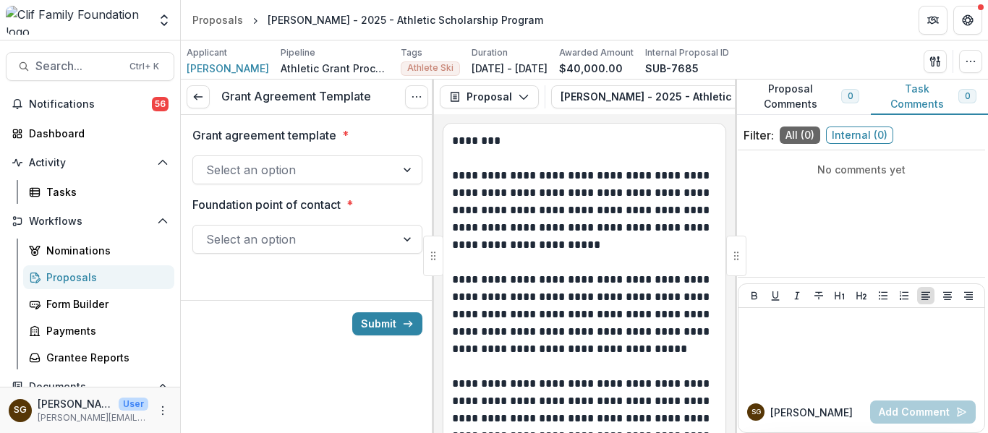
click at [320, 168] on div at bounding box center [294, 170] width 176 height 20
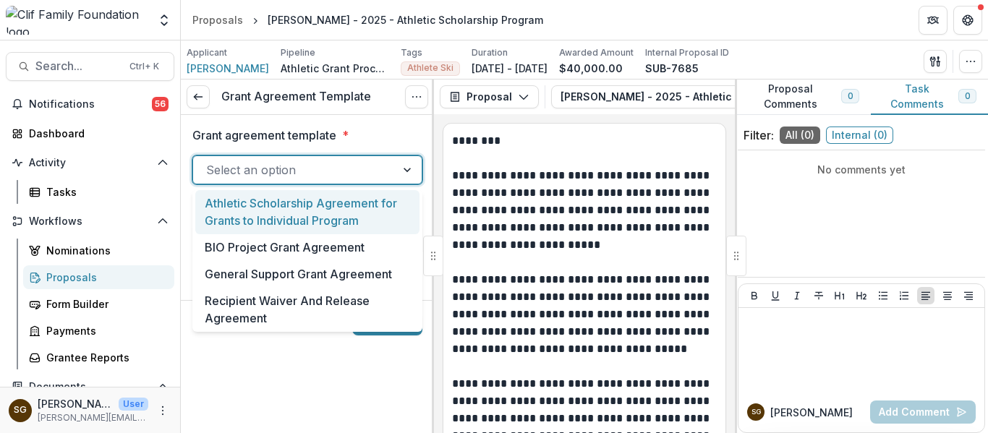
click at [311, 219] on div "Athletic Scholarship Agreement for Grants to Individual Program" at bounding box center [307, 212] width 224 height 44
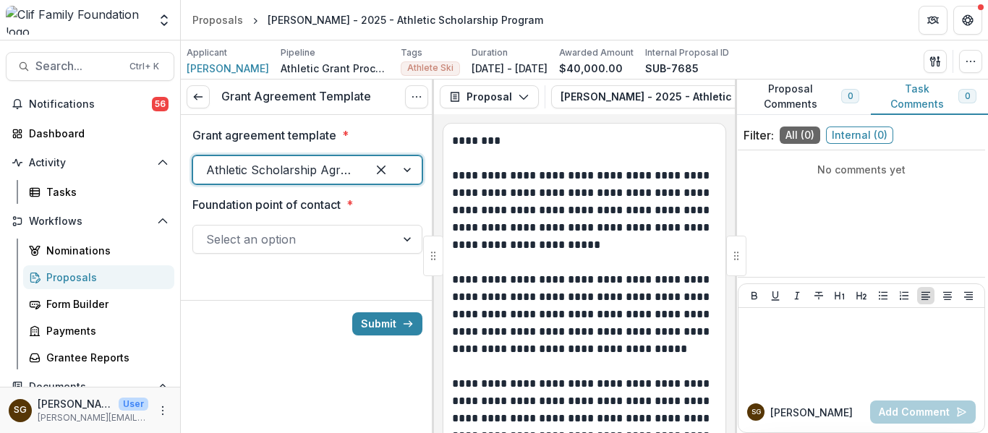
click at [310, 248] on div at bounding box center [294, 239] width 176 height 20
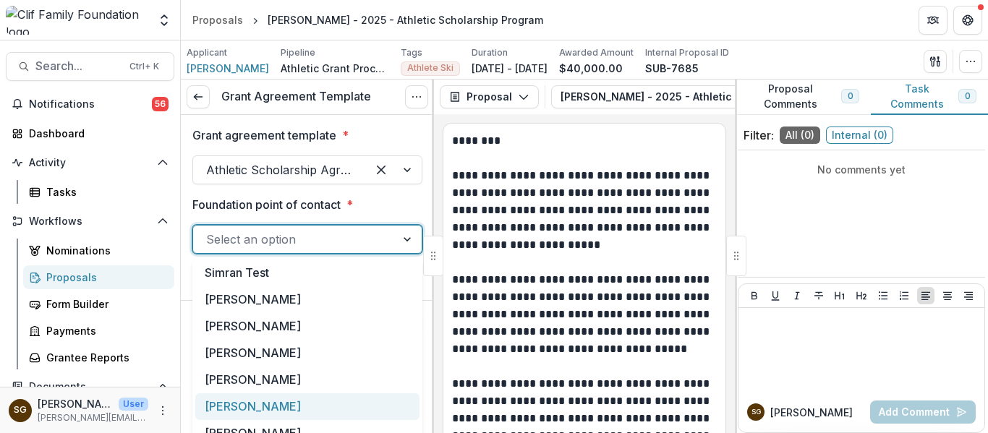
click at [259, 403] on div "[PERSON_NAME]" at bounding box center [307, 406] width 224 height 27
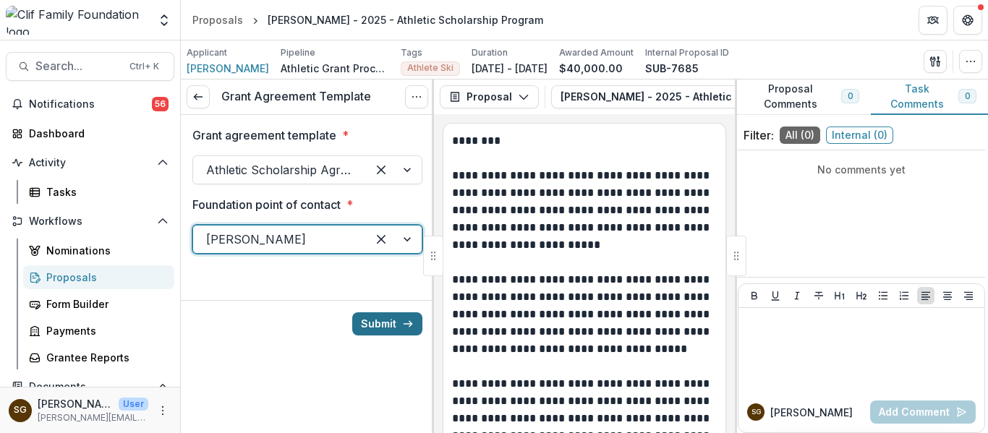
click at [373, 325] on button "Submit" at bounding box center [387, 323] width 70 height 23
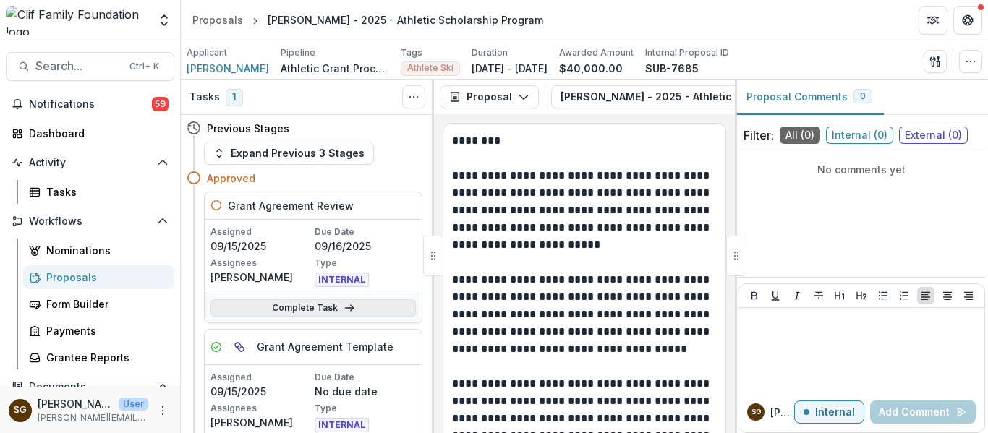
click at [330, 310] on link "Complete Task" at bounding box center [312, 307] width 205 height 17
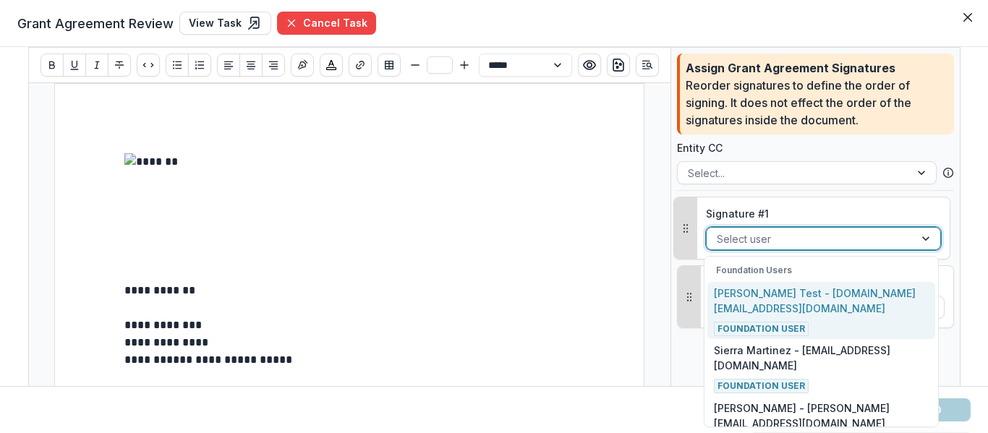
click at [729, 232] on div at bounding box center [809, 239] width 187 height 18
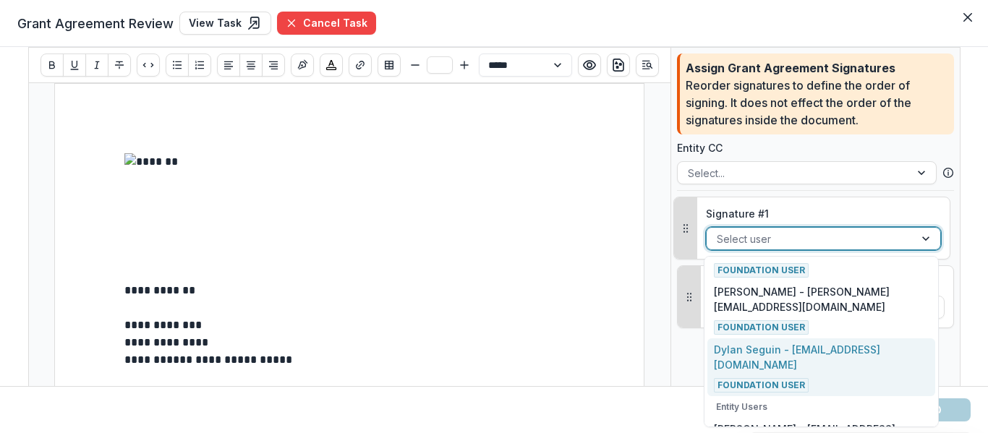
scroll to position [383, 0]
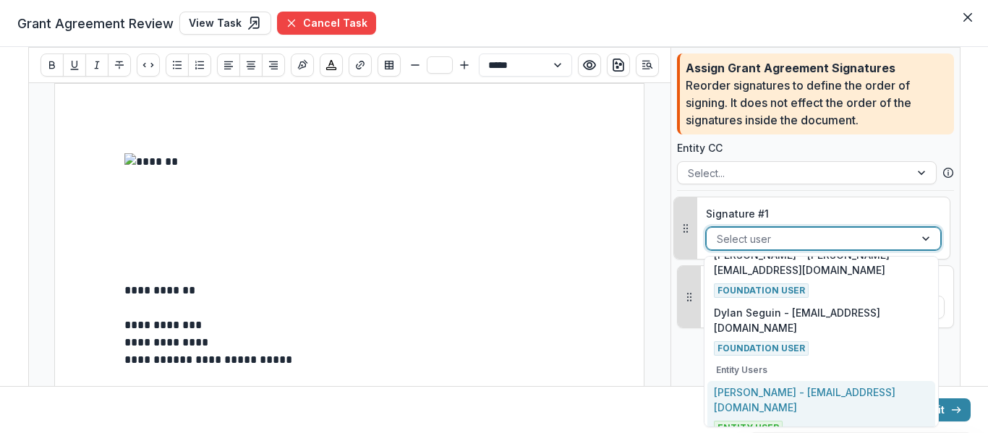
click at [797, 393] on p "[PERSON_NAME] - [EMAIL_ADDRESS][DOMAIN_NAME]" at bounding box center [821, 400] width 214 height 30
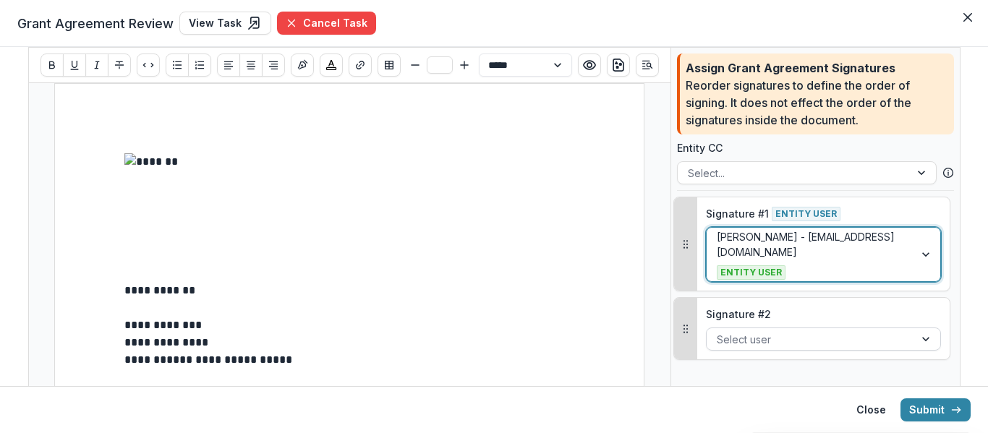
click at [784, 335] on div at bounding box center [809, 339] width 187 height 18
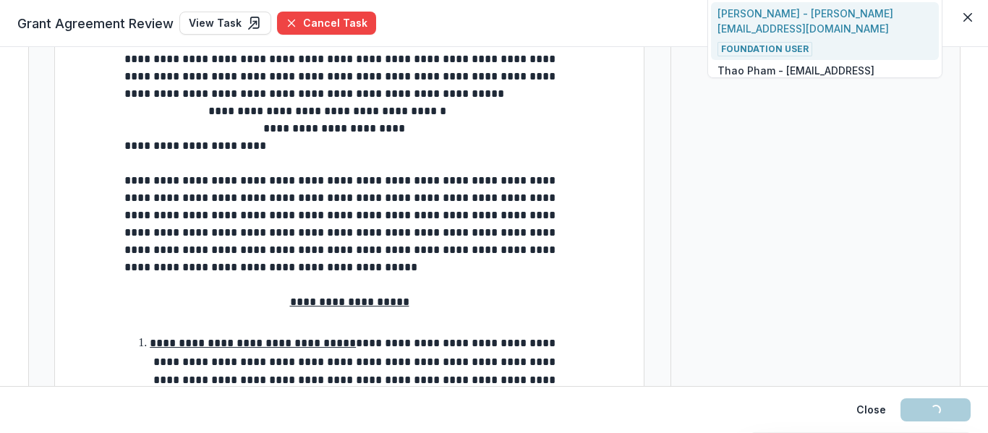
scroll to position [145, 0]
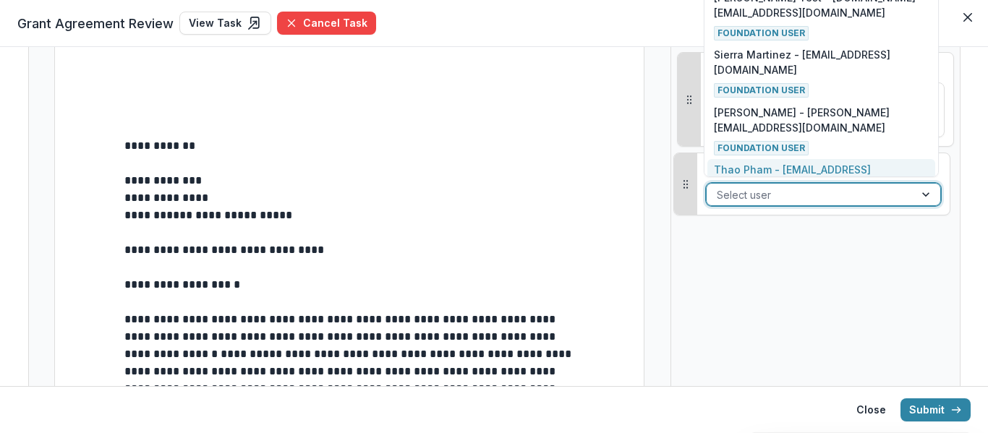
click at [804, 182] on div "Signature # 2 9 results available. Use Up and Down to choose options, press Ent…" at bounding box center [823, 183] width 252 height 61
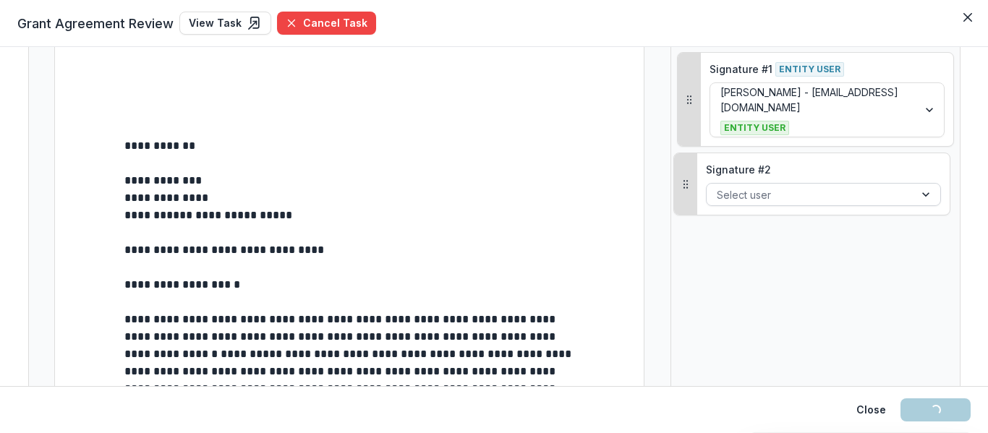
click at [804, 190] on div at bounding box center [809, 195] width 187 height 18
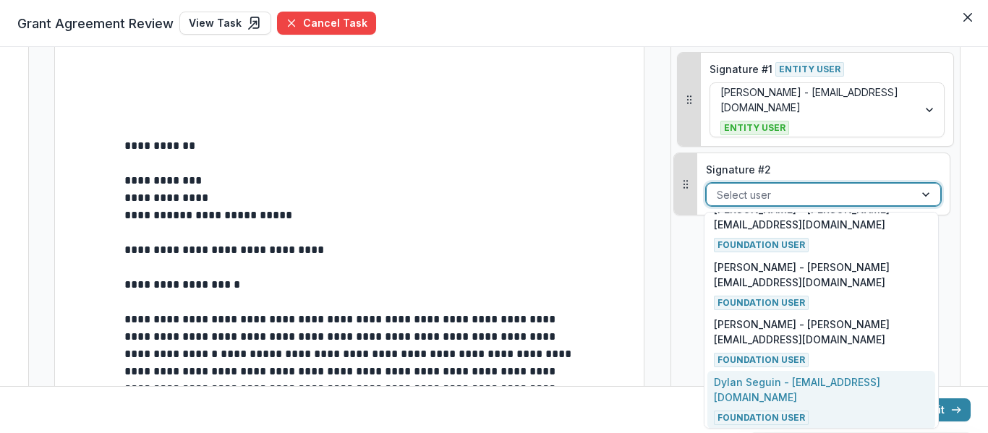
scroll to position [338, 0]
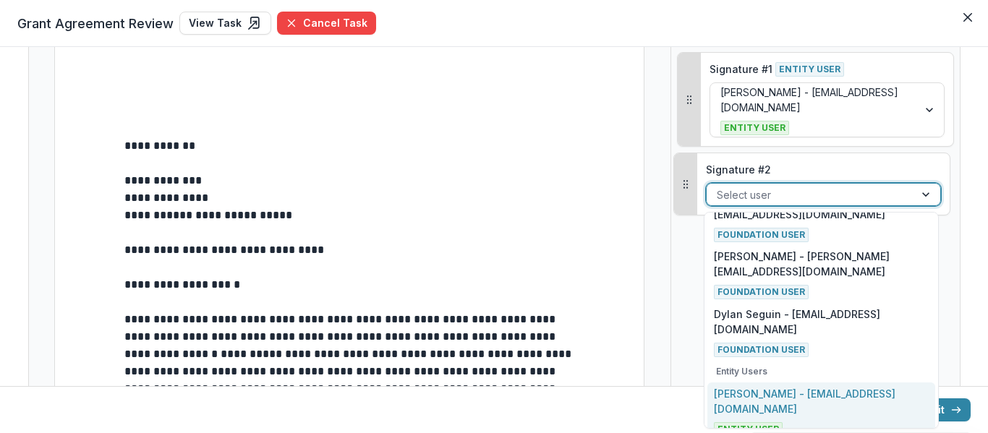
click at [814, 410] on div "[PERSON_NAME] - [EMAIL_ADDRESS][DOMAIN_NAME] Entity User" at bounding box center [821, 411] width 214 height 51
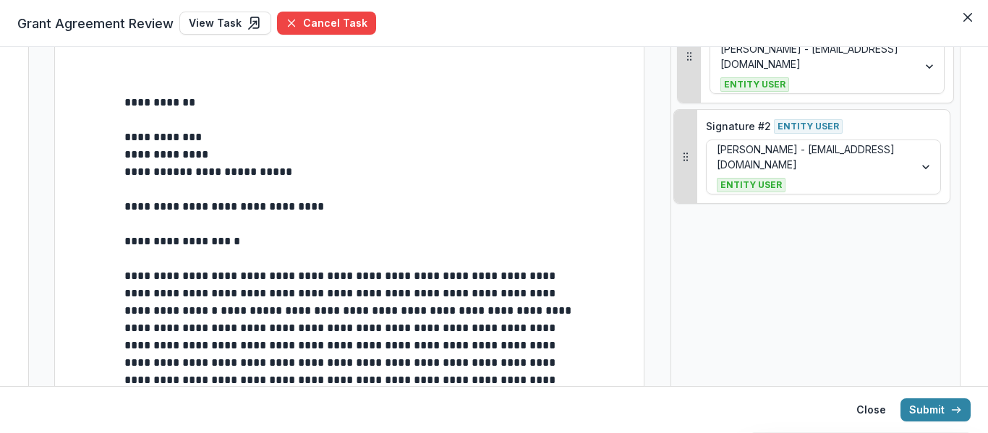
scroll to position [247, 0]
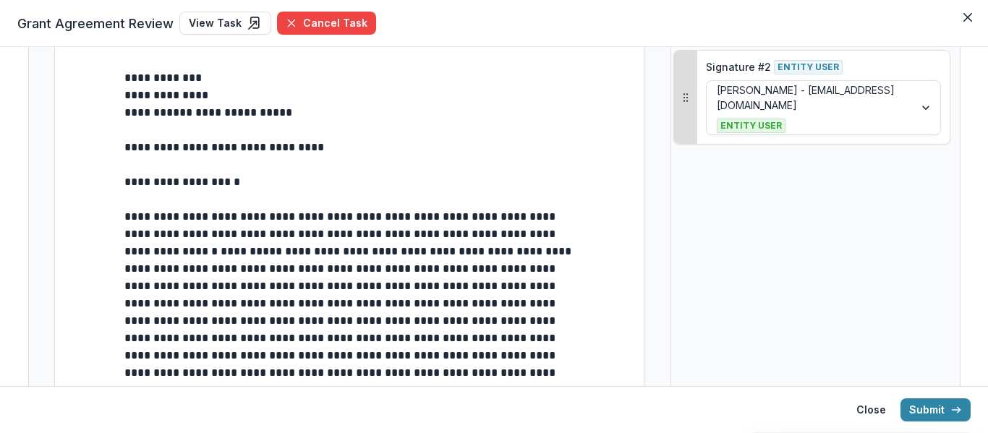
click at [237, 181] on p "**********" at bounding box center [349, 182] width 450 height 17
click at [239, 183] on p "**********" at bounding box center [349, 182] width 450 height 17
click at [245, 224] on span "**********" at bounding box center [349, 320] width 450 height 219
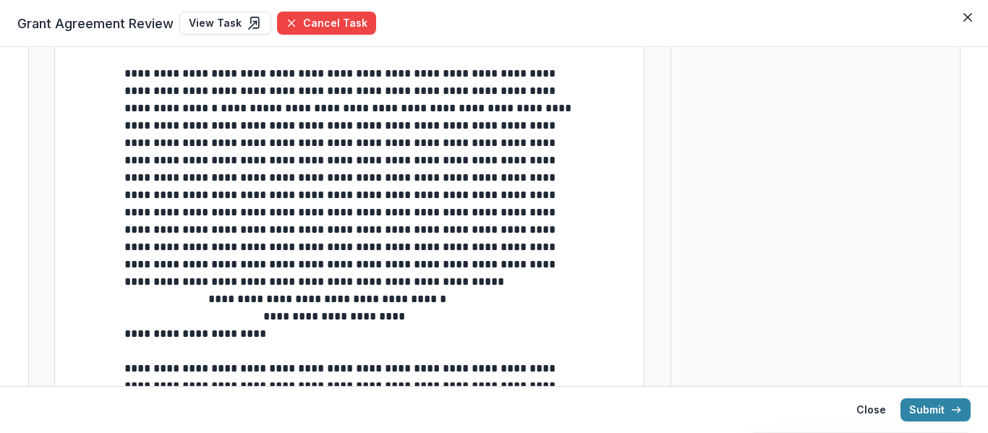
scroll to position [536, 0]
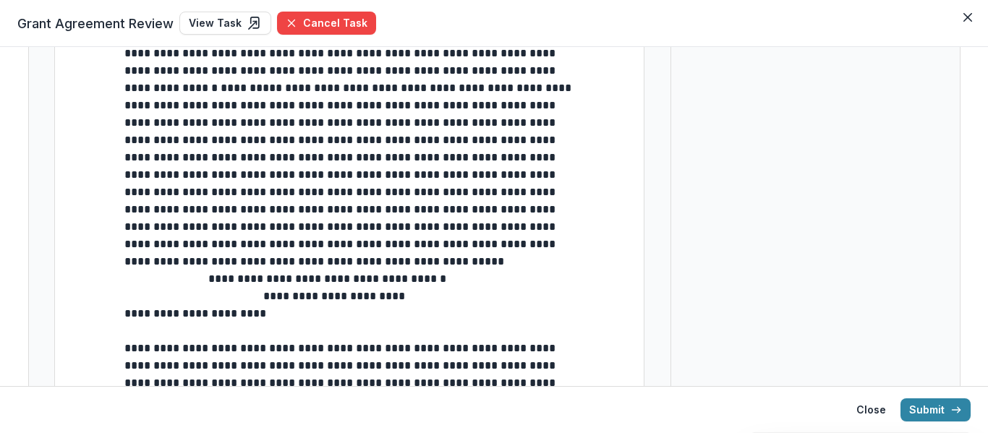
click at [124, 318] on span "**********" at bounding box center [264, 305] width 281 height 28
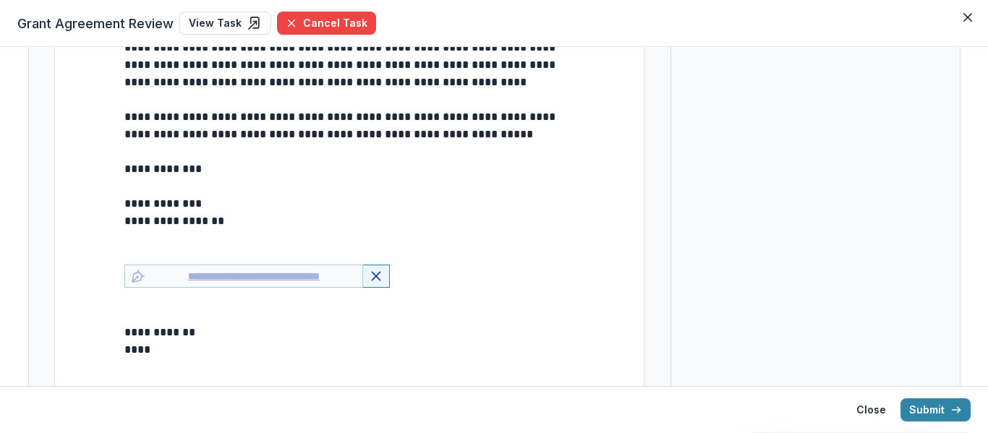
scroll to position [5922, 0]
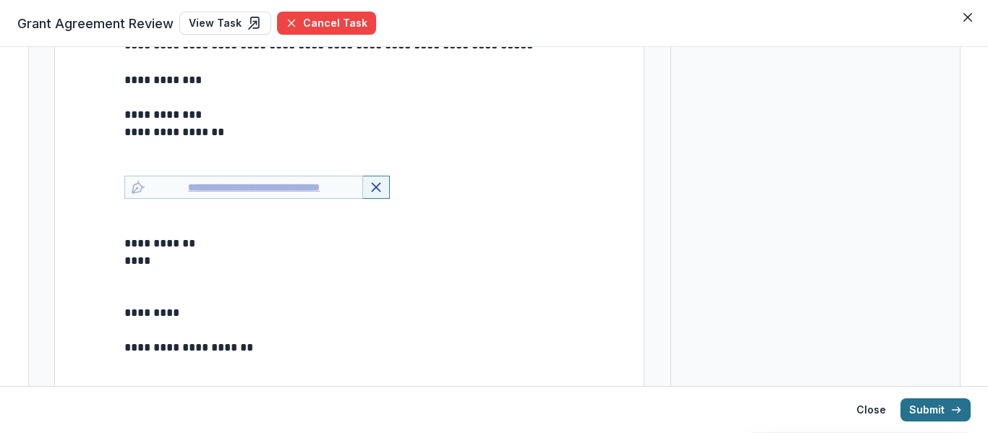
click at [932, 417] on button "Submit" at bounding box center [935, 409] width 70 height 23
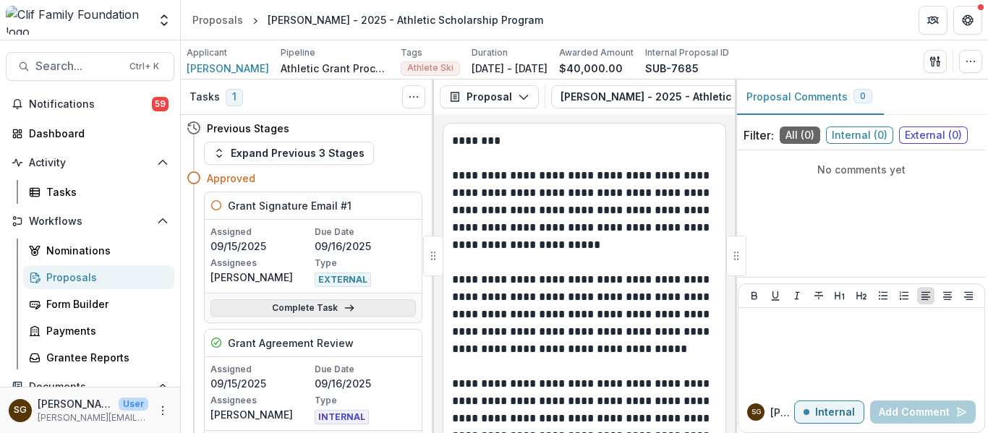
click at [343, 306] on icon at bounding box center [349, 308] width 12 height 12
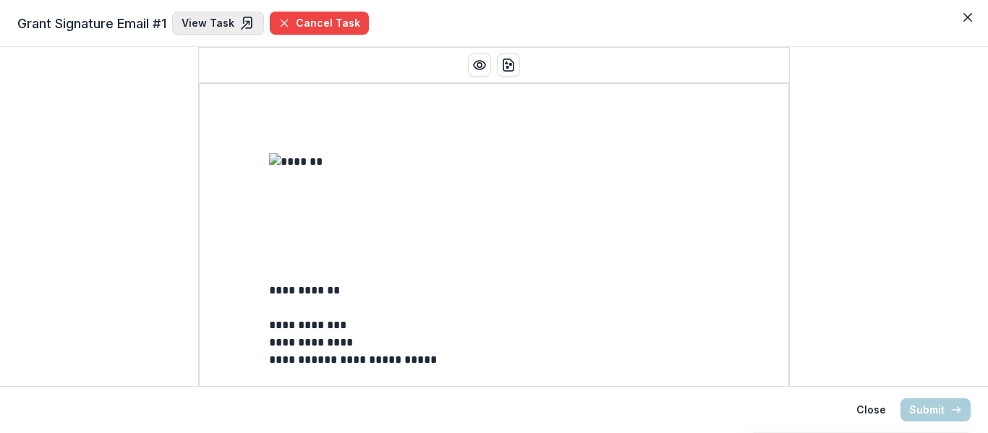
click at [229, 33] on link "View Task" at bounding box center [218, 23] width 92 height 23
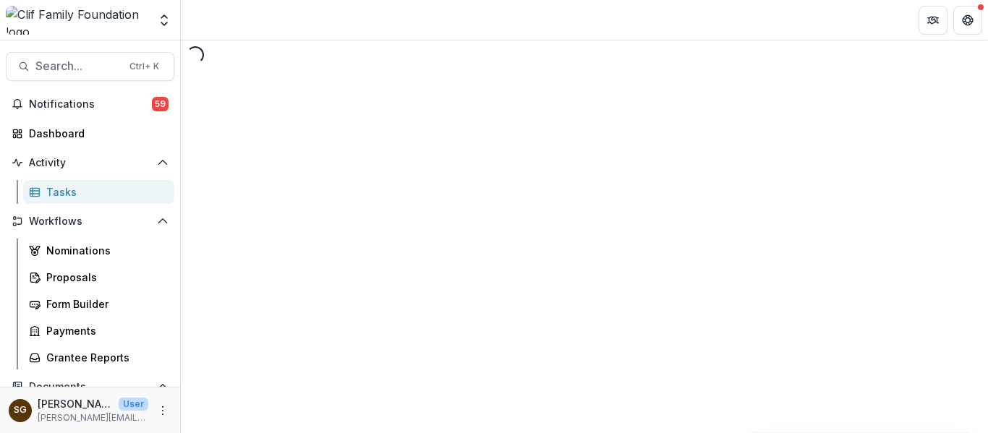
select select "********"
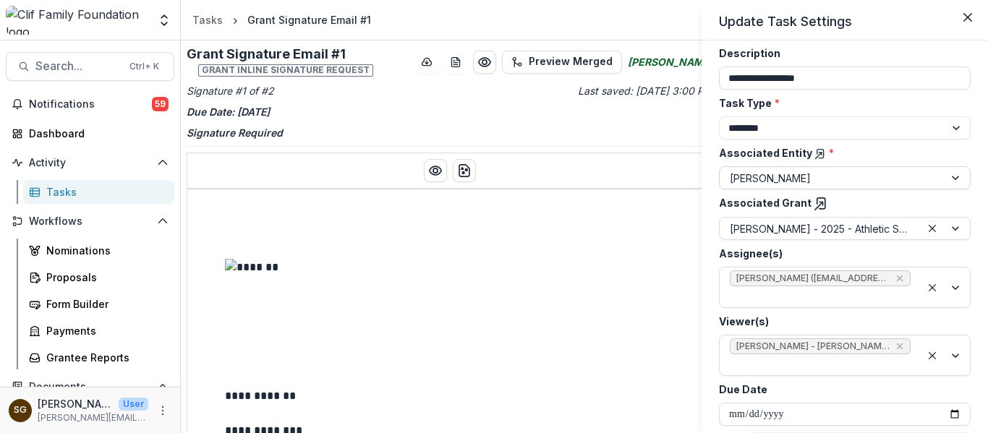
scroll to position [121, 0]
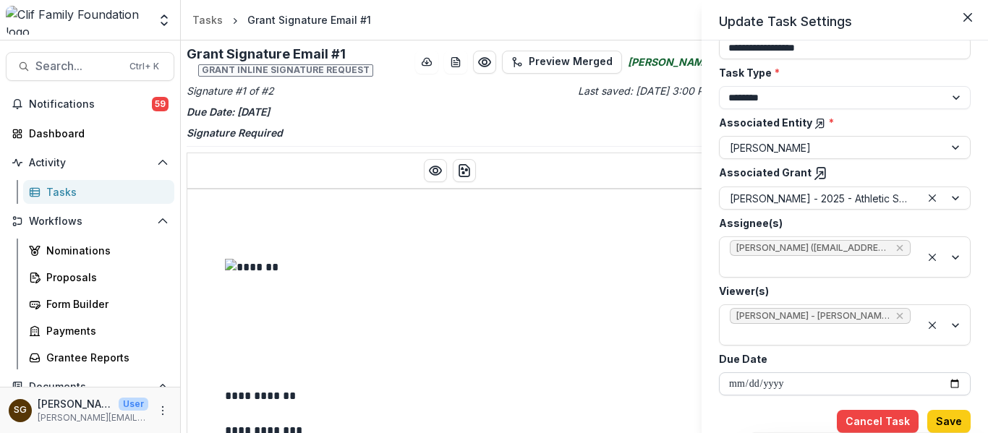
click at [951, 384] on input "**********" at bounding box center [845, 383] width 252 height 23
type input "**********"
click at [942, 418] on button "Save" at bounding box center [948, 421] width 43 height 23
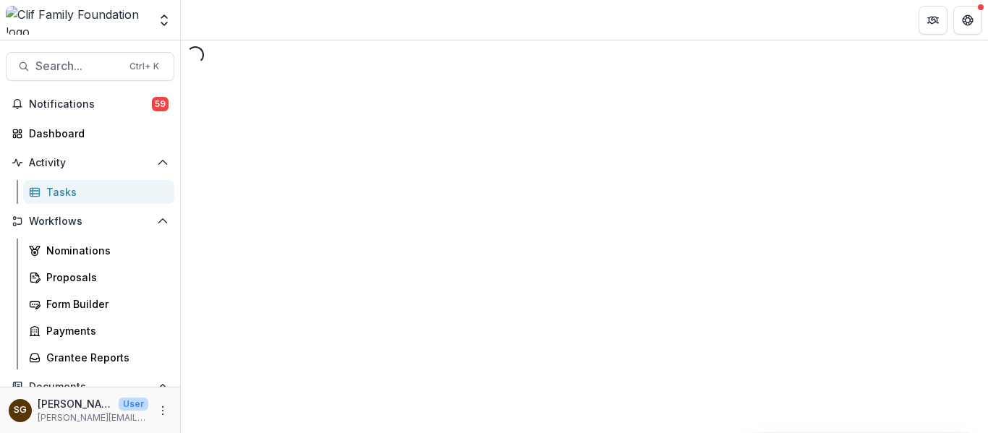
select select "********"
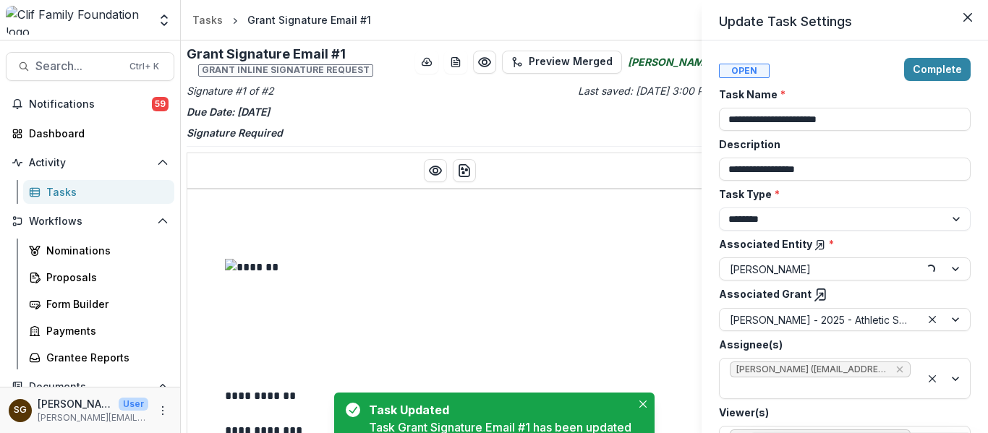
type input "**********"
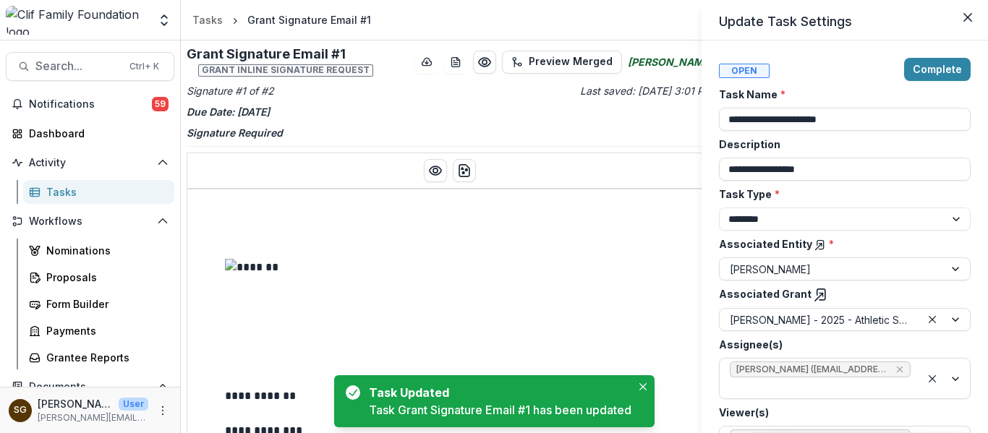
click at [60, 190] on div "**********" at bounding box center [494, 216] width 988 height 433
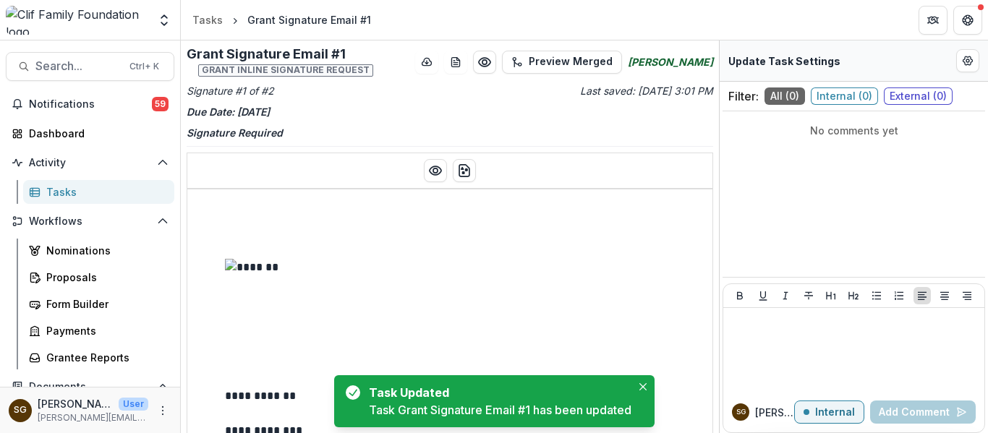
click at [67, 197] on div "Tasks" at bounding box center [104, 191] width 116 height 15
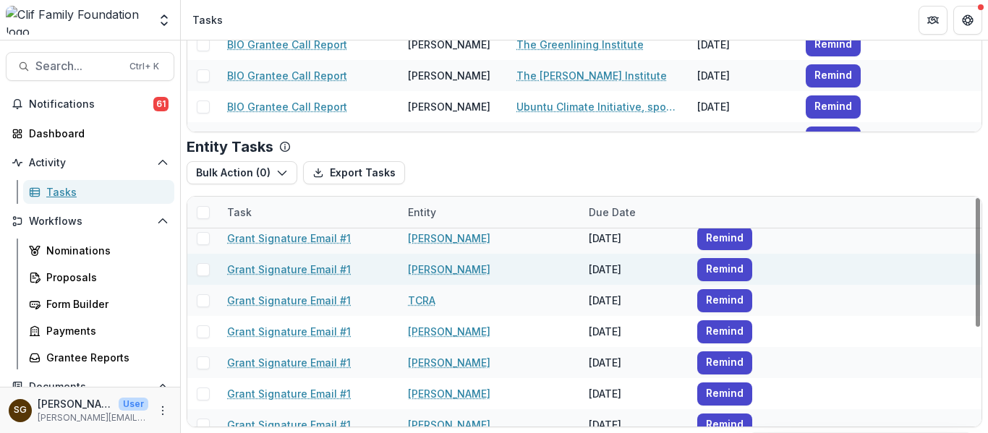
scroll to position [175, 0]
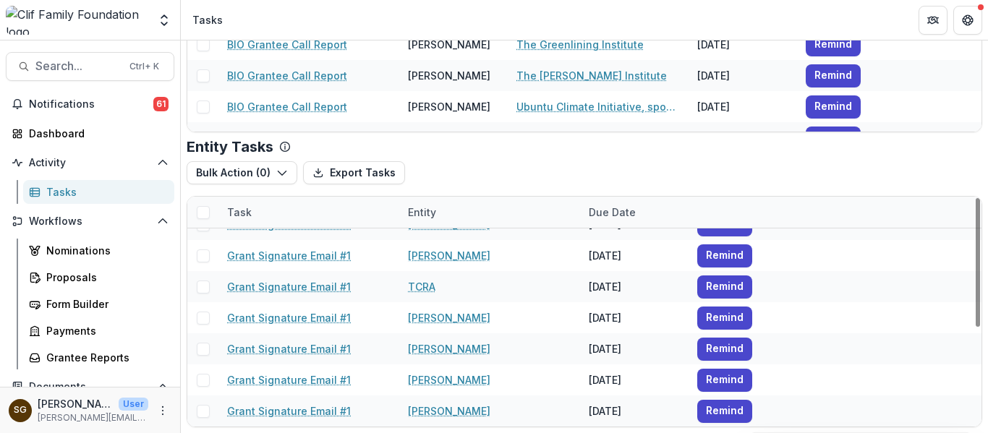
click at [200, 210] on span at bounding box center [203, 212] width 13 height 13
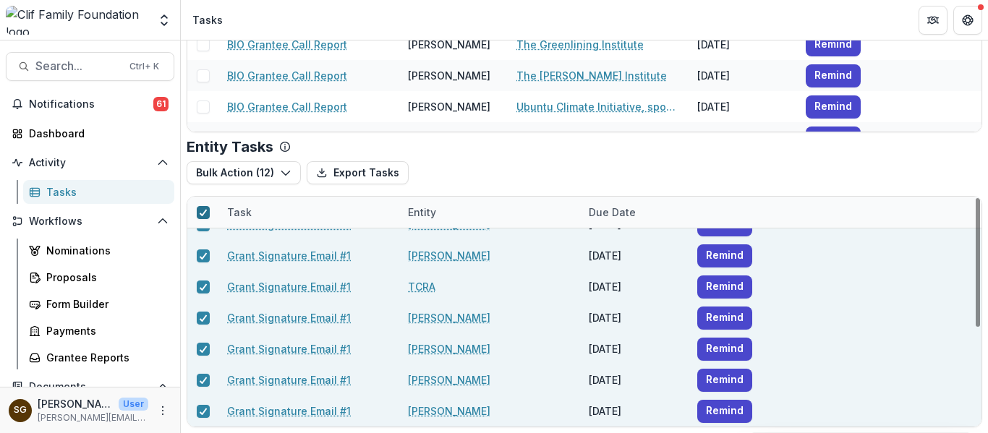
click at [200, 210] on icon at bounding box center [203, 212] width 9 height 7
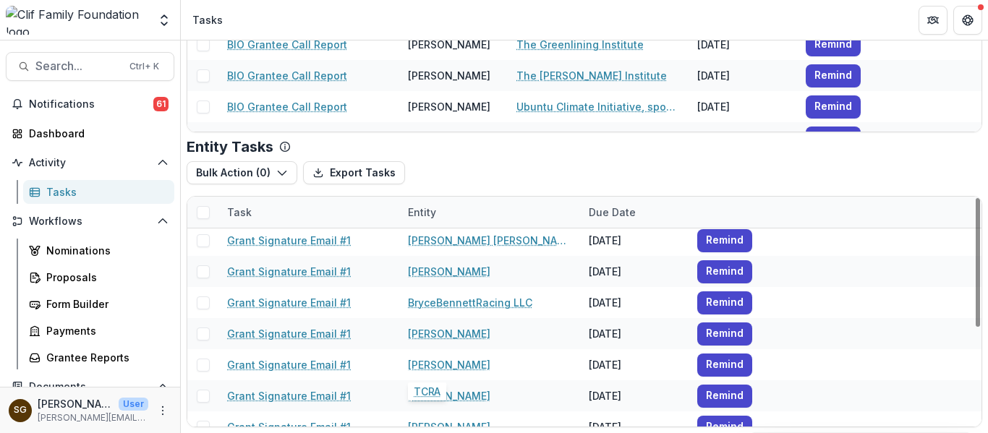
scroll to position [0, 0]
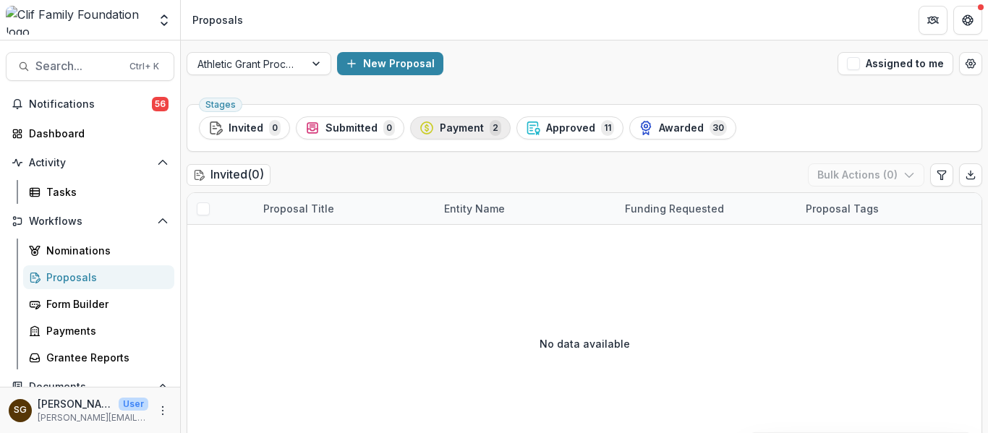
click at [470, 124] on span "Payment" at bounding box center [462, 128] width 44 height 12
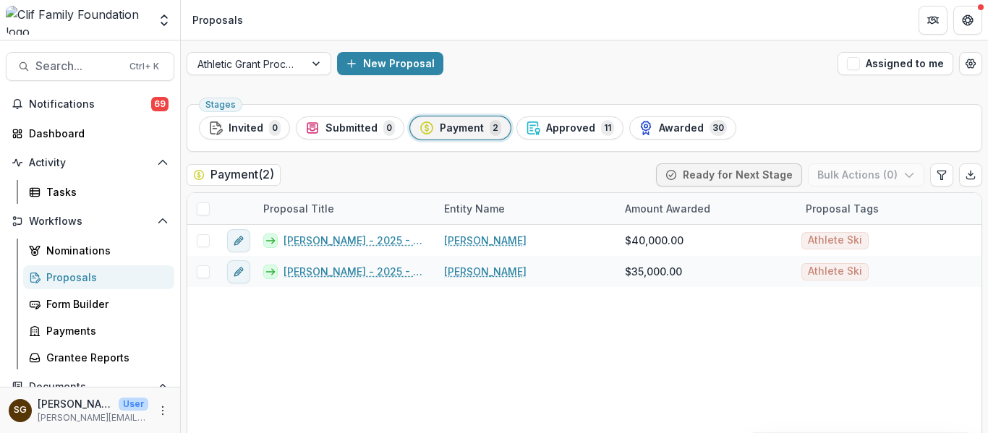
click at [84, 17] on img at bounding box center [77, 20] width 142 height 29
click at [162, 17] on polyline "Open entity switcher" at bounding box center [164, 16] width 6 height 3
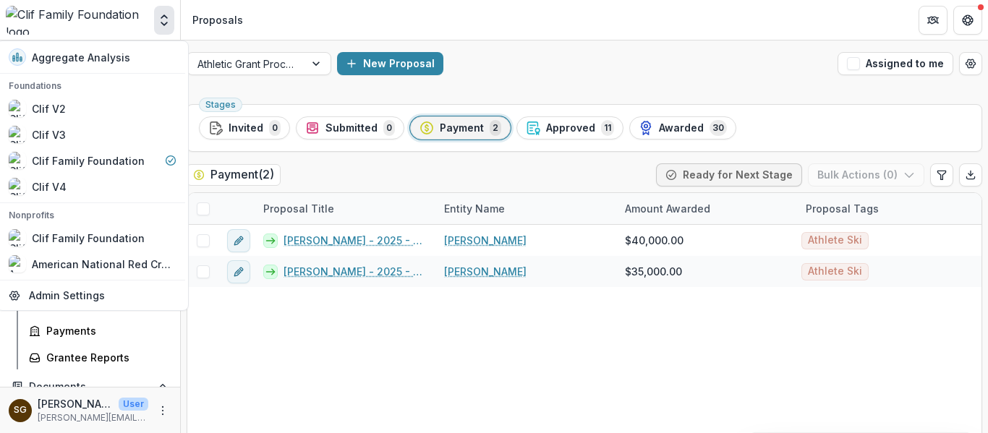
click at [173, 16] on button "Open entity switcher" at bounding box center [164, 20] width 20 height 29
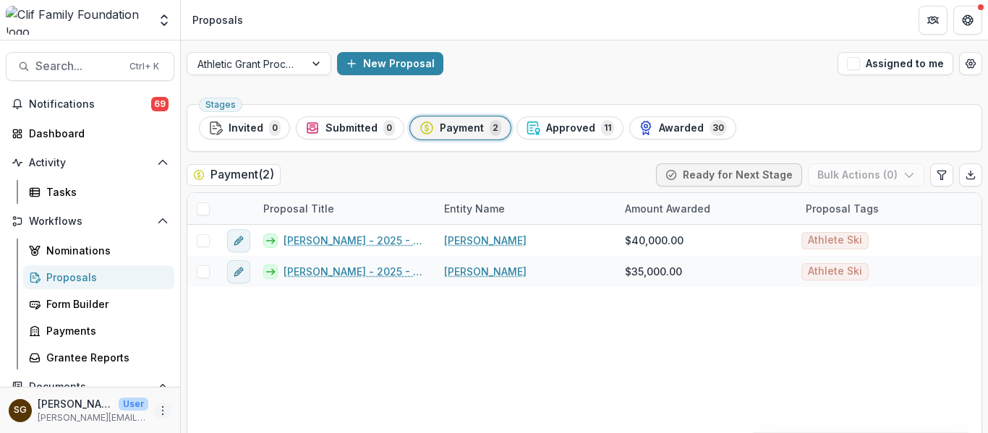
click at [154, 408] on button "More" at bounding box center [162, 410] width 17 height 17
click at [189, 407] on icon "button" at bounding box center [192, 404] width 6 height 9
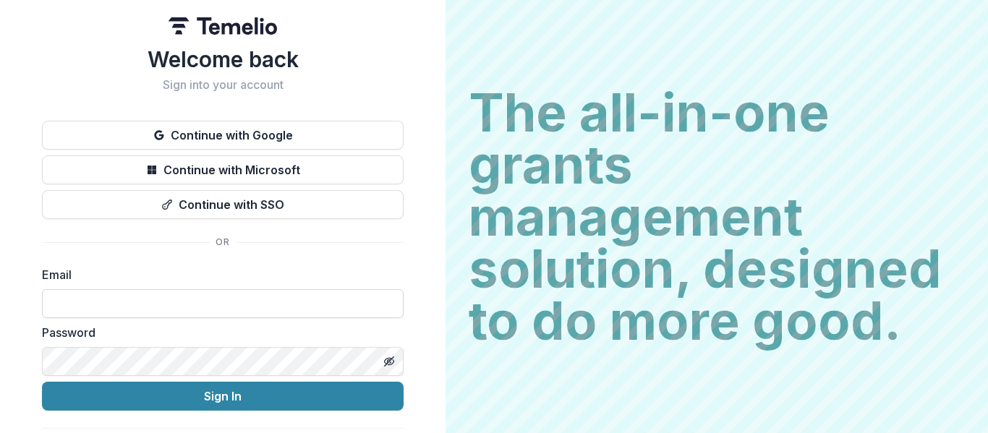
click at [152, 306] on input at bounding box center [222, 303] width 361 height 29
type input "**********"
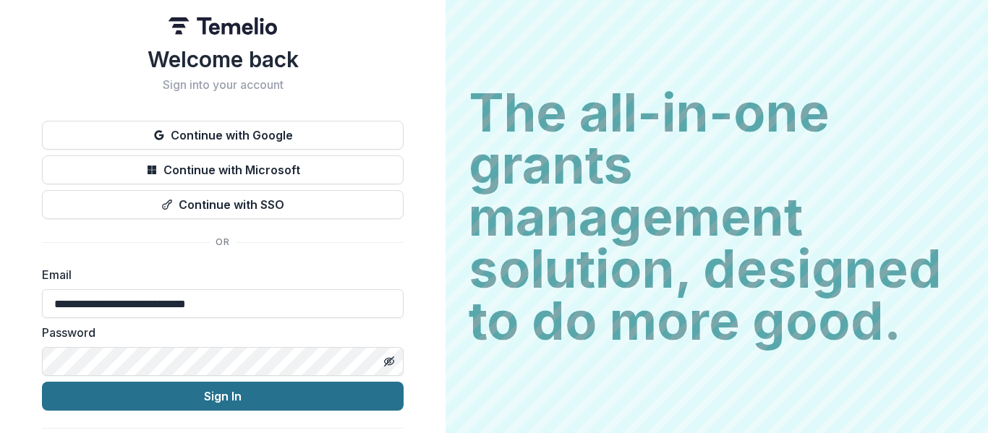
click at [270, 385] on button "Sign In" at bounding box center [222, 396] width 361 height 29
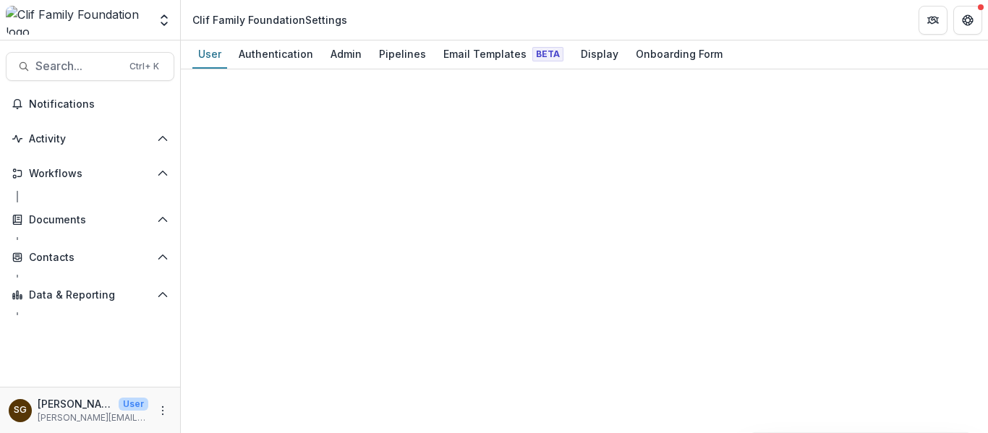
select select "****"
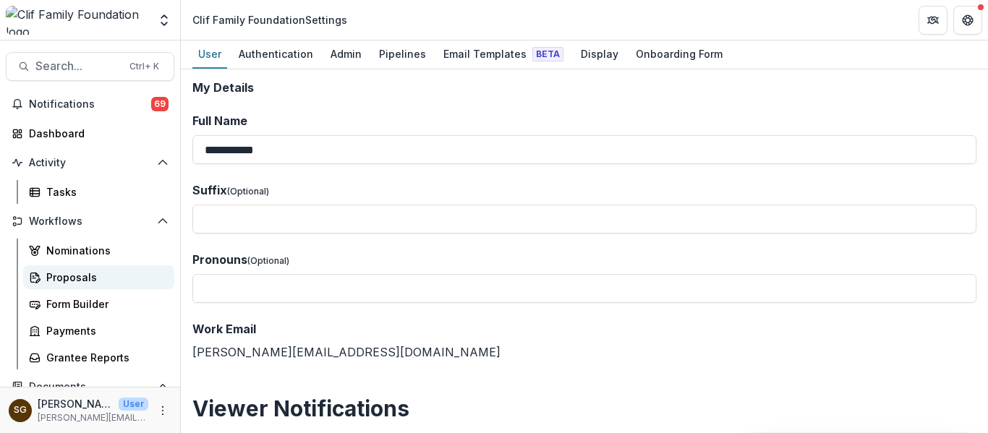
click at [87, 273] on div "Proposals" at bounding box center [104, 277] width 116 height 15
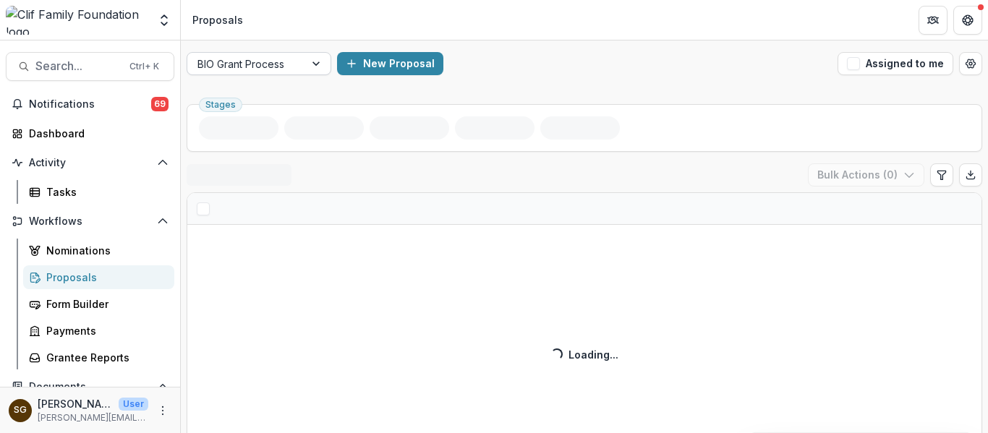
click at [298, 62] on div "BIO Grant Process" at bounding box center [245, 64] width 117 height 21
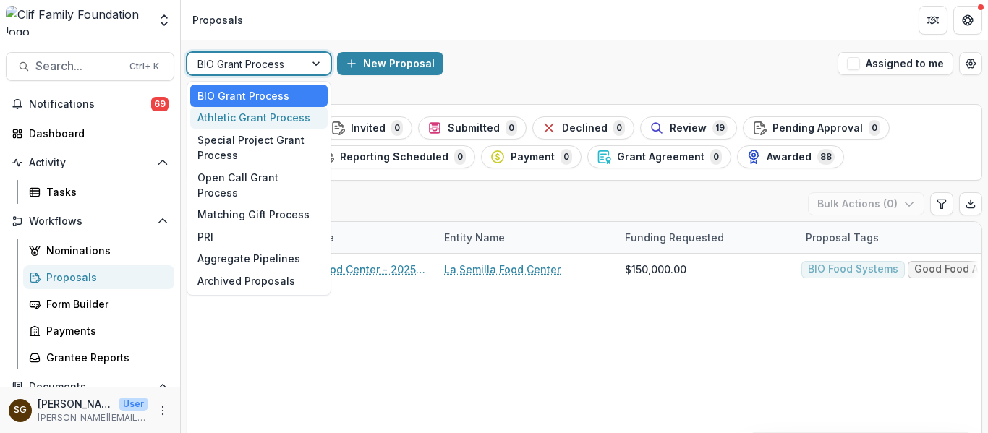
click at [280, 119] on div "Athletic Grant Process" at bounding box center [258, 118] width 137 height 22
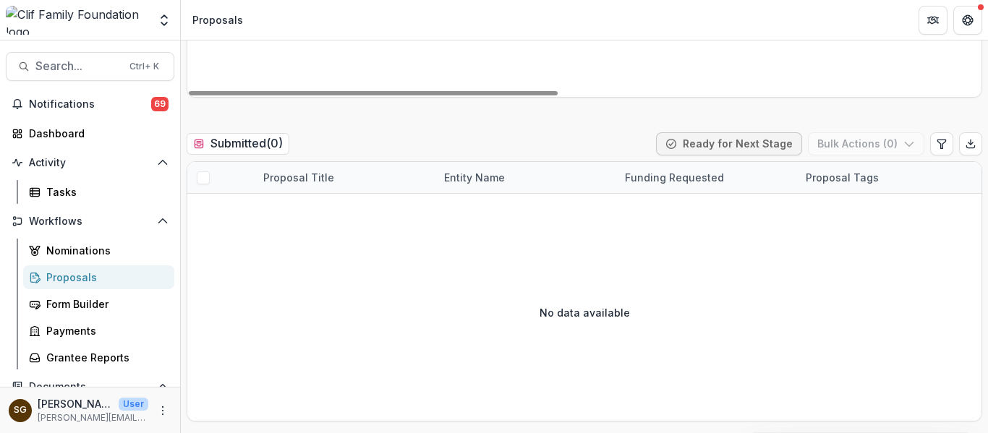
scroll to position [361, 0]
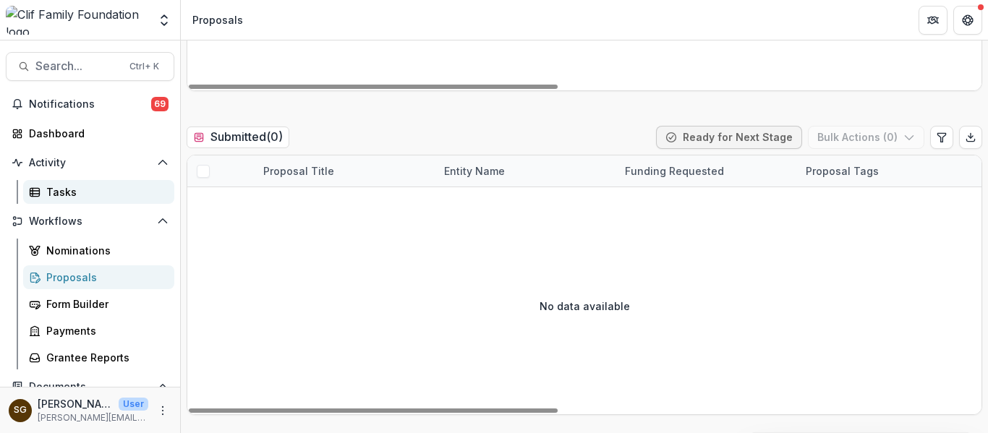
click at [50, 190] on div "Tasks" at bounding box center [104, 191] width 116 height 15
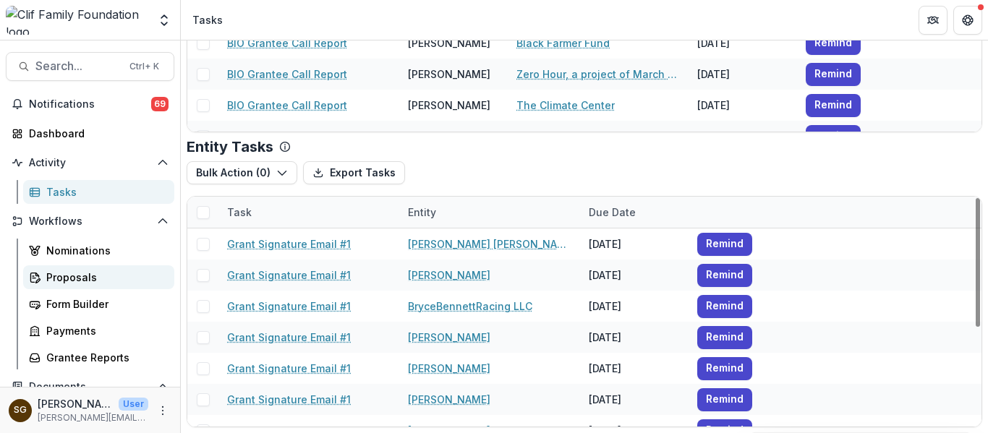
click at [72, 271] on div "Proposals" at bounding box center [104, 277] width 116 height 15
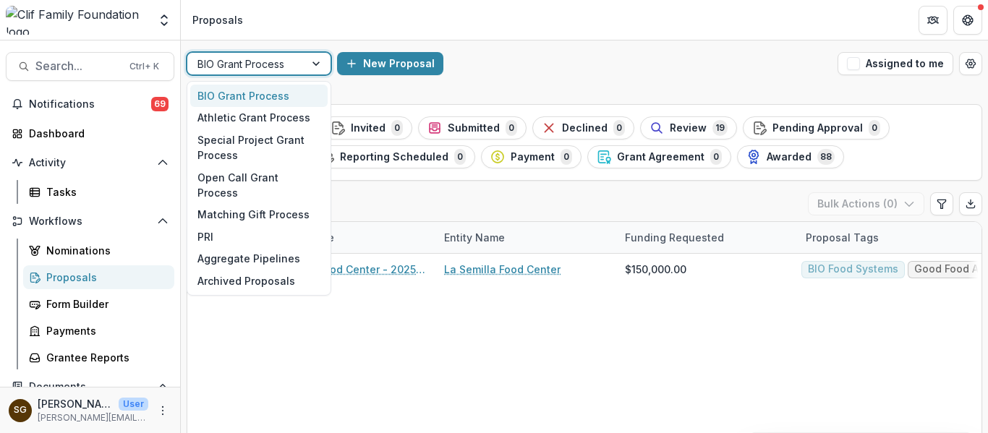
click at [301, 61] on div "BIO Grant Process" at bounding box center [245, 64] width 117 height 21
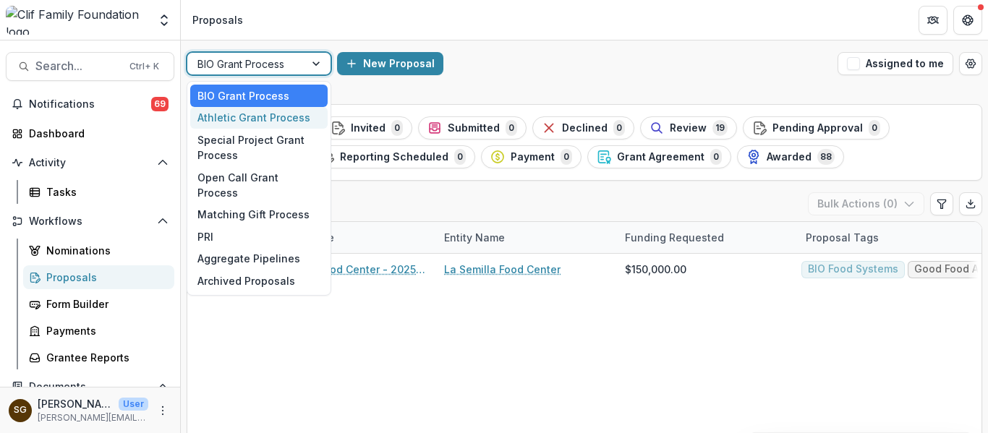
click at [294, 119] on div "Athletic Grant Process" at bounding box center [258, 118] width 137 height 22
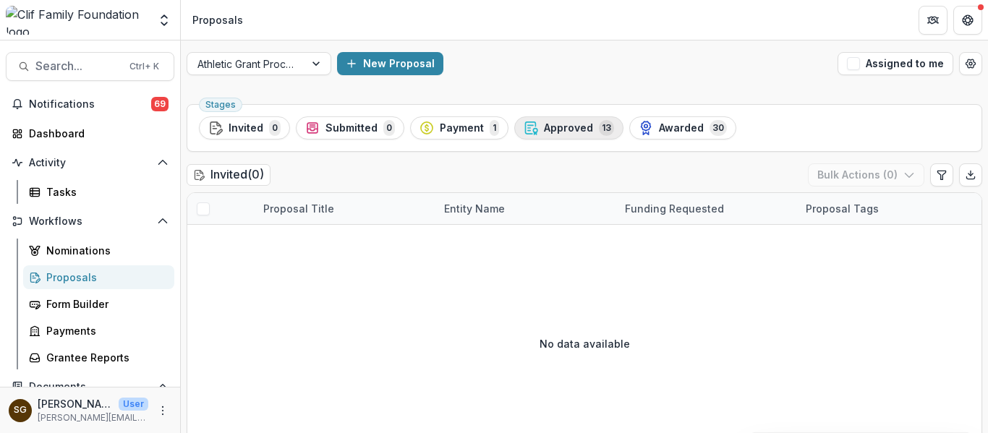
click at [554, 134] on span "Approved" at bounding box center [568, 128] width 49 height 12
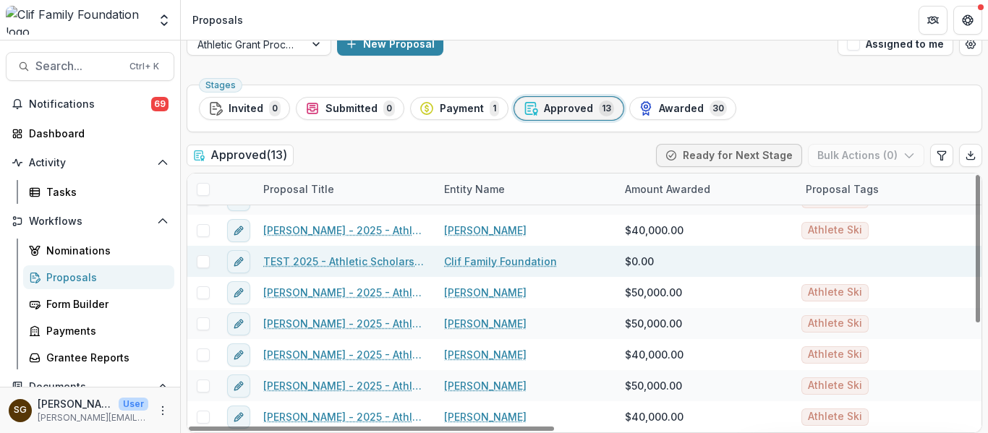
scroll to position [25, 0]
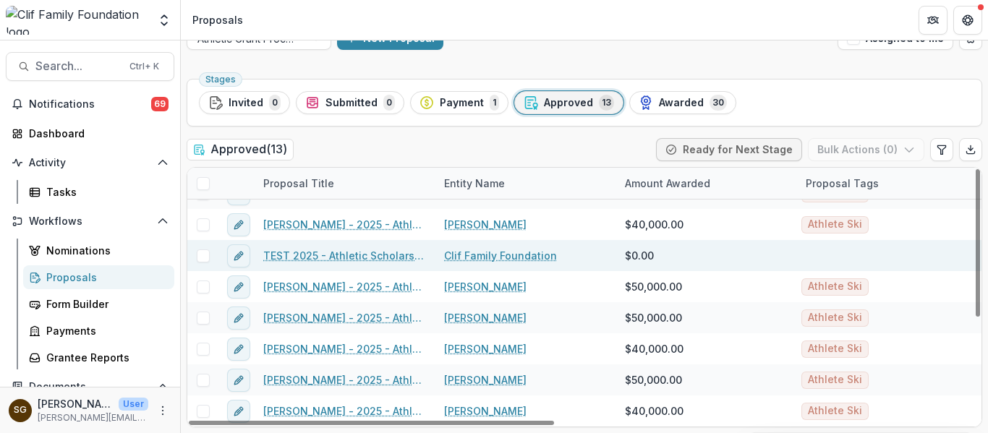
click at [388, 249] on link "TEST 2025 - Athletic Scholarship Program" at bounding box center [344, 255] width 163 height 15
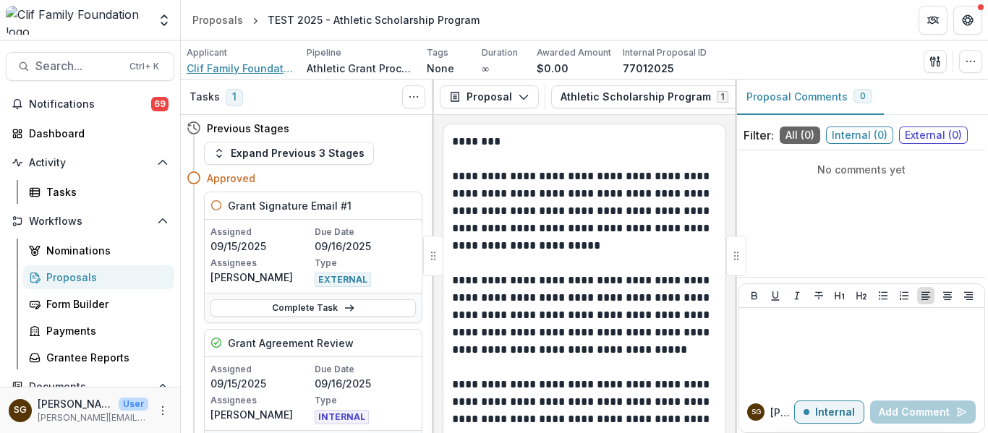
click at [241, 69] on span "Clif Family Foundation" at bounding box center [241, 68] width 108 height 15
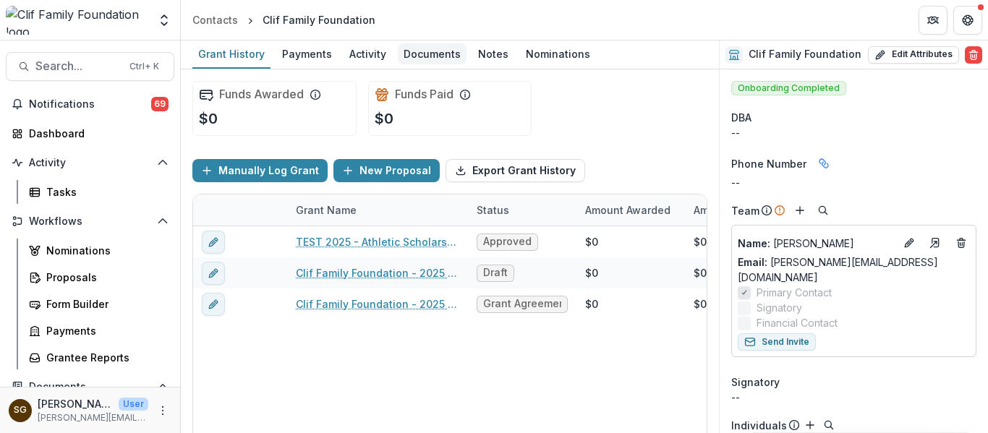
click at [411, 55] on div "Documents" at bounding box center [432, 53] width 69 height 21
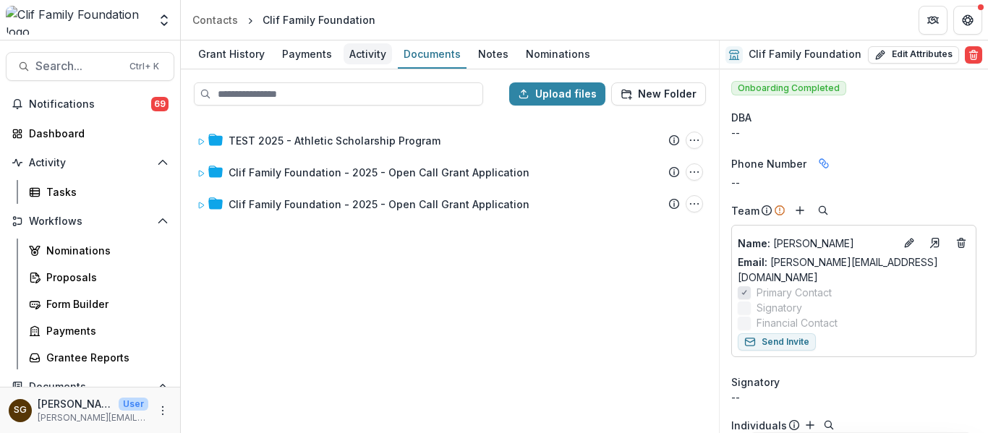
click at [364, 51] on div "Activity" at bounding box center [367, 53] width 48 height 21
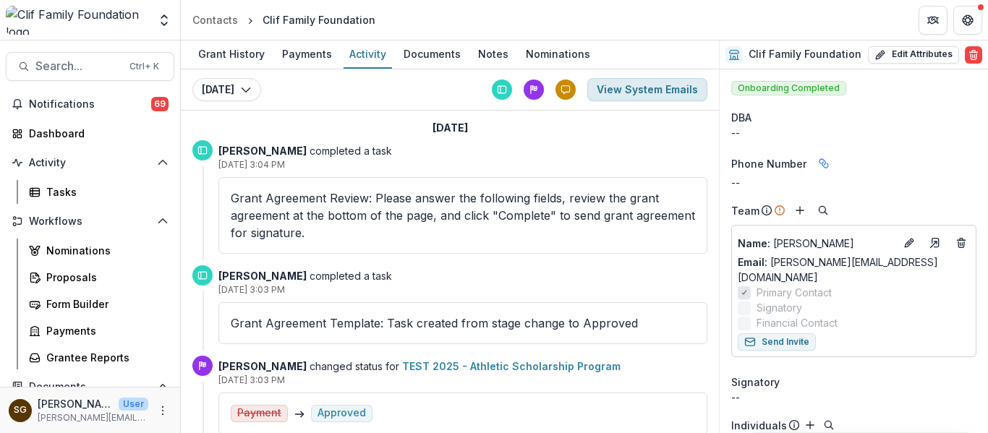
click at [625, 88] on button "View System Emails" at bounding box center [647, 89] width 120 height 23
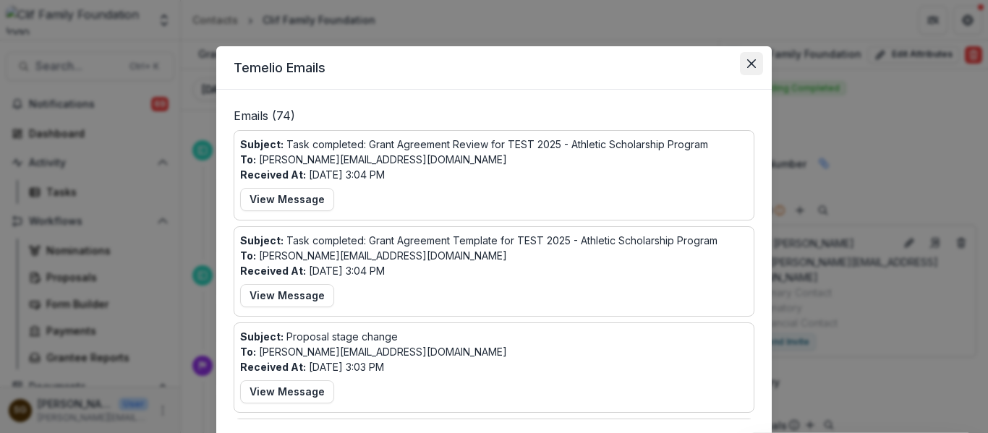
click at [750, 59] on button "Close" at bounding box center [751, 63] width 23 height 23
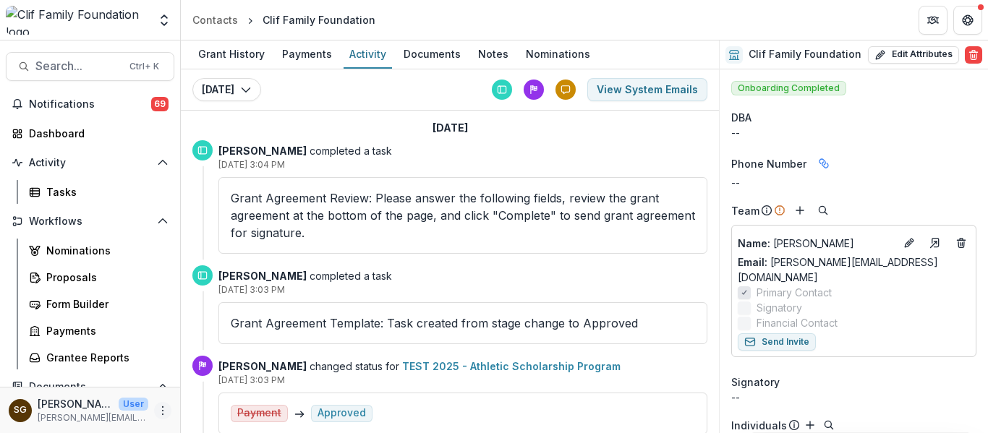
click at [157, 412] on icon "More" at bounding box center [163, 411] width 12 height 12
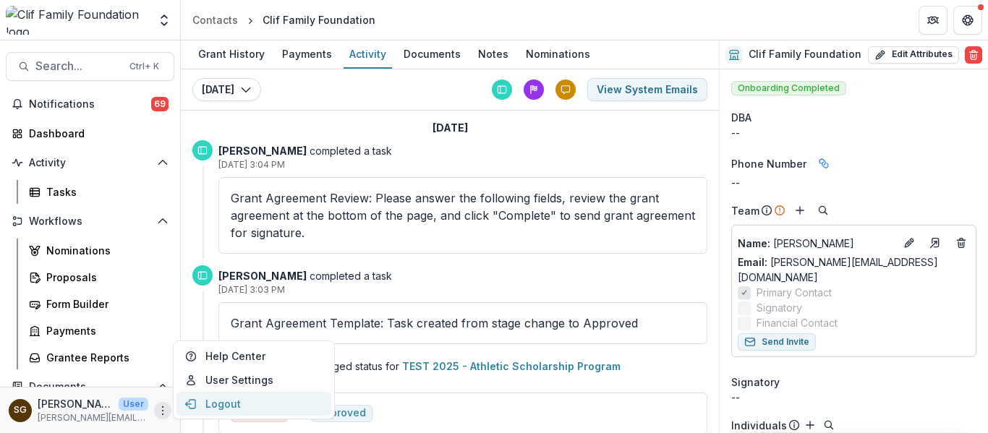
click at [226, 402] on button "Logout" at bounding box center [253, 404] width 155 height 24
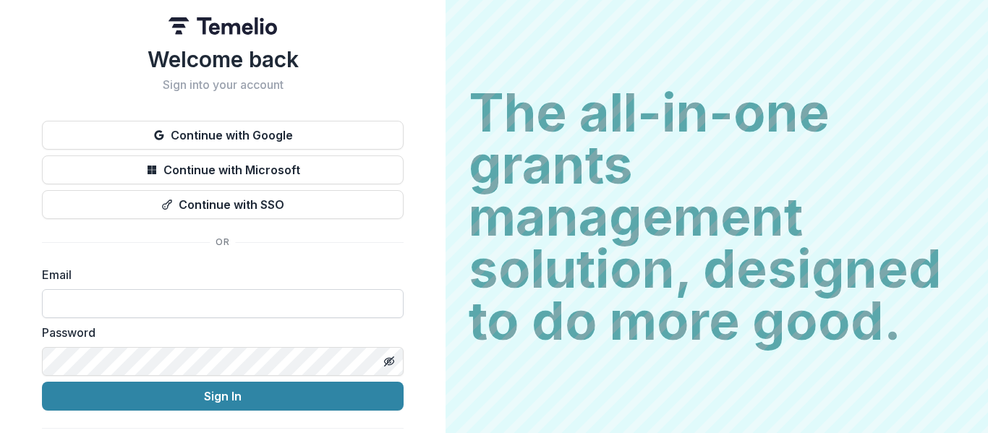
click at [163, 304] on input at bounding box center [222, 303] width 361 height 29
type input "**********"
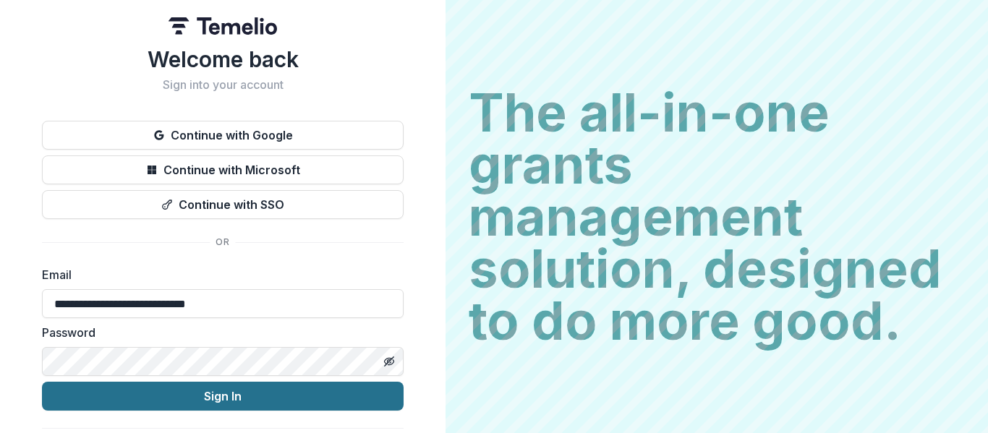
click at [224, 389] on button "Sign In" at bounding box center [222, 396] width 361 height 29
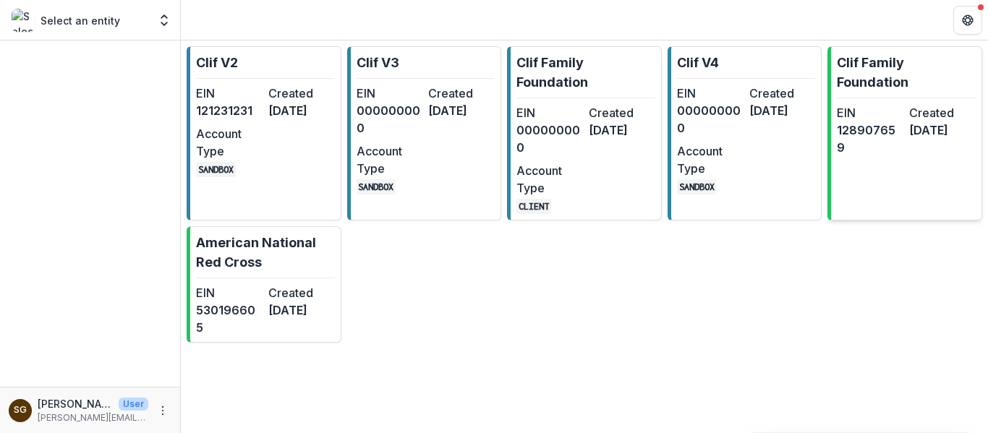
click at [865, 147] on div "EIN [US_EMPLOYER_IDENTIFICATION_NUMBER]" at bounding box center [869, 130] width 67 height 52
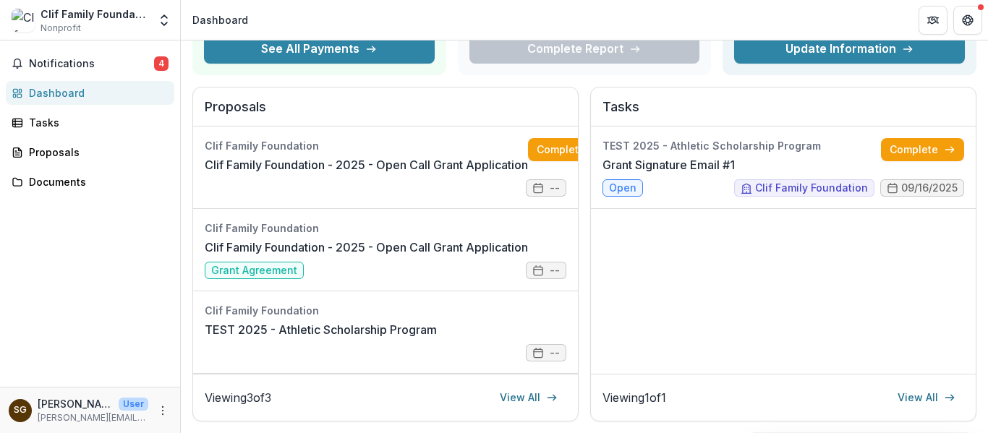
scroll to position [145, 0]
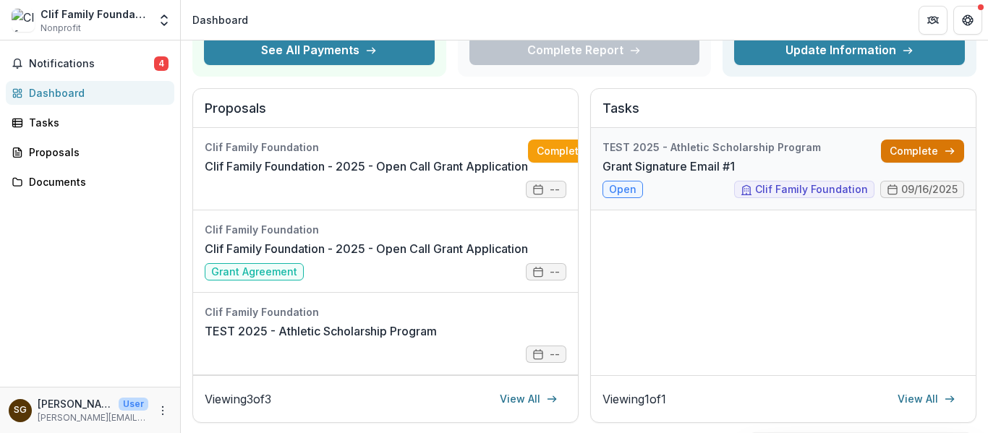
click at [922, 145] on link "Complete" at bounding box center [922, 151] width 83 height 23
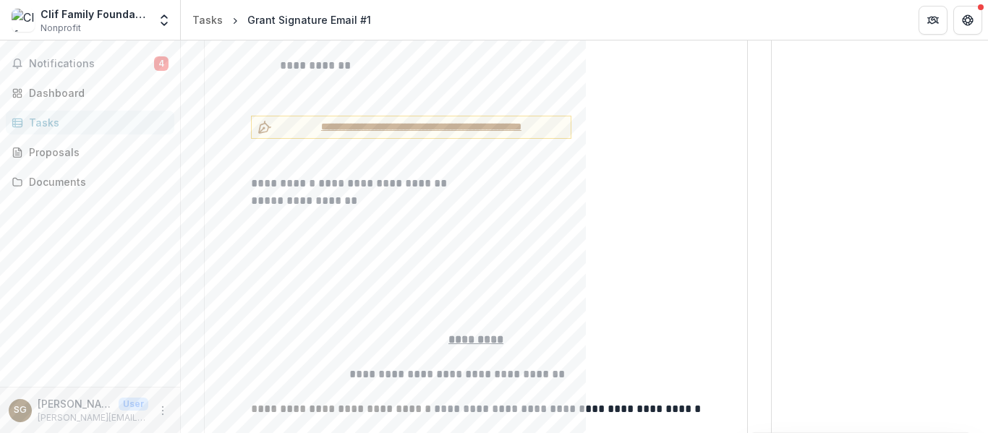
scroll to position [3253, 0]
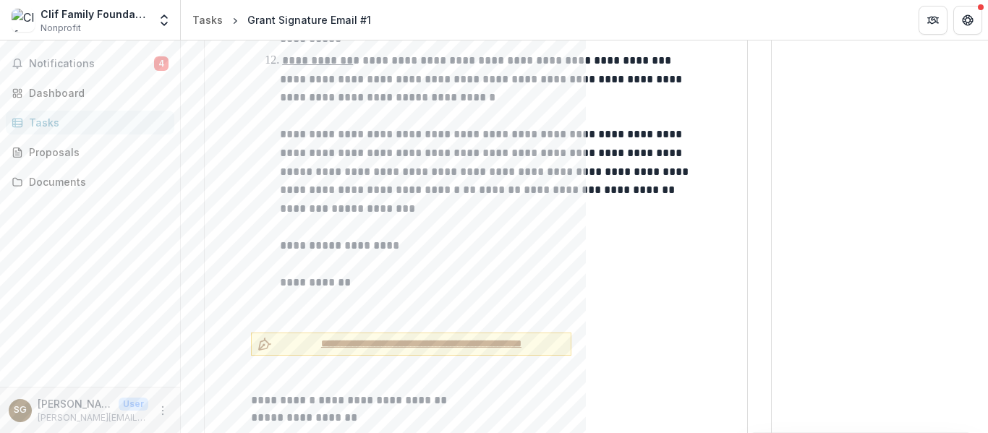
click at [319, 336] on span "**********" at bounding box center [421, 343] width 287 height 15
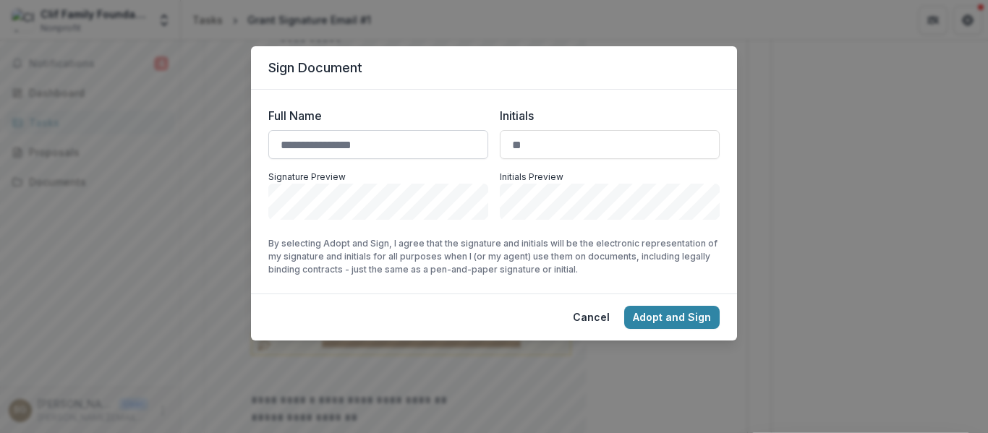
click at [363, 142] on input "Full Name" at bounding box center [378, 144] width 220 height 29
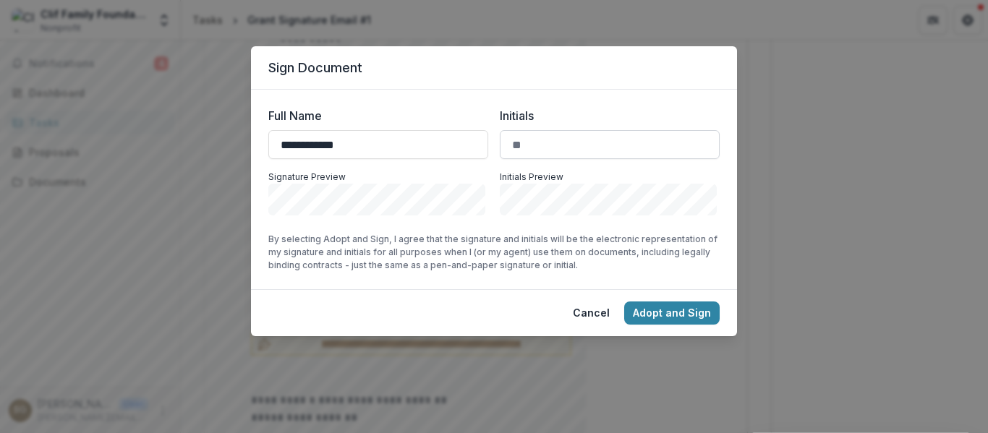
type input "**********"
click at [557, 153] on input "Initials" at bounding box center [610, 144] width 220 height 29
type input "**"
click at [651, 312] on button "Adopt and Sign" at bounding box center [671, 312] width 95 height 23
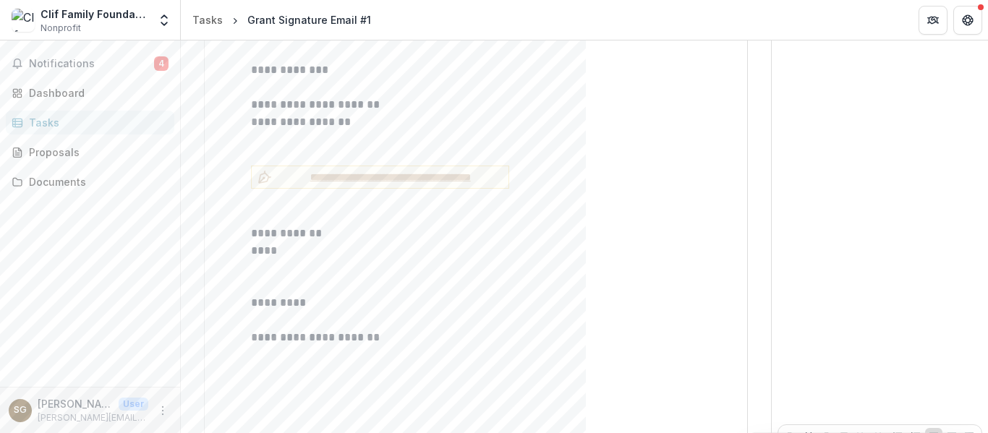
scroll to position [6008, 0]
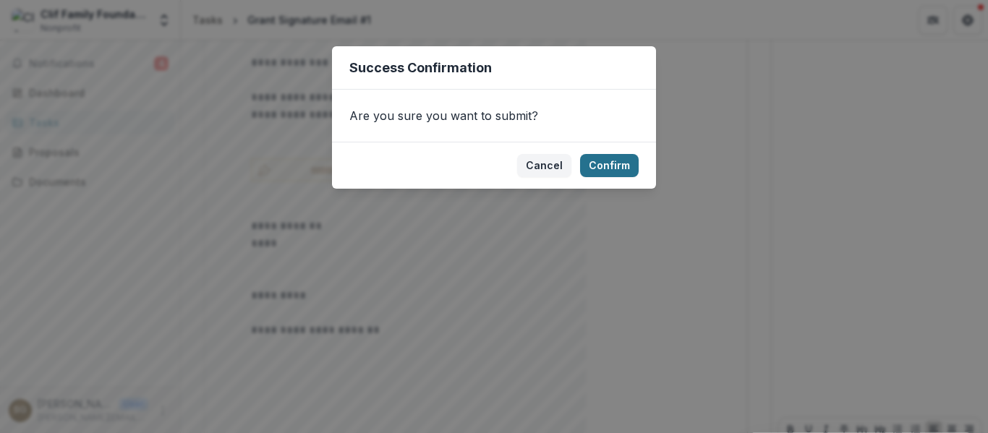
click at [622, 168] on button "Confirm" at bounding box center [609, 165] width 59 height 23
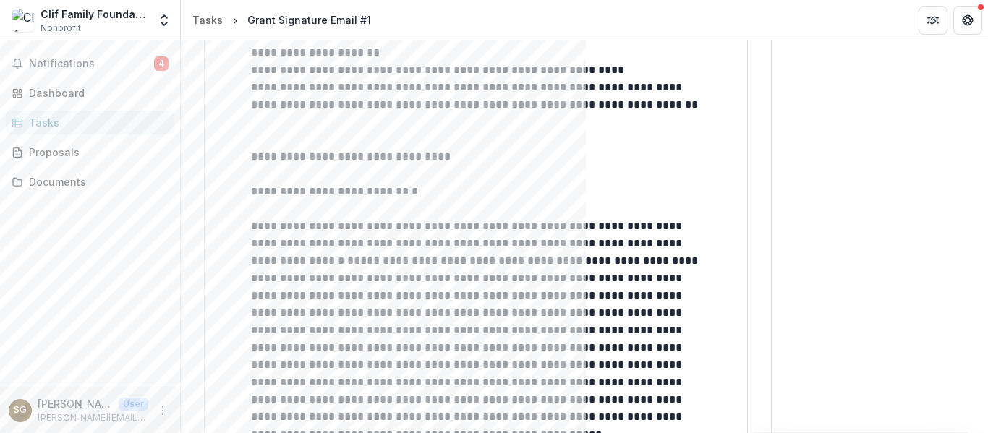
scroll to position [0, 0]
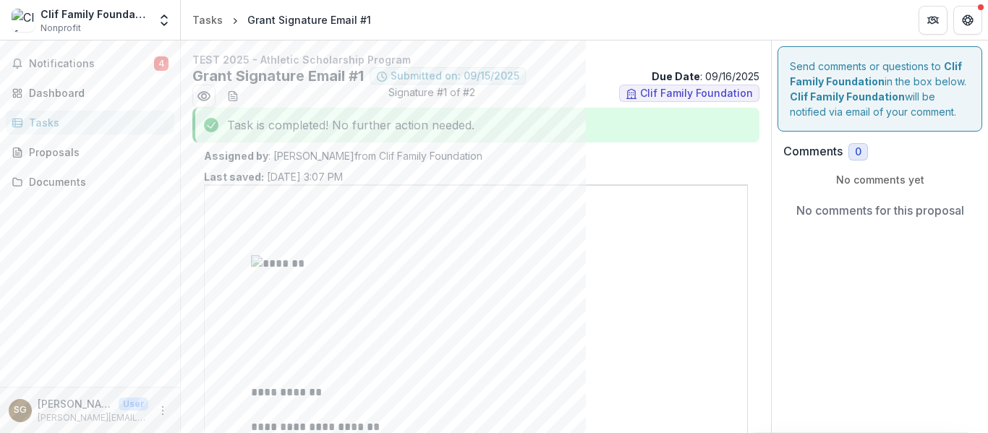
click at [36, 121] on div "Tasks" at bounding box center [96, 122] width 134 height 15
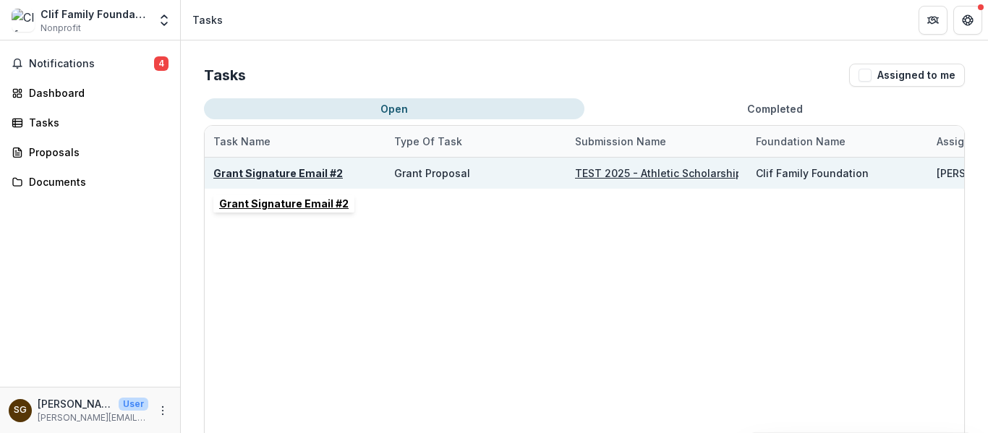
click at [286, 168] on u "Grant Signature Email #2" at bounding box center [277, 173] width 129 height 12
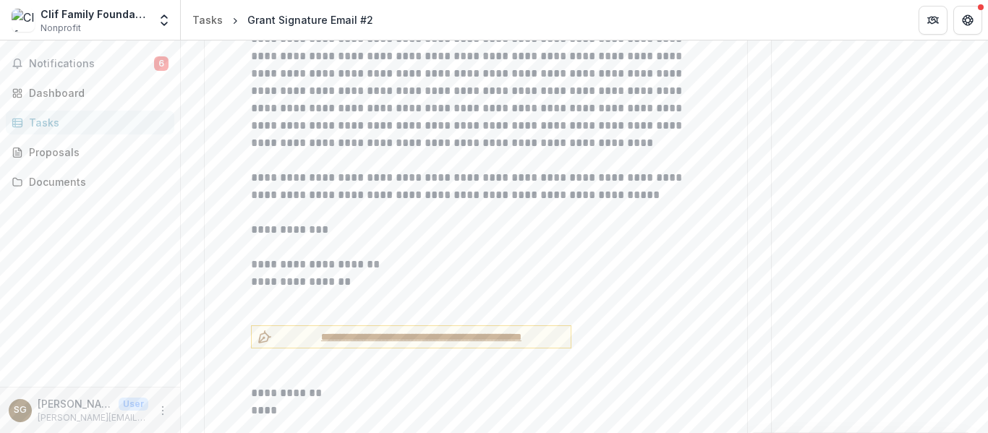
scroll to position [5719, 0]
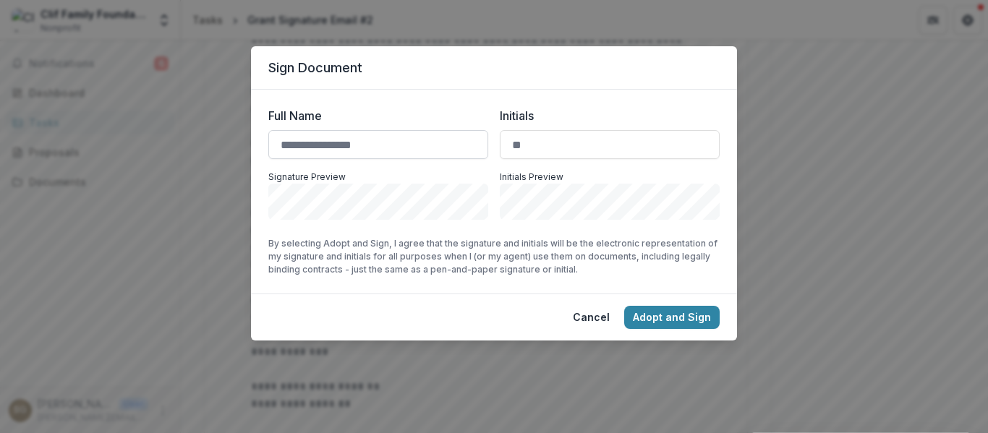
click at [361, 155] on input "Full Name" at bounding box center [378, 144] width 220 height 29
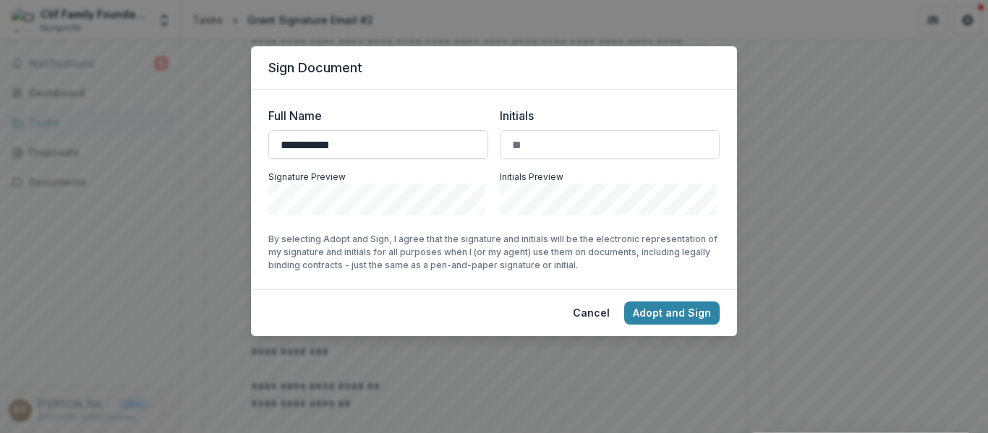
type input "**********"
type input "***"
click at [689, 315] on button "Adopt and Sign" at bounding box center [671, 312] width 95 height 23
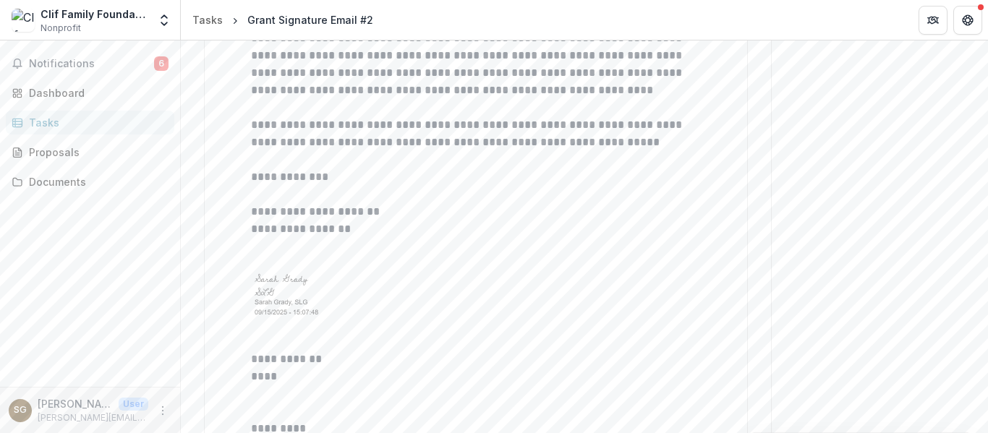
scroll to position [6028, 0]
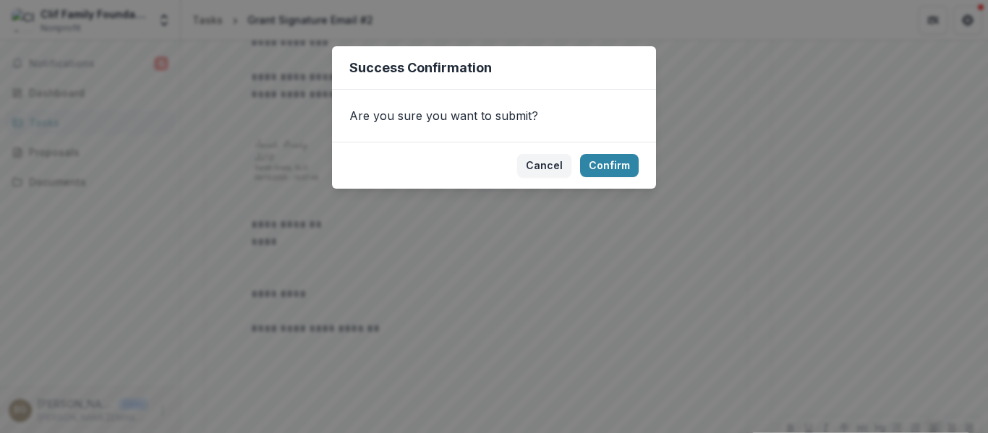
click at [594, 152] on footer "Cancel Confirm" at bounding box center [494, 165] width 324 height 47
click at [594, 156] on button "Confirm" at bounding box center [609, 165] width 59 height 23
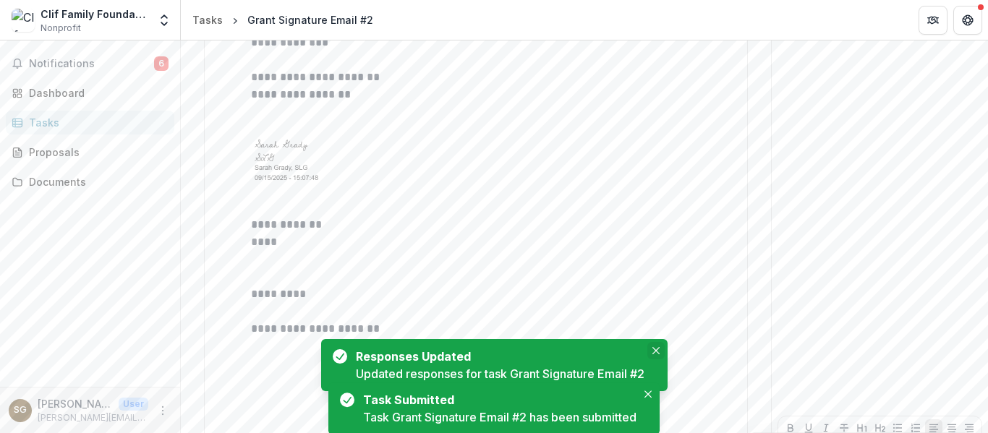
scroll to position [6034, 0]
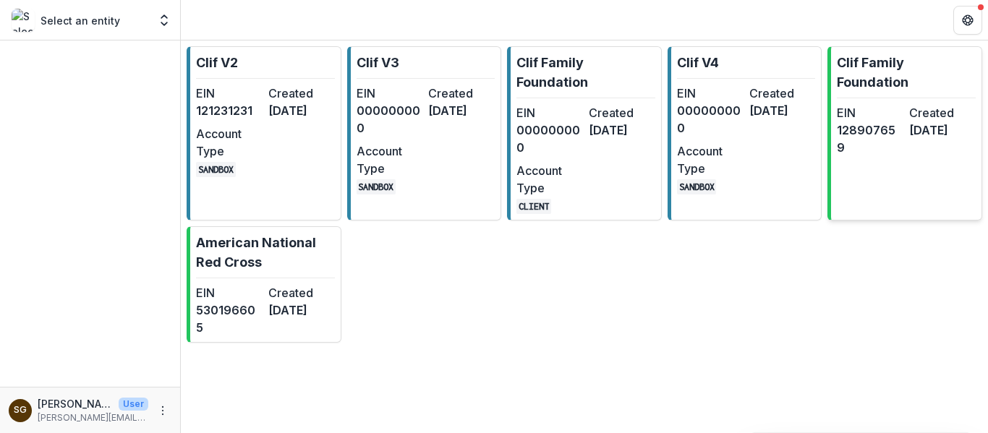
click at [956, 119] on dt "Created" at bounding box center [942, 112] width 67 height 17
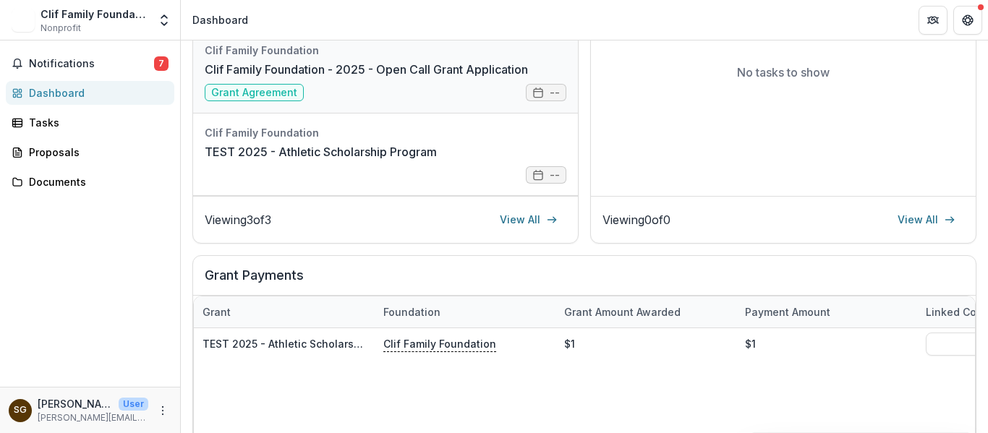
scroll to position [361, 0]
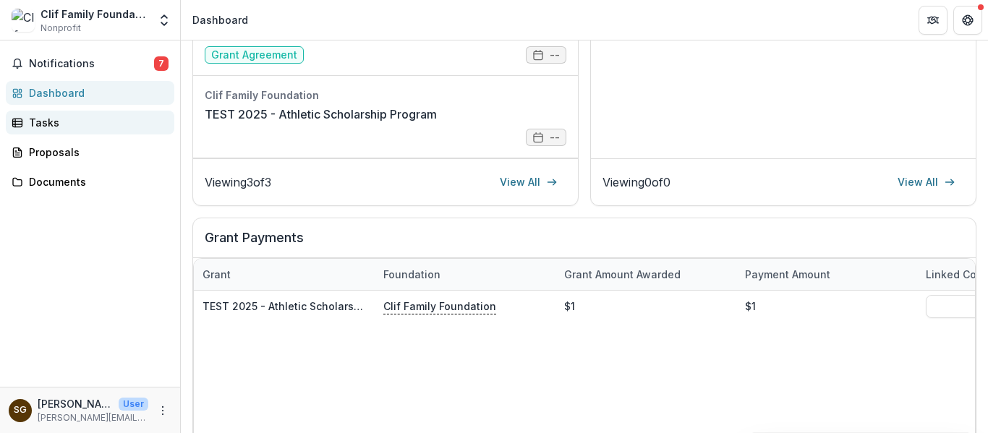
click at [57, 114] on link "Tasks" at bounding box center [90, 123] width 168 height 24
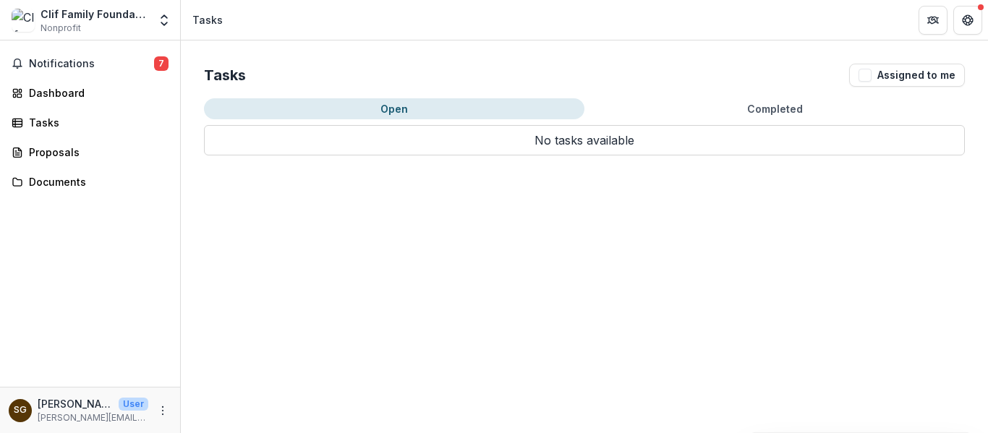
click at [589, 128] on p "No tasks available" at bounding box center [584, 140] width 761 height 30
click at [648, 118] on button "Completed" at bounding box center [774, 108] width 380 height 21
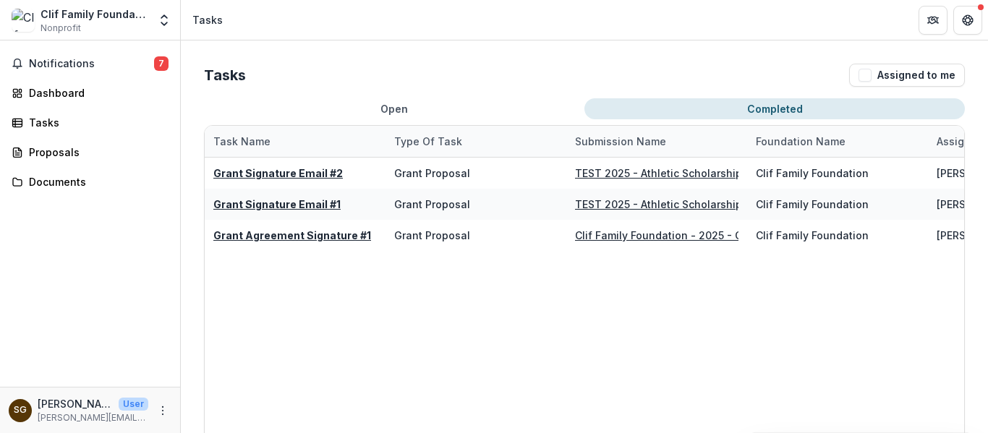
click at [319, 108] on button "Open" at bounding box center [394, 108] width 380 height 21
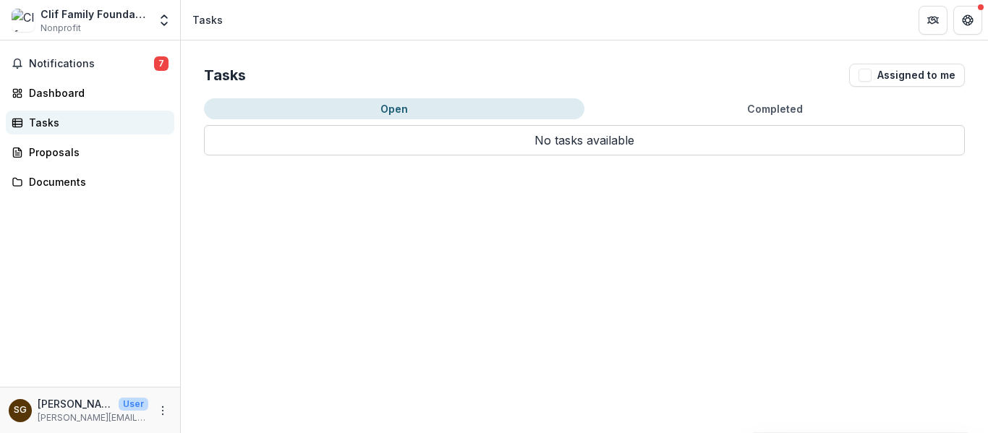
click at [69, 121] on div "Tasks" at bounding box center [96, 122] width 134 height 15
click at [95, 61] on span "Notifications" at bounding box center [91, 64] width 125 height 12
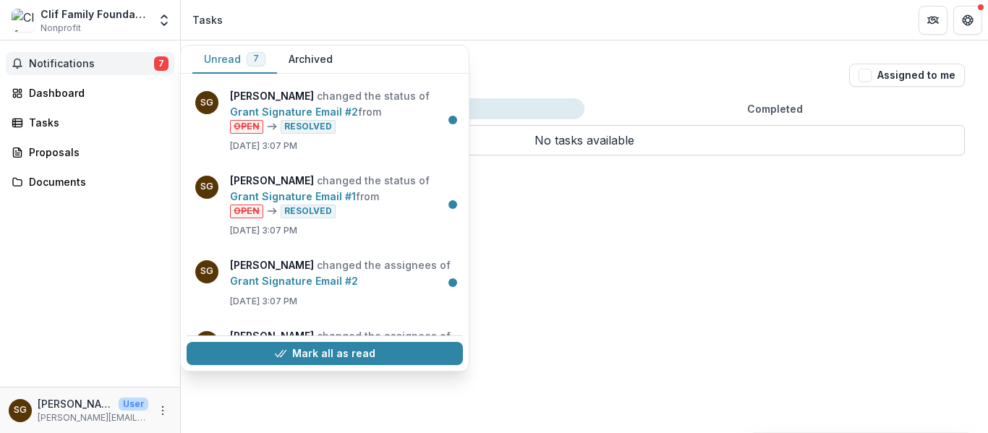
click at [95, 61] on span "Notifications" at bounding box center [91, 64] width 125 height 12
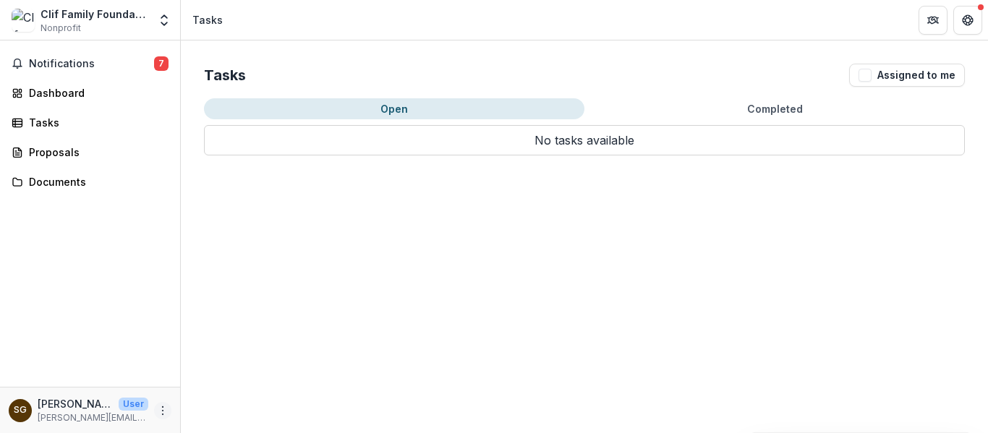
click at [159, 405] on icon "More" at bounding box center [163, 411] width 12 height 12
click at [162, 22] on icon "Open entity switcher" at bounding box center [164, 20] width 14 height 14
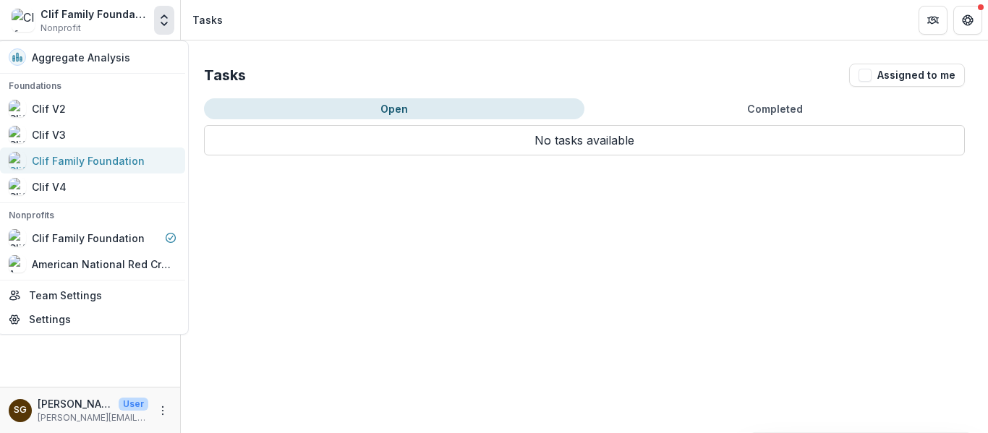
click at [69, 170] on link "Clif Family Foundation" at bounding box center [92, 160] width 185 height 26
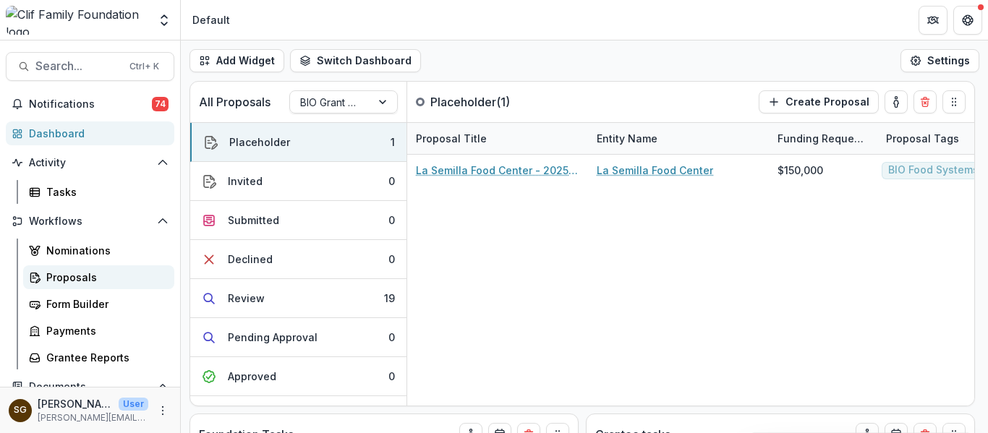
click at [71, 282] on div "Proposals" at bounding box center [104, 277] width 116 height 15
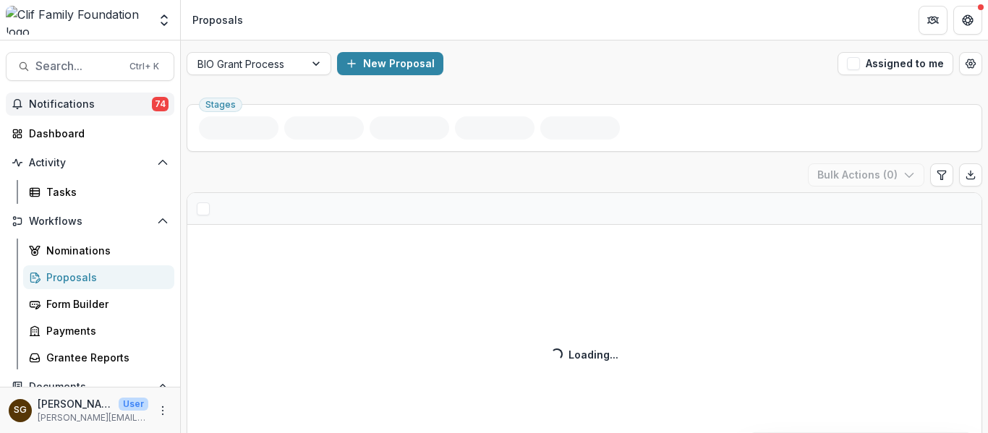
click at [104, 101] on span "Notifications" at bounding box center [90, 104] width 123 height 12
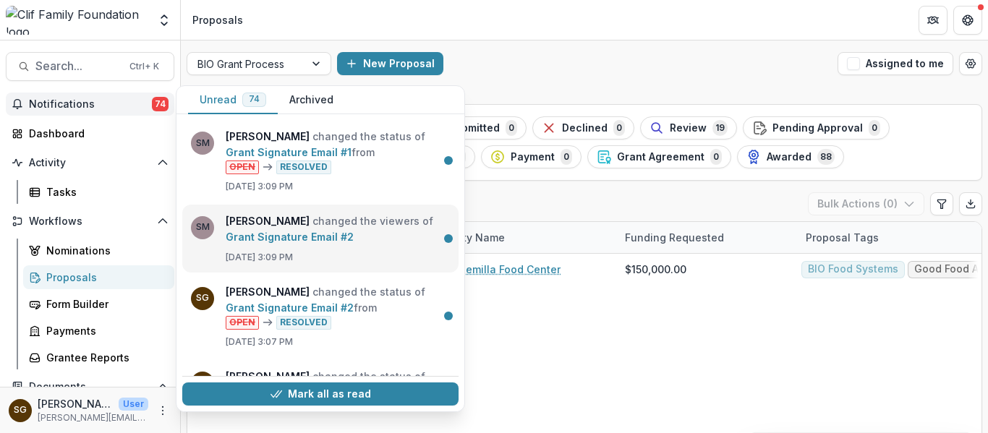
click at [354, 243] on link "Grant Signature Email #2" at bounding box center [290, 237] width 128 height 12
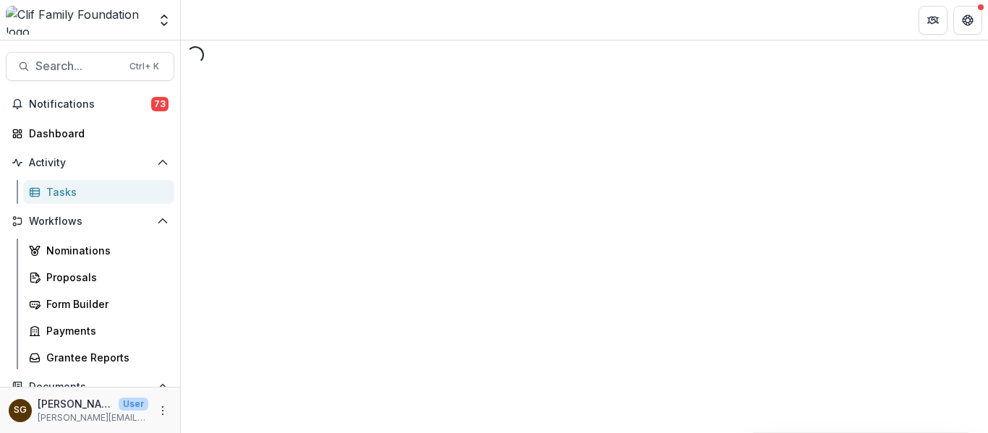
select select "********"
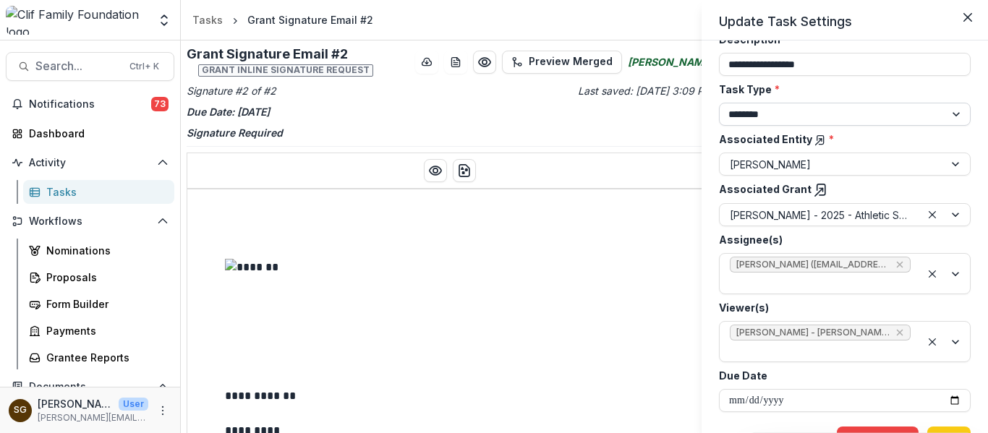
scroll to position [121, 0]
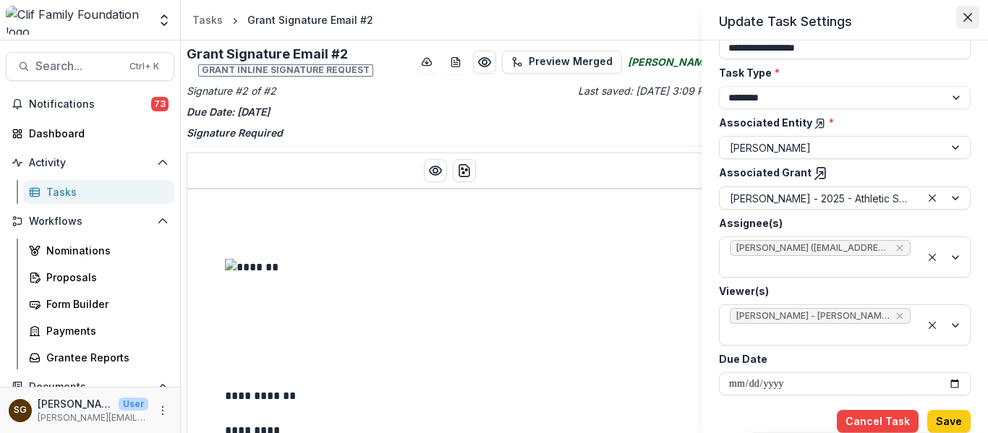
click at [965, 16] on icon "Close" at bounding box center [967, 17] width 9 height 9
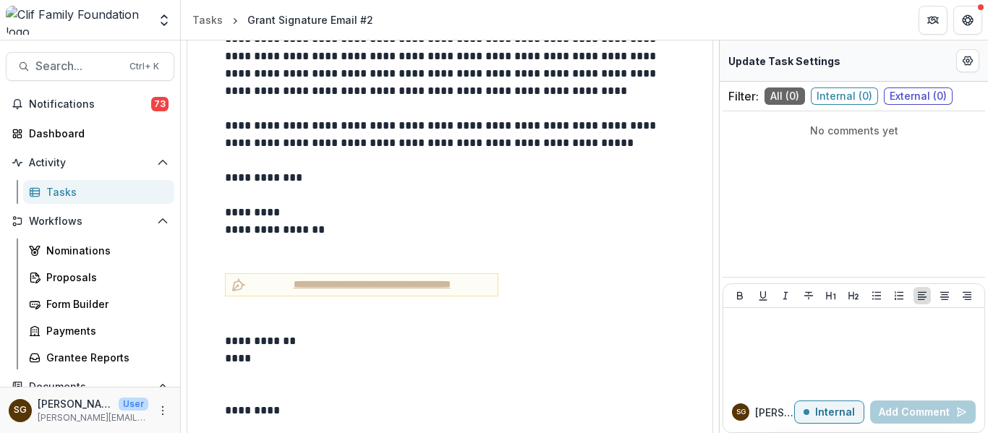
scroll to position [5879, 0]
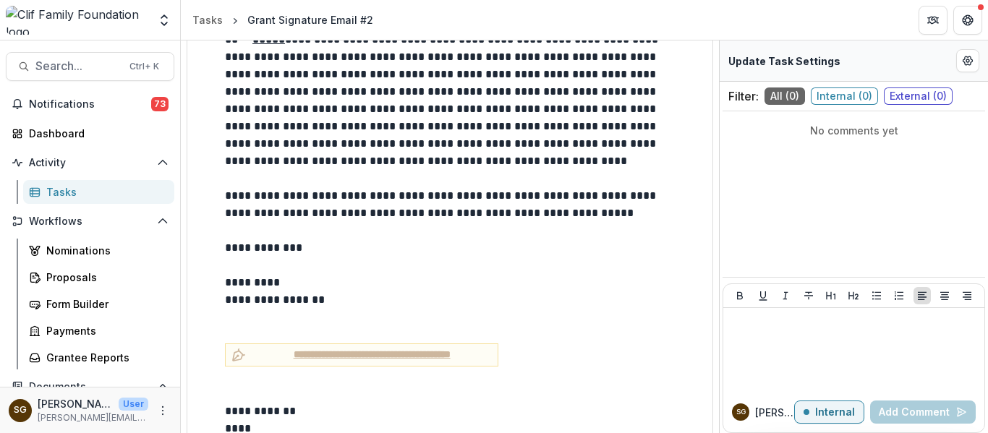
click at [46, 189] on div "Tasks" at bounding box center [104, 191] width 116 height 15
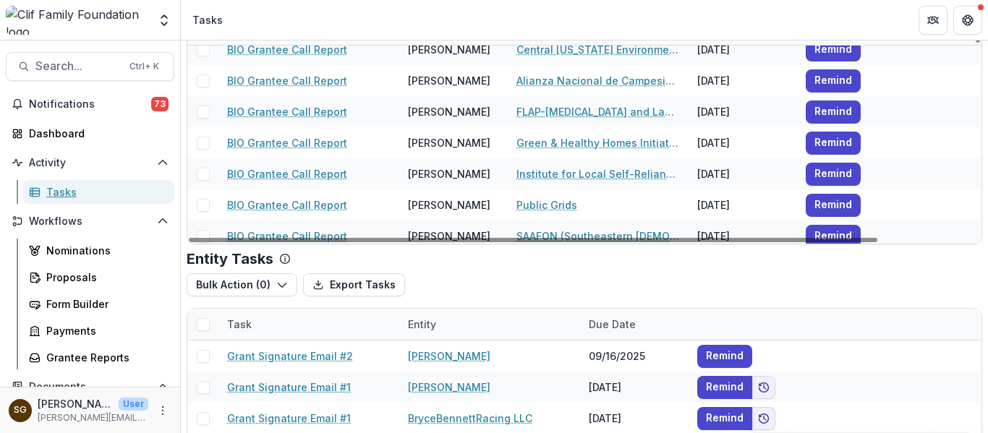
scroll to position [232, 0]
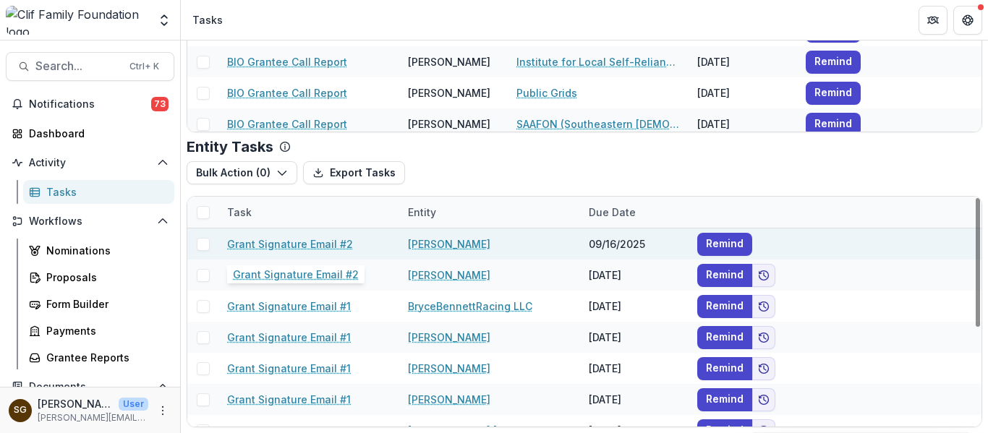
click at [273, 244] on link "Grant Signature Email #2" at bounding box center [290, 243] width 126 height 15
select select "********"
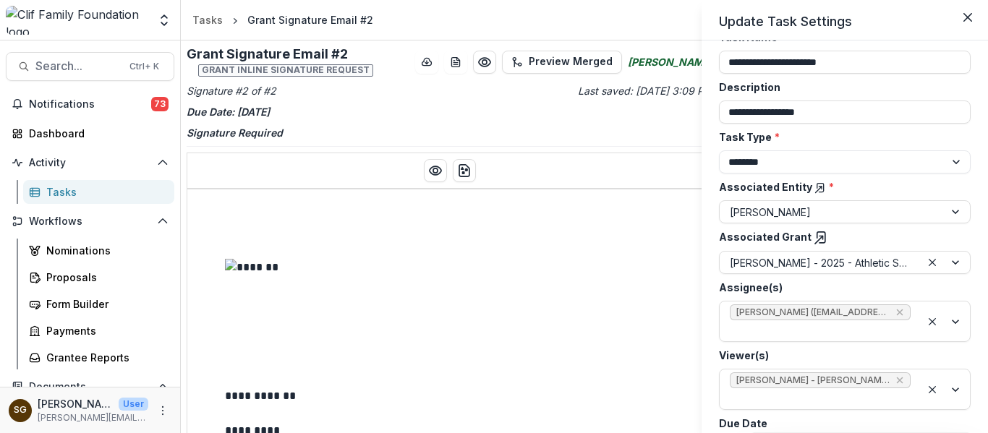
scroll to position [121, 0]
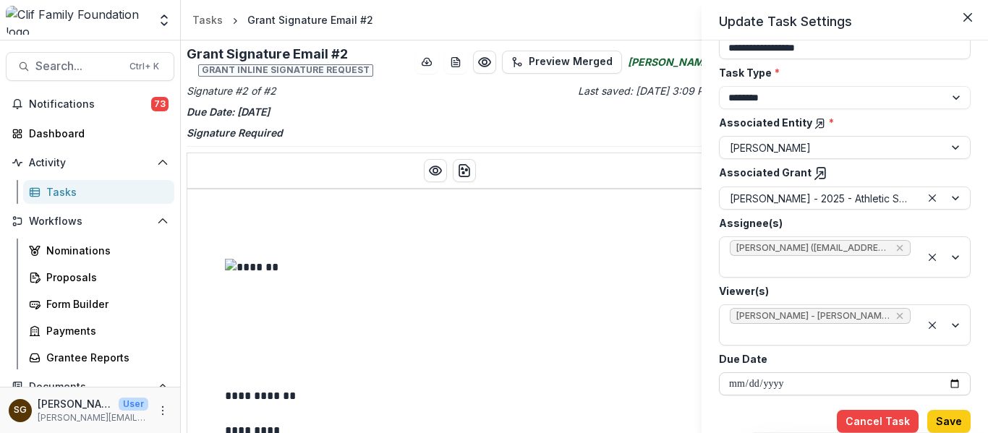
click at [950, 384] on input "**********" at bounding box center [845, 383] width 252 height 23
type input "**********"
click at [951, 421] on button "Save" at bounding box center [948, 421] width 43 height 23
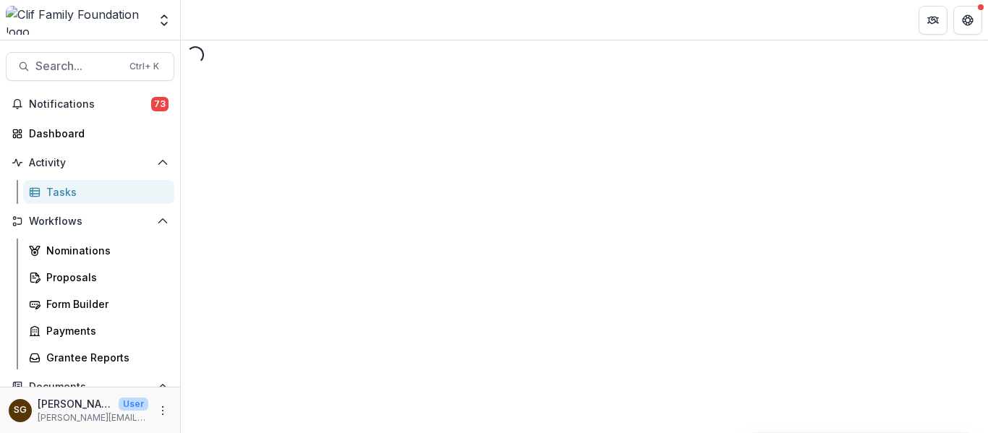
select select "********"
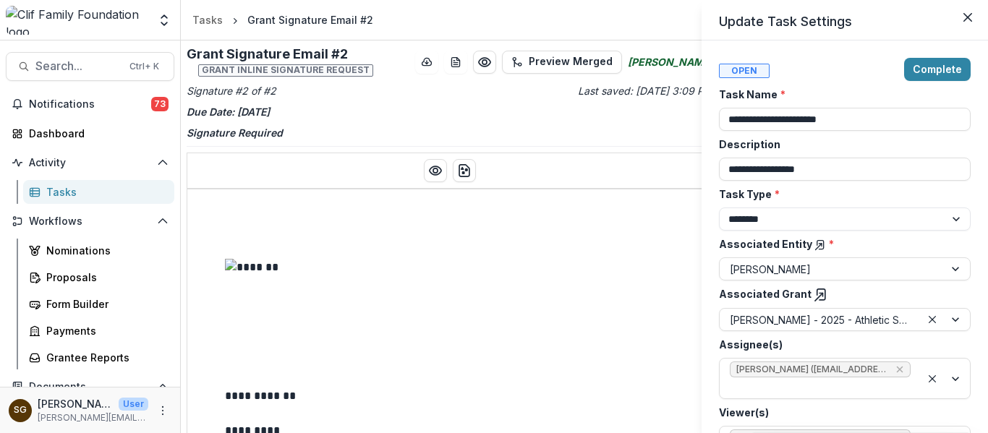
type input "**********"
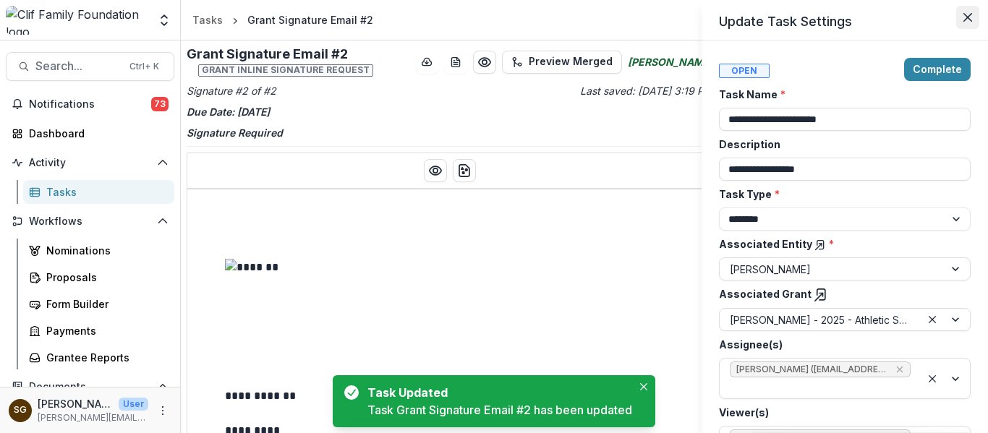
click at [965, 12] on button "Close" at bounding box center [967, 17] width 23 height 23
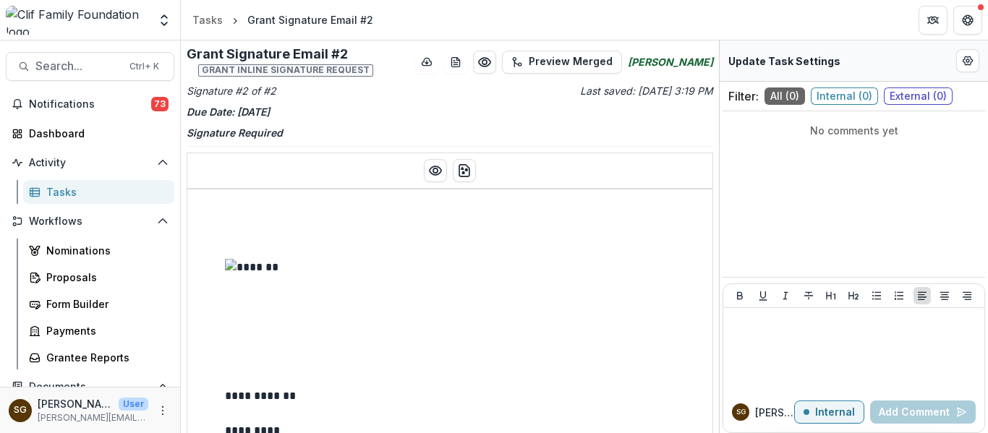
click at [255, 130] on p "Signature Required" at bounding box center [450, 132] width 526 height 15
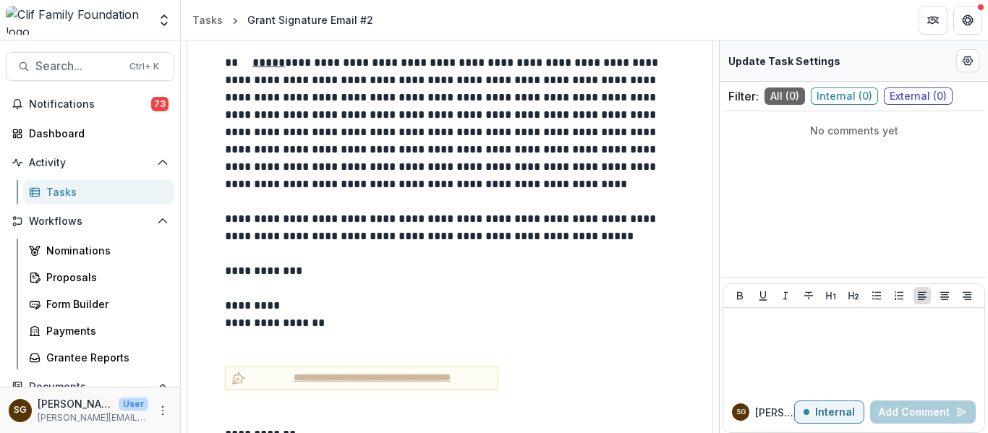
scroll to position [6024, 0]
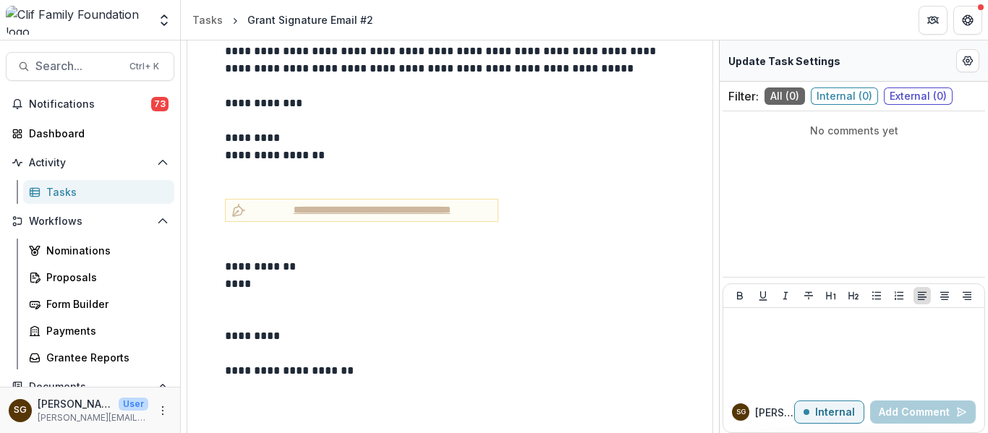
click at [89, 190] on div "Tasks" at bounding box center [104, 191] width 116 height 15
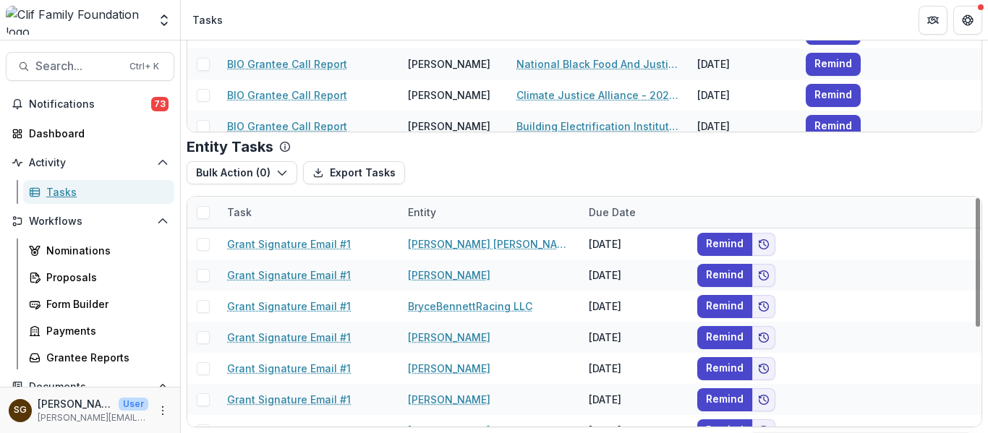
scroll to position [175, 0]
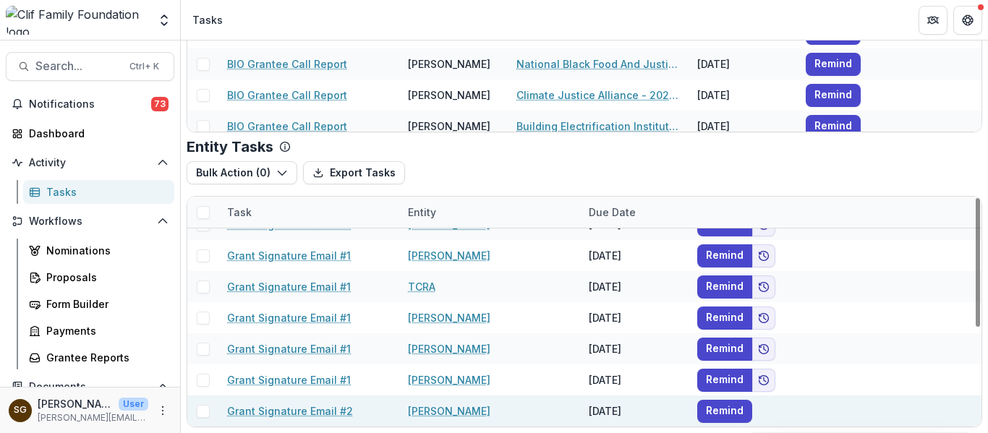
click at [454, 411] on link "[PERSON_NAME]" at bounding box center [449, 410] width 82 height 15
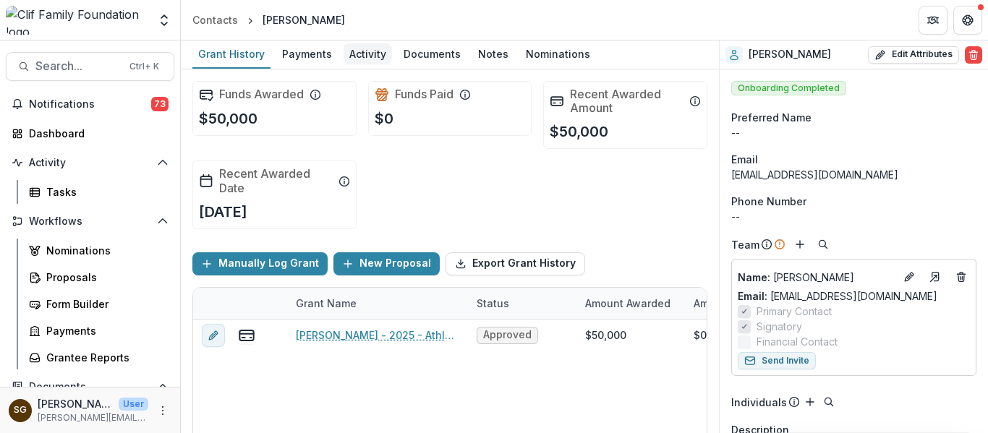
click at [360, 46] on div "Activity" at bounding box center [367, 53] width 48 height 21
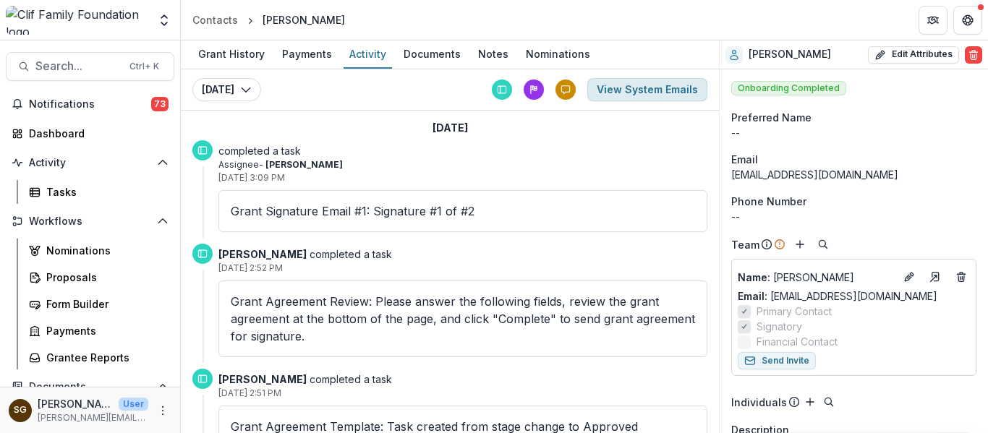
click at [620, 93] on button "View System Emails" at bounding box center [647, 89] width 120 height 23
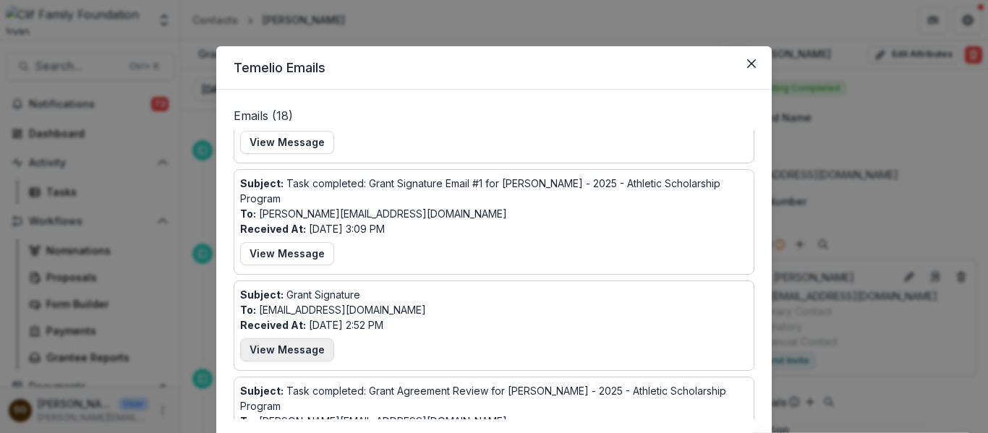
click at [284, 338] on button "View Message" at bounding box center [287, 349] width 94 height 23
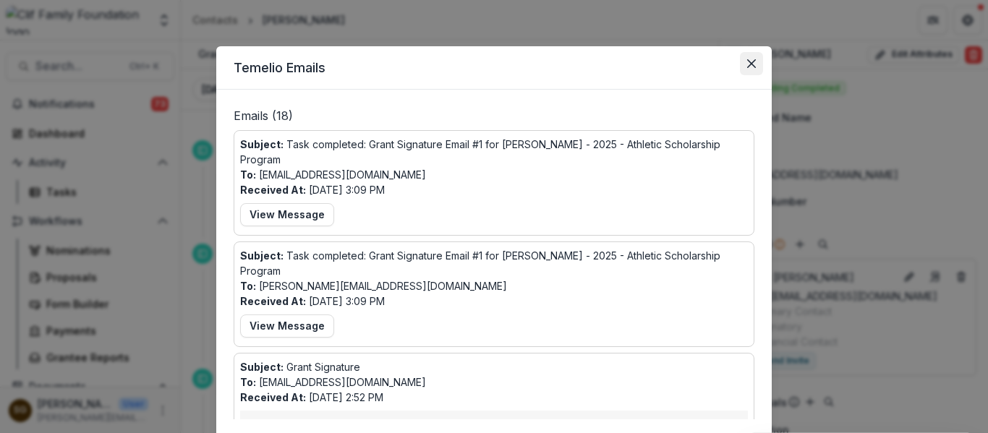
click at [742, 56] on button "Close" at bounding box center [751, 63] width 23 height 23
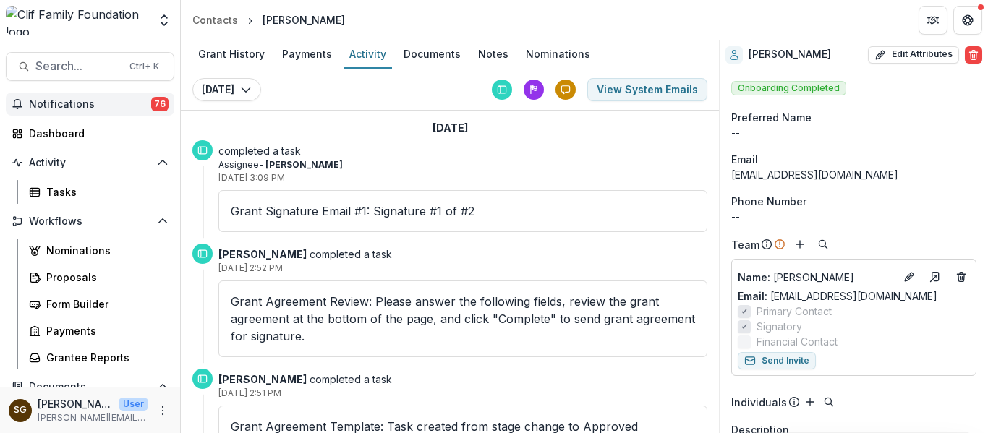
click at [141, 100] on span "Notifications" at bounding box center [90, 104] width 122 height 12
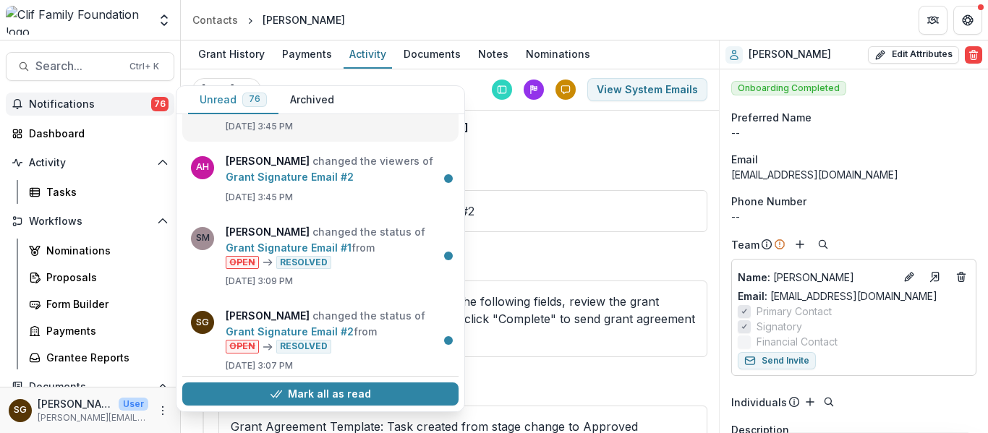
scroll to position [217, 0]
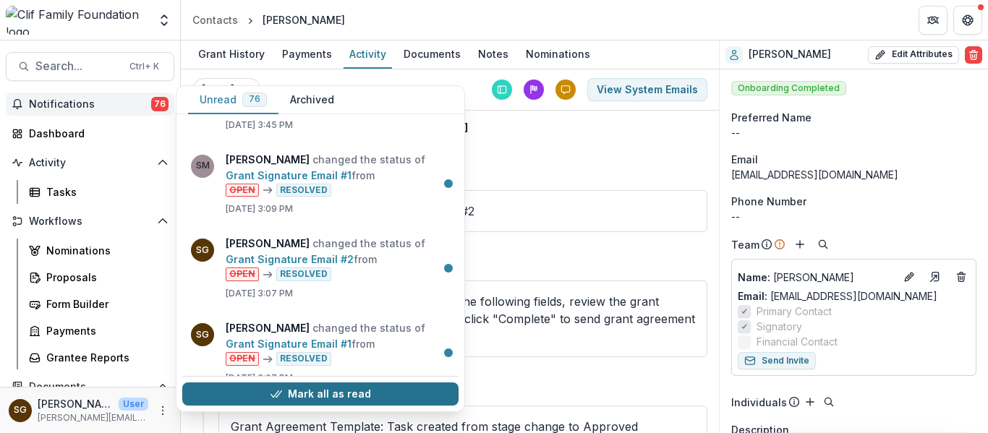
click at [377, 394] on button "Mark all as read" at bounding box center [320, 393] width 276 height 23
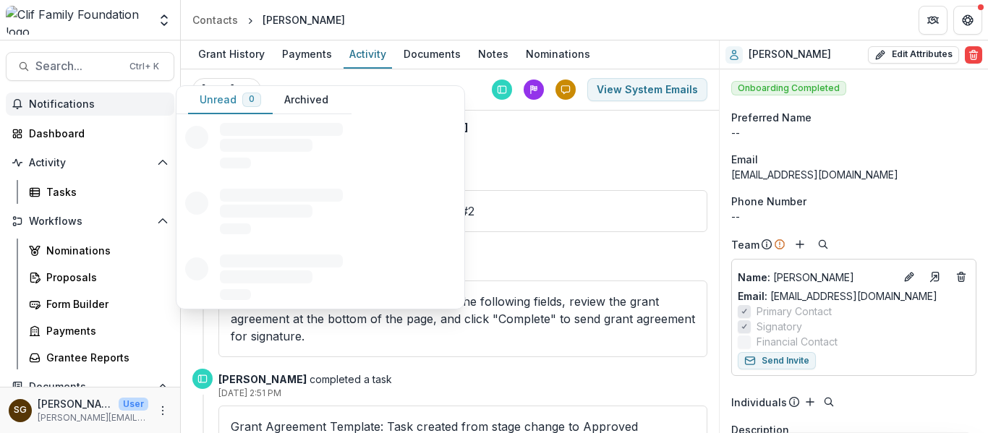
scroll to position [0, 0]
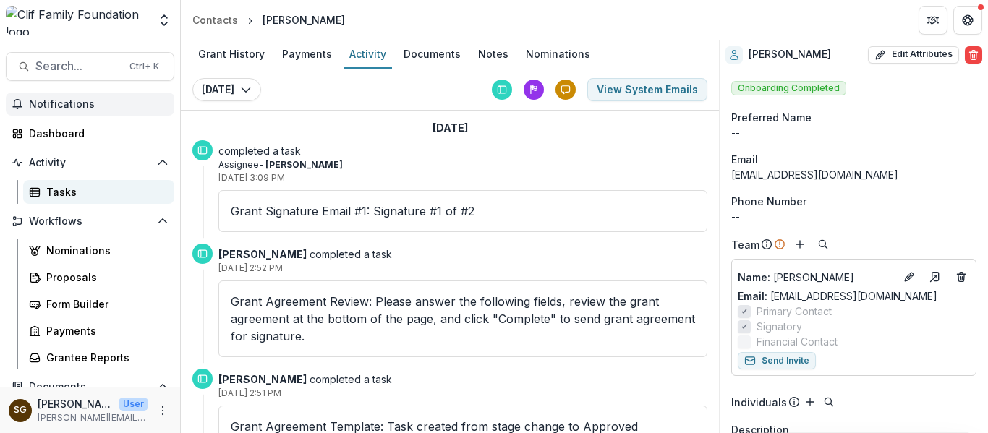
click at [71, 191] on div "Tasks" at bounding box center [104, 191] width 116 height 15
